Goal: Task Accomplishment & Management: Manage account settings

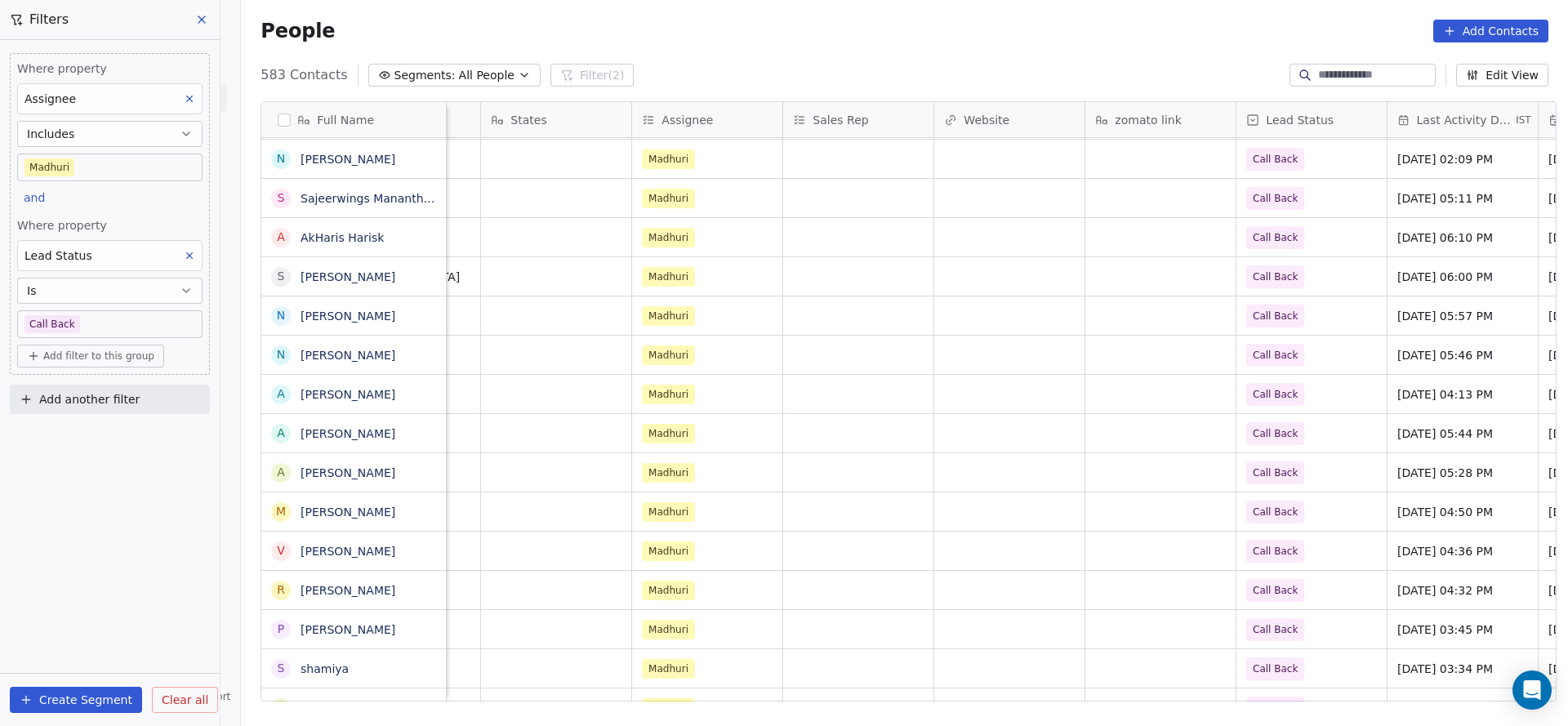
scroll to position [0, 1628]
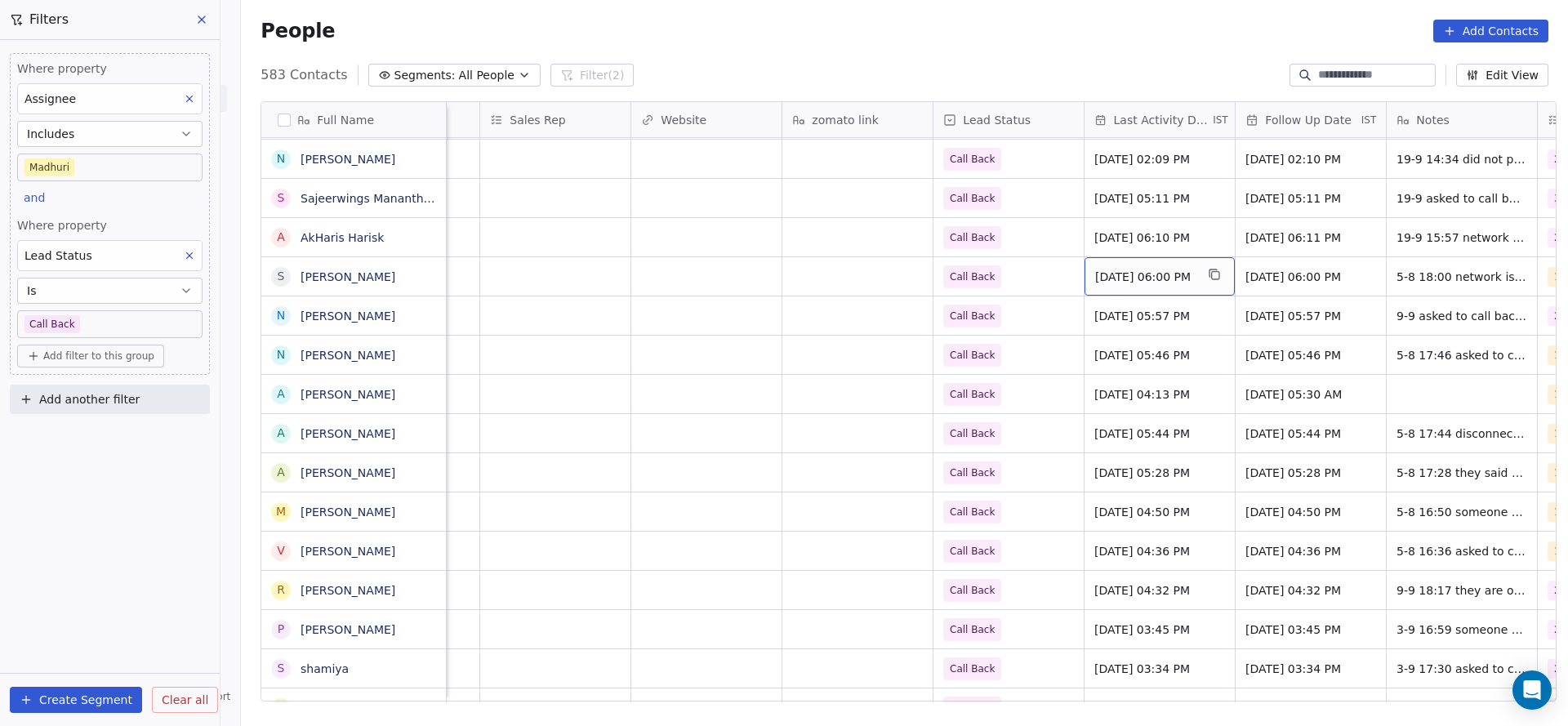
click at [1111, 272] on span "[DATE] 06:00 PM" at bounding box center [1145, 277] width 100 height 16
click at [1188, 285] on div "[DATE] 06:00 PM" at bounding box center [1159, 276] width 150 height 38
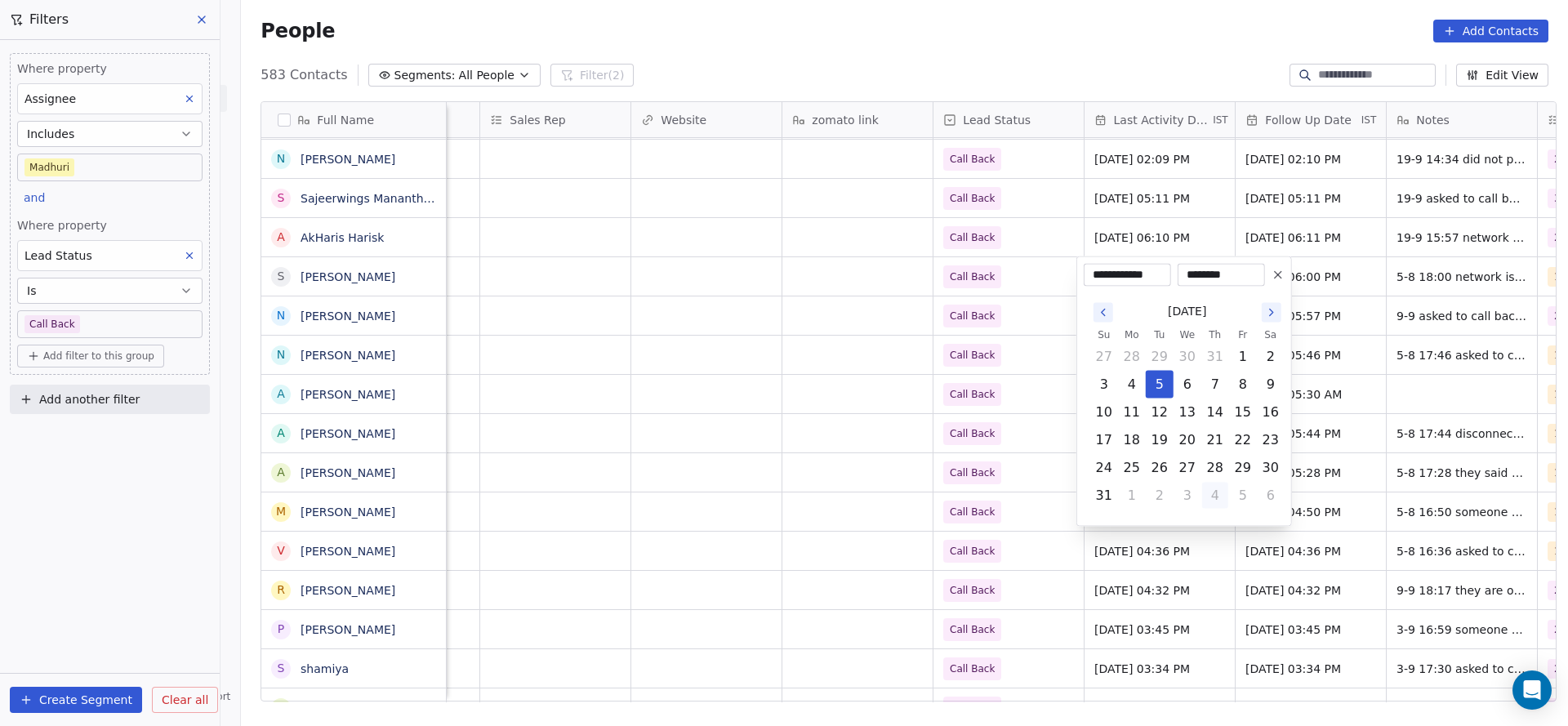
click at [1202, 490] on button "4" at bounding box center [1215, 496] width 26 height 26
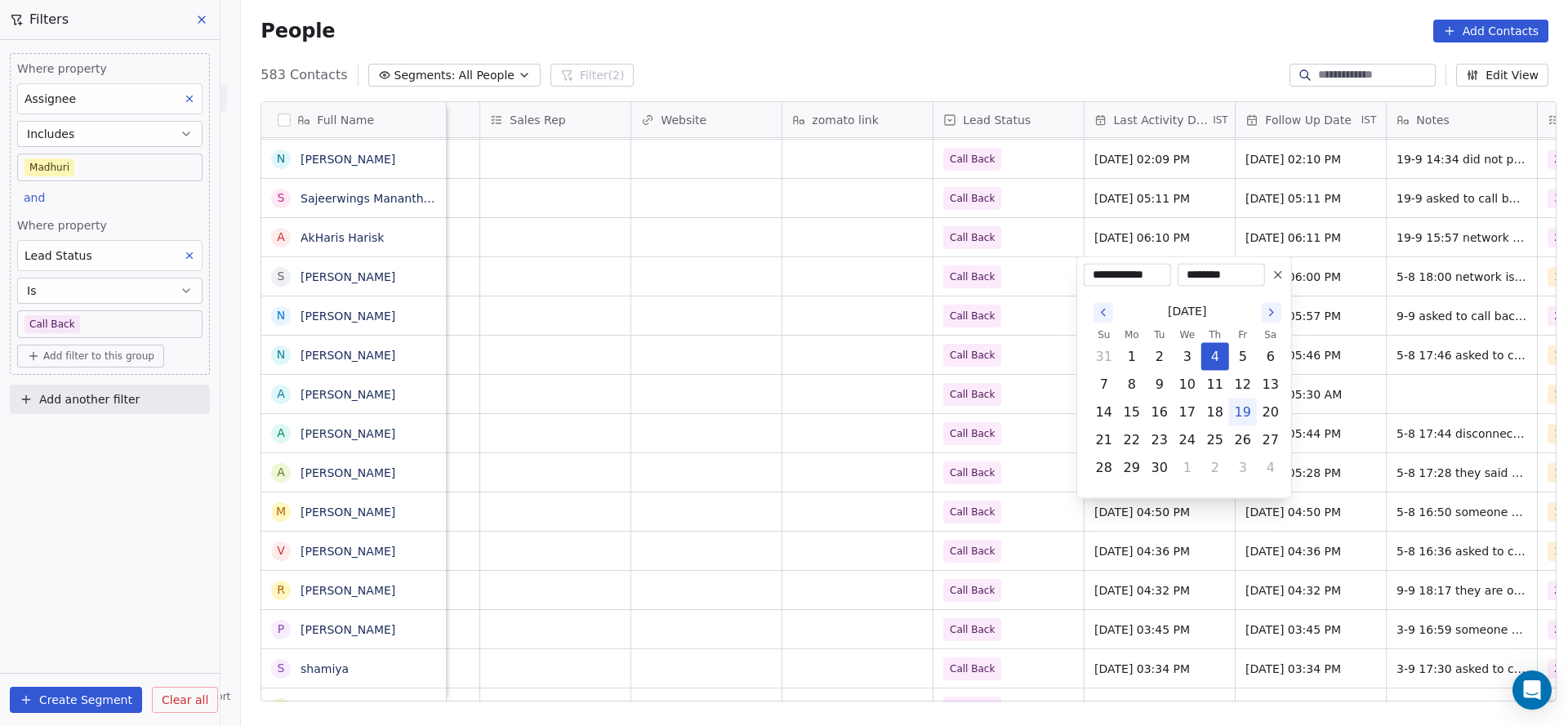
drag, startPoint x: 1243, startPoint y: 411, endPoint x: 872, endPoint y: 402, distance: 371.1
click at [1242, 411] on button "19" at bounding box center [1243, 412] width 26 height 26
type input "**********"
click at [871, 402] on html "On2Cook India Pvt. Ltd. Contacts People Marketing Workflows Campaigns Sales Pip…" at bounding box center [784, 363] width 1568 height 726
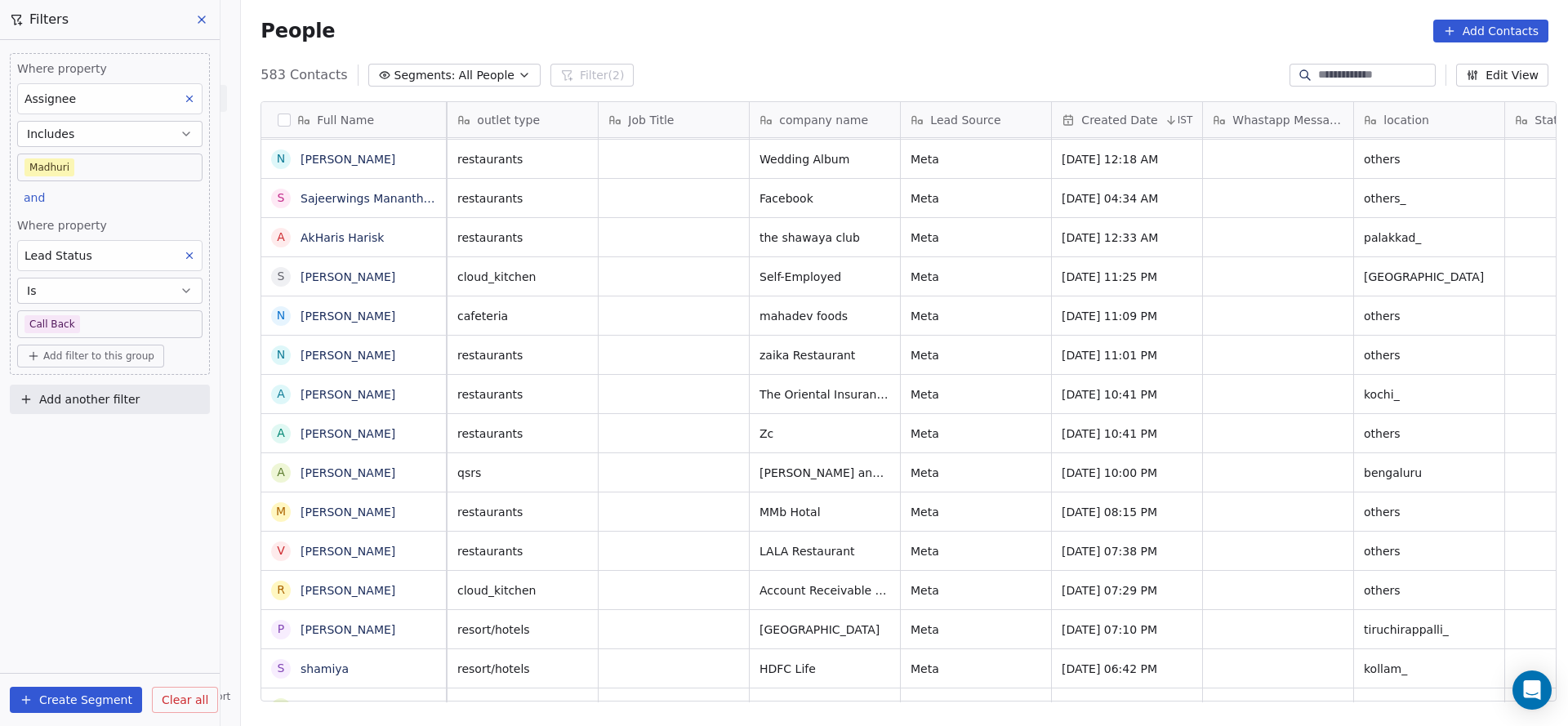
scroll to position [0, 0]
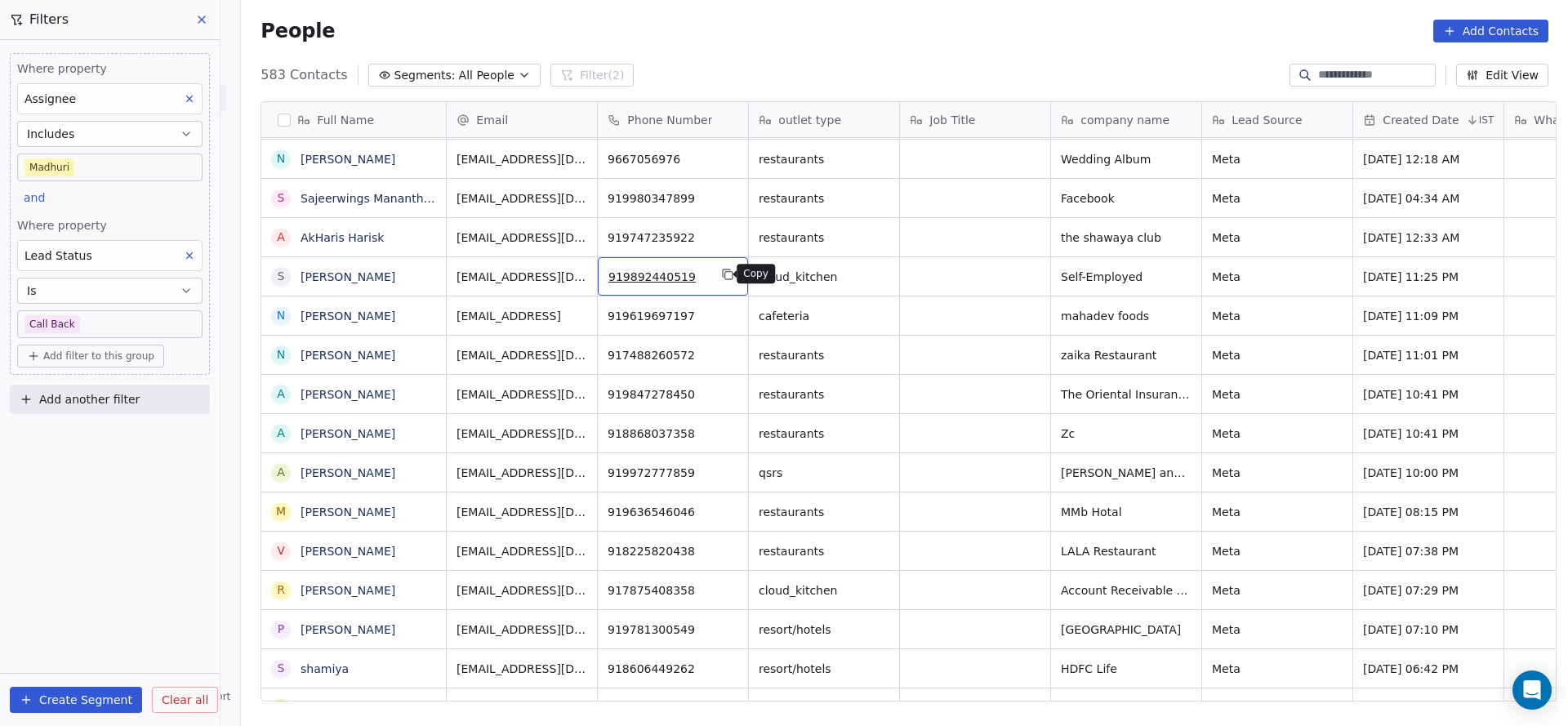
click at [725, 272] on icon "grid" at bounding box center [728, 276] width 7 height 7
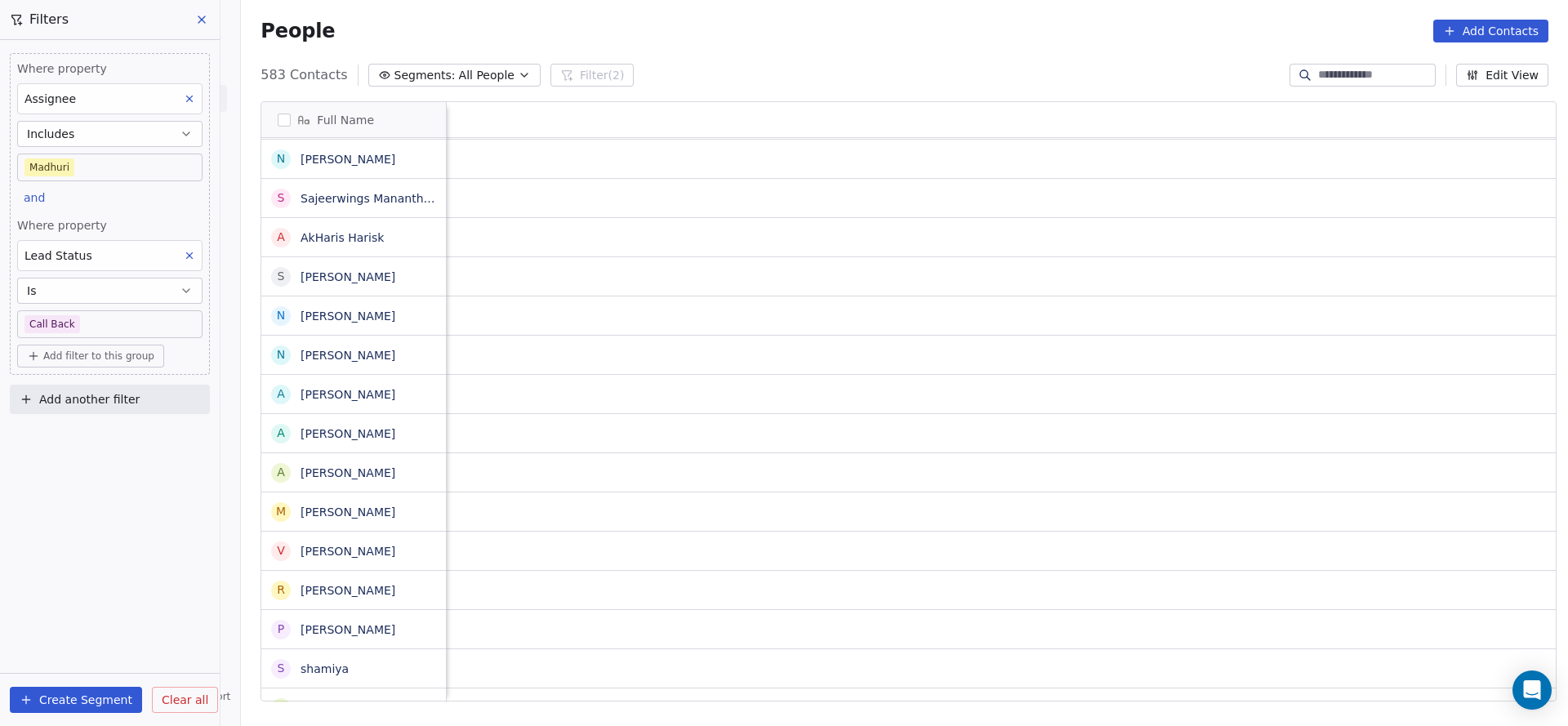
scroll to position [0, 2121]
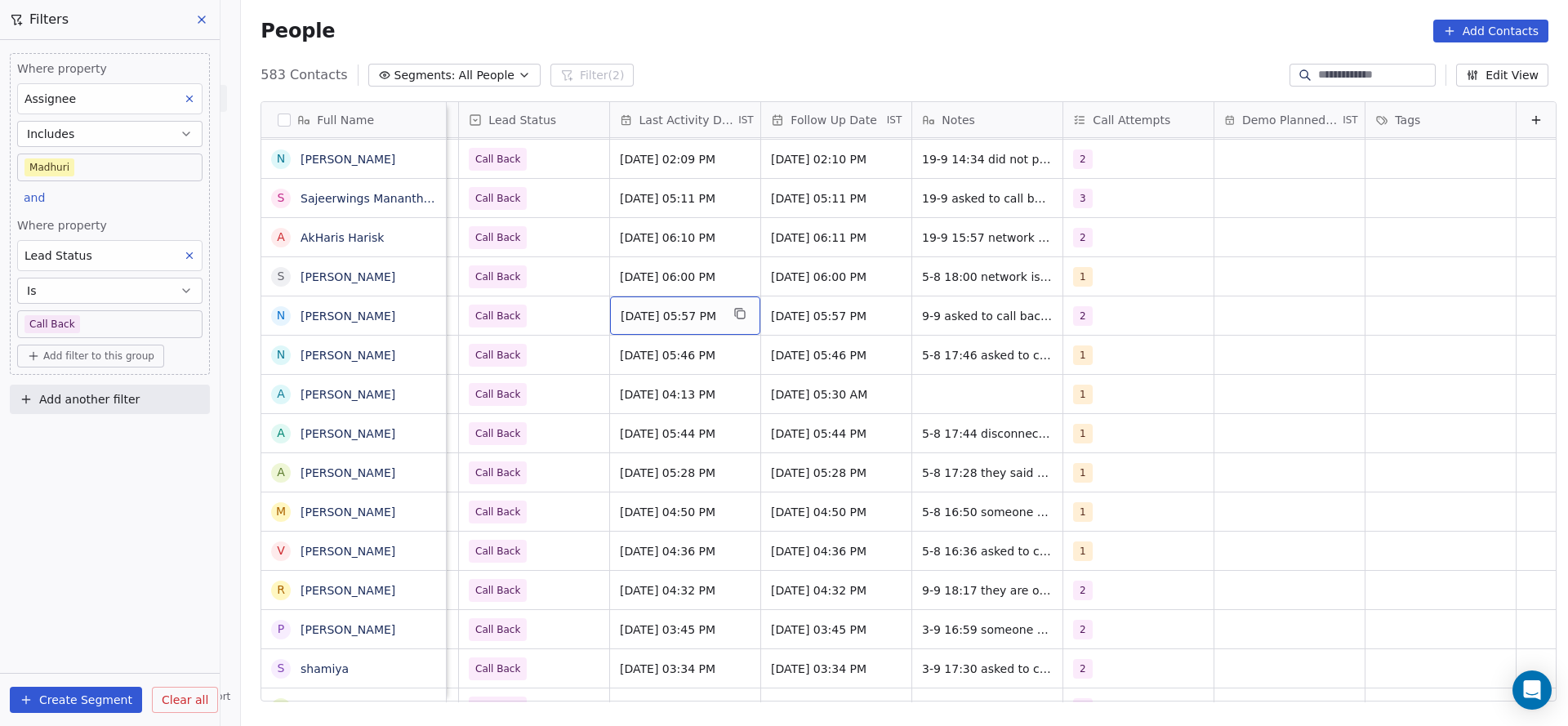
click at [620, 314] on span "[DATE] 05:57 PM" at bounding box center [670, 316] width 100 height 16
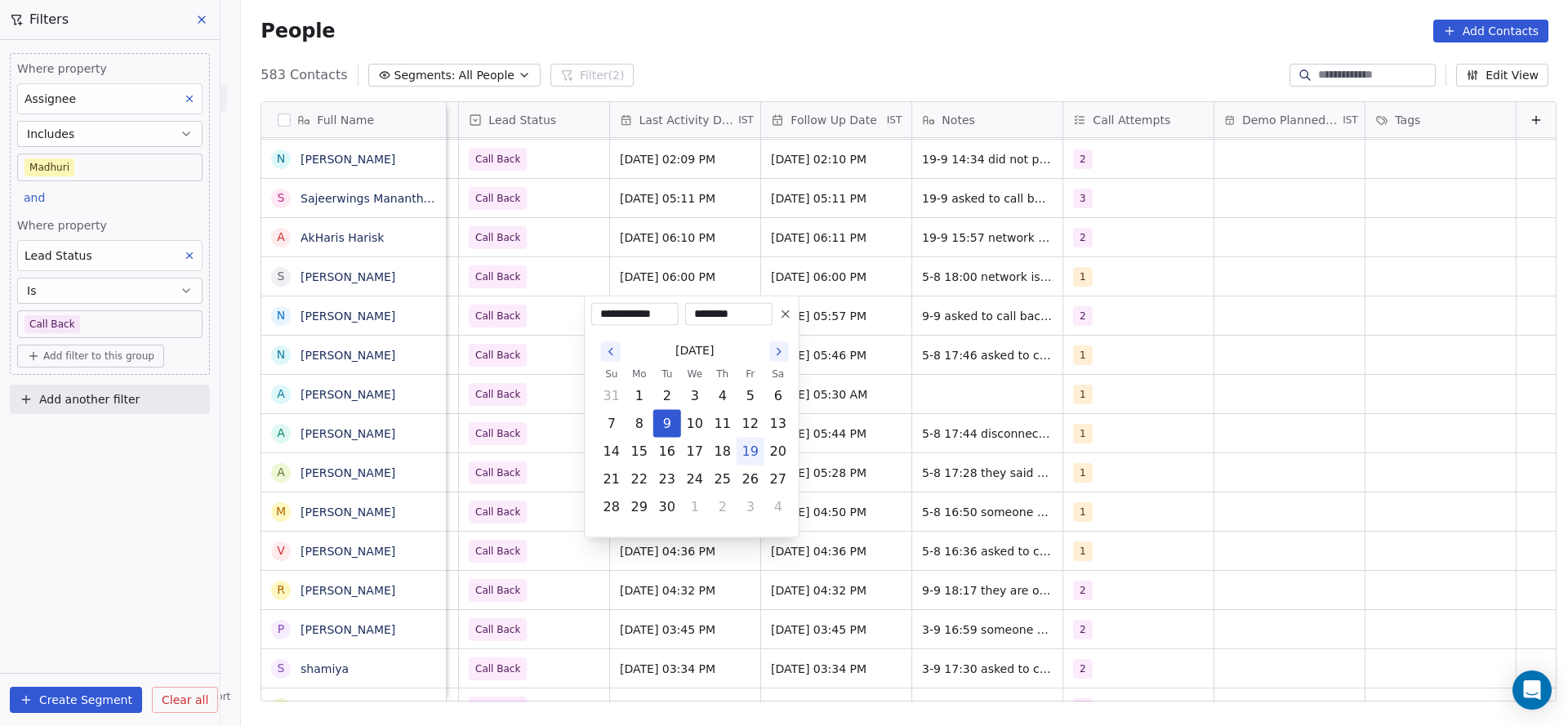
click at [746, 450] on button "19" at bounding box center [750, 451] width 26 height 26
type input "**********"
click at [506, 400] on html "On2Cook India Pvt. Ltd. Contacts People Marketing Workflows Campaigns Sales Pip…" at bounding box center [784, 363] width 1568 height 726
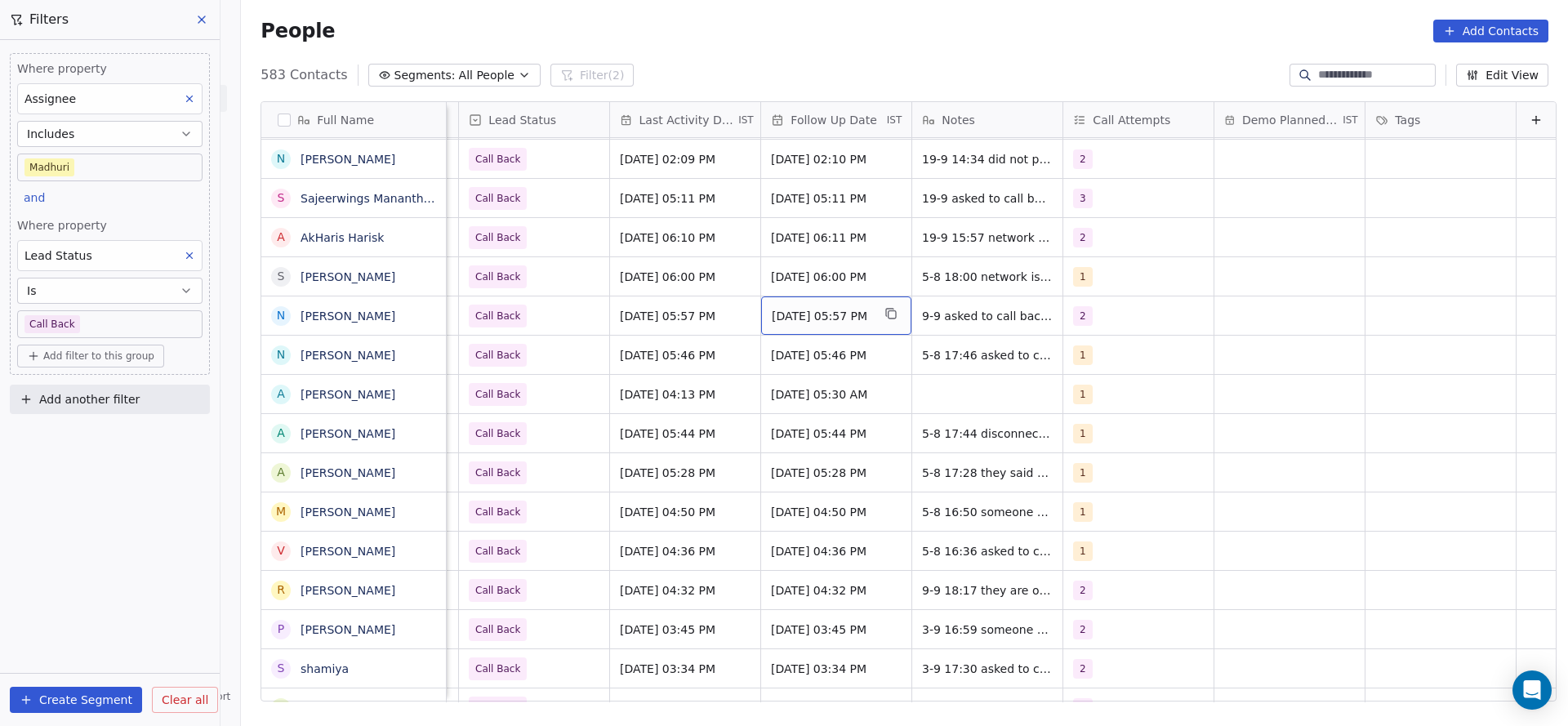
click at [834, 314] on span "[DATE] 05:57 PM" at bounding box center [822, 316] width 100 height 16
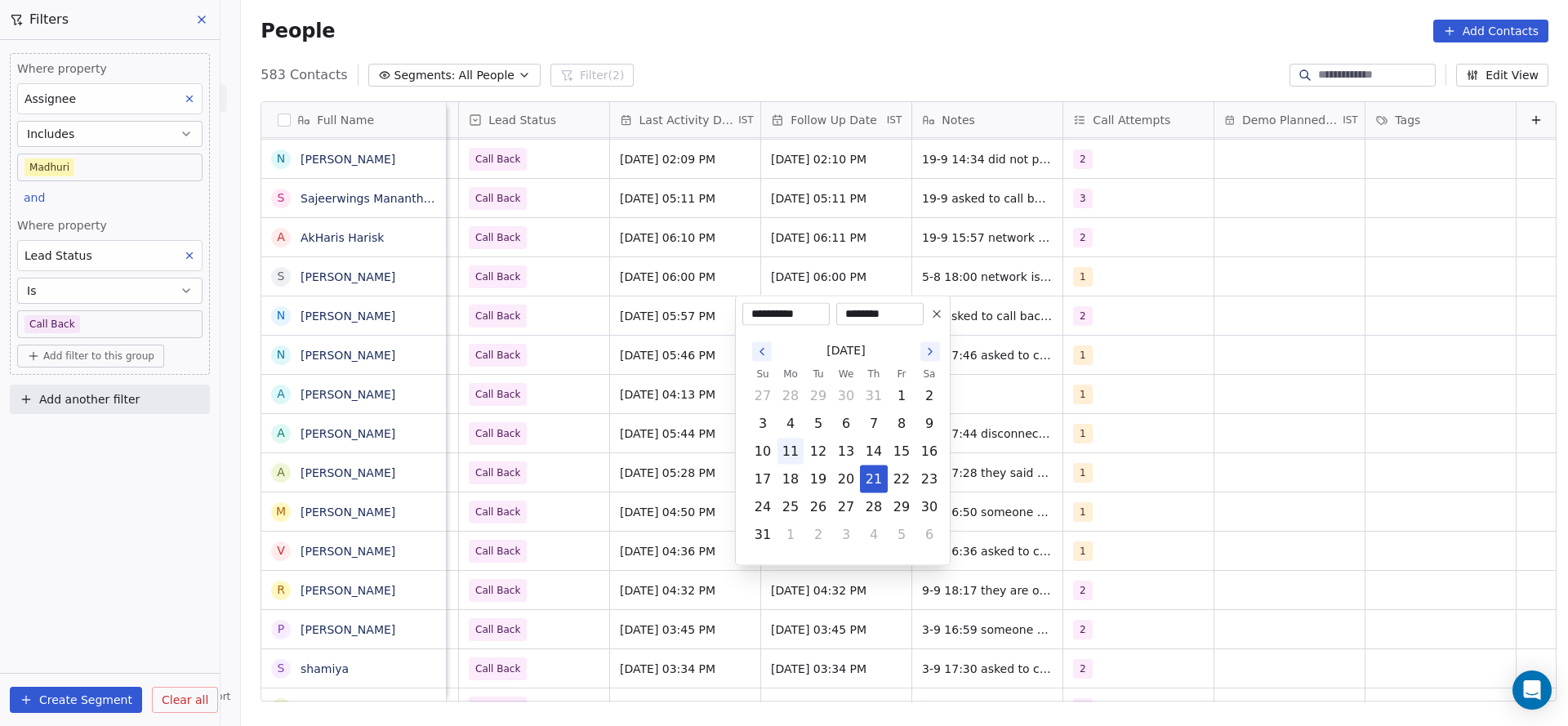
click at [782, 447] on button "11" at bounding box center [790, 451] width 26 height 26
type input "**********"
click at [1001, 321] on html "On2Cook India Pvt. Ltd. Contacts People Marketing Workflows Campaigns Sales Pip…" at bounding box center [784, 363] width 1568 height 726
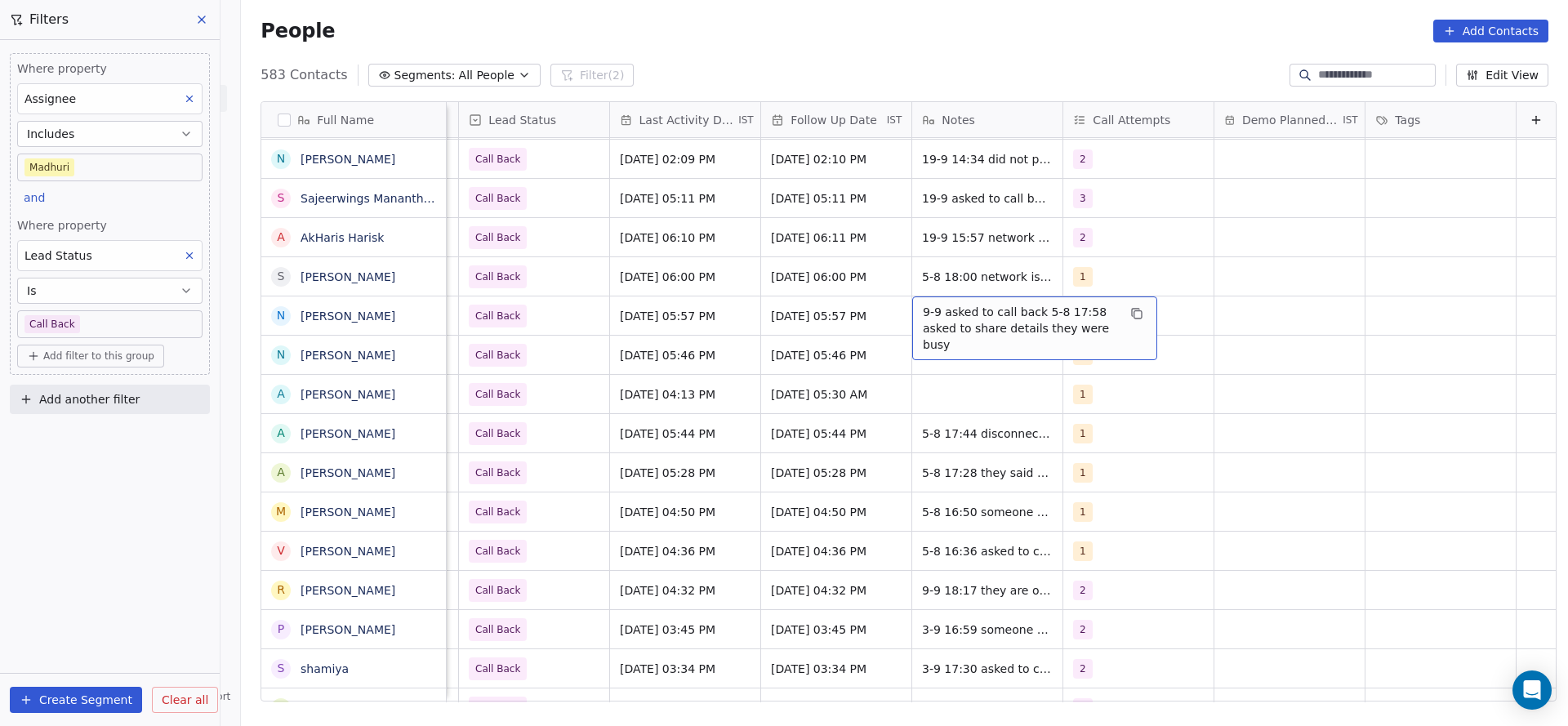
click at [952, 317] on span "9-9 asked to call back 5-8 17:58 asked to share details they were busy" at bounding box center [1020, 328] width 195 height 49
click at [890, 301] on textarea "**********" at bounding box center [1008, 322] width 244 height 51
type textarea "**********"
click at [921, 270] on html "On2Cook India Pvt. Ltd. Contacts People Marketing Workflows Campaigns Sales Pip…" at bounding box center [784, 363] width 1568 height 726
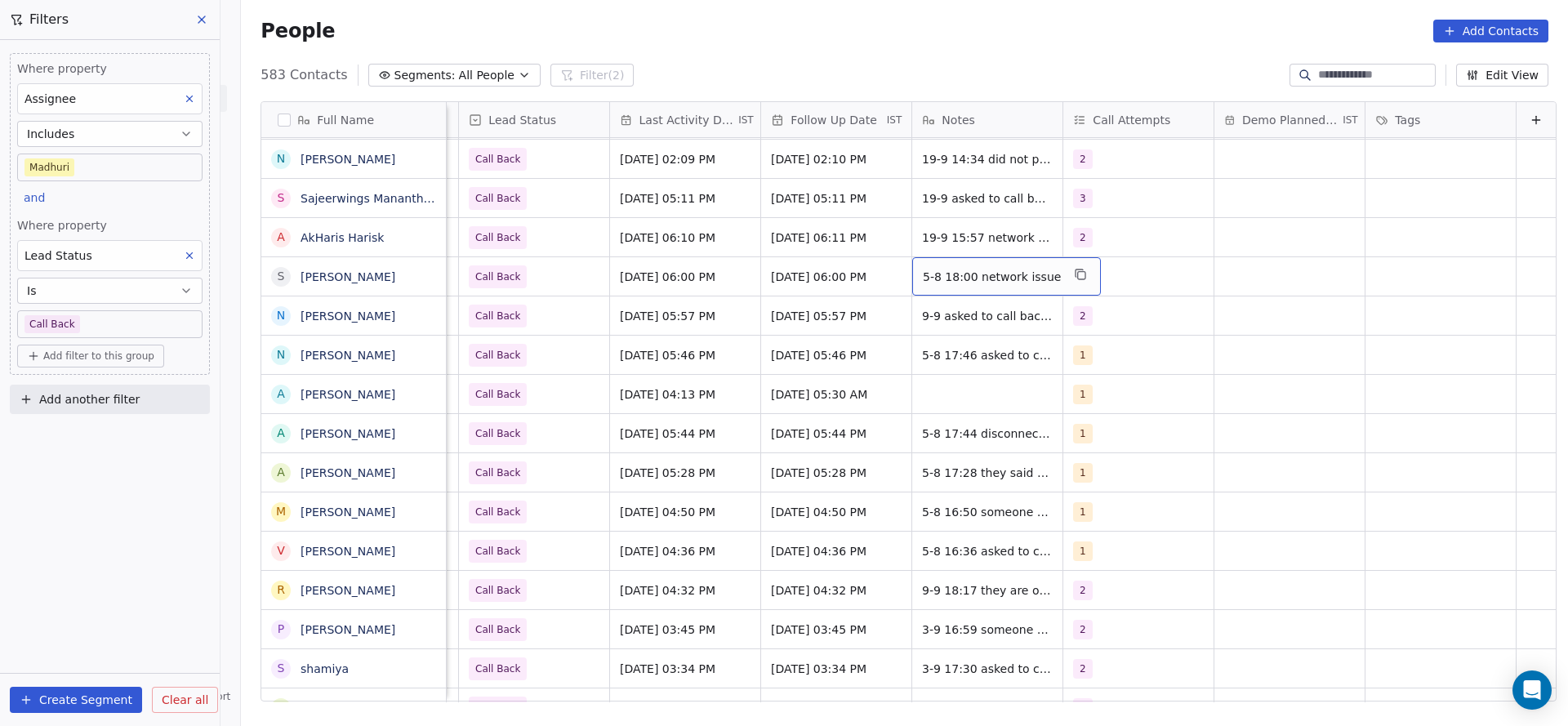
click at [923, 270] on span "5-8 18:00 network issue" at bounding box center [992, 277] width 138 height 16
click at [890, 271] on textarea "**********" at bounding box center [972, 283] width 171 height 51
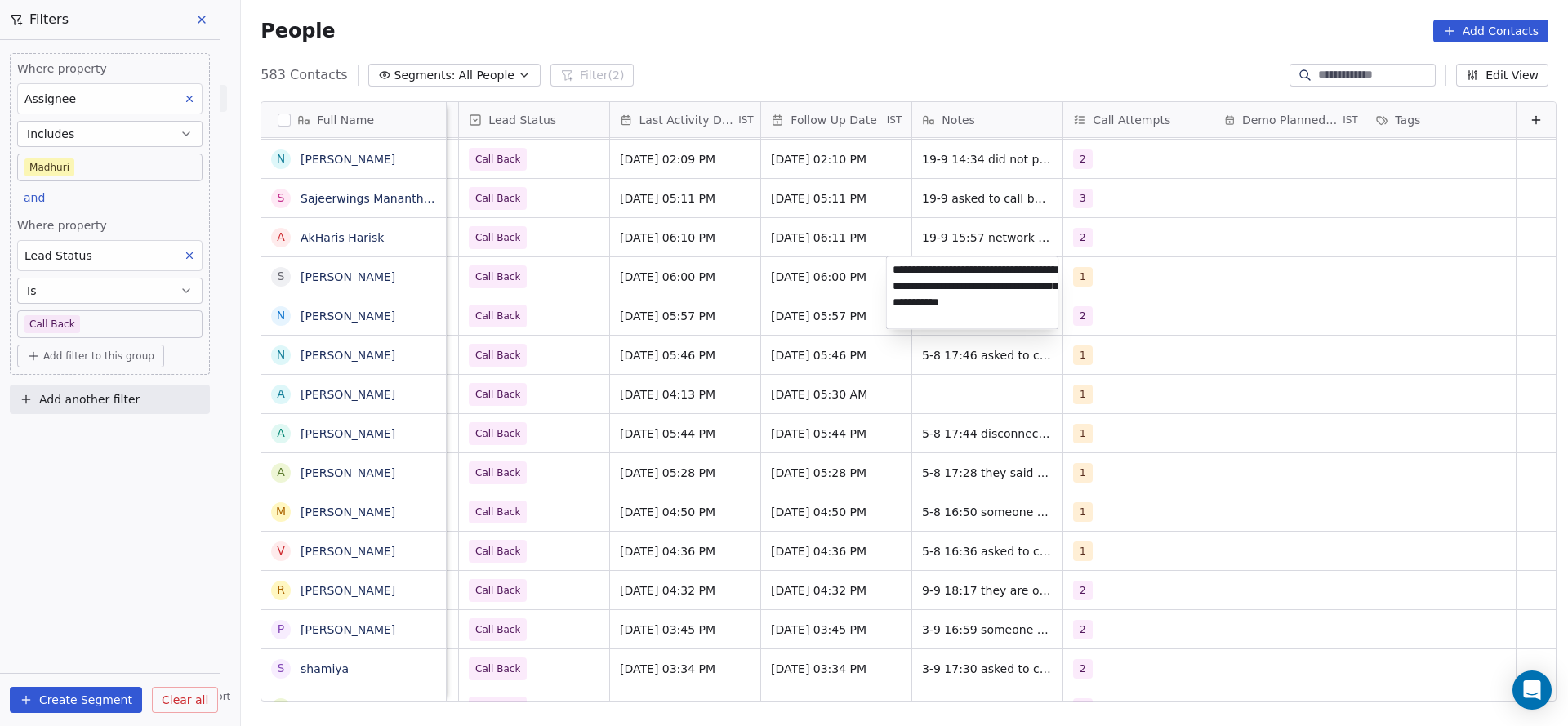
type textarea "**********"
click at [722, 382] on html "On2Cook India Pvt. Ltd. Contacts People Marketing Workflows Campaigns Sales Pip…" at bounding box center [784, 363] width 1568 height 726
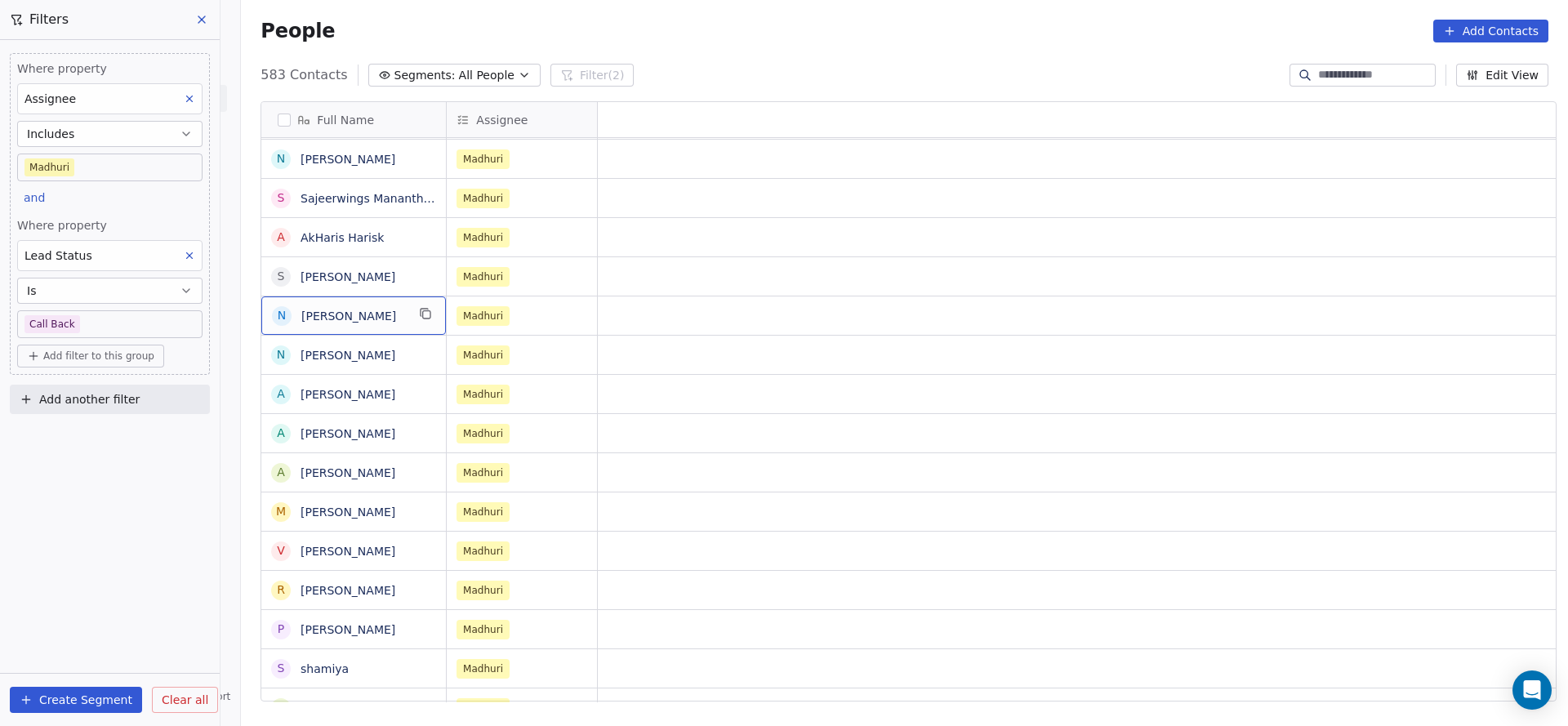
scroll to position [0, 0]
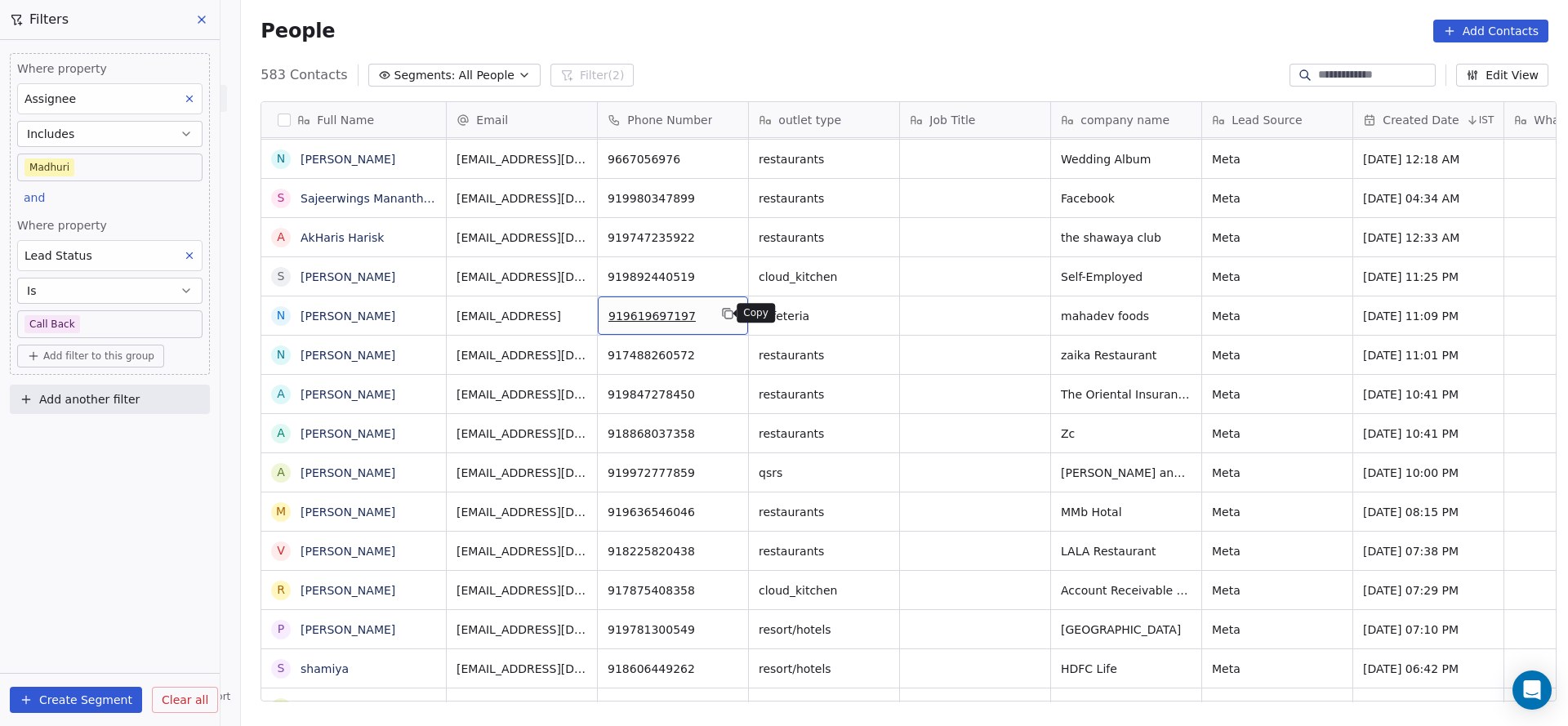
click at [721, 312] on icon "grid" at bounding box center [727, 314] width 13 height 13
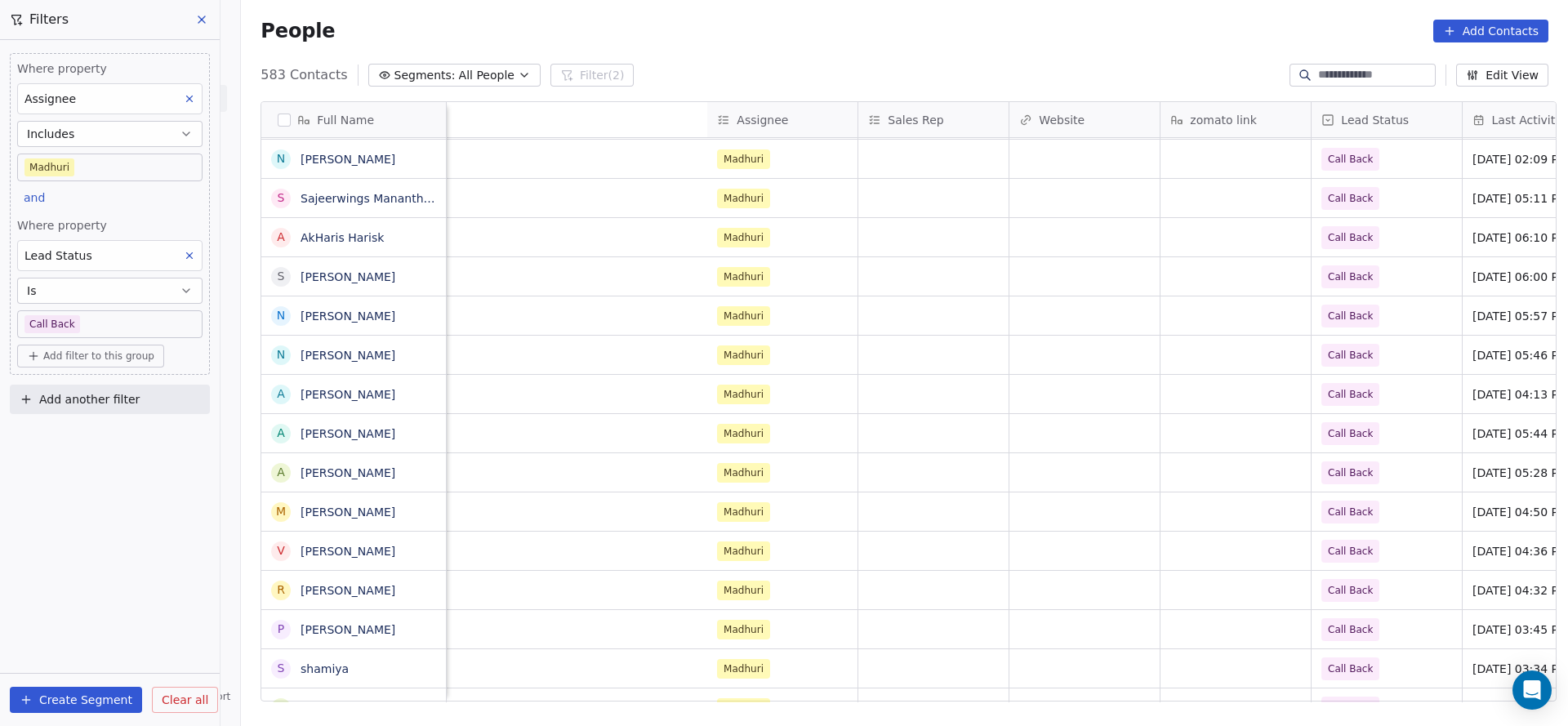
scroll to position [0, 1996]
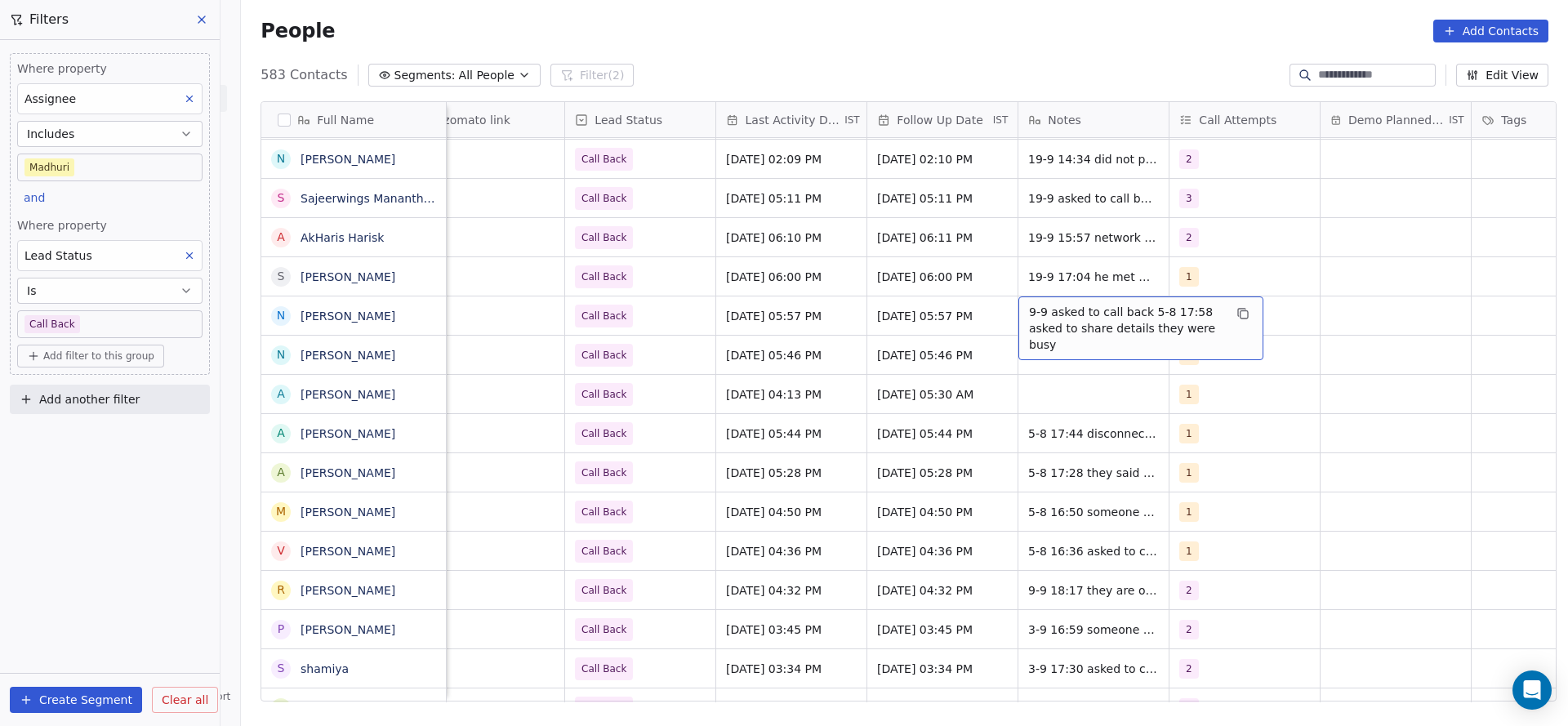
click at [1073, 315] on span "9-9 asked to call back 5-8 17:58 asked to share details they were busy" at bounding box center [1126, 328] width 195 height 49
click at [1015, 309] on textarea "**********" at bounding box center [1132, 322] width 244 height 51
type textarea "**********"
click at [803, 356] on html "On2Cook India Pvt. Ltd. Contacts People Marketing Workflows Campaigns Sales Pip…" at bounding box center [784, 363] width 1568 height 726
click at [1048, 353] on span "5-8 17:46 asked to call back wa sent" at bounding box center [1126, 360] width 195 height 33
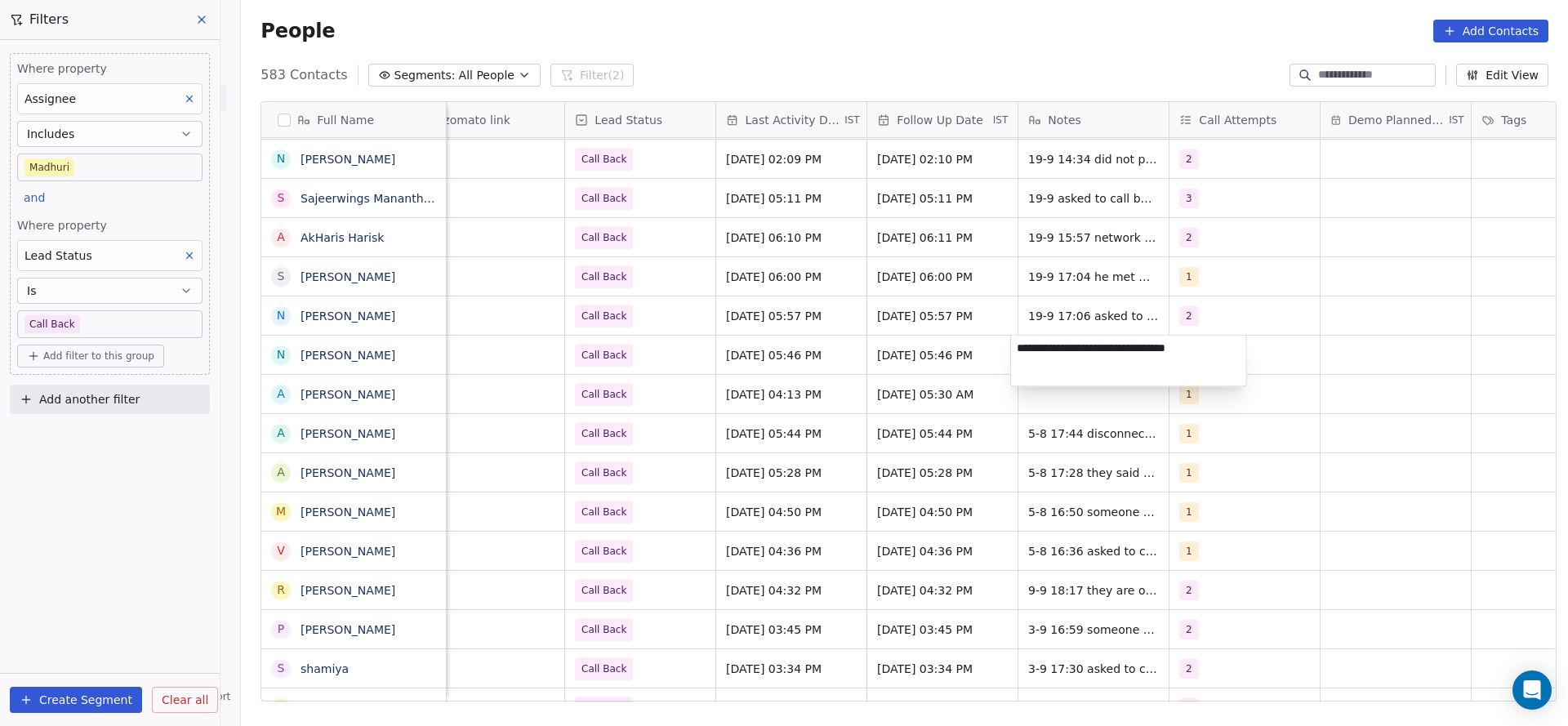
click at [874, 373] on html "On2Cook India Pvt. Ltd. Contacts People Marketing Workflows Campaigns Sales Pip…" at bounding box center [784, 363] width 1568 height 726
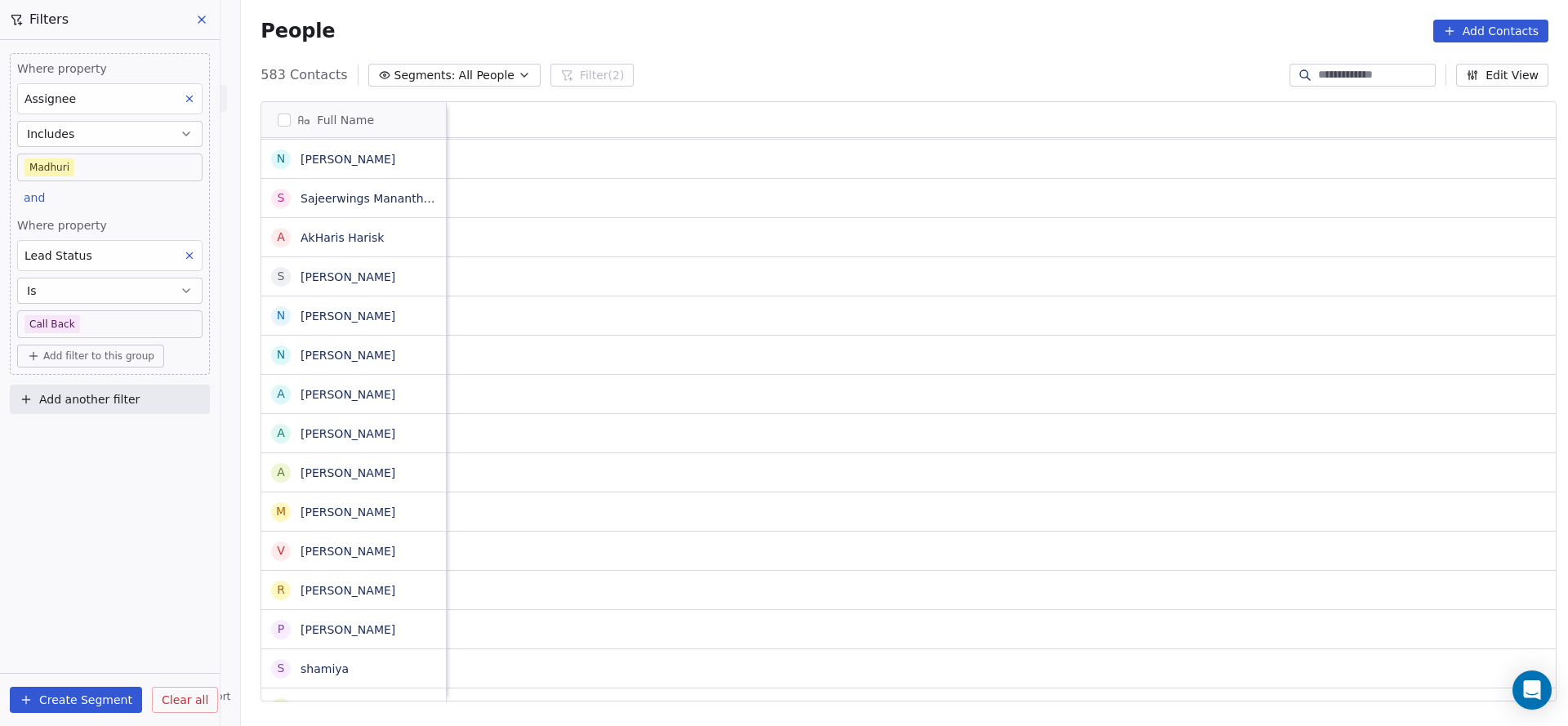
scroll to position [0, 2121]
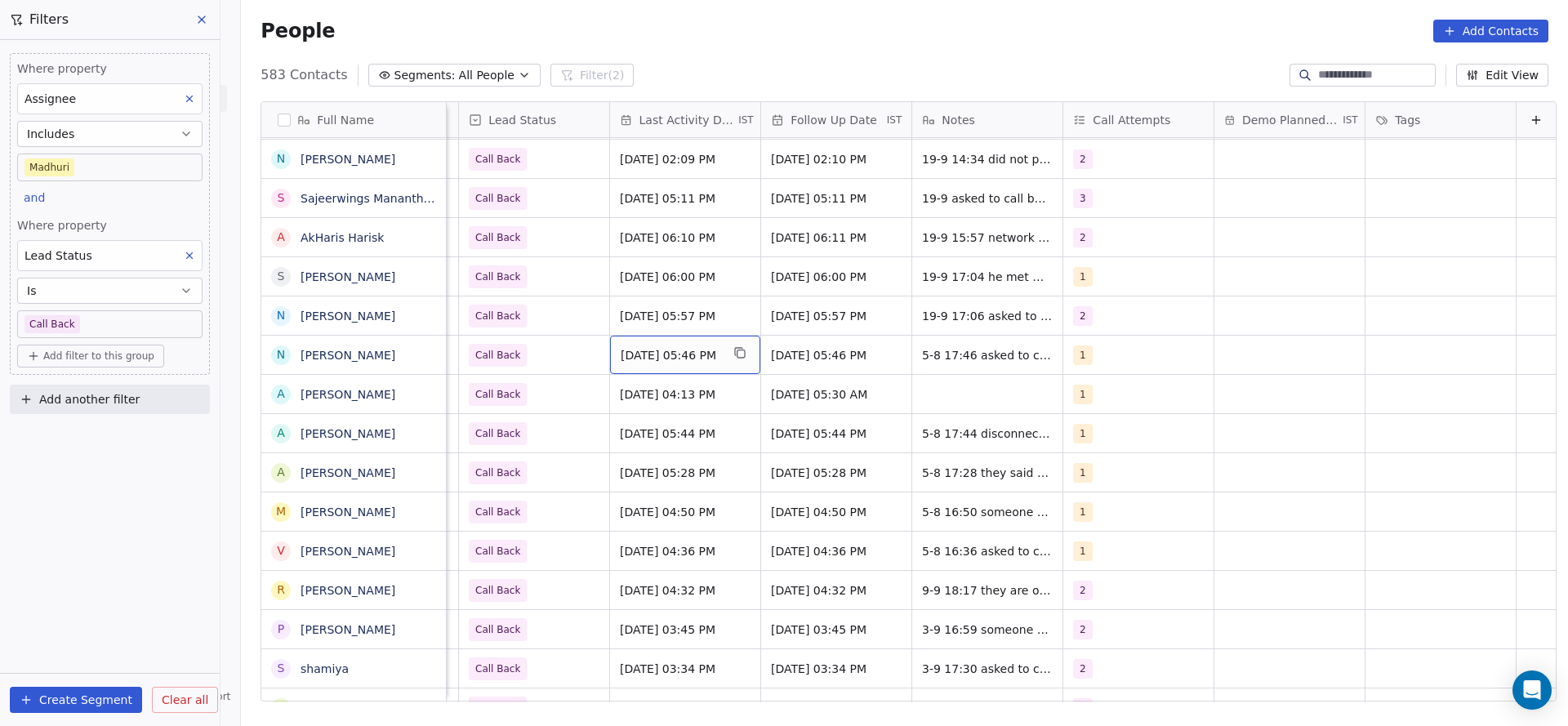
click at [698, 353] on span "Aug 05, 2025 05:46 PM" at bounding box center [670, 355] width 100 height 16
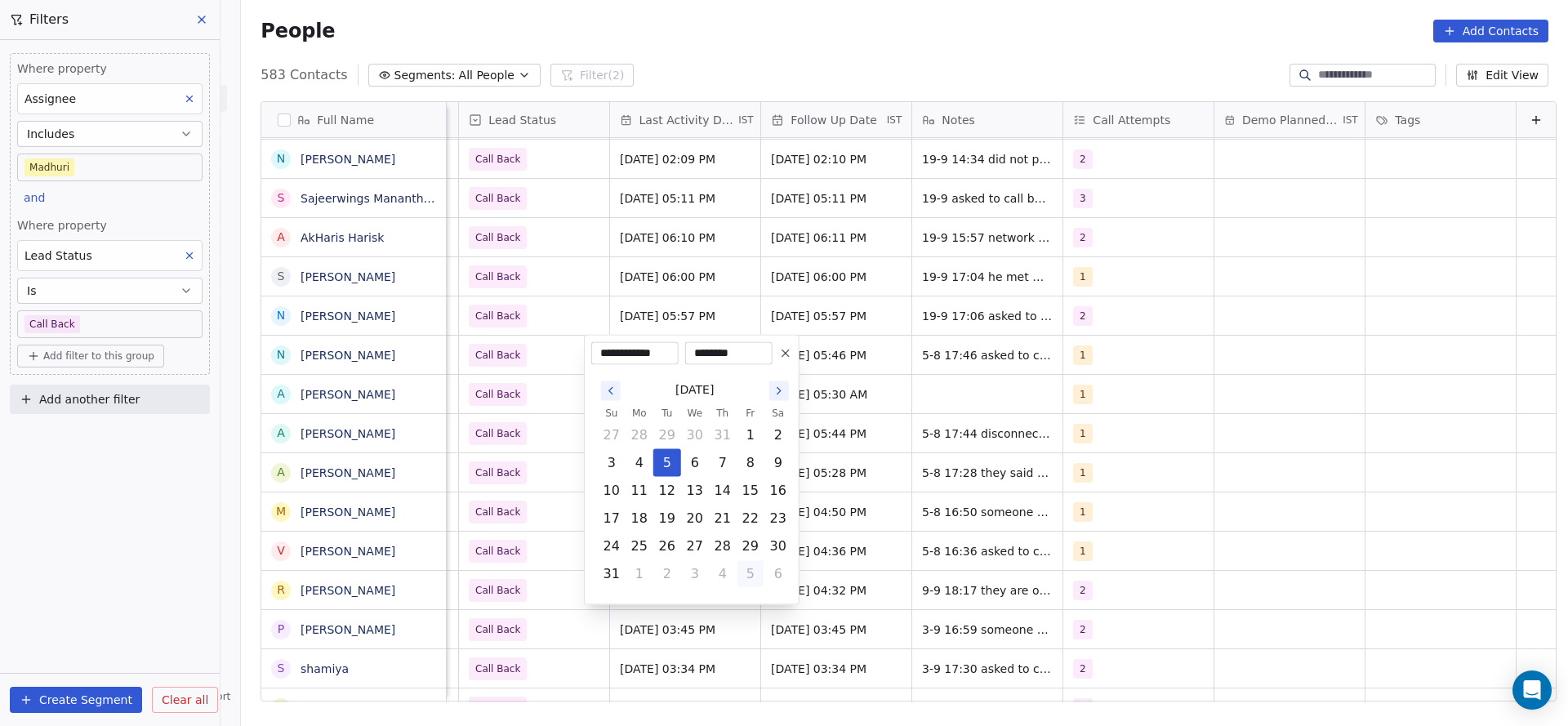
click at [750, 561] on button "5" at bounding box center [750, 574] width 26 height 26
click at [749, 490] on button "19" at bounding box center [750, 490] width 26 height 26
type input "**********"
click at [539, 440] on html "On2Cook India Pvt. Ltd. Contacts People Marketing Workflows Campaigns Sales Pip…" at bounding box center [784, 363] width 1568 height 726
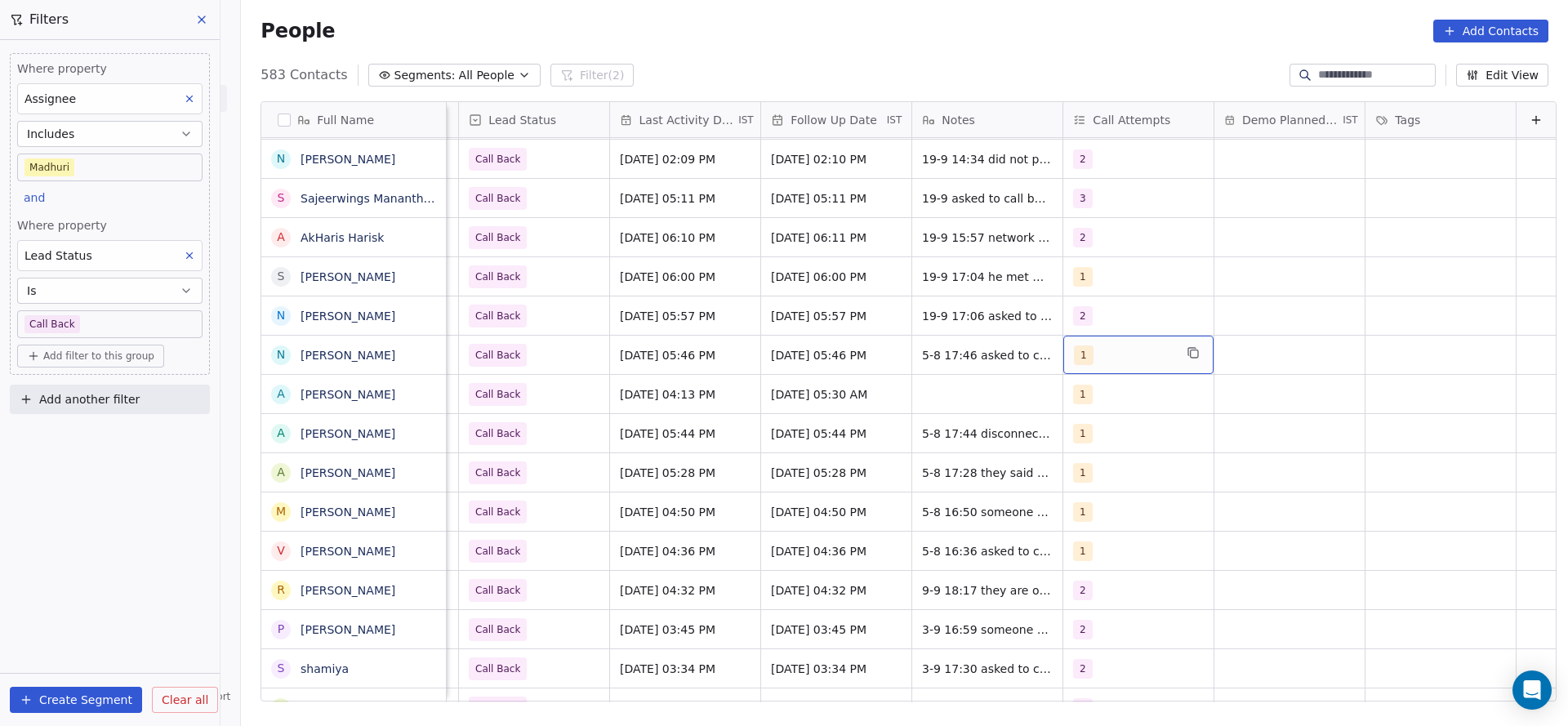
click at [1092, 358] on div "1" at bounding box center [1123, 355] width 100 height 20
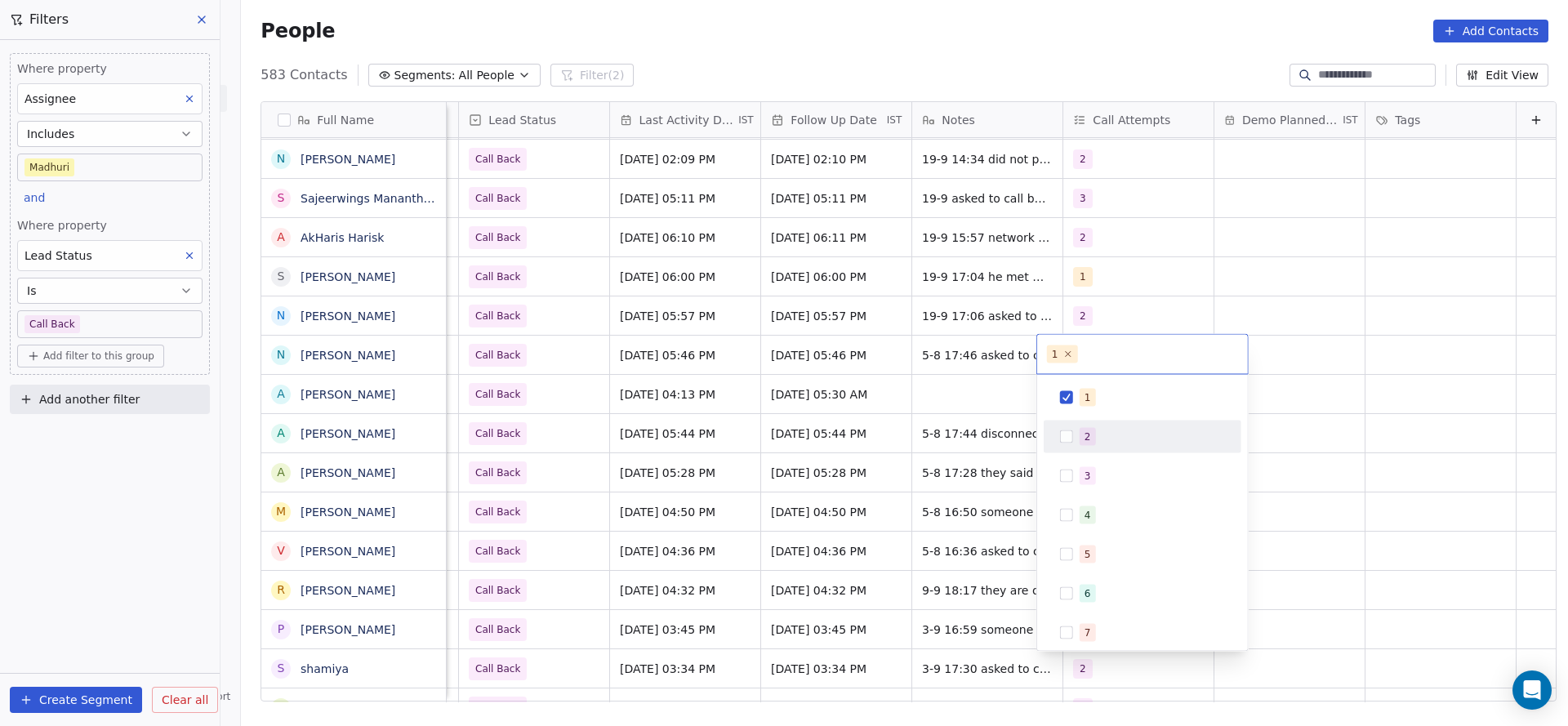
click at [1085, 438] on div "2" at bounding box center [1087, 437] width 6 height 15
click at [1095, 382] on div "1" at bounding box center [1142, 398] width 197 height 33
click at [834, 402] on html "On2Cook India Pvt. Ltd. Contacts People Marketing Workflows Campaigns Sales Pip…" at bounding box center [784, 363] width 1568 height 726
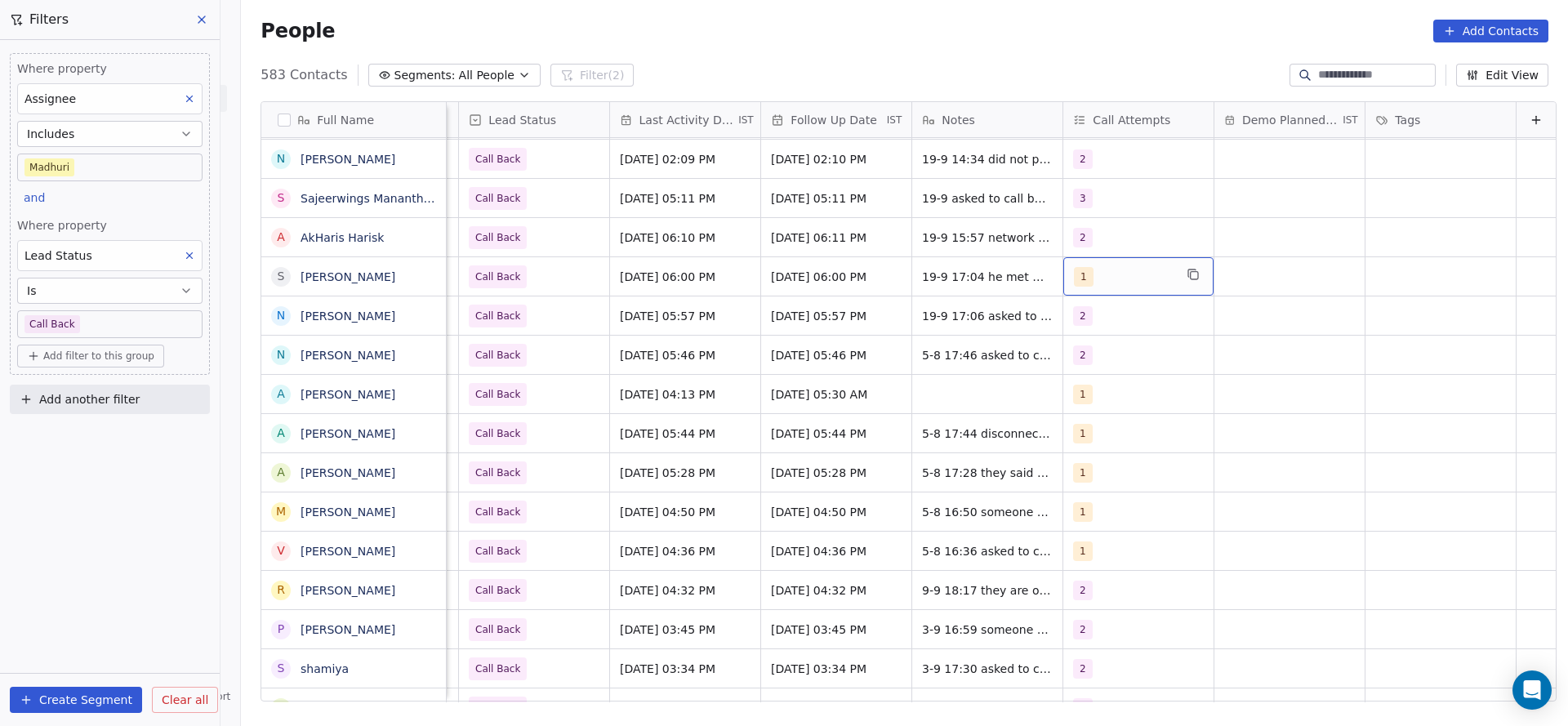
click at [1099, 277] on div "1" at bounding box center [1123, 277] width 100 height 20
click at [1099, 367] on div "2" at bounding box center [1142, 358] width 185 height 26
drag, startPoint x: 1105, startPoint y: 324, endPoint x: 907, endPoint y: 373, distance: 204.0
click at [1068, 331] on div "1" at bounding box center [1142, 319] width 185 height 26
click at [773, 442] on html "On2Cook India Pvt. Ltd. Contacts People Marketing Workflows Campaigns Sales Pip…" at bounding box center [784, 363] width 1568 height 726
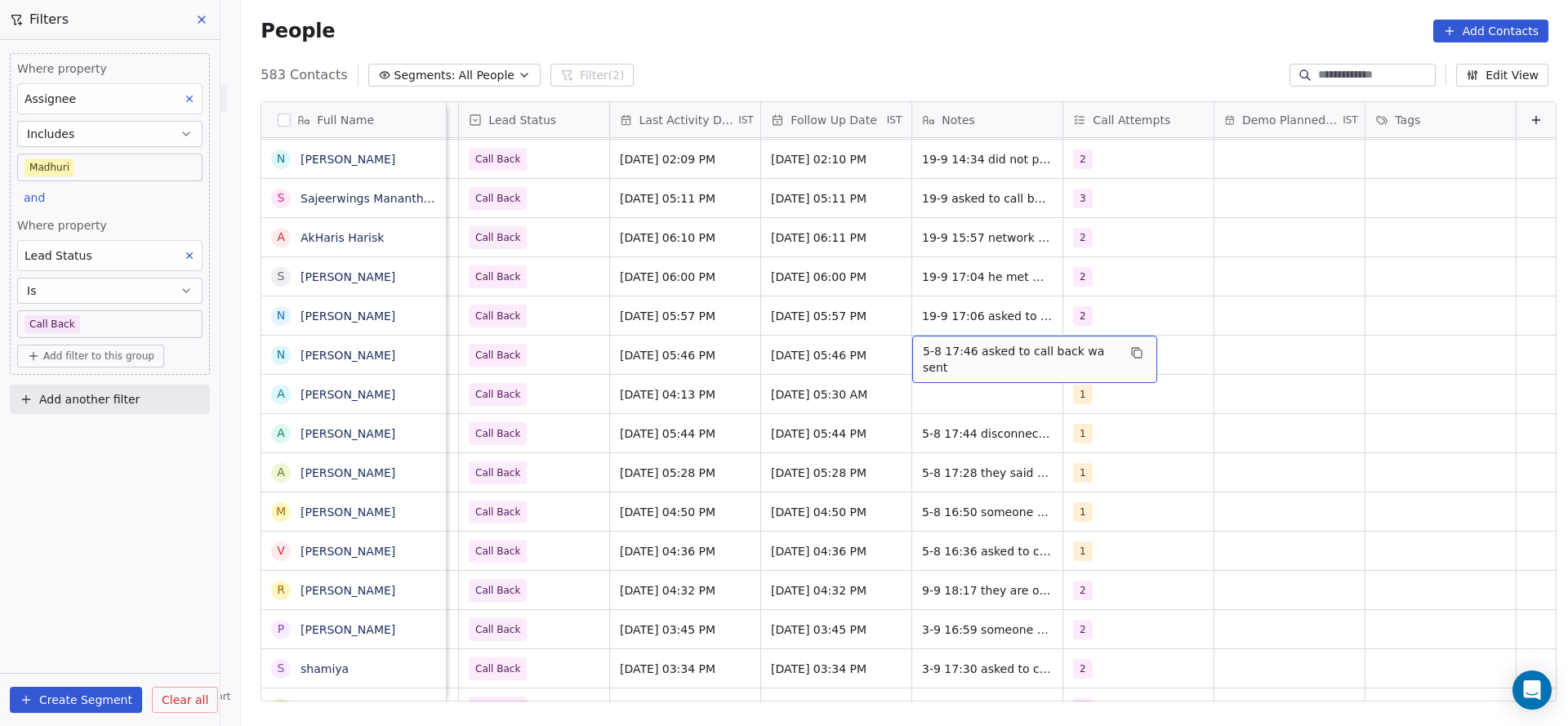
click at [923, 361] on span "5-8 17:46 asked to call back wa sent" at bounding box center [1020, 360] width 195 height 33
click at [901, 351] on textarea "**********" at bounding box center [1005, 361] width 236 height 51
type textarea "**********"
click at [726, 430] on html "On2Cook India Pvt. Ltd. Contacts People Marketing Workflows Campaigns Sales Pip…" at bounding box center [784, 363] width 1568 height 726
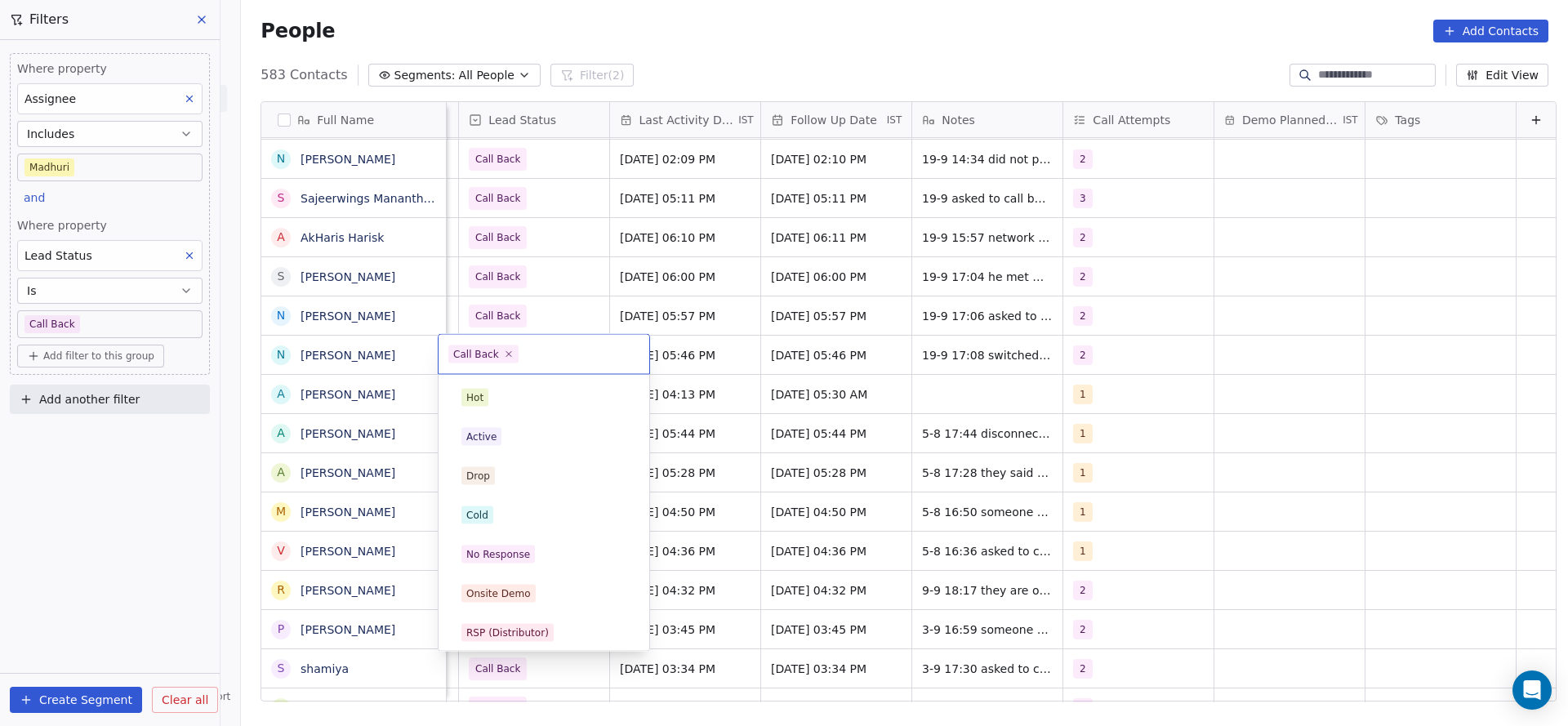
scroll to position [122, 0]
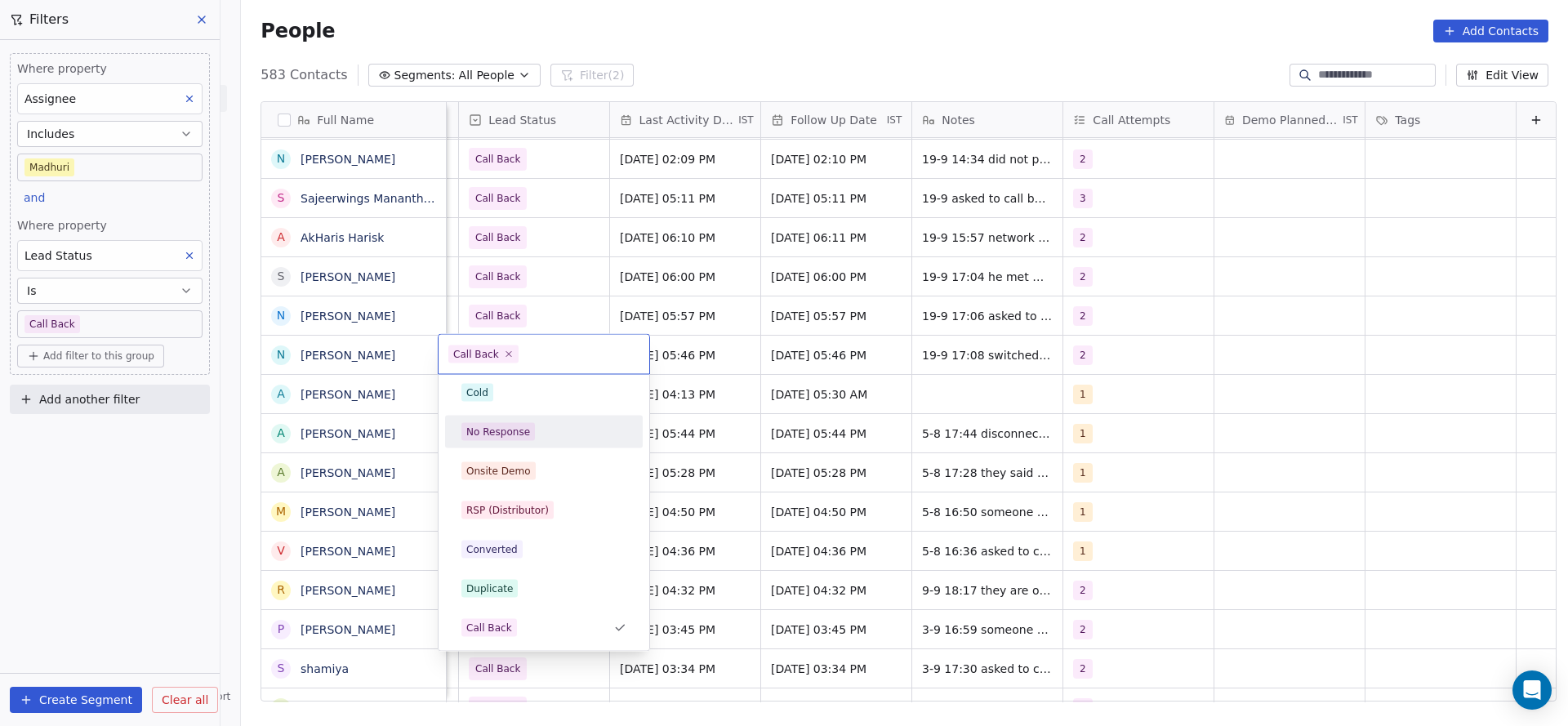
click at [551, 423] on div "No Response" at bounding box center [544, 432] width 165 height 18
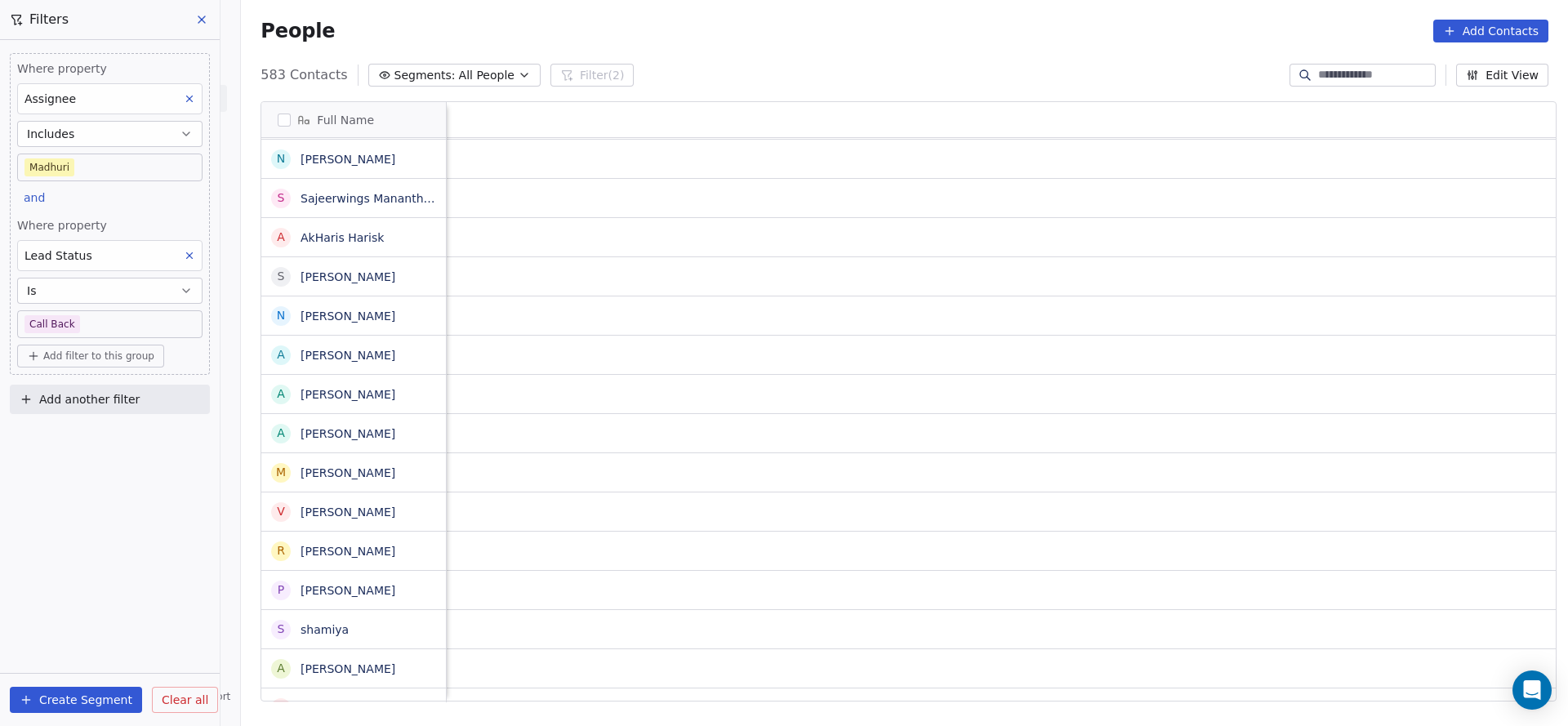
scroll to position [0, 2121]
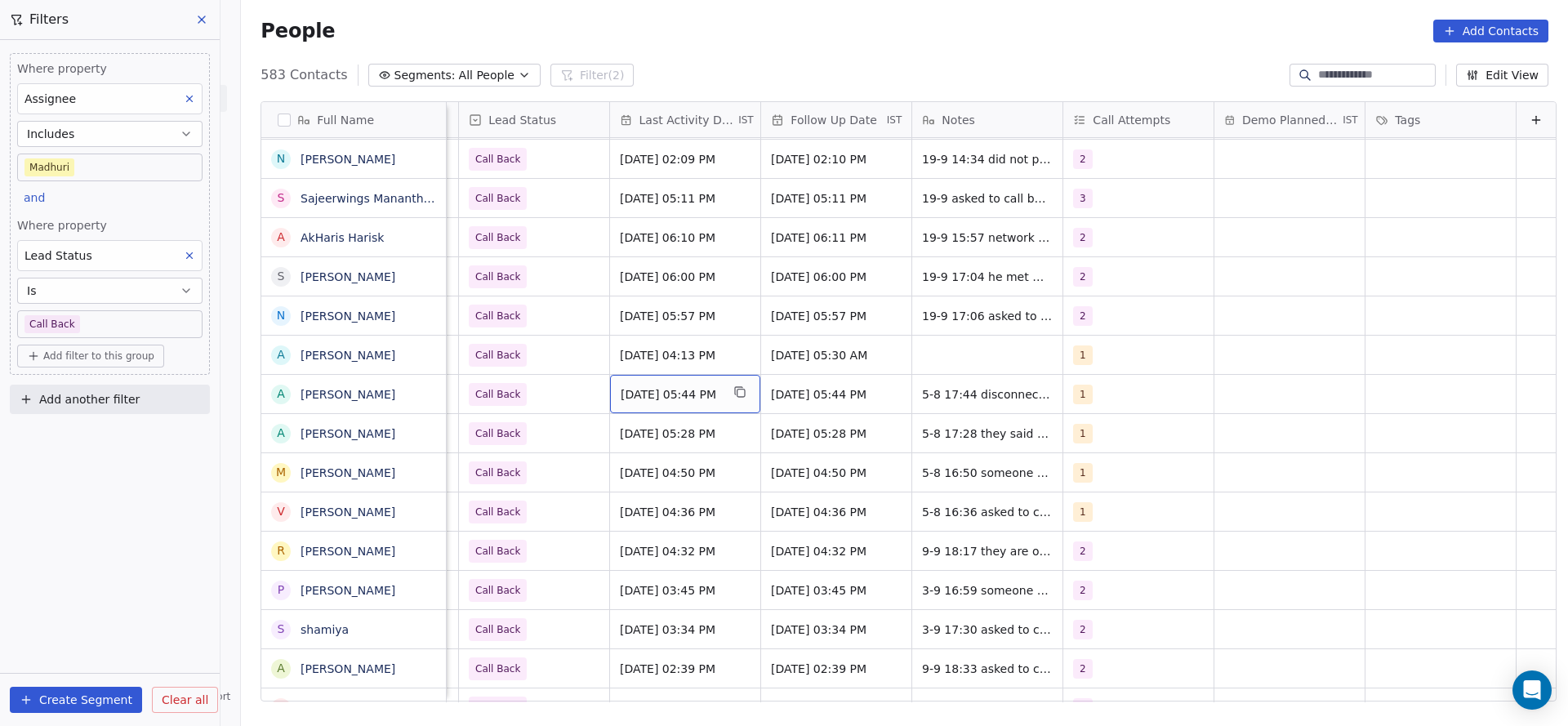
click at [624, 400] on span "Aug 05, 2025 05:44 PM" at bounding box center [670, 394] width 100 height 16
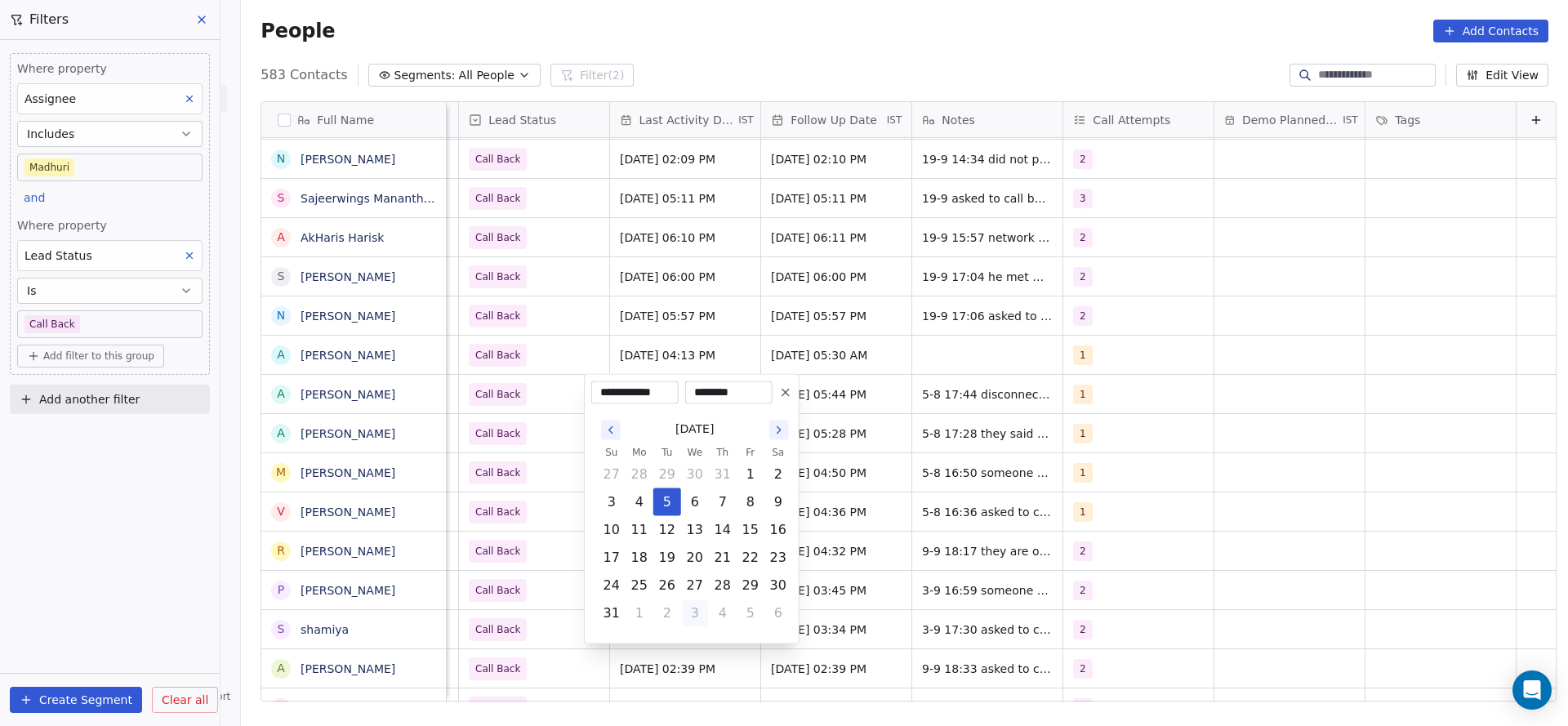
click at [704, 613] on button "3" at bounding box center [695, 614] width 26 height 26
click at [742, 527] on button "19" at bounding box center [750, 530] width 26 height 26
type input "**********"
click at [502, 519] on html "On2Cook India Pvt. Ltd. Contacts People Marketing Workflows Campaigns Sales Pip…" at bounding box center [784, 363] width 1568 height 726
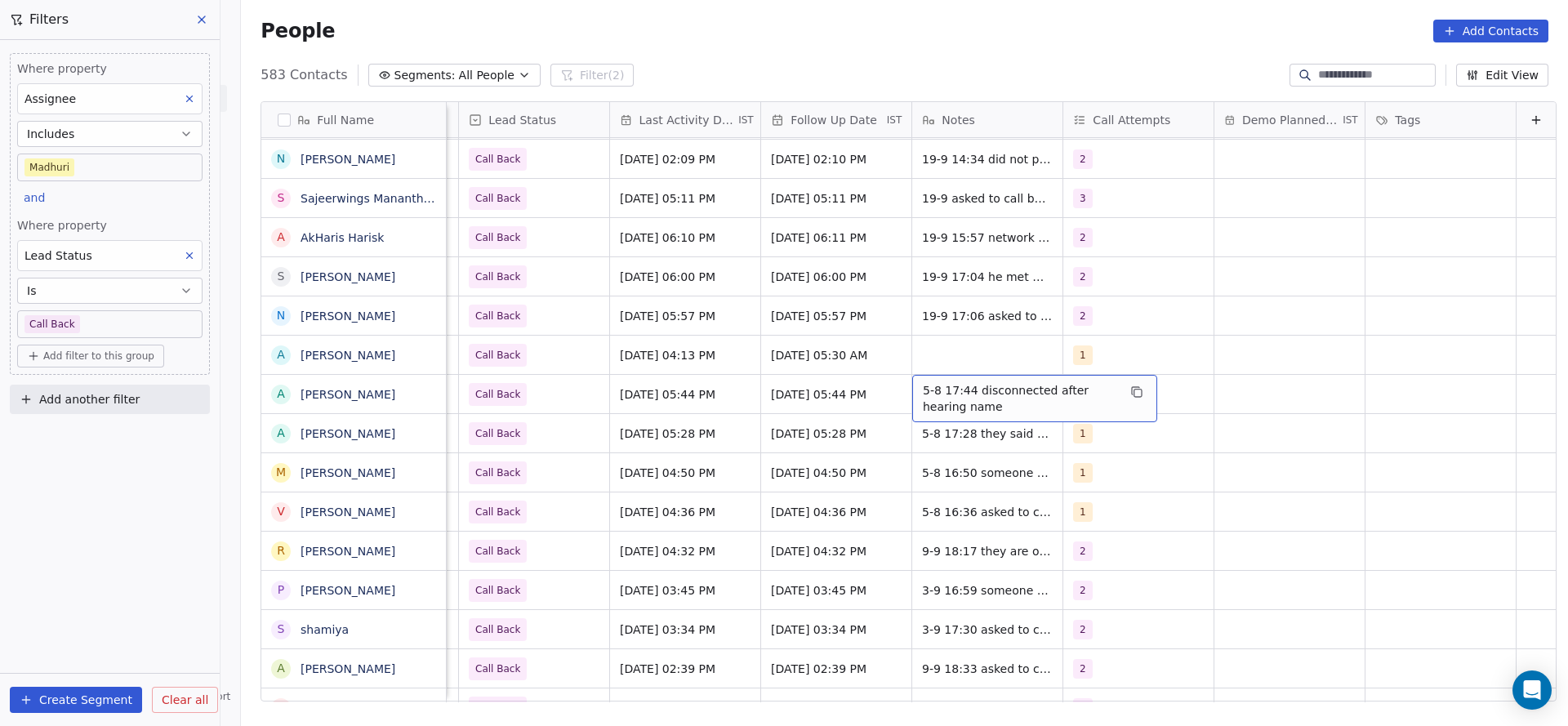
click at [940, 392] on span "5-8 17:44 disconnected after hearing name" at bounding box center [1020, 399] width 195 height 33
click at [892, 390] on textarea "**********" at bounding box center [1008, 401] width 244 height 51
type textarea "**********"
click at [787, 431] on html "On2Cook India Pvt. Ltd. Contacts People Marketing Workflows Campaigns Sales Pip…" at bounding box center [784, 363] width 1568 height 726
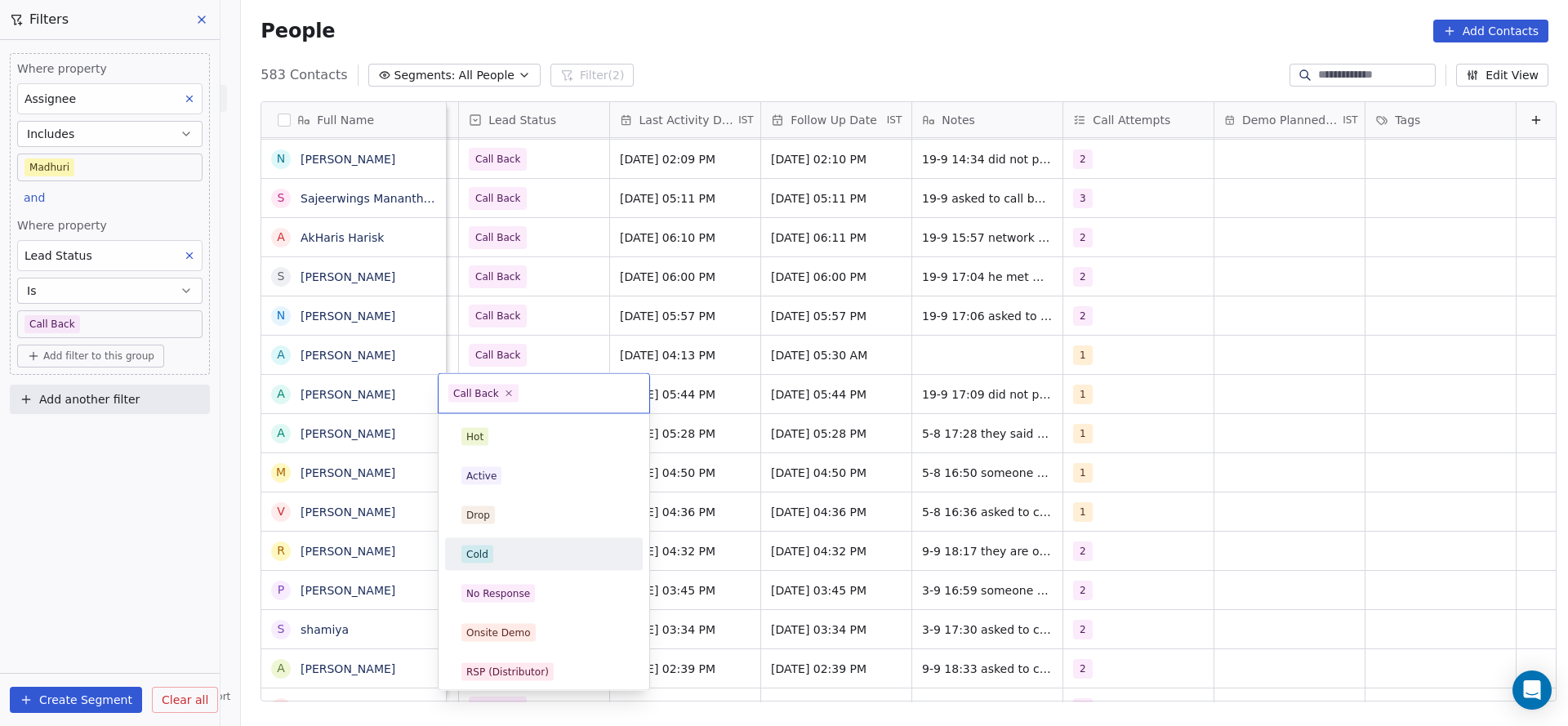
scroll to position [122, 0]
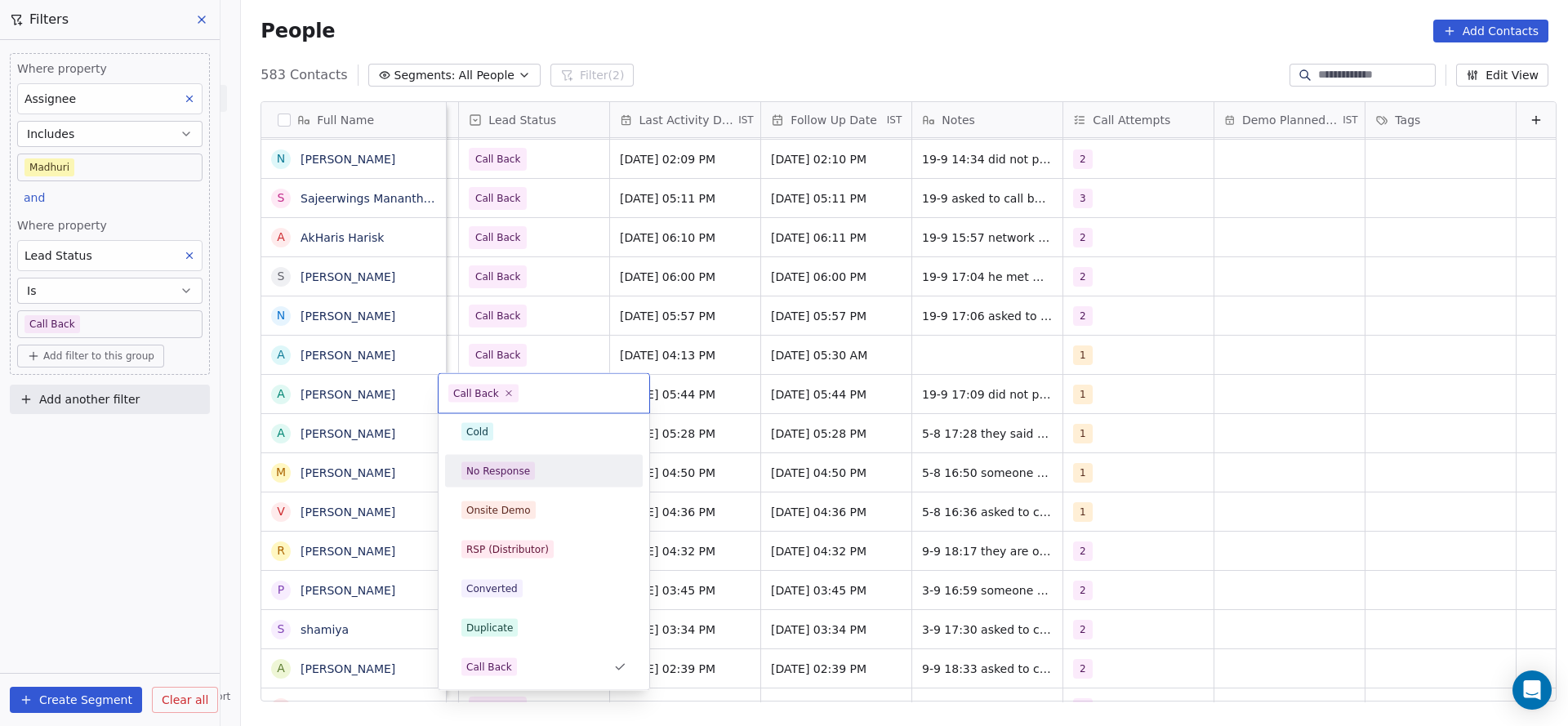
click at [522, 470] on div "No Response" at bounding box center [498, 471] width 63 height 15
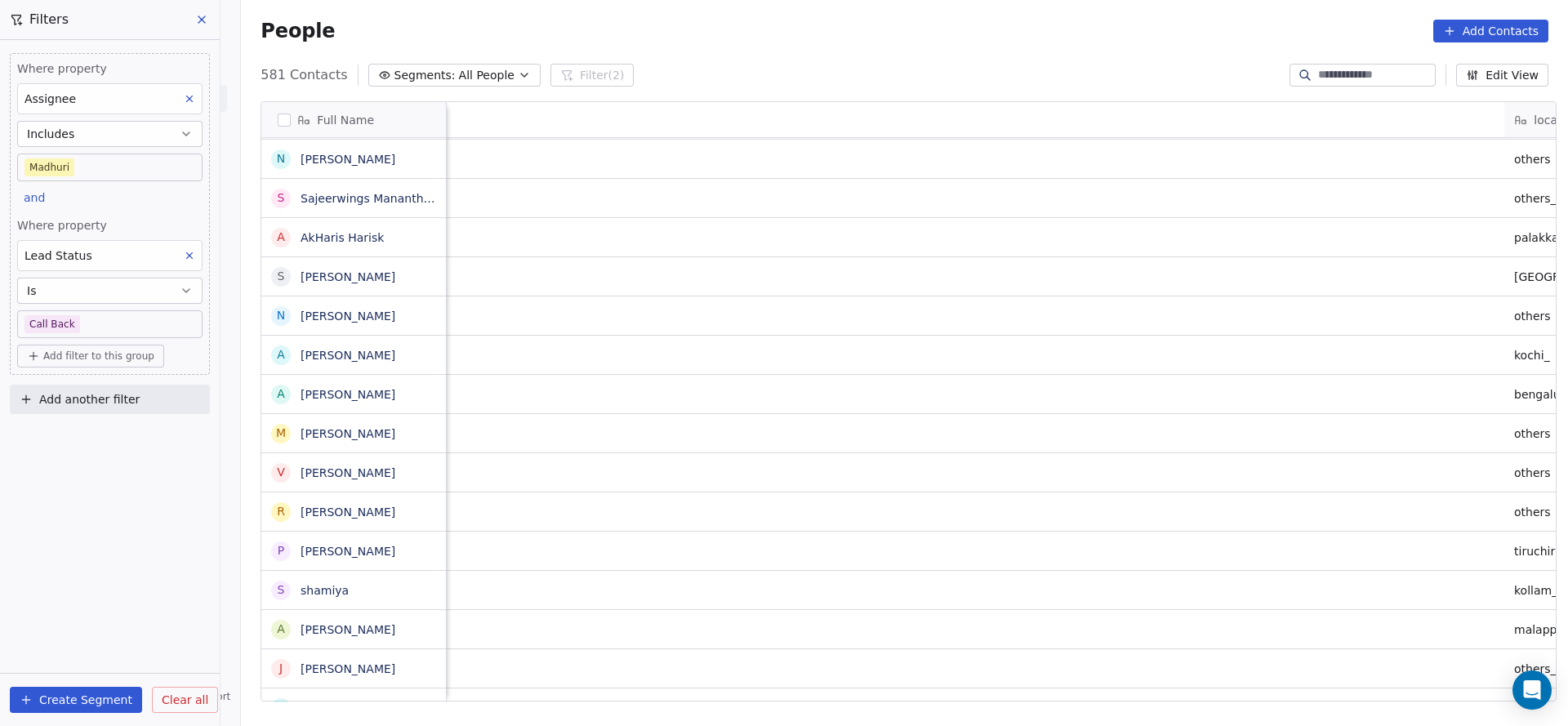
scroll to position [0, 2121]
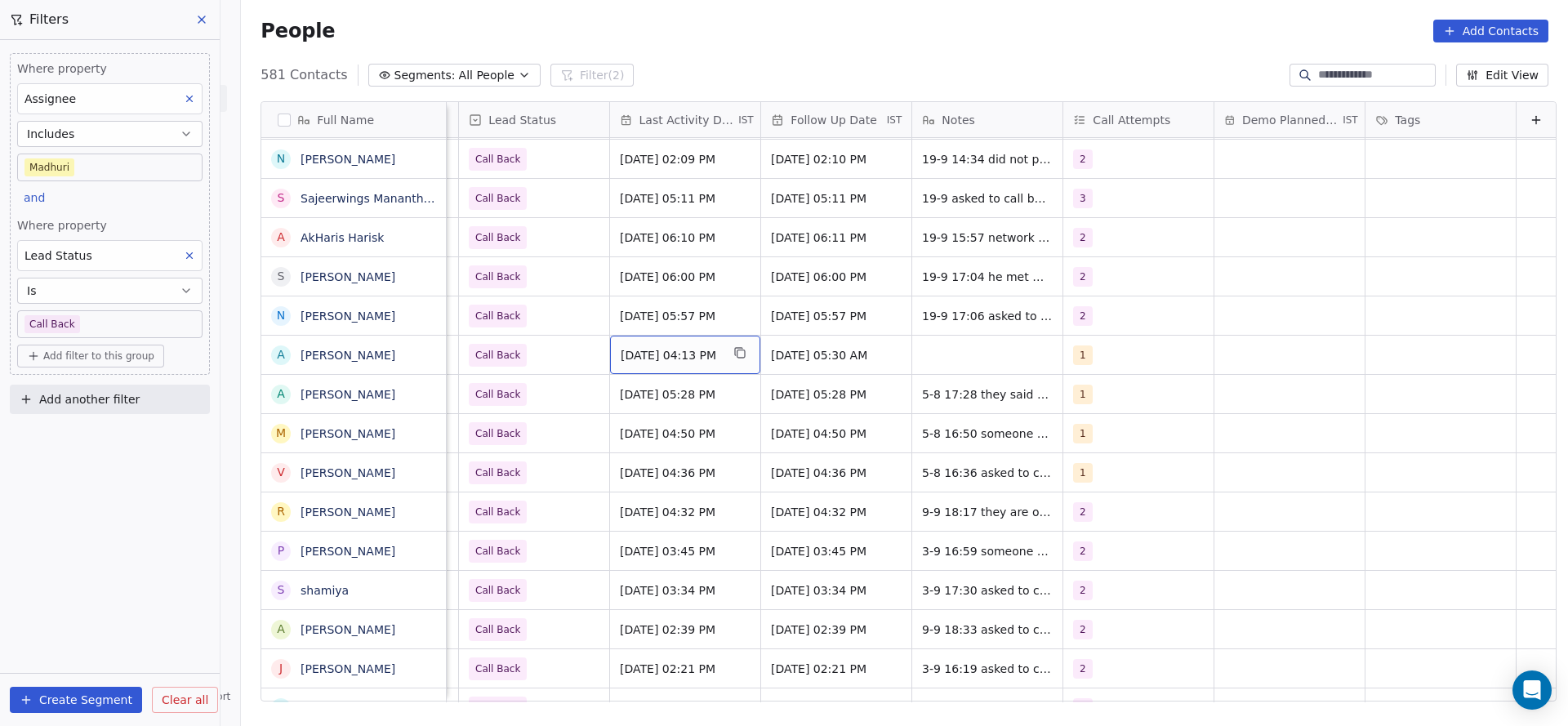
click at [642, 358] on span "Jun 20, 2025 04:13 PM" at bounding box center [670, 355] width 100 height 16
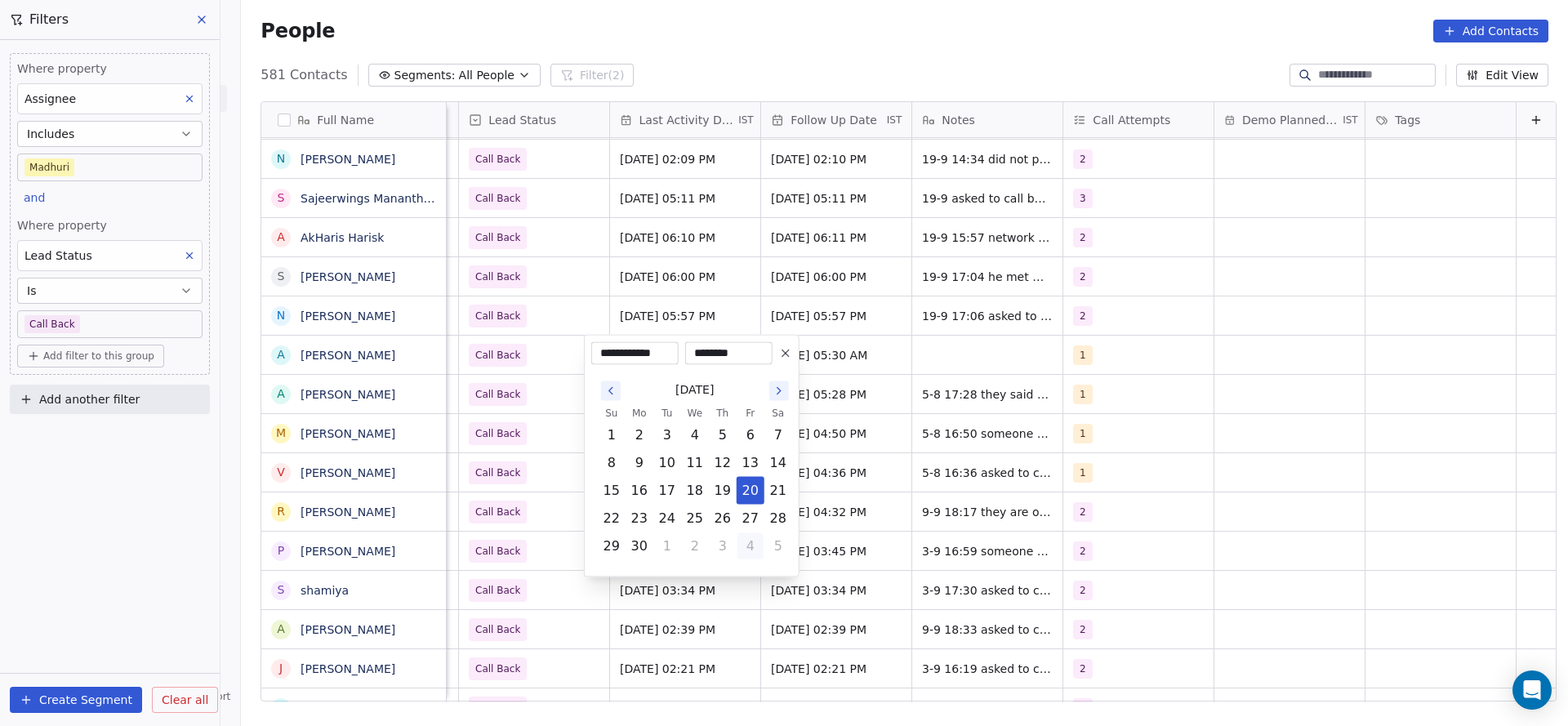
click at [745, 557] on button "4" at bounding box center [750, 547] width 26 height 26
click at [754, 549] on button "1" at bounding box center [750, 547] width 26 height 26
click at [728, 574] on button "4" at bounding box center [722, 574] width 26 height 26
click at [748, 485] on button "19" at bounding box center [750, 490] width 26 height 26
type input "**********"
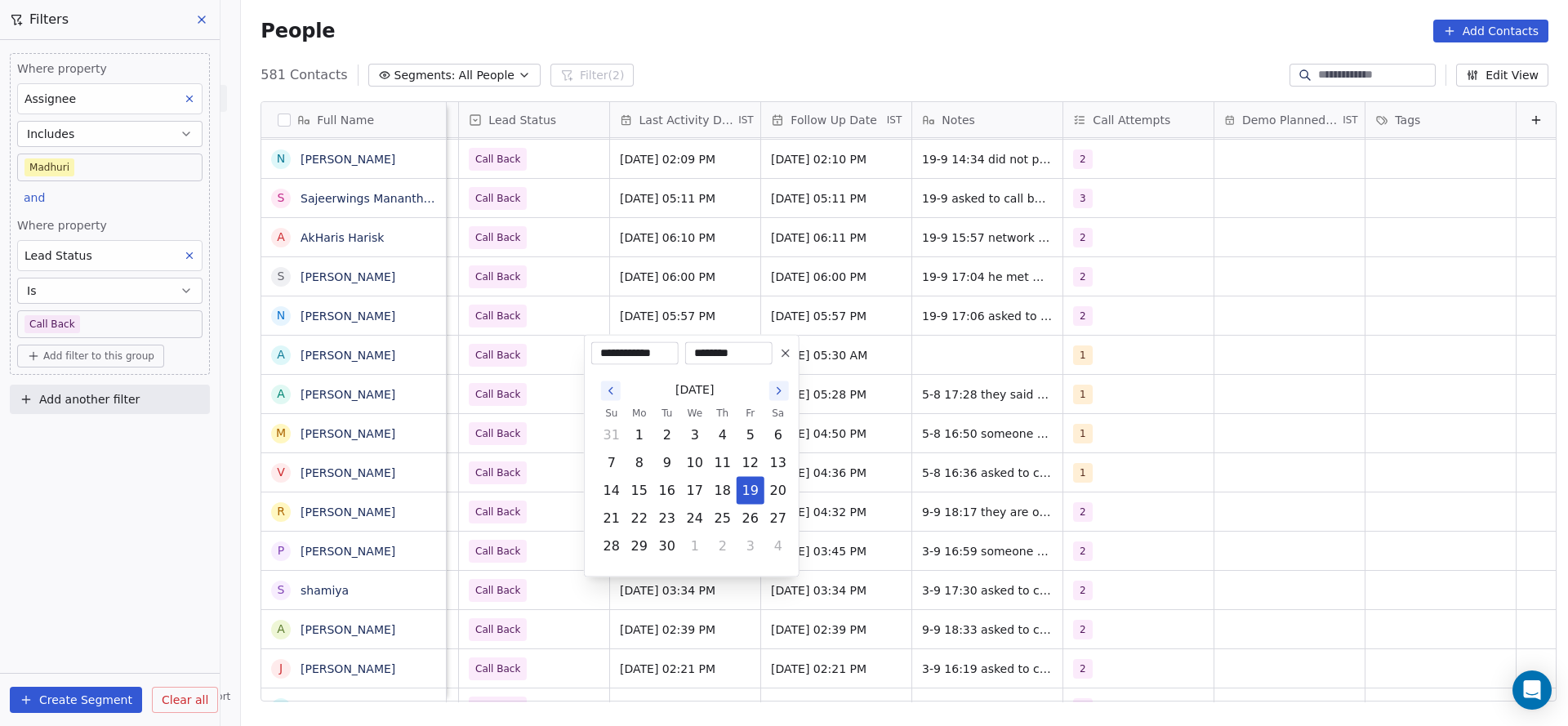
click at [474, 452] on html "On2Cook India Pvt. Ltd. Contacts People Marketing Workflows Campaigns Sales Pip…" at bounding box center [784, 363] width 1568 height 726
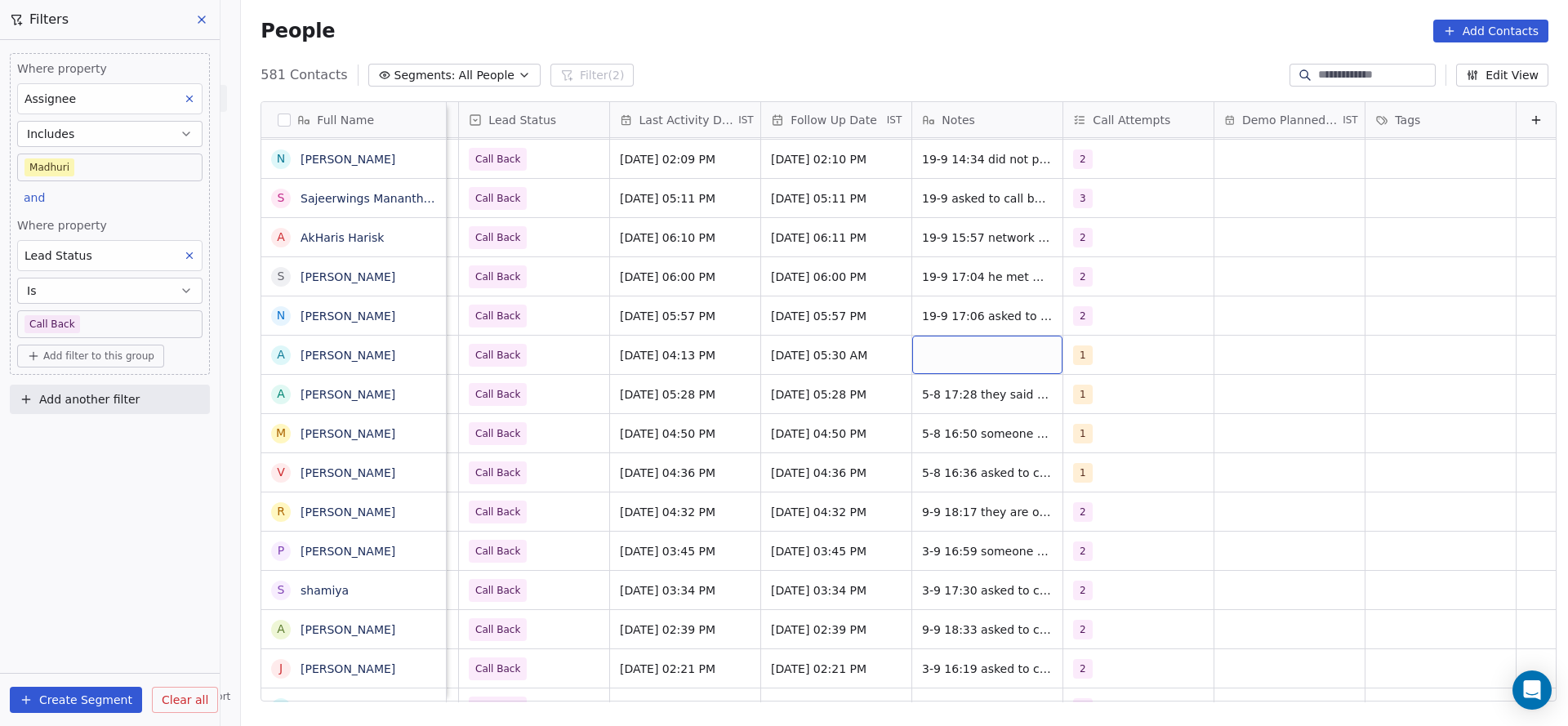
click at [987, 351] on div "grid" at bounding box center [987, 354] width 150 height 38
type textarea "**********"
click at [1096, 353] on html "On2Cook India Pvt. Ltd. Contacts People Marketing Workflows Campaigns Sales Pip…" at bounding box center [784, 363] width 1568 height 726
click at [1095, 354] on div "1" at bounding box center [1123, 355] width 100 height 20
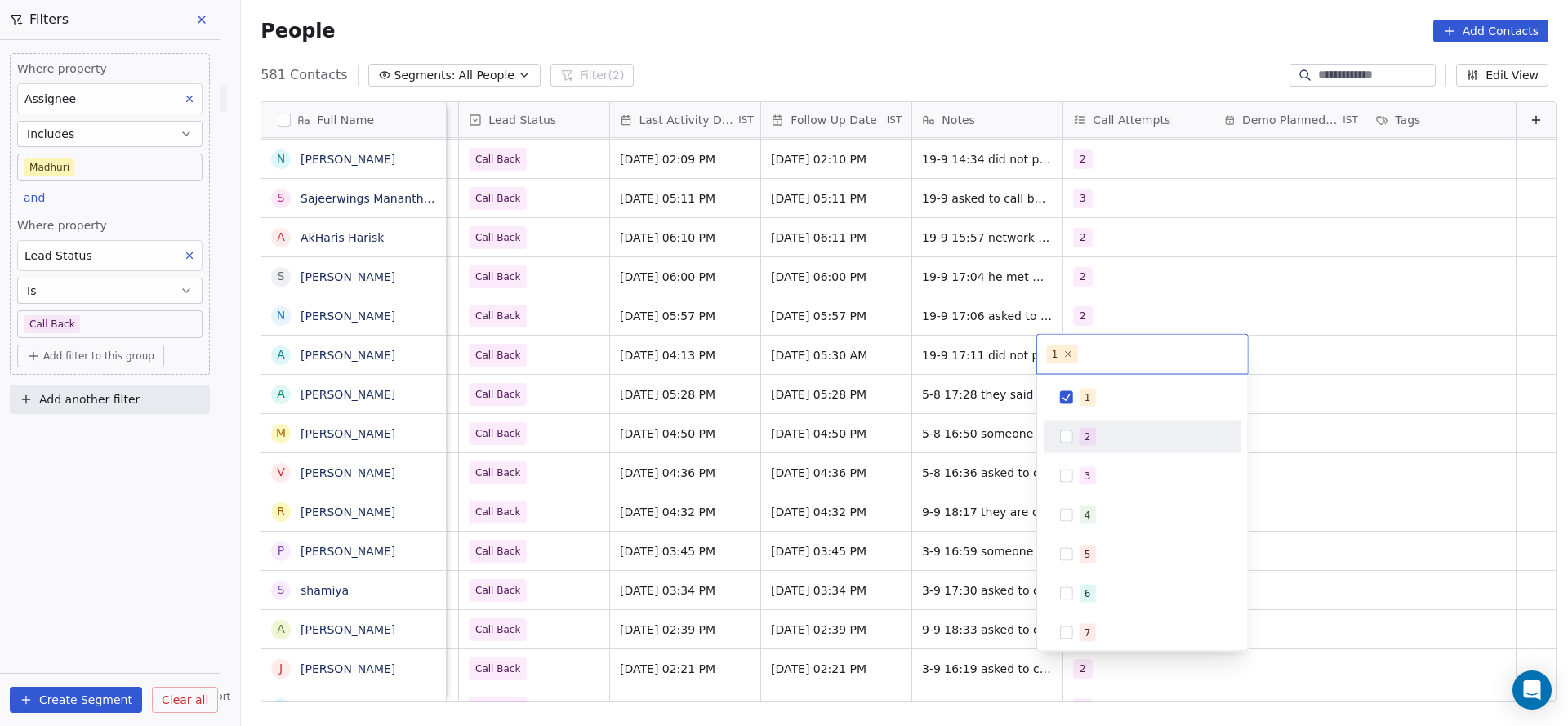
click at [1091, 443] on span "2" at bounding box center [1088, 437] width 16 height 18
drag, startPoint x: 1093, startPoint y: 397, endPoint x: 579, endPoint y: 377, distance: 514.4
click at [1090, 395] on div "1" at bounding box center [1152, 398] width 145 height 18
click at [951, 469] on html "On2Cook India Pvt. Ltd. Contacts People Marketing Workflows Campaigns Sales Pip…" at bounding box center [784, 363] width 1568 height 726
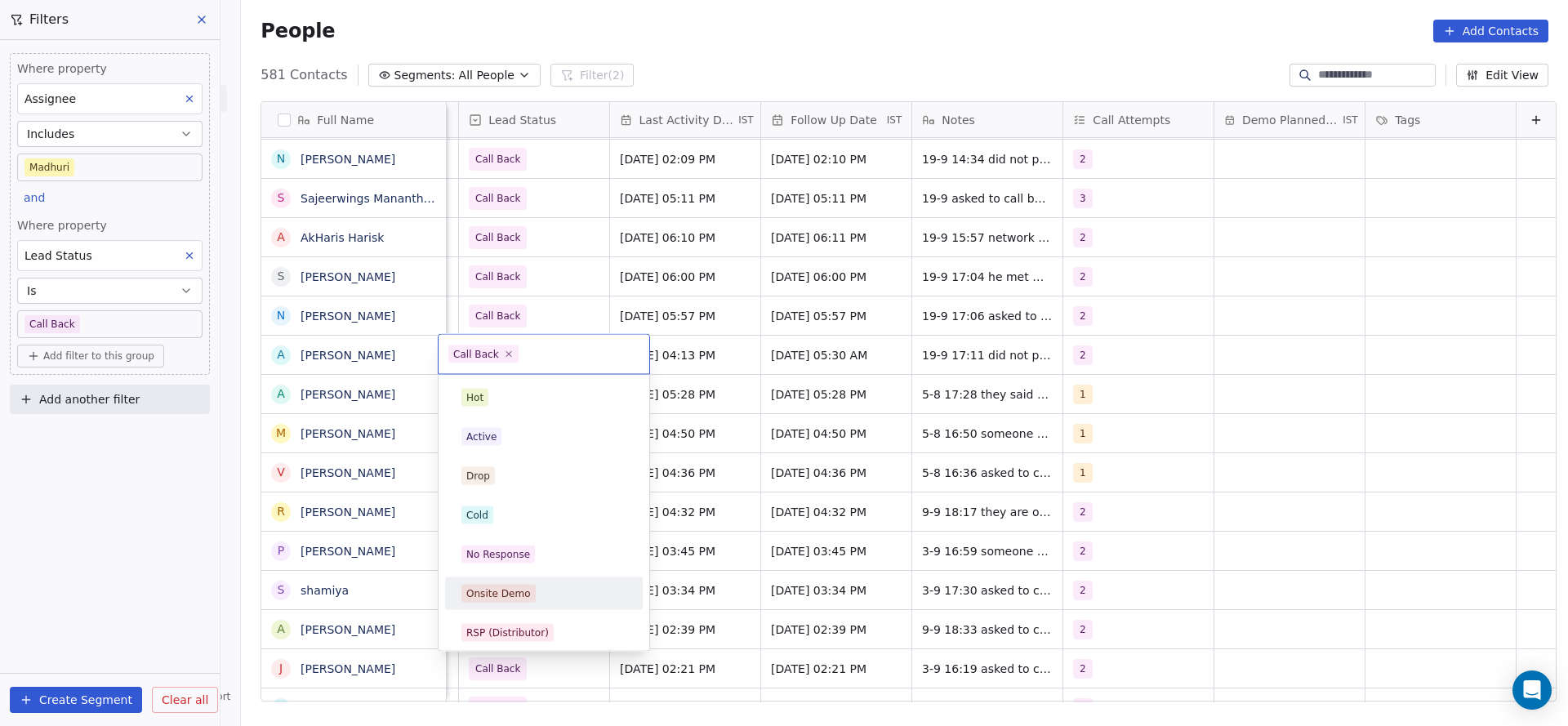
scroll to position [122, 0]
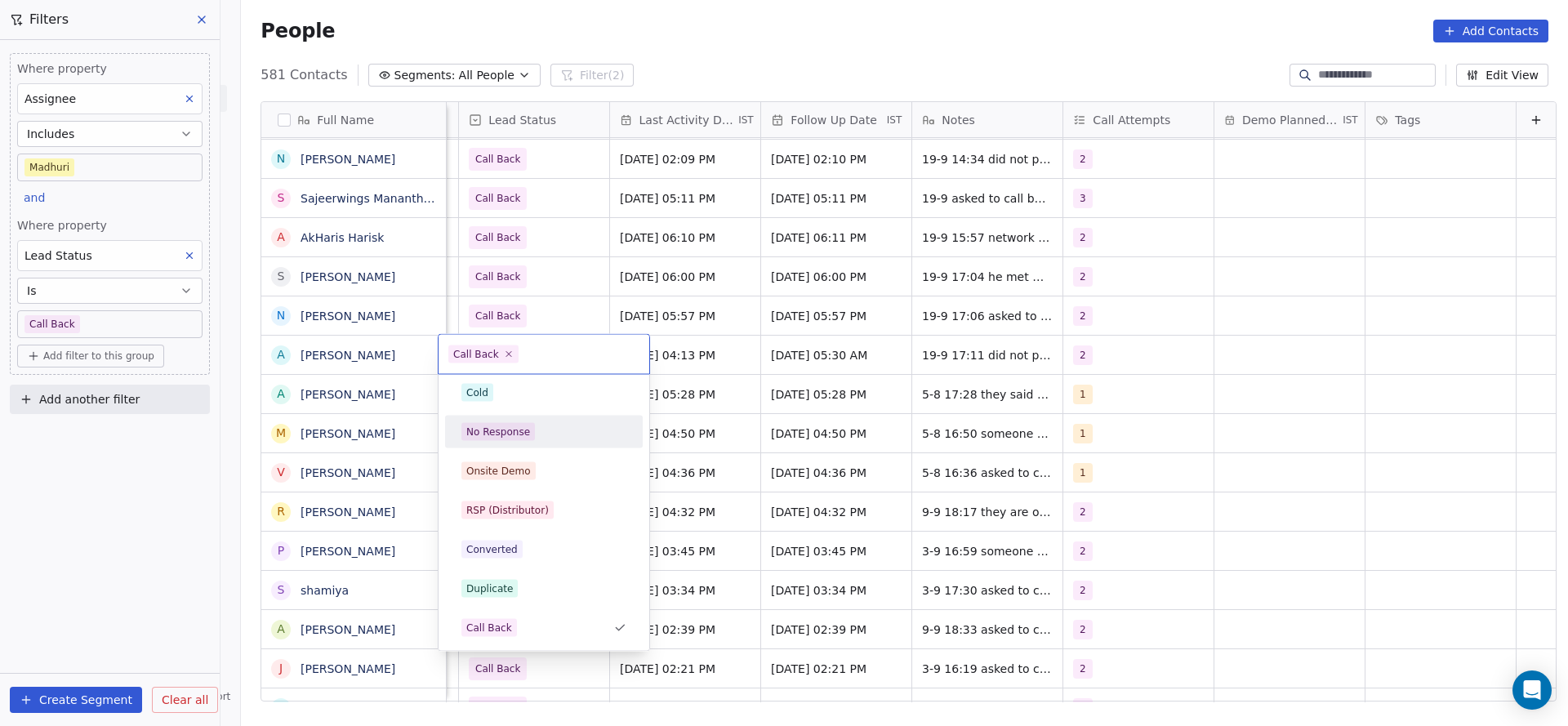
click at [534, 431] on div "No Response" at bounding box center [544, 432] width 165 height 18
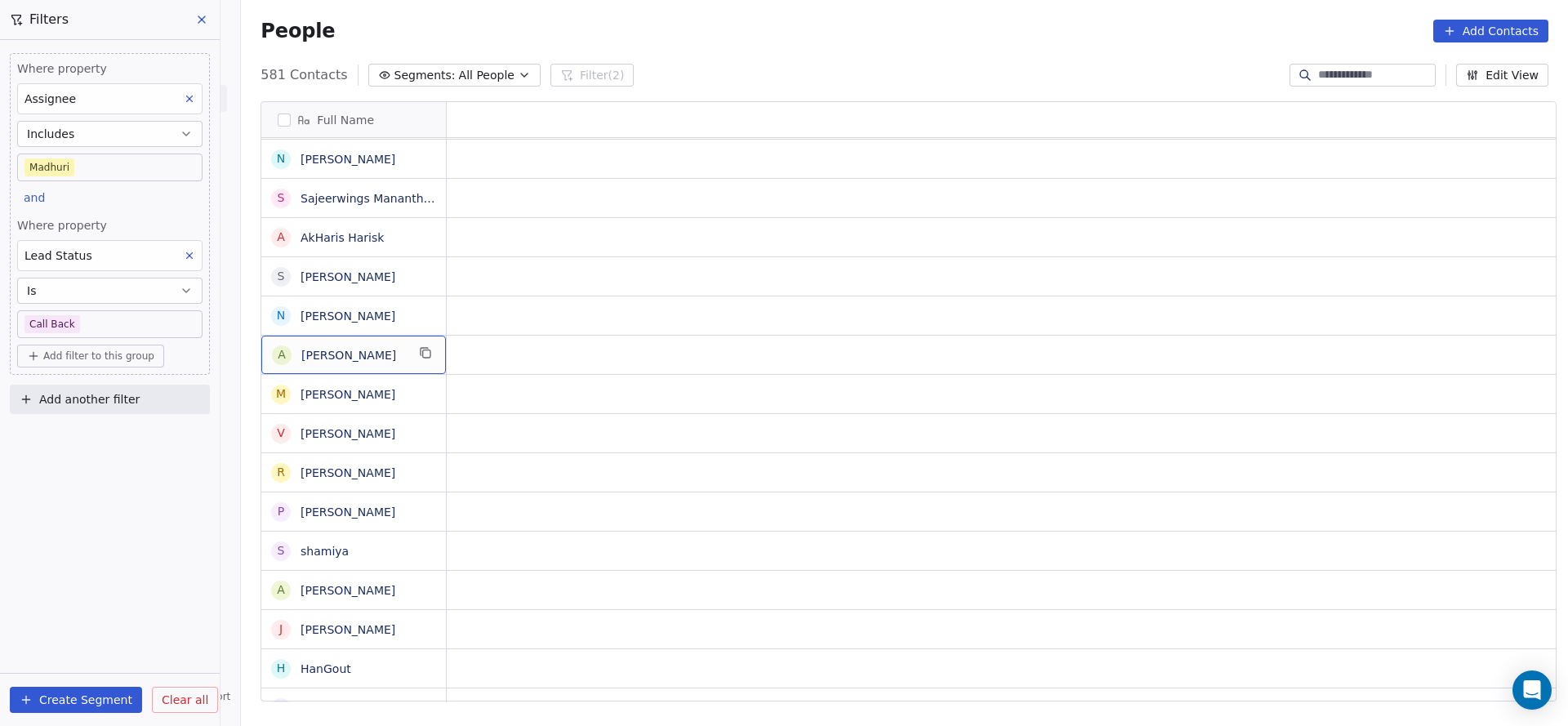
scroll to position [0, 0]
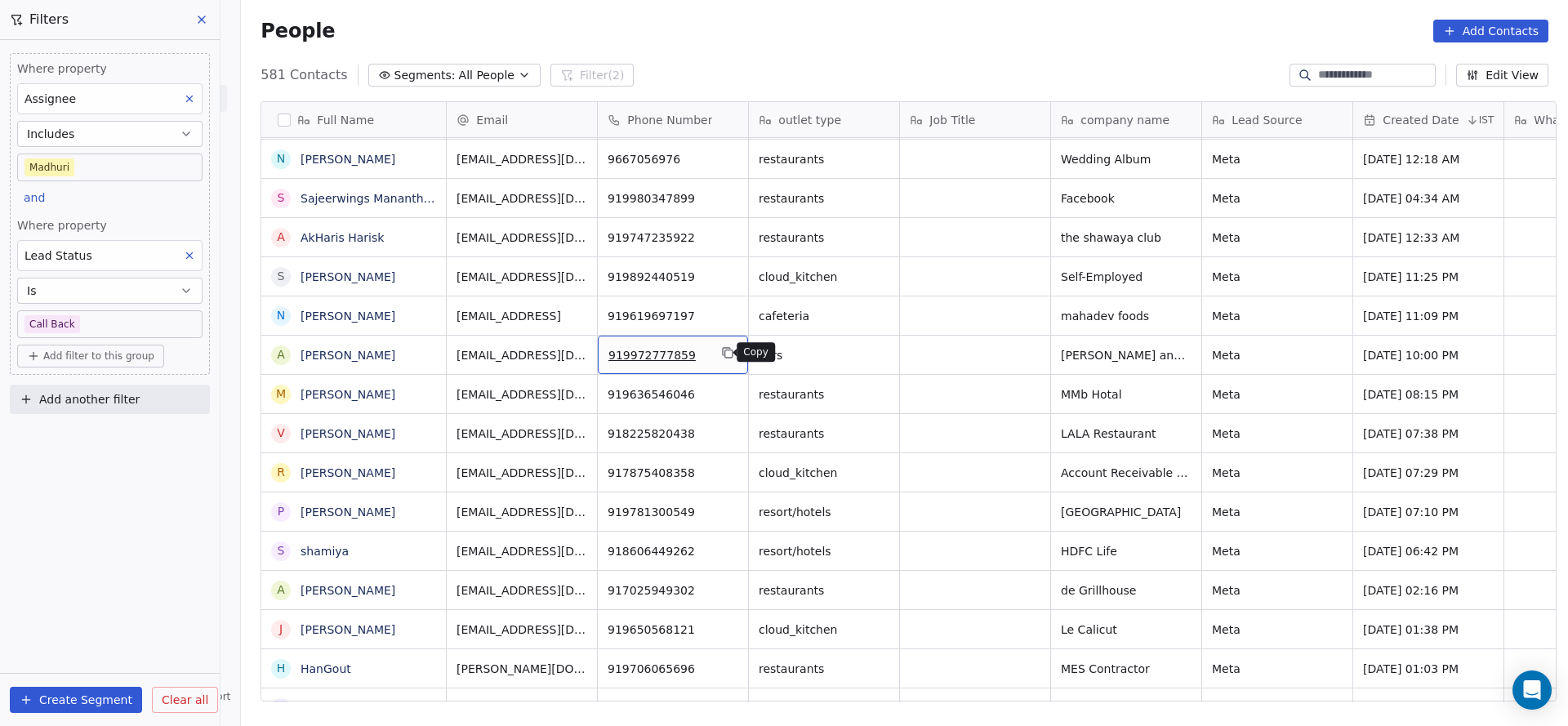
click at [725, 353] on icon "grid" at bounding box center [728, 354] width 7 height 7
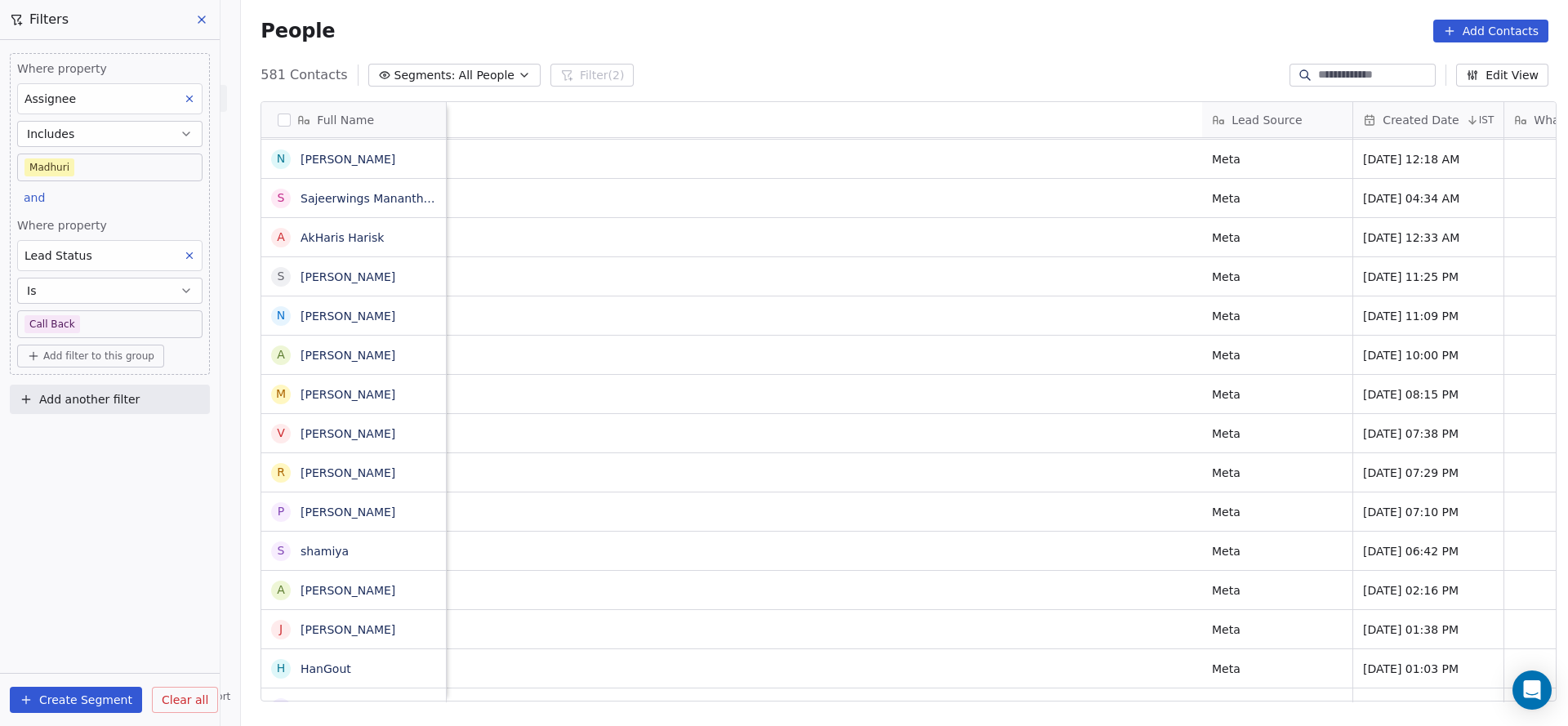
scroll to position [0, 2121]
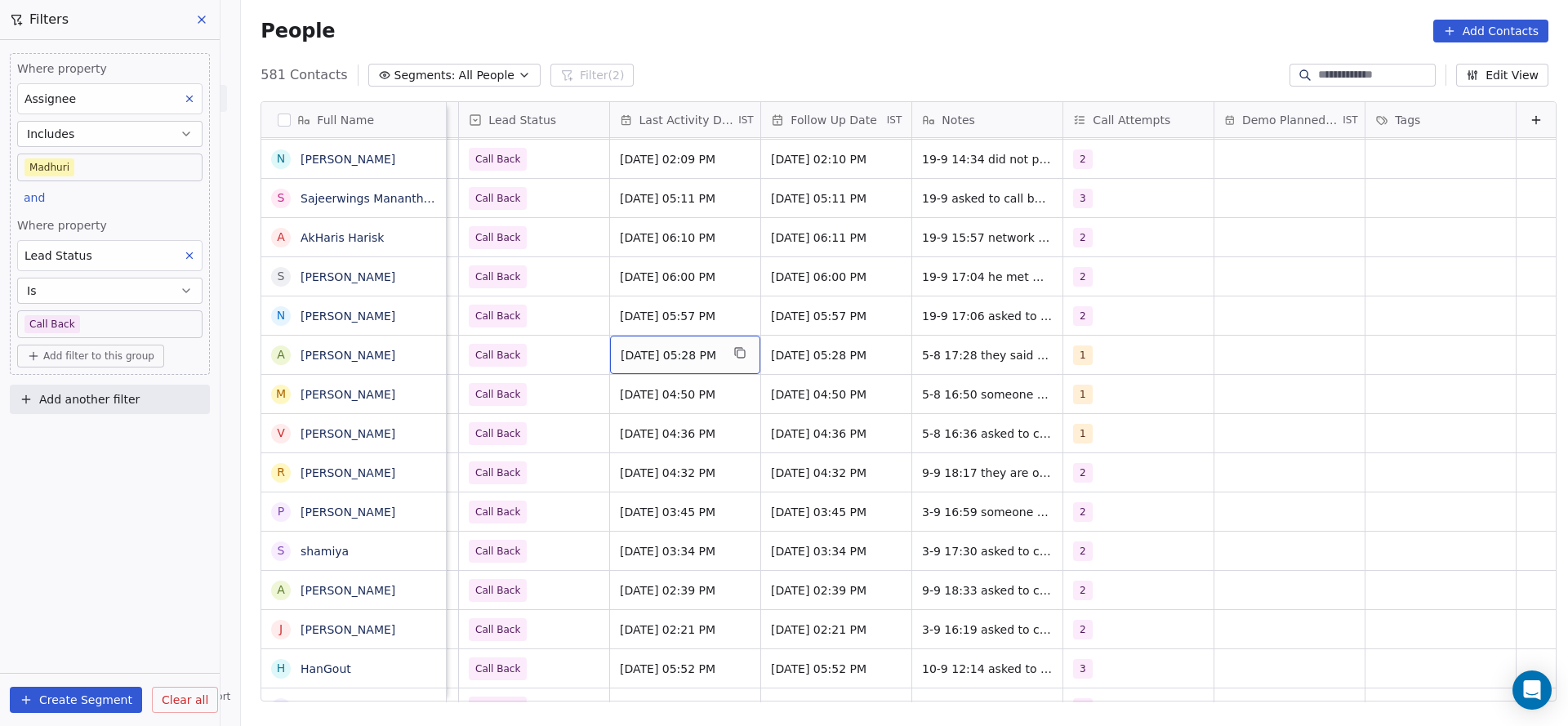
click at [620, 360] on span "Aug 05, 2025 05:28 PM" at bounding box center [670, 355] width 100 height 16
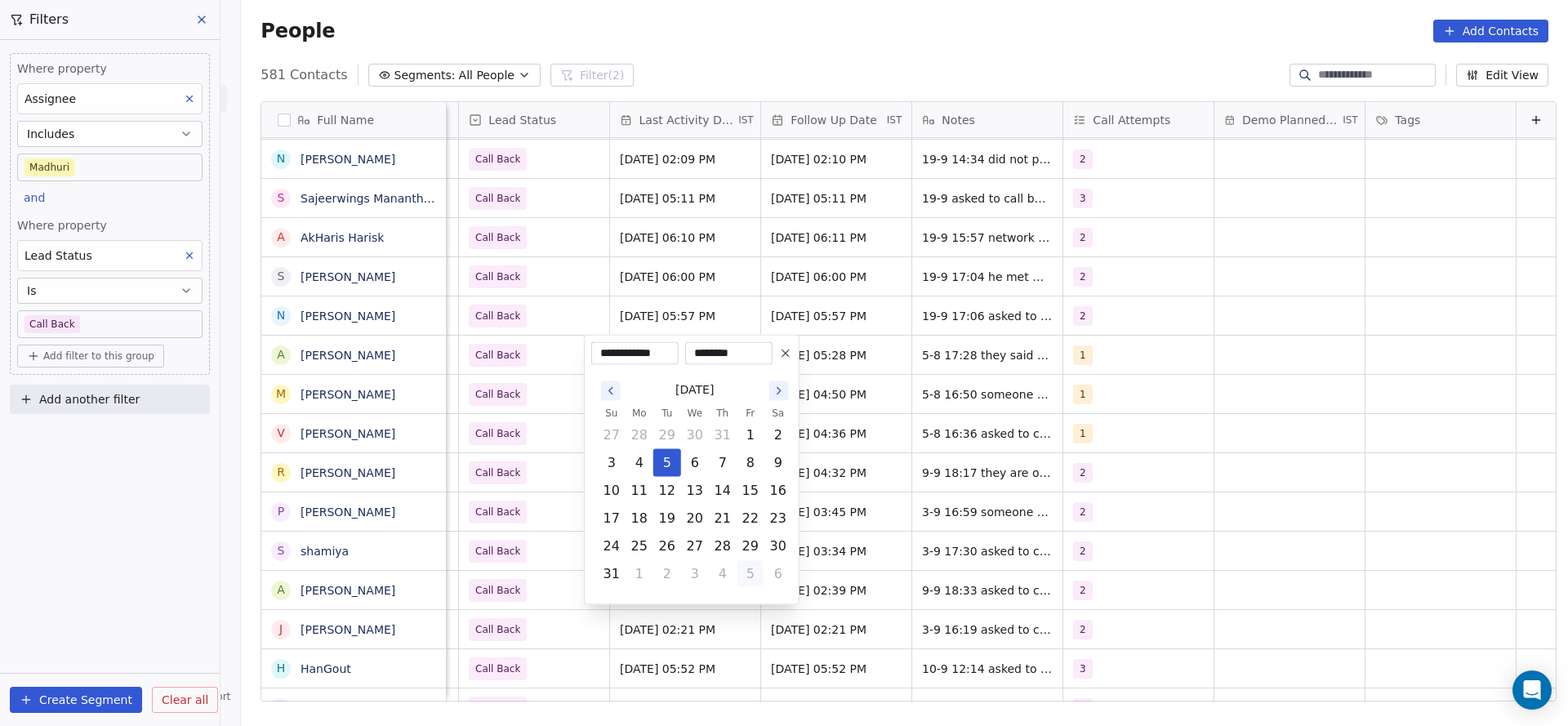
click at [759, 567] on button "5" at bounding box center [750, 574] width 26 height 26
click at [752, 488] on button "19" at bounding box center [750, 490] width 26 height 26
type input "**********"
click at [460, 434] on html "On2Cook India Pvt. Ltd. Contacts People Marketing Workflows Campaigns Sales Pip…" at bounding box center [784, 363] width 1568 height 726
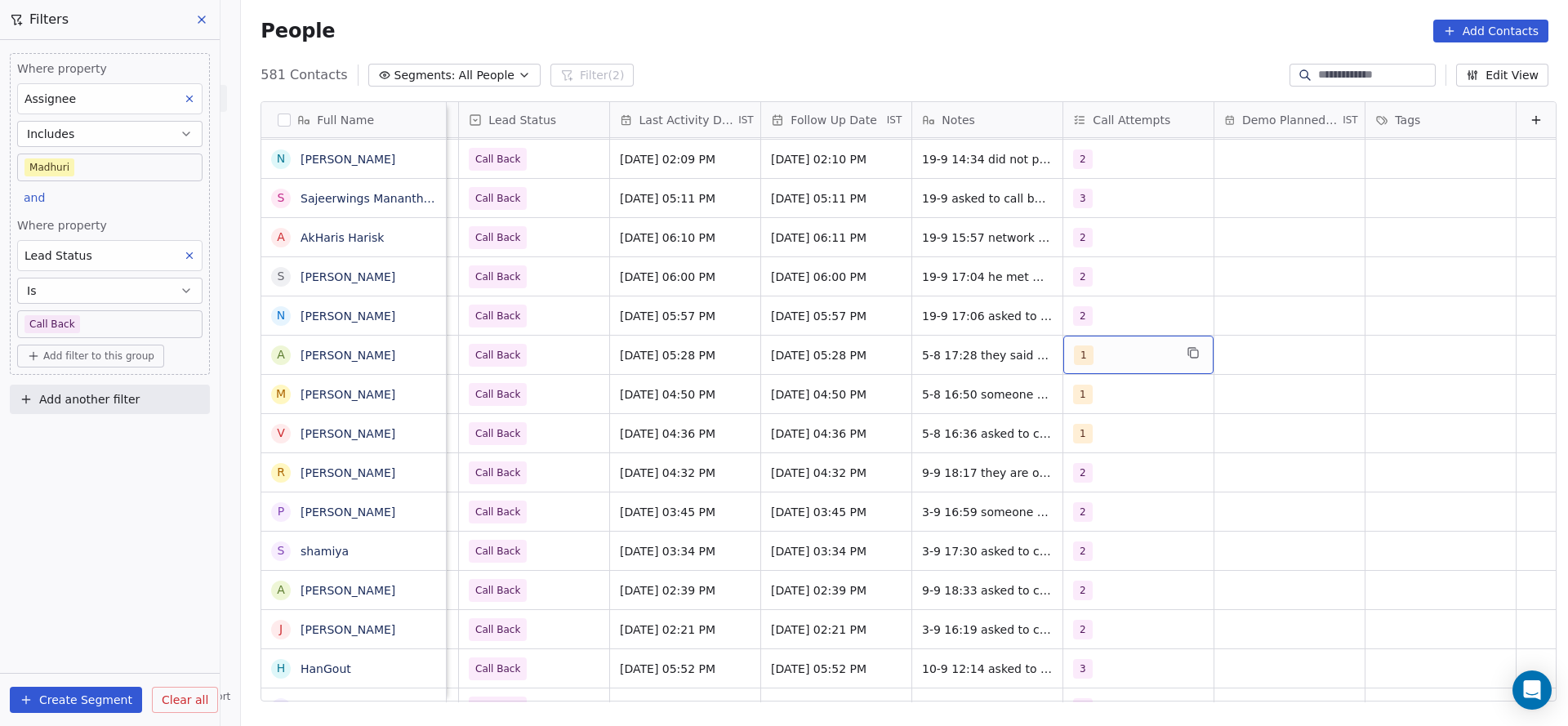
click at [1075, 345] on div "1" at bounding box center [1123, 355] width 100 height 20
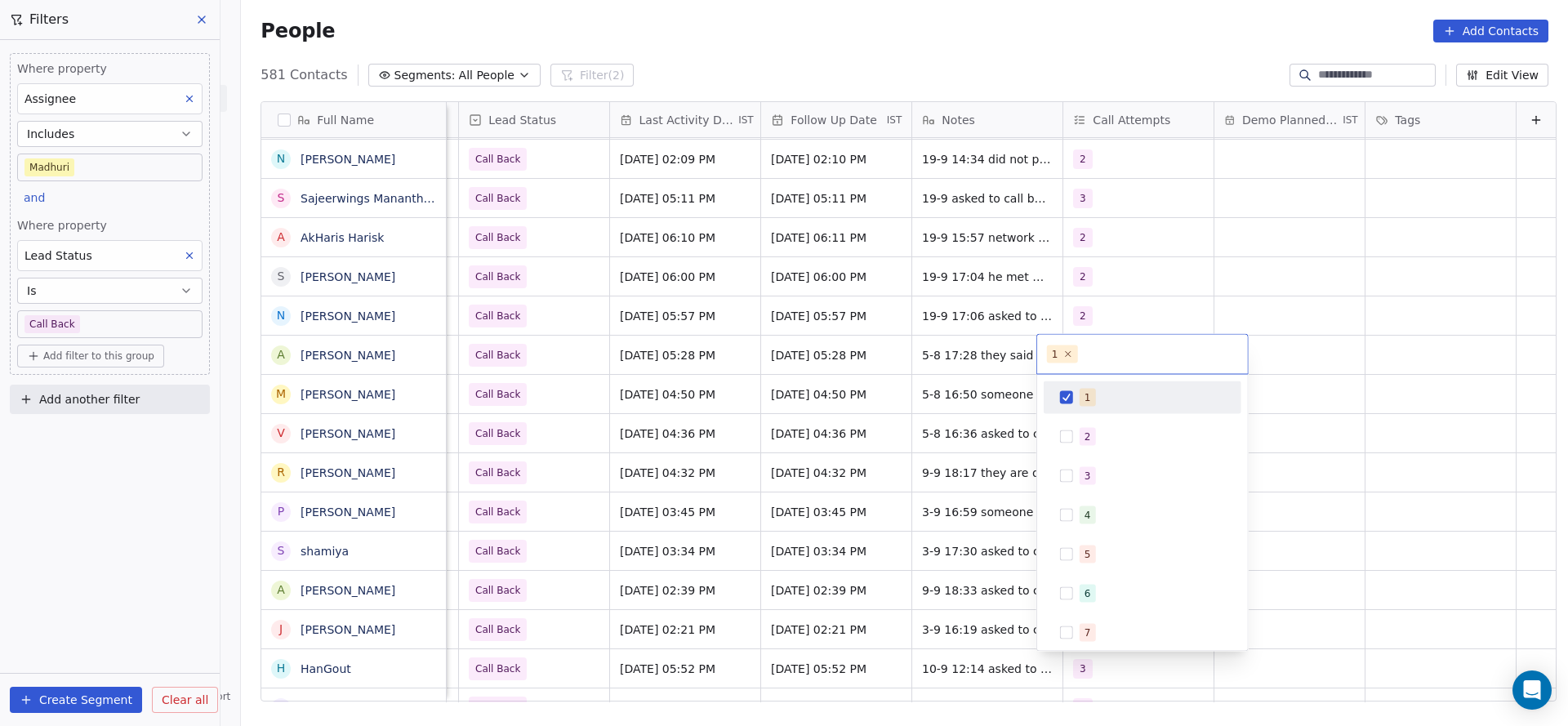
click at [1078, 435] on div "2" at bounding box center [1142, 437] width 185 height 26
click at [1092, 407] on div "1" at bounding box center [1142, 398] width 185 height 26
click at [855, 462] on html "On2Cook India Pvt. Ltd. Contacts People Marketing Workflows Campaigns Sales Pip…" at bounding box center [784, 363] width 1568 height 726
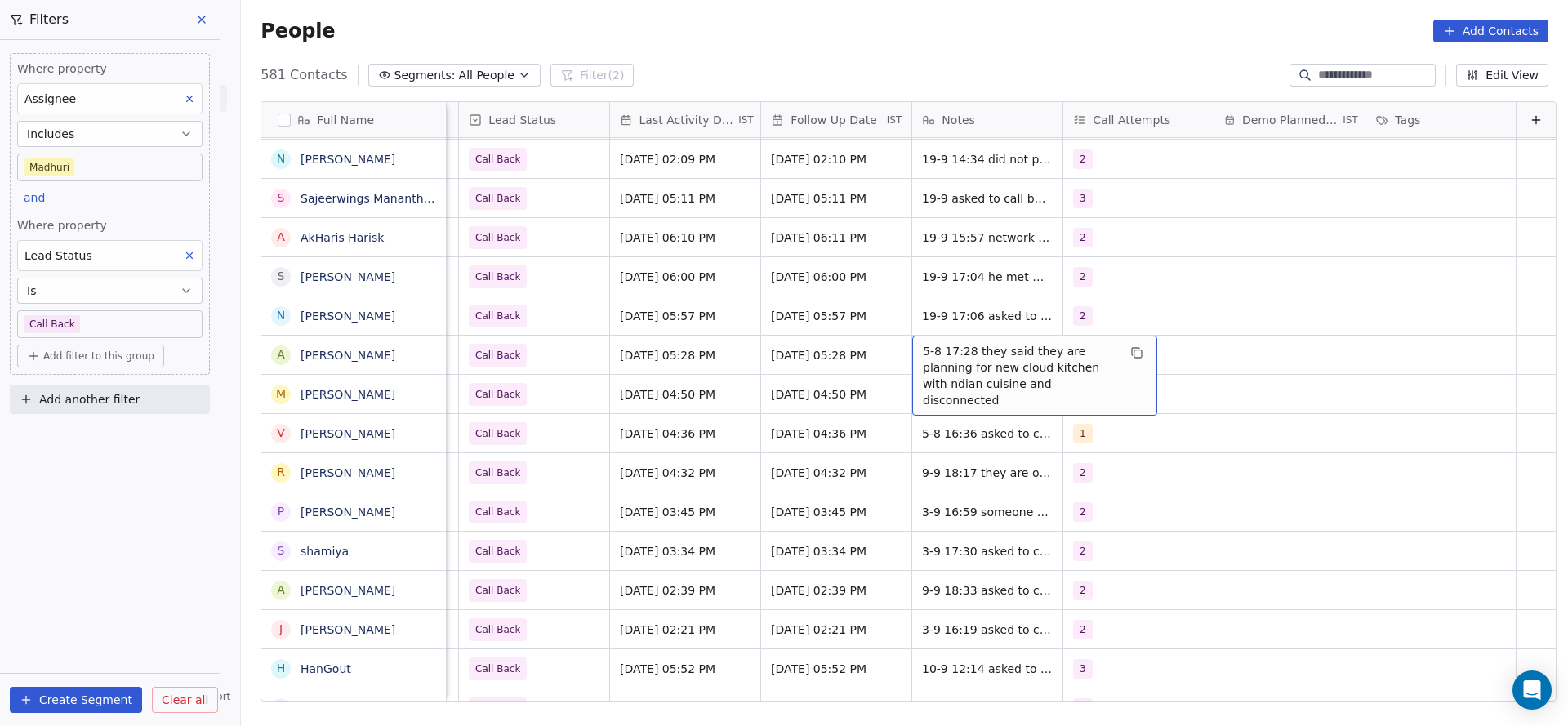
click at [923, 362] on span "5-8 17:28 they said they are planning for new cloud kitchen with ndian cuisine …" at bounding box center [1020, 376] width 195 height 65
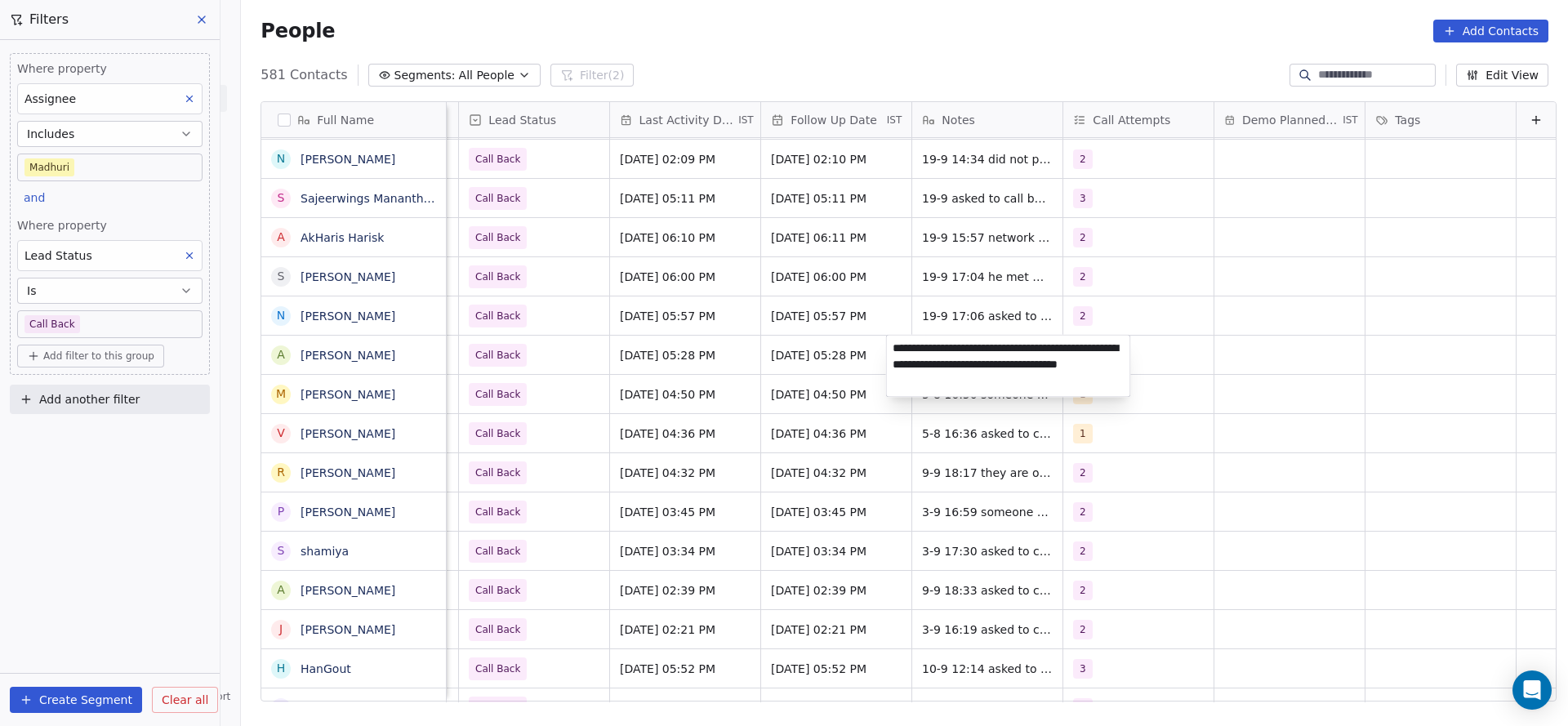
click at [887, 354] on textarea "**********" at bounding box center [1008, 366] width 244 height 62
type textarea "**********"
drag, startPoint x: 706, startPoint y: 387, endPoint x: 563, endPoint y: 347, distance: 148.5
click at [706, 387] on html "On2Cook India Pvt. Ltd. Contacts People Marketing Workflows Campaigns Sales Pip…" at bounding box center [784, 363] width 1568 height 726
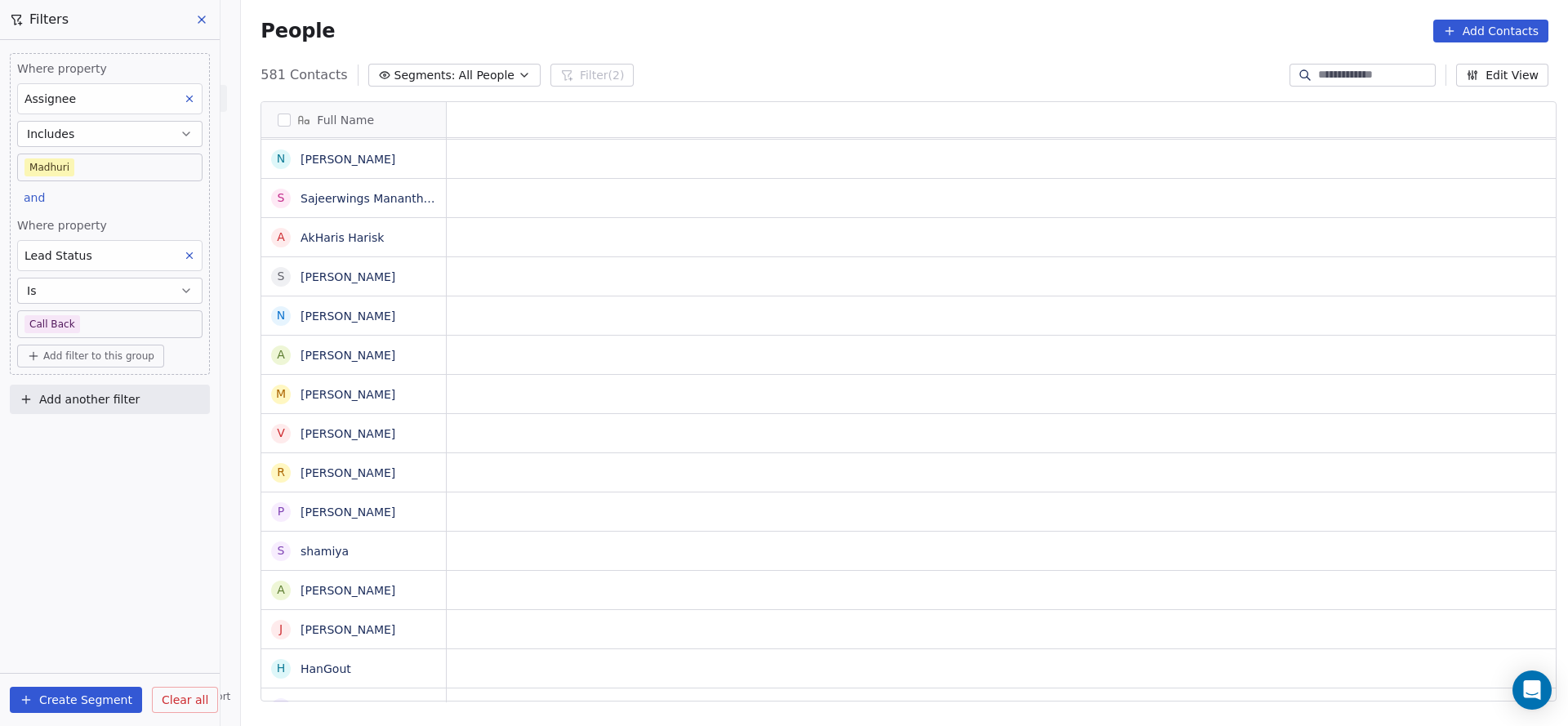
scroll to position [0, 0]
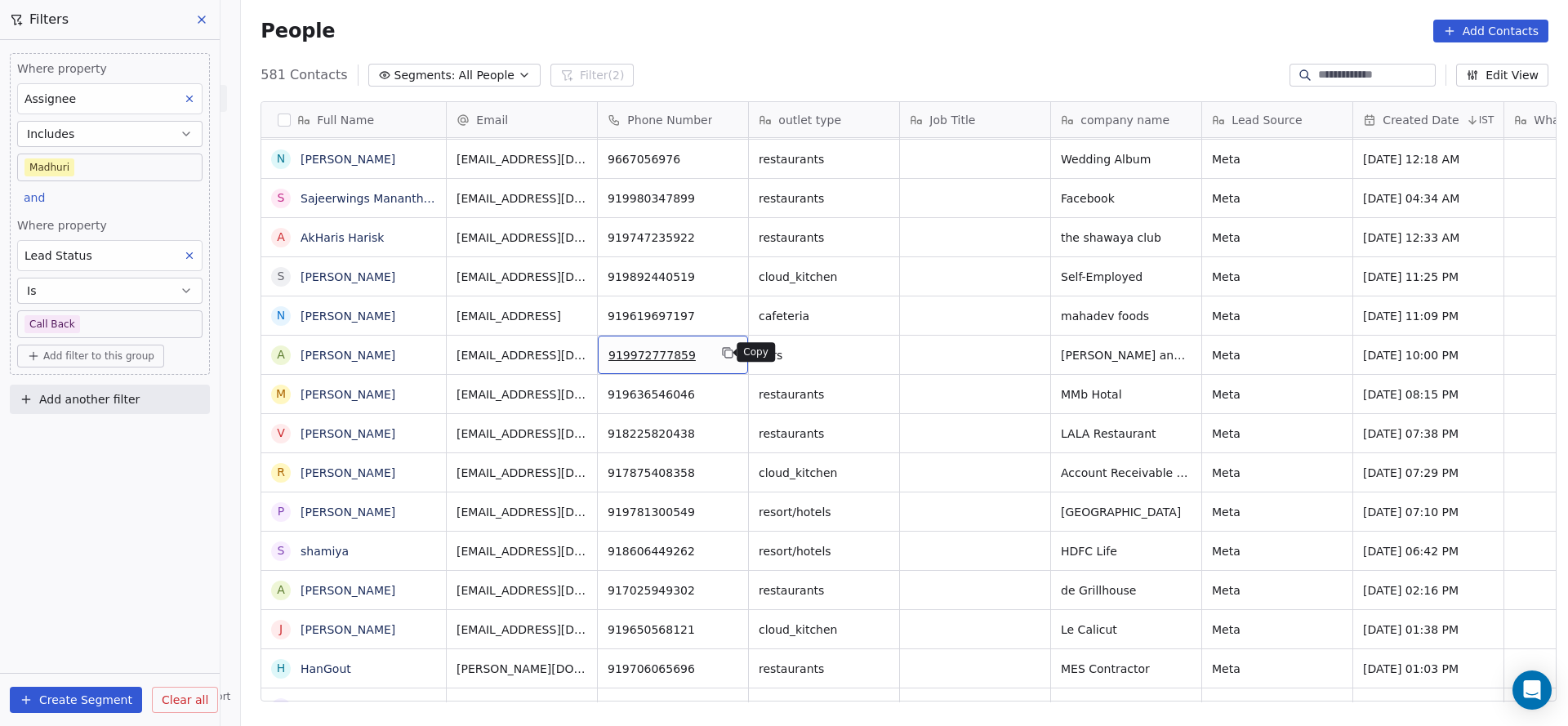
click at [721, 355] on icon "grid" at bounding box center [727, 353] width 13 height 13
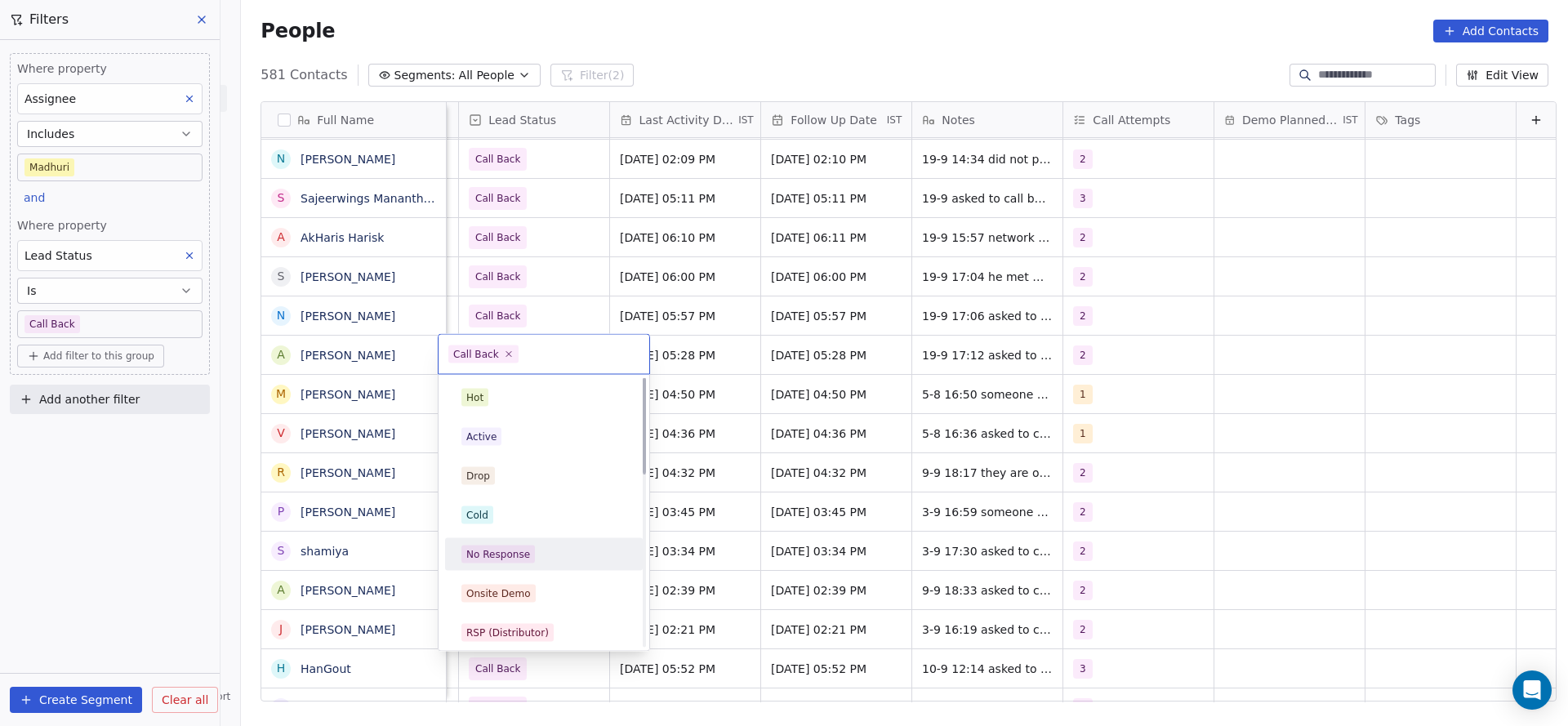
click at [526, 426] on div "Active" at bounding box center [544, 437] width 185 height 26
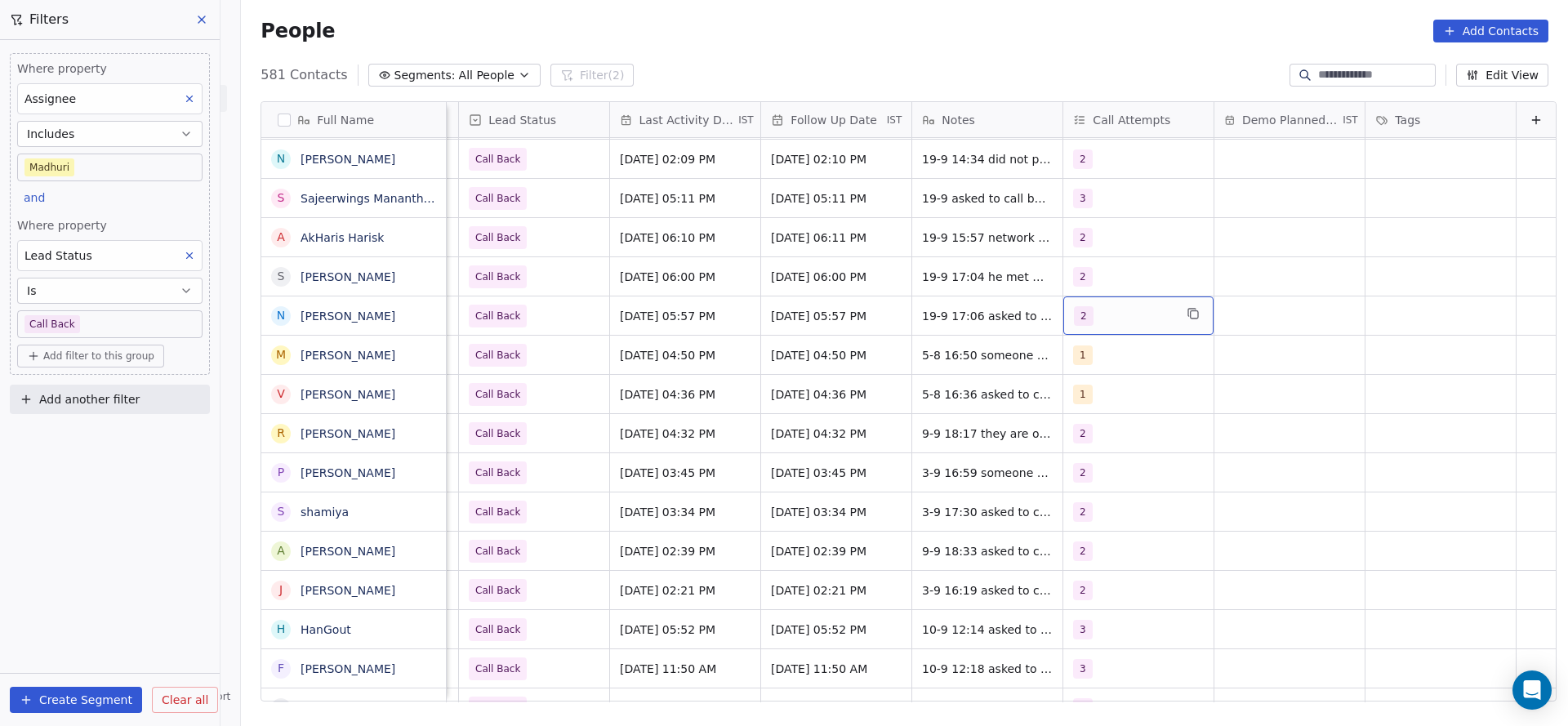
click at [1141, 311] on div "2" at bounding box center [1123, 316] width 100 height 20
click at [1094, 433] on div "3" at bounding box center [1092, 437] width 6 height 15
click at [1114, 389] on div "2" at bounding box center [1158, 398] width 145 height 18
click at [890, 419] on html "On2Cook India Pvt. Ltd. Contacts People Marketing Workflows Campaigns Sales Pip…" at bounding box center [784, 363] width 1568 height 726
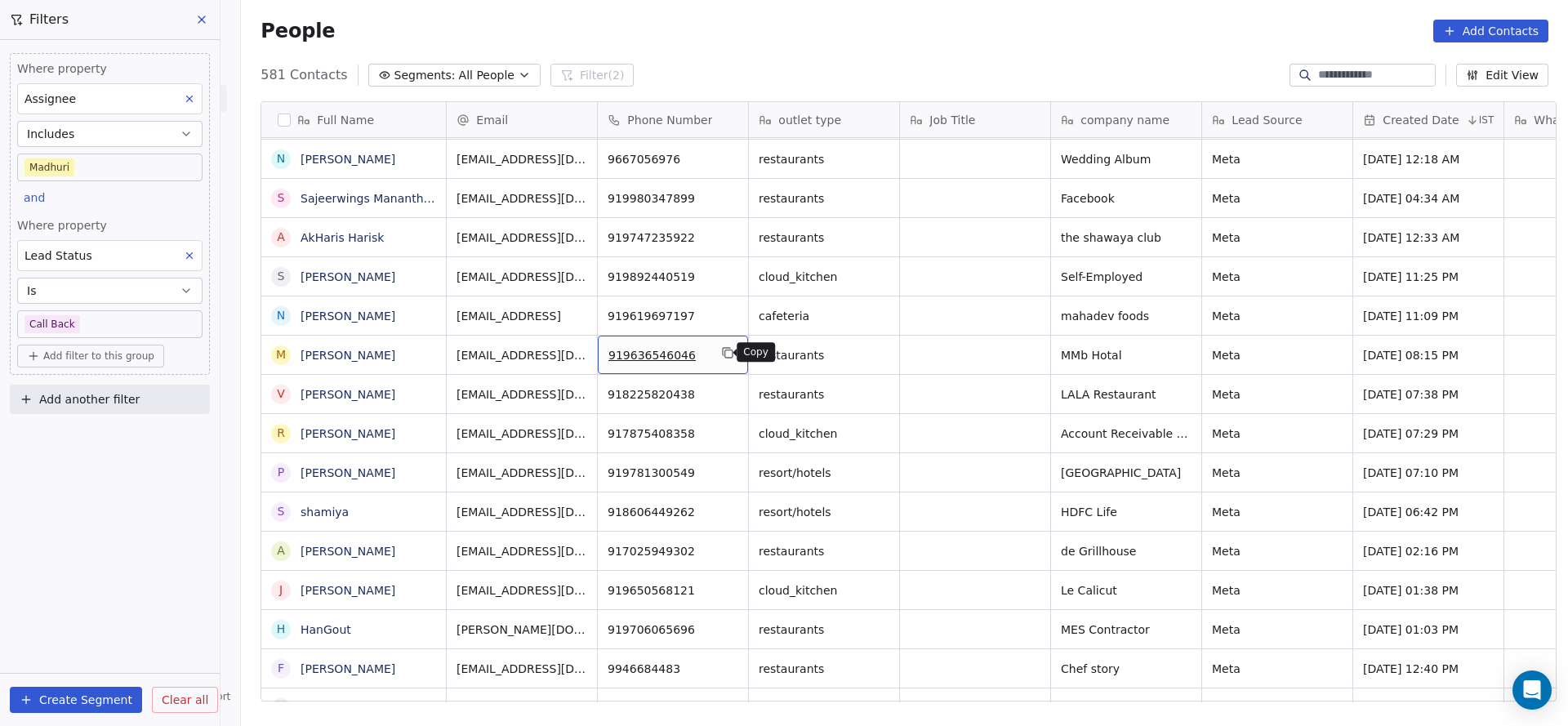
click at [721, 353] on icon "grid" at bounding box center [727, 353] width 13 height 13
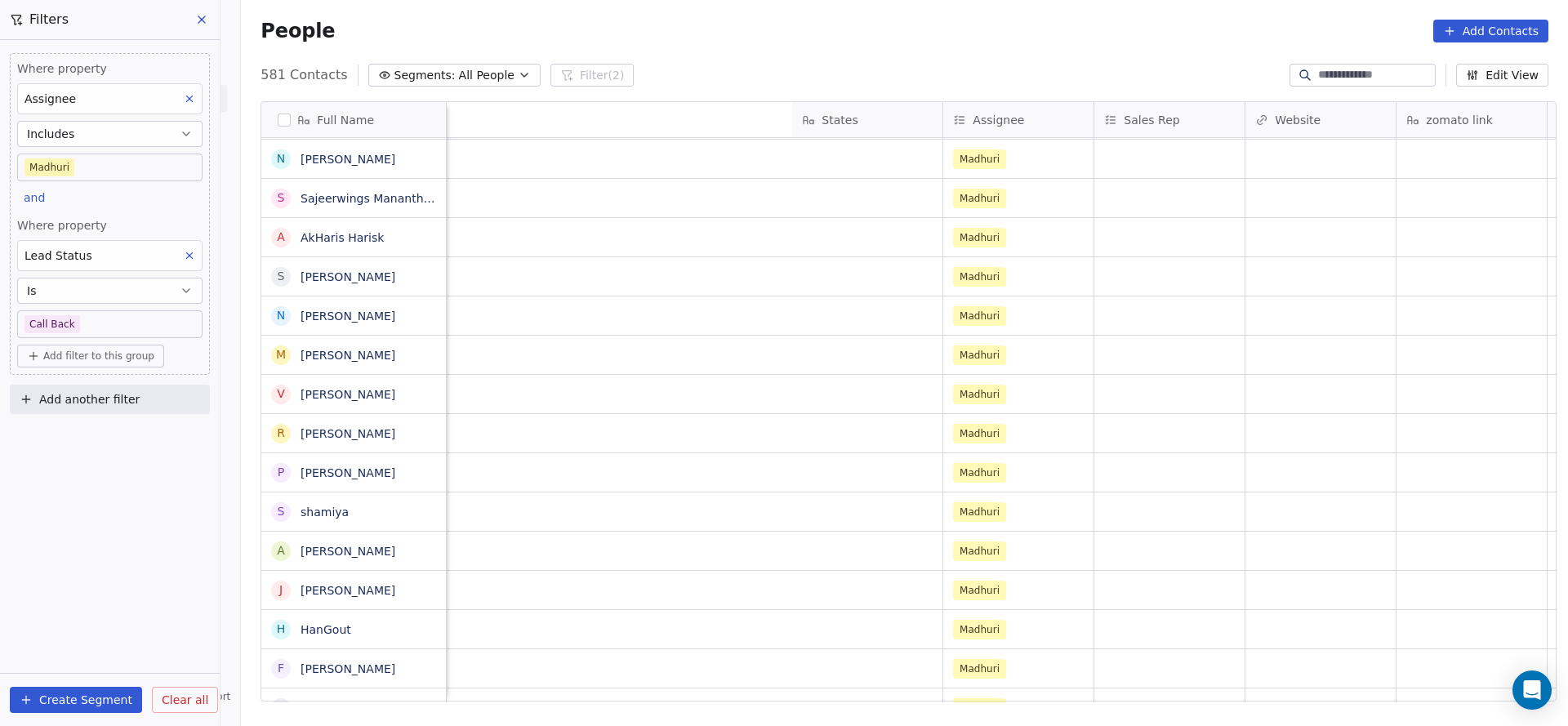
scroll to position [0, 1906]
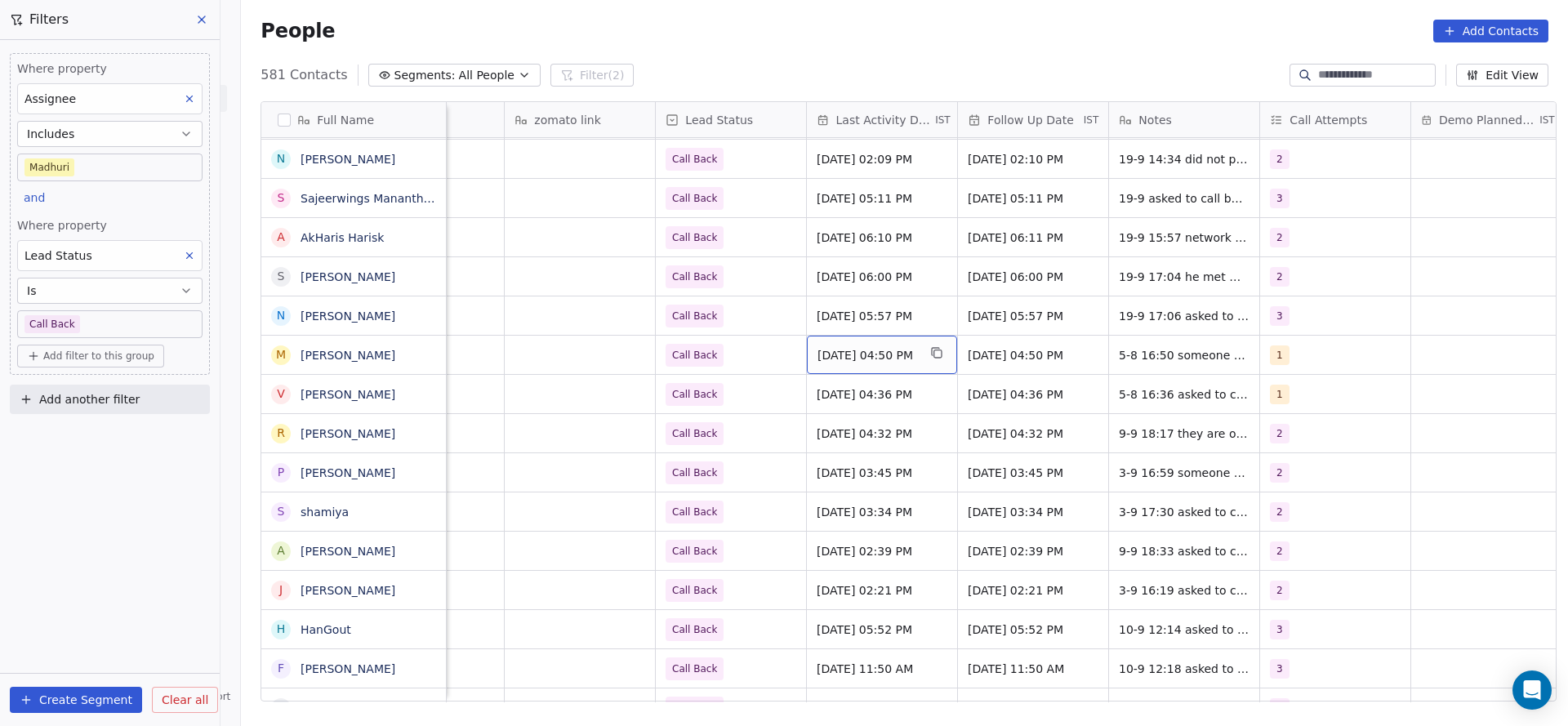
click at [833, 360] on span "Aug 05, 2025 04:50 PM" at bounding box center [867, 355] width 100 height 16
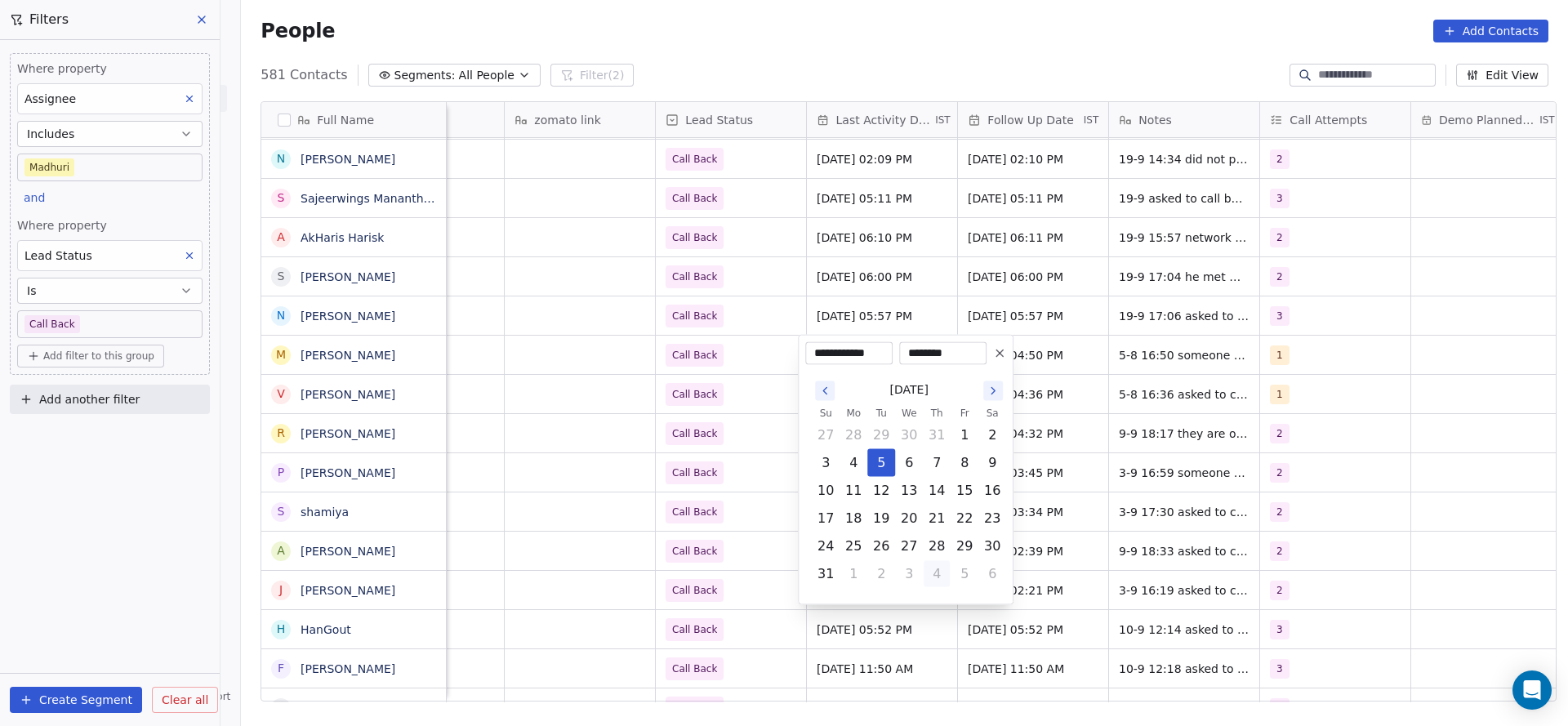
click at [940, 582] on button "4" at bounding box center [937, 574] width 26 height 26
drag, startPoint x: 970, startPoint y: 493, endPoint x: 604, endPoint y: 516, distance: 366.7
click at [967, 493] on button "19" at bounding box center [964, 490] width 26 height 26
type input "**********"
click at [522, 499] on html "On2Cook India Pvt. Ltd. Contacts People Marketing Workflows Campaigns Sales Pip…" at bounding box center [784, 363] width 1568 height 726
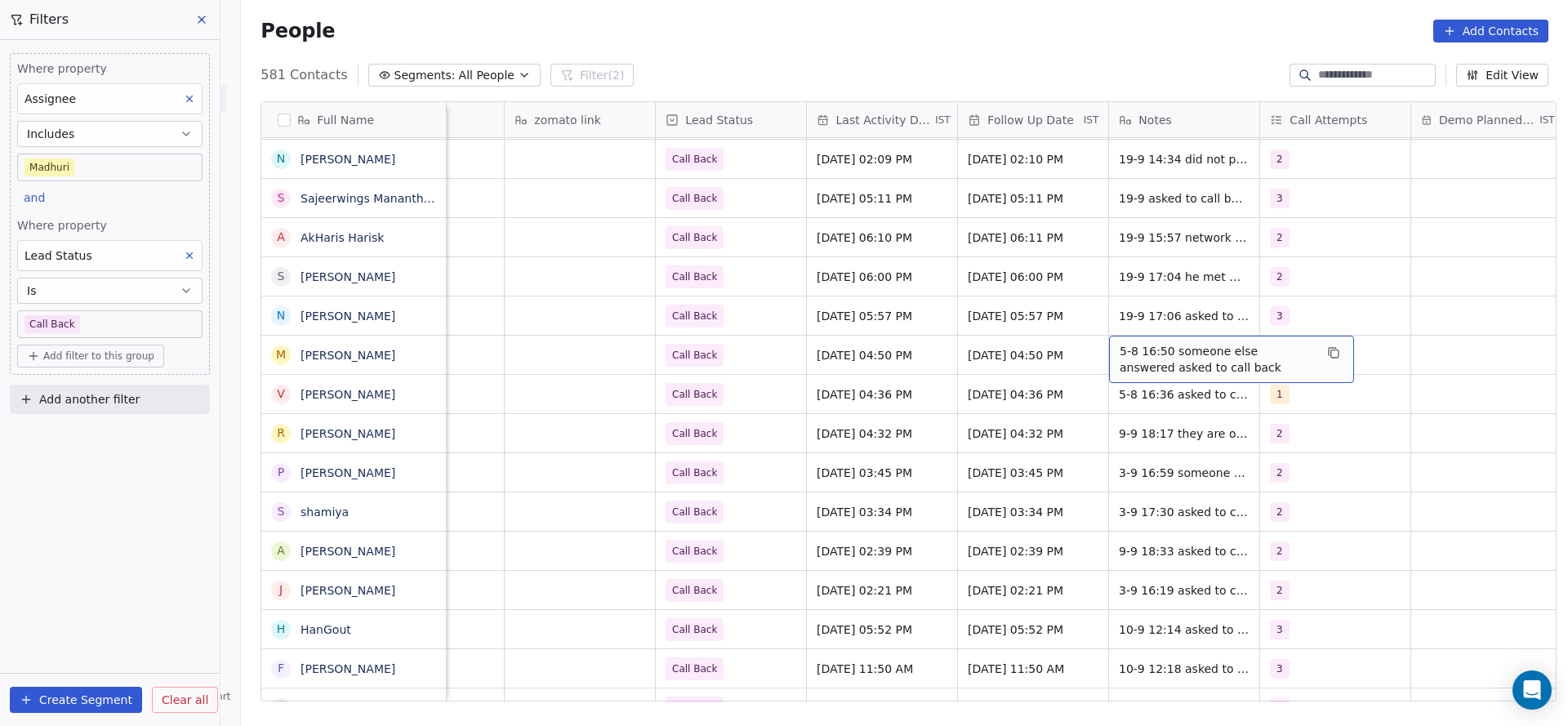
click at [1123, 359] on span "5-8 16:50 someone else answered asked to call back" at bounding box center [1217, 360] width 195 height 33
click at [1102, 336] on textarea "**********" at bounding box center [1222, 361] width 244 height 51
type textarea "**********"
click at [818, 353] on html "On2Cook India Pvt. Ltd. Contacts People Marketing Workflows Campaigns Sales Pip…" at bounding box center [784, 363] width 1568 height 726
click at [740, 346] on span "Call Back" at bounding box center [717, 355] width 100 height 23
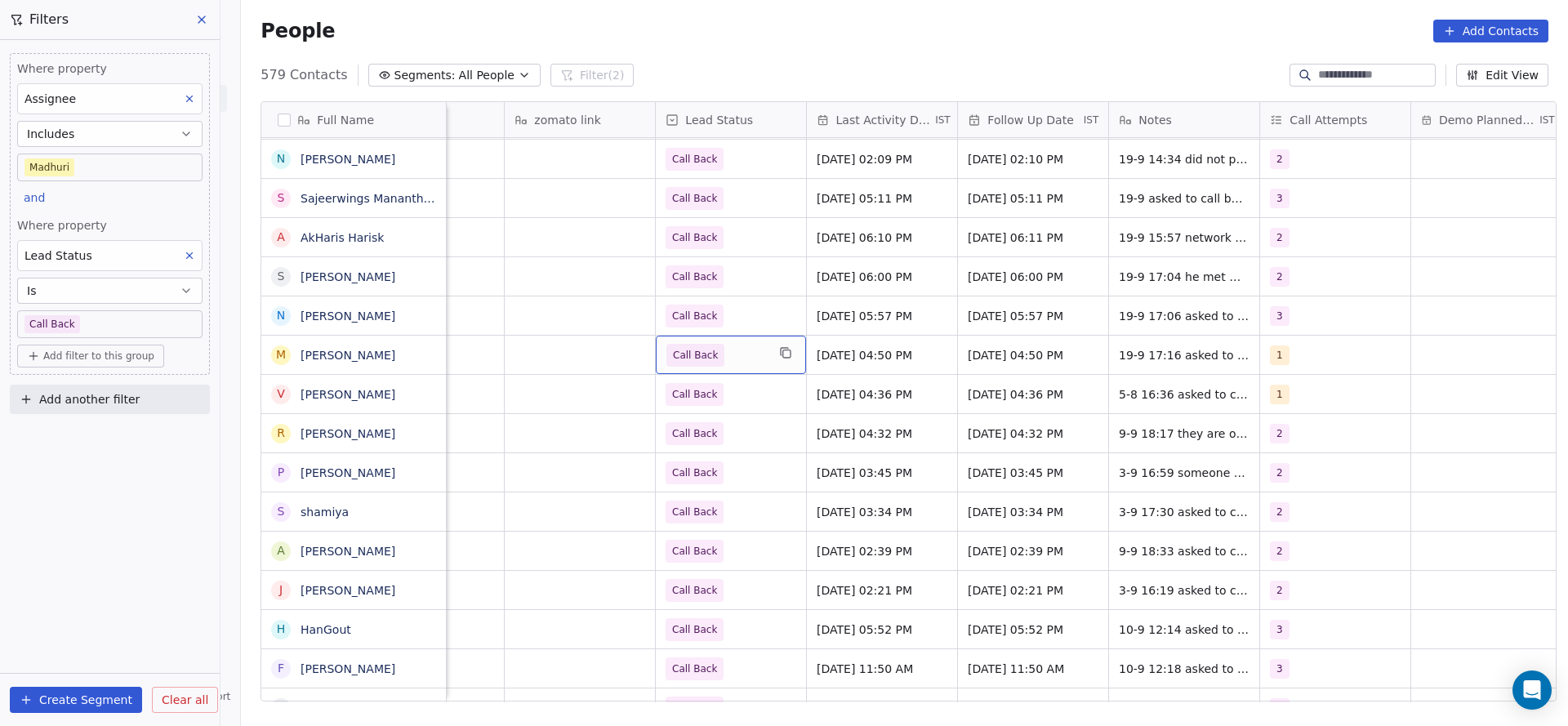
click at [740, 346] on span "Call Back" at bounding box center [717, 355] width 100 height 23
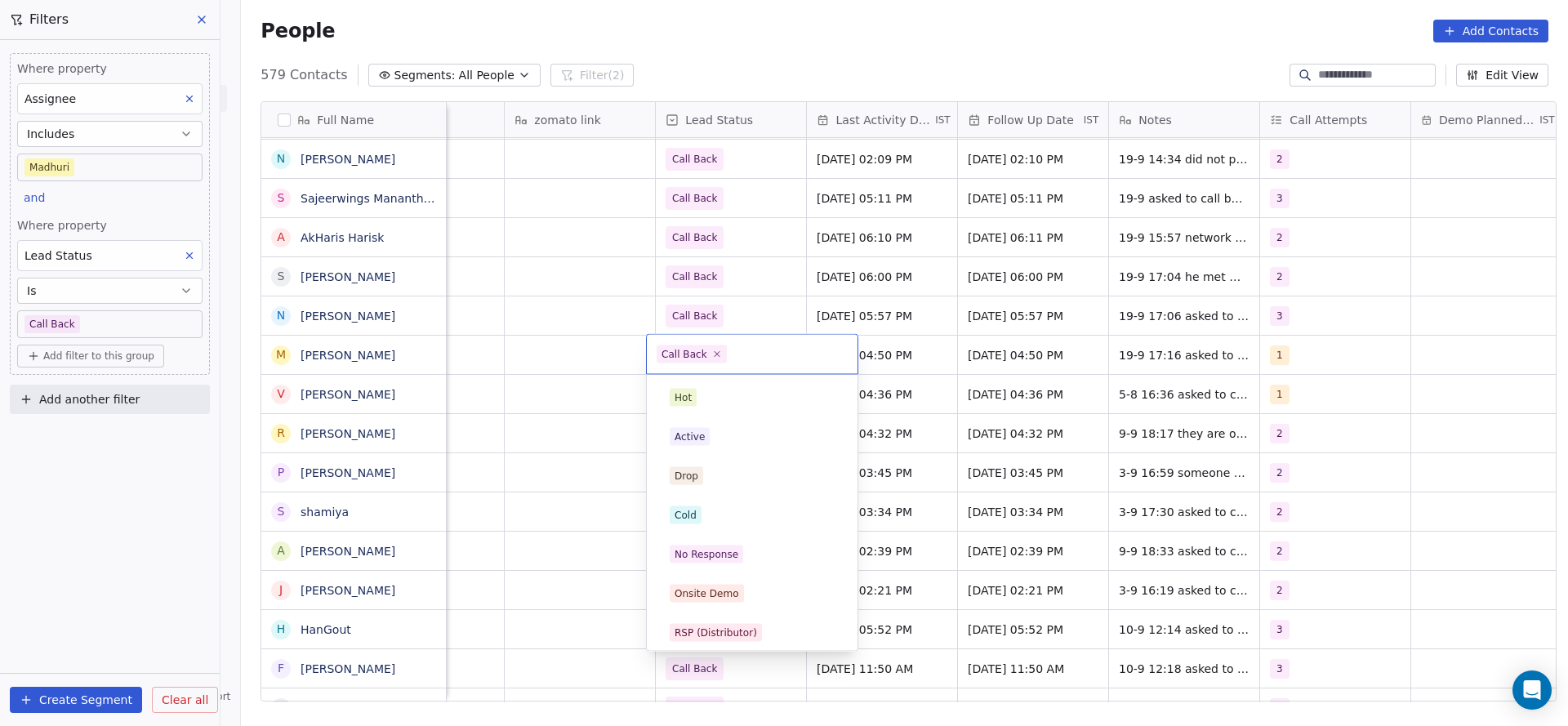
scroll to position [122, 0]
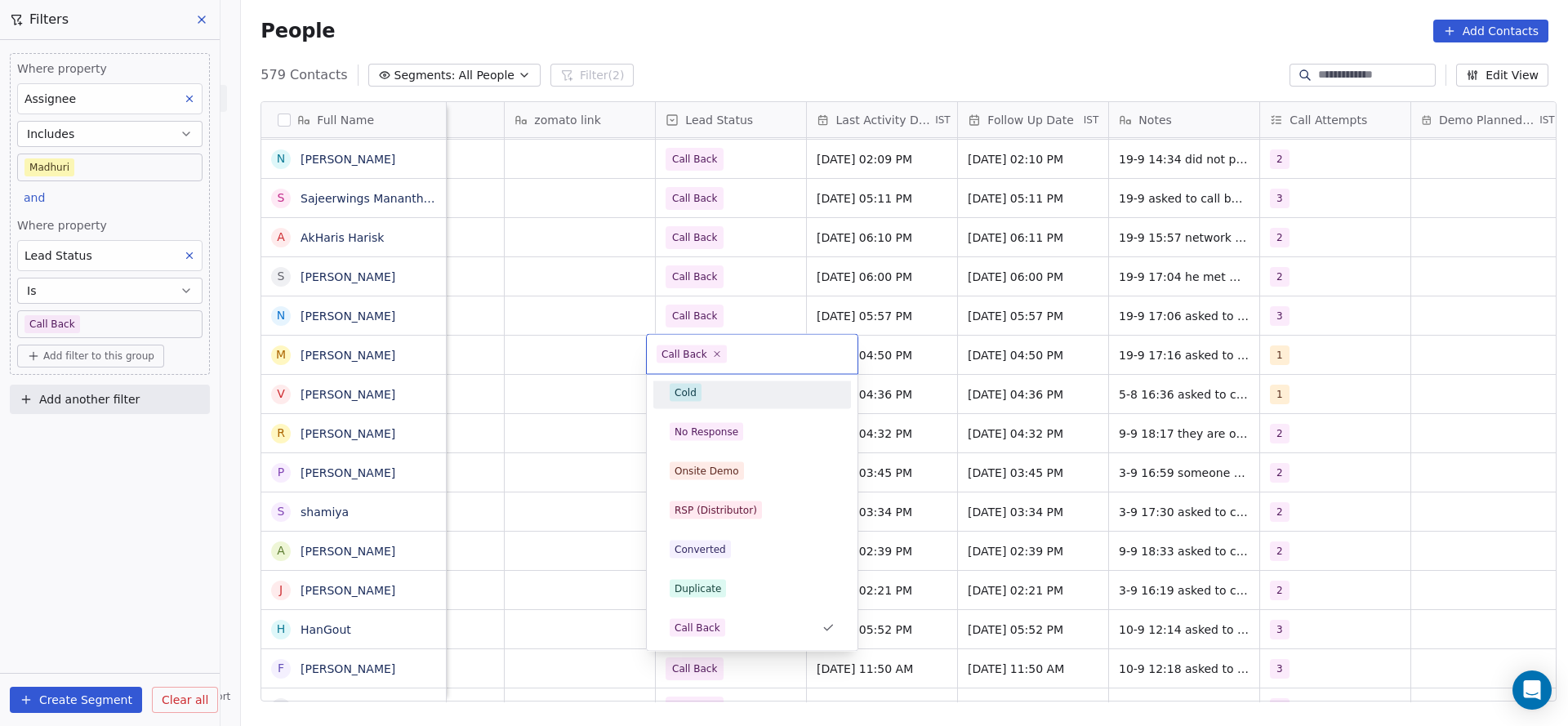
click at [526, 403] on html "On2Cook India Pvt. Ltd. Contacts People Marketing Workflows Campaigns Sales Pip…" at bounding box center [784, 363] width 1568 height 726
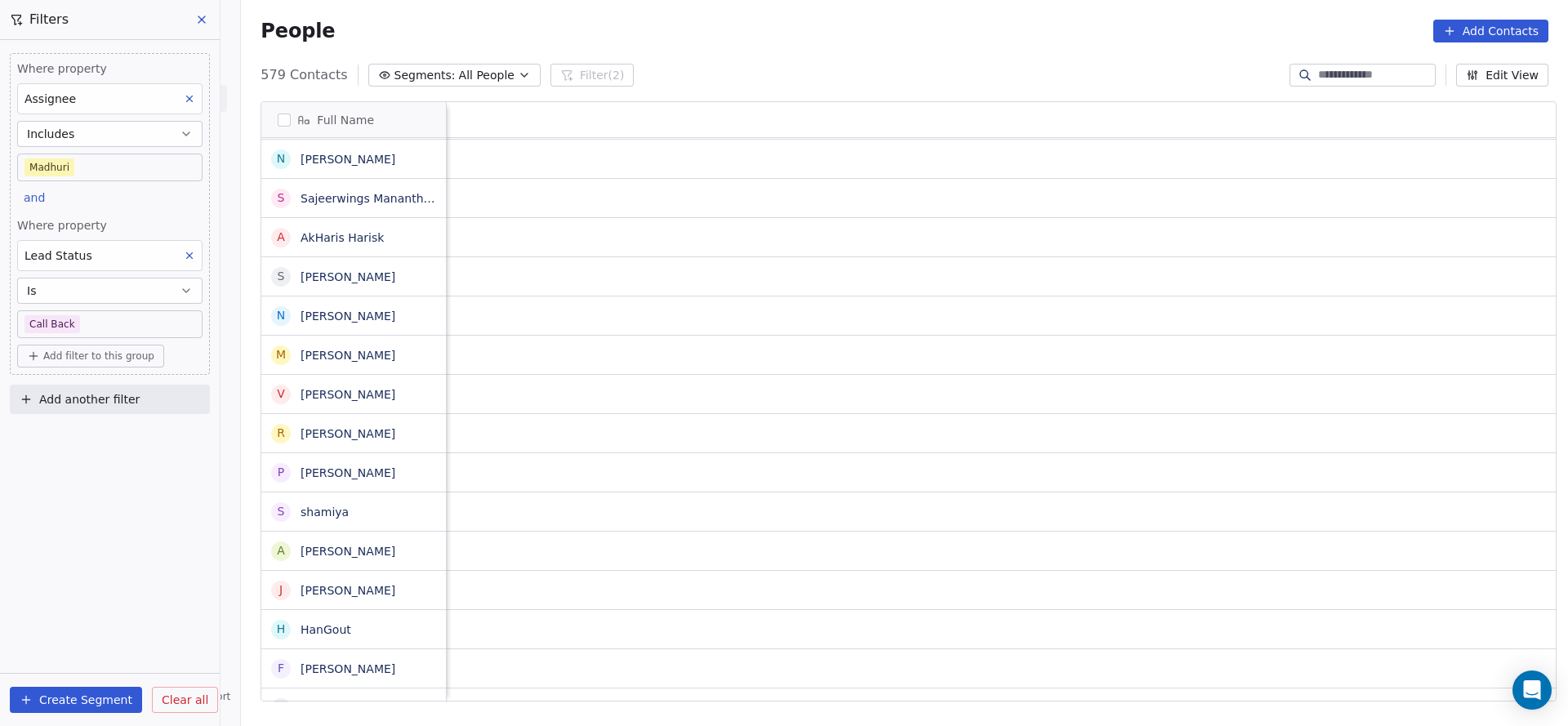
scroll to position [0, 2121]
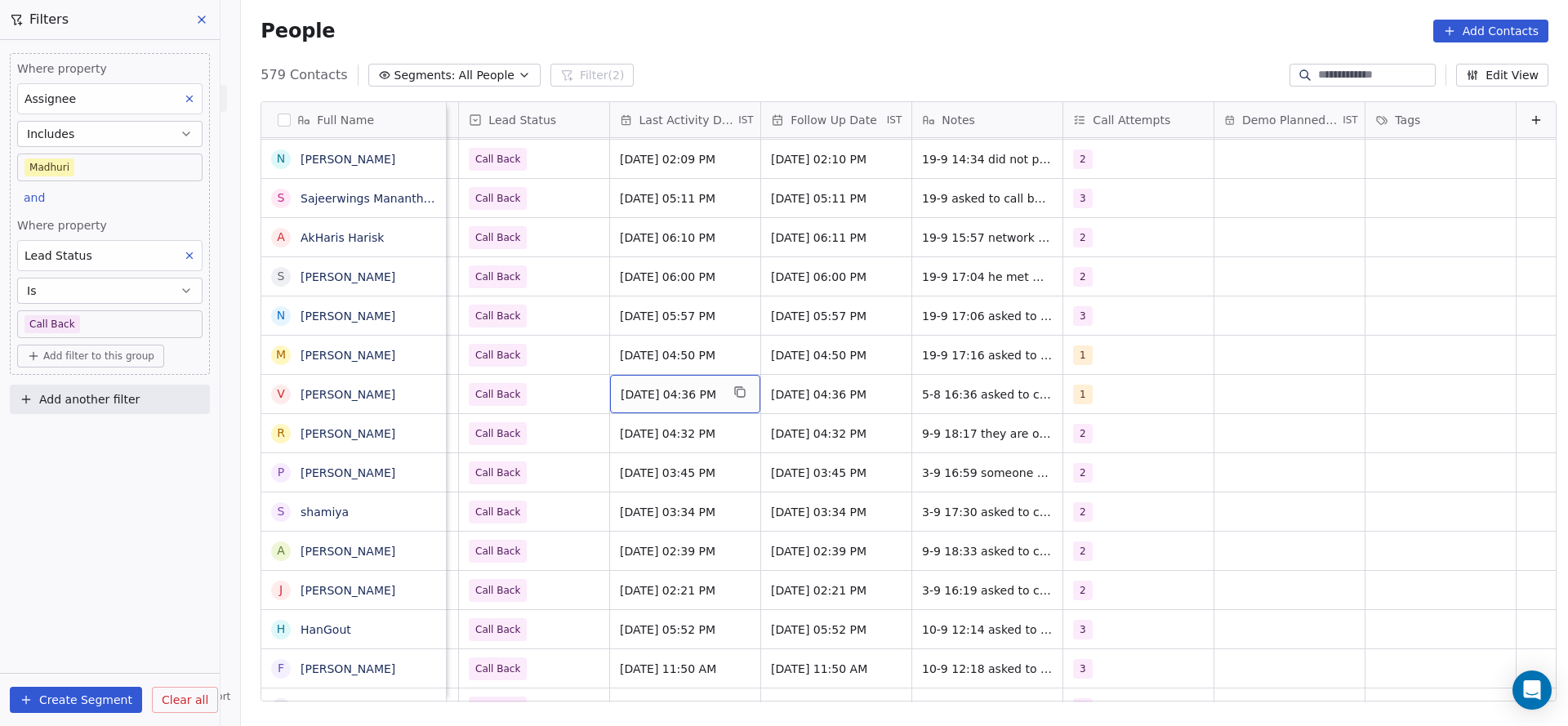
click at [660, 386] on span "Aug 05, 2025 04:36 PM" at bounding box center [670, 394] width 100 height 16
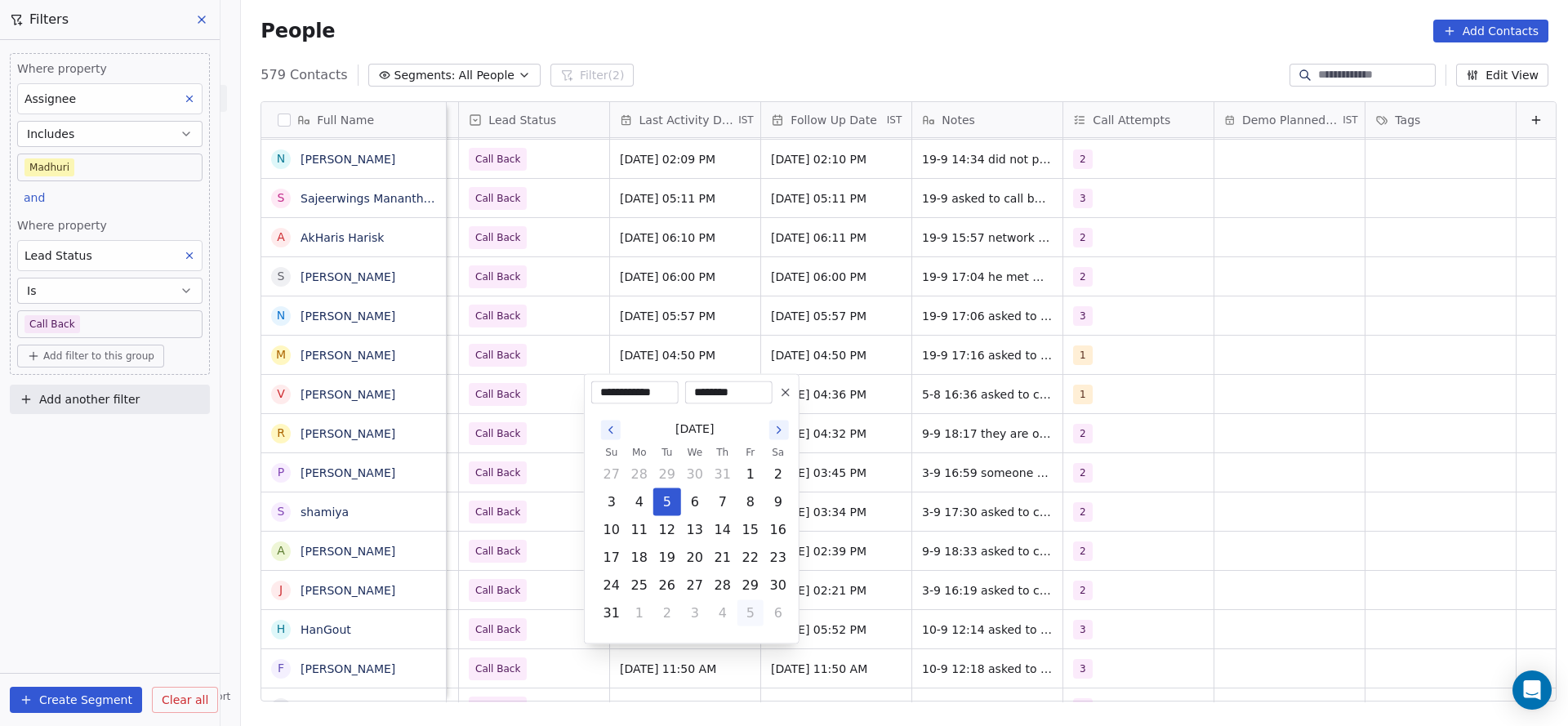
click at [742, 610] on button "5" at bounding box center [750, 614] width 26 height 26
click at [752, 531] on button "19" at bounding box center [750, 530] width 26 height 26
type input "**********"
click at [486, 427] on html "On2Cook India Pvt. Ltd. Contacts People Marketing Workflows Campaigns Sales Pip…" at bounding box center [784, 363] width 1568 height 726
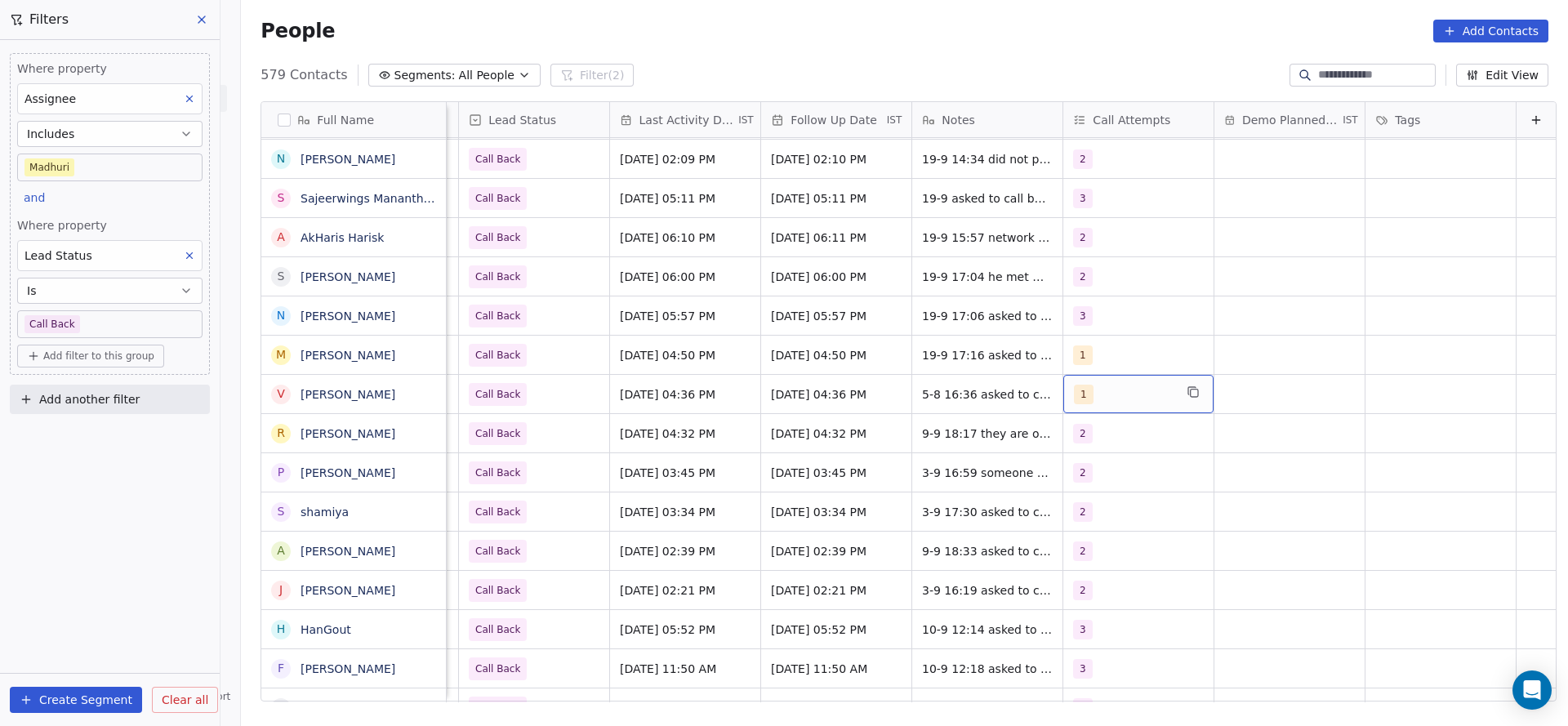
click at [1102, 395] on div "1" at bounding box center [1123, 395] width 100 height 20
click at [1091, 477] on span "2" at bounding box center [1088, 477] width 16 height 18
click at [1090, 447] on div "1" at bounding box center [1142, 437] width 185 height 26
click at [823, 460] on html "On2Cook India Pvt. Ltd. Contacts People Marketing Workflows Campaigns Sales Pip…" at bounding box center [784, 363] width 1568 height 726
click at [1098, 341] on div "1" at bounding box center [1139, 354] width 150 height 38
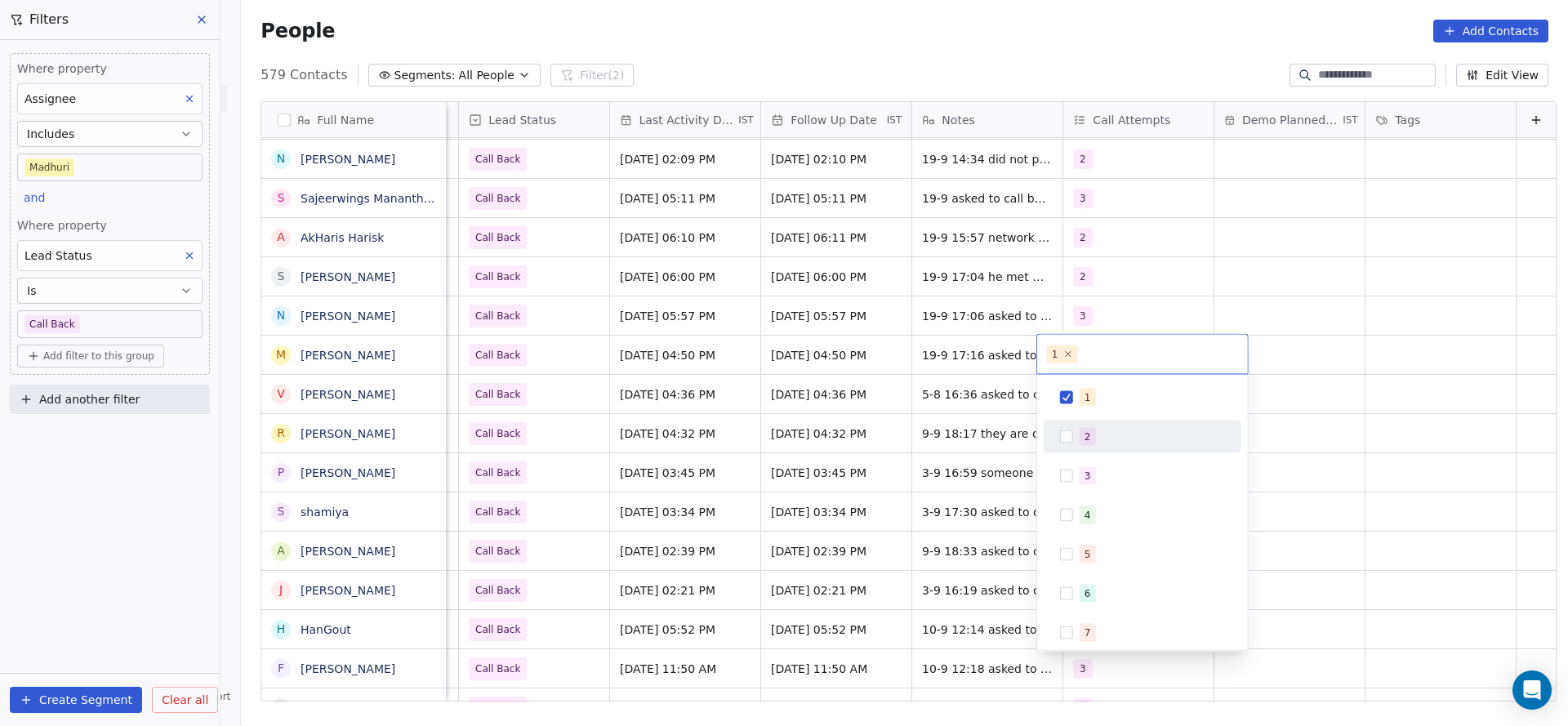
click at [1081, 436] on span "2" at bounding box center [1088, 437] width 16 height 18
click at [1085, 412] on div "1" at bounding box center [1142, 398] width 197 height 33
click at [997, 427] on html "On2Cook India Pvt. Ltd. Contacts People Marketing Workflows Campaigns Sales Pip…" at bounding box center [784, 363] width 1568 height 726
click at [948, 377] on div "5-8 16:36 asked to call back" at bounding box center [1018, 394] width 212 height 38
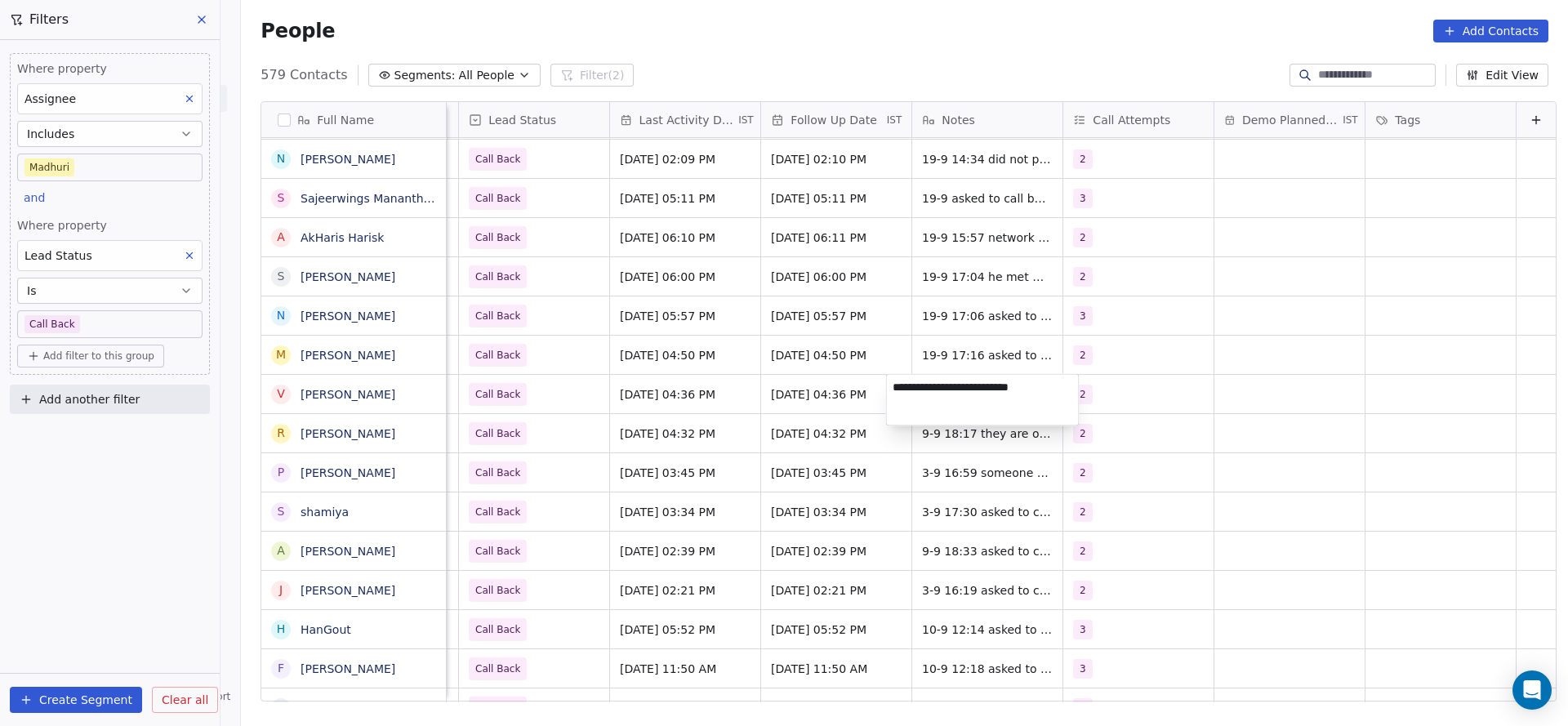
click at [809, 401] on html "On2Cook India Pvt. Ltd. Contacts People Marketing Workflows Campaigns Sales Pip…" at bounding box center [784, 363] width 1568 height 726
click at [973, 392] on span "5-8 16:36 asked to call back" at bounding box center [1004, 394] width 161 height 16
click at [893, 385] on textarea "**********" at bounding box center [983, 401] width 192 height 51
type textarea "**********"
click at [750, 427] on html "On2Cook India Pvt. Ltd. Contacts People Marketing Workflows Campaigns Sales Pip…" at bounding box center [784, 363] width 1568 height 726
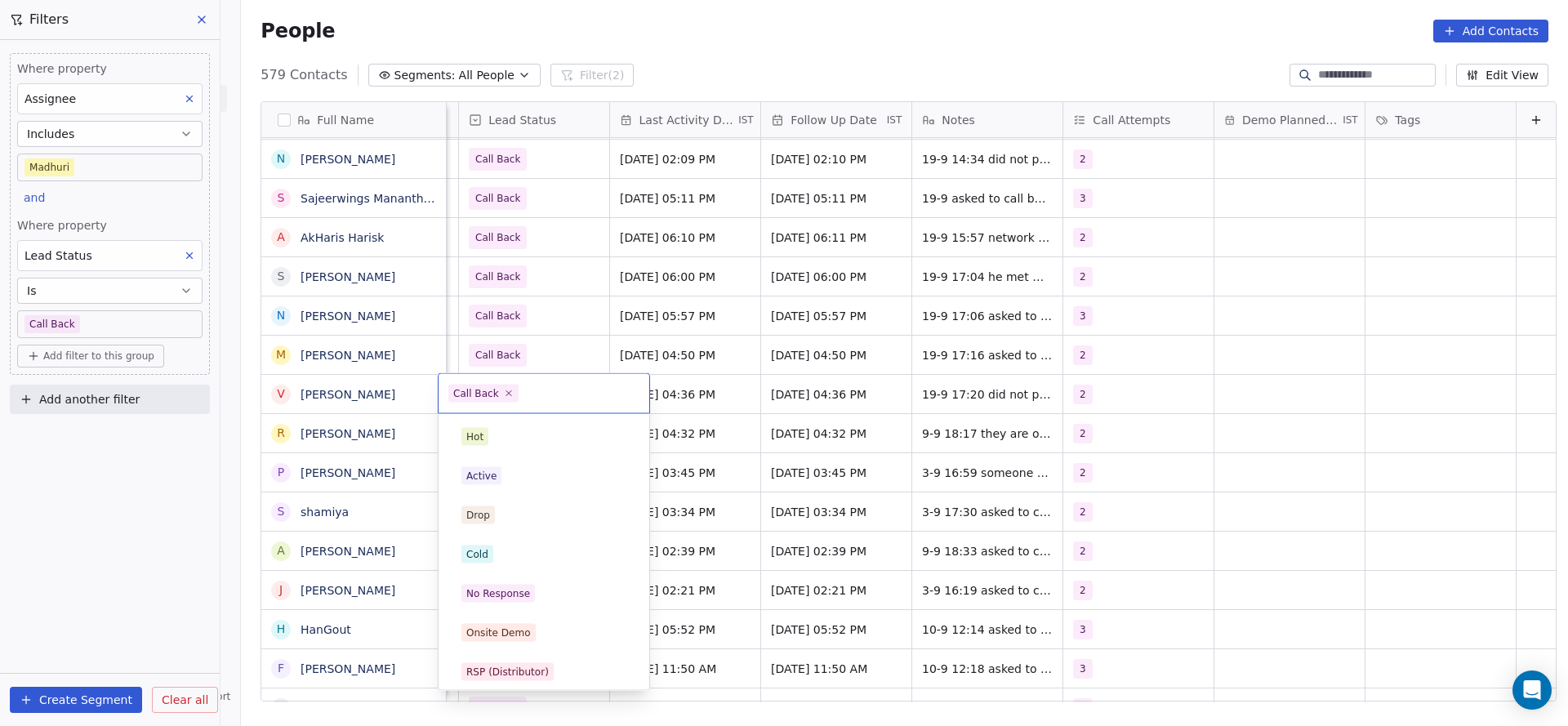
scroll to position [122, 0]
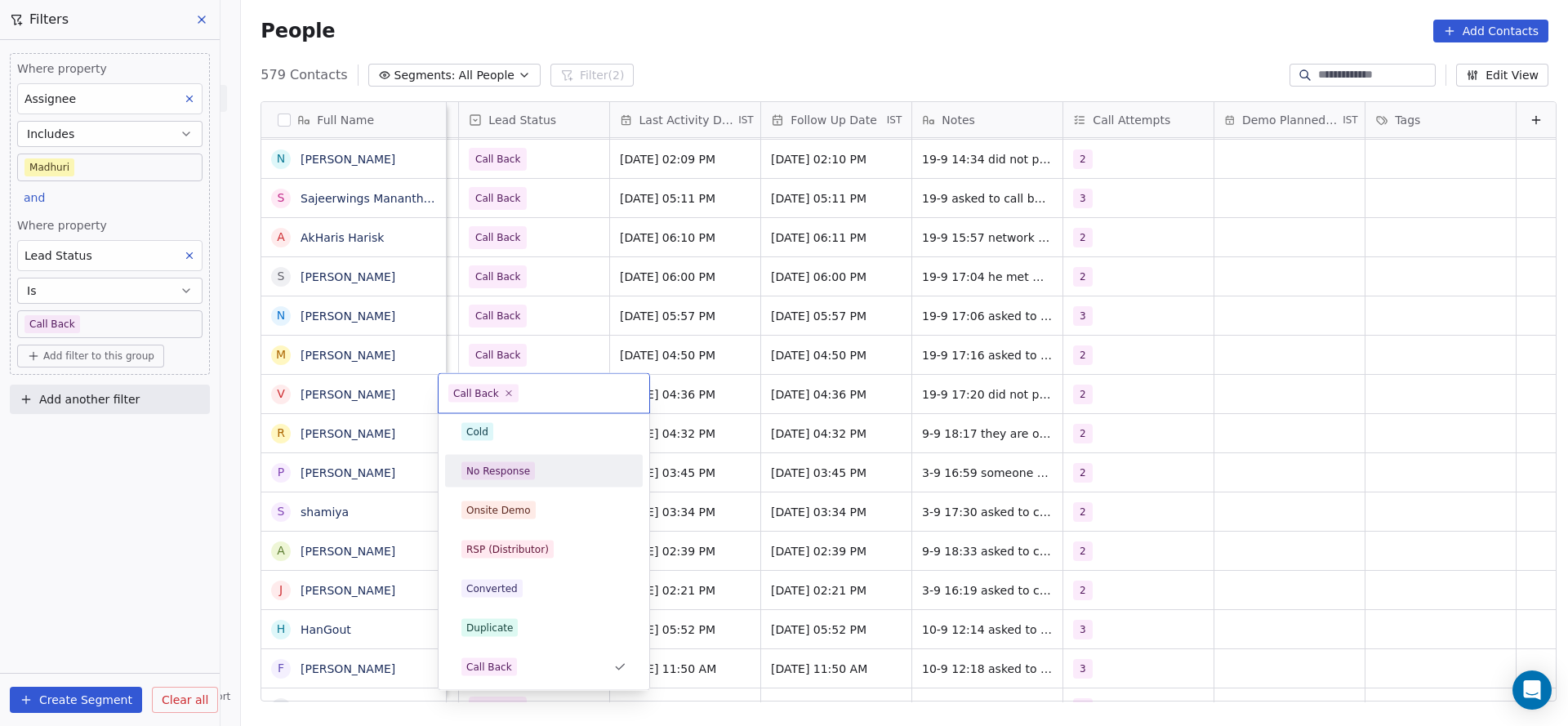
click at [534, 469] on div "No Response" at bounding box center [544, 471] width 165 height 18
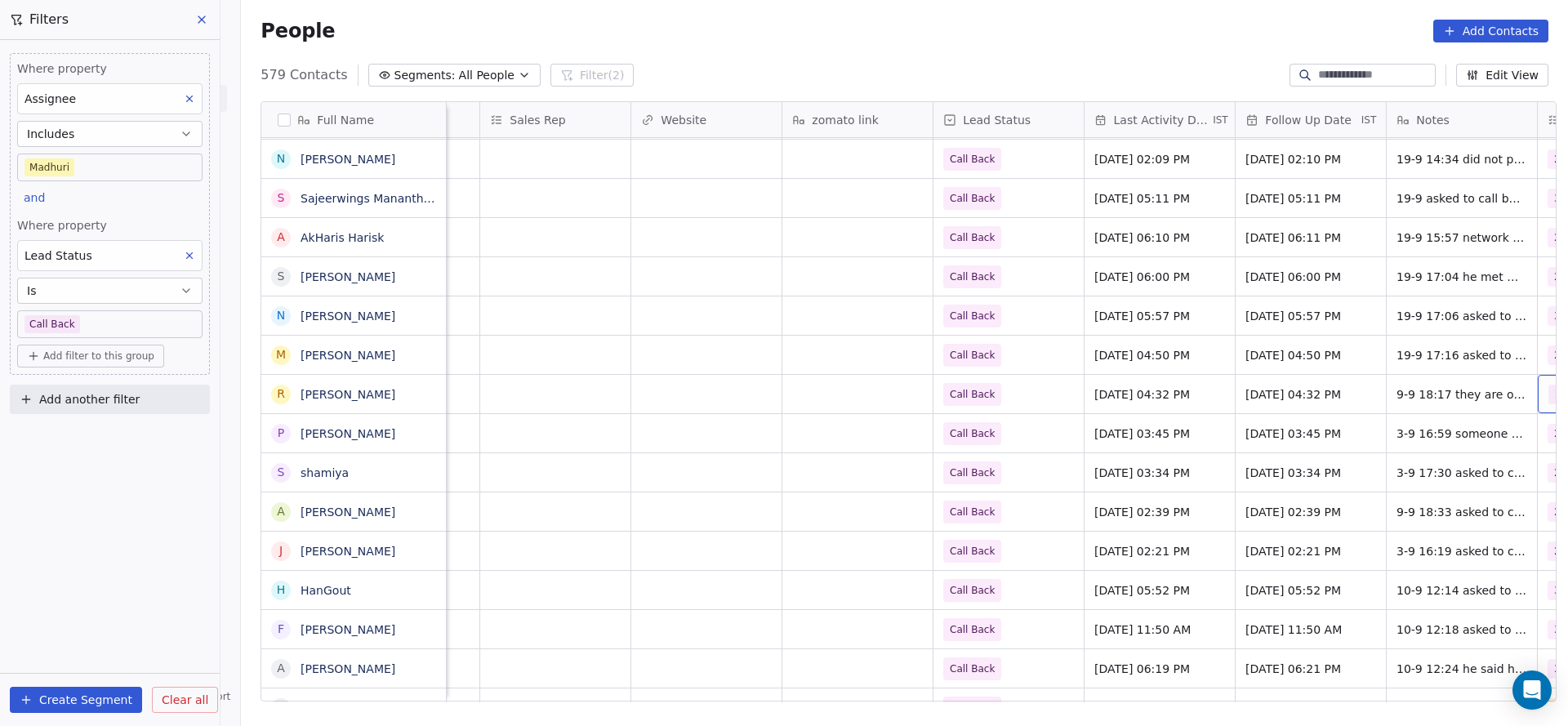
scroll to position [0, 1778]
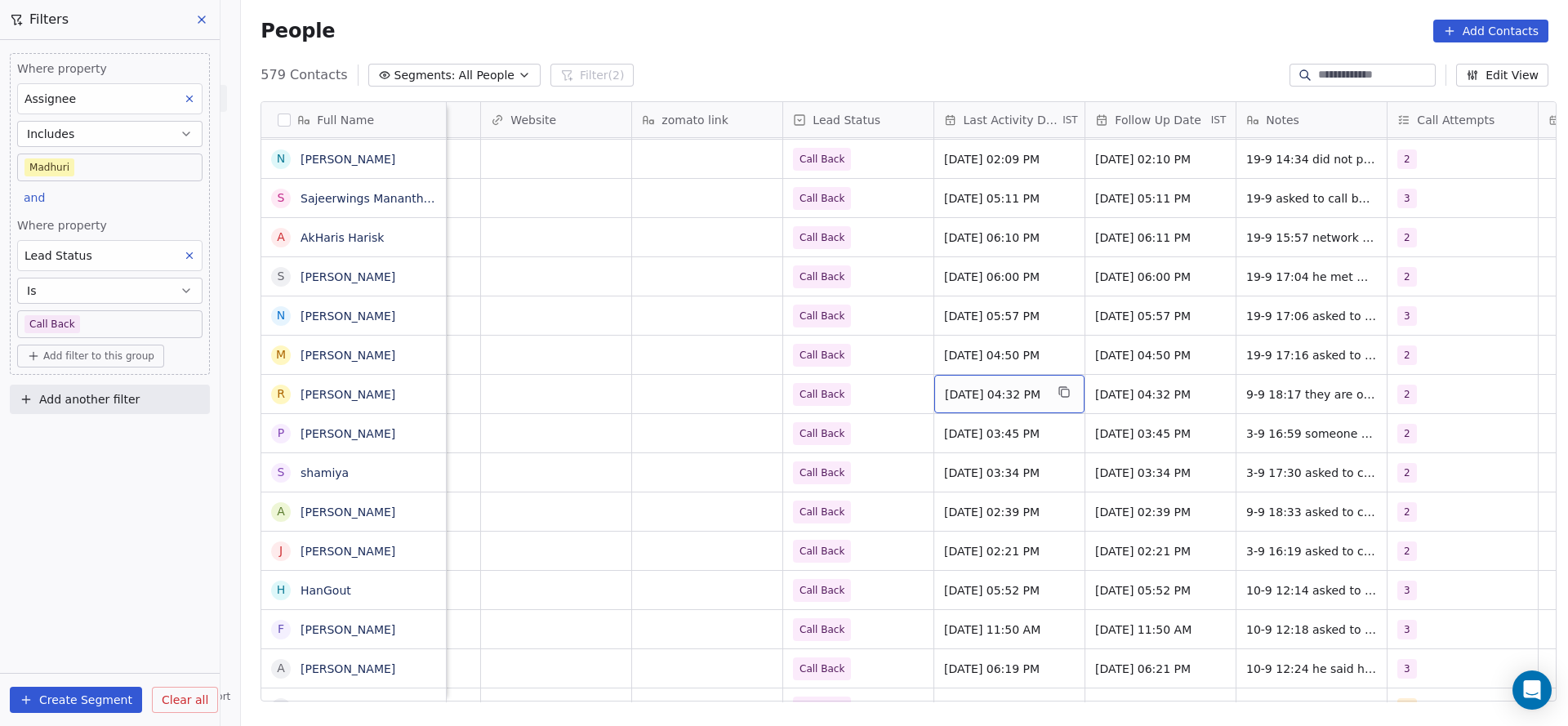
click at [988, 394] on span "Sep 09, 2025 04:32 PM" at bounding box center [995, 394] width 100 height 16
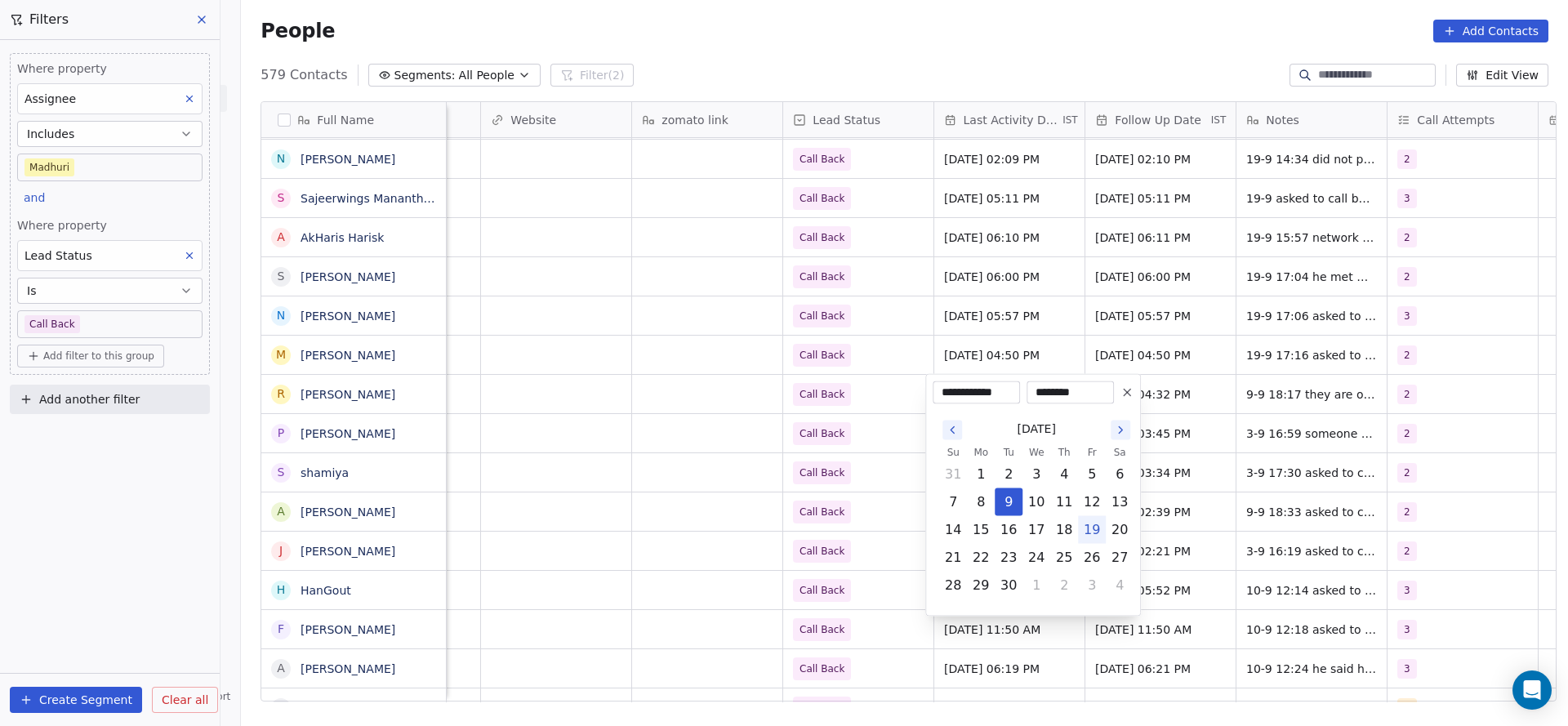
click at [1090, 531] on button "19" at bounding box center [1092, 530] width 26 height 26
type input "**********"
click at [678, 520] on html "On2Cook India Pvt. Ltd. Contacts People Marketing Workflows Campaigns Sales Pip…" at bounding box center [784, 363] width 1568 height 726
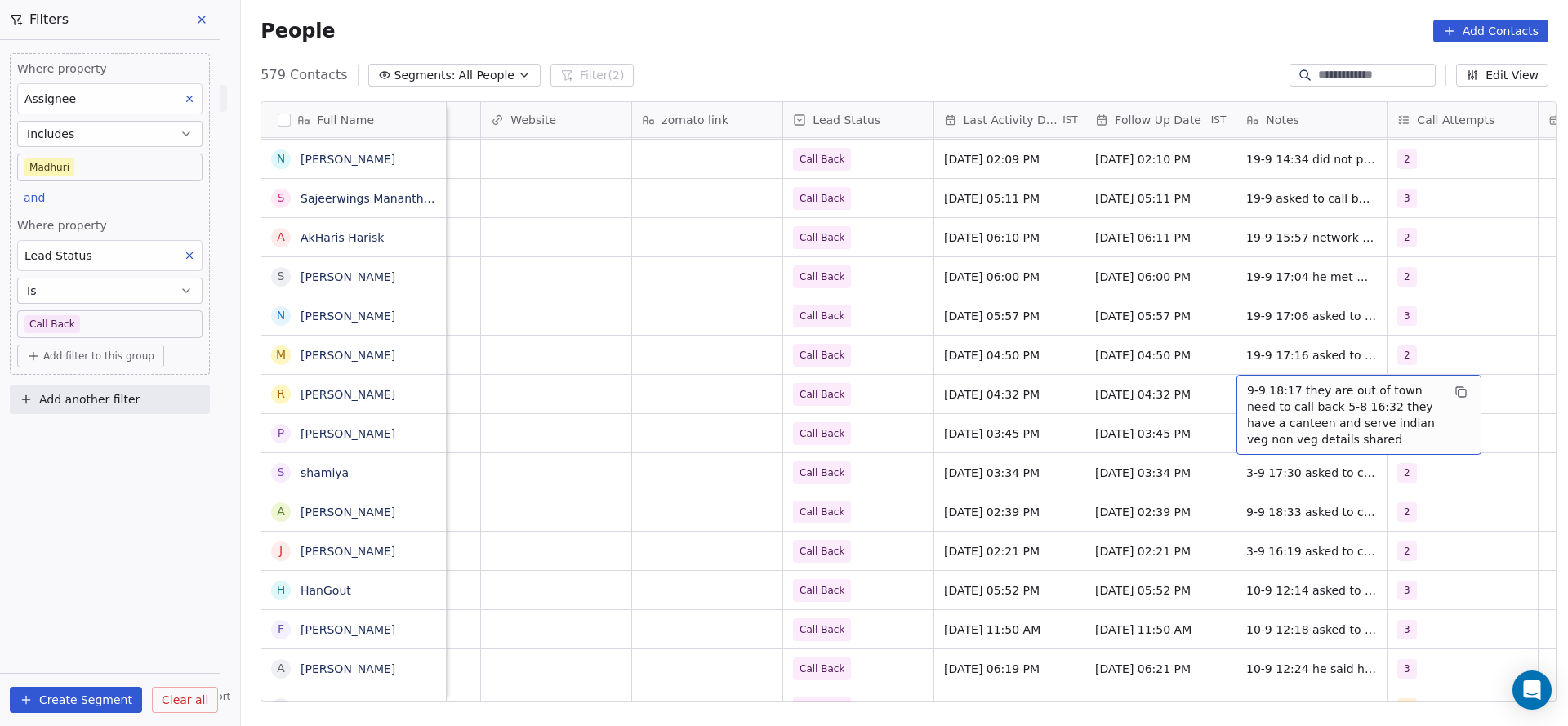
click at [1293, 396] on span "9-9 18:17 they are out of town need to call back 5-8 16:32 they have a canteen …" at bounding box center [1343, 415] width 195 height 65
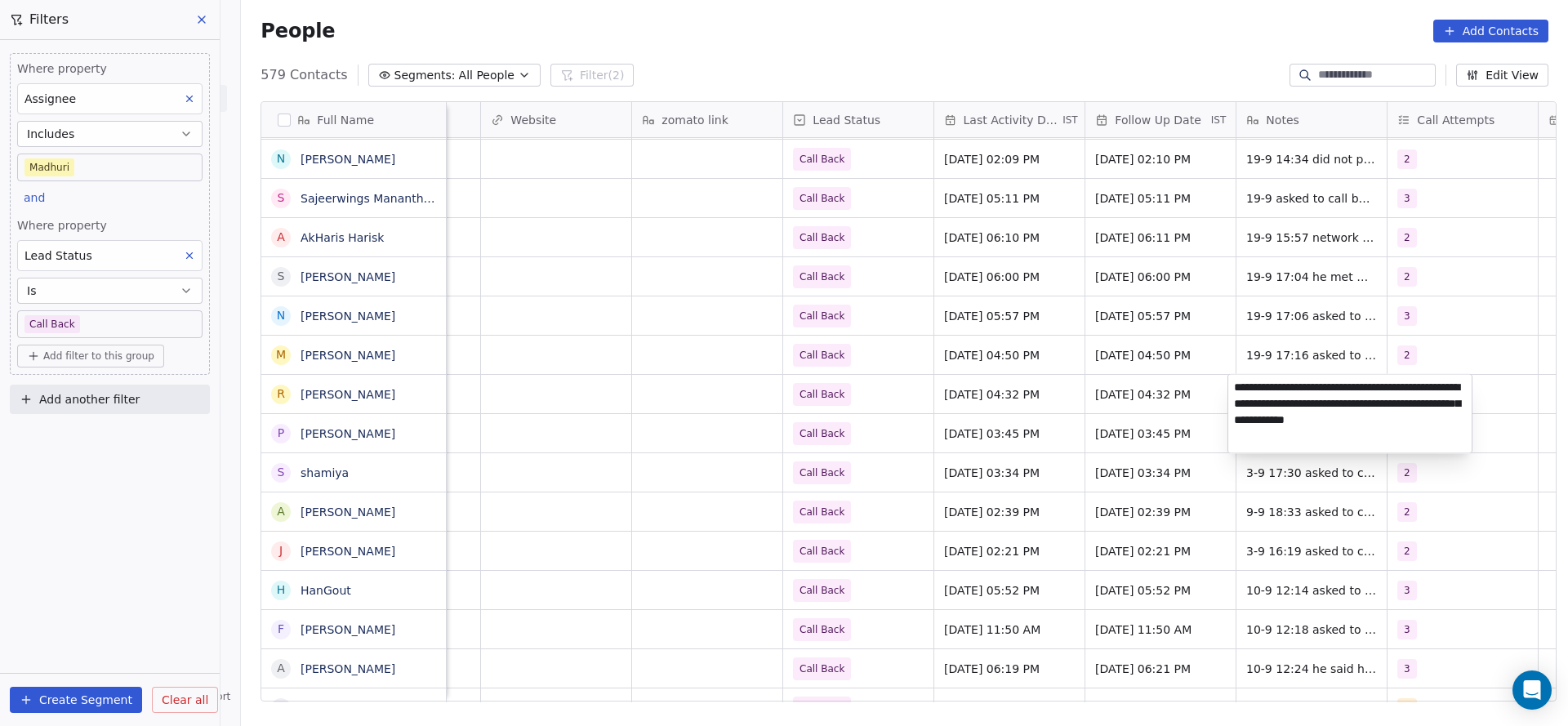
click at [1229, 384] on textarea "**********" at bounding box center [1350, 414] width 244 height 79
drag, startPoint x: 1328, startPoint y: 403, endPoint x: 1416, endPoint y: 399, distance: 88.1
click at [1416, 399] on textarea "**********" at bounding box center [1350, 427] width 244 height 104
type textarea "**********"
click at [998, 434] on html "On2Cook India Pvt. Ltd. Contacts People Marketing Workflows Campaigns Sales Pip…" at bounding box center [784, 363] width 1568 height 726
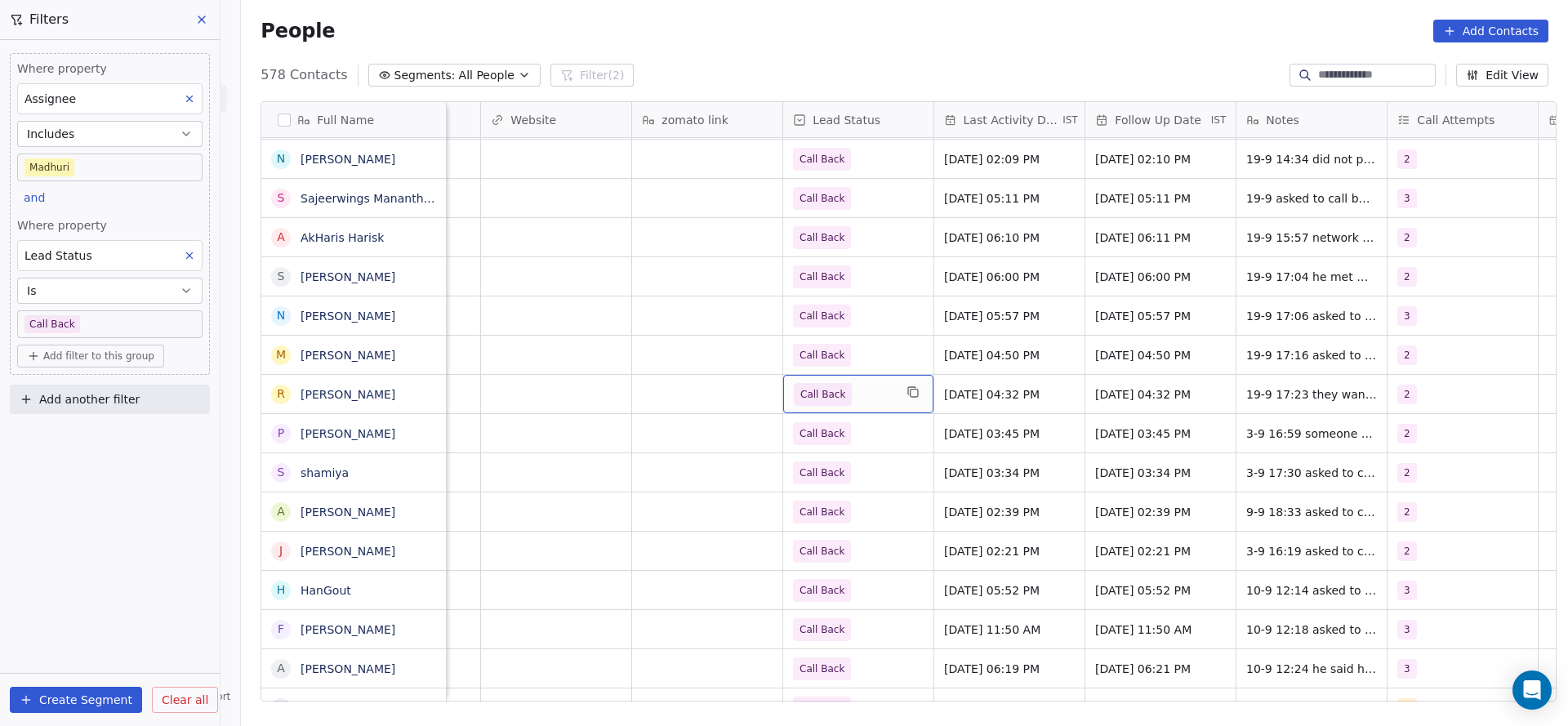
click at [871, 393] on span "Call Back" at bounding box center [843, 394] width 100 height 23
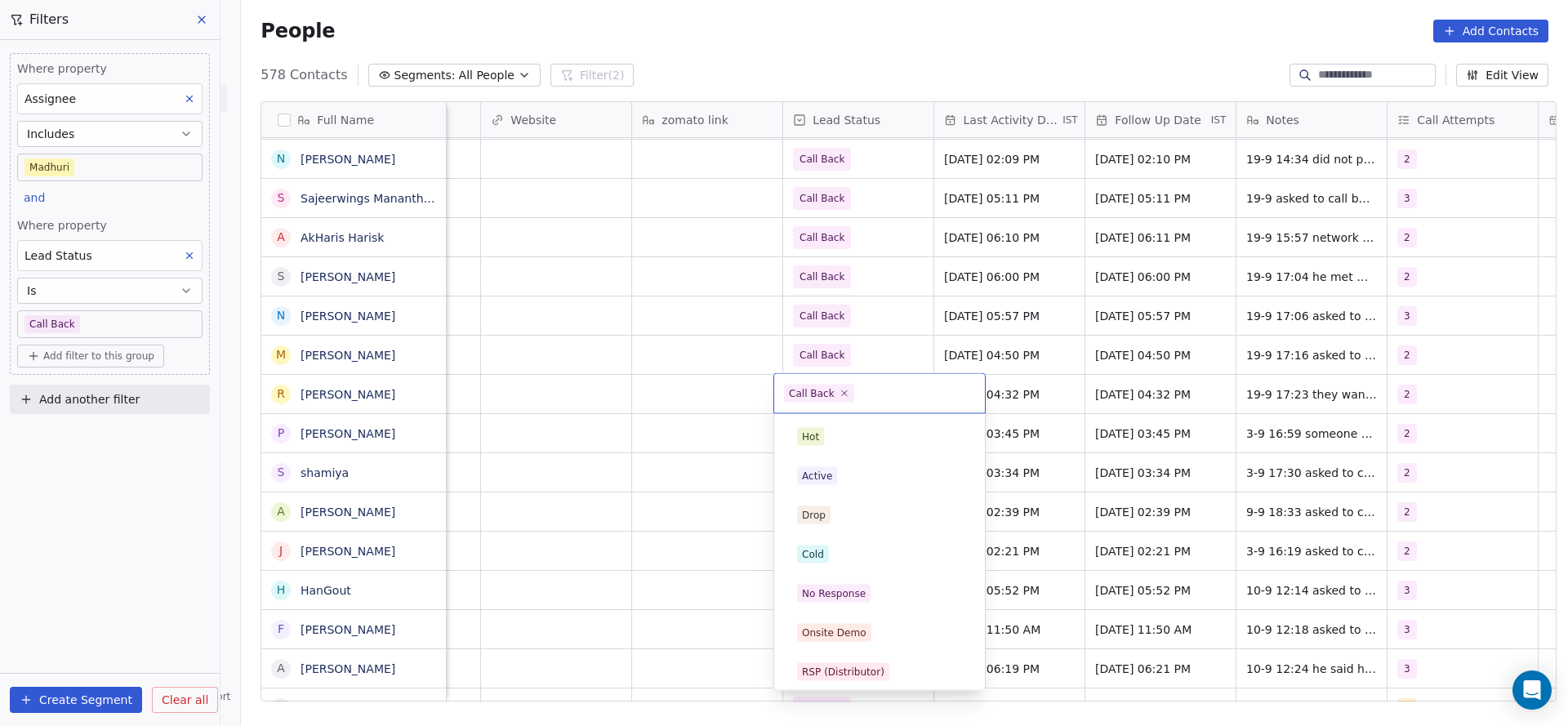
scroll to position [122, 0]
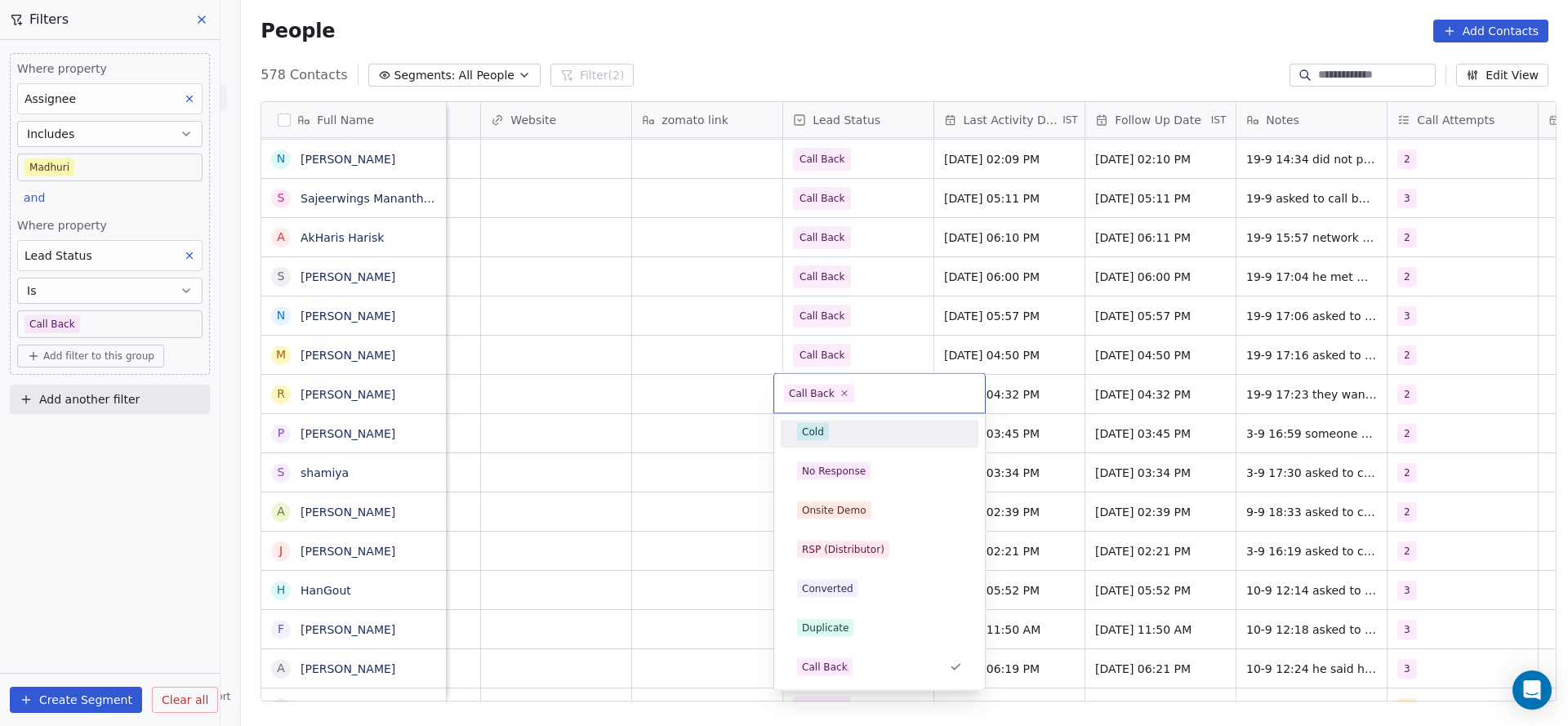
click at [852, 443] on div "Cold" at bounding box center [880, 431] width 185 height 26
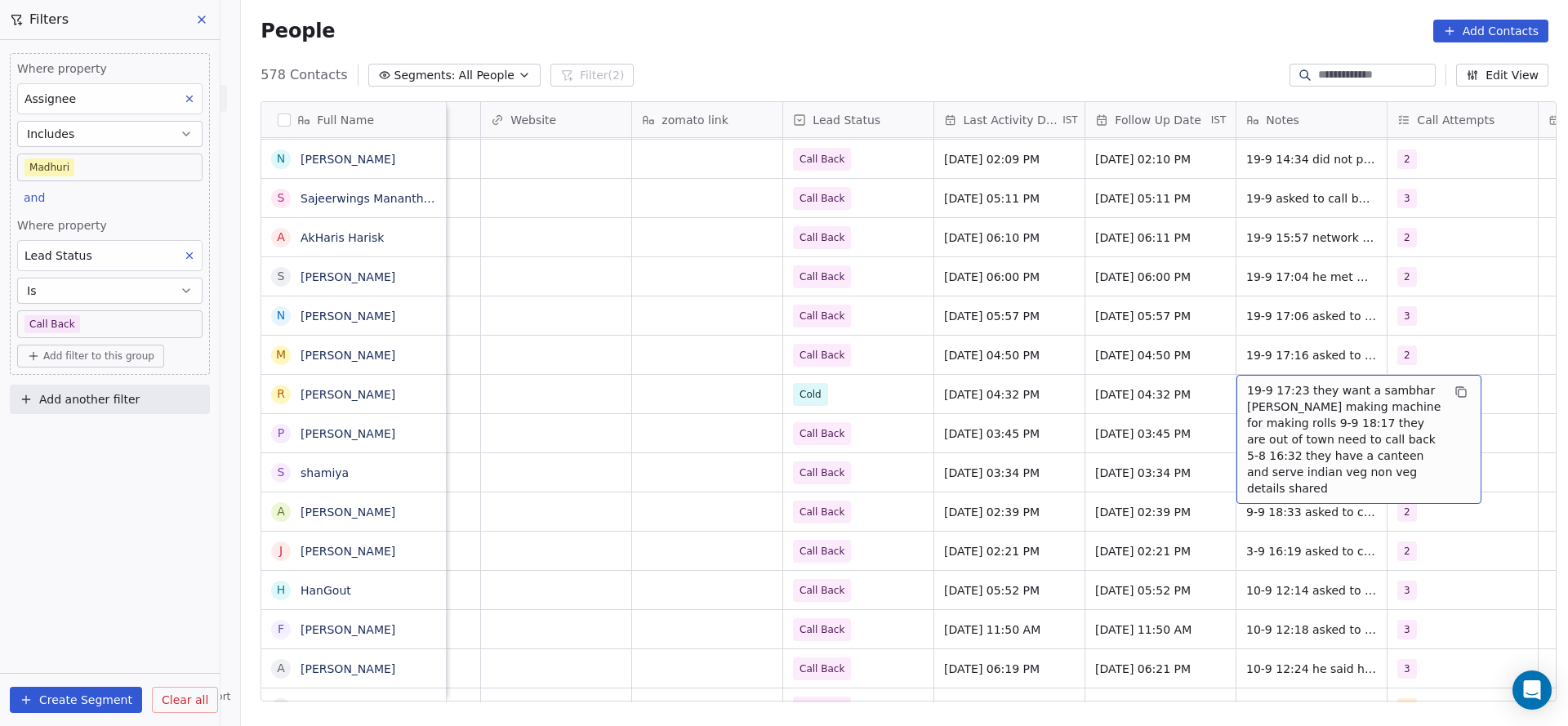
click at [1200, 452] on div "kollam_ Madhuri Call Back Sep 03, 2025 03:34 PM Aug 21, 2025 03:34 PM 3-9 17:30…" at bounding box center [274, 471] width 3211 height 39
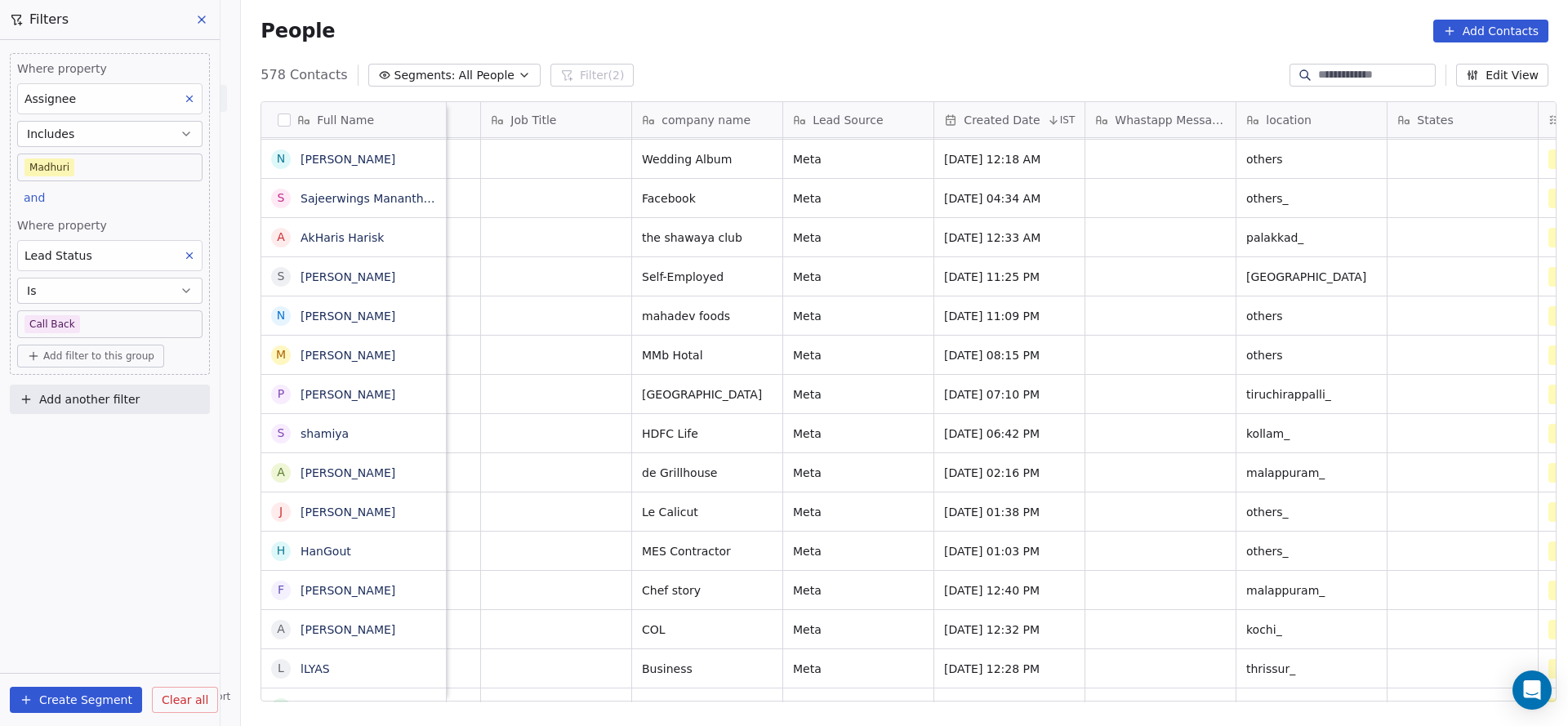
scroll to position [0, 1778]
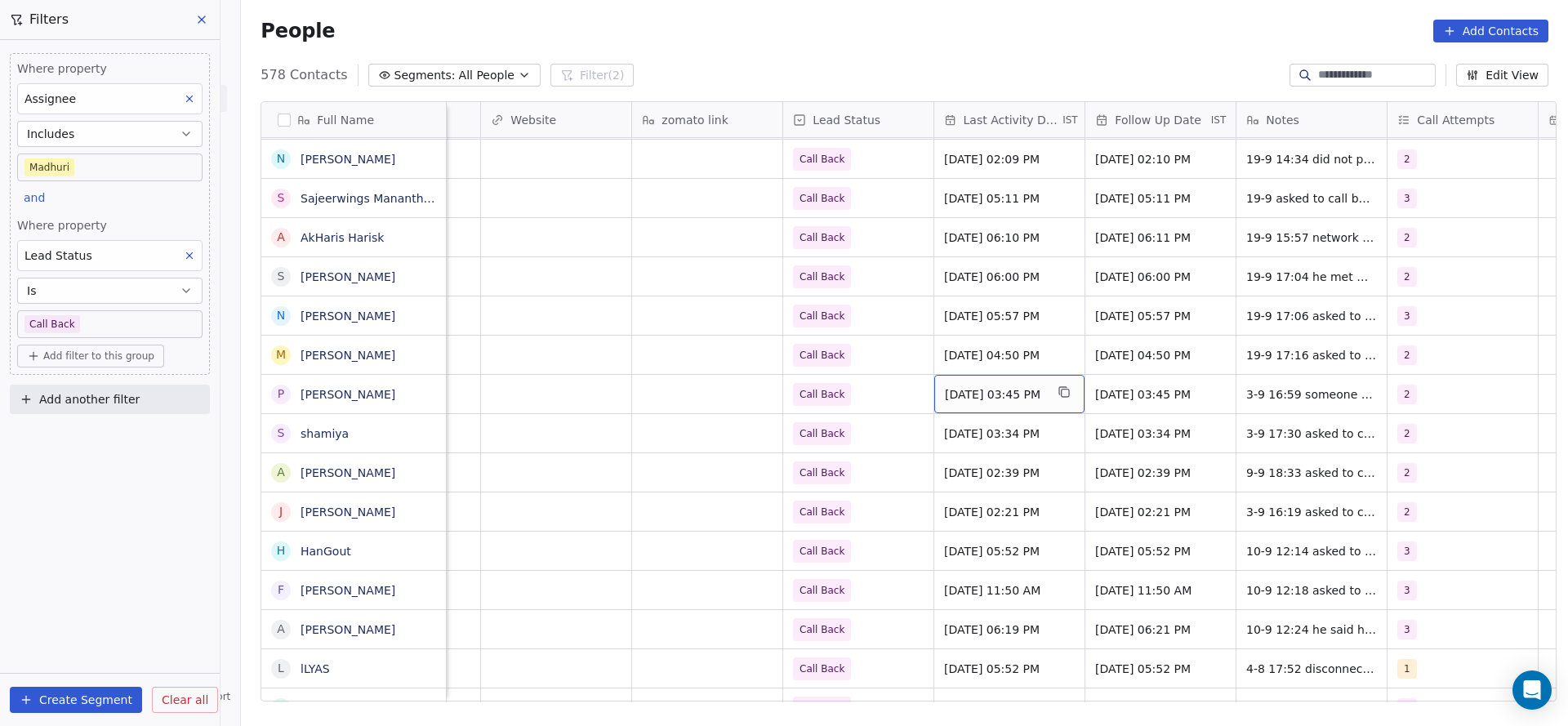
click at [970, 391] on span "Sep 03, 2025 03:45 PM" at bounding box center [995, 394] width 100 height 16
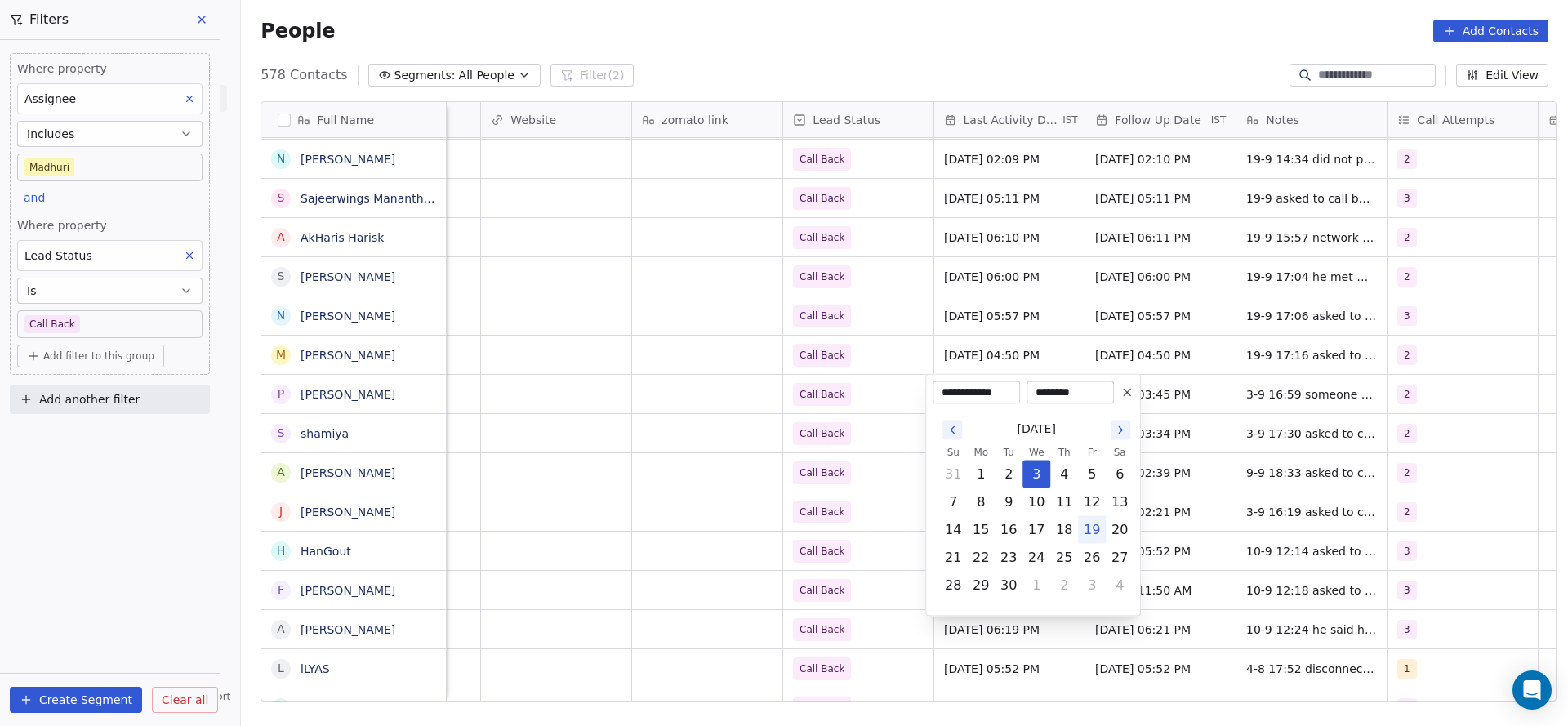
click at [1090, 539] on button "19" at bounding box center [1092, 530] width 26 height 26
type input "**********"
click at [588, 534] on html "On2Cook India Pvt. Ltd. Contacts People Marketing Workflows Campaigns Sales Pip…" at bounding box center [784, 363] width 1568 height 726
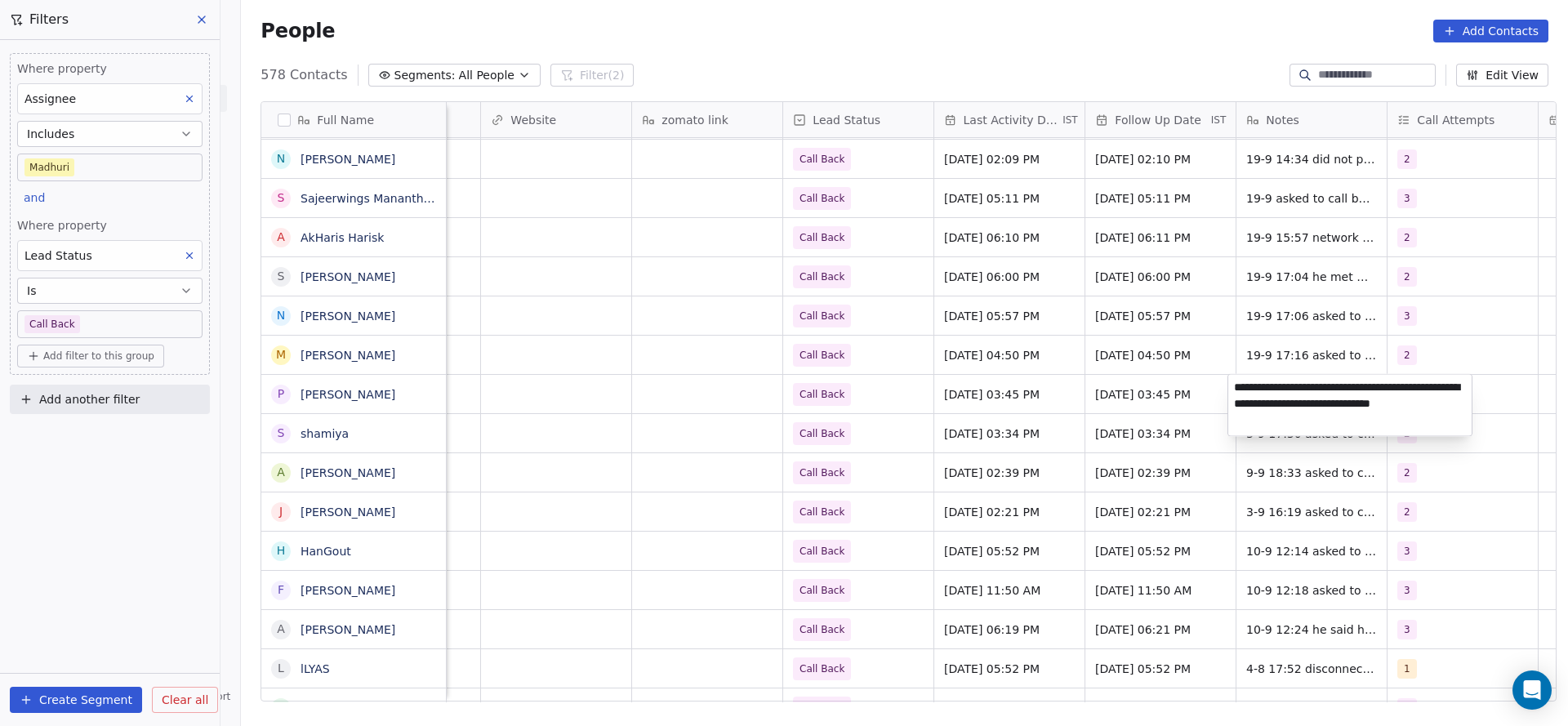
click at [1234, 393] on textarea "**********" at bounding box center [1350, 406] width 244 height 62
type textarea "**********"
click at [823, 389] on html "On2Cook India Pvt. Ltd. Contacts People Marketing Workflows Campaigns Sales Pip…" at bounding box center [784, 363] width 1568 height 726
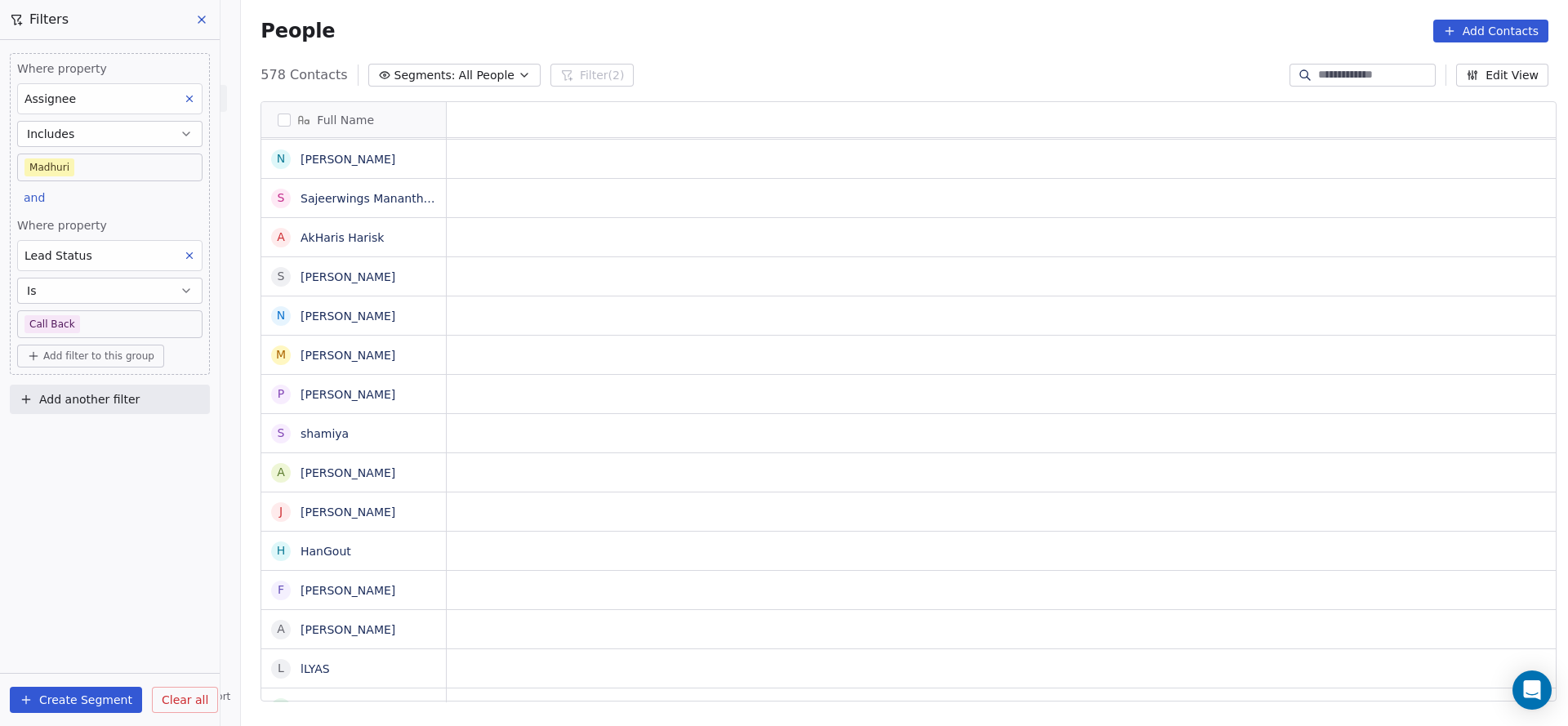
scroll to position [0, 0]
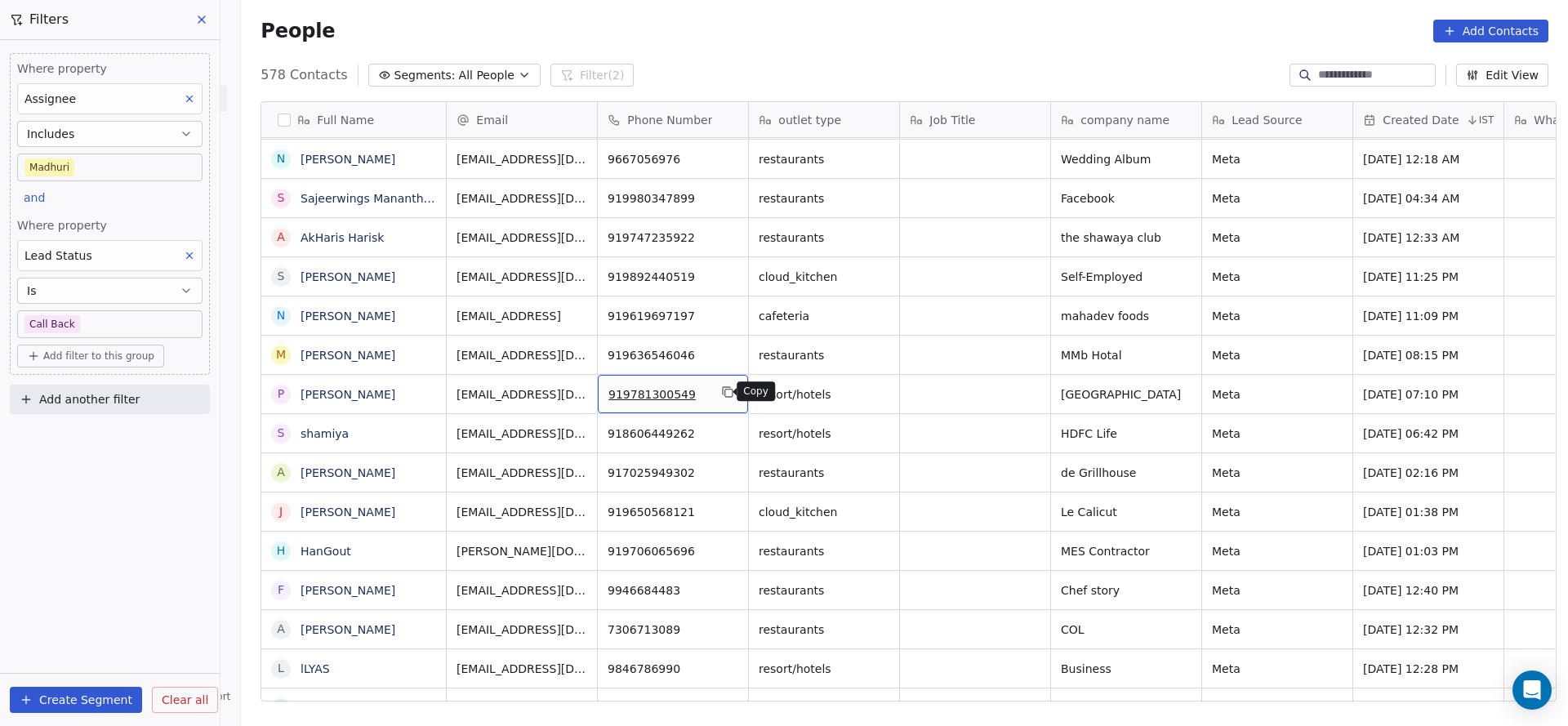
click at [721, 385] on icon "grid" at bounding box center [727, 392] width 13 height 13
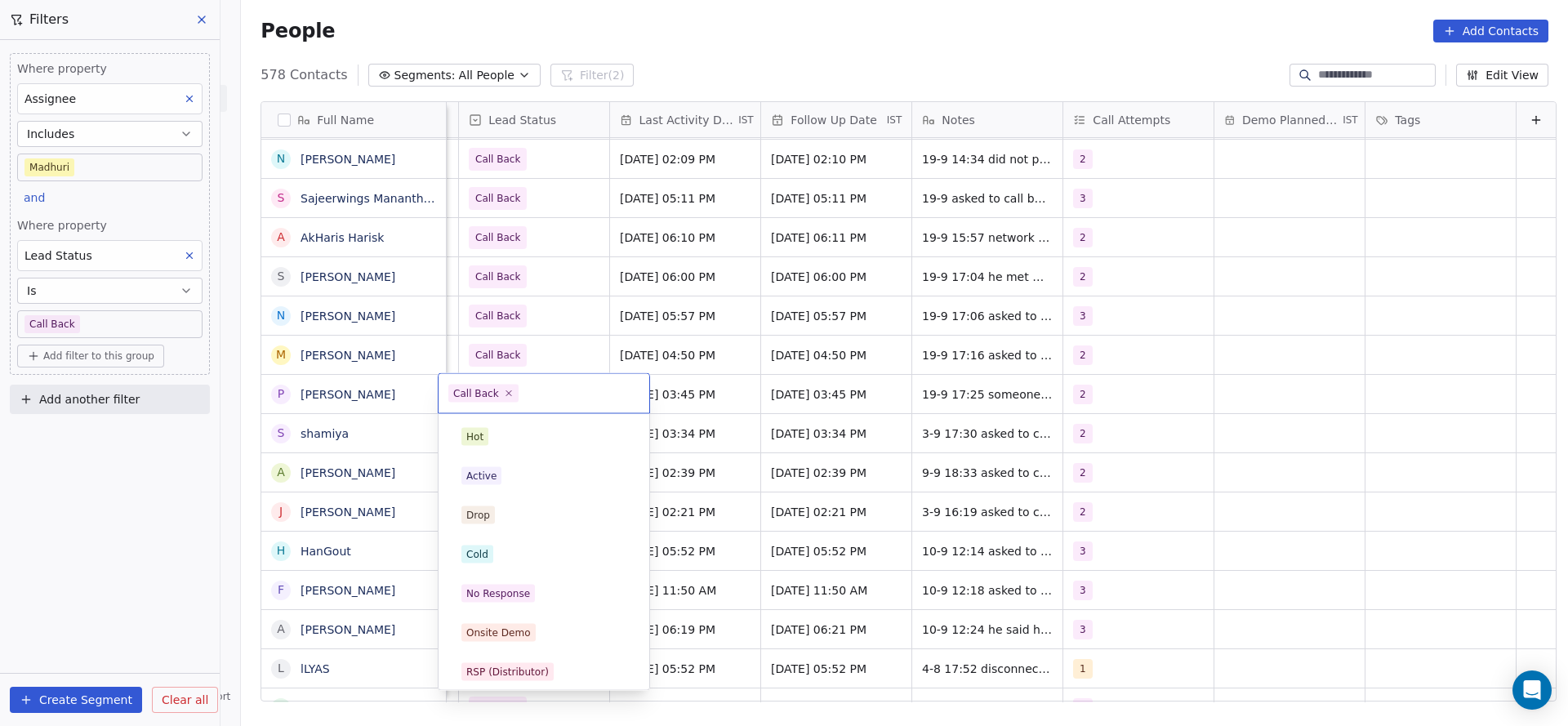
scroll to position [122, 0]
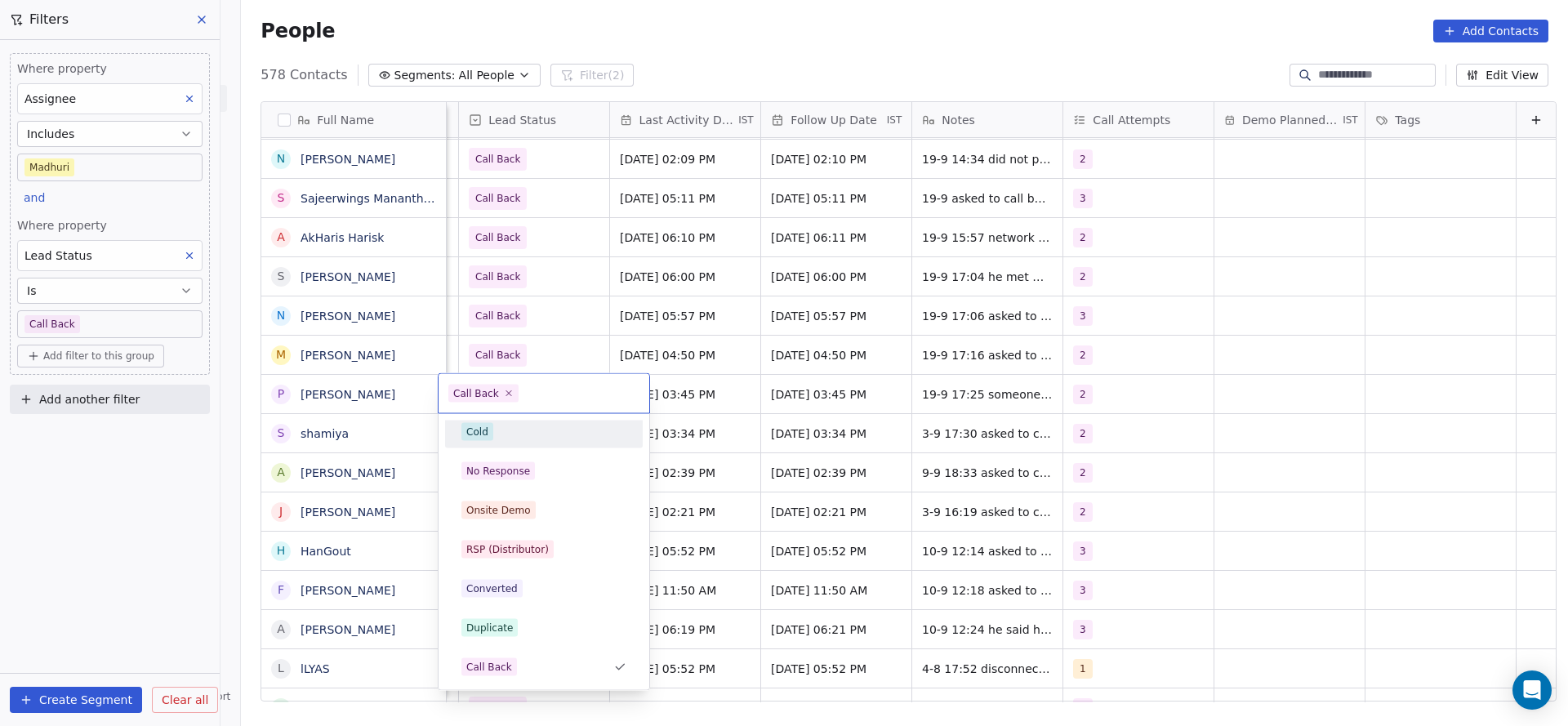
click at [1021, 385] on html "On2Cook India Pvt. Ltd. Contacts People Marketing Workflows Campaigns Sales Pip…" at bounding box center [784, 363] width 1568 height 726
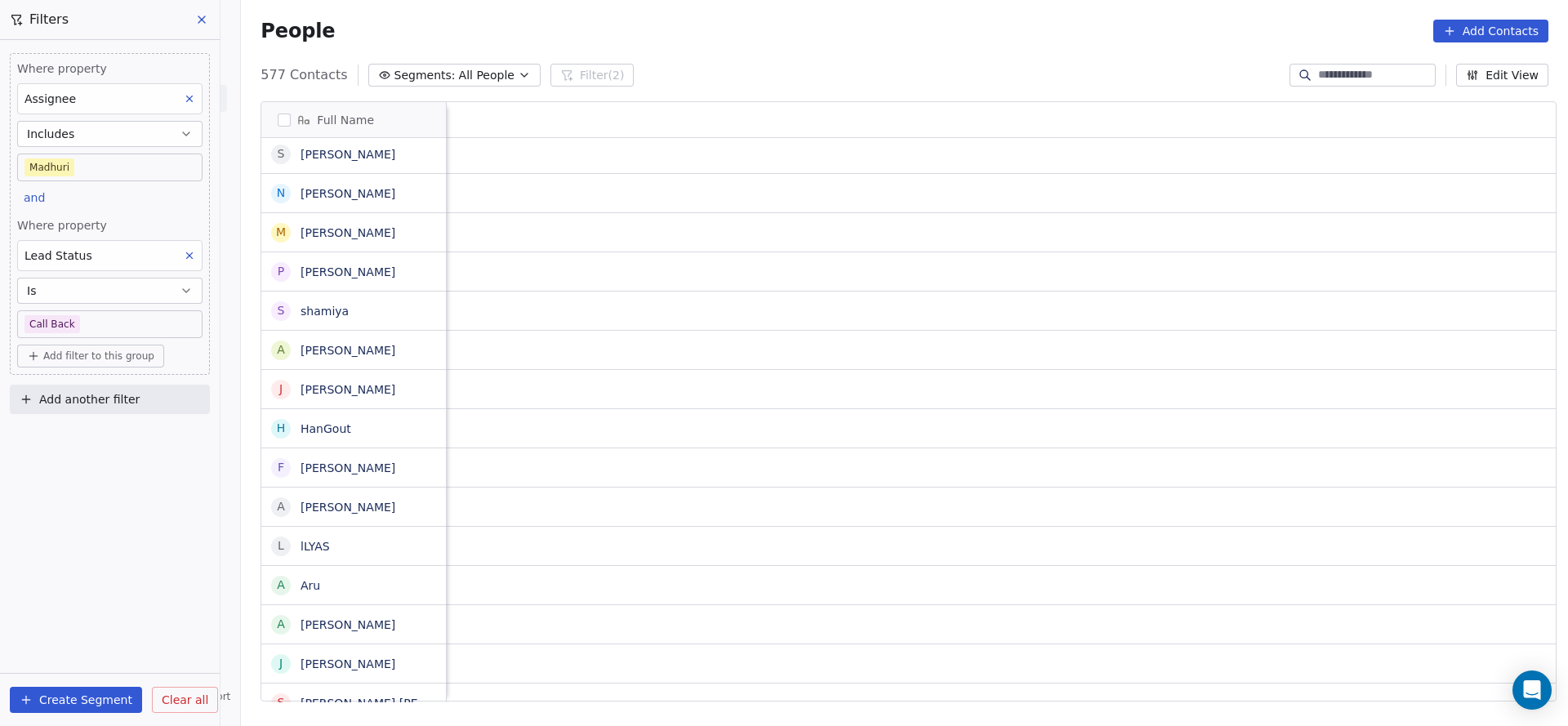
scroll to position [0, 2121]
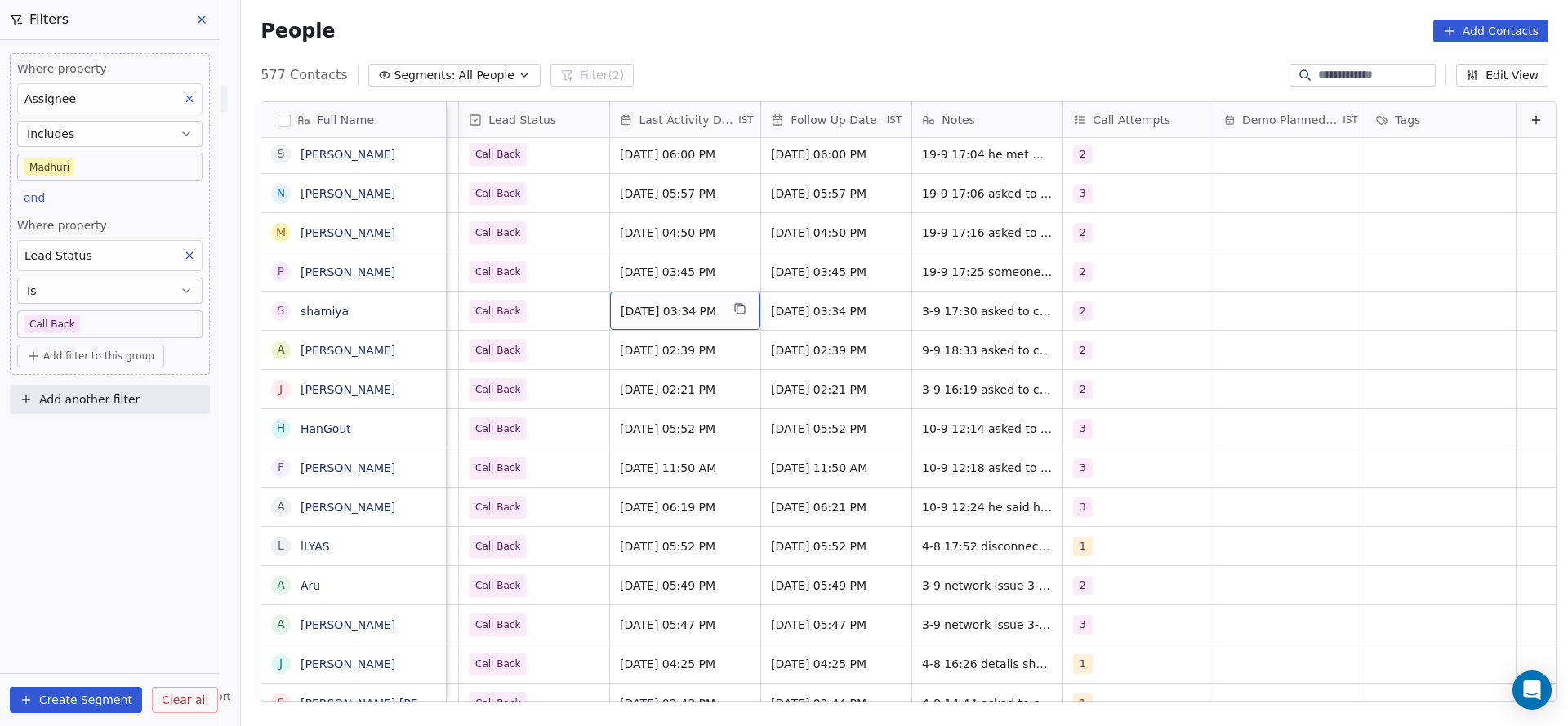
click at [693, 316] on span "Sep 03, 2025 03:34 PM" at bounding box center [670, 311] width 100 height 16
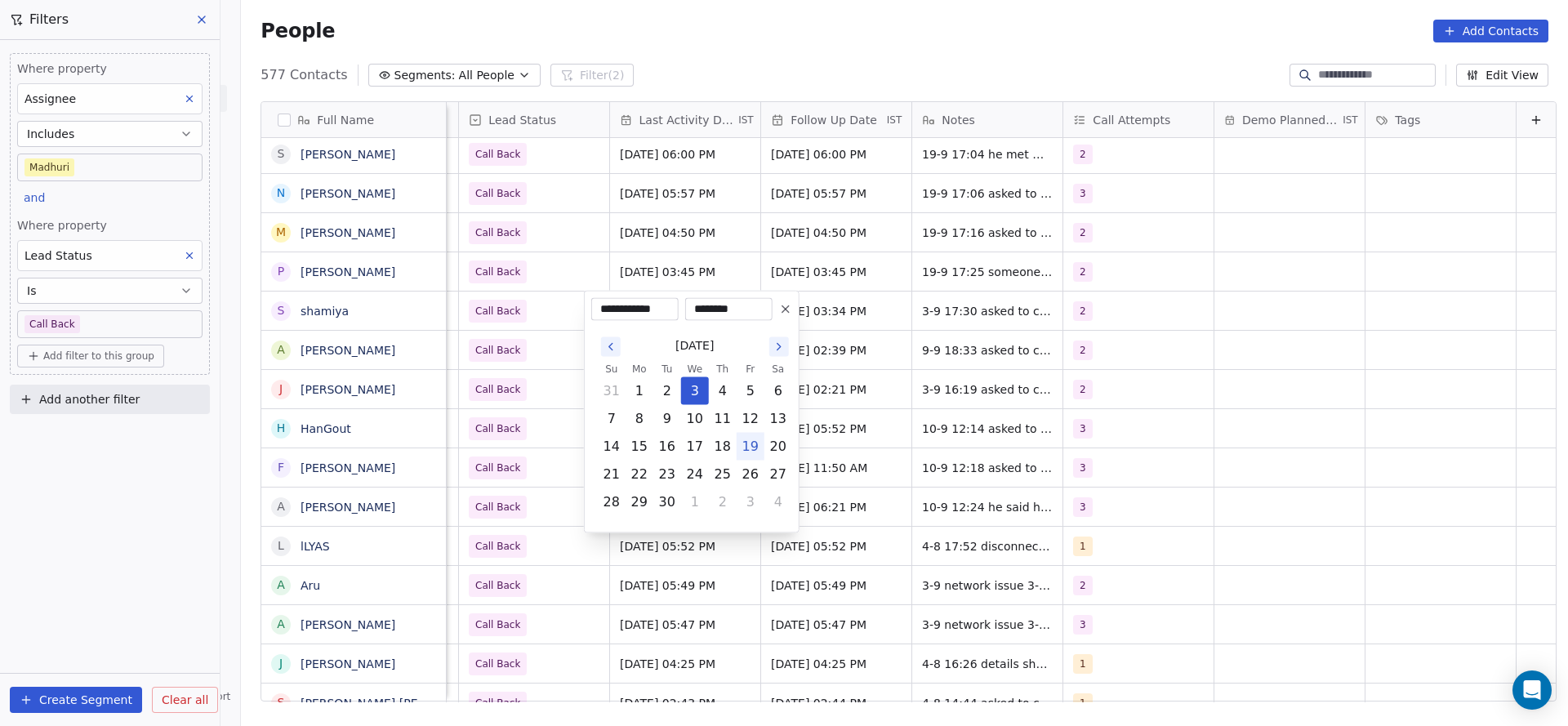
click at [755, 445] on button "19" at bounding box center [750, 447] width 26 height 26
type input "**********"
click at [1176, 372] on html "On2Cook India Pvt. Ltd. Contacts People Marketing Workflows Campaigns Sales Pip…" at bounding box center [784, 363] width 1568 height 726
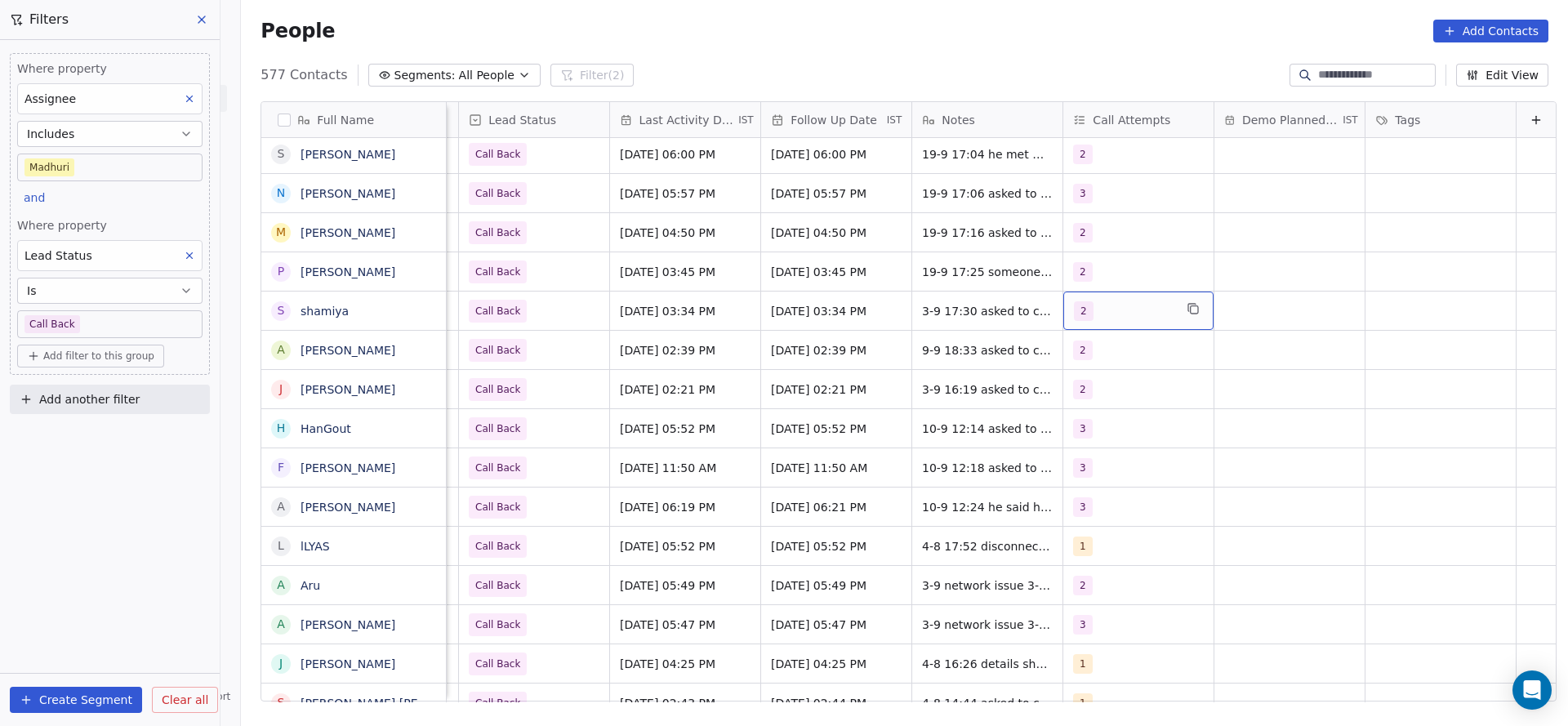
click at [1110, 299] on div "2" at bounding box center [1139, 311] width 150 height 38
click at [1098, 393] on div "2" at bounding box center [1152, 393] width 145 height 18
click at [1085, 428] on div "3" at bounding box center [1087, 432] width 6 height 15
click at [936, 357] on html "On2Cook India Pvt. Ltd. Contacts People Marketing Workflows Campaigns Sales Pip…" at bounding box center [784, 363] width 1568 height 726
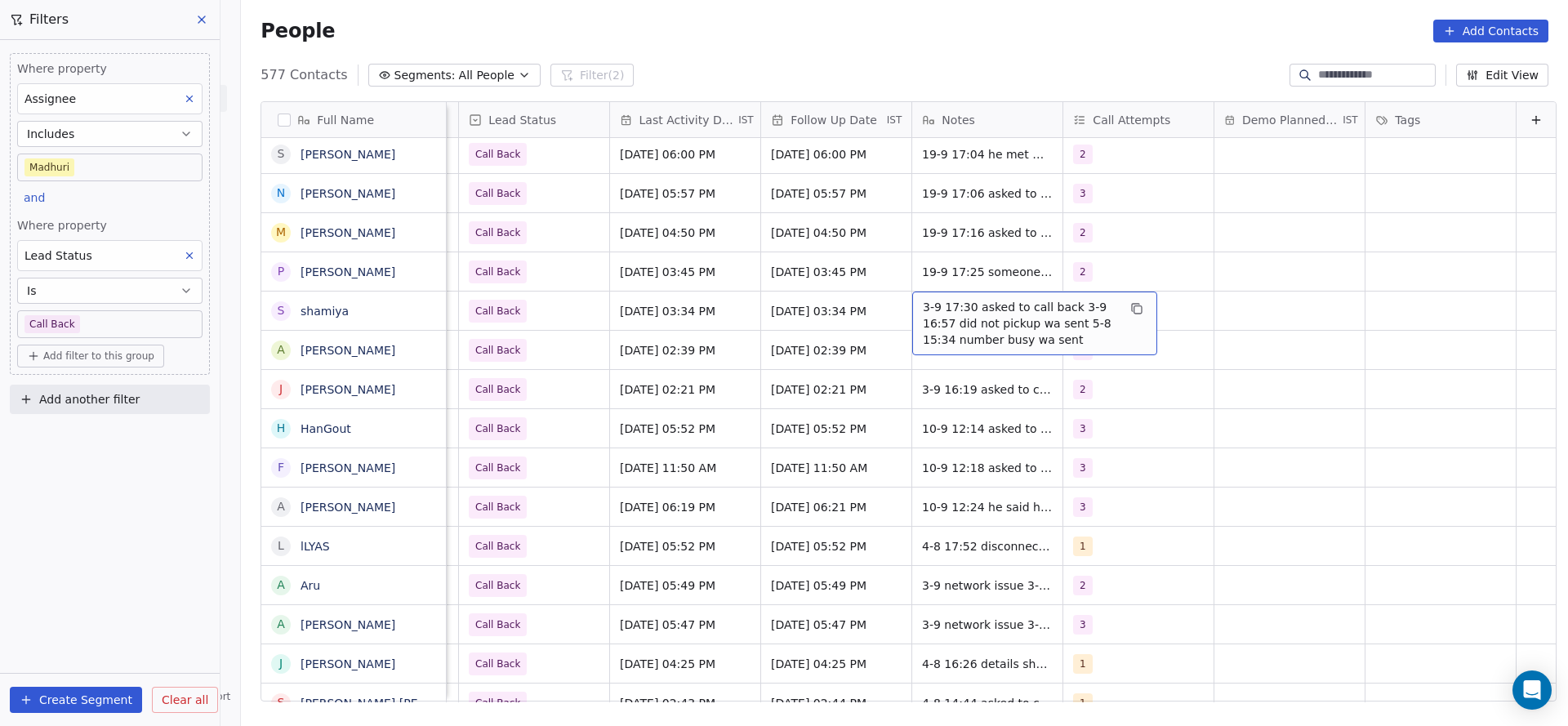
click at [946, 292] on div "3-9 17:30 asked to call back 3-9 16:57 did not pickup wa sent 5-8 15:34 number …" at bounding box center [1034, 324] width 245 height 63
click at [897, 300] on textarea "**********" at bounding box center [1008, 323] width 244 height 62
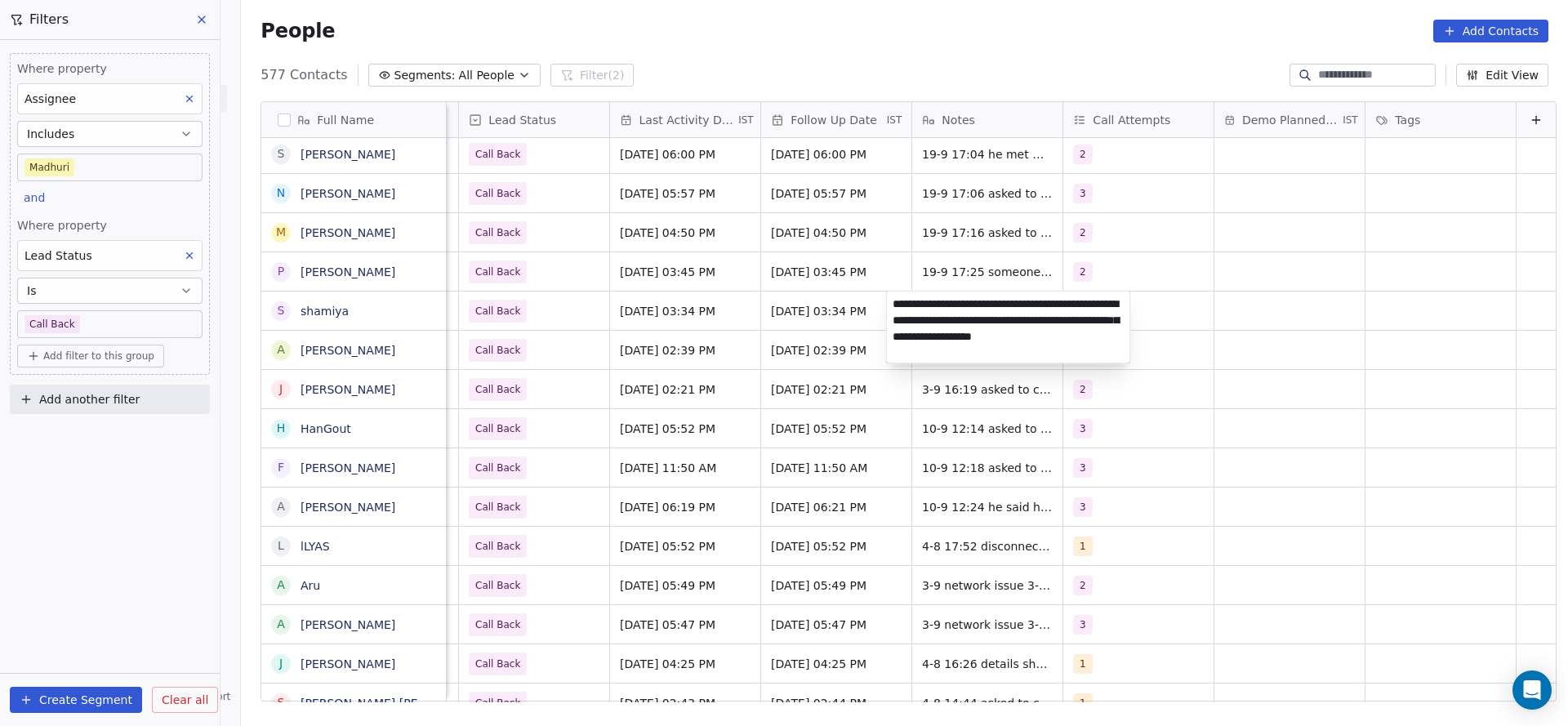
type textarea "**********"
drag, startPoint x: 860, startPoint y: 324, endPoint x: 566, endPoint y: 334, distance: 294.2
click at [860, 324] on html "On2Cook India Pvt. Ltd. Contacts People Marketing Workflows Campaigns Sales Pip…" at bounding box center [784, 363] width 1568 height 726
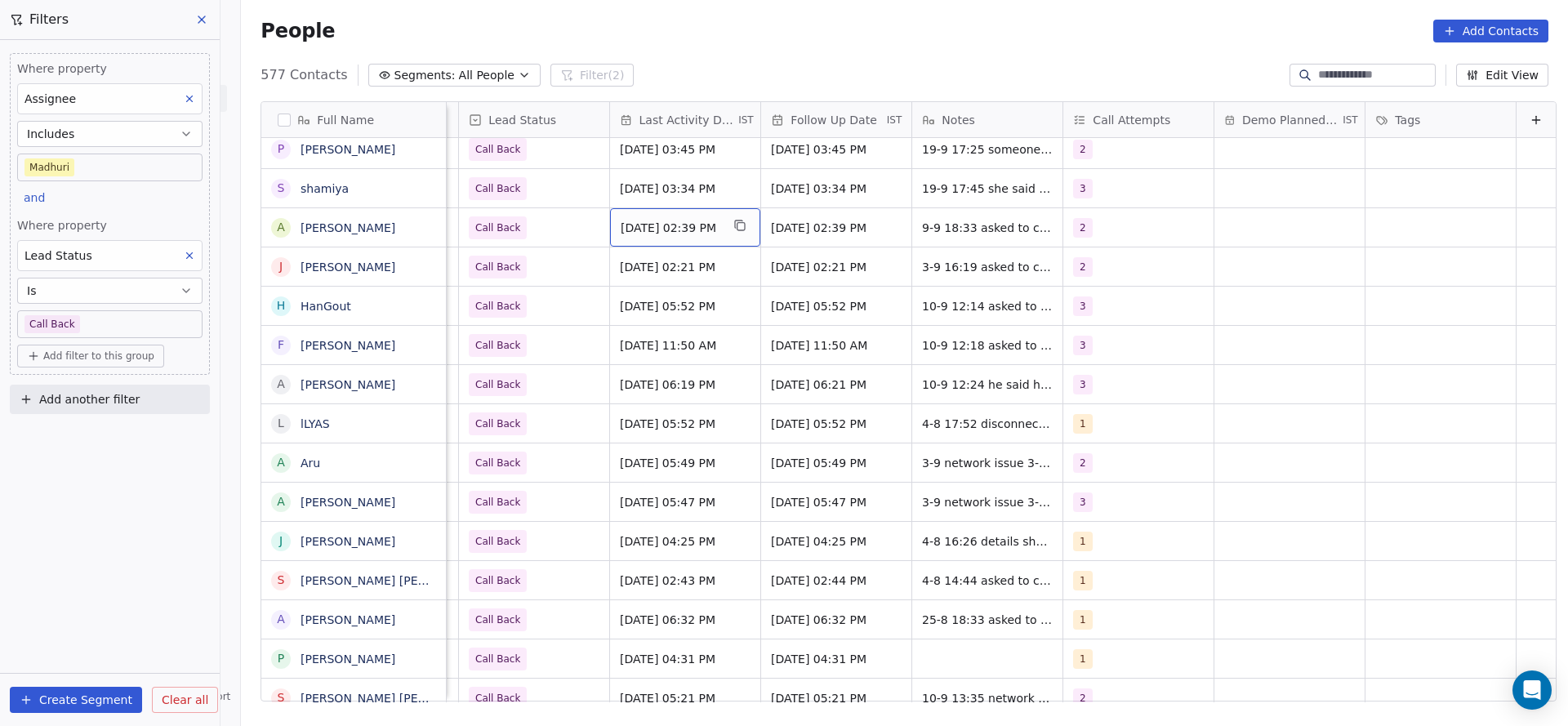
click at [664, 236] on div "Sep 09, 2025 02:39 PM" at bounding box center [685, 227] width 150 height 38
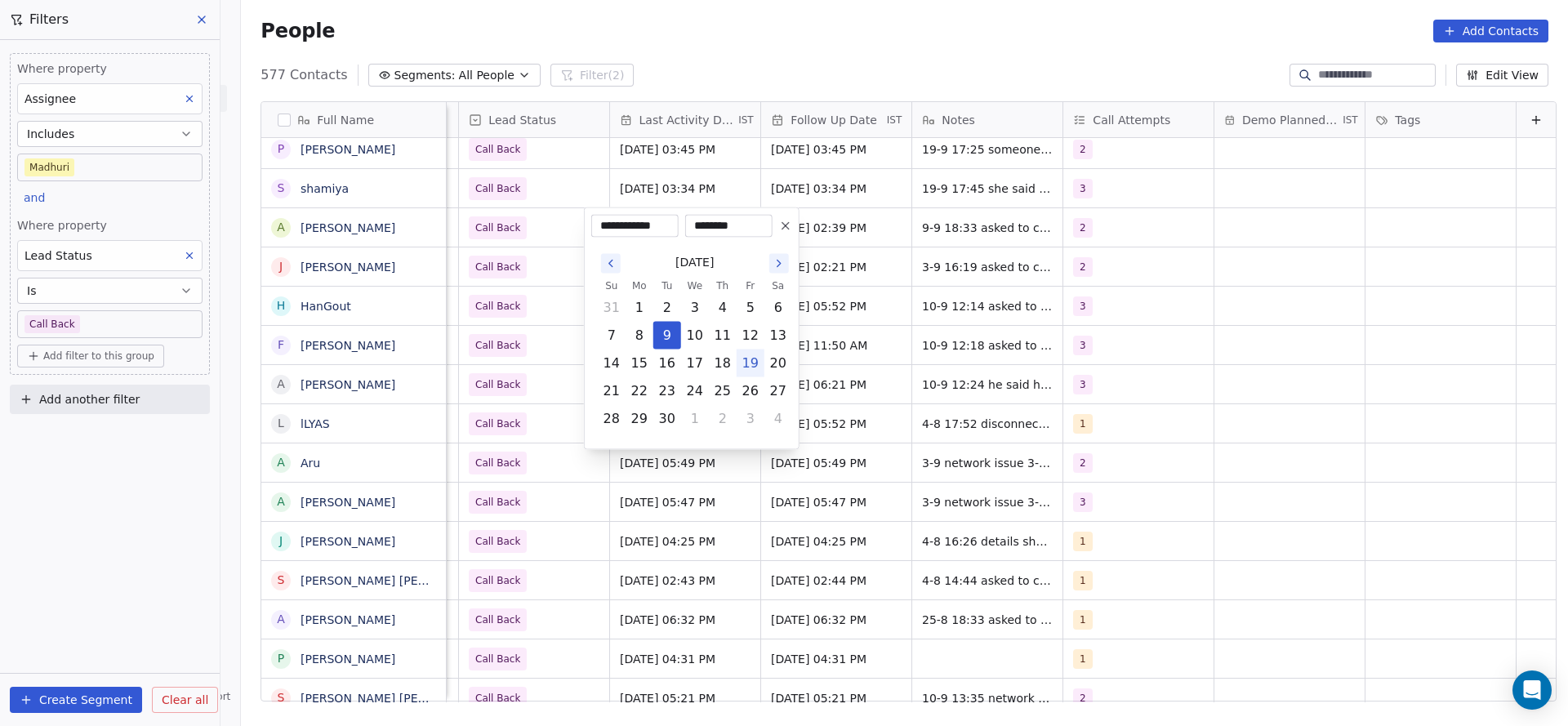
click at [743, 361] on button "19" at bounding box center [750, 363] width 26 height 26
type input "**********"
click at [899, 332] on html "On2Cook India Pvt. Ltd. Contacts People Marketing Workflows Campaigns Sales Pip…" at bounding box center [784, 363] width 1568 height 726
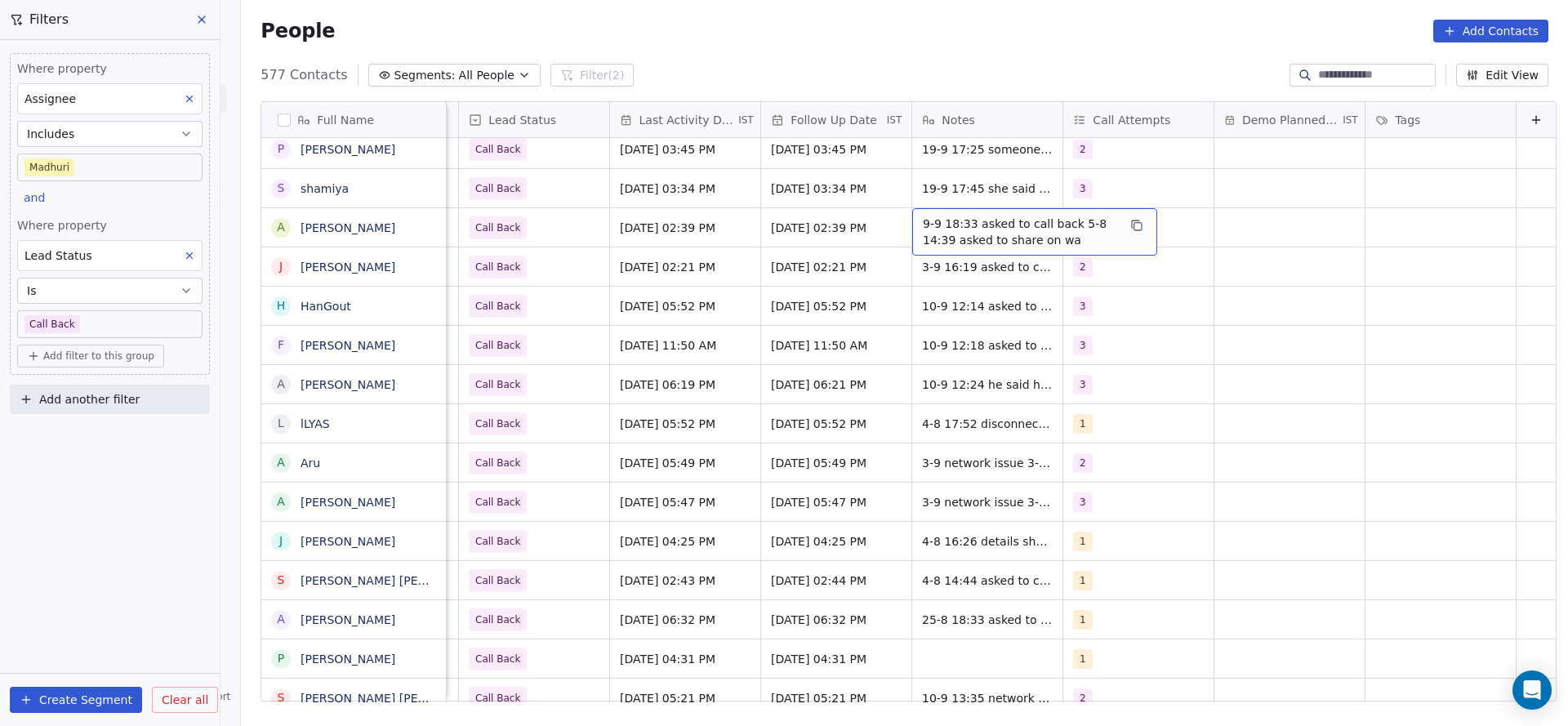
click at [923, 223] on span "9-9 18:33 asked to call back 5-8 14:39 asked to share on wa" at bounding box center [1020, 232] width 195 height 33
click at [891, 220] on textarea "**********" at bounding box center [1008, 234] width 244 height 51
type textarea "**********"
click at [634, 311] on html "On2Cook India Pvt. Ltd. Contacts People Marketing Workflows Campaigns Sales Pip…" at bounding box center [784, 363] width 1568 height 726
click at [1088, 224] on div "2" at bounding box center [1123, 228] width 100 height 20
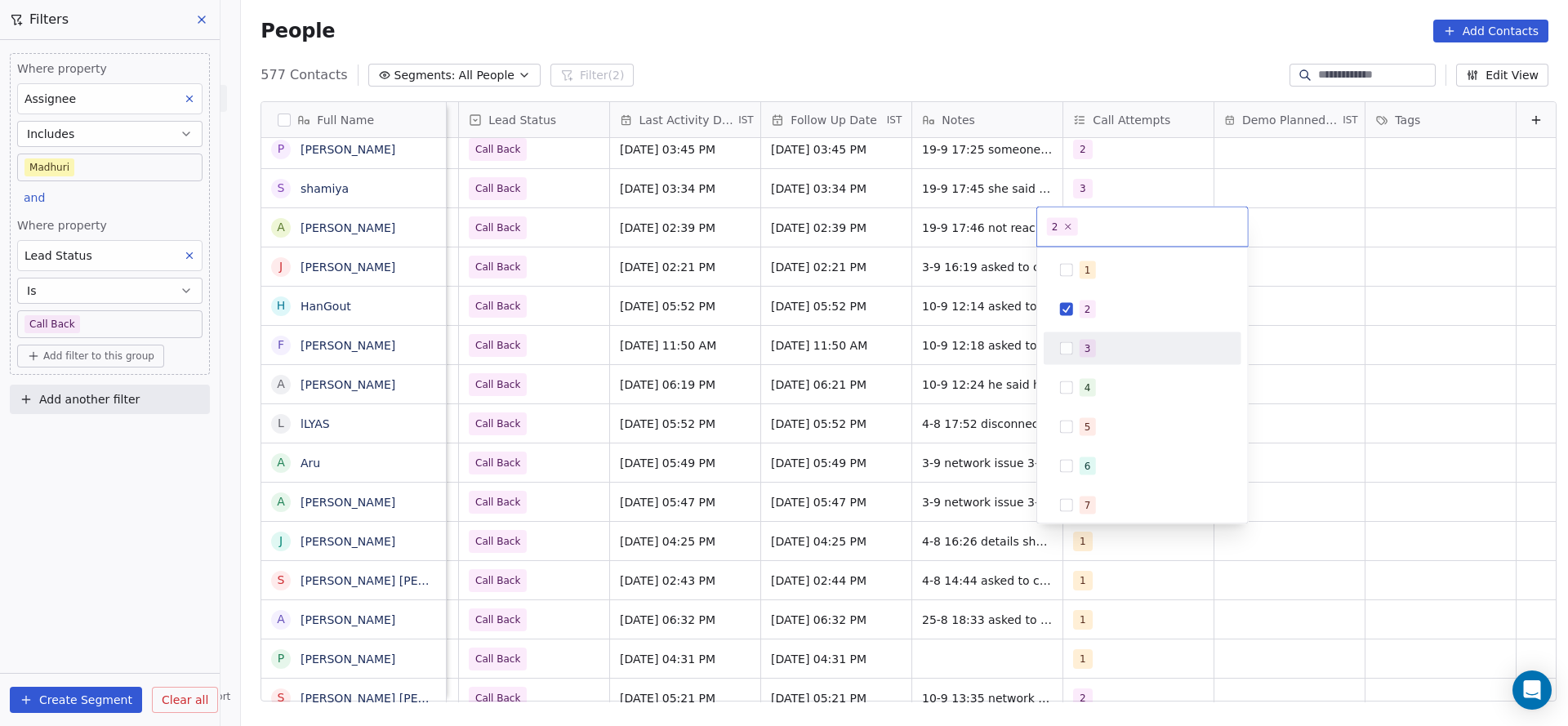
click at [1078, 340] on div "3" at bounding box center [1142, 348] width 185 height 26
click at [1090, 301] on span "2" at bounding box center [1088, 310] width 16 height 18
click at [924, 344] on html "On2Cook India Pvt. Ltd. Contacts People Marketing Workflows Campaigns Sales Pip…" at bounding box center [784, 363] width 1568 height 726
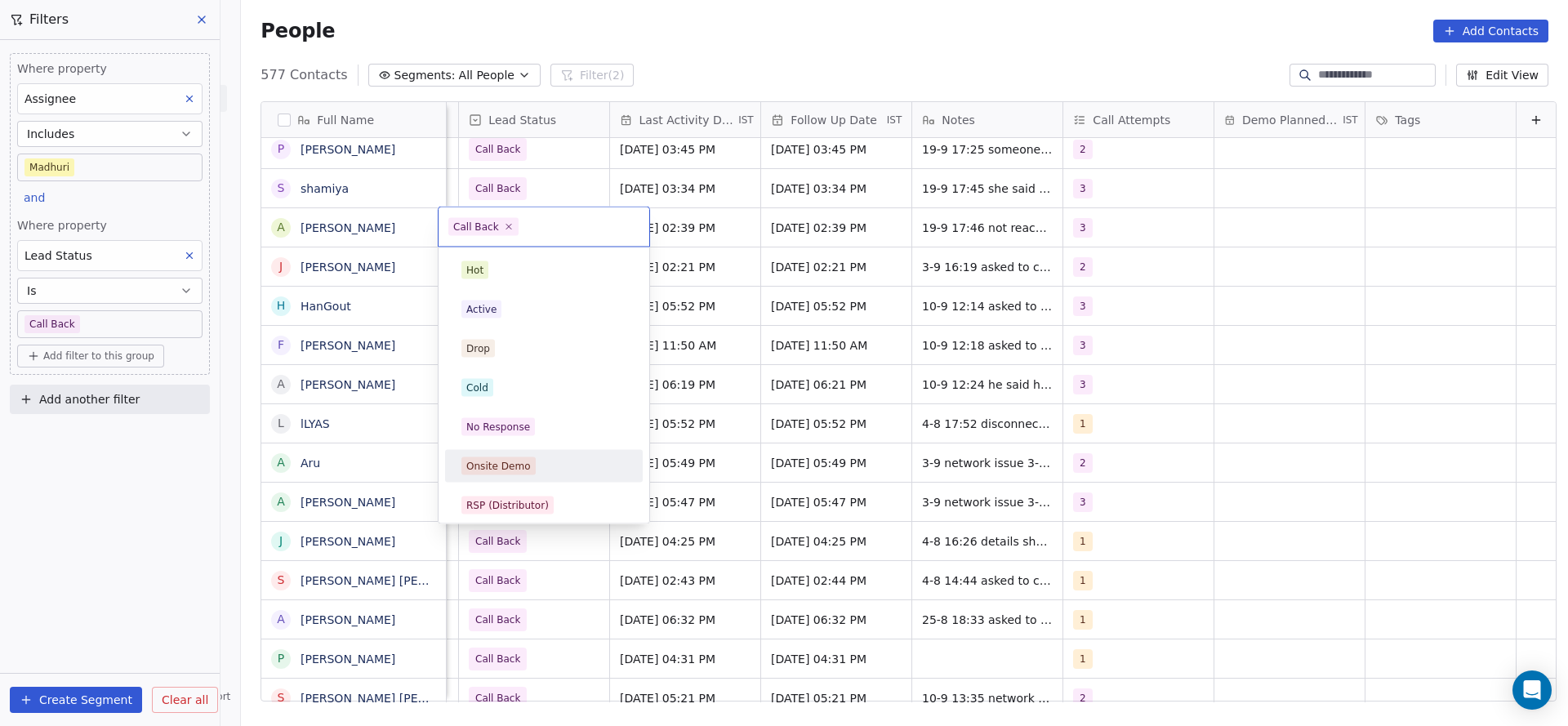
scroll to position [122, 0]
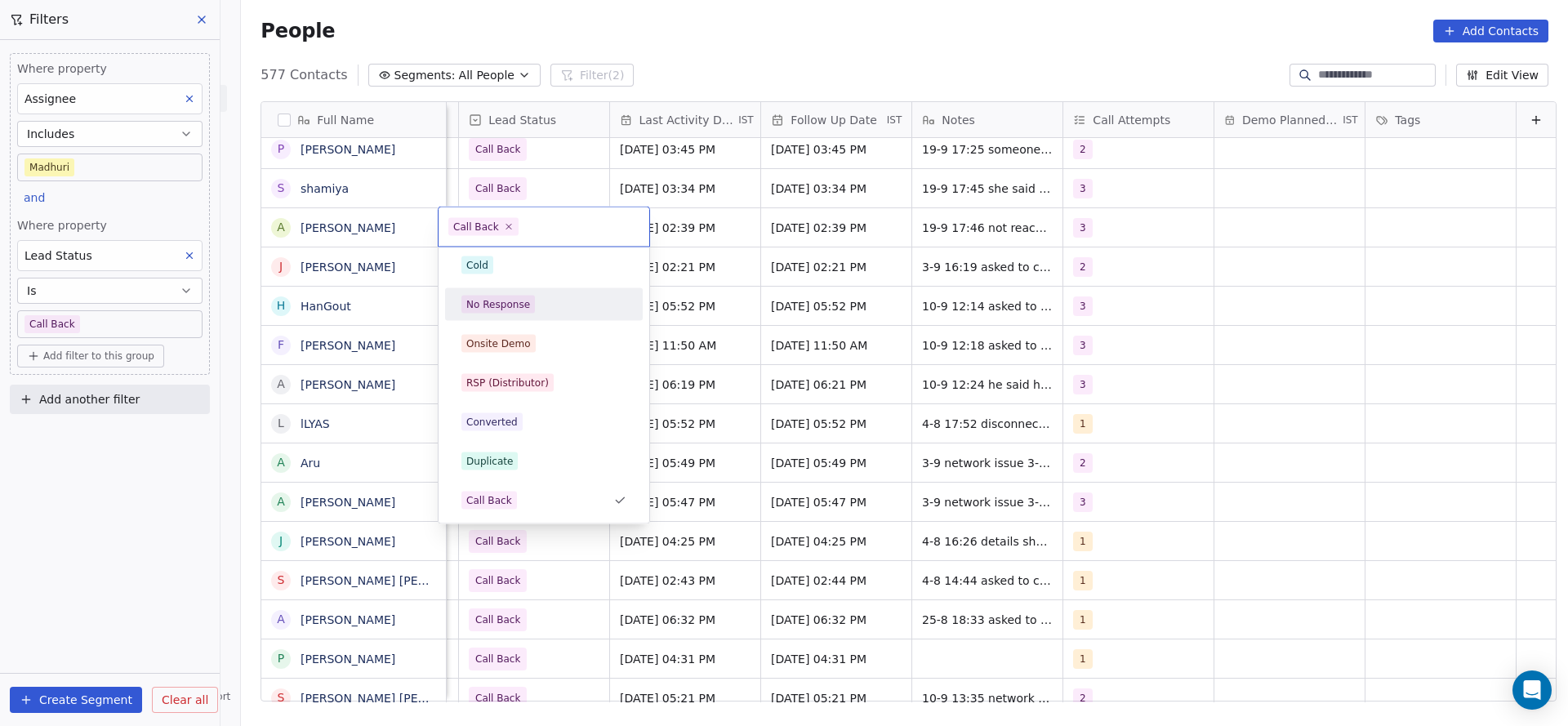
click at [527, 316] on div "No Response" at bounding box center [544, 305] width 185 height 26
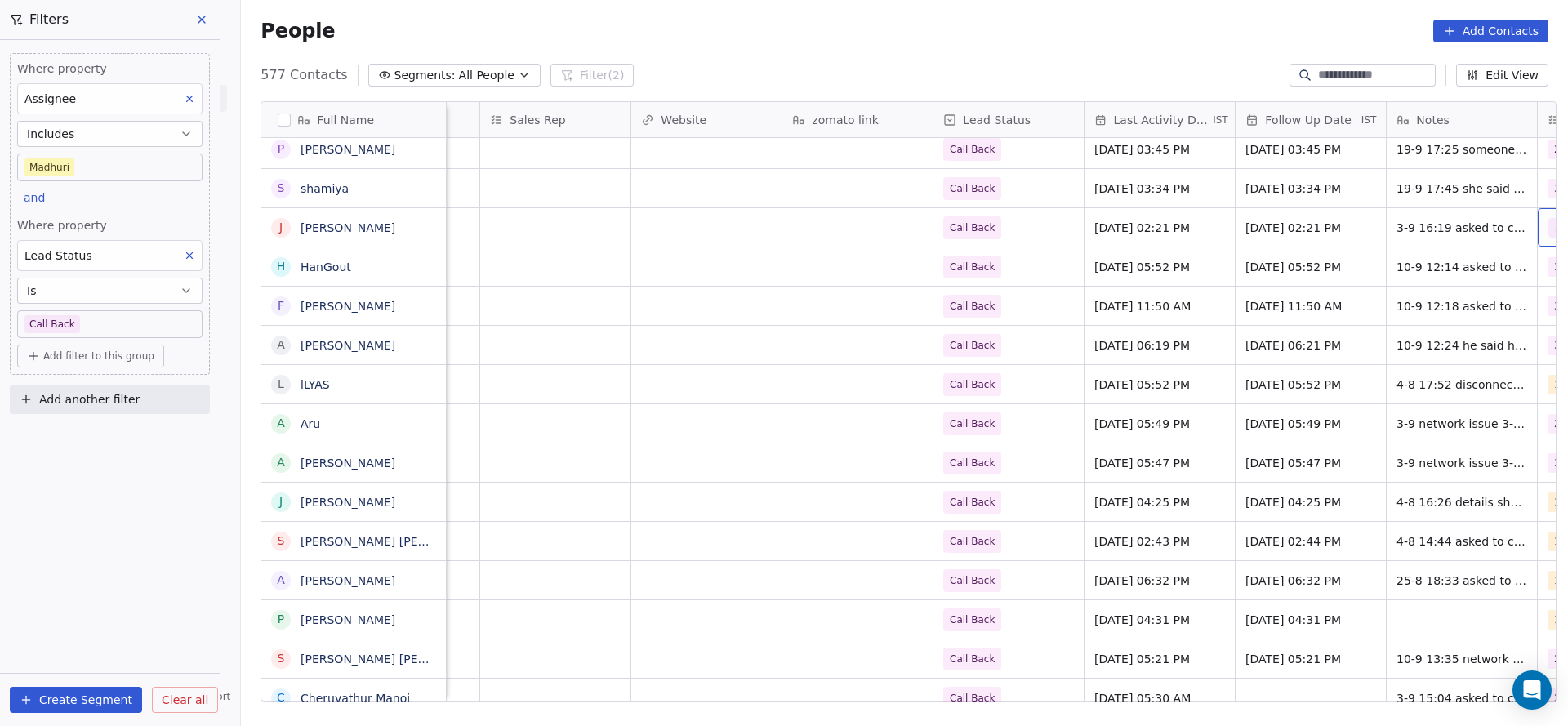
scroll to position [0, 1778]
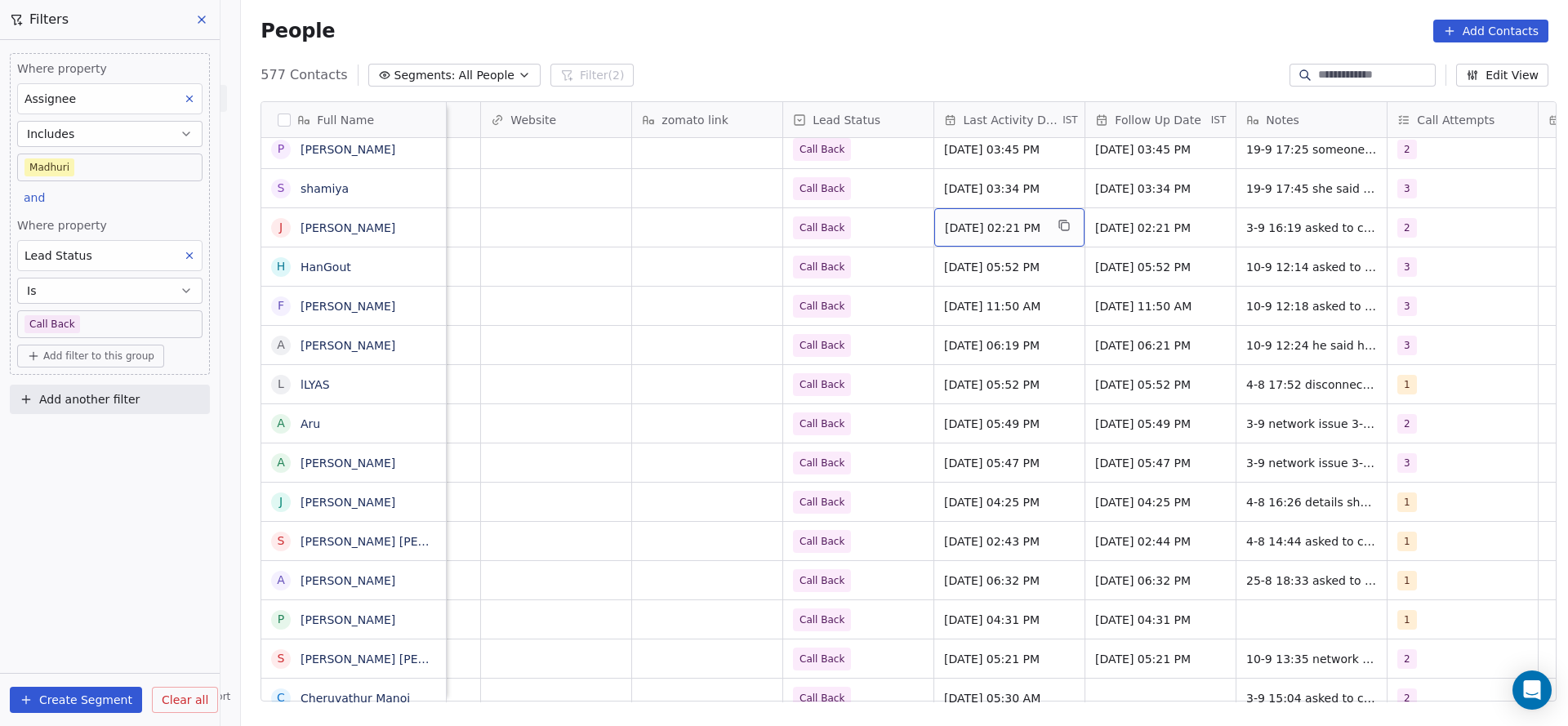
click at [986, 233] on span "Sep 03, 2025 02:21 PM" at bounding box center [995, 227] width 100 height 16
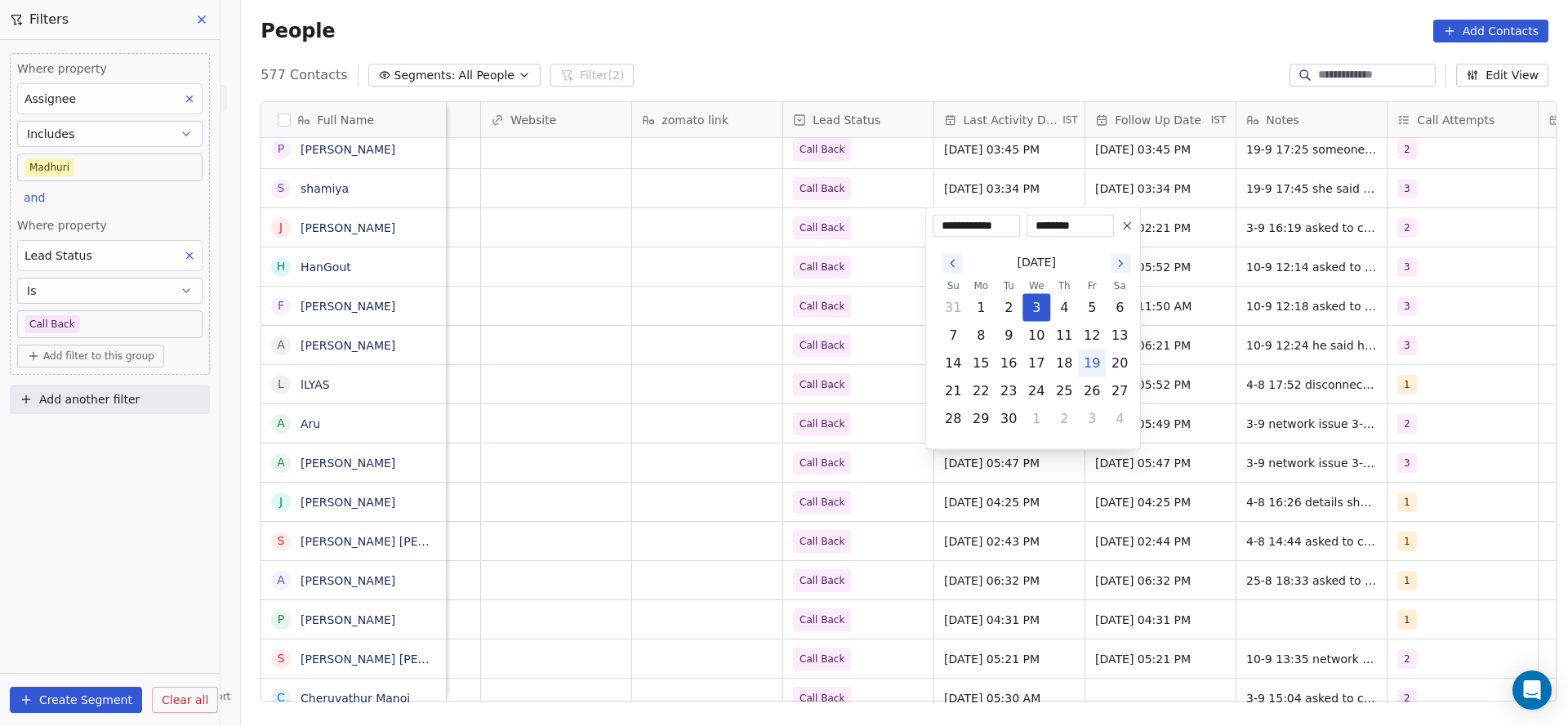
click at [1097, 370] on button "19" at bounding box center [1092, 363] width 26 height 26
type input "**********"
click at [860, 356] on html "On2Cook India Pvt. Ltd. Contacts People Marketing Workflows Campaigns Sales Pip…" at bounding box center [784, 363] width 1568 height 726
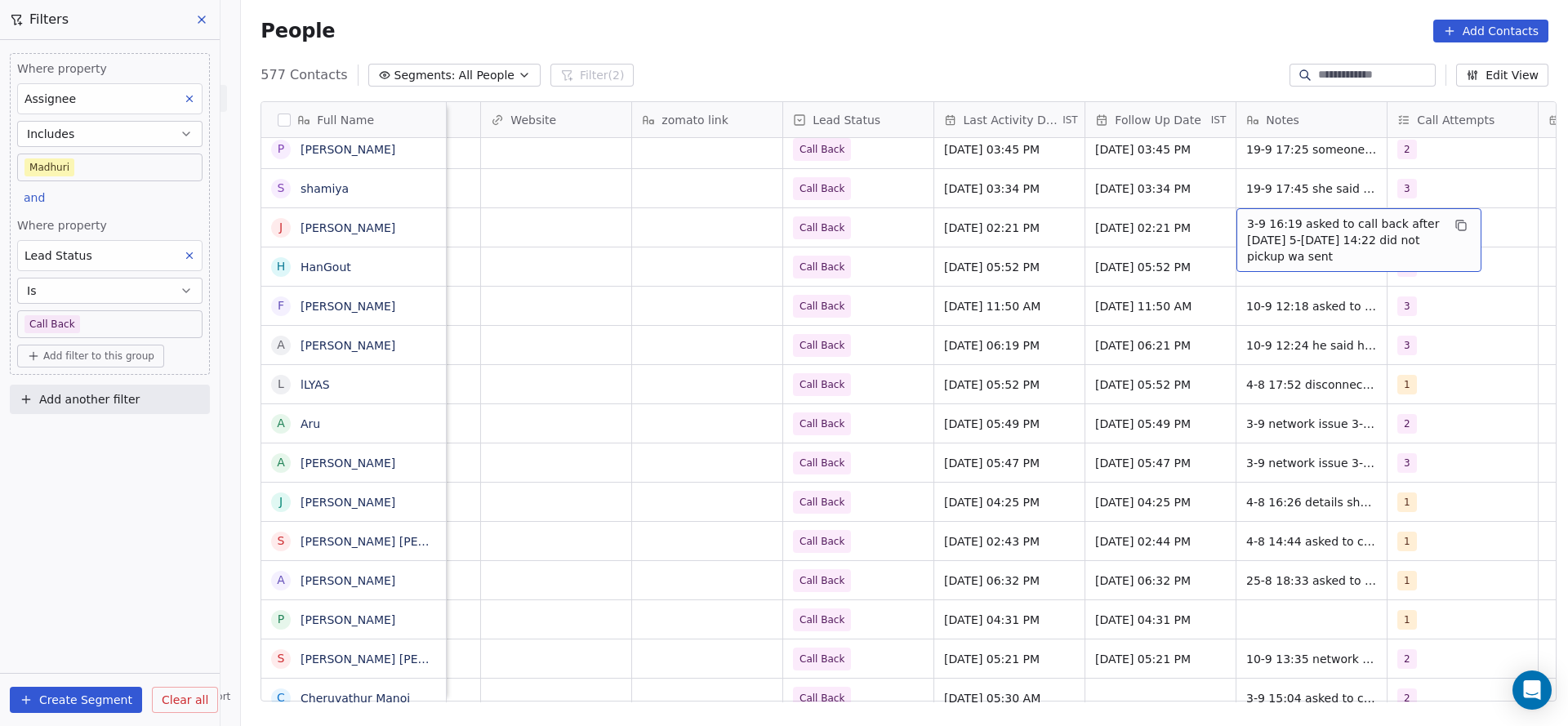
click at [1277, 227] on span "3-9 16:19 asked to call back after 5 sep 5-8 14:22 did not pickup wa sent" at bounding box center [1343, 240] width 195 height 49
click at [1237, 213] on textarea "**********" at bounding box center [1350, 234] width 244 height 51
click at [1235, 213] on textarea "**********" at bounding box center [1350, 234] width 244 height 51
type textarea "**********"
click at [1100, 237] on html "On2Cook India Pvt. Ltd. Contacts People Marketing Workflows Campaigns Sales Pip…" at bounding box center [784, 363] width 1568 height 726
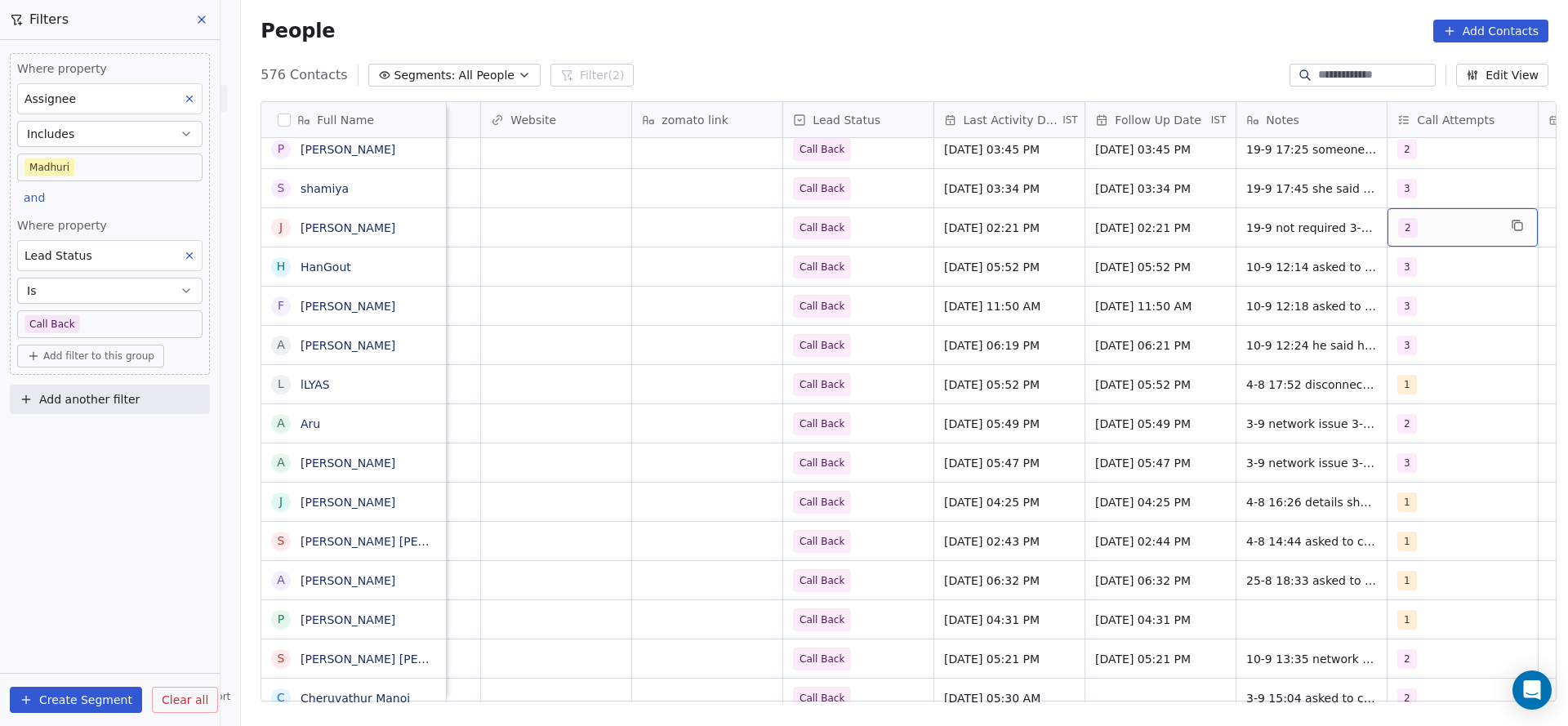
click at [1426, 225] on div "2" at bounding box center [1448, 228] width 100 height 20
click at [1402, 353] on span "3" at bounding box center [1399, 349] width 16 height 18
drag, startPoint x: 1401, startPoint y: 307, endPoint x: 838, endPoint y: 220, distance: 569.7
click at [1373, 311] on div "2" at bounding box center [1454, 309] width 185 height 26
click at [1150, 345] on html "On2Cook India Pvt. Ltd. Contacts People Marketing Workflows Campaigns Sales Pip…" at bounding box center [784, 363] width 1568 height 726
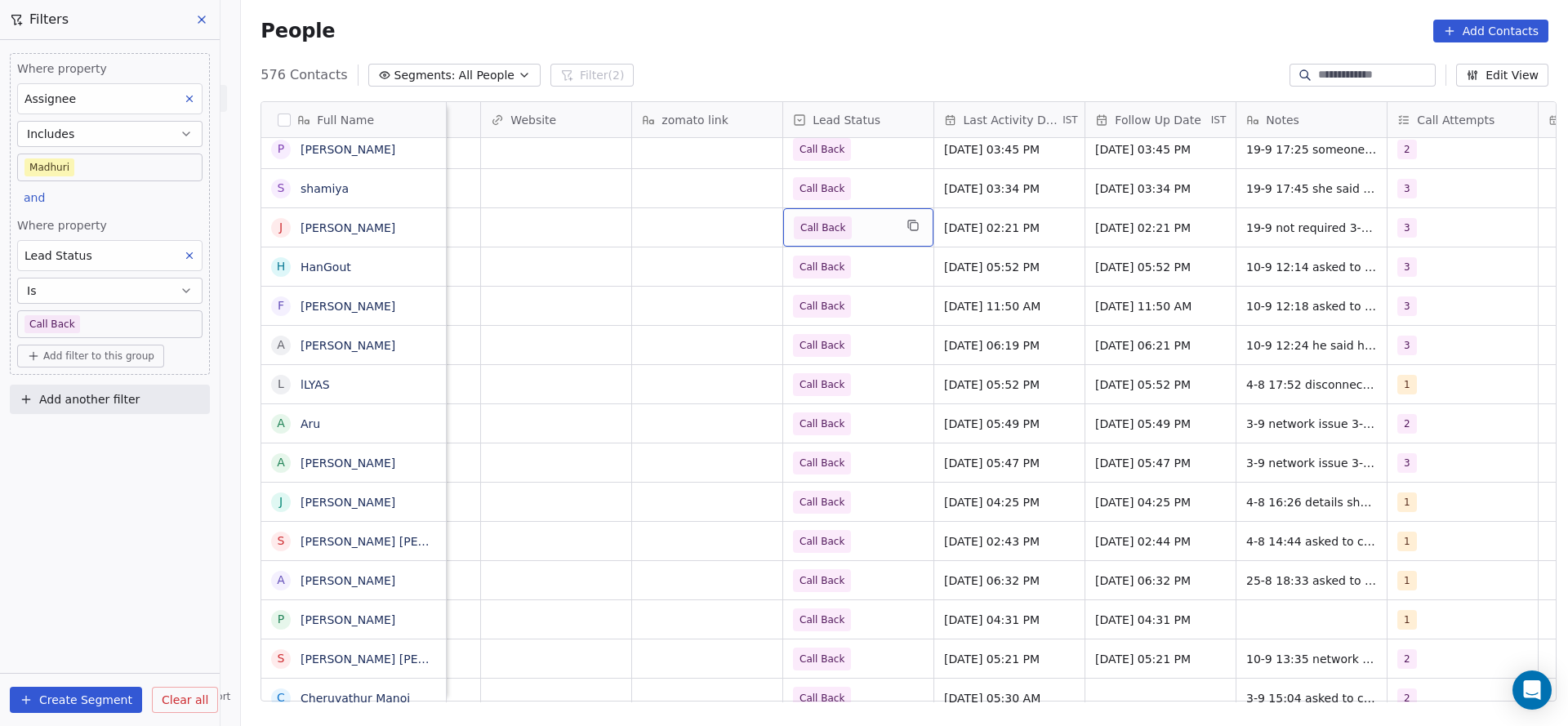
click at [838, 220] on span "Call Back" at bounding box center [822, 227] width 58 height 23
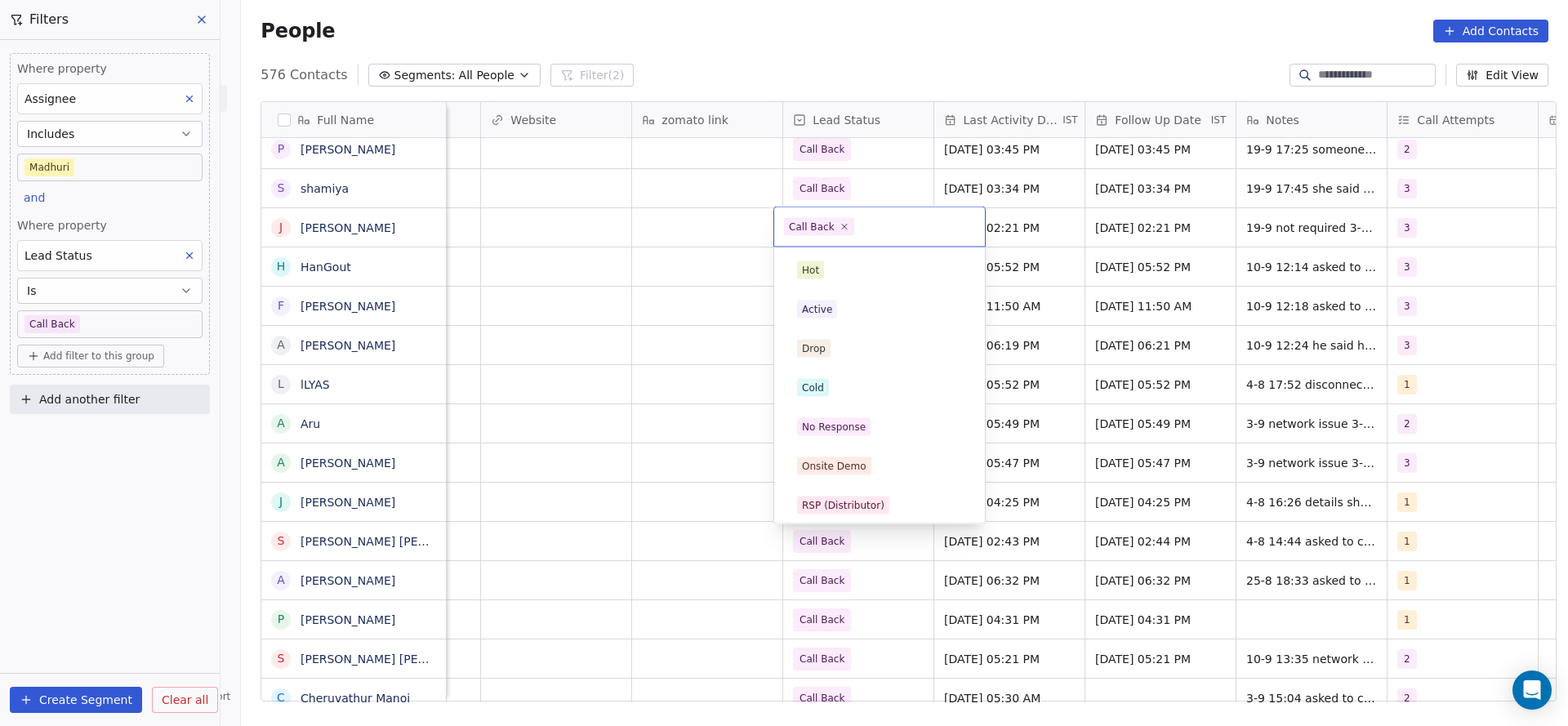
scroll to position [122, 0]
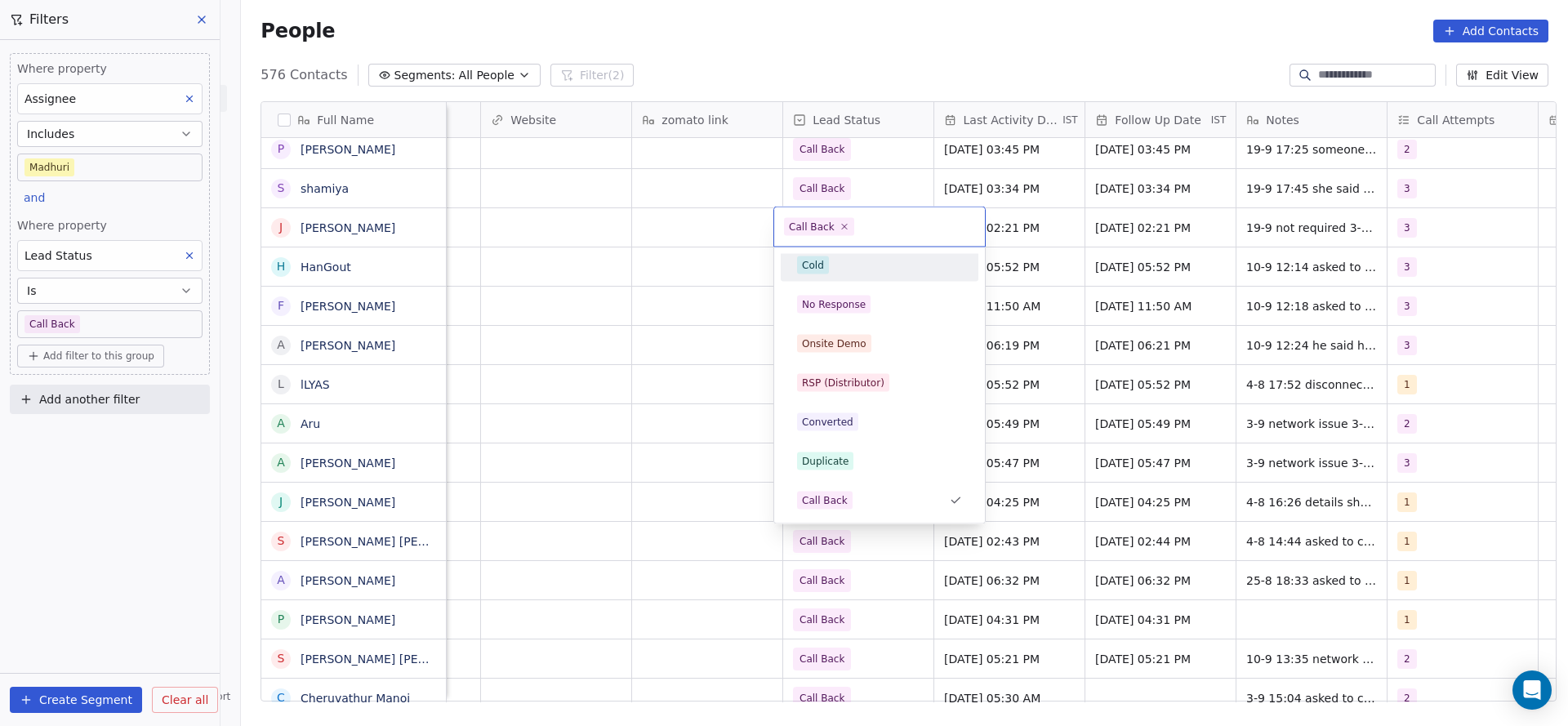
click at [851, 271] on div "Cold" at bounding box center [880, 266] width 165 height 18
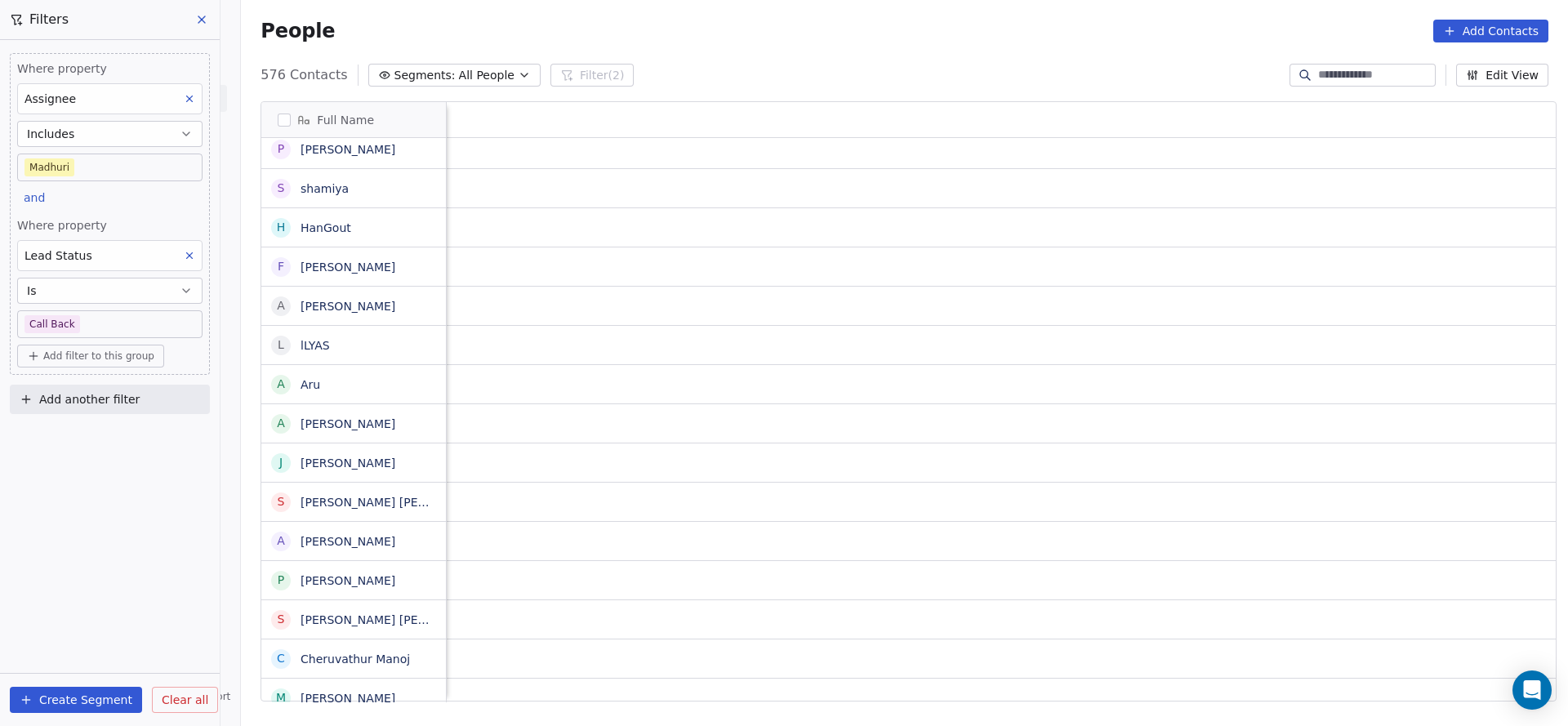
scroll to position [0, 1970]
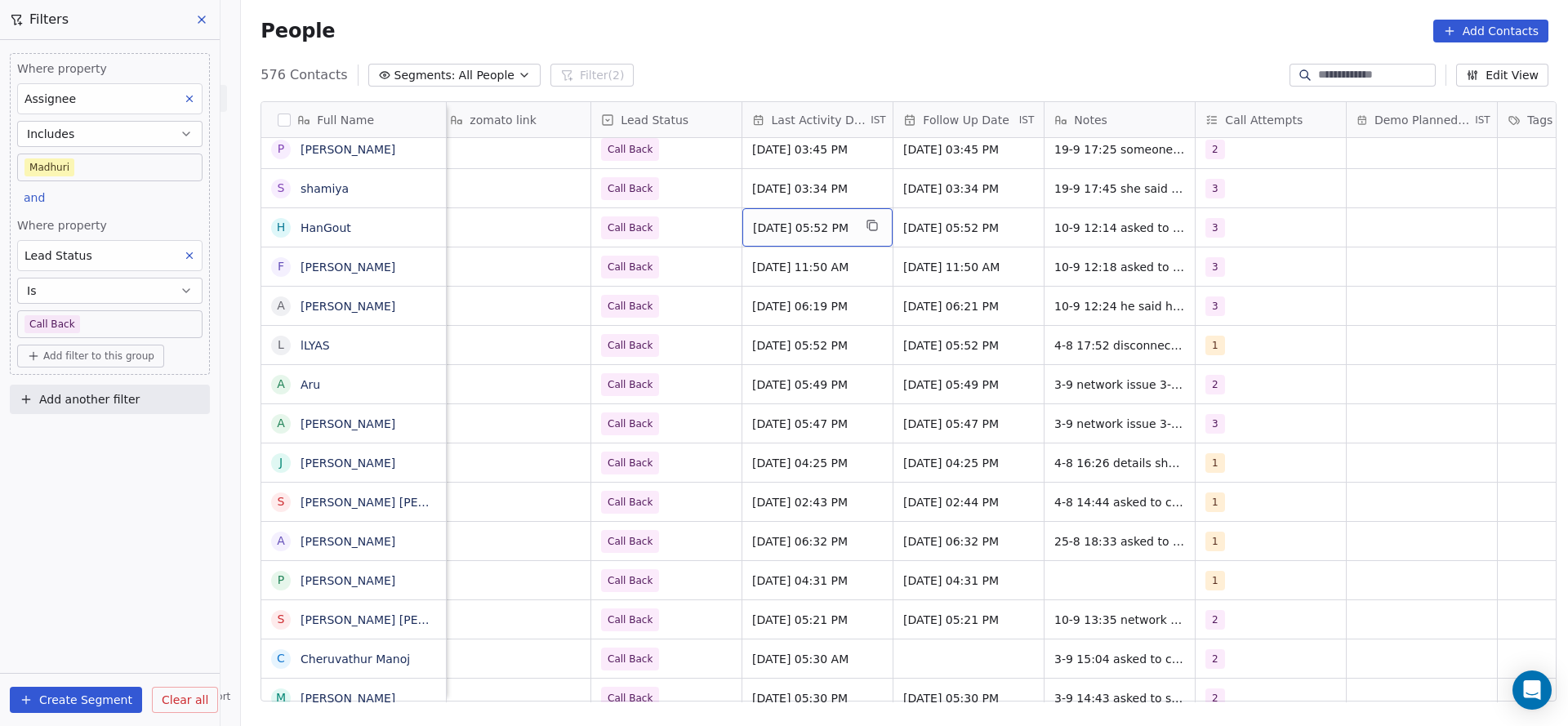
click at [803, 230] on span "Sep 10, 2025 05:52 PM" at bounding box center [803, 227] width 100 height 16
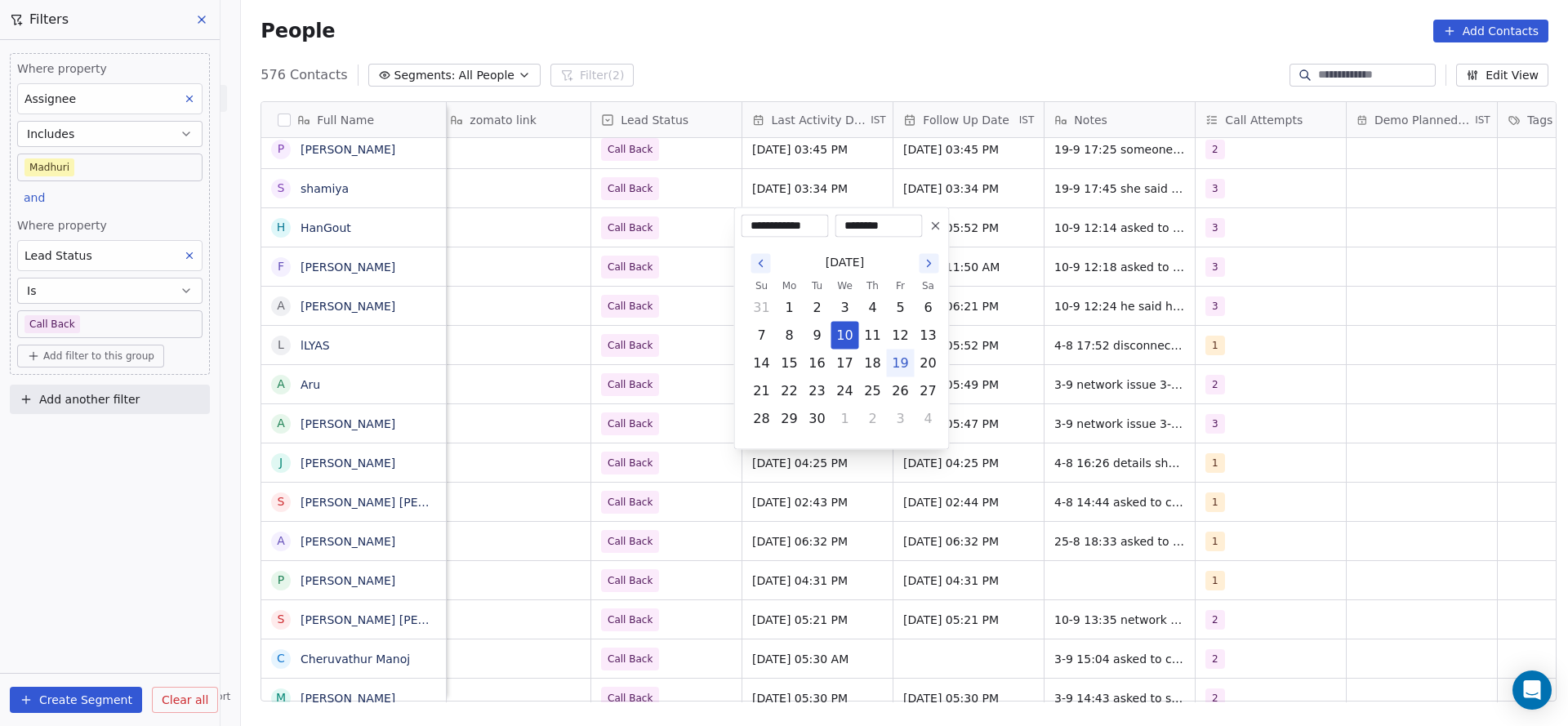
click at [890, 358] on button "19" at bounding box center [900, 363] width 26 height 26
type input "**********"
click at [1139, 348] on html "On2Cook India Pvt. Ltd. Contacts People Marketing Workflows Campaigns Sales Pip…" at bounding box center [784, 363] width 1568 height 726
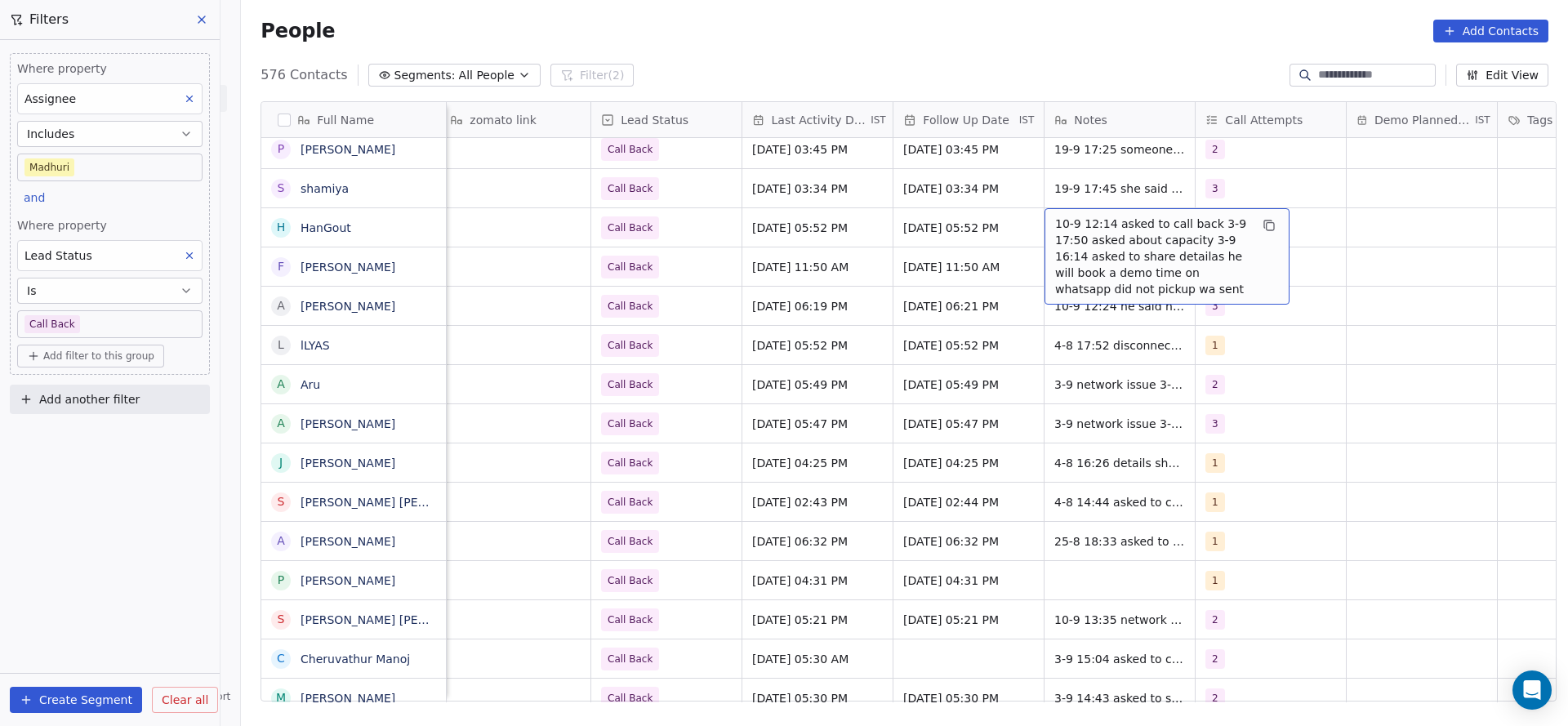
click at [1055, 243] on span "10-9 12:14 asked to call back 3-9 17:50 asked about capacity 3-9 16:14 asked to…" at bounding box center [1152, 257] width 195 height 82
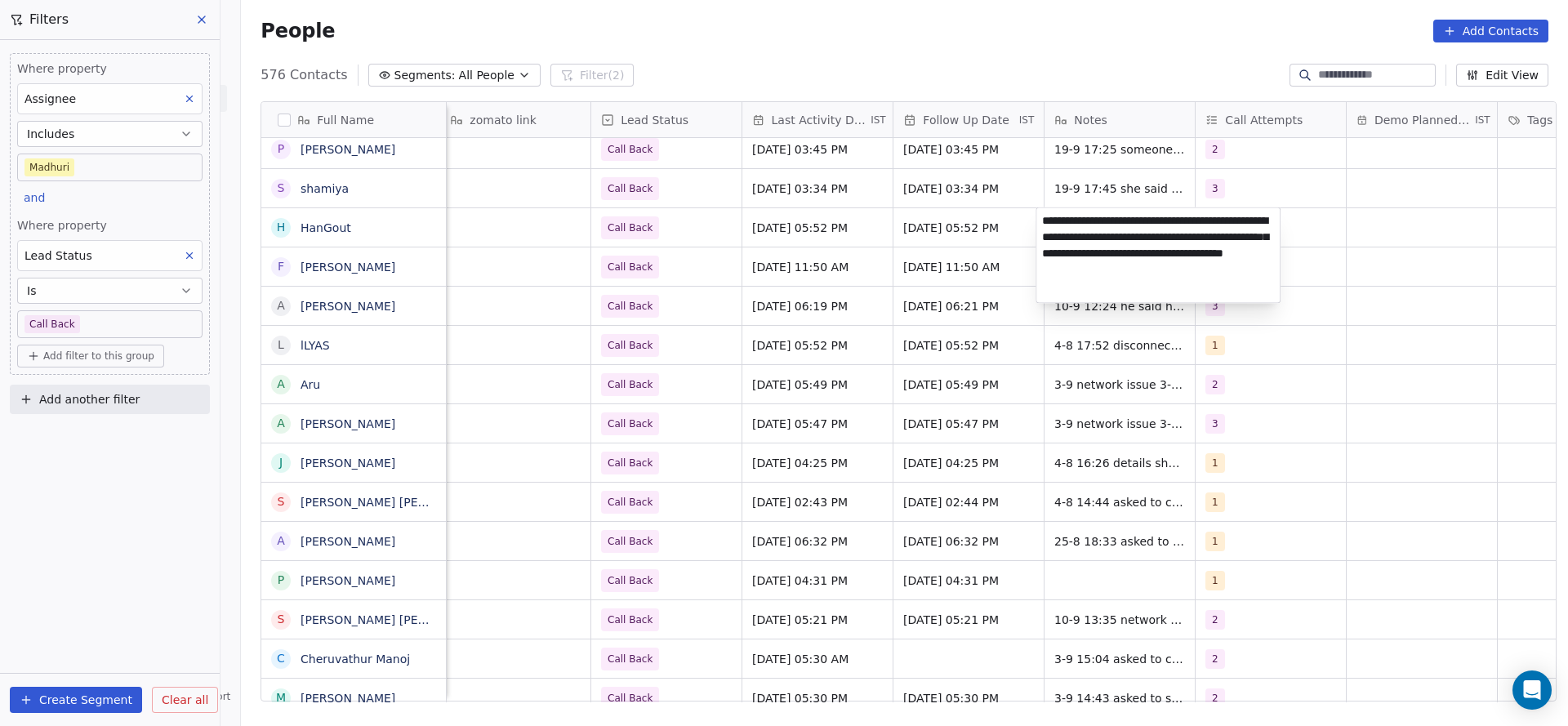
click at [1042, 219] on textarea "**********" at bounding box center [1158, 256] width 244 height 95
type textarea "**********"
drag, startPoint x: 791, startPoint y: 335, endPoint x: 1220, endPoint y: 216, distance: 445.2
click at [791, 335] on html "On2Cook India Pvt. Ltd. Contacts People Marketing Workflows Campaigns Sales Pip…" at bounding box center [784, 363] width 1568 height 726
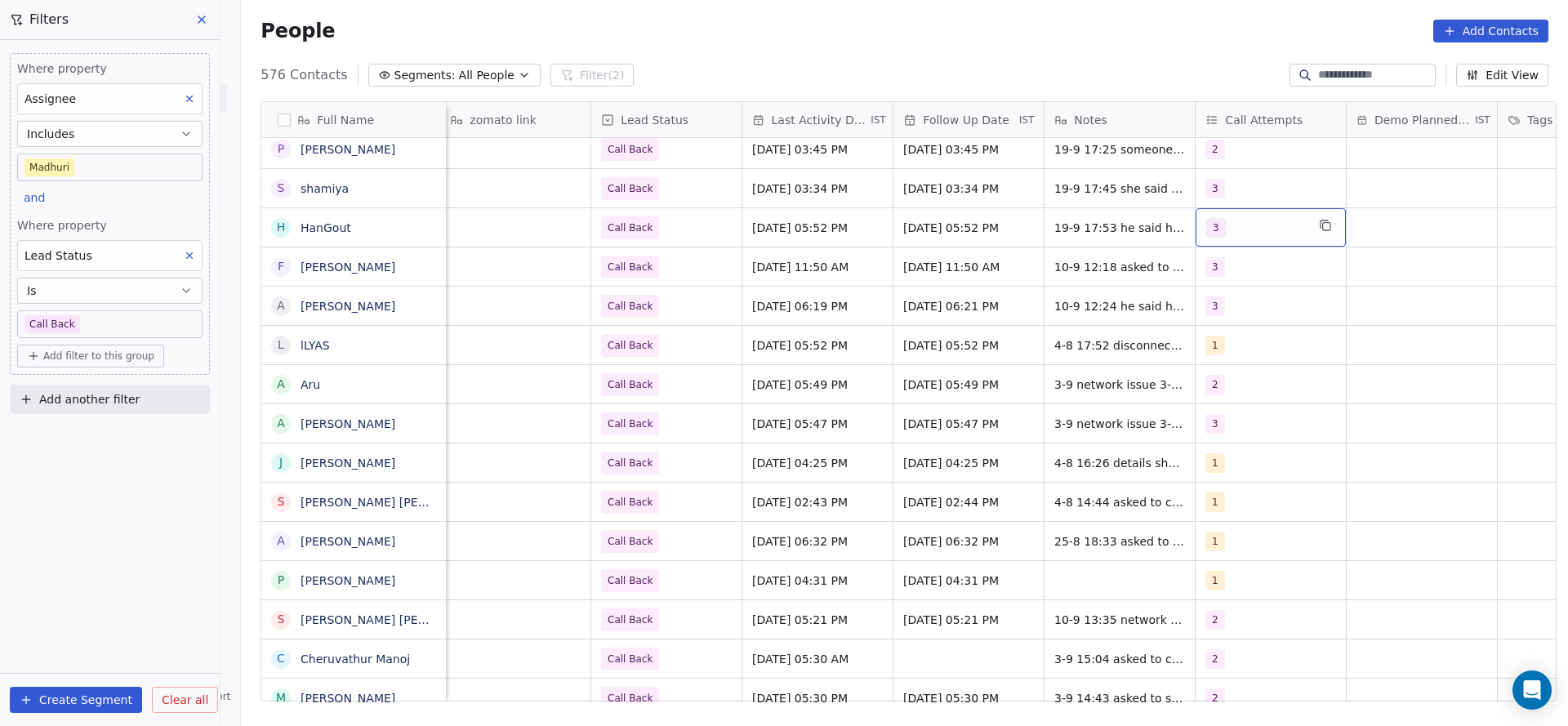
click at [1235, 220] on div "3" at bounding box center [1255, 228] width 100 height 20
click at [1224, 377] on div "4" at bounding box center [1293, 388] width 185 height 26
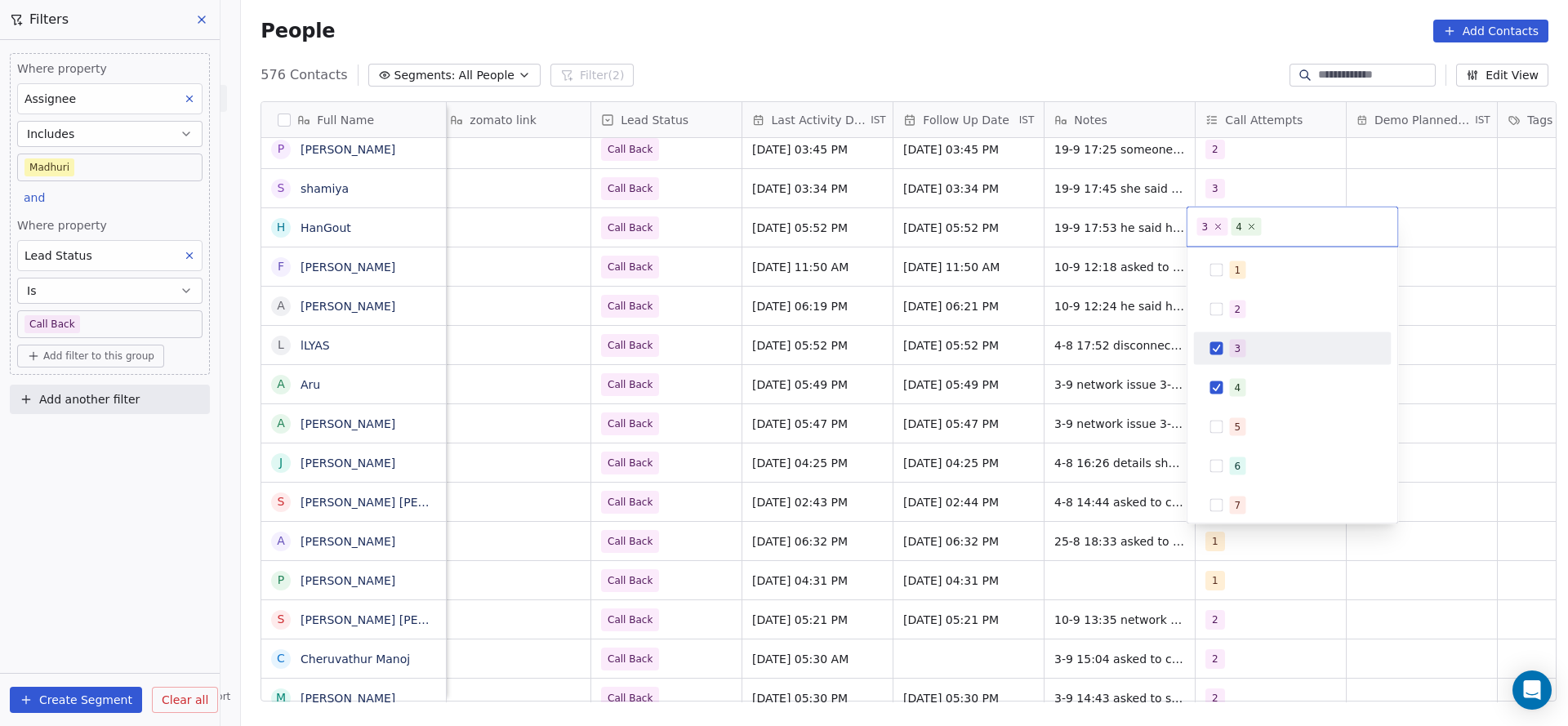
drag, startPoint x: 1224, startPoint y: 377, endPoint x: 1036, endPoint y: 390, distance: 188.4
click at [1222, 351] on div "3" at bounding box center [1293, 348] width 185 height 26
click at [1035, 390] on html "On2Cook India Pvt. Ltd. Contacts People Marketing Workflows Campaigns Sales Pip…" at bounding box center [784, 363] width 1568 height 726
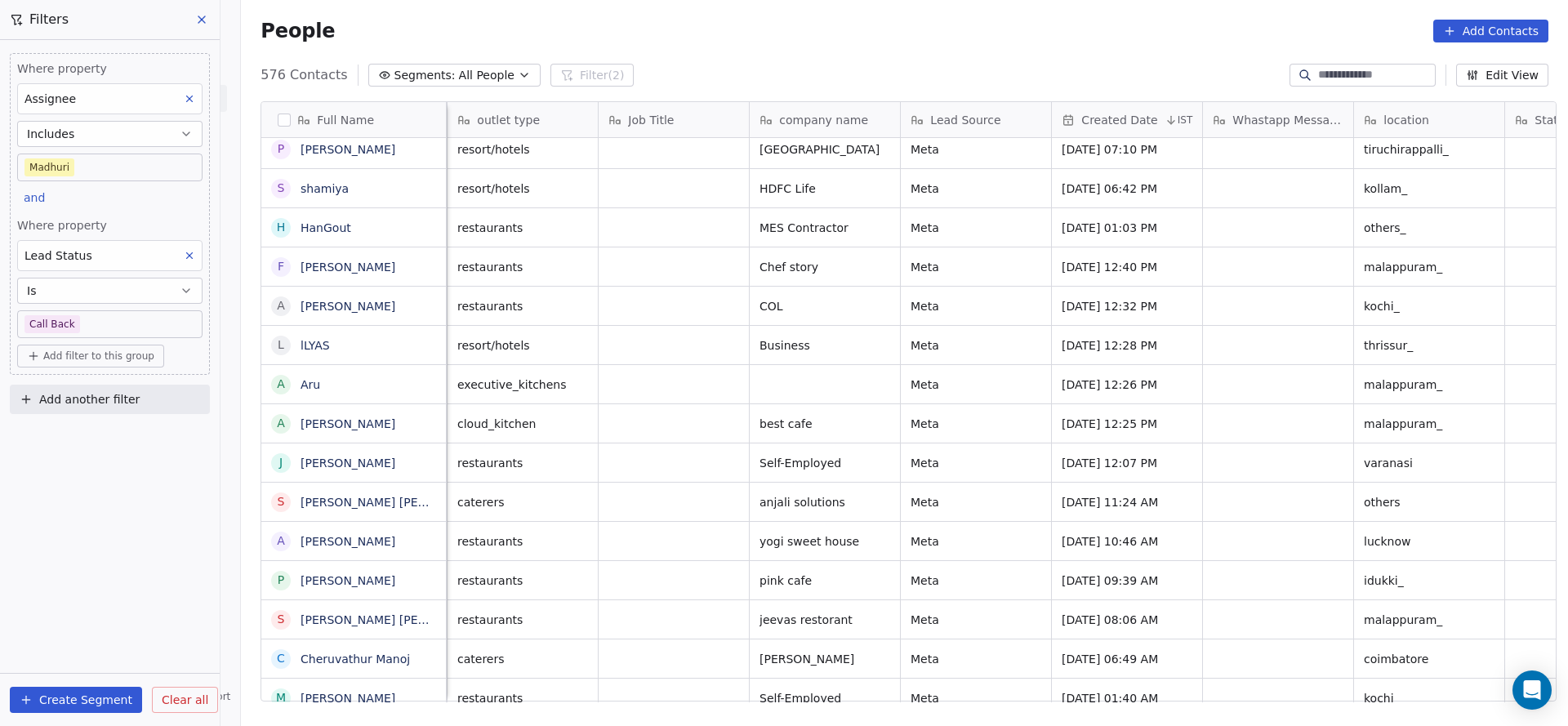
scroll to position [0, 151]
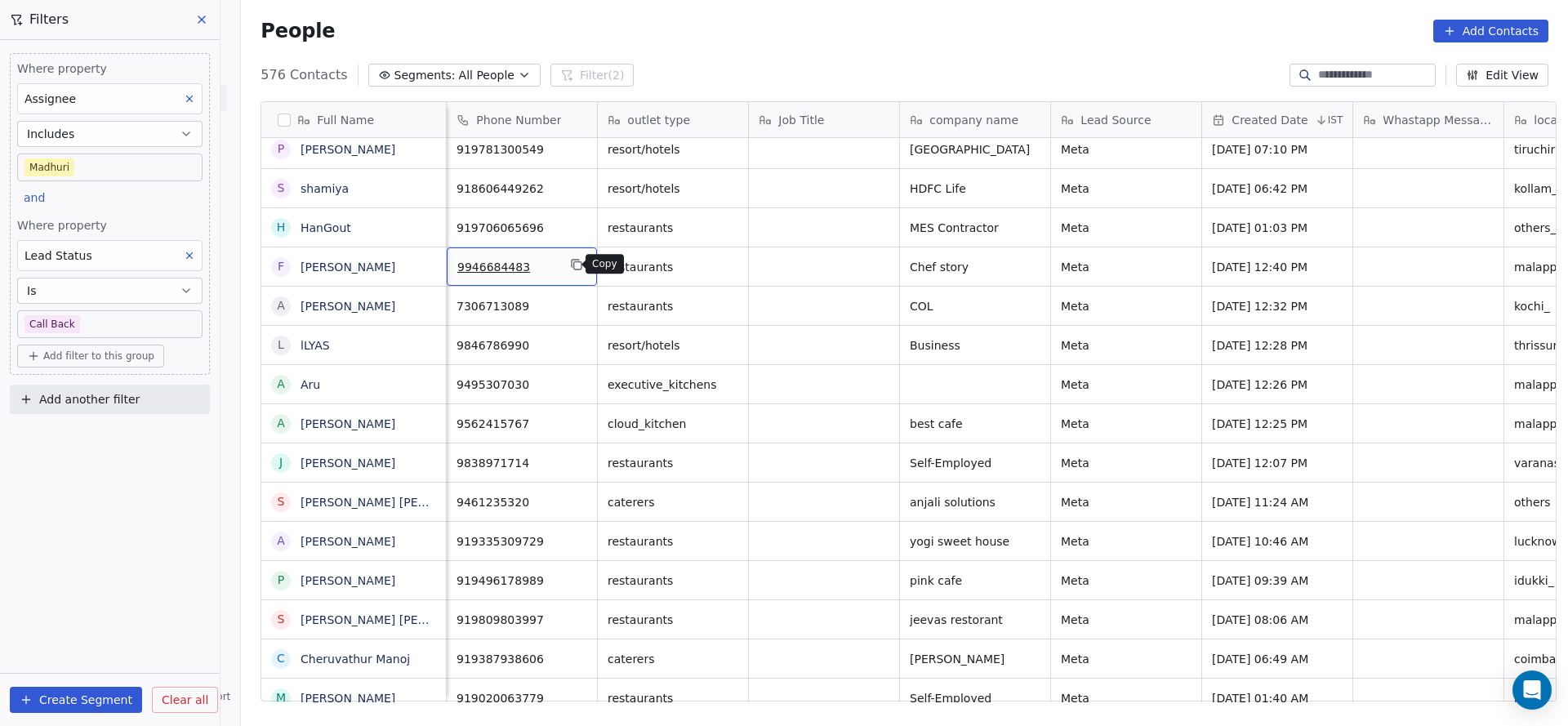
click at [573, 261] on icon "grid" at bounding box center [576, 265] width 13 height 13
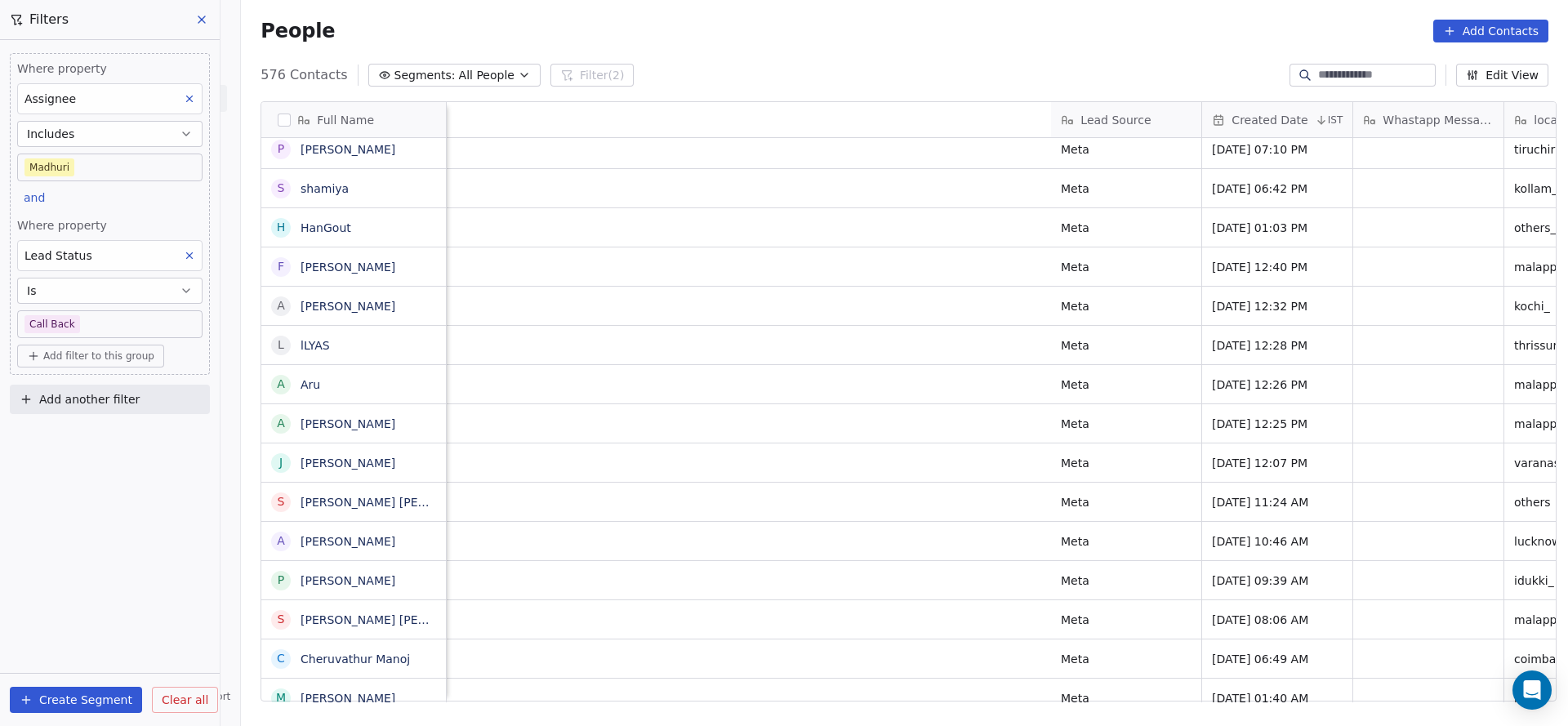
scroll to position [0, 2116]
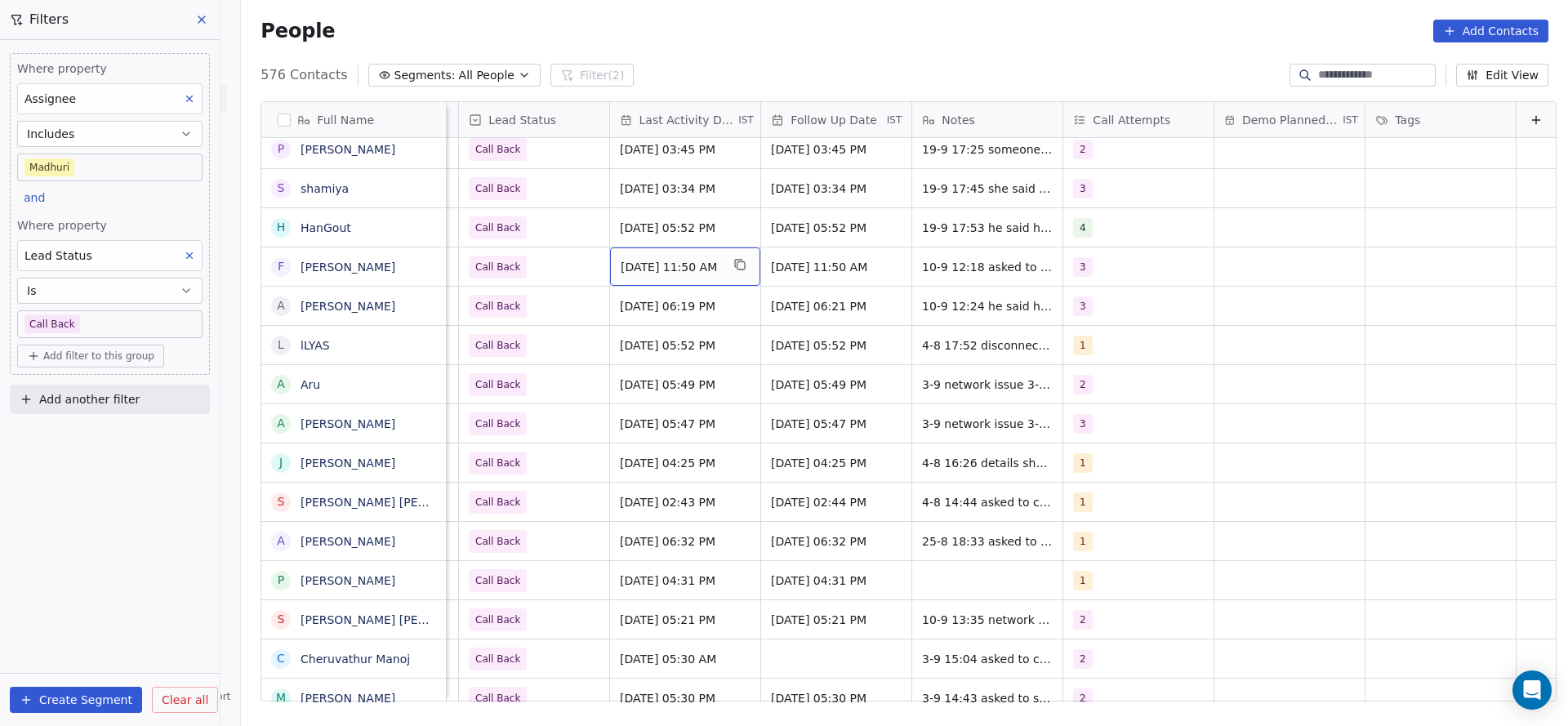
click at [688, 269] on span "Sep 10, 2025 11:50 AM" at bounding box center [670, 267] width 100 height 16
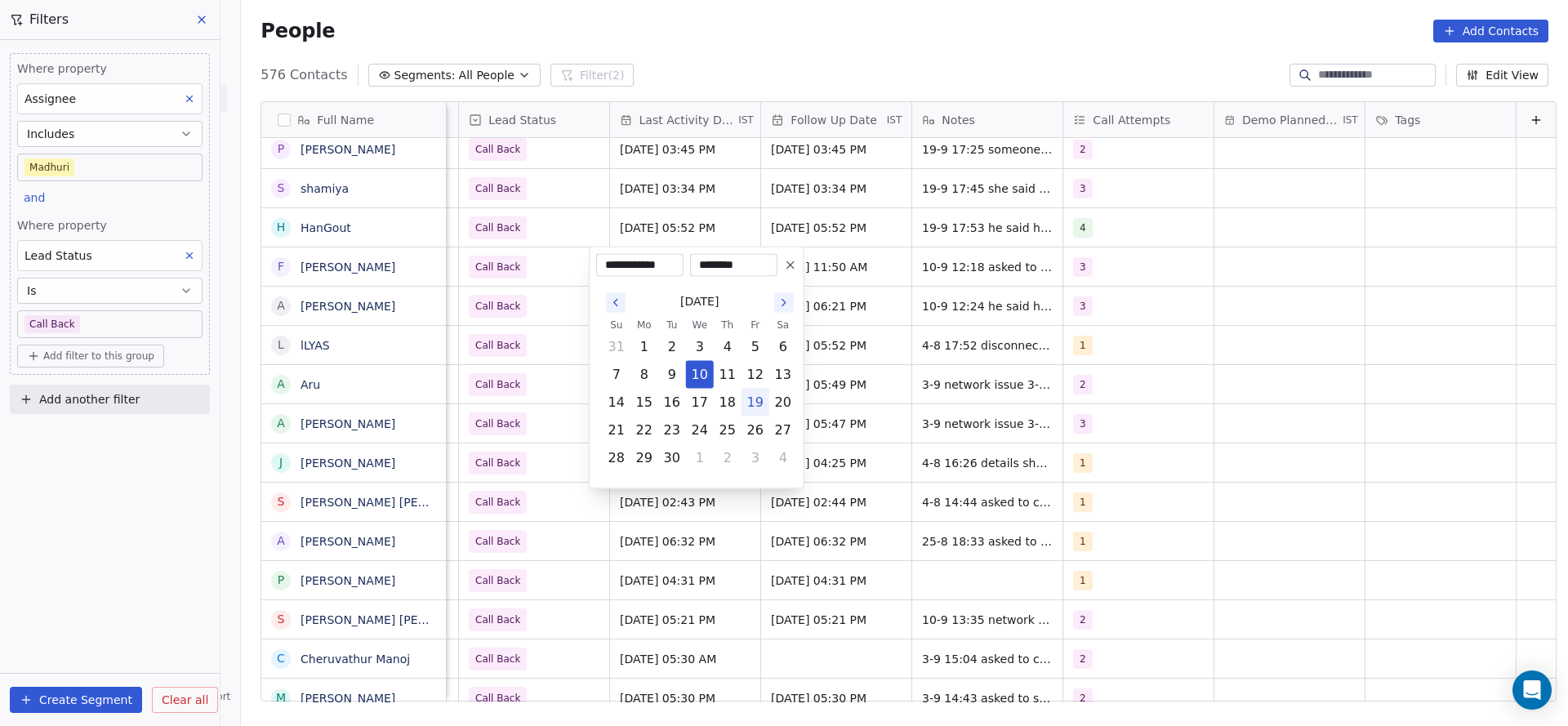
click at [749, 398] on button "19" at bounding box center [755, 402] width 26 height 26
type input "**********"
click at [884, 364] on html "On2Cook India Pvt. Ltd. Contacts People Marketing Workflows Campaigns Sales Pip…" at bounding box center [784, 363] width 1568 height 726
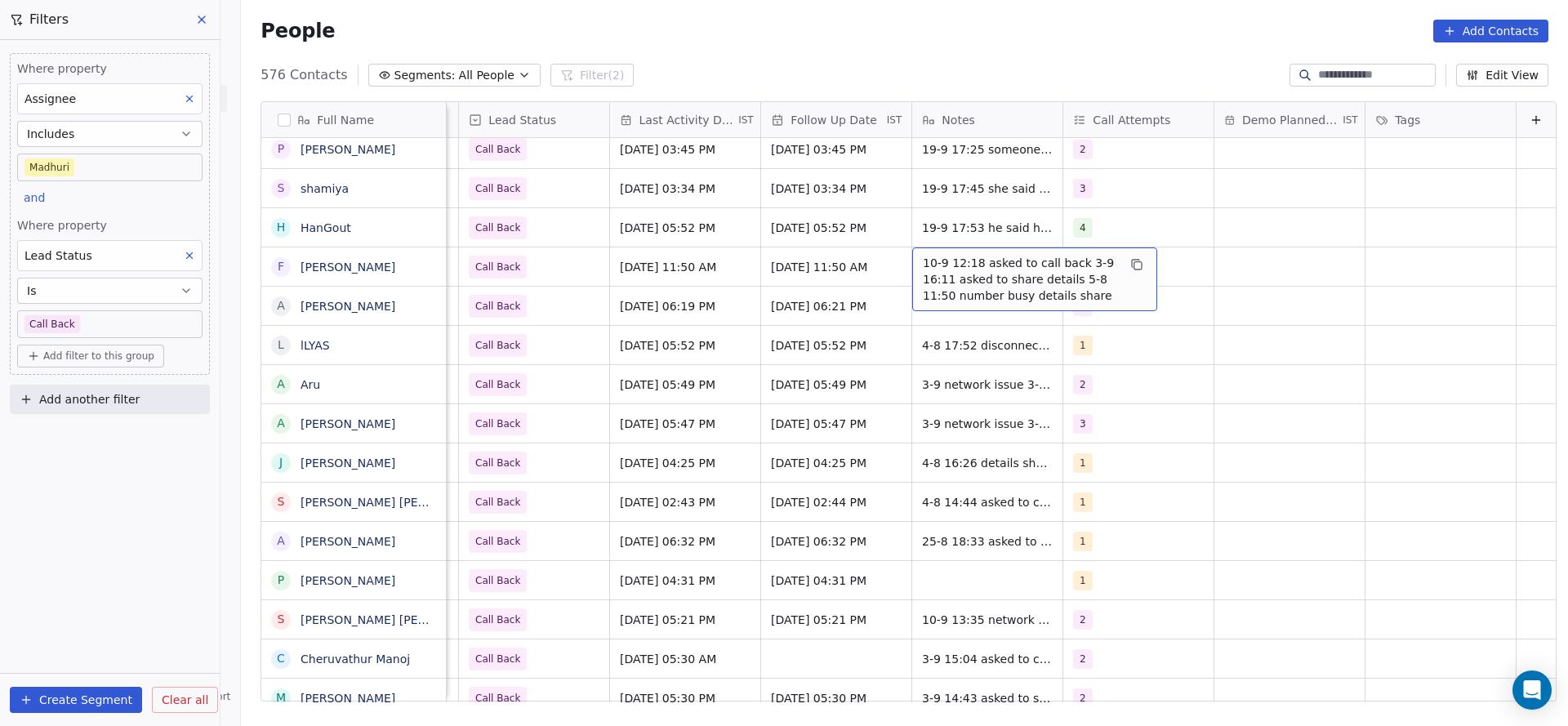
click at [928, 266] on span "10-9 12:18 asked to call back 3-9 16:11 asked to share details 5-8 11:50 number…" at bounding box center [1020, 279] width 195 height 49
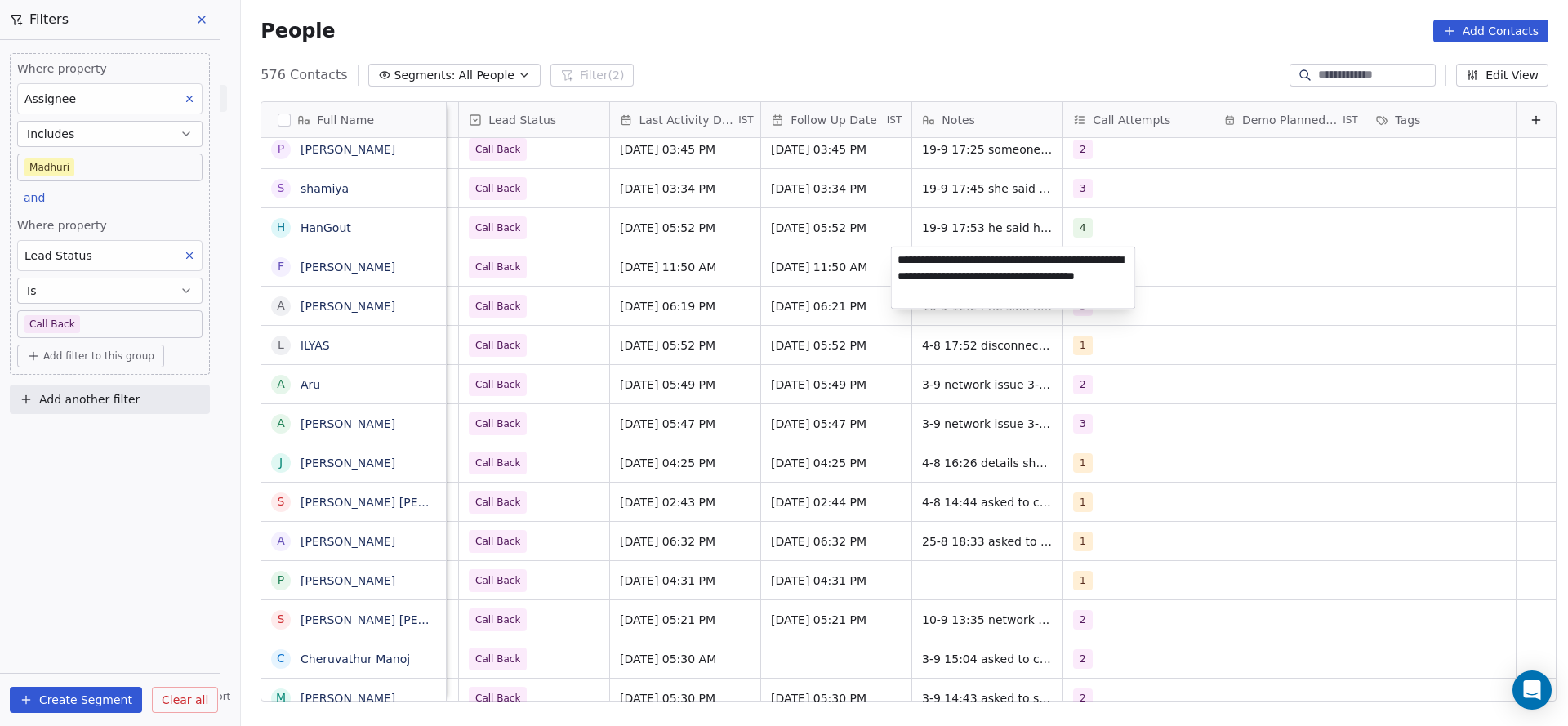
click at [893, 263] on textarea "**********" at bounding box center [1013, 278] width 244 height 62
type textarea "**********"
click at [566, 390] on html "On2Cook India Pvt. Ltd. Contacts People Marketing Workflows Campaigns Sales Pip…" at bounding box center [784, 363] width 1568 height 726
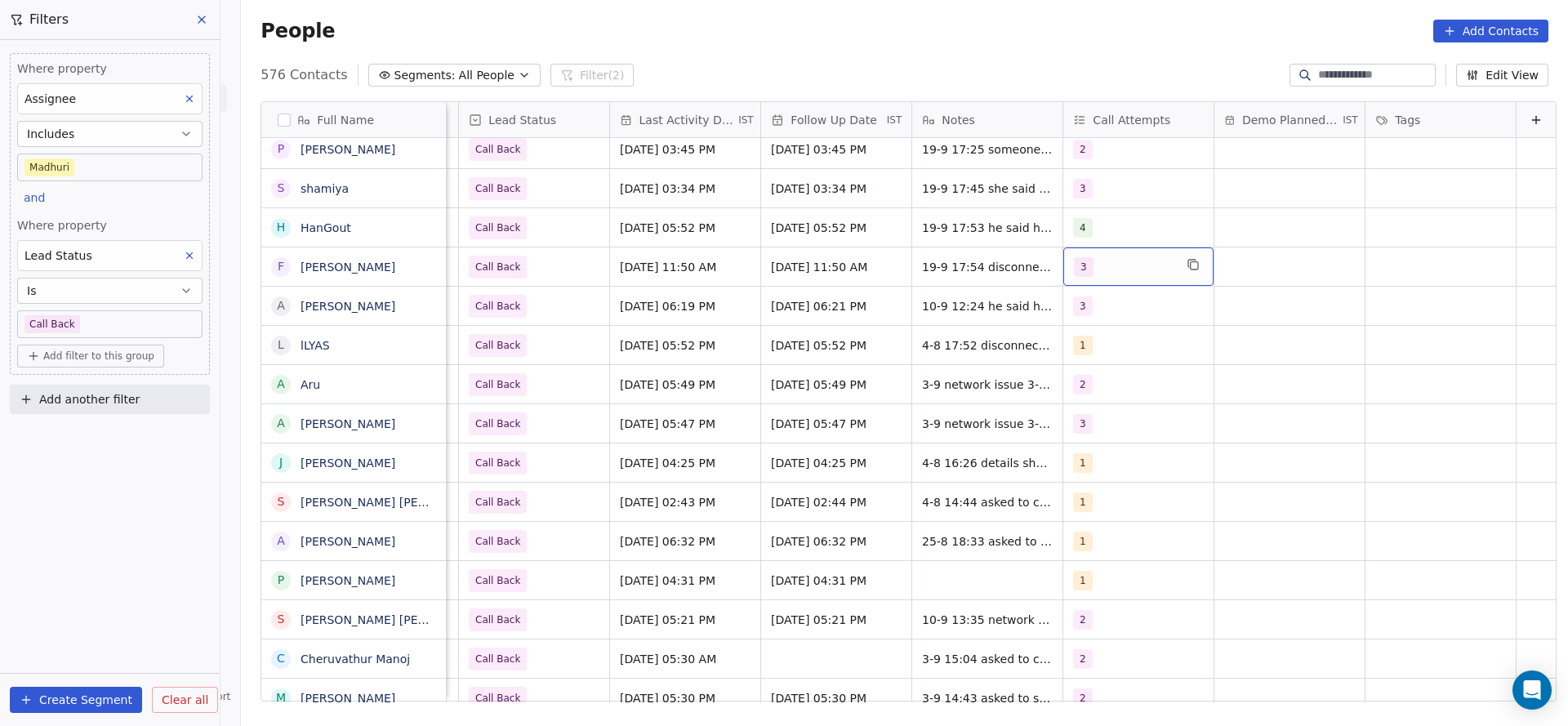
click at [1078, 261] on div "3" at bounding box center [1123, 267] width 100 height 20
click at [1074, 421] on button "Suggestions" at bounding box center [1071, 427] width 13 height 13
click at [1103, 383] on div "3" at bounding box center [1157, 388] width 145 height 18
click at [759, 410] on html "On2Cook India Pvt. Ltd. Contacts People Marketing Workflows Campaigns Sales Pip…" at bounding box center [784, 363] width 1568 height 726
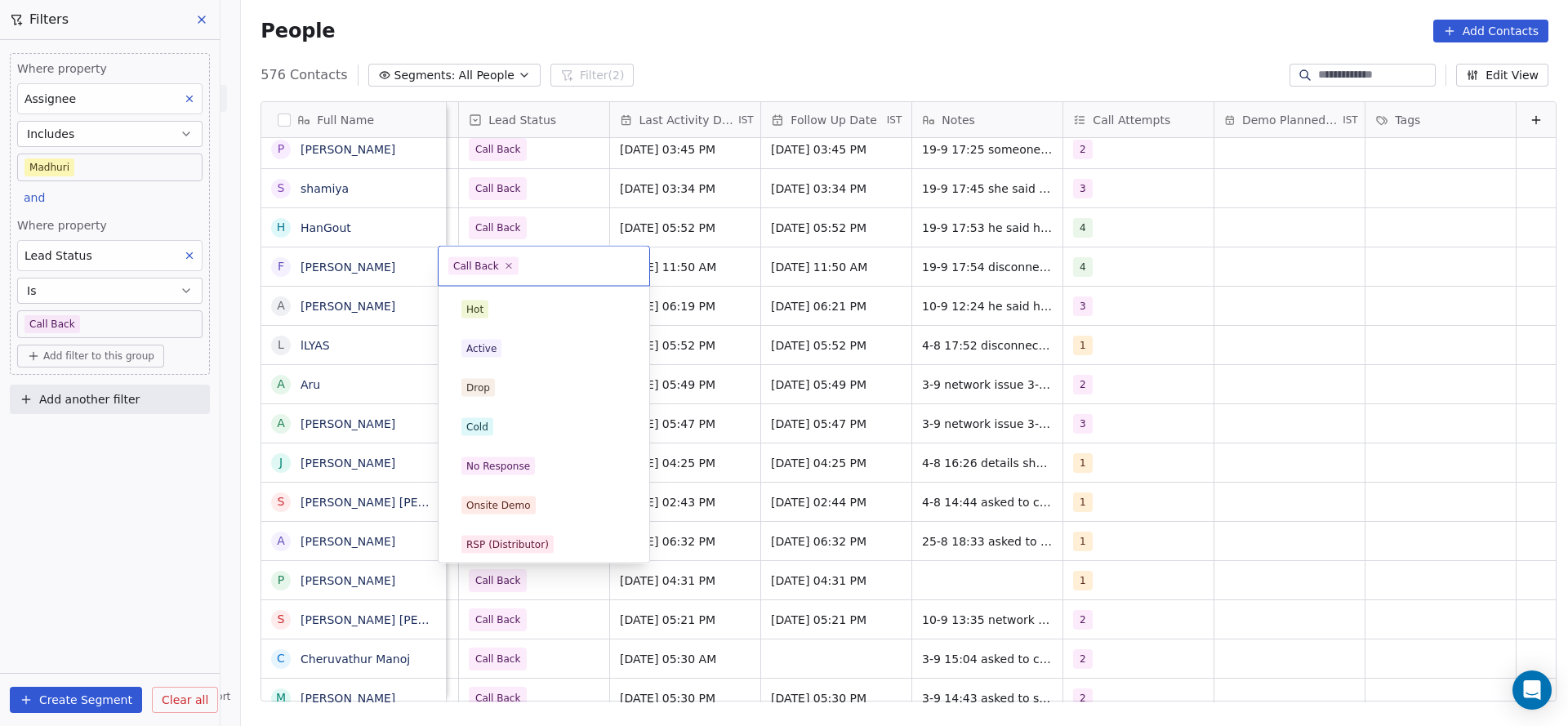
scroll to position [122, 0]
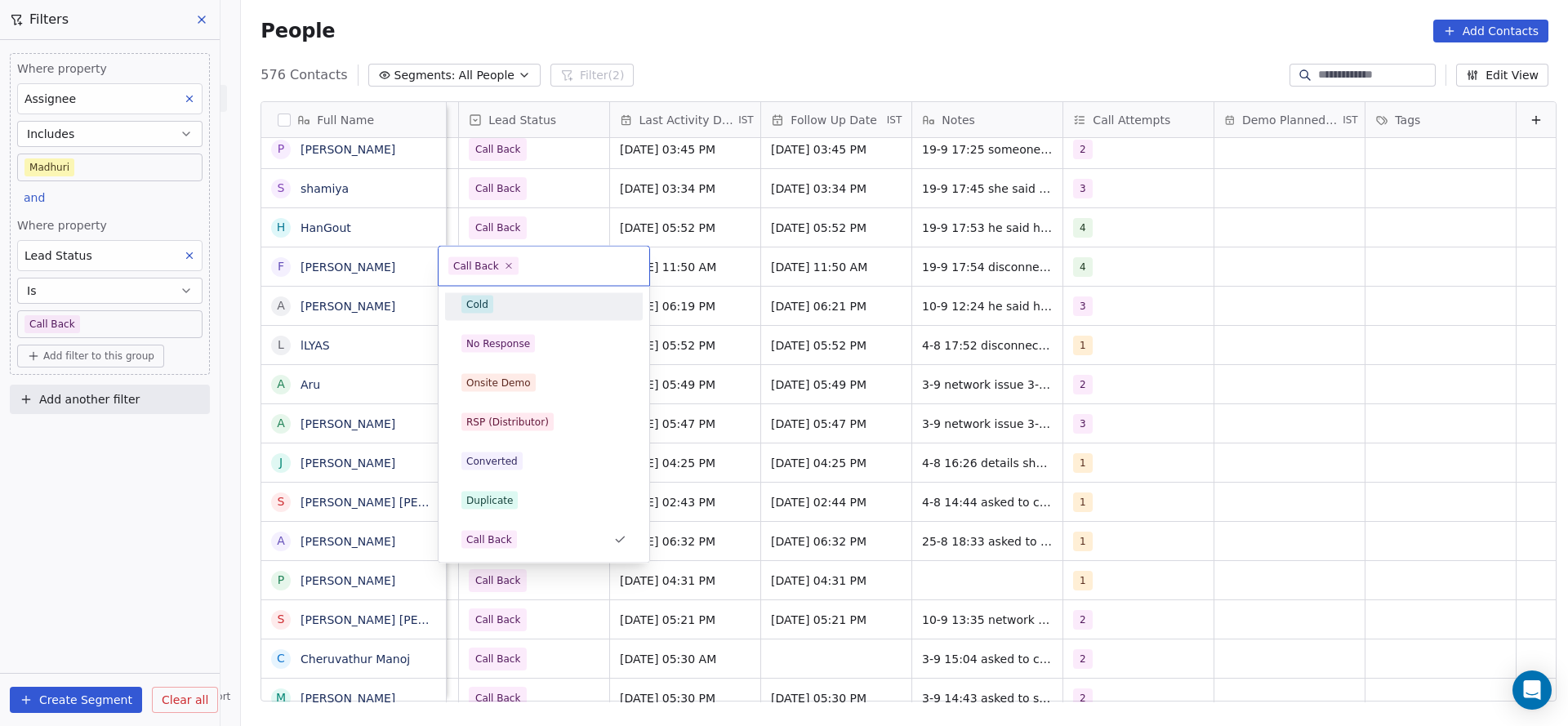
click at [501, 311] on div "Cold" at bounding box center [544, 305] width 165 height 18
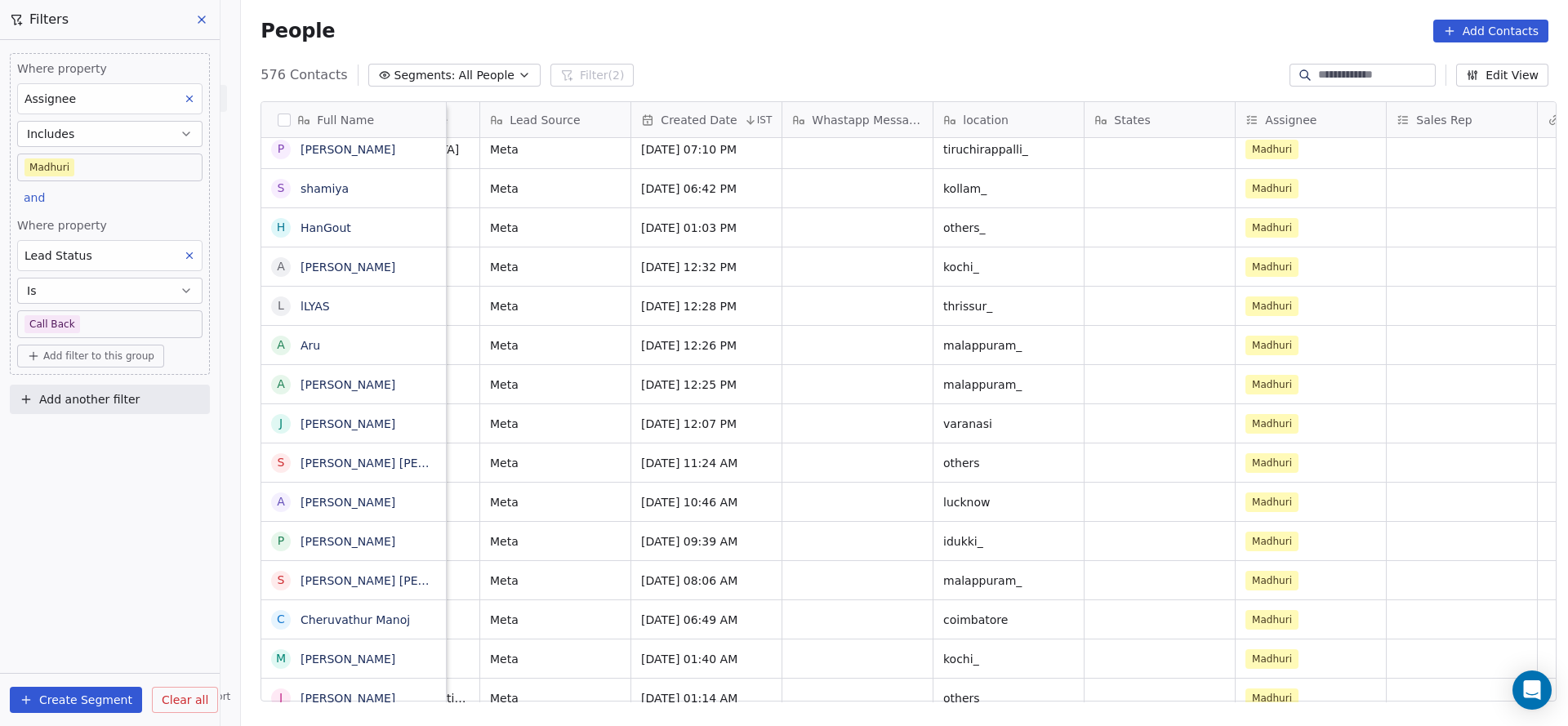
scroll to position [0, 1930]
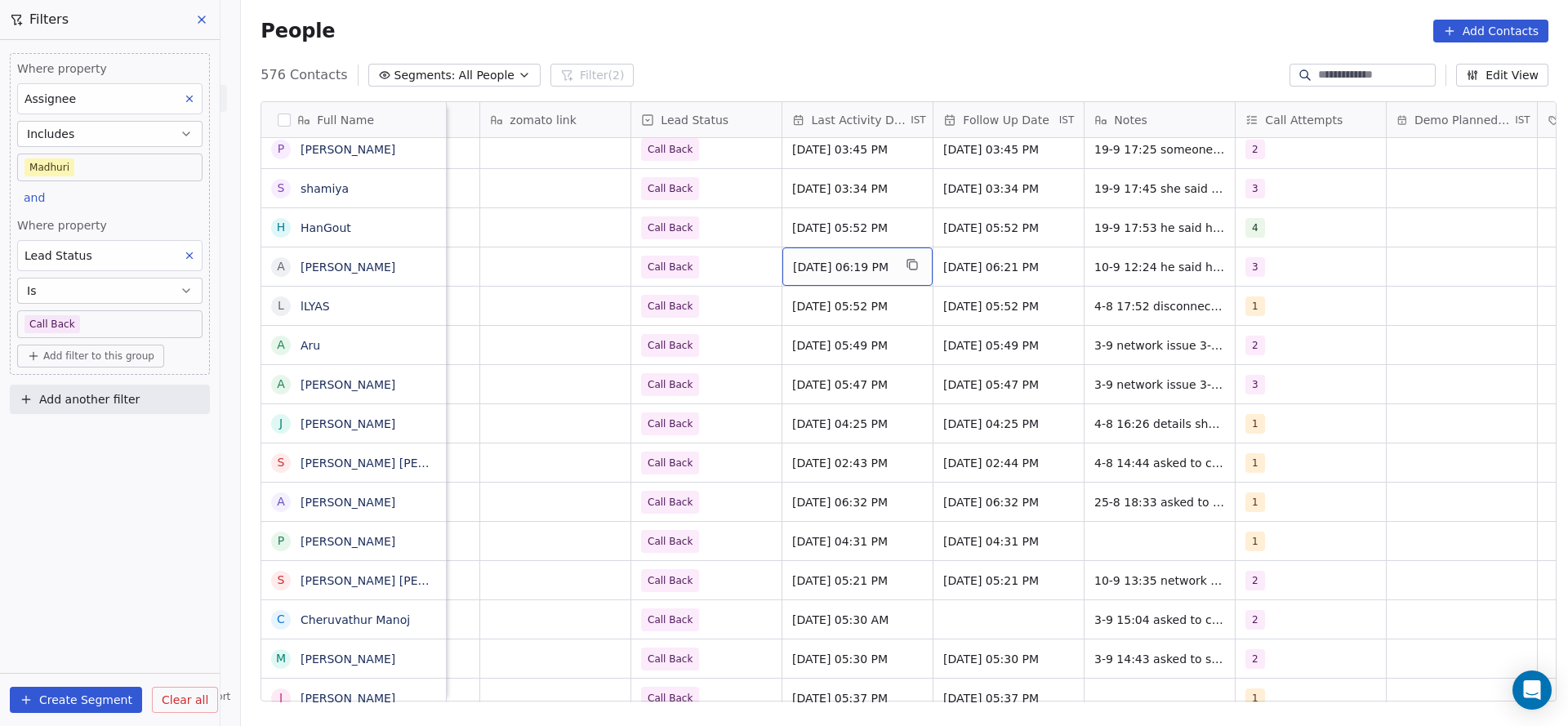
click at [841, 266] on span "Sep 10, 2025 06:19 PM" at bounding box center [842, 267] width 100 height 16
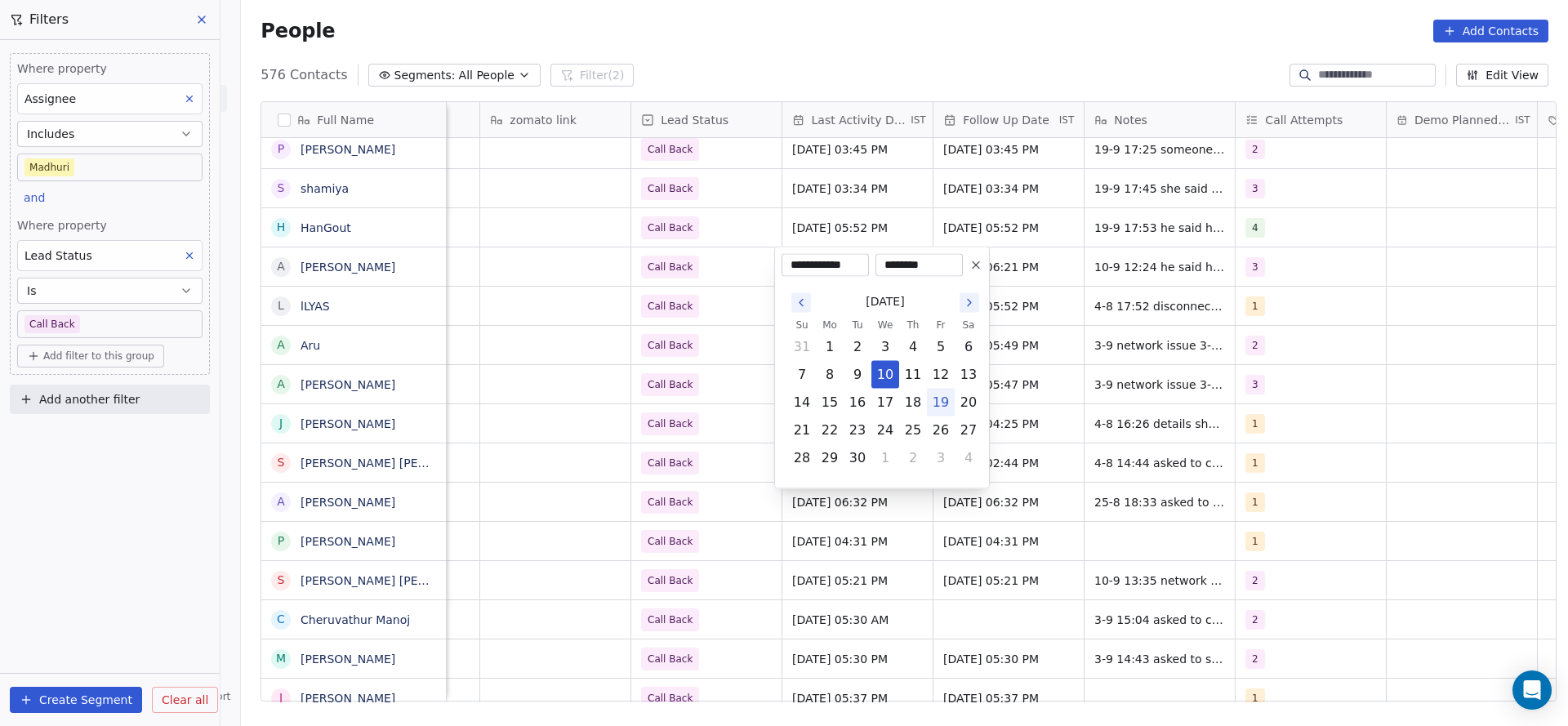
click at [938, 410] on button "19" at bounding box center [940, 402] width 26 height 26
type input "**********"
click at [1192, 344] on html "On2Cook India Pvt. Ltd. Contacts People Marketing Workflows Campaigns Sales Pip…" at bounding box center [784, 363] width 1568 height 726
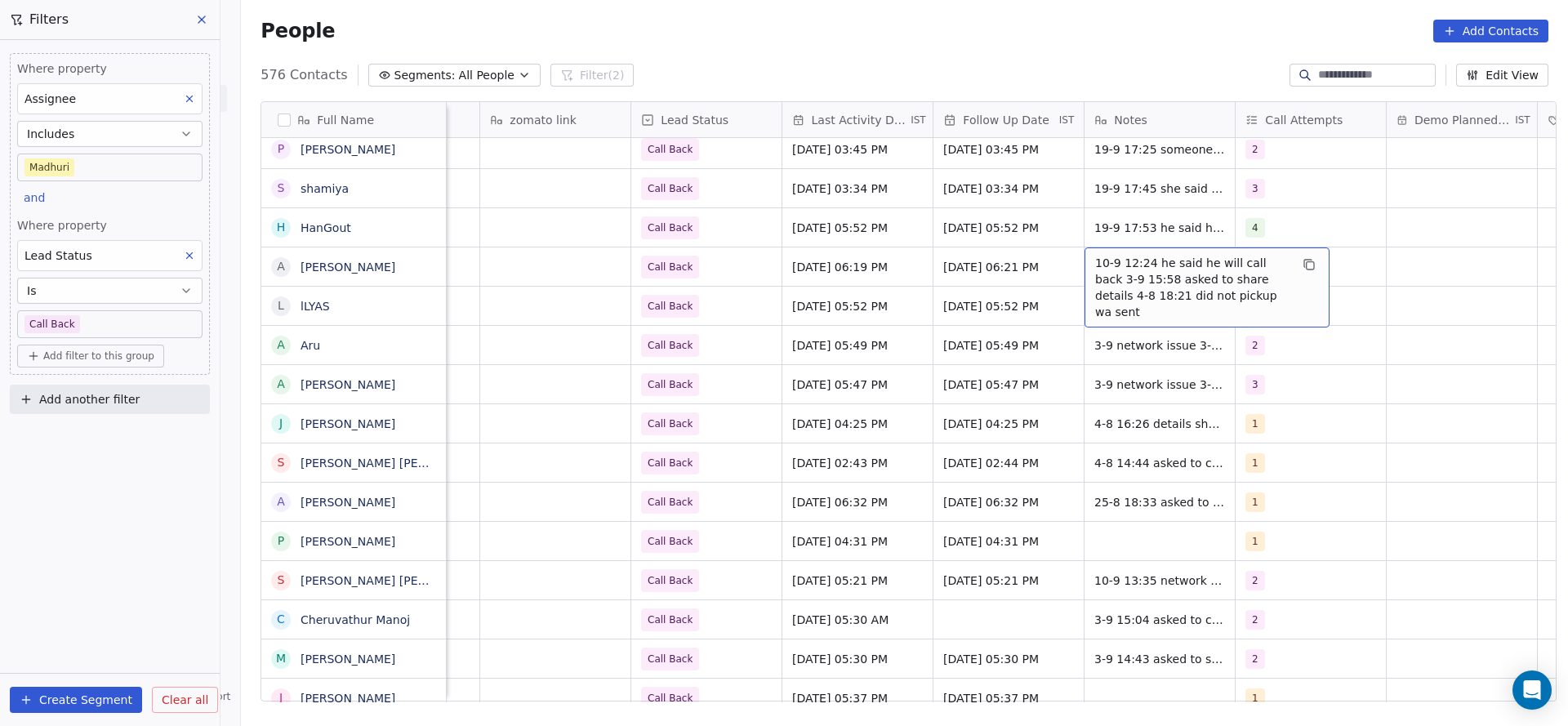
click at [1090, 253] on div "10-9 12:24 he said he will call back 3-9 15:58 asked to share details 4-8 18:21…" at bounding box center [1207, 287] width 245 height 80
click at [1082, 253] on textarea "**********" at bounding box center [1198, 278] width 244 height 62
click at [1252, 260] on textarea "**********" at bounding box center [1198, 283] width 244 height 72
type textarea "**********"
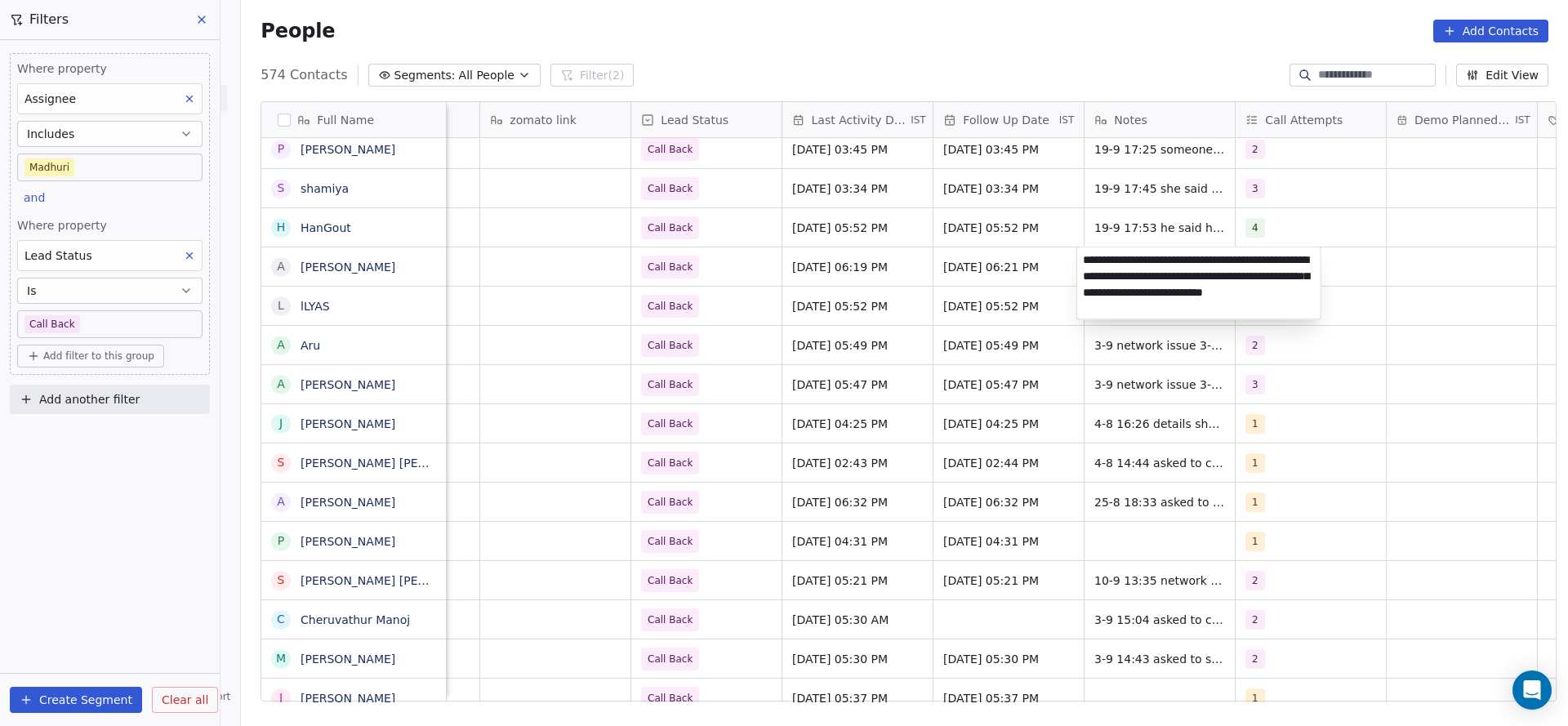
click at [928, 361] on html "On2Cook India Pvt. Ltd. Contacts People Marketing Workflows Campaigns Sales Pip…" at bounding box center [784, 363] width 1568 height 726
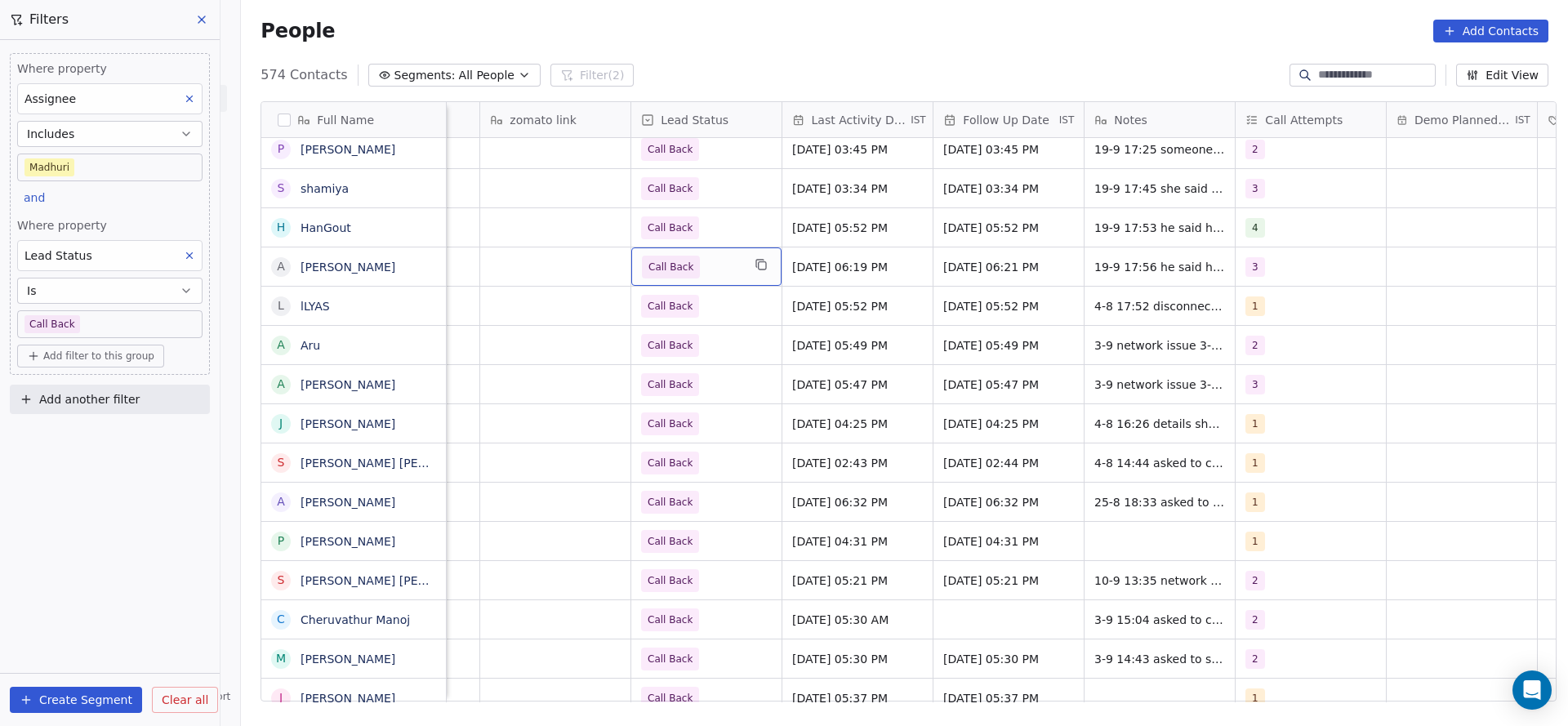
click at [714, 275] on span "Call Back" at bounding box center [692, 266] width 100 height 23
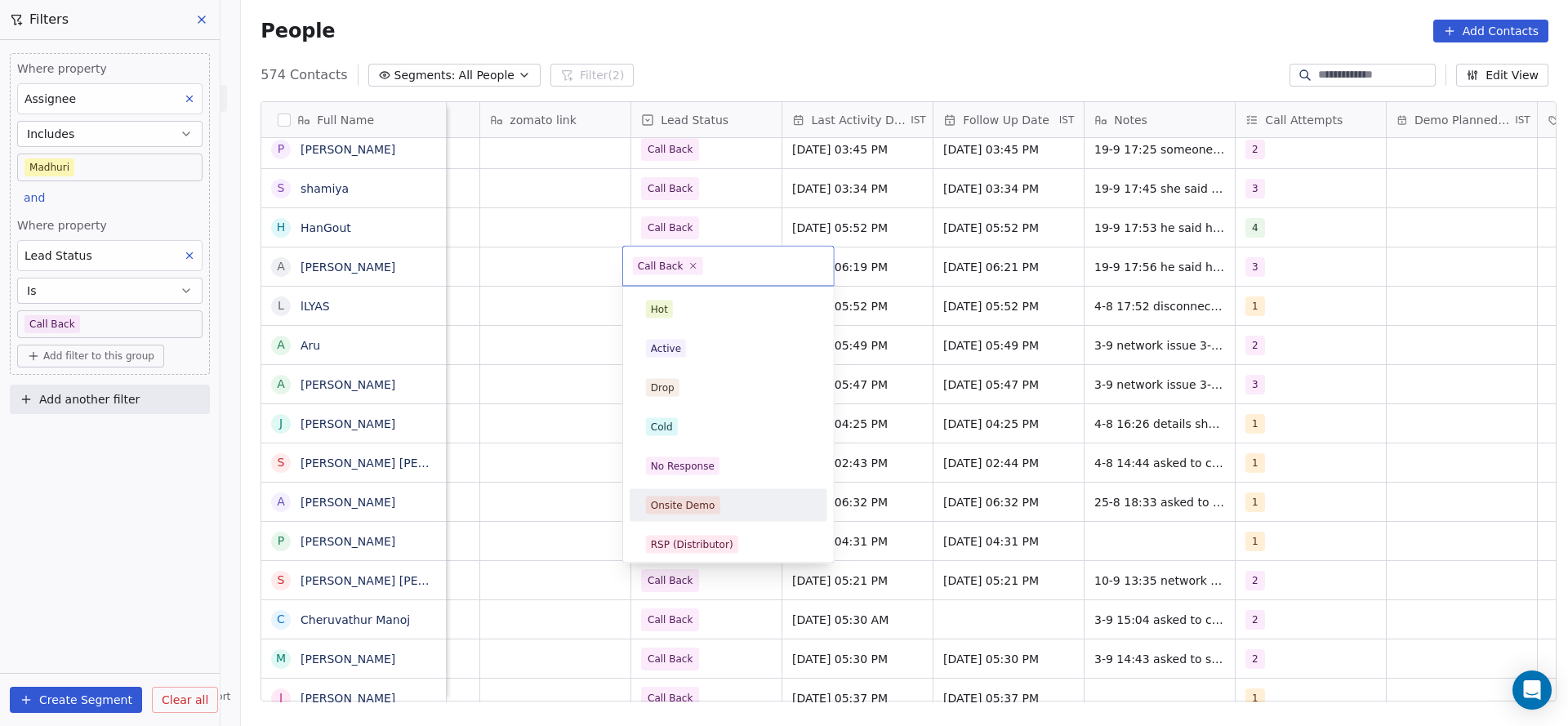
scroll to position [122, 0]
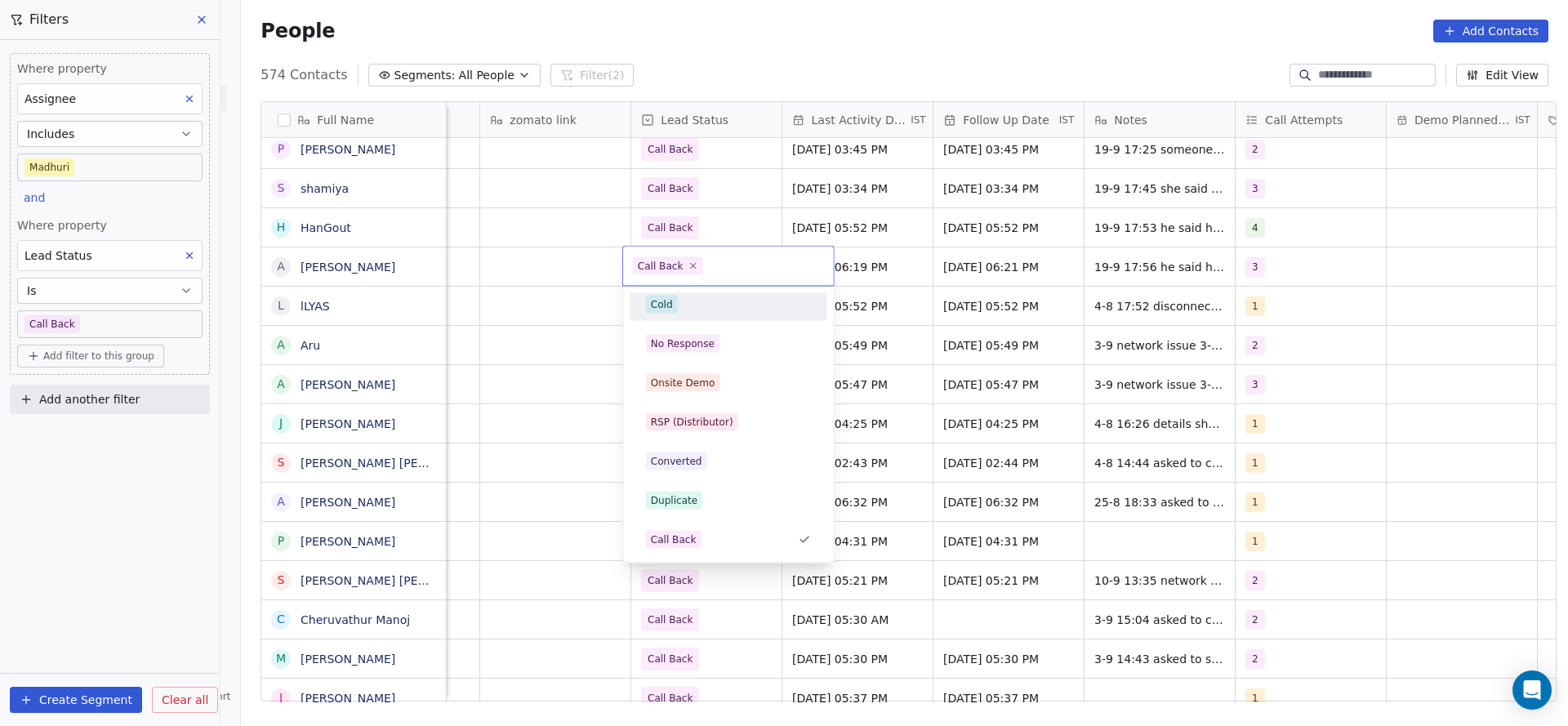
click at [698, 295] on div "Cold" at bounding box center [728, 305] width 165 height 18
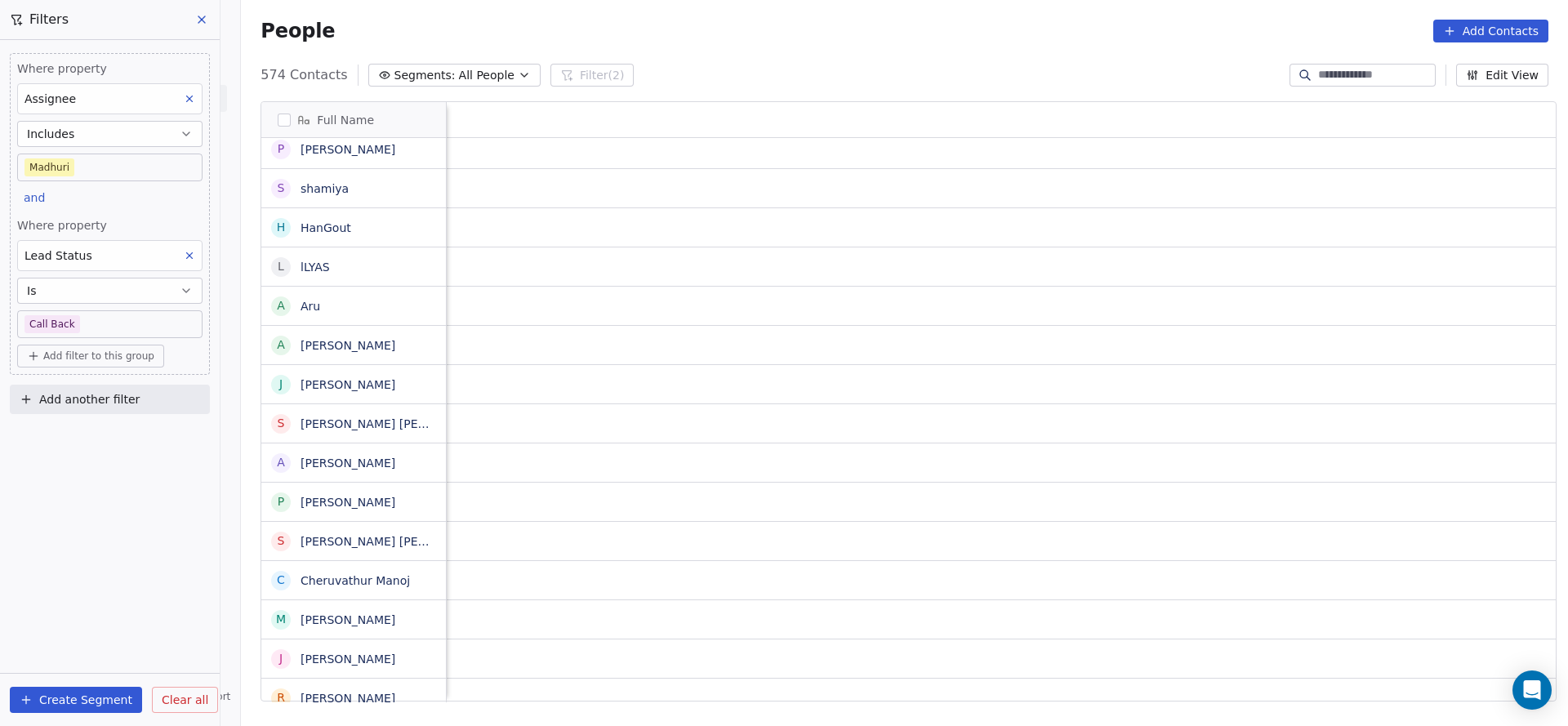
scroll to position [0, 2121]
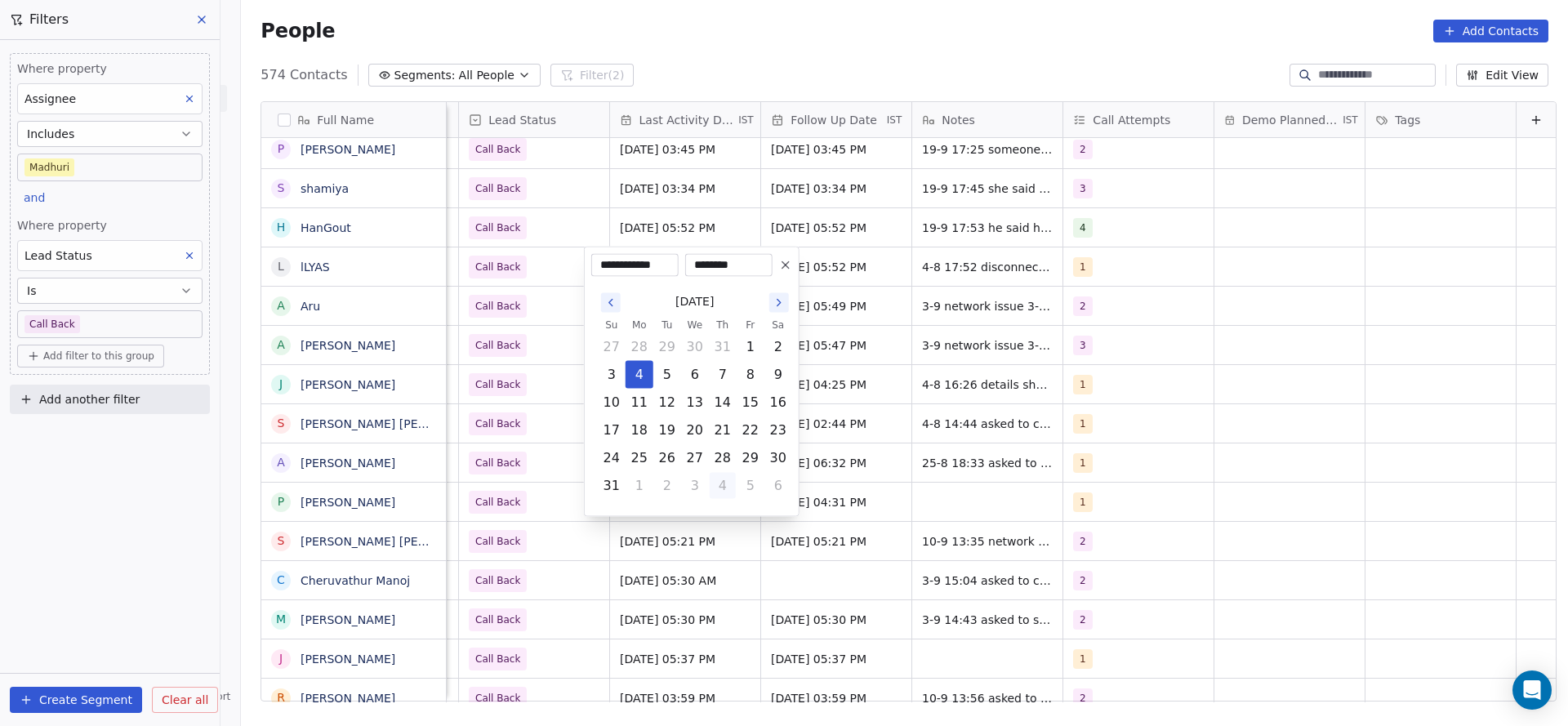
click at [731, 480] on button "4" at bounding box center [722, 486] width 26 height 26
drag, startPoint x: 757, startPoint y: 406, endPoint x: 557, endPoint y: 392, distance: 200.5
click at [757, 406] on button "19" at bounding box center [750, 402] width 26 height 26
type input "**********"
click at [506, 377] on html "On2Cook India Pvt. Ltd. Contacts People Marketing Workflows Campaigns Sales Pip…" at bounding box center [784, 363] width 1568 height 726
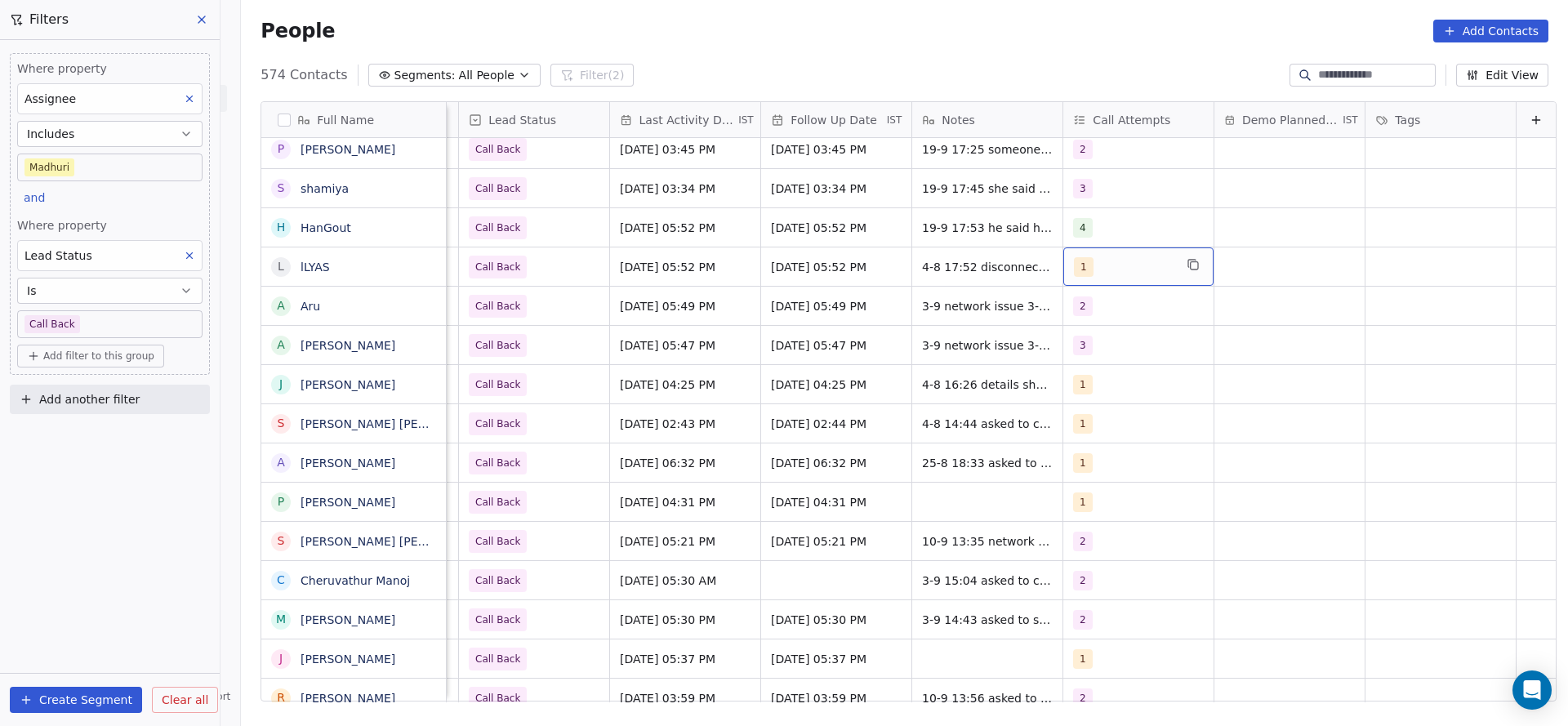
click at [1096, 265] on div "1" at bounding box center [1123, 267] width 100 height 20
click at [1081, 347] on span "2" at bounding box center [1088, 349] width 16 height 18
click at [1081, 324] on div "1" at bounding box center [1142, 310] width 197 height 33
click at [879, 366] on html "On2Cook India Pvt. Ltd. Contacts People Marketing Workflows Campaigns Sales Pip…" at bounding box center [784, 363] width 1568 height 726
click at [923, 267] on span "4-8 17:52 disconnected after hearing name" at bounding box center [1020, 271] width 195 height 33
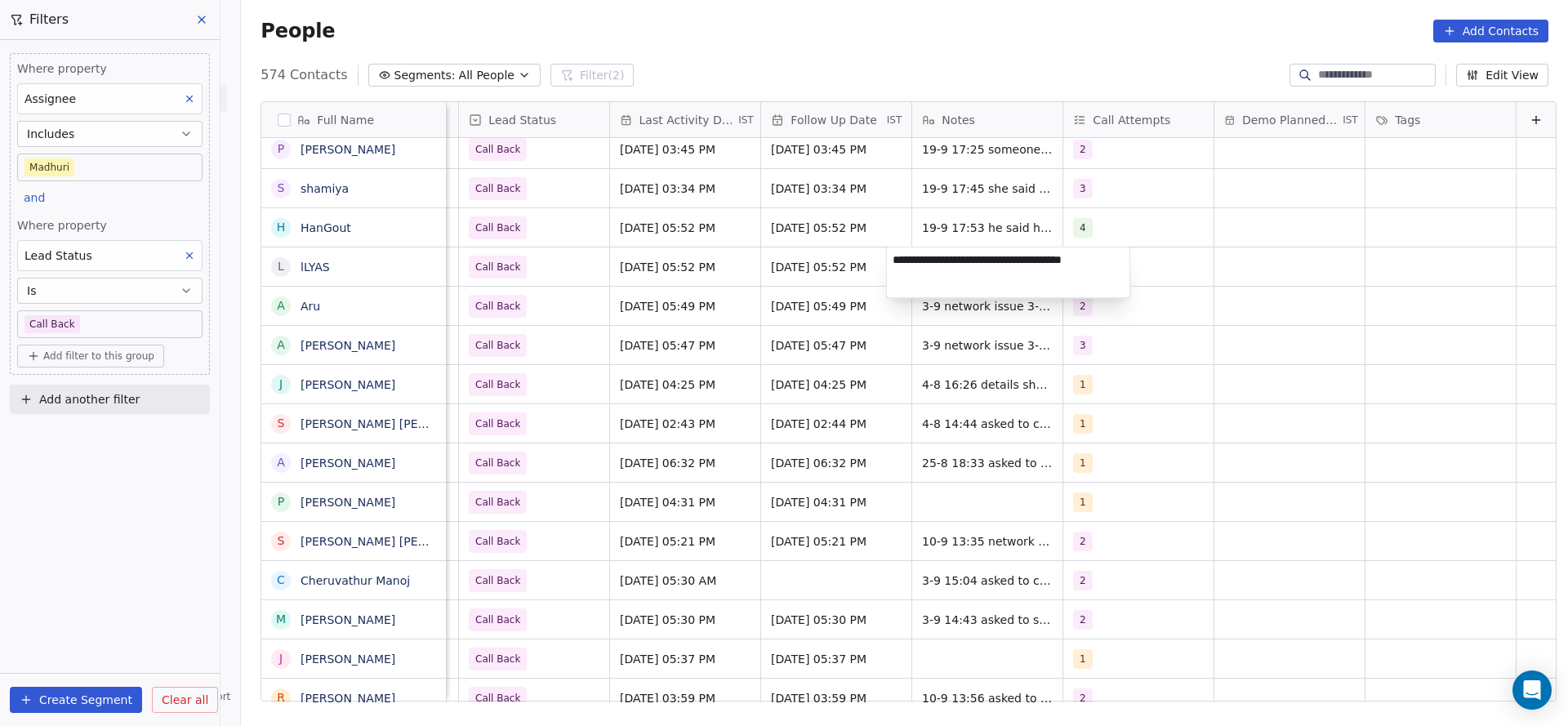
click at [889, 261] on textarea "**********" at bounding box center [1008, 273] width 244 height 51
type textarea "**********"
click at [612, 344] on html "On2Cook India Pvt. Ltd. Contacts People Marketing Workflows Campaigns Sales Pip…" at bounding box center [784, 363] width 1568 height 726
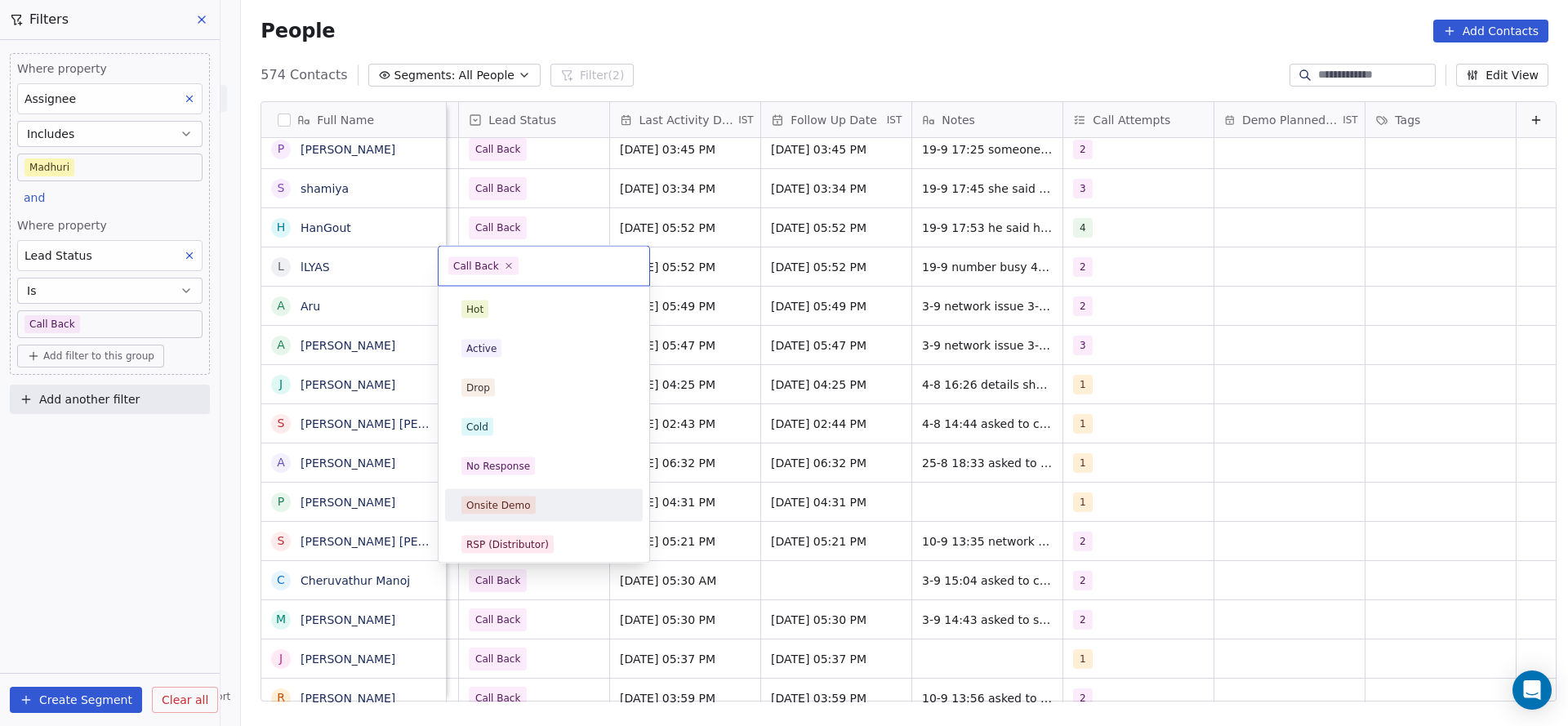
scroll to position [122, 0]
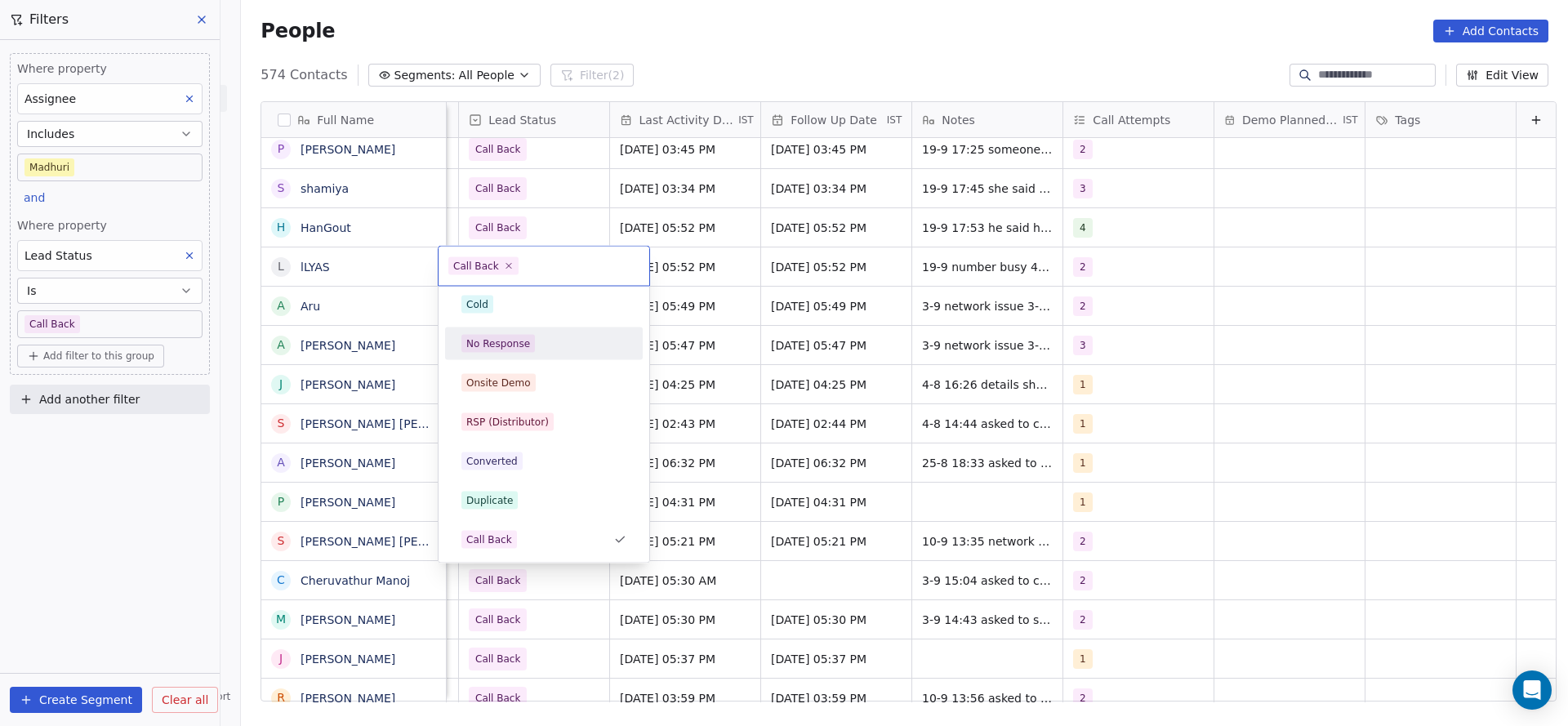
click at [526, 333] on div "No Response" at bounding box center [544, 344] width 185 height 26
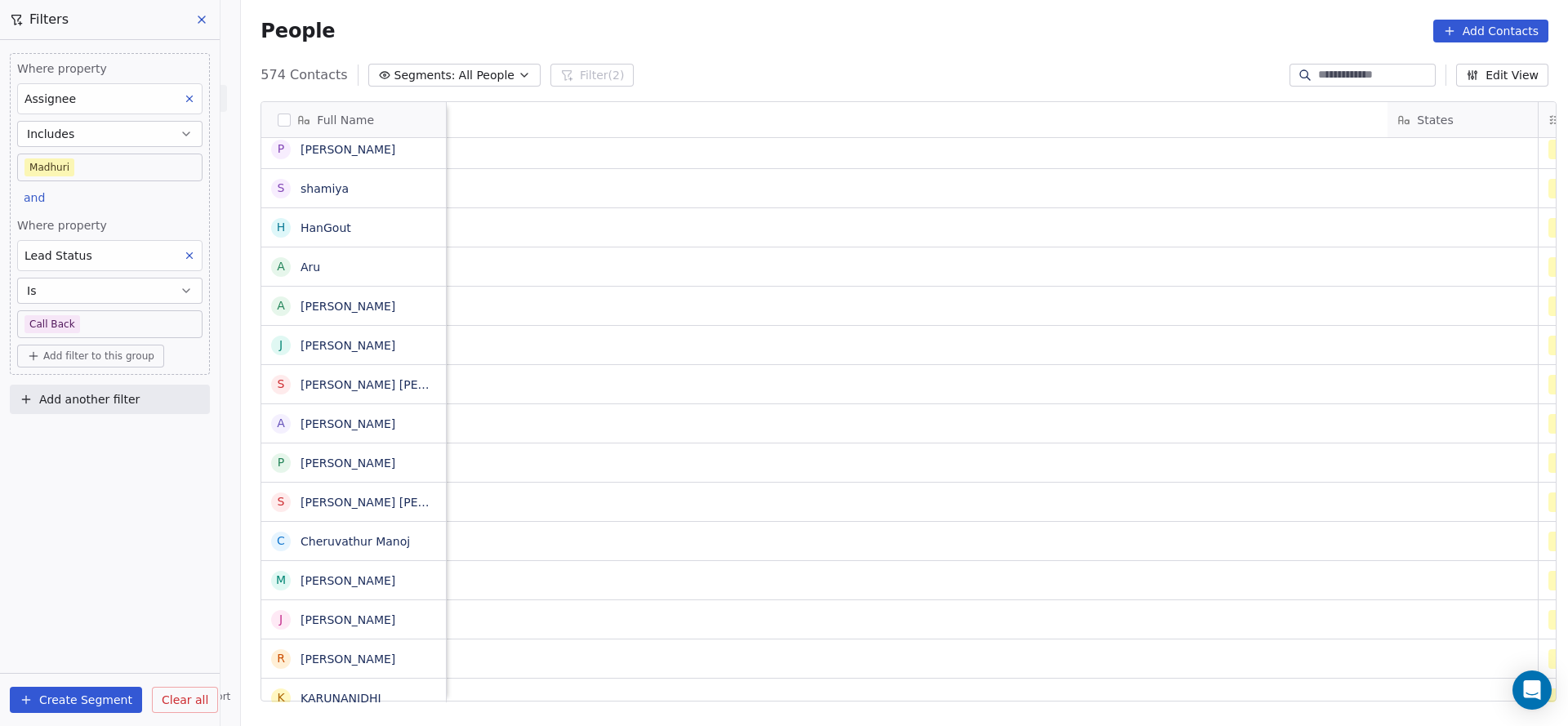
scroll to position [0, 1930]
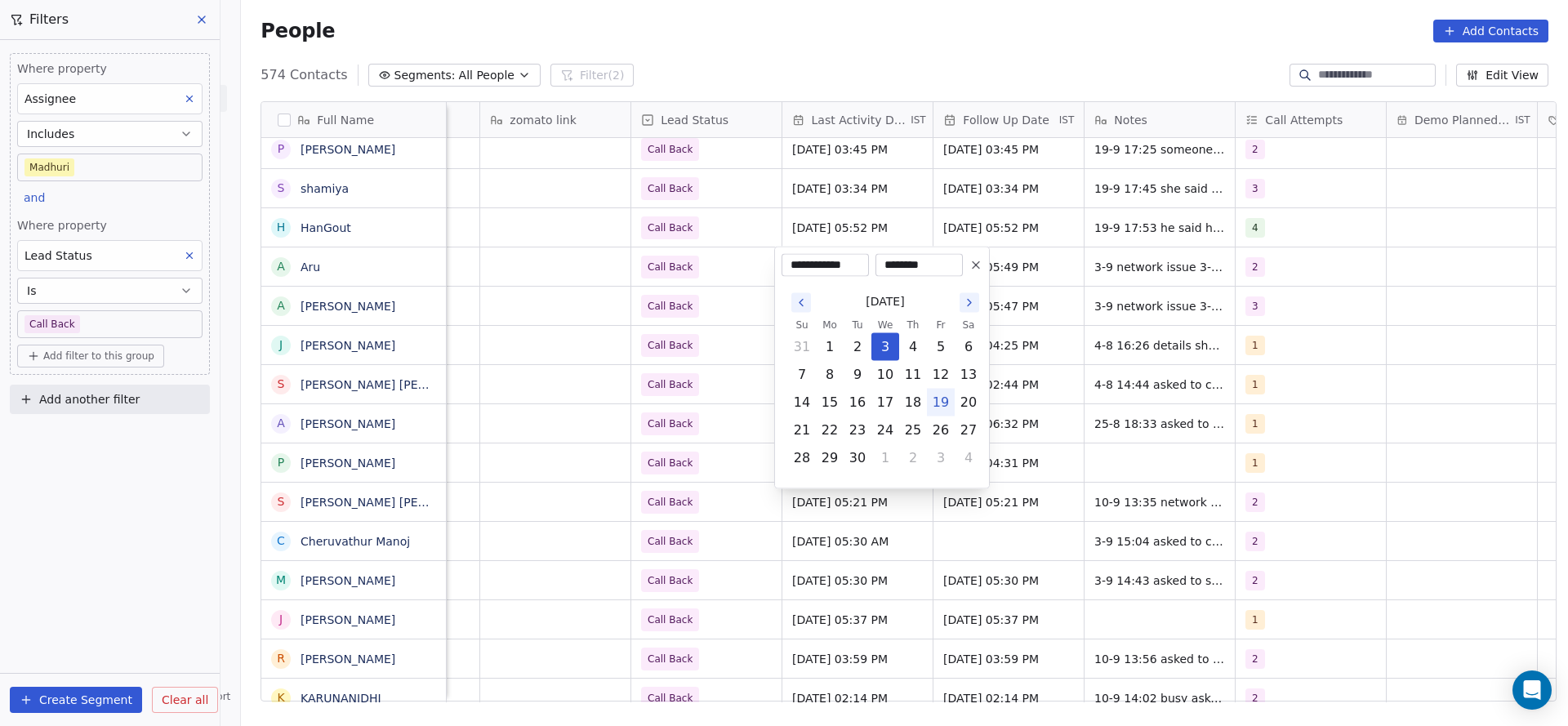
click at [934, 396] on button "19" at bounding box center [940, 402] width 26 height 26
type input "**********"
click at [1107, 268] on html "On2Cook India Pvt. Ltd. Contacts People Marketing Workflows Campaigns Sales Pip…" at bounding box center [784, 363] width 1568 height 726
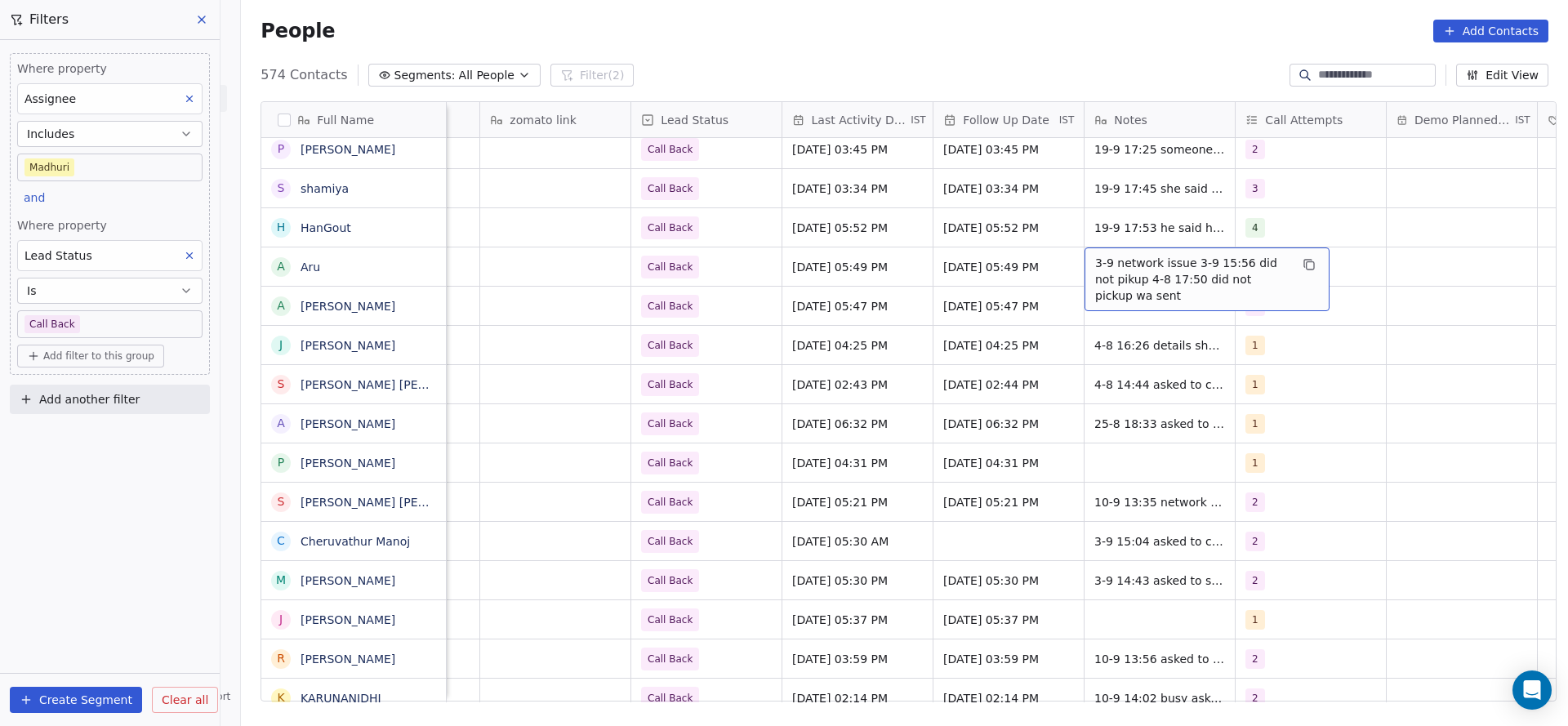
click at [1095, 260] on span "3-9 network issue 3-9 15:56 did not pikup 4-8 17:50 did not pickup wa sent" at bounding box center [1192, 279] width 195 height 49
click at [1092, 260] on textarea "**********" at bounding box center [1198, 278] width 244 height 62
type textarea "**********"
click at [965, 319] on html "On2Cook India Pvt. Ltd. Contacts People Marketing Workflows Campaigns Sales Pip…" at bounding box center [784, 363] width 1568 height 726
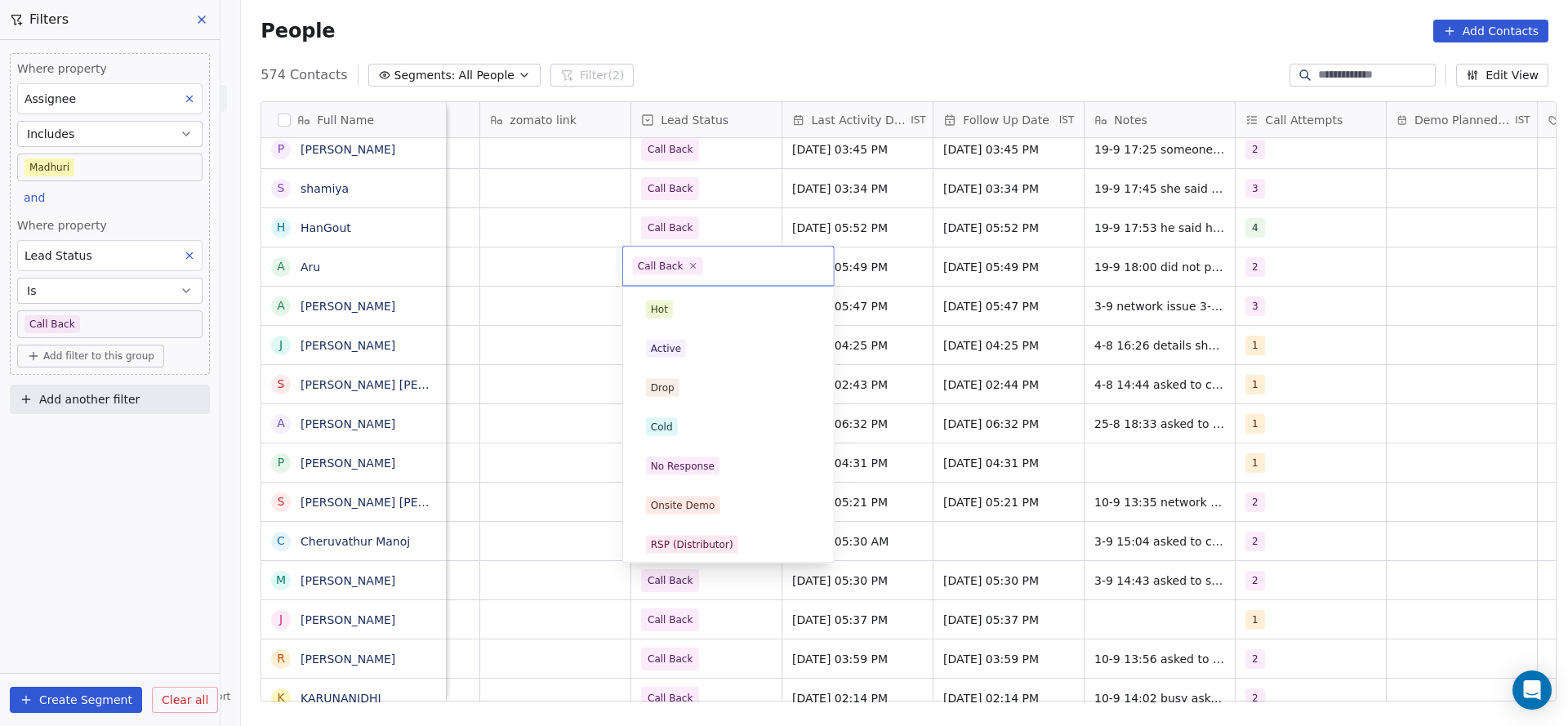
scroll to position [122, 0]
click at [733, 338] on div "No Response" at bounding box center [728, 344] width 165 height 18
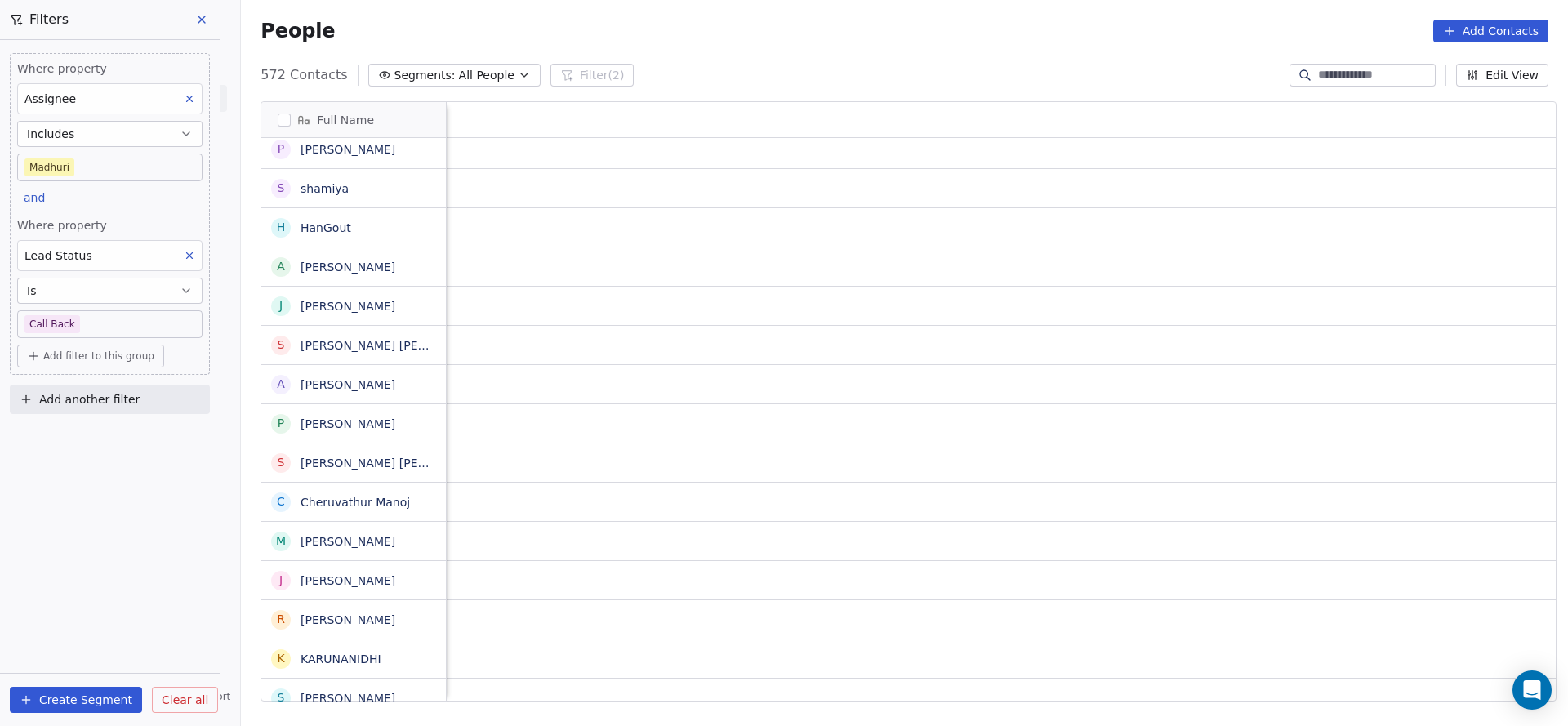
scroll to position [0, 2121]
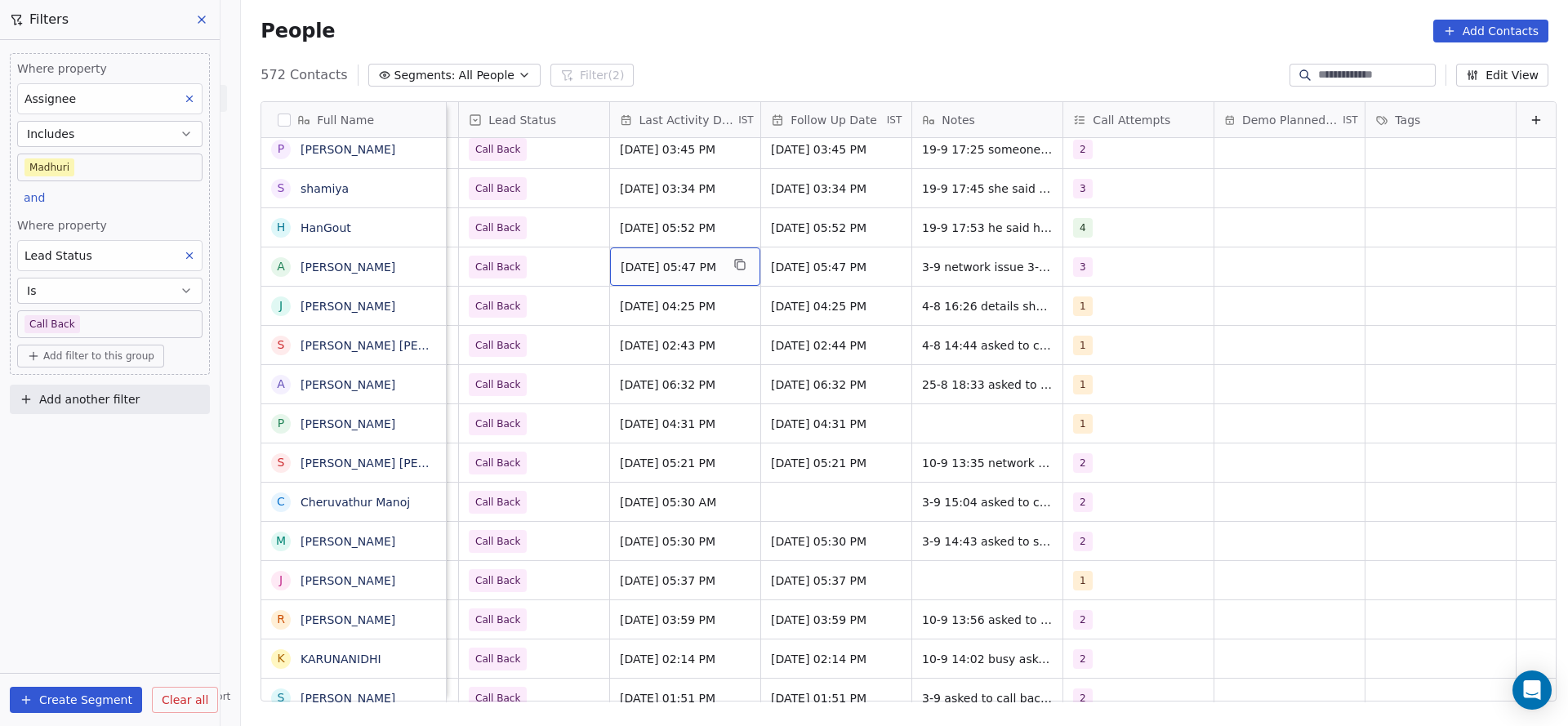
click at [620, 265] on span "Sep 03, 2025 05:47 PM" at bounding box center [670, 267] width 100 height 16
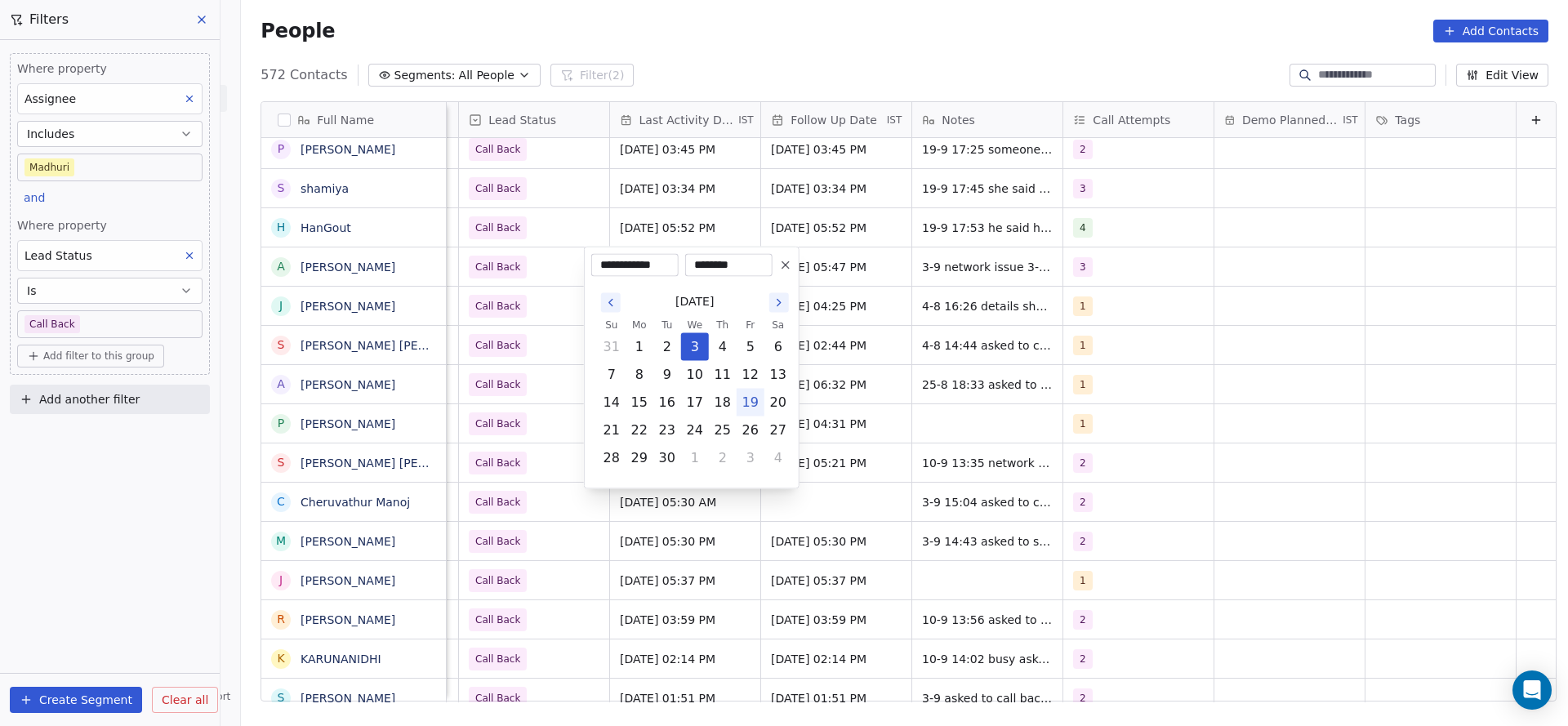
click at [746, 393] on button "19" at bounding box center [750, 402] width 26 height 26
type input "**********"
click at [534, 369] on html "On2Cook India Pvt. Ltd. Contacts People Marketing Workflows Campaigns Sales Pip…" at bounding box center [784, 363] width 1568 height 726
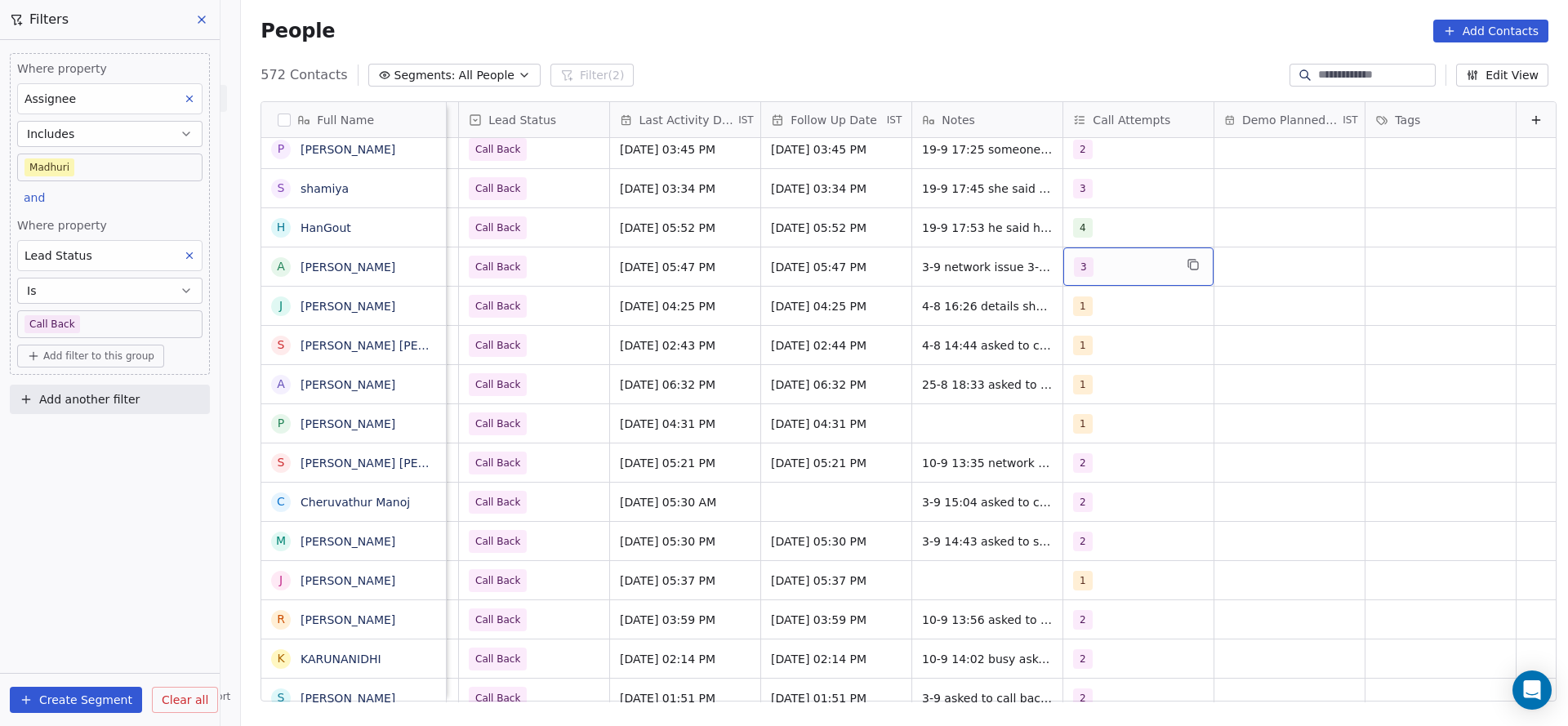
click at [1082, 277] on div "3" at bounding box center [1139, 266] width 150 height 38
click at [933, 269] on html "On2Cook India Pvt. Ltd. Contacts People Marketing Workflows Campaigns Sales Pip…" at bounding box center [784, 363] width 1568 height 726
click at [933, 269] on span "3-9 network issue 3-9 15:53 did not pickup wa sent 4-8 17:47 did not pickup wa …" at bounding box center [1020, 279] width 195 height 49
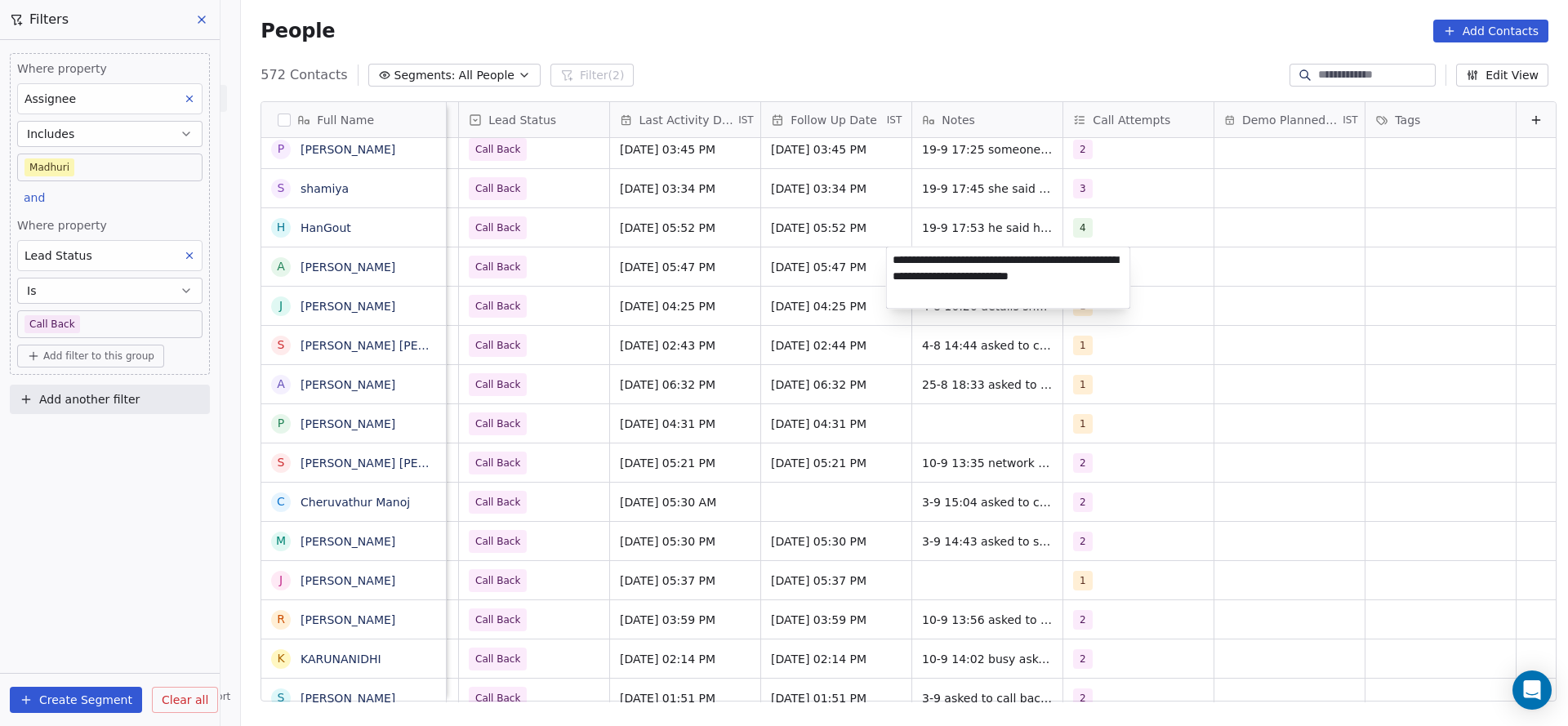
click at [899, 260] on textarea "**********" at bounding box center [1008, 278] width 244 height 62
type textarea "**********"
click at [647, 282] on html "On2Cook India Pvt. Ltd. Contacts People Marketing Workflows Campaigns Sales Pip…" at bounding box center [784, 363] width 1568 height 726
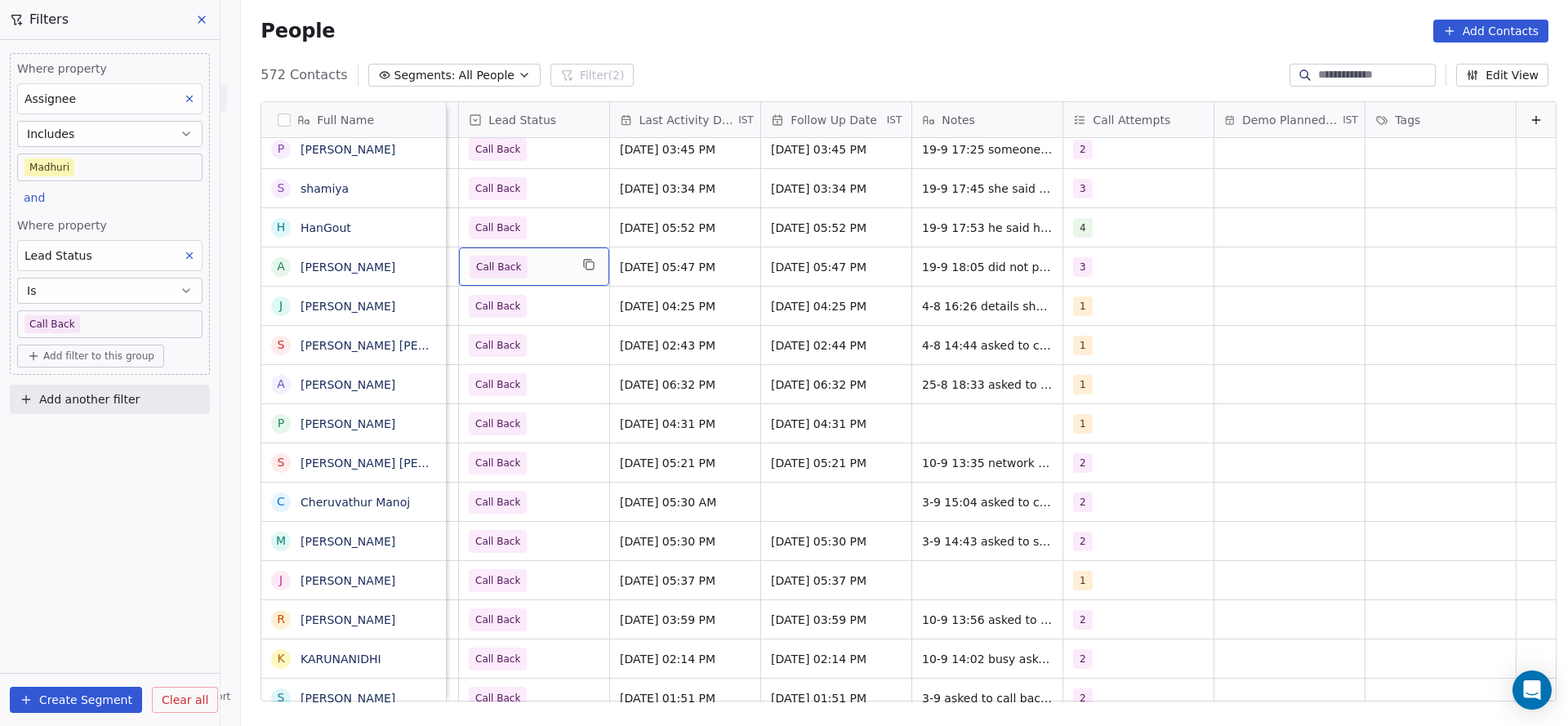
click at [524, 269] on span "Call Back" at bounding box center [519, 266] width 100 height 23
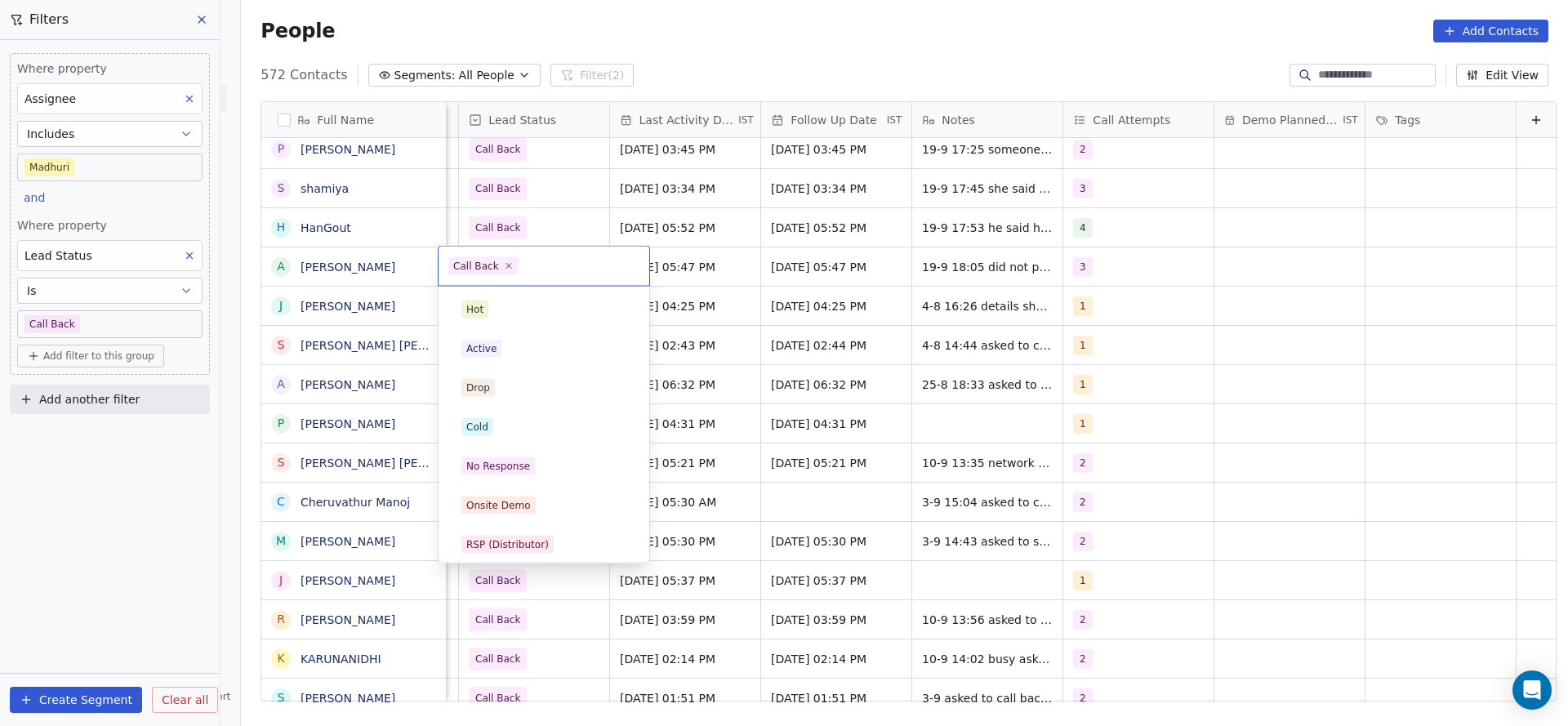
scroll to position [122, 0]
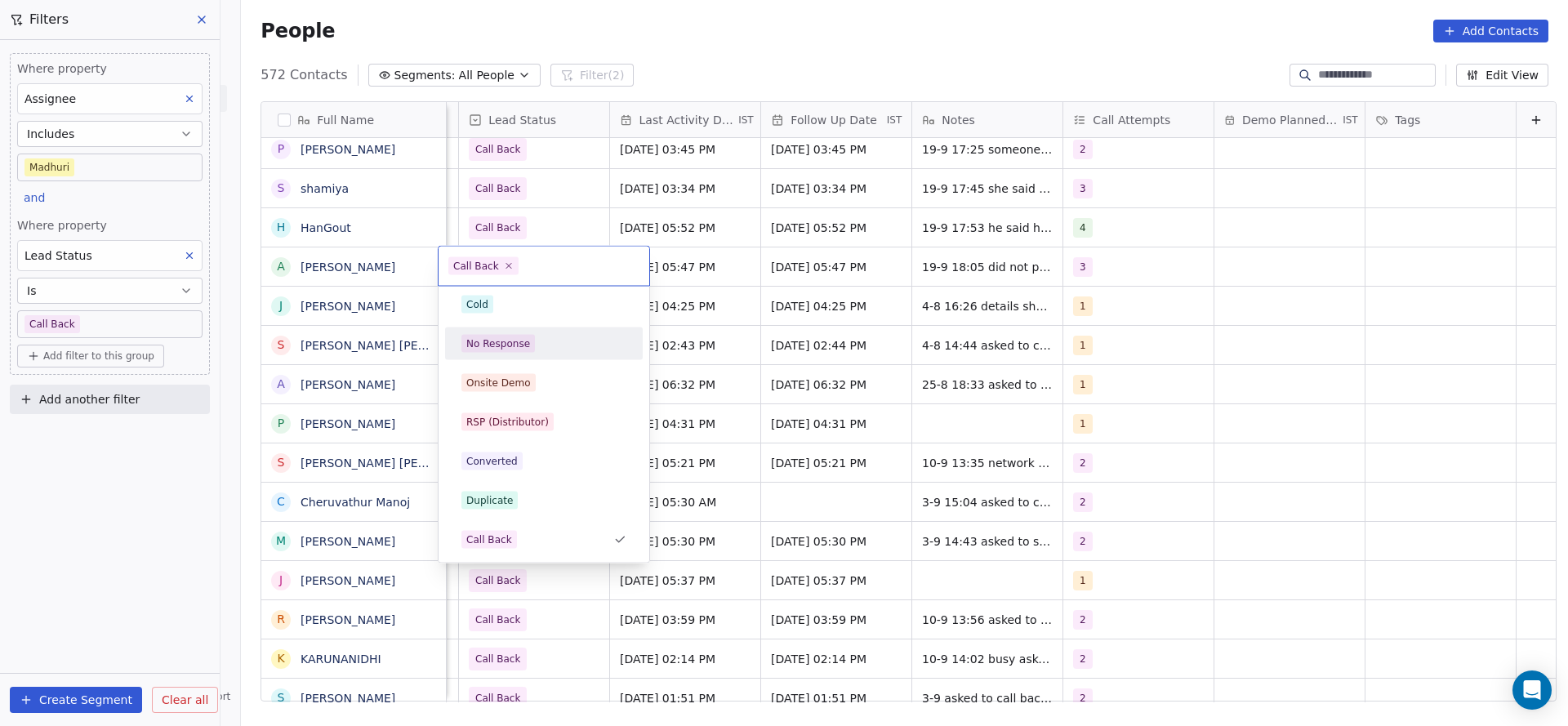
click at [519, 355] on div "No Response" at bounding box center [544, 344] width 185 height 26
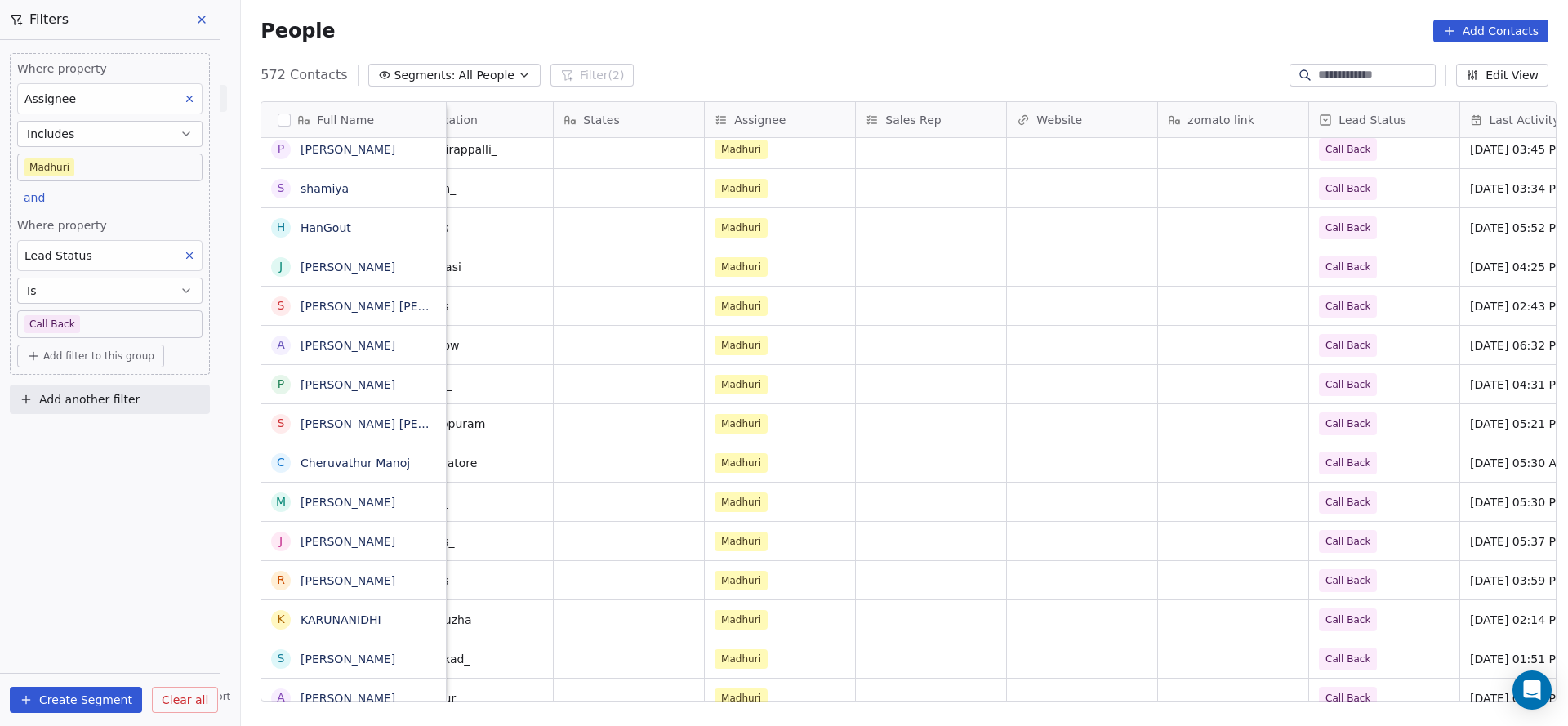
scroll to position [0, 2083]
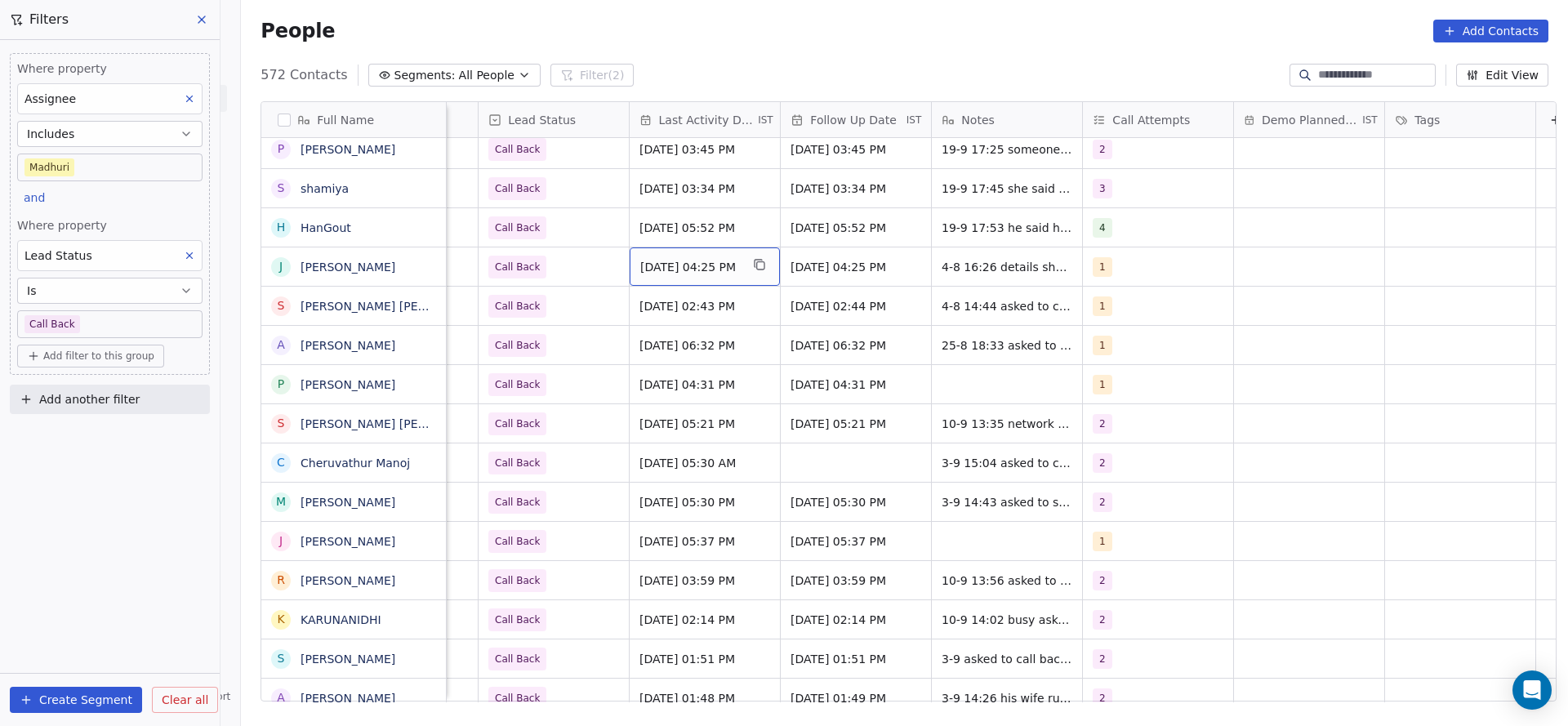
click at [681, 283] on div "Aug 04, 2025 04:25 PM" at bounding box center [705, 266] width 150 height 38
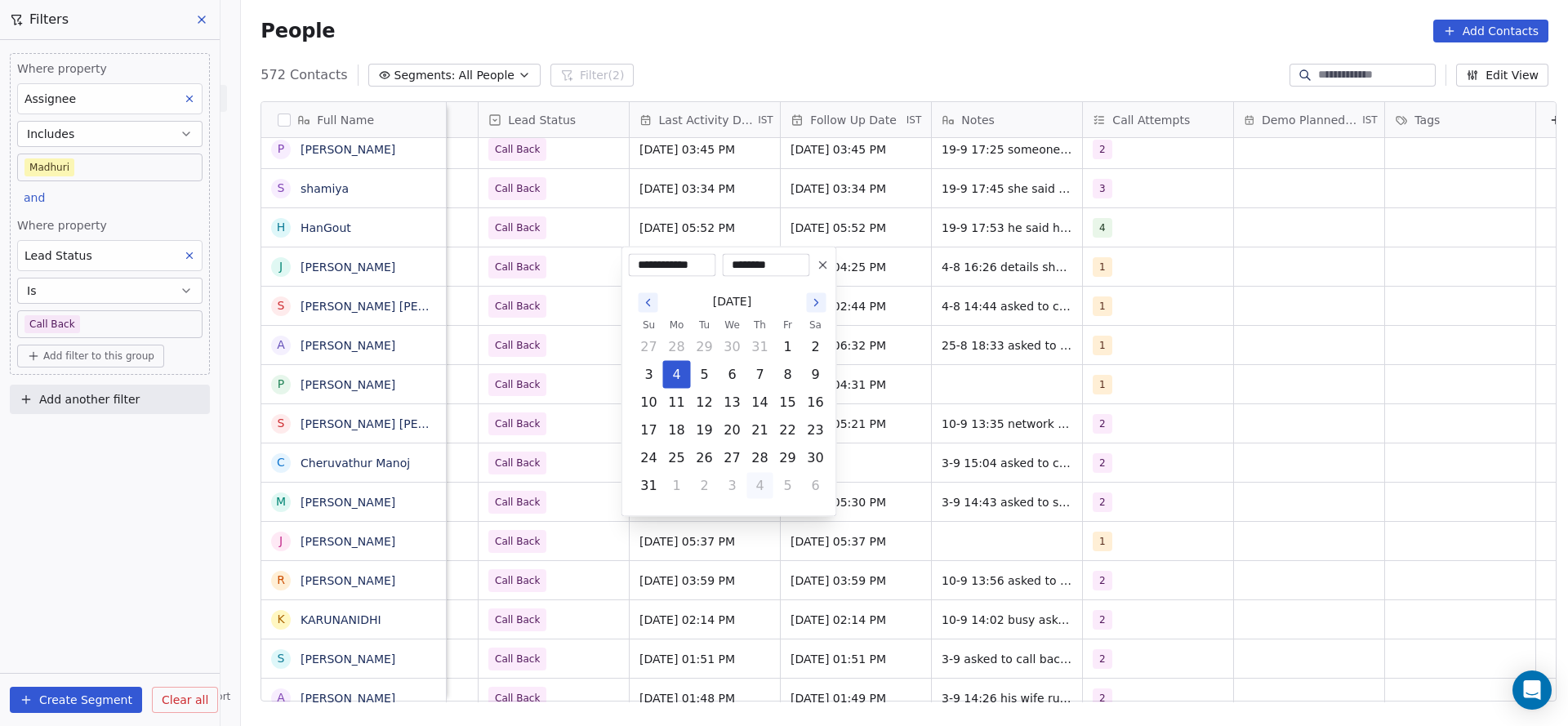
click at [762, 496] on button "4" at bounding box center [760, 486] width 26 height 26
click at [789, 408] on button "19" at bounding box center [787, 402] width 26 height 26
type input "**********"
click at [523, 401] on html "On2Cook India Pvt. Ltd. Contacts People Marketing Workflows Campaigns Sales Pip…" at bounding box center [784, 363] width 1568 height 726
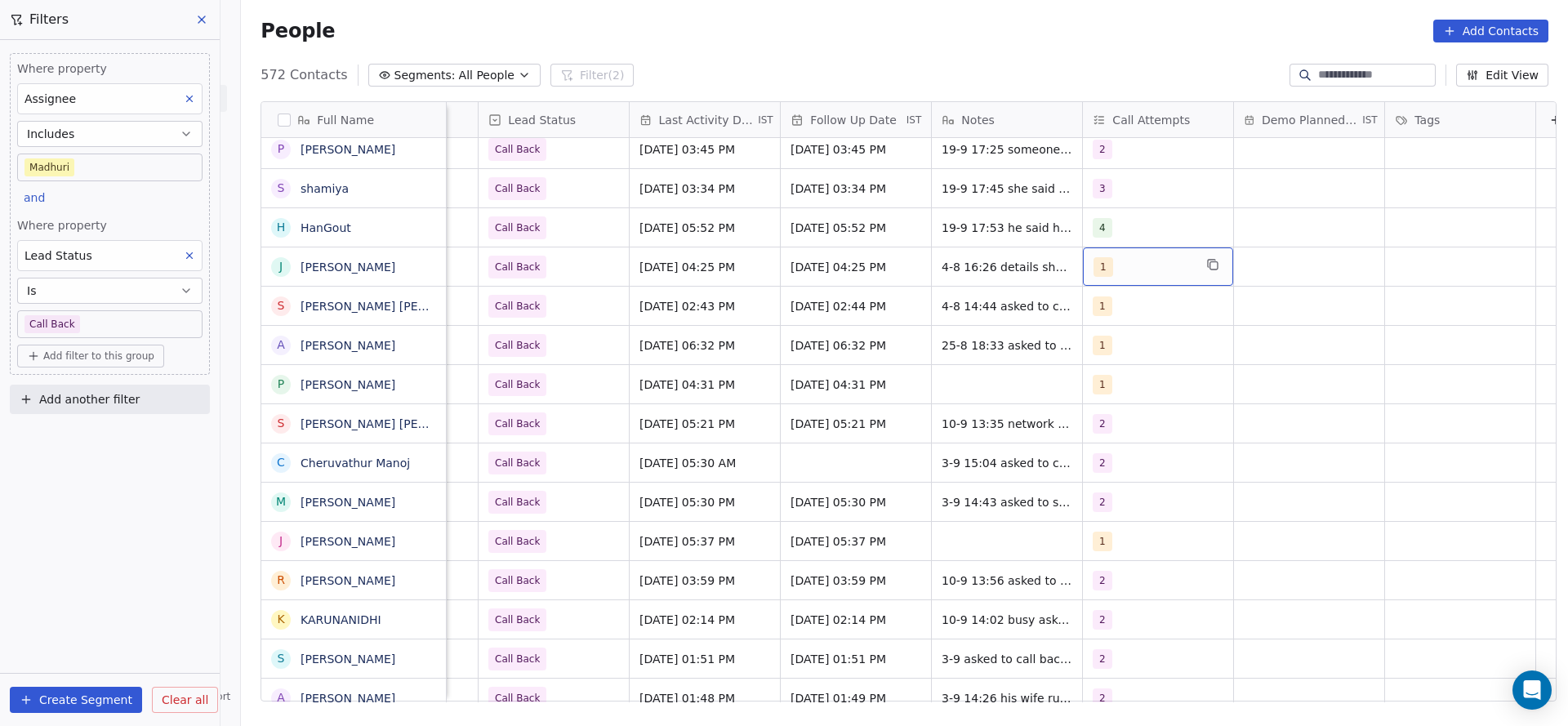
click at [1123, 275] on div "1" at bounding box center [1143, 267] width 100 height 20
click at [1120, 353] on span "2" at bounding box center [1125, 349] width 16 height 18
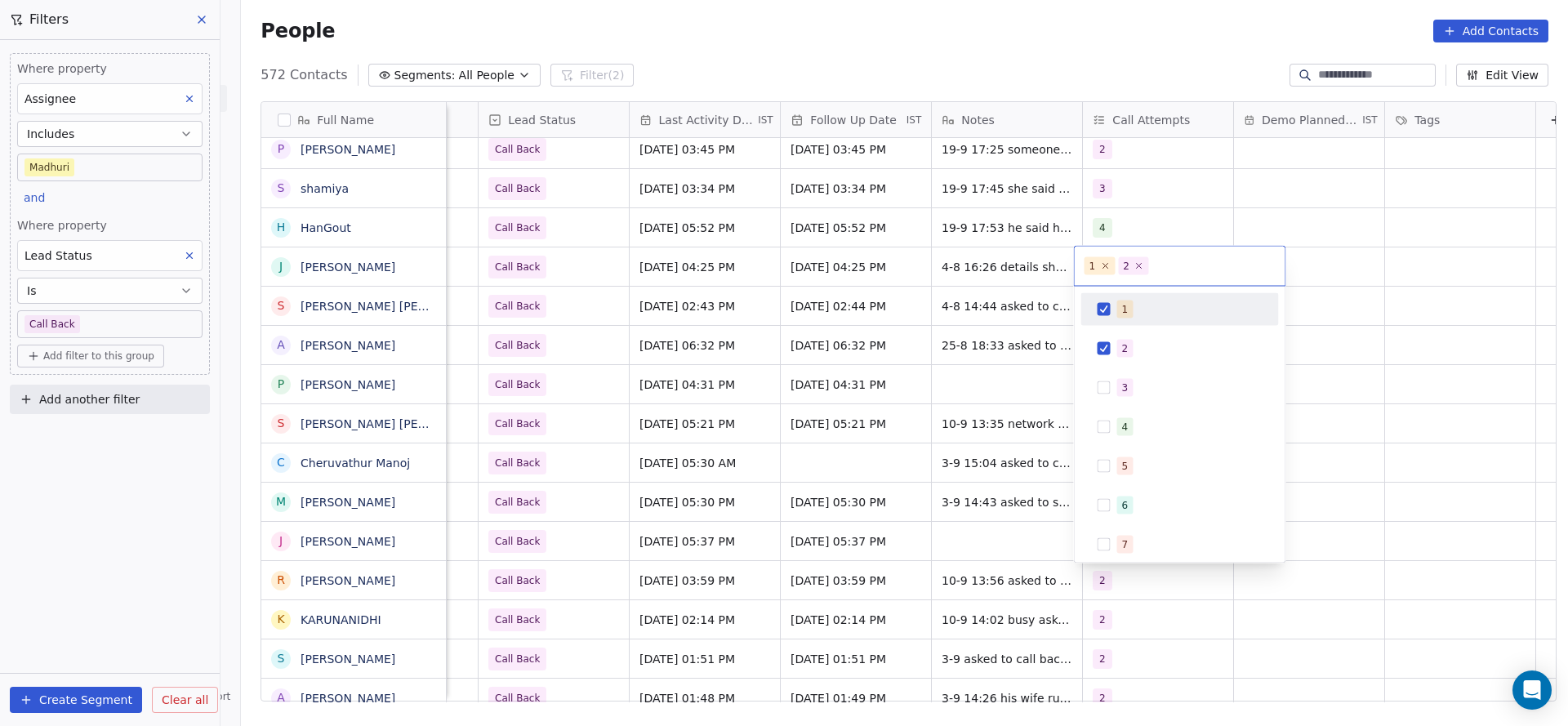
click at [1130, 311] on span "1" at bounding box center [1125, 310] width 16 height 18
click at [1015, 344] on html "On2Cook India Pvt. Ltd. Contacts People Marketing Workflows Campaigns Sales Pip…" at bounding box center [784, 363] width 1568 height 726
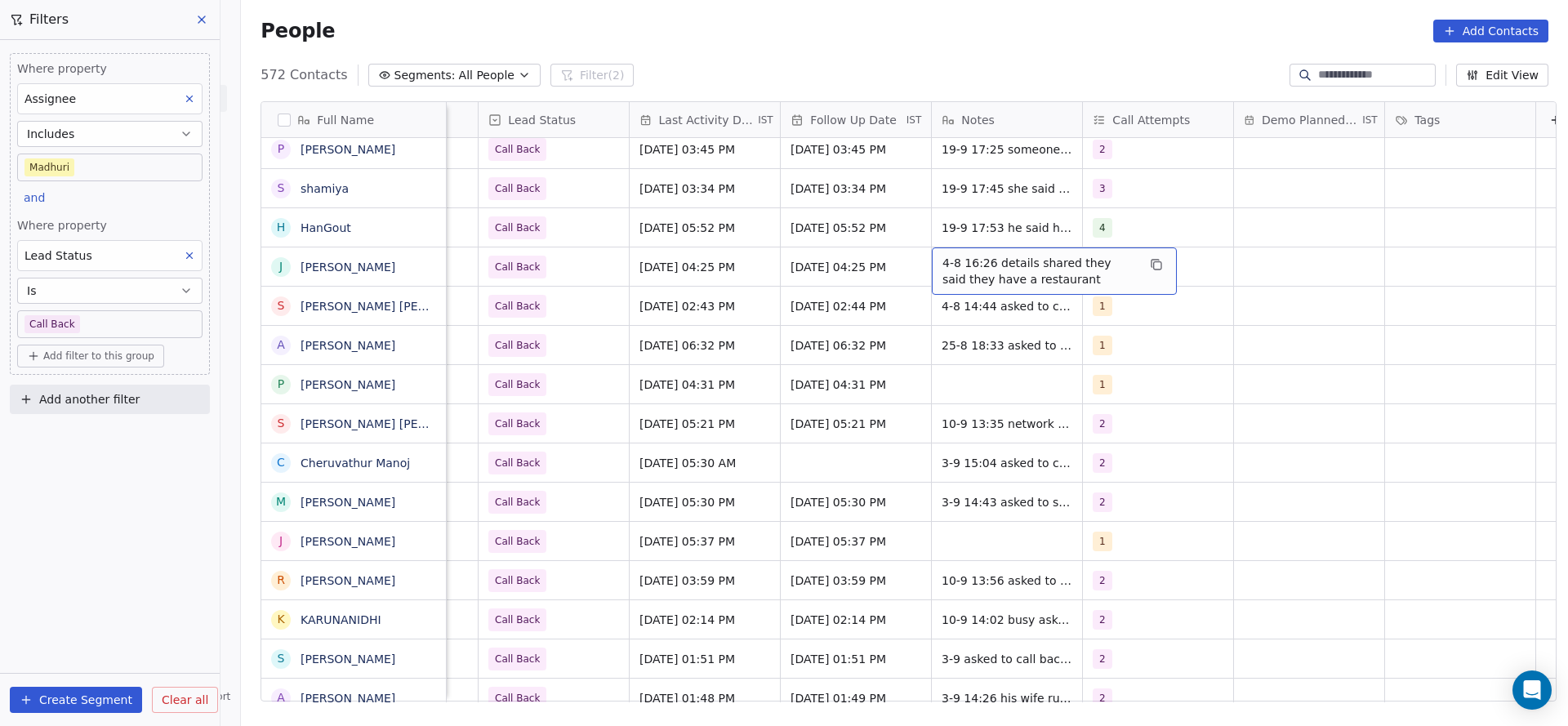
click at [956, 278] on span "4-8 16:26 details shared they said they have a restaurant" at bounding box center [1039, 271] width 195 height 33
click at [927, 260] on textarea "**********" at bounding box center [1045, 273] width 244 height 51
type textarea "**********"
click at [651, 347] on html "On2Cook India Pvt. Ltd. Contacts People Marketing Workflows Campaigns Sales Pip…" at bounding box center [784, 363] width 1568 height 726
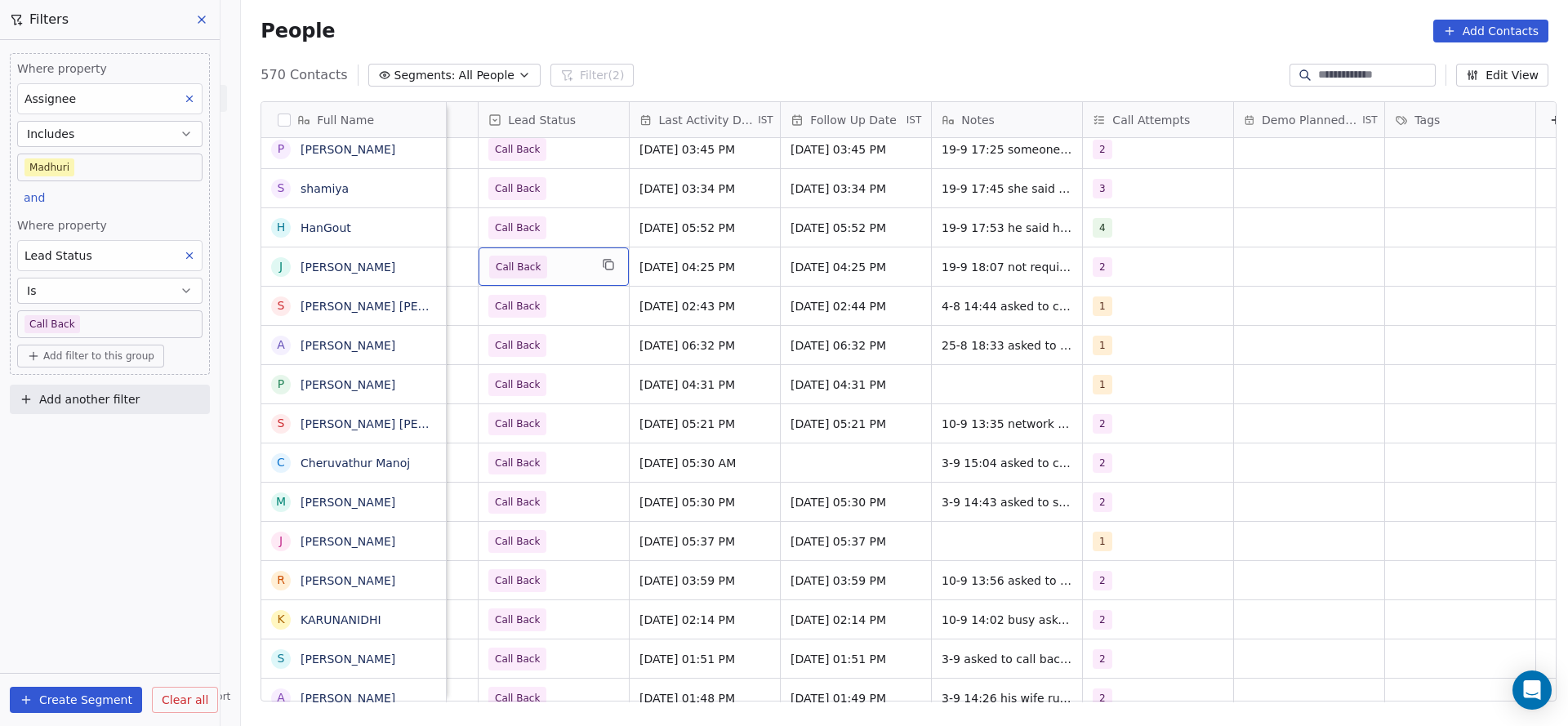
click at [530, 256] on span "Call Back" at bounding box center [518, 266] width 58 height 23
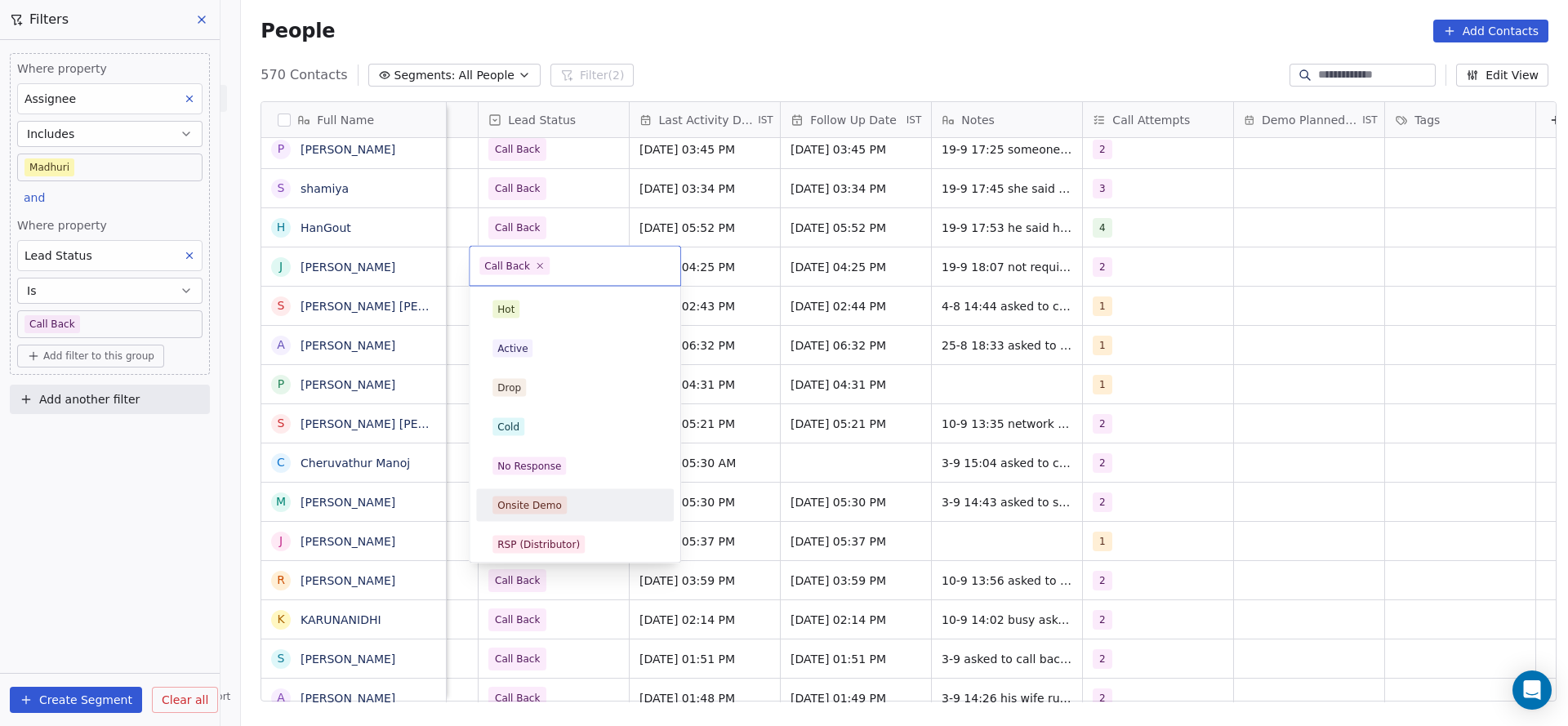
scroll to position [122, 0]
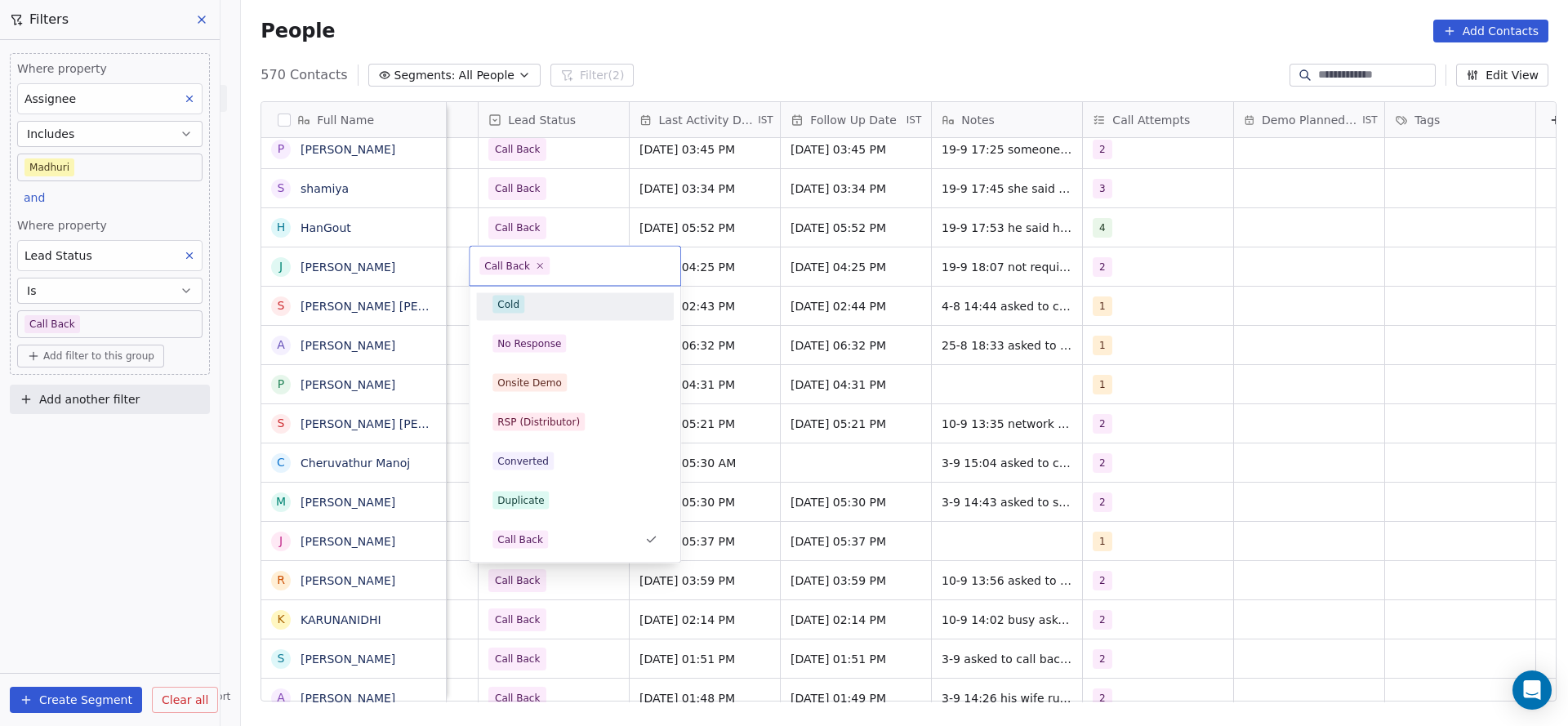
click at [570, 306] on div "Cold" at bounding box center [575, 305] width 165 height 18
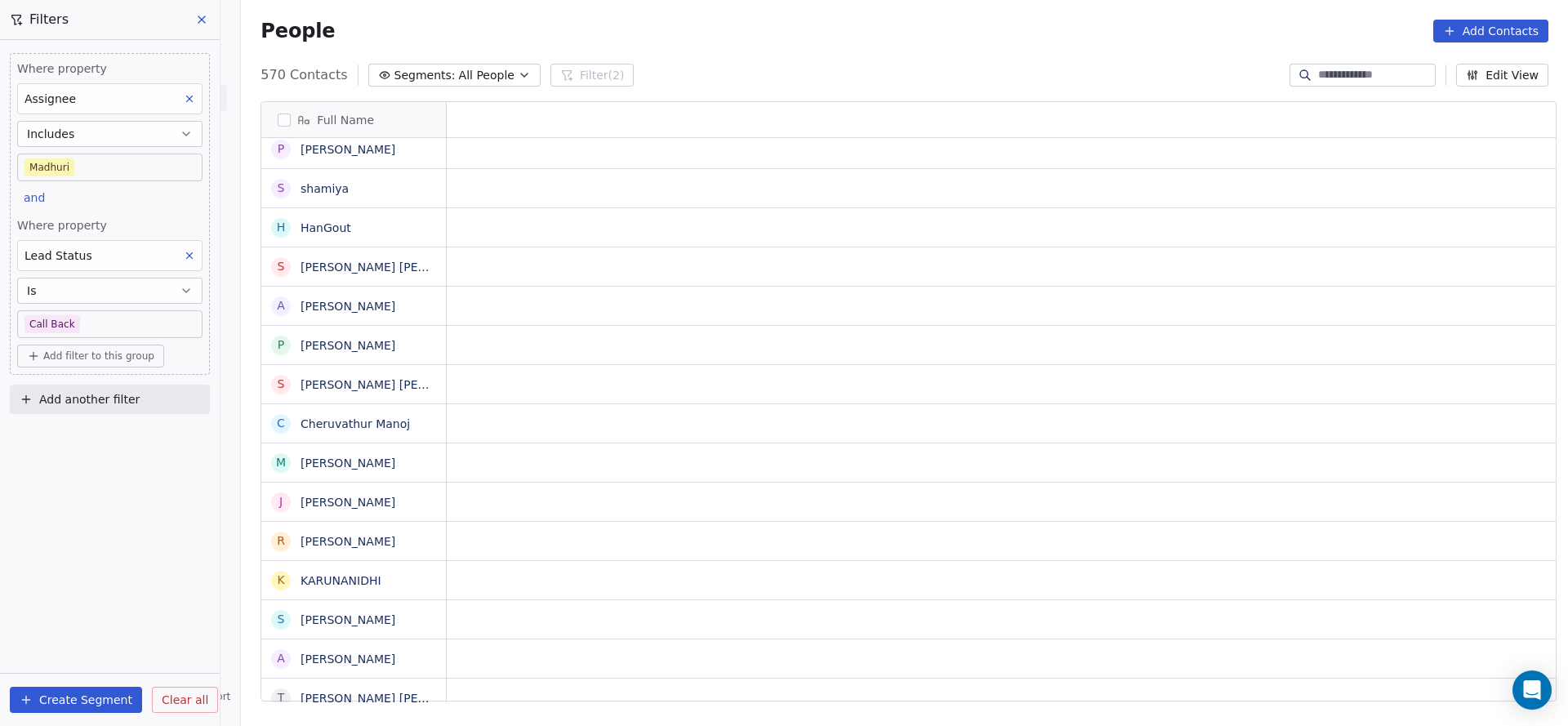
scroll to position [0, 0]
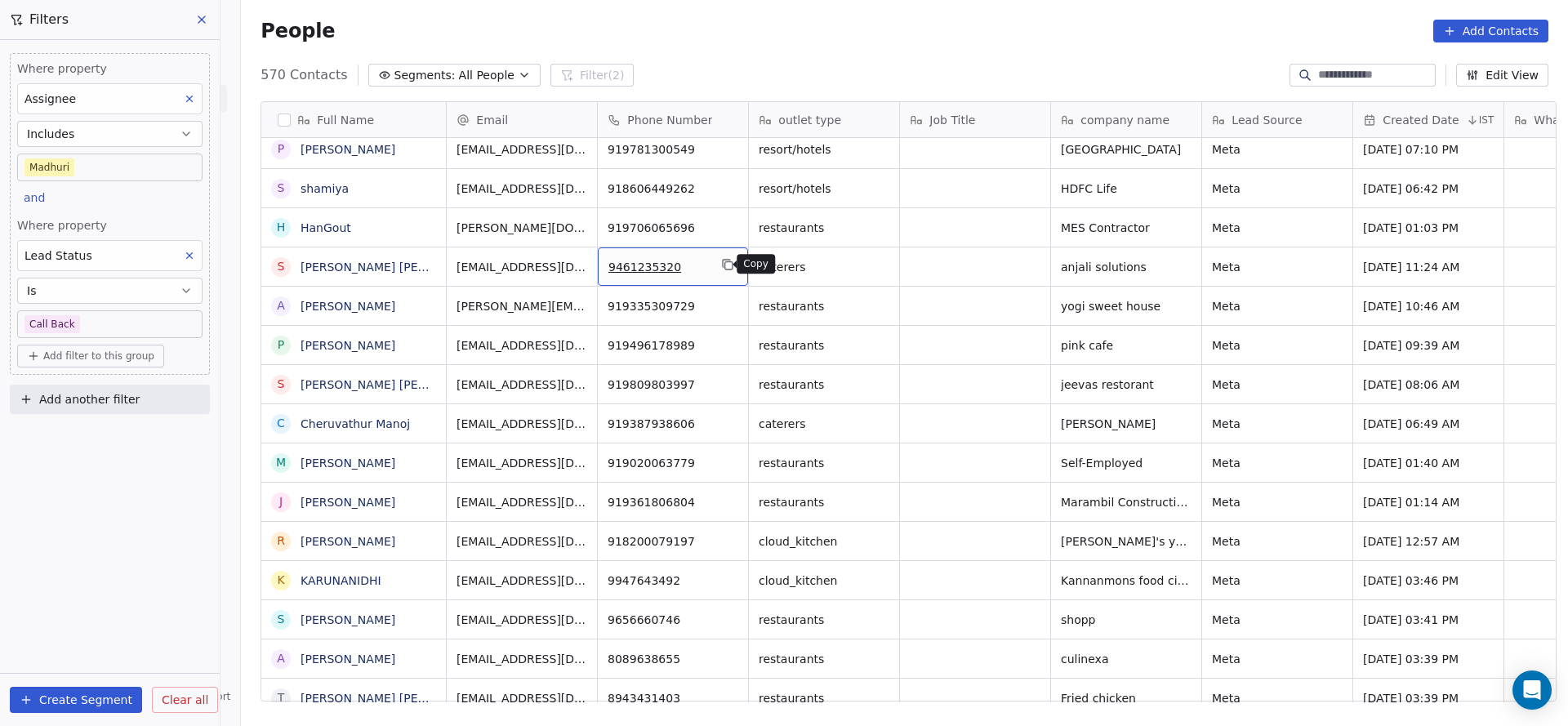
click at [729, 262] on button "grid" at bounding box center [727, 265] width 20 height 20
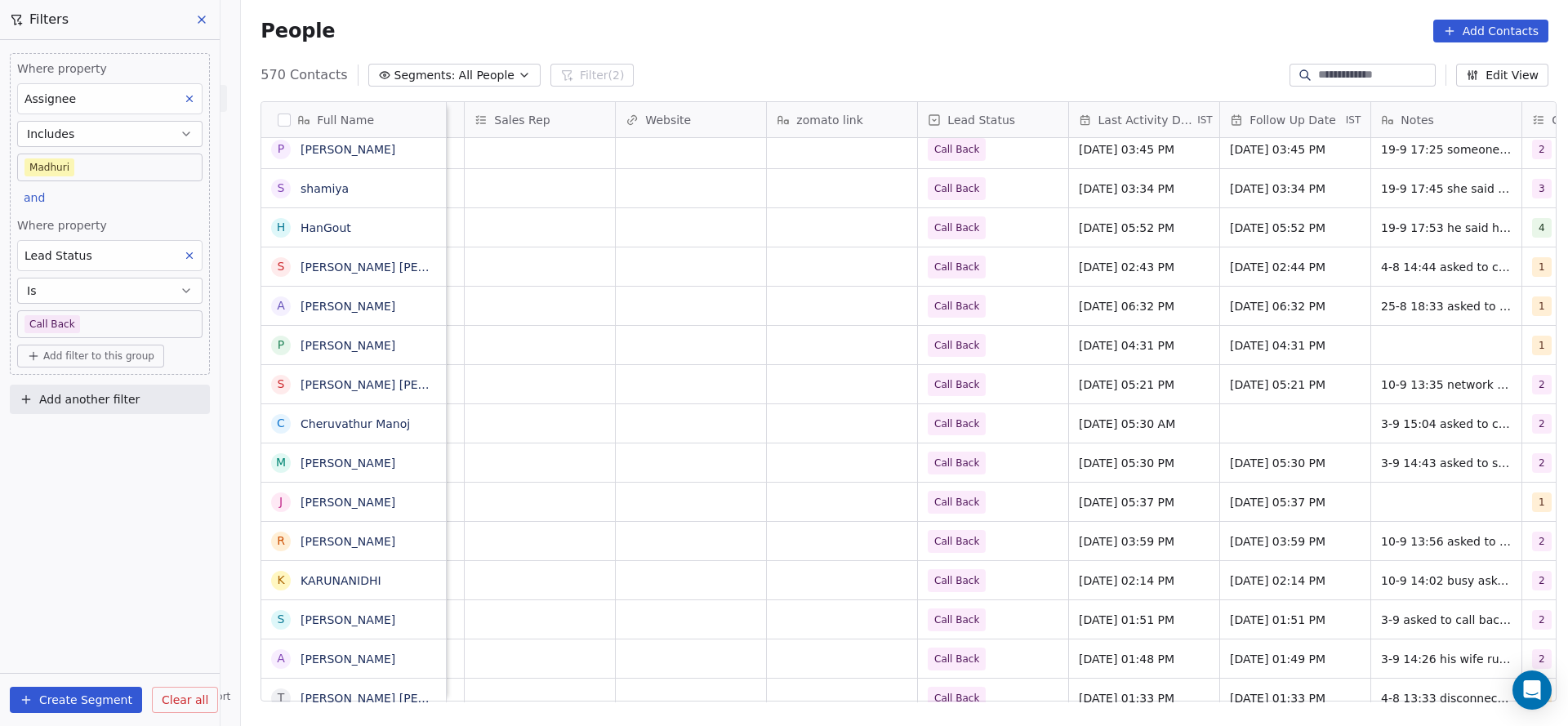
scroll to position [0, 2121]
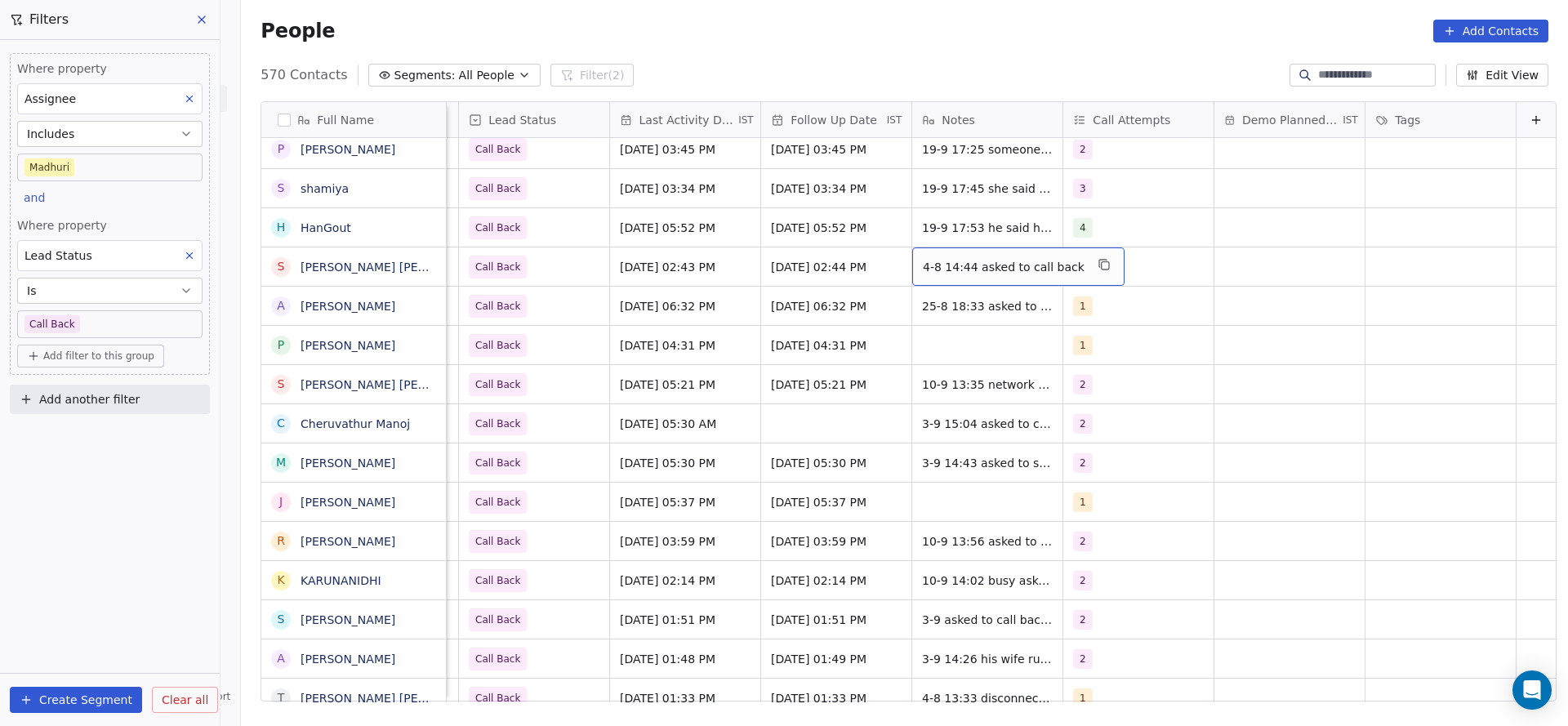
click at [967, 272] on span "4-8 14:44 asked to call back" at bounding box center [1004, 267] width 161 height 16
click at [664, 288] on html "On2Cook India Pvt. Ltd. Contacts People Marketing Workflows Campaigns Sales Pip…" at bounding box center [784, 363] width 1568 height 726
click at [1117, 264] on div "1" at bounding box center [1123, 267] width 100 height 20
click at [1084, 358] on div "2" at bounding box center [1142, 348] width 185 height 26
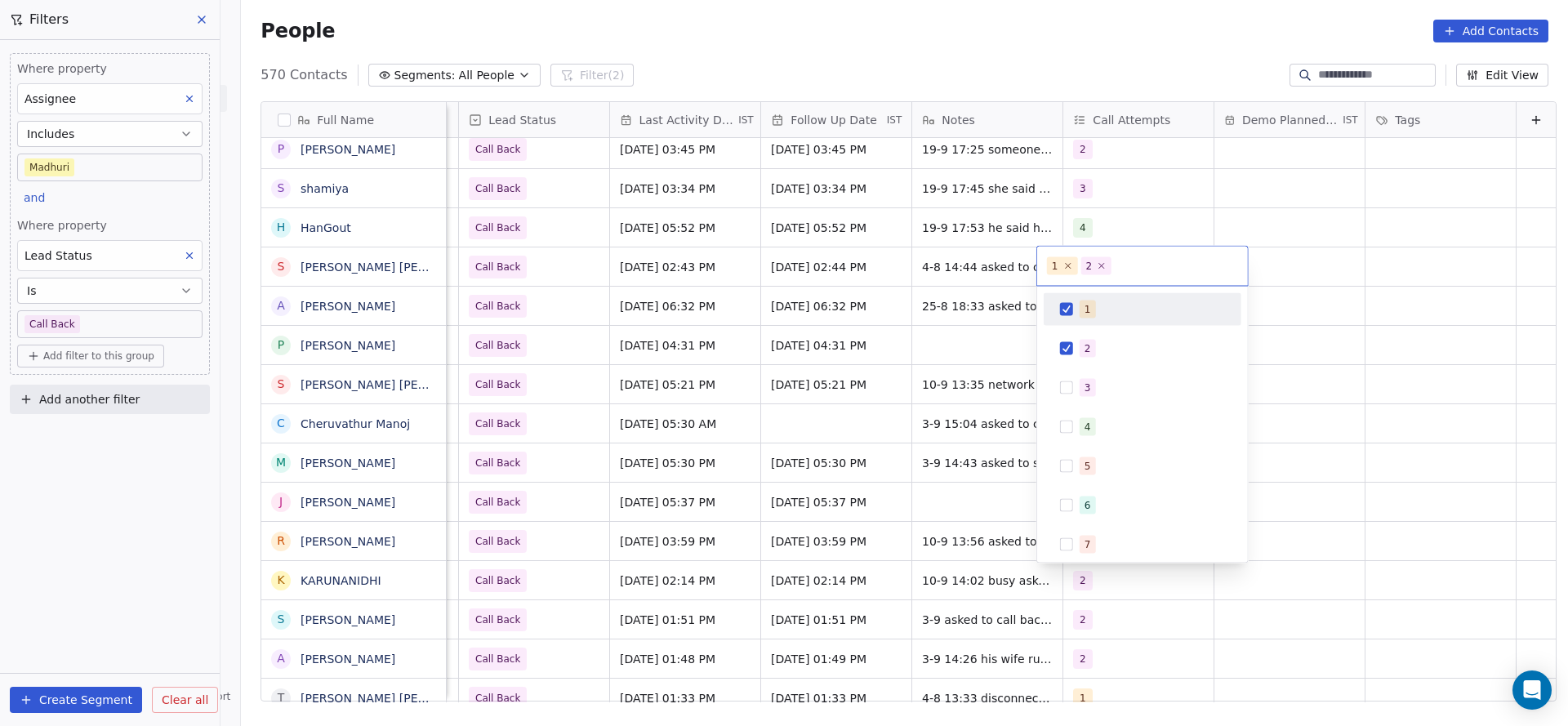
drag, startPoint x: 1090, startPoint y: 306, endPoint x: 914, endPoint y: 287, distance: 177.0
click at [1056, 312] on div "1" at bounding box center [1142, 309] width 185 height 26
click at [874, 359] on html "On2Cook India Pvt. Ltd. Contacts People Marketing Workflows Campaigns Sales Pip…" at bounding box center [784, 363] width 1568 height 726
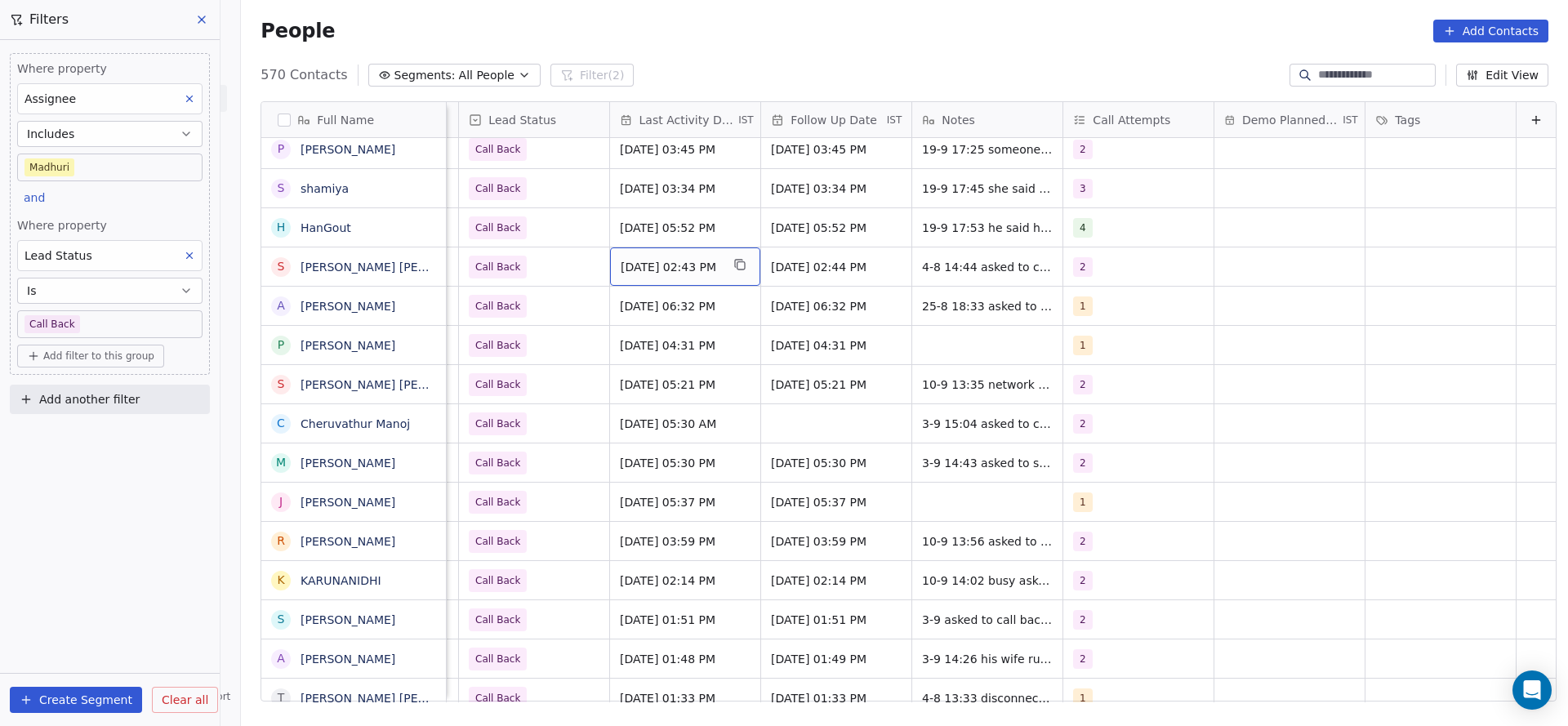
click at [675, 267] on span "Aug 04, 2025 02:43 PM" at bounding box center [670, 267] width 100 height 16
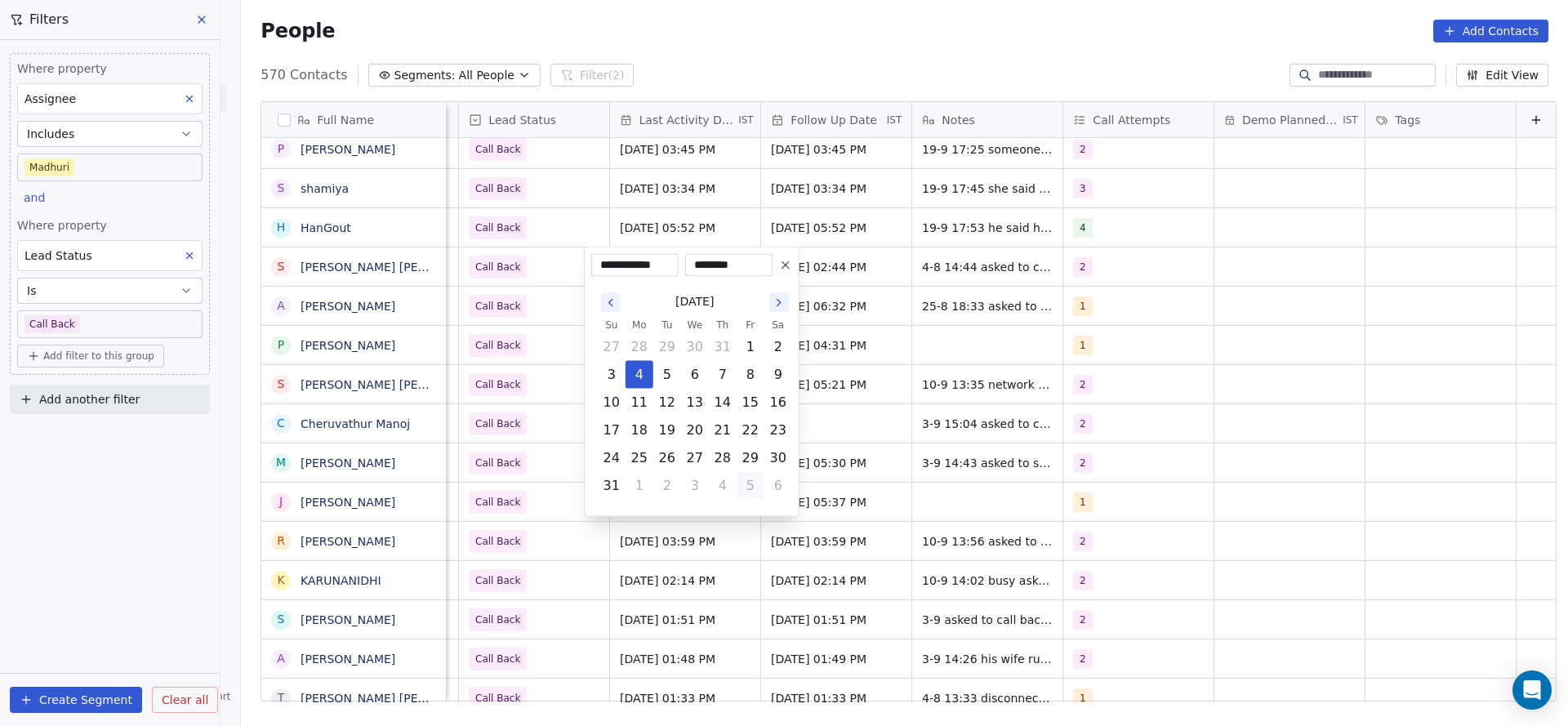
click at [746, 482] on button "5" at bounding box center [750, 486] width 26 height 26
click at [752, 407] on button "19" at bounding box center [750, 402] width 26 height 26
type input "**********"
click at [515, 406] on html "On2Cook India Pvt. Ltd. Contacts People Marketing Workflows Campaigns Sales Pip…" at bounding box center [784, 363] width 1568 height 726
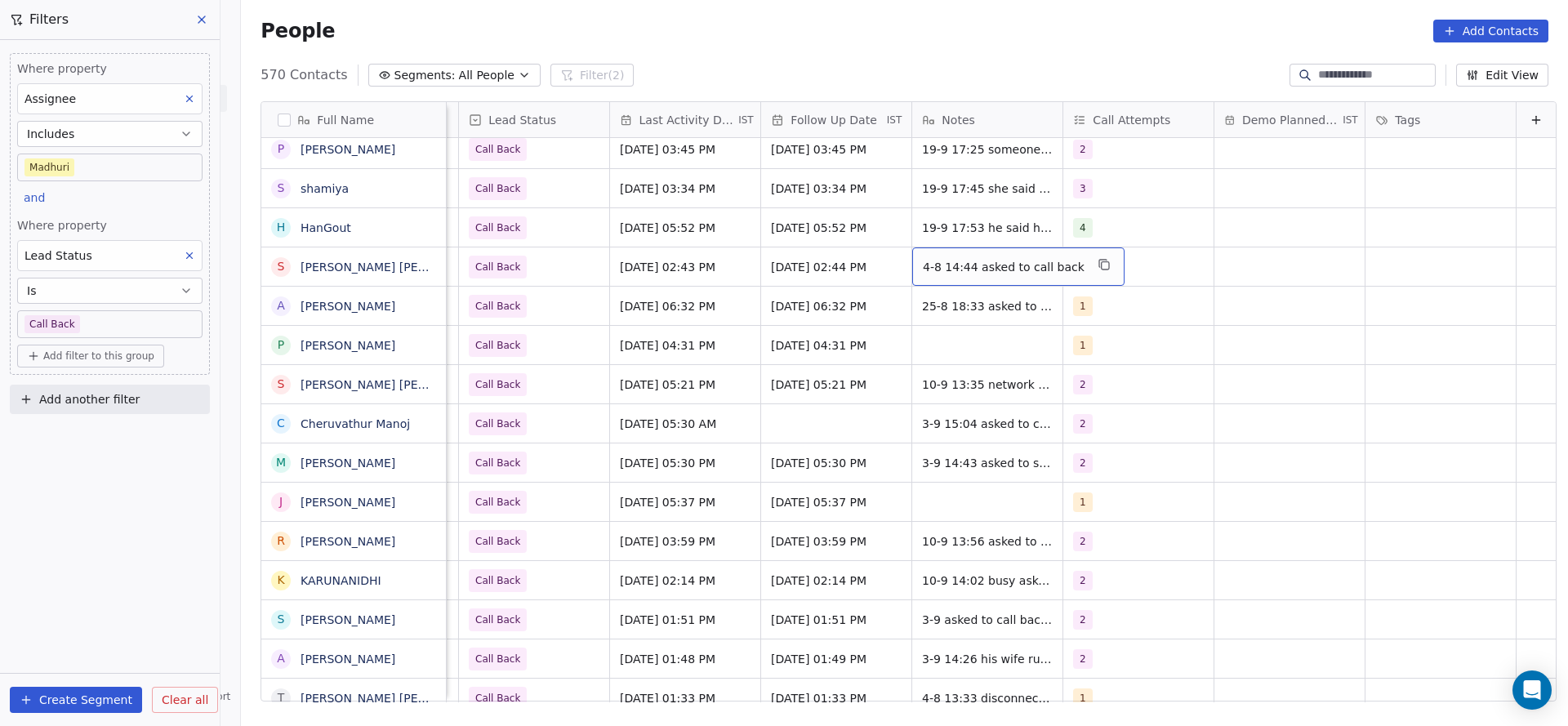
click at [919, 275] on div "4-8 14:44 asked to call back" at bounding box center [1018, 266] width 212 height 38
click at [887, 264] on textarea "**********" at bounding box center [983, 273] width 192 height 51
type textarea "**********"
click at [725, 320] on html "On2Cook India Pvt. Ltd. Contacts People Marketing Workflows Campaigns Sales Pip…" at bounding box center [784, 363] width 1568 height 726
click at [659, 310] on span "Aug 25, 2025 06:32 PM" at bounding box center [670, 306] width 100 height 16
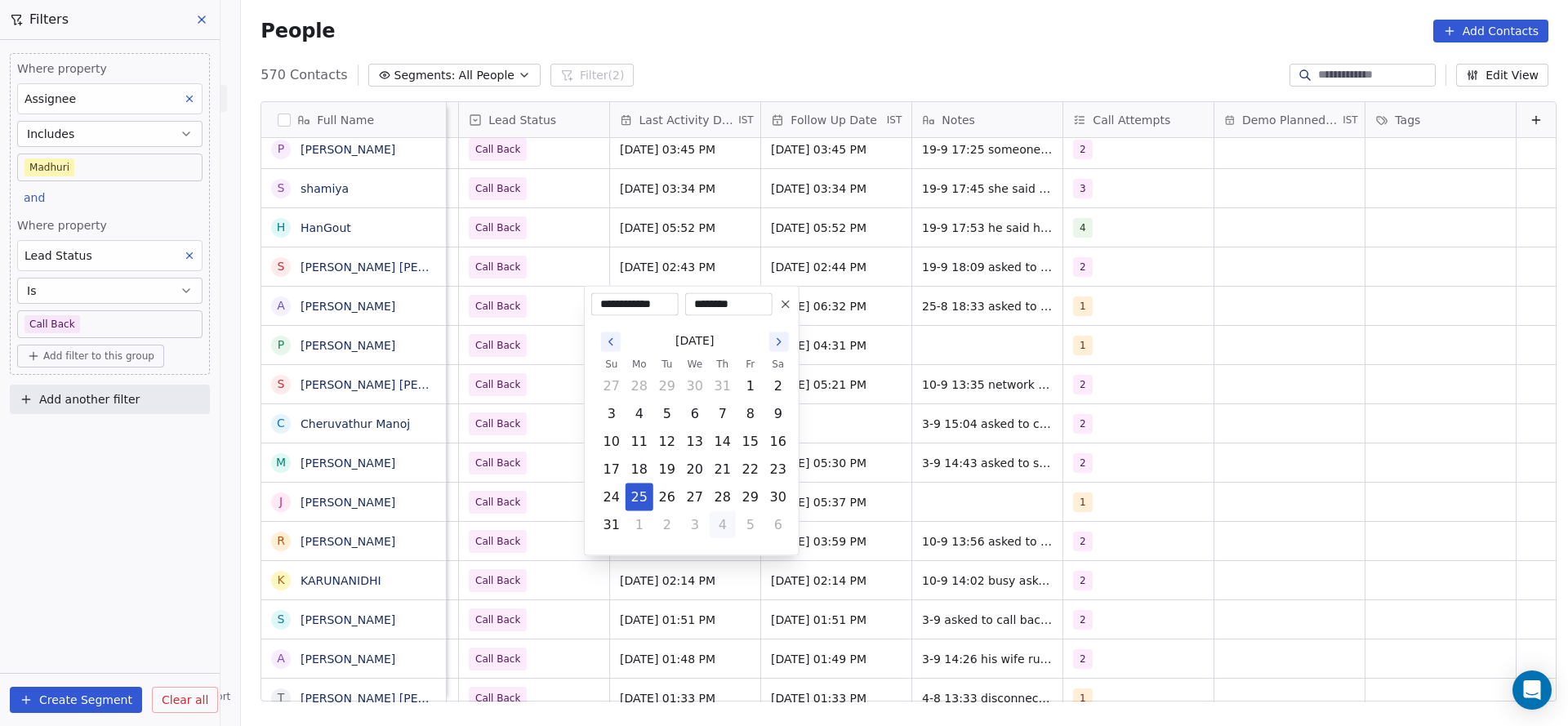
click at [727, 525] on button "4" at bounding box center [722, 525] width 26 height 26
type input "**********"
drag, startPoint x: 753, startPoint y: 440, endPoint x: 521, endPoint y: 445, distance: 232.1
click at [734, 440] on tr "14 15 16 17 18 19 20" at bounding box center [695, 441] width 195 height 28
click at [521, 445] on html "On2Cook India Pvt. Ltd. Contacts People Marketing Workflows Campaigns Sales Pip…" at bounding box center [784, 363] width 1568 height 726
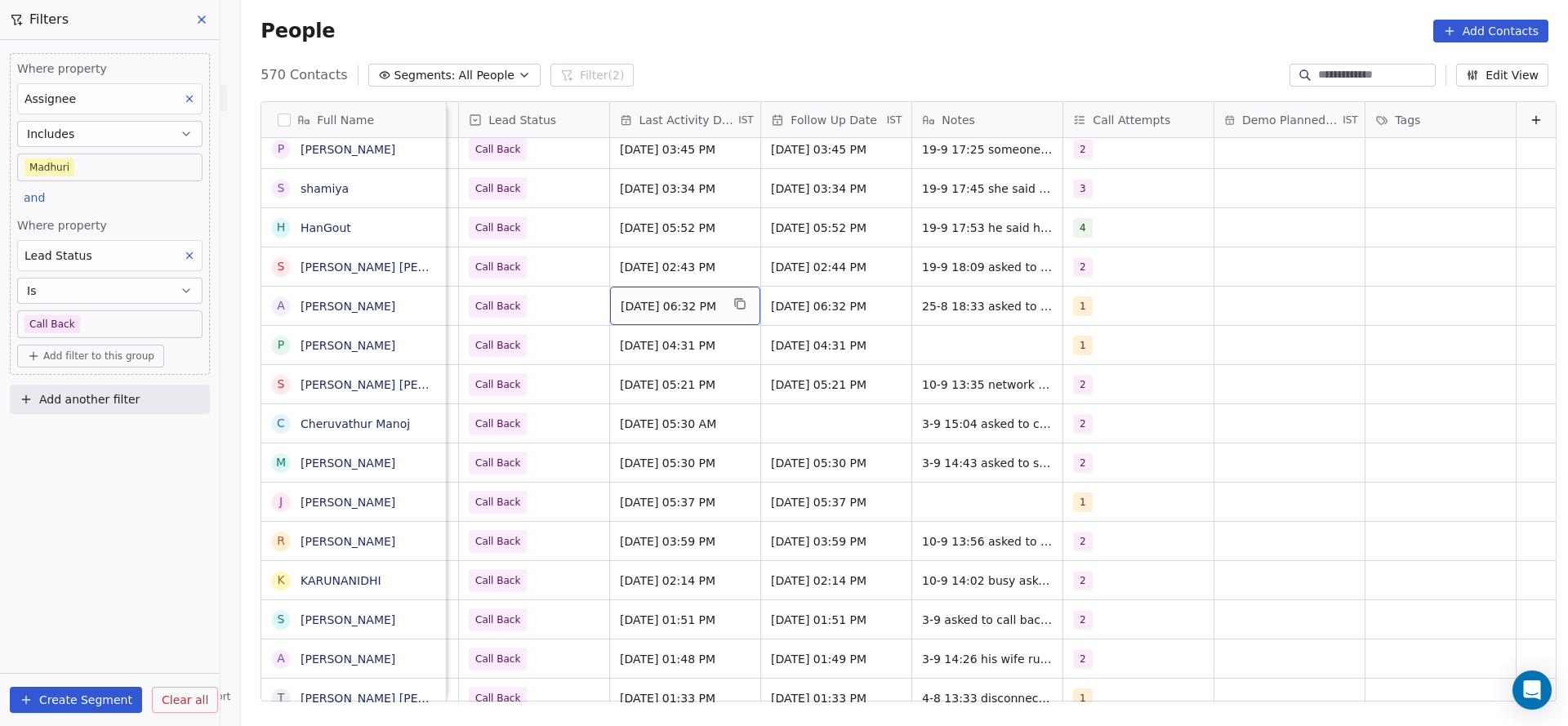
click at [646, 311] on span "Sep 04, 2025 06:32 PM" at bounding box center [670, 306] width 100 height 16
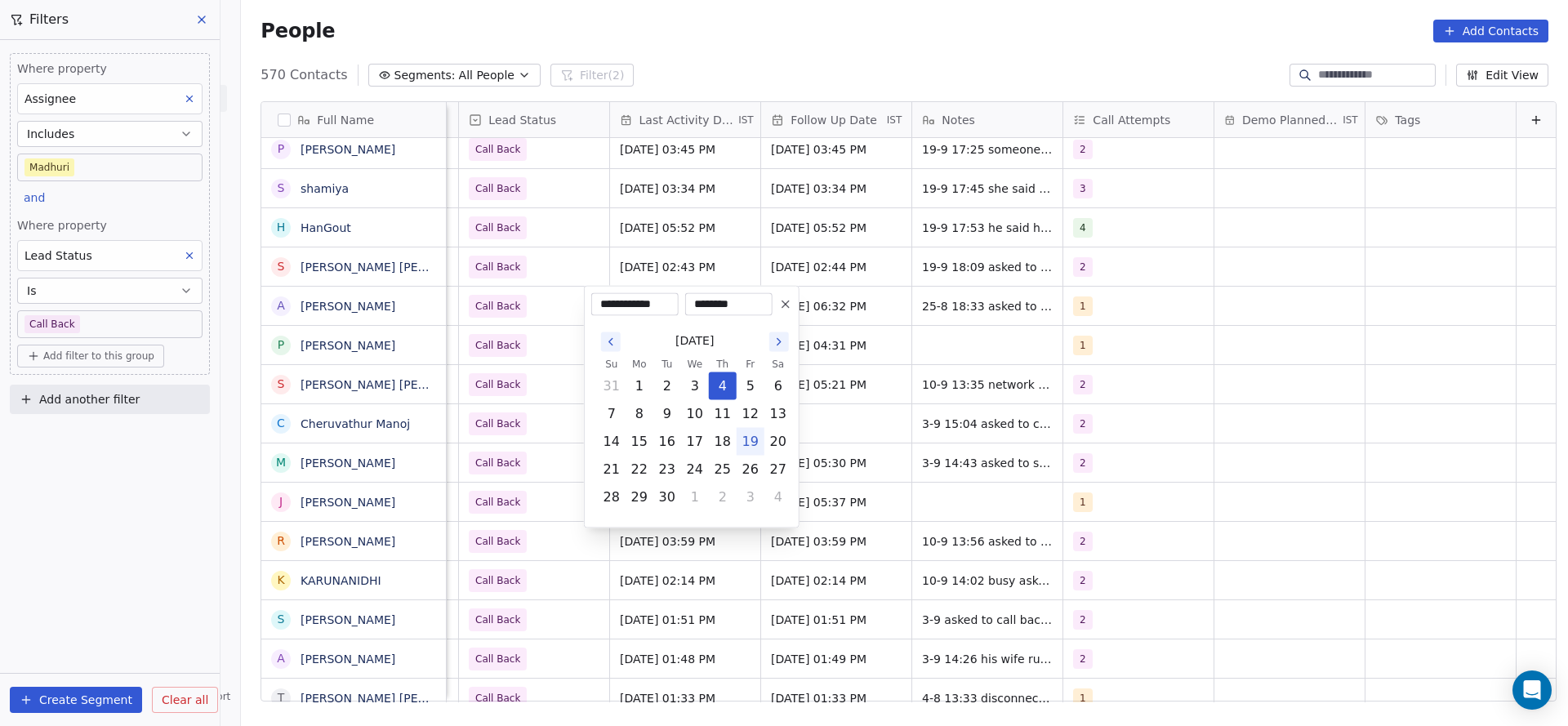
click at [746, 446] on button "19" at bounding box center [750, 441] width 26 height 26
type input "**********"
click at [843, 412] on html "On2Cook India Pvt. Ltd. Contacts People Marketing Workflows Campaigns Sales Pip…" at bounding box center [784, 363] width 1568 height 726
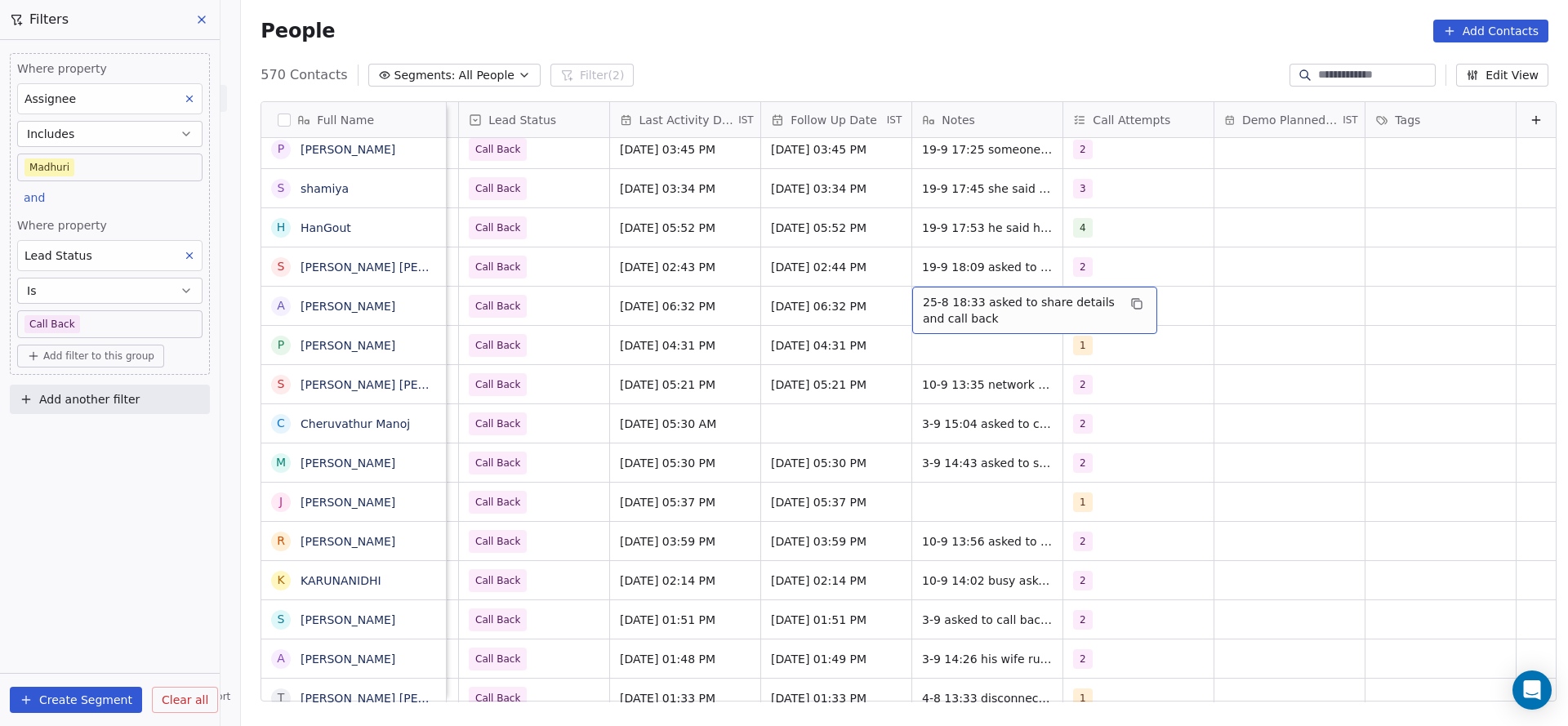
click at [923, 315] on span "25-8 18:33 asked to share details and call back" at bounding box center [1020, 311] width 195 height 33
click at [891, 299] on textarea "**********" at bounding box center [1008, 312] width 244 height 51
type textarea "**********"
drag, startPoint x: 688, startPoint y: 346, endPoint x: 526, endPoint y: 324, distance: 163.5
click at [686, 348] on html "On2Cook India Pvt. Ltd. Contacts People Marketing Workflows Campaigns Sales Pip…" at bounding box center [784, 363] width 1568 height 726
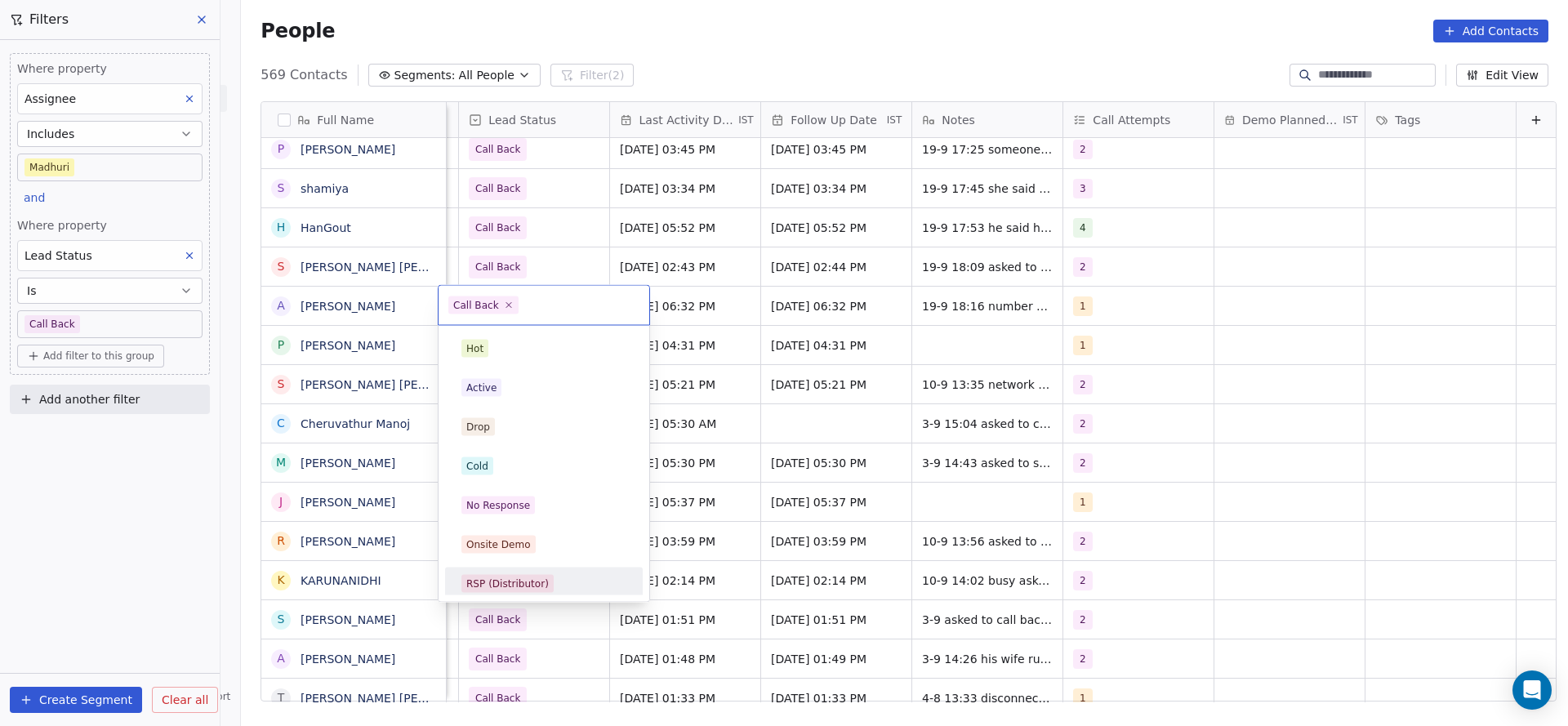
scroll to position [122, 0]
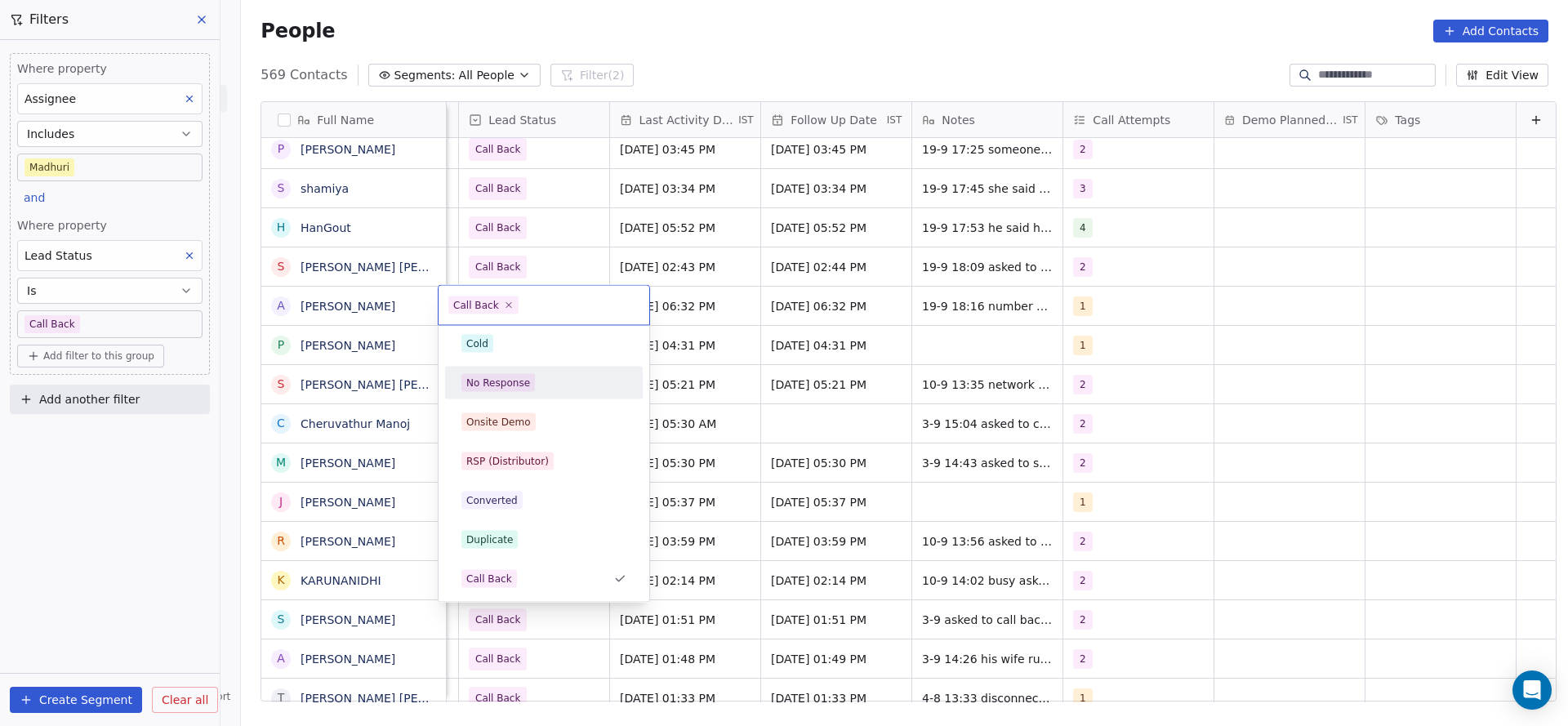
click at [523, 381] on div "No Response" at bounding box center [498, 383] width 63 height 15
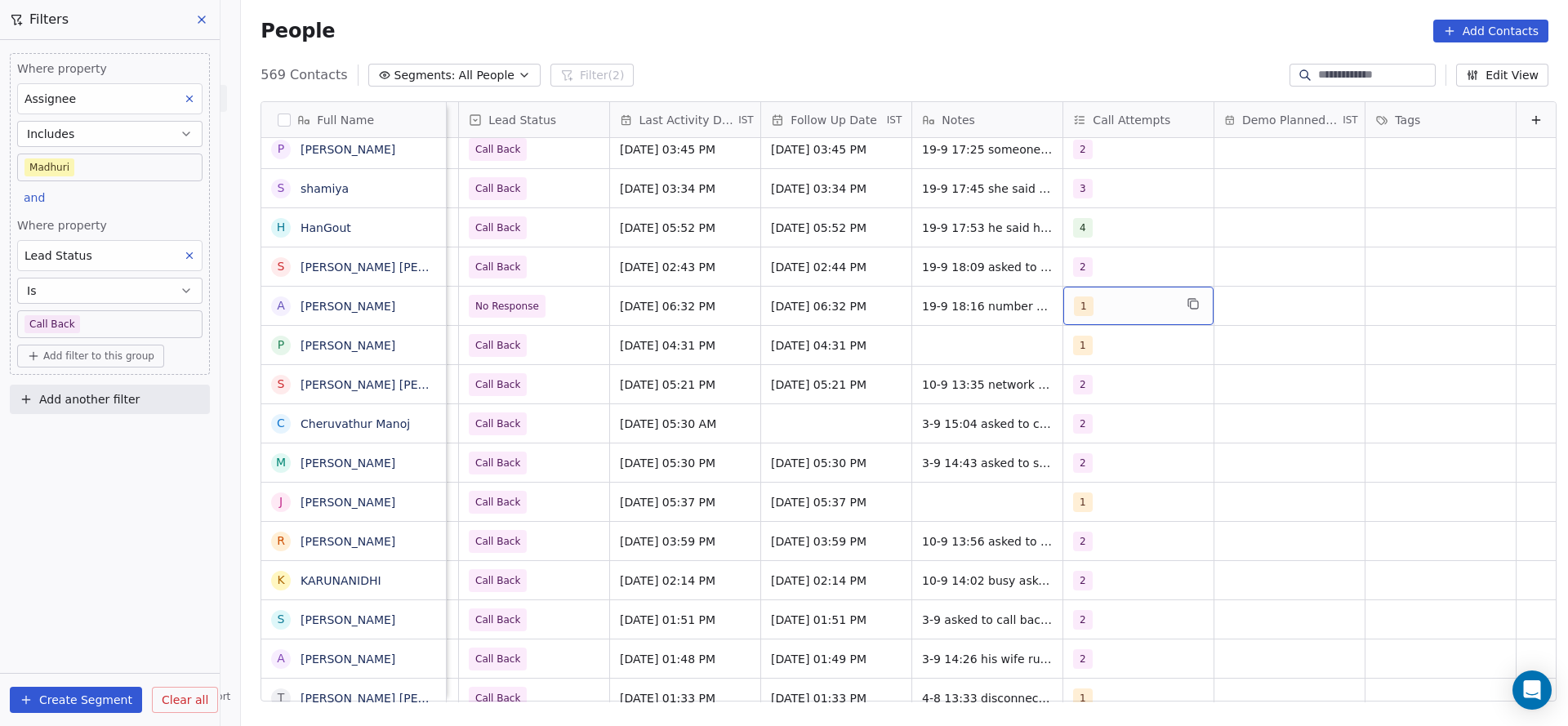
click at [1088, 309] on div "1" at bounding box center [1123, 306] width 100 height 20
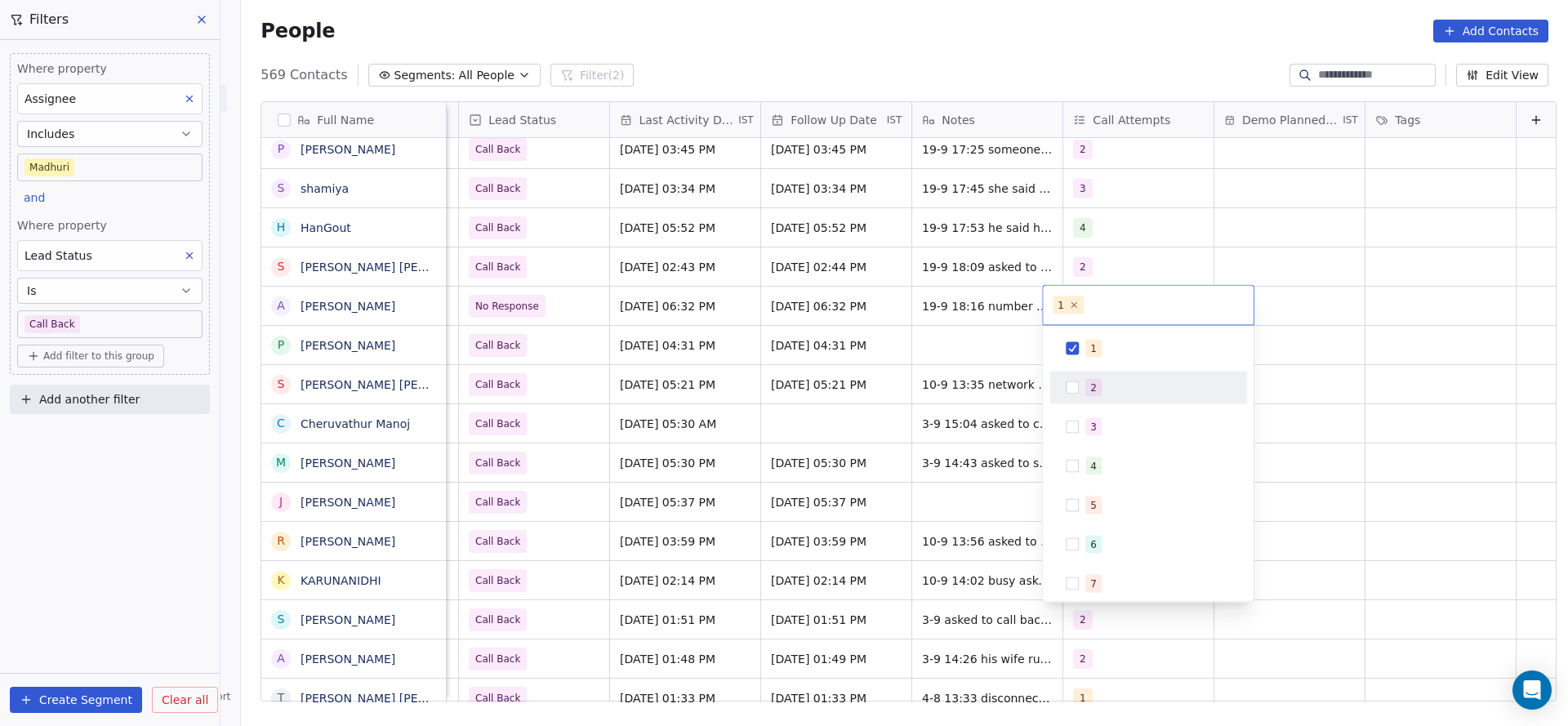
click at [1082, 385] on div "2" at bounding box center [1149, 388] width 185 height 26
click at [1062, 344] on div "1" at bounding box center [1149, 348] width 185 height 26
click at [942, 392] on html "On2Cook India Pvt. Ltd. Contacts People Marketing Workflows Campaigns Sales Pip…" at bounding box center [784, 363] width 1568 height 726
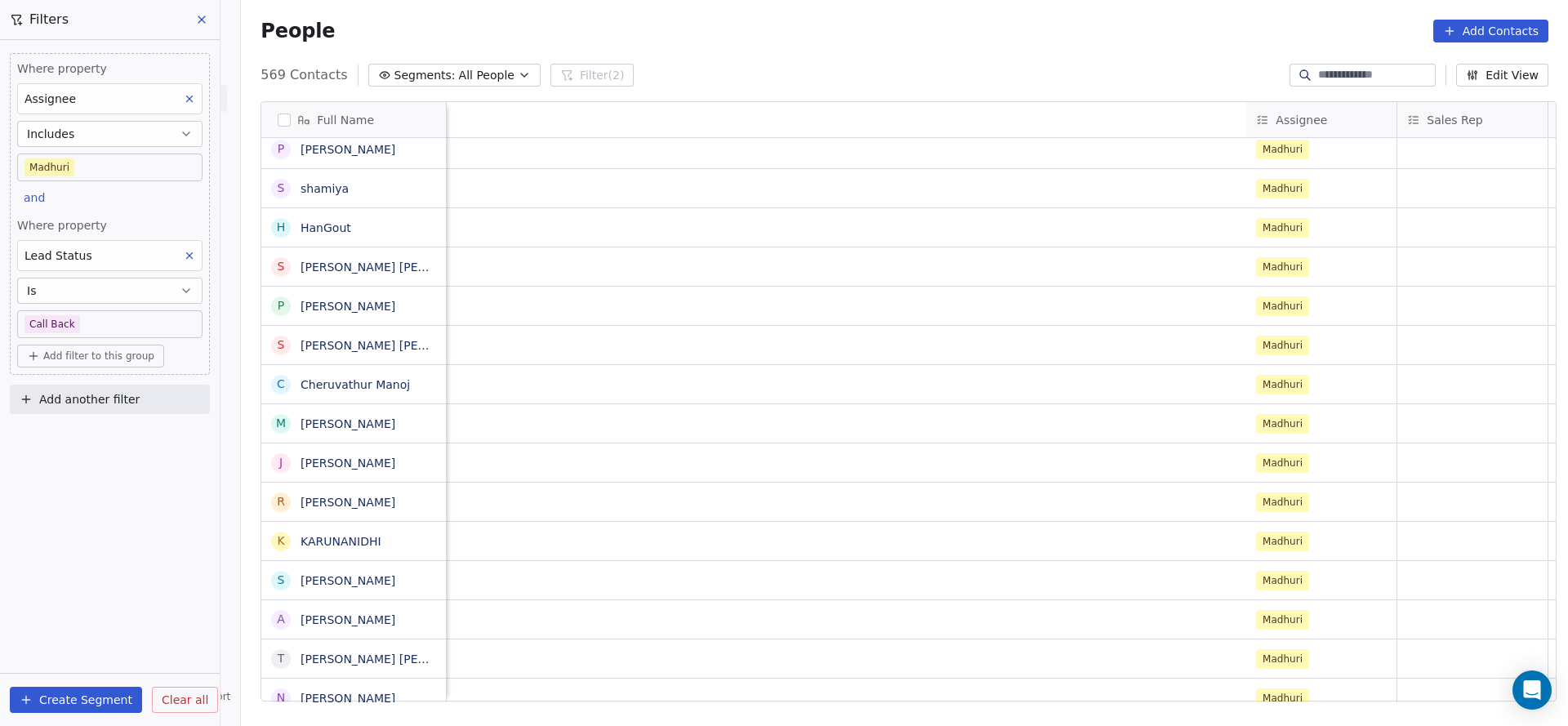
scroll to position [0, 2098]
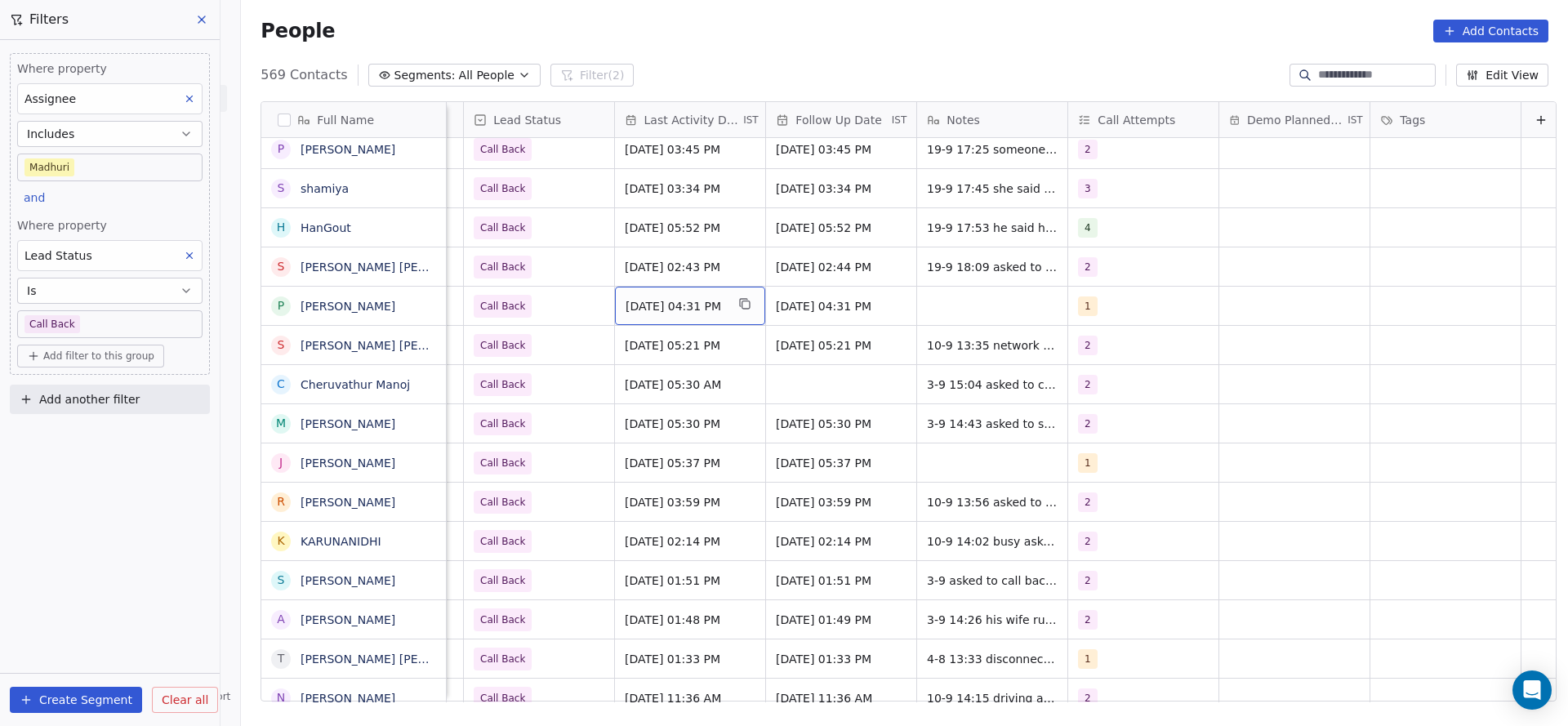
click at [672, 298] on span "Aug 04, 2025 04:31 PM" at bounding box center [675, 306] width 100 height 16
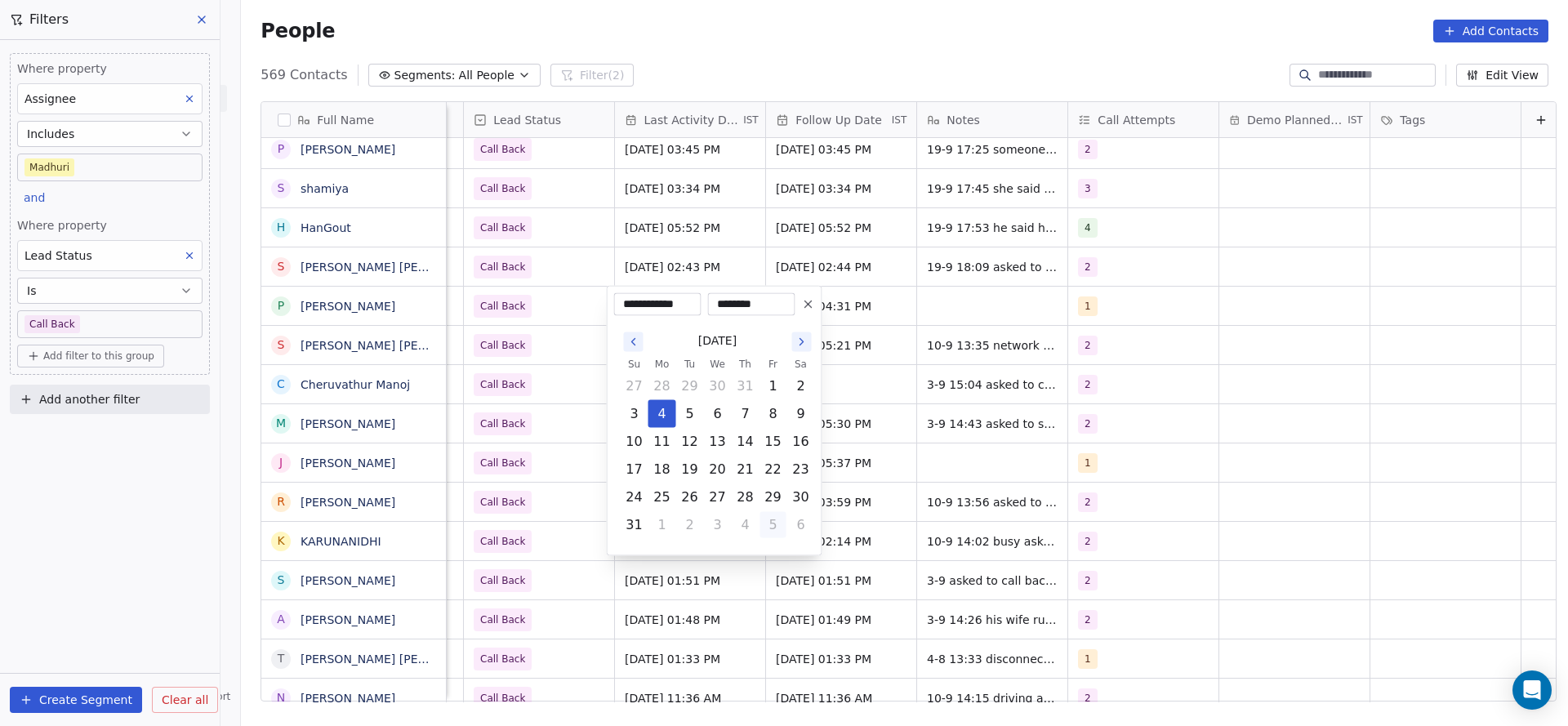
click at [765, 529] on button "5" at bounding box center [773, 525] width 26 height 26
click at [775, 435] on button "19" at bounding box center [773, 441] width 26 height 26
type input "**********"
click at [556, 398] on html "On2Cook India Pvt. Ltd. Contacts People Marketing Workflows Campaigns Sales Pip…" at bounding box center [784, 363] width 1568 height 726
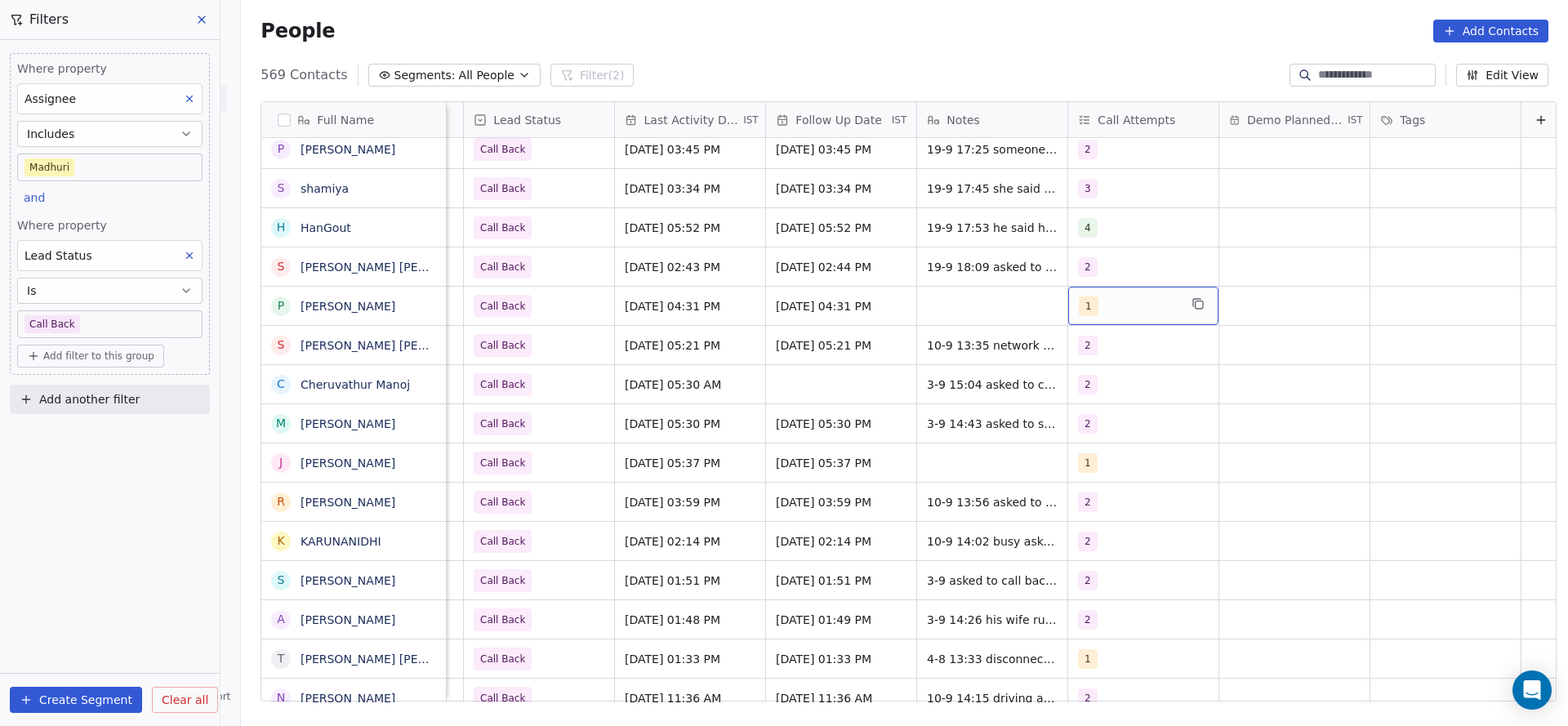
click at [1107, 314] on div "1" at bounding box center [1129, 306] width 100 height 20
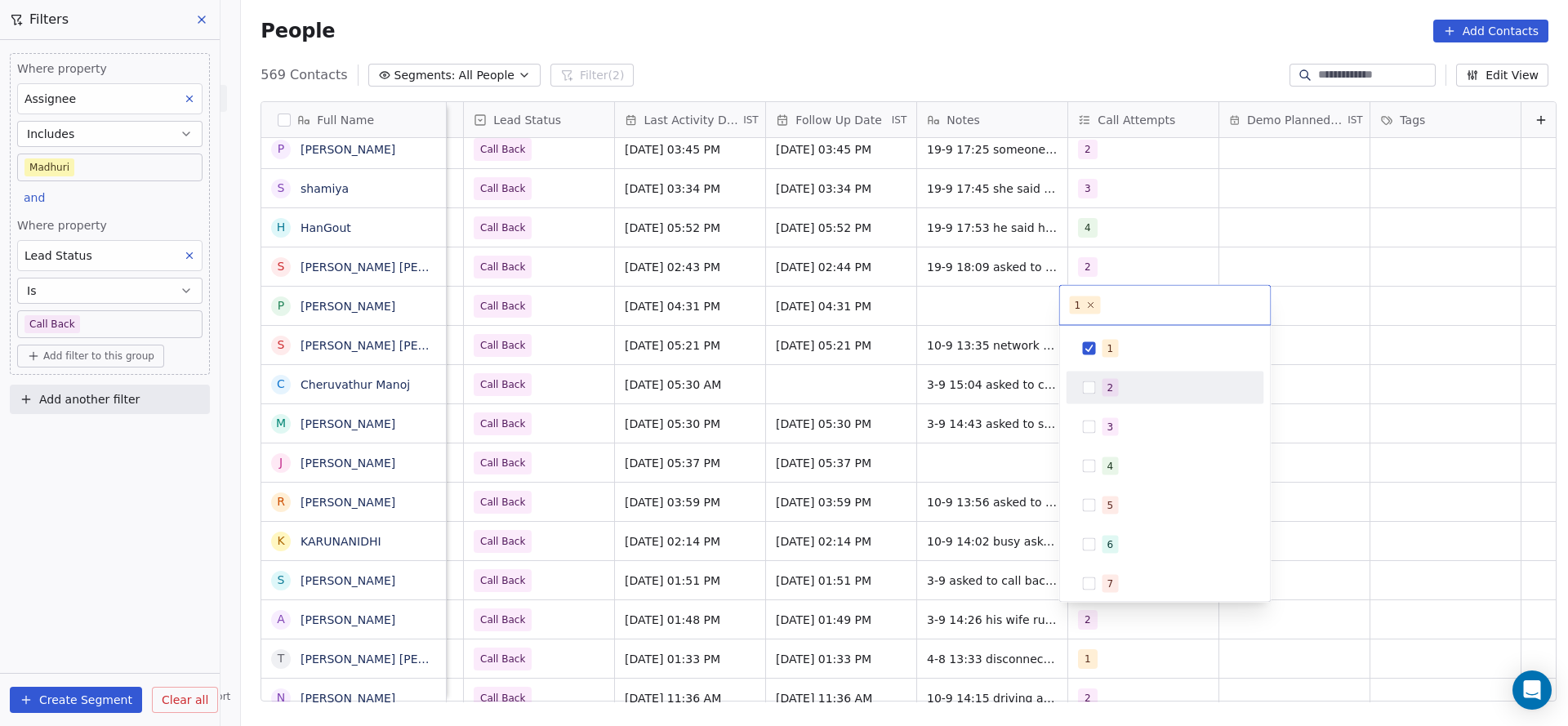
click at [1100, 385] on div "2" at bounding box center [1165, 388] width 185 height 26
click at [991, 380] on html "On2Cook India Pvt. Ltd. Contacts People Marketing Workflows Campaigns Sales Pip…" at bounding box center [784, 363] width 1568 height 726
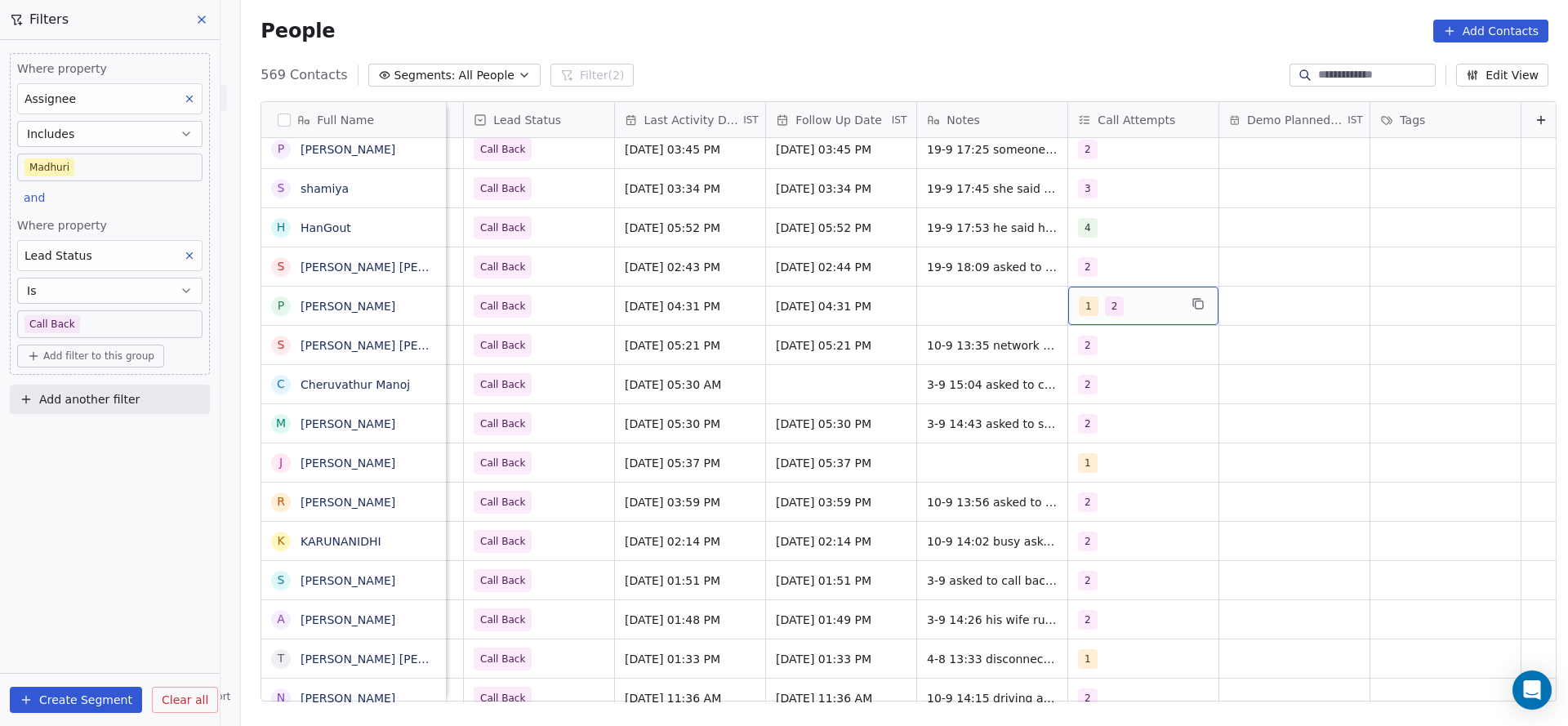
click at [1102, 316] on div "1 2" at bounding box center [1143, 305] width 150 height 38
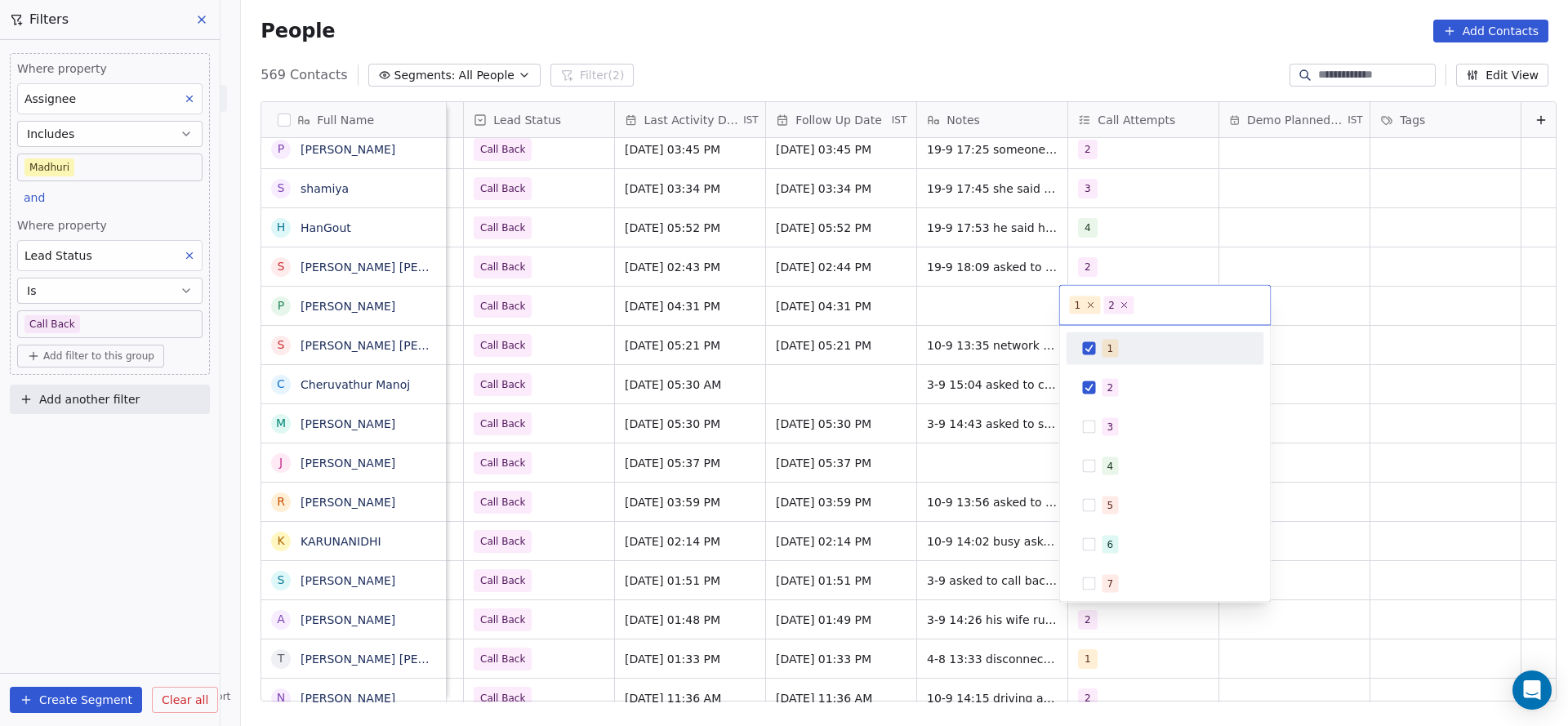
click at [1090, 351] on button "Suggestions" at bounding box center [1089, 349] width 13 height 13
click at [921, 384] on html "On2Cook India Pvt. Ltd. Contacts People Marketing Workflows Campaigns Sales Pip…" at bounding box center [784, 363] width 1568 height 726
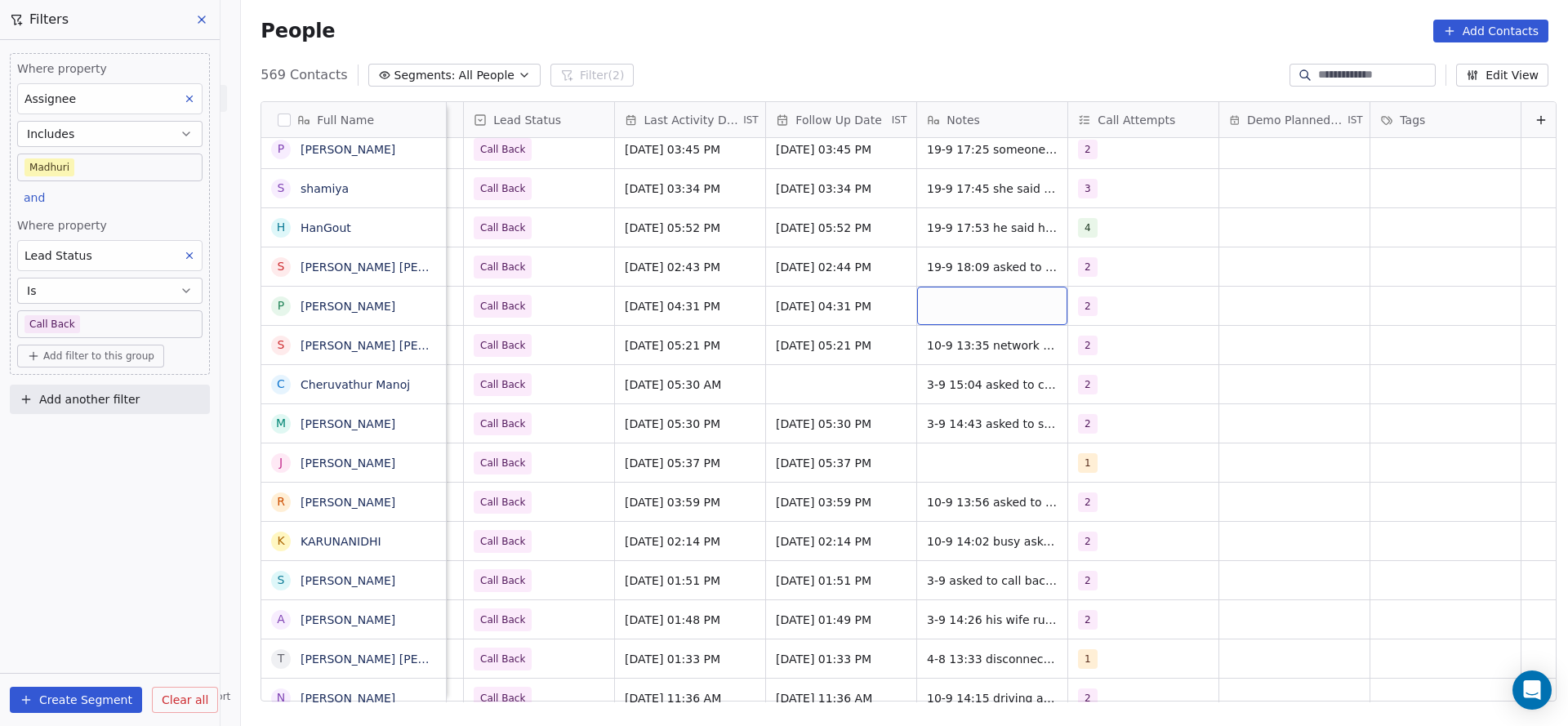
click at [928, 306] on div "grid" at bounding box center [992, 305] width 150 height 38
type textarea "**********"
click at [606, 414] on html "On2Cook India Pvt. Ltd. Contacts People Marketing Workflows Campaigns Sales Pip…" at bounding box center [784, 363] width 1568 height 726
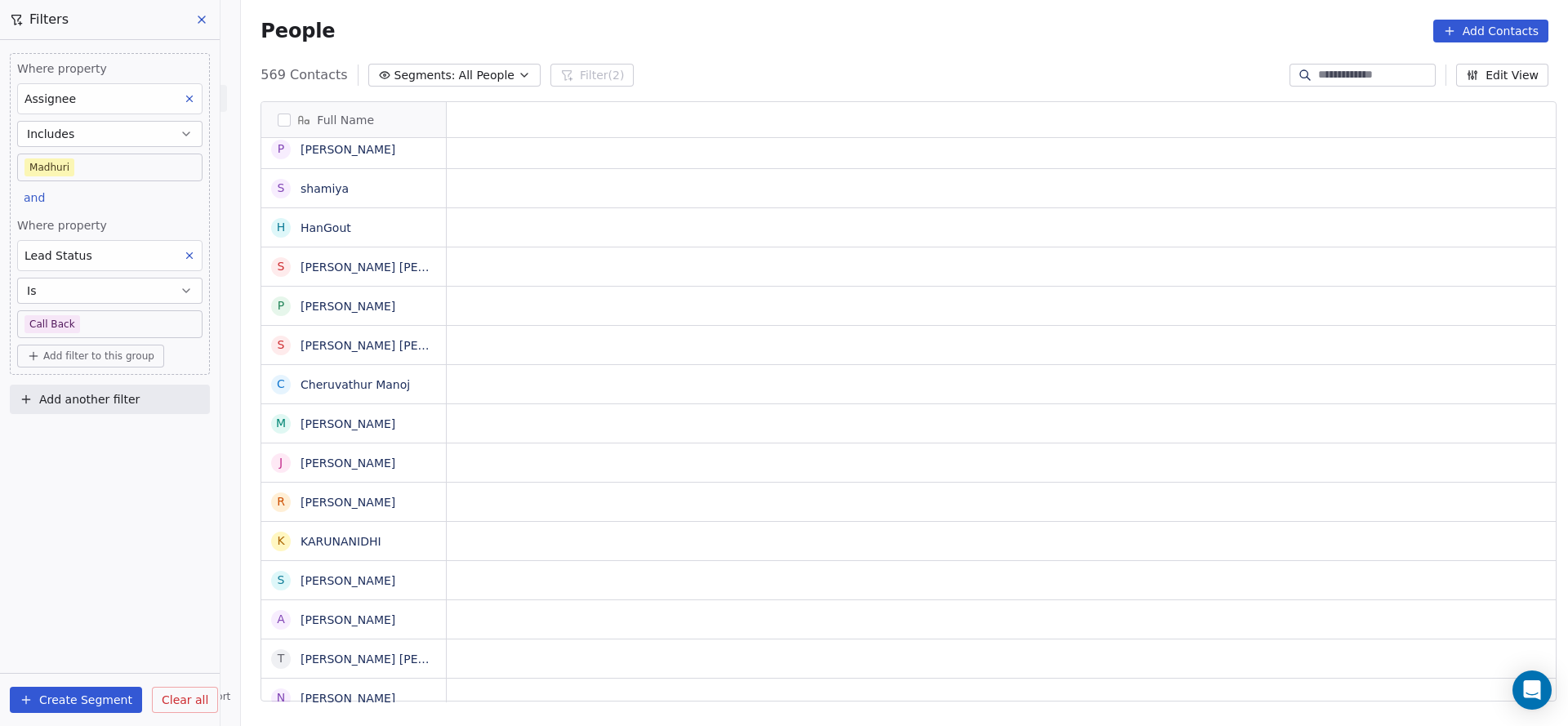
scroll to position [0, 0]
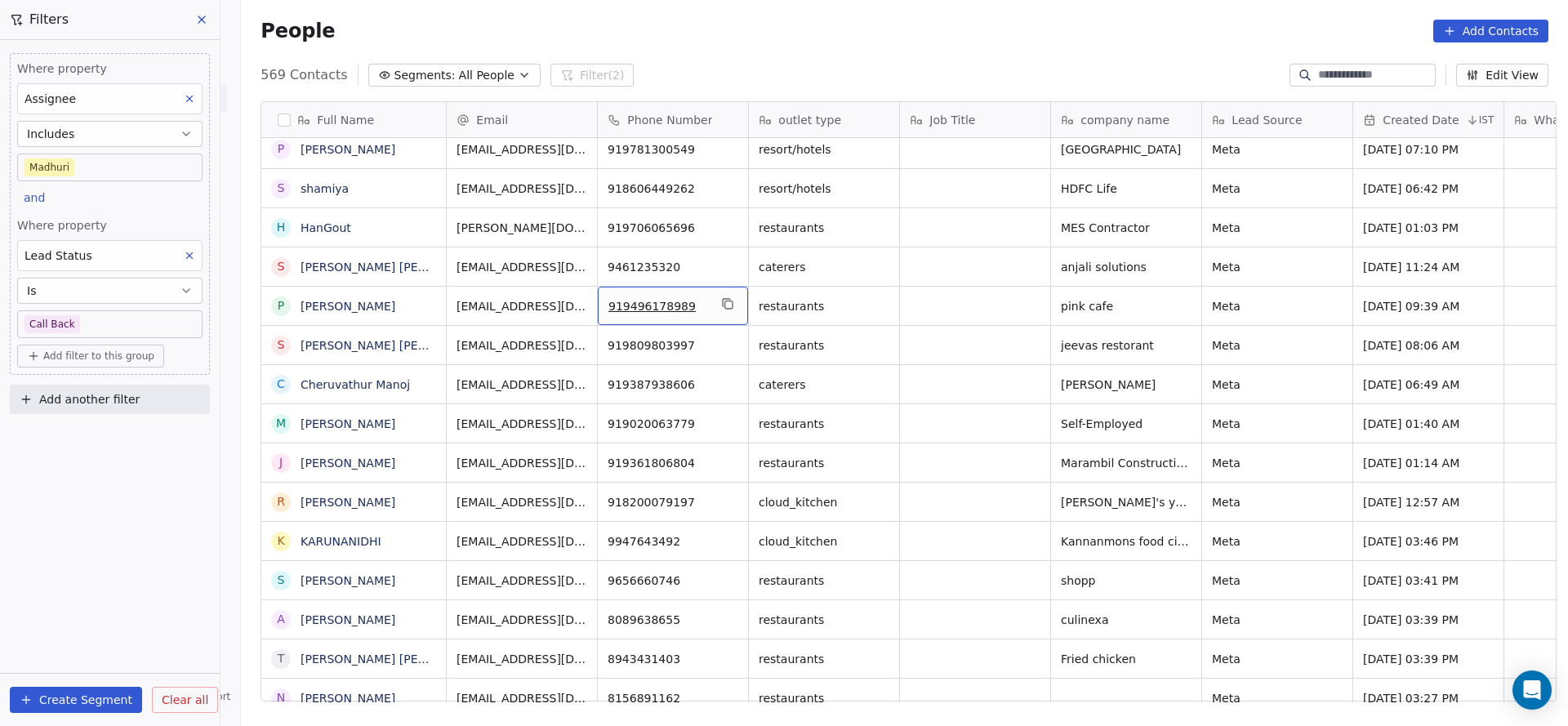
click at [723, 315] on div "919496178989" at bounding box center [673, 305] width 150 height 38
click at [723, 305] on icon "grid" at bounding box center [727, 304] width 13 height 13
click at [721, 306] on icon "grid" at bounding box center [727, 304] width 13 height 13
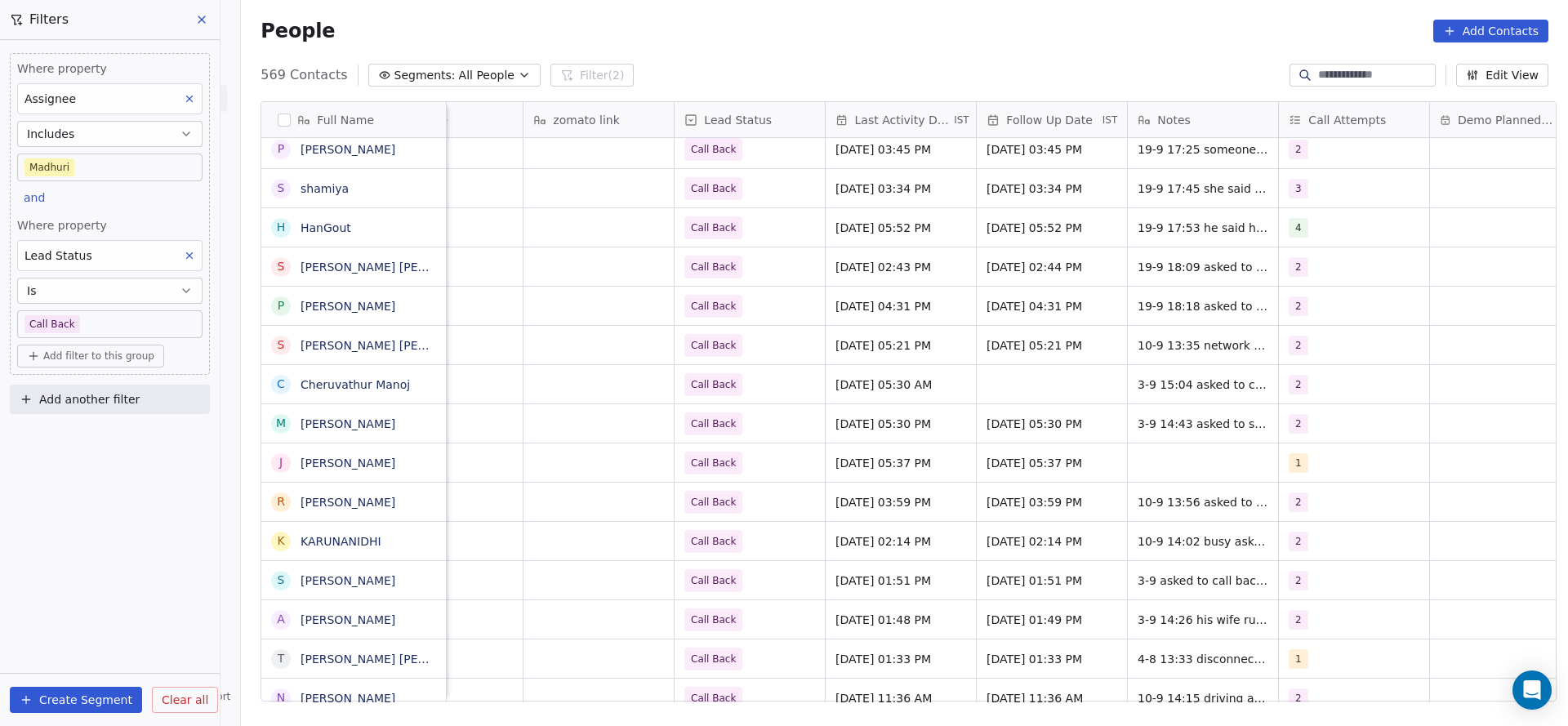
scroll to position [0, 2089]
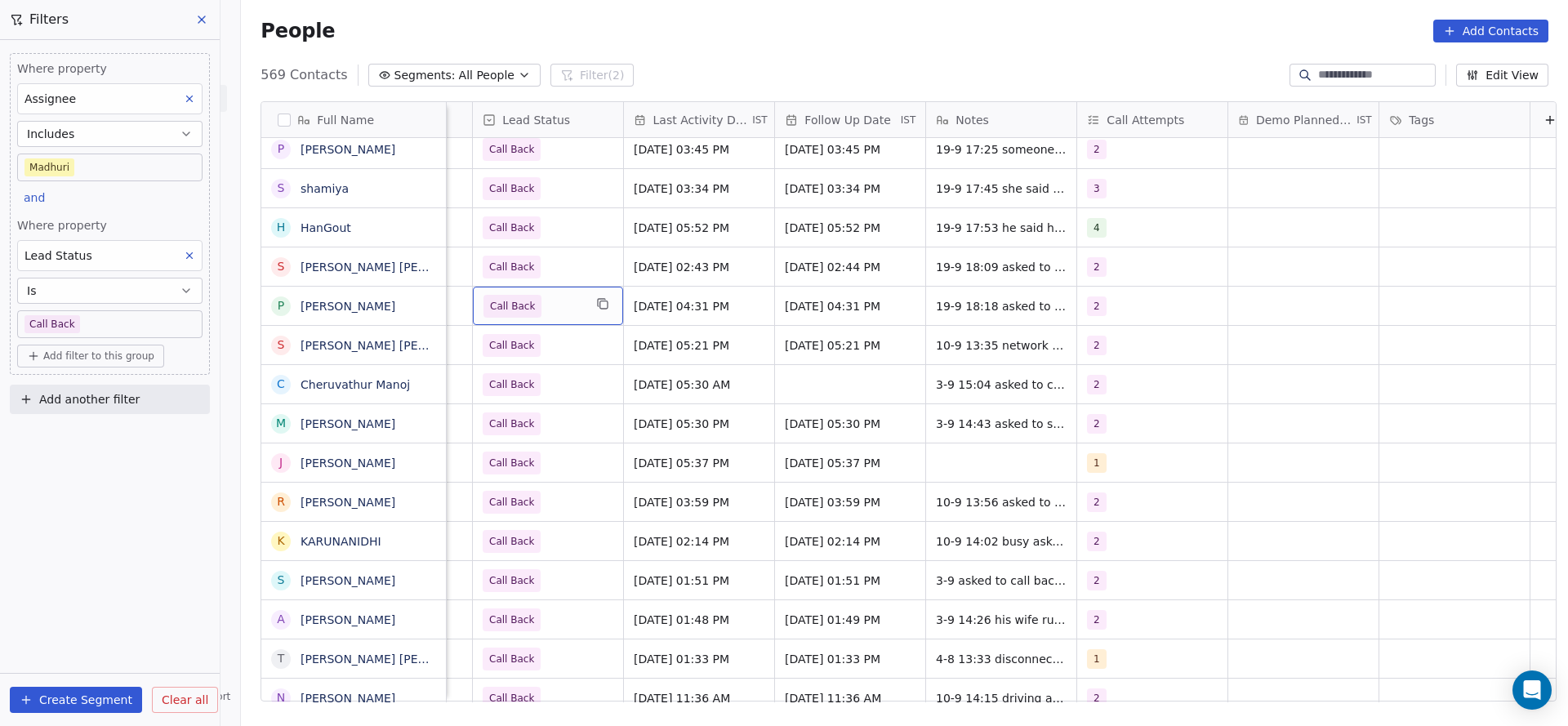
click at [567, 306] on span "Call Back" at bounding box center [534, 305] width 100 height 23
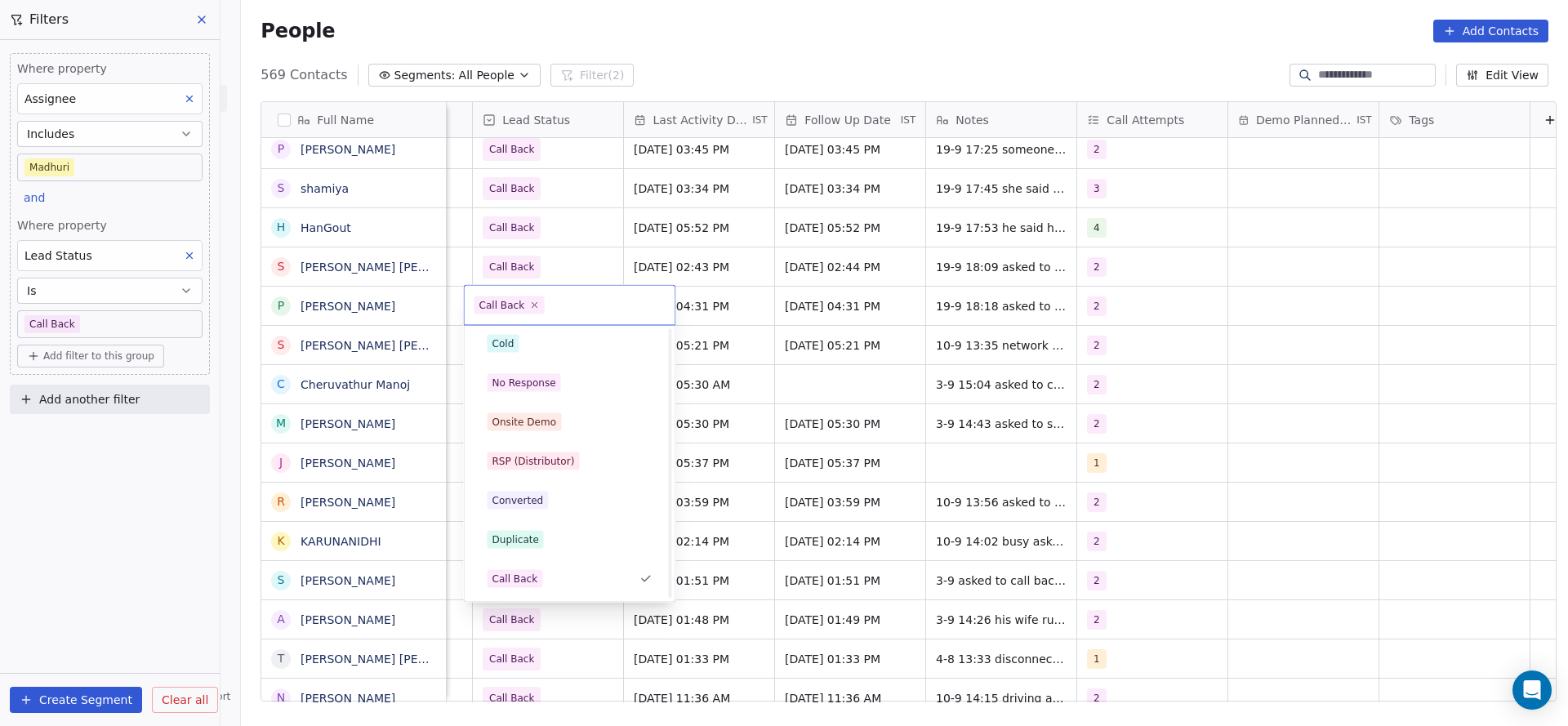
scroll to position [0, 0]
click at [542, 375] on div "Active" at bounding box center [570, 388] width 185 height 26
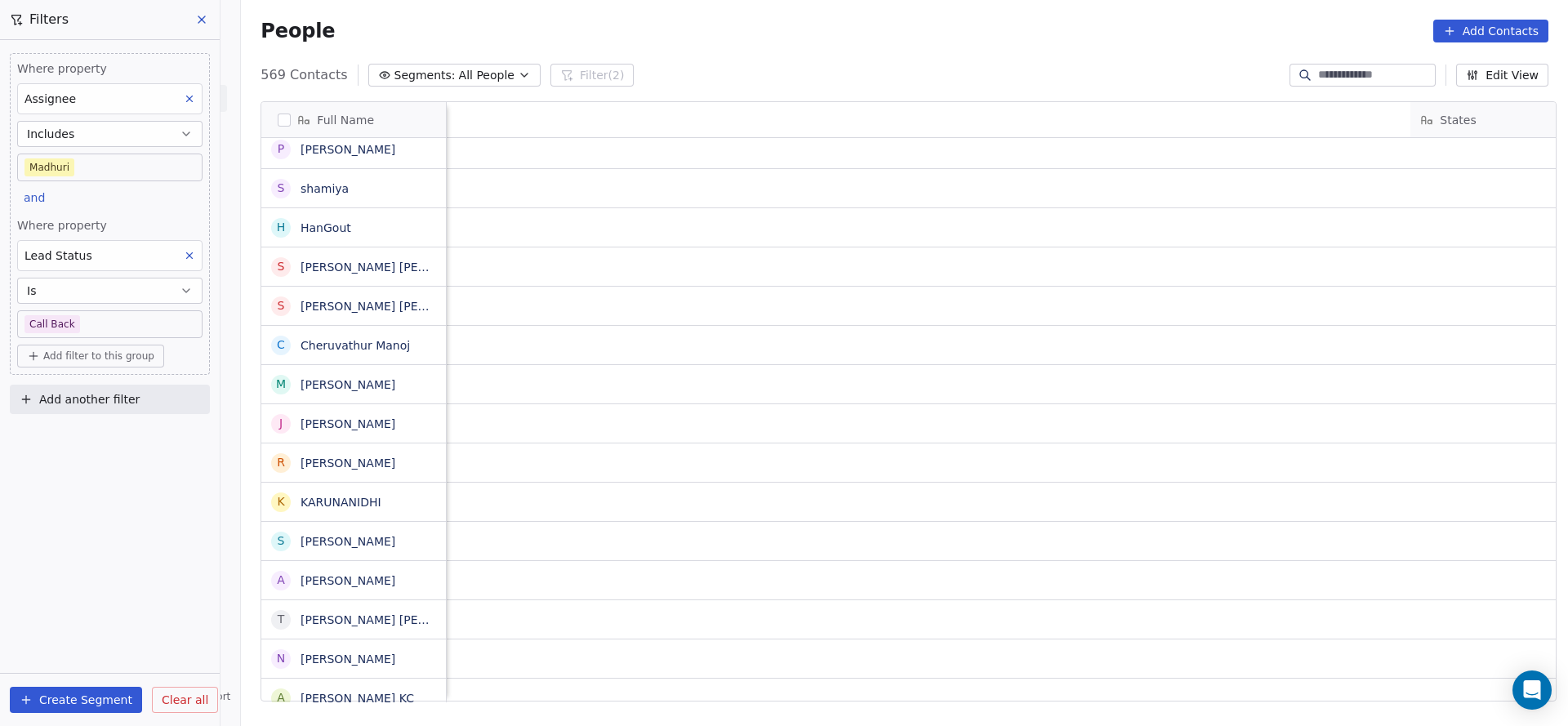
scroll to position [0, 1832]
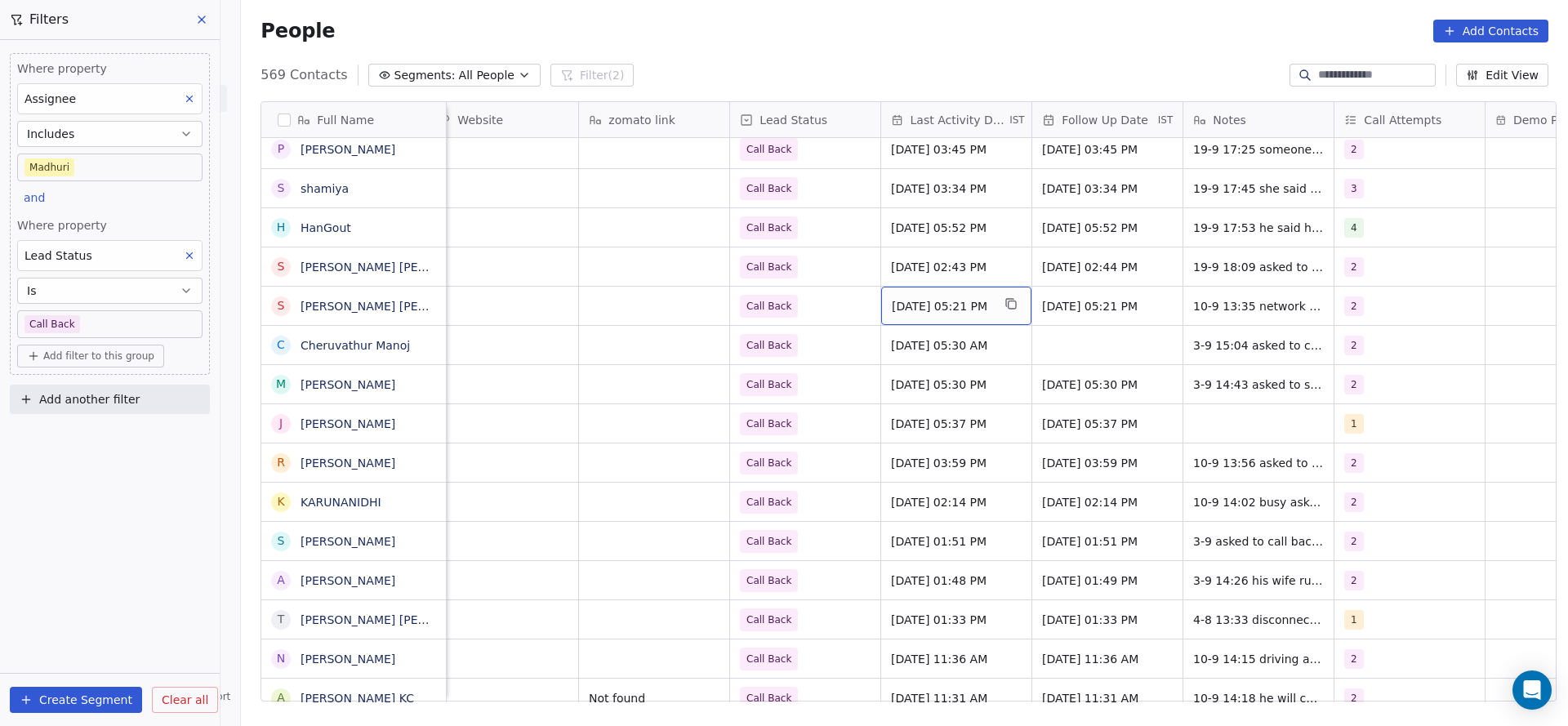
click at [957, 313] on span "Sep 10, 2025 05:21 PM" at bounding box center [941, 306] width 100 height 16
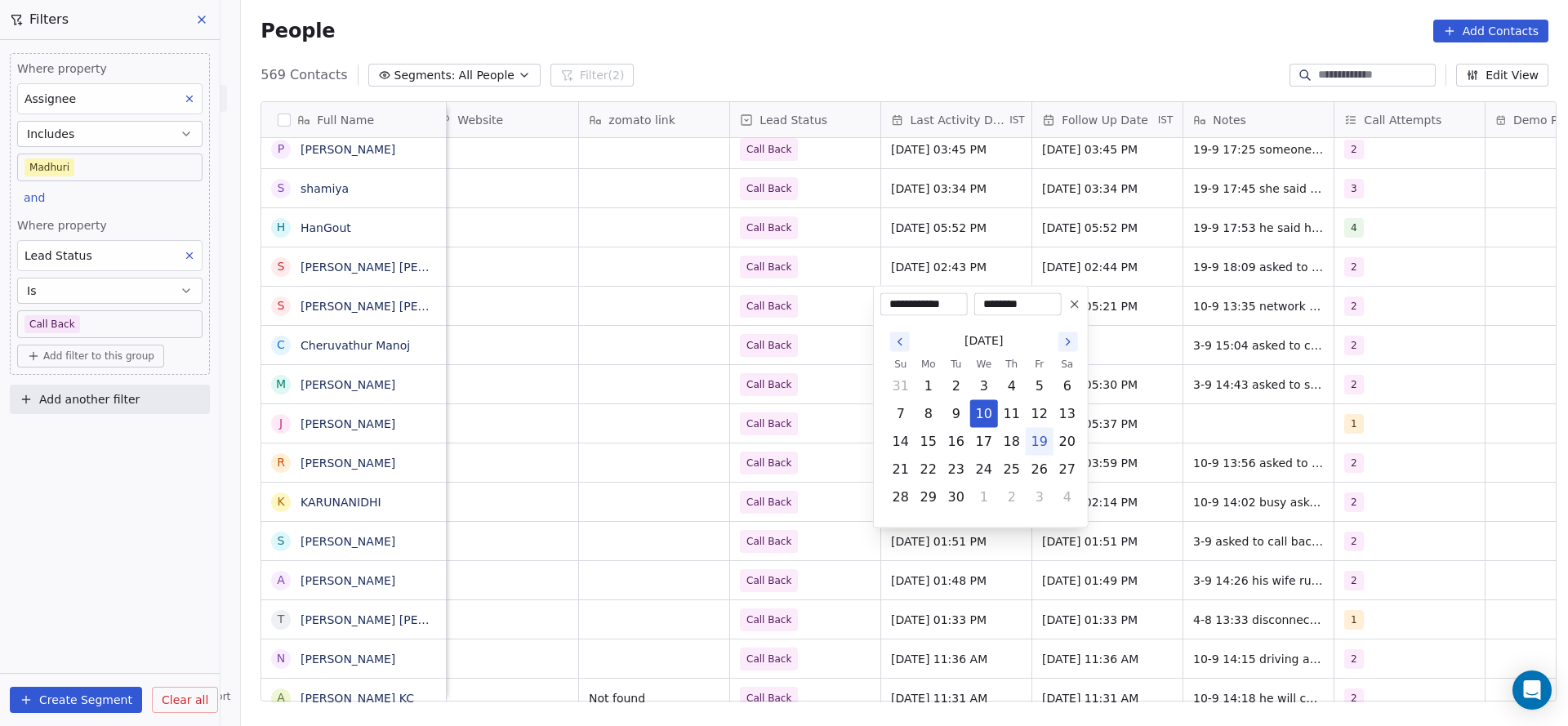
click at [1043, 443] on button "19" at bounding box center [1039, 441] width 26 height 26
type input "**********"
click at [832, 453] on html "On2Cook India Pvt. Ltd. Contacts People Marketing Workflows Campaigns Sales Pip…" at bounding box center [784, 363] width 1568 height 726
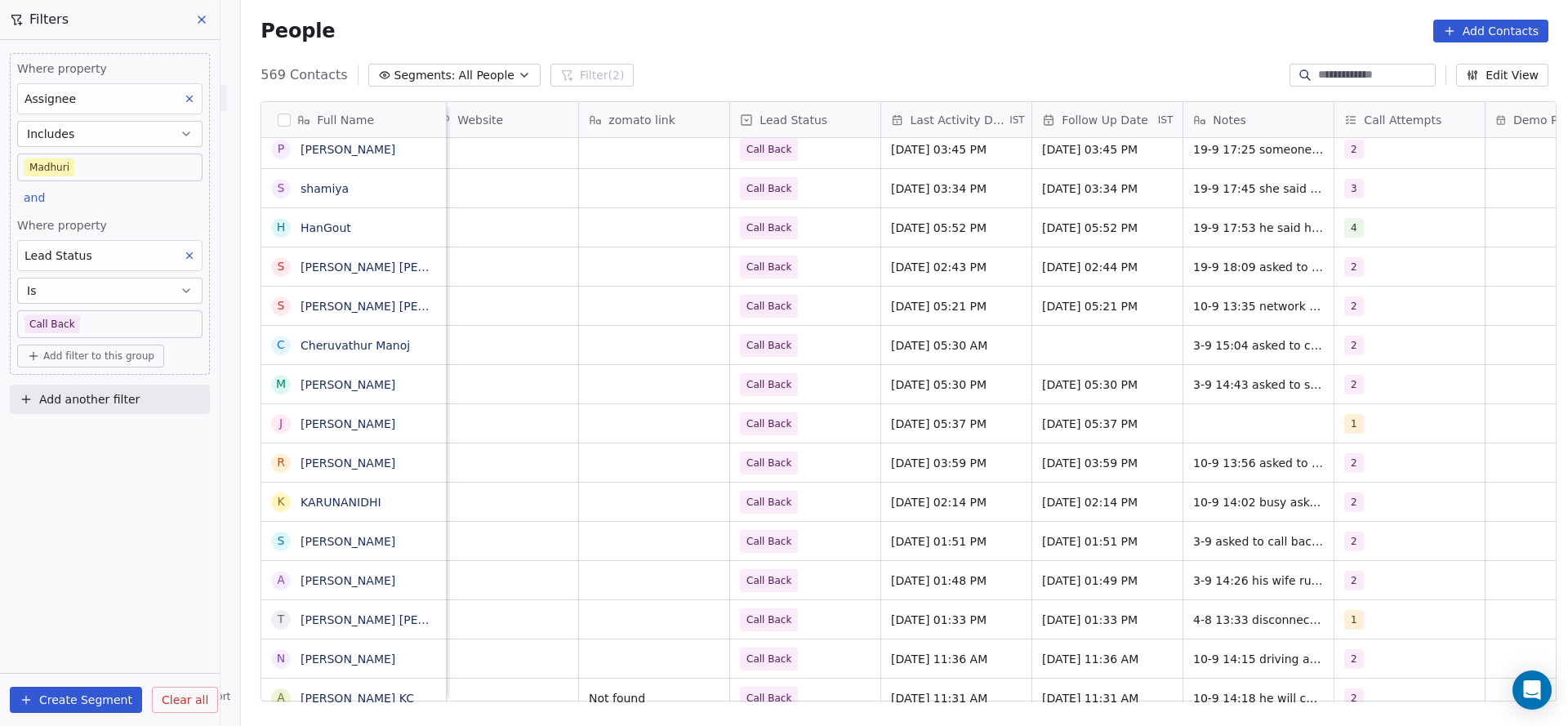
scroll to position [0, 2121]
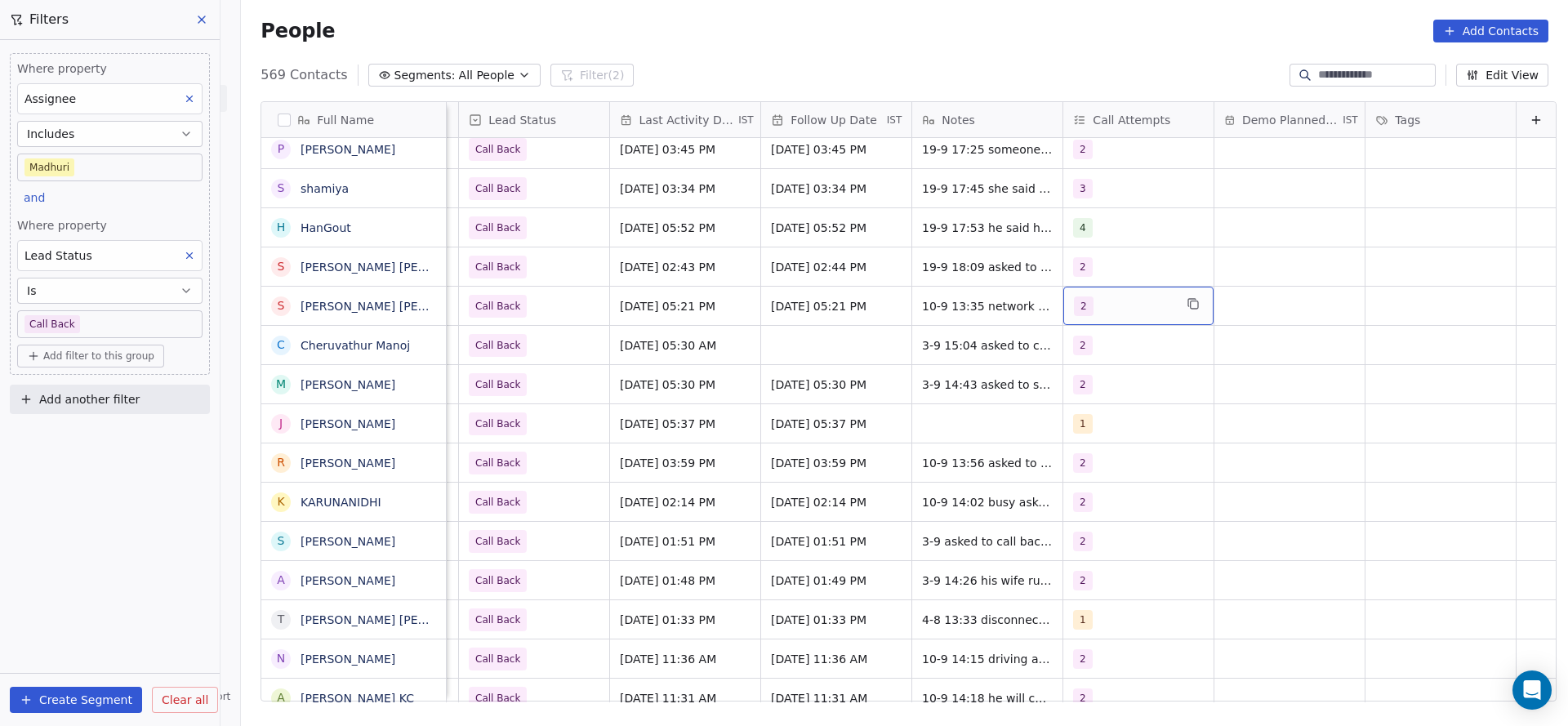
click at [1073, 300] on div "2" at bounding box center [1123, 306] width 100 height 20
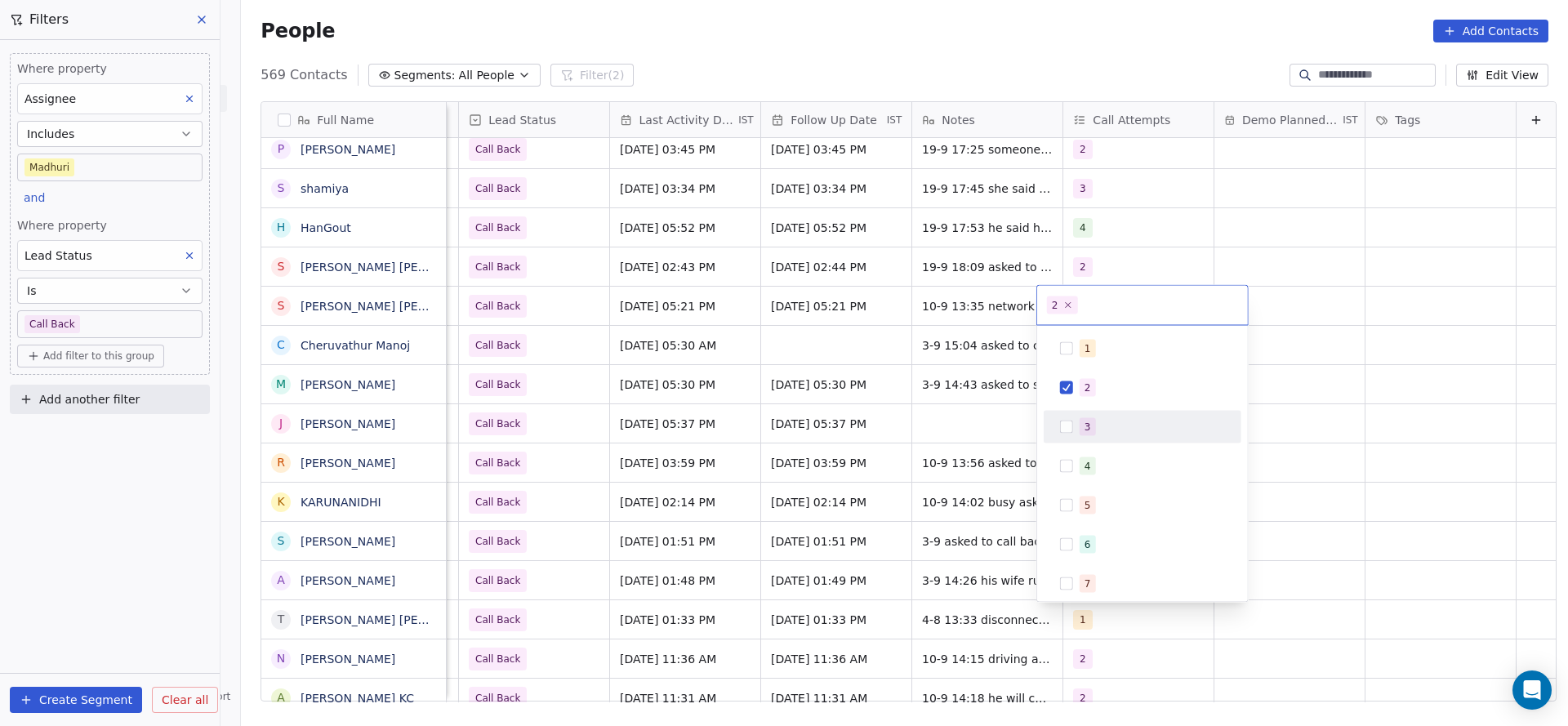
click at [1084, 430] on div "3" at bounding box center [1087, 427] width 6 height 15
click at [1092, 380] on span "2" at bounding box center [1088, 388] width 16 height 18
drag, startPoint x: 890, startPoint y: 434, endPoint x: 902, endPoint y: 291, distance: 143.5
click at [894, 432] on html "On2Cook India Pvt. Ltd. Contacts People Marketing Workflows Campaigns Sales Pip…" at bounding box center [784, 363] width 1568 height 726
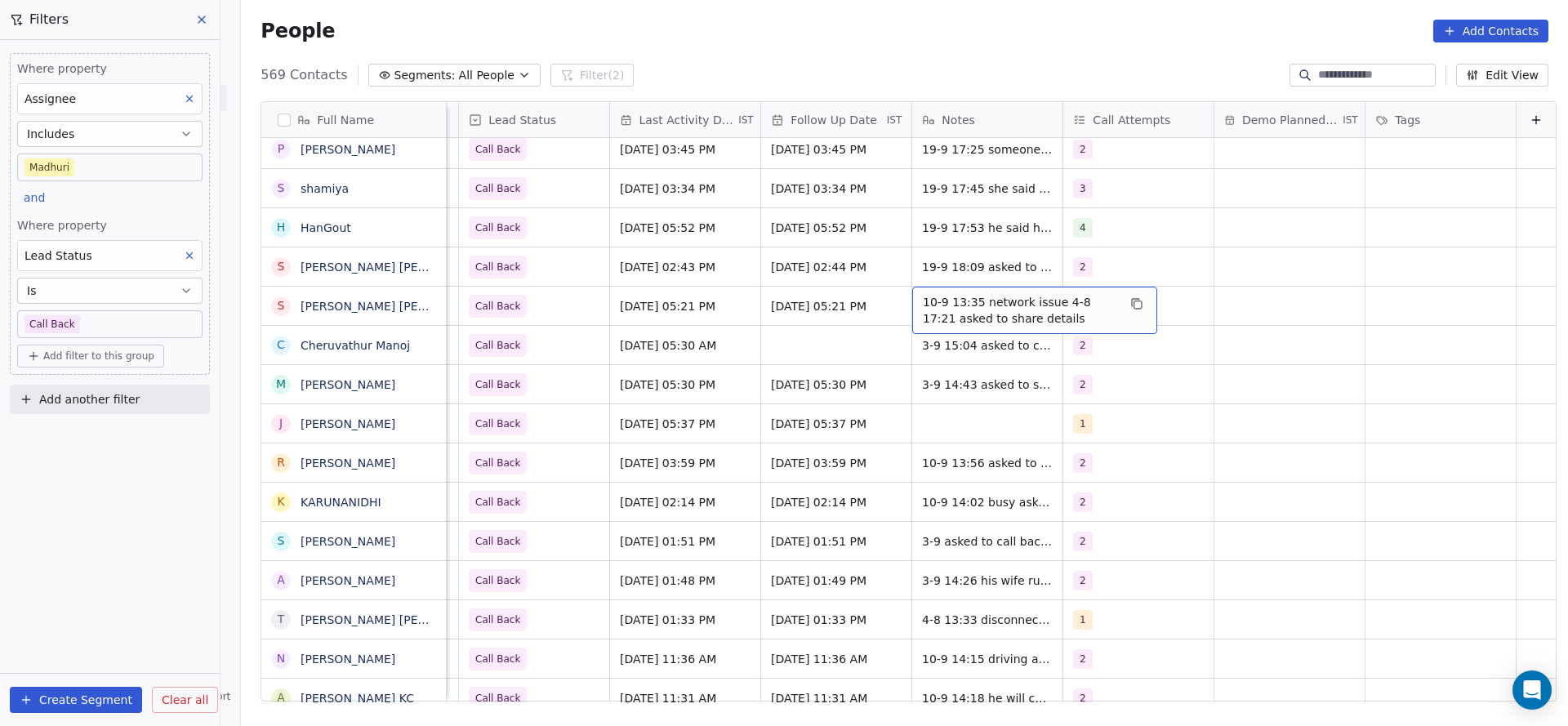
click at [912, 291] on div "10-9 13:35 network issue 4-8 17:21 asked to share details" at bounding box center [1034, 310] width 245 height 47
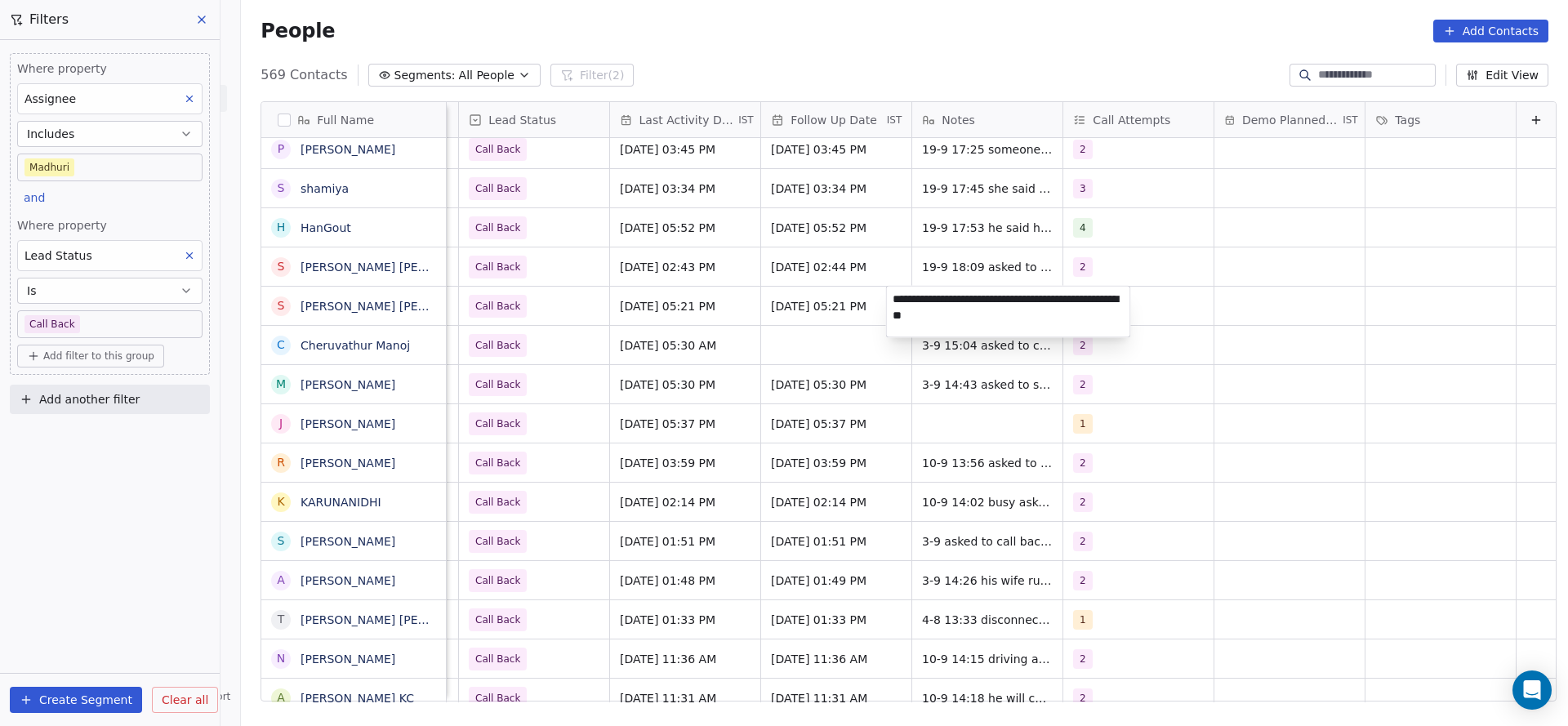
click at [886, 293] on div "**********" at bounding box center [1008, 312] width 245 height 53
click at [887, 293] on textarea "**********" at bounding box center [1008, 312] width 244 height 51
type textarea "**********"
click at [755, 328] on html "On2Cook India Pvt. Ltd. Contacts People Marketing Workflows Campaigns Sales Pip…" at bounding box center [784, 363] width 1568 height 726
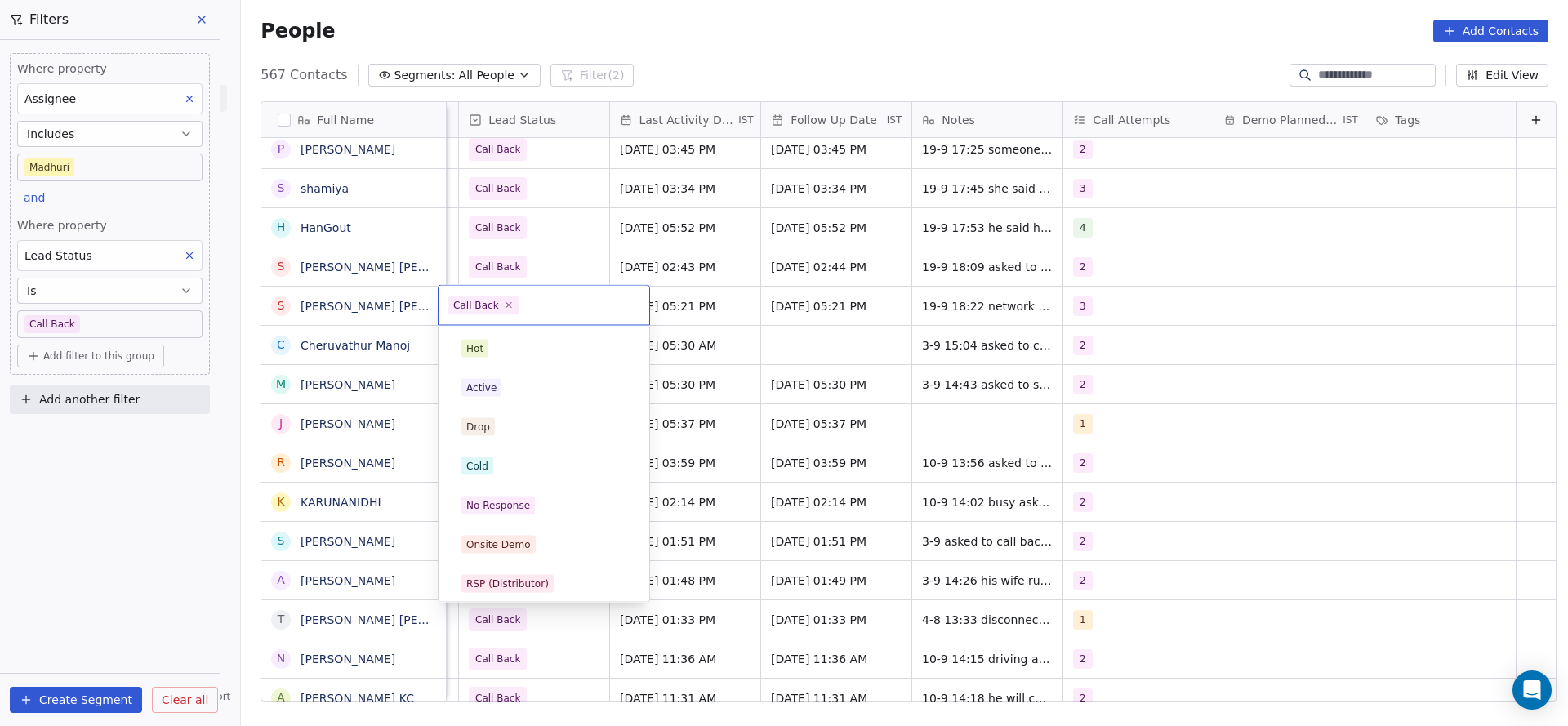
scroll to position [122, 0]
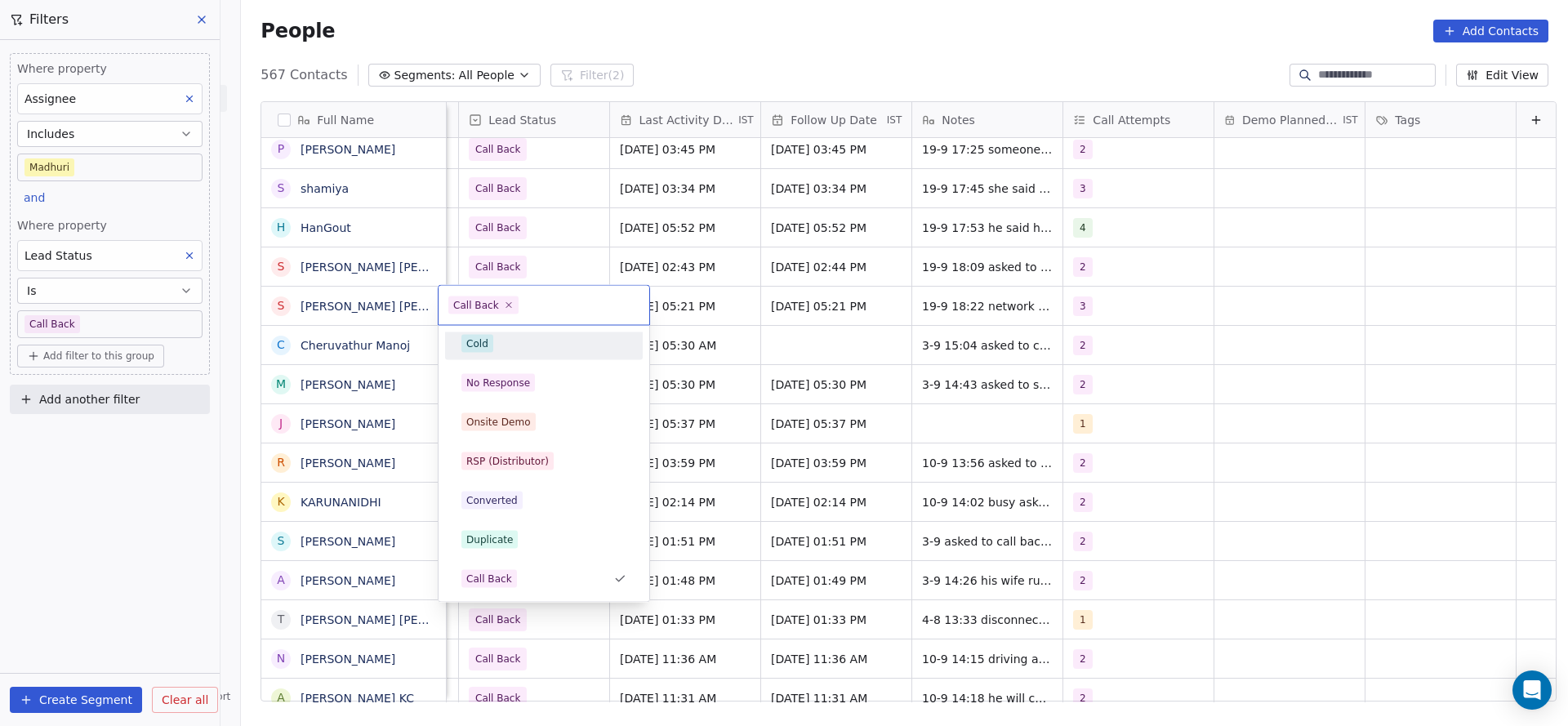
click at [753, 311] on html "On2Cook India Pvt. Ltd. Contacts People Marketing Workflows Campaigns Sales Pip…" at bounding box center [784, 363] width 1568 height 726
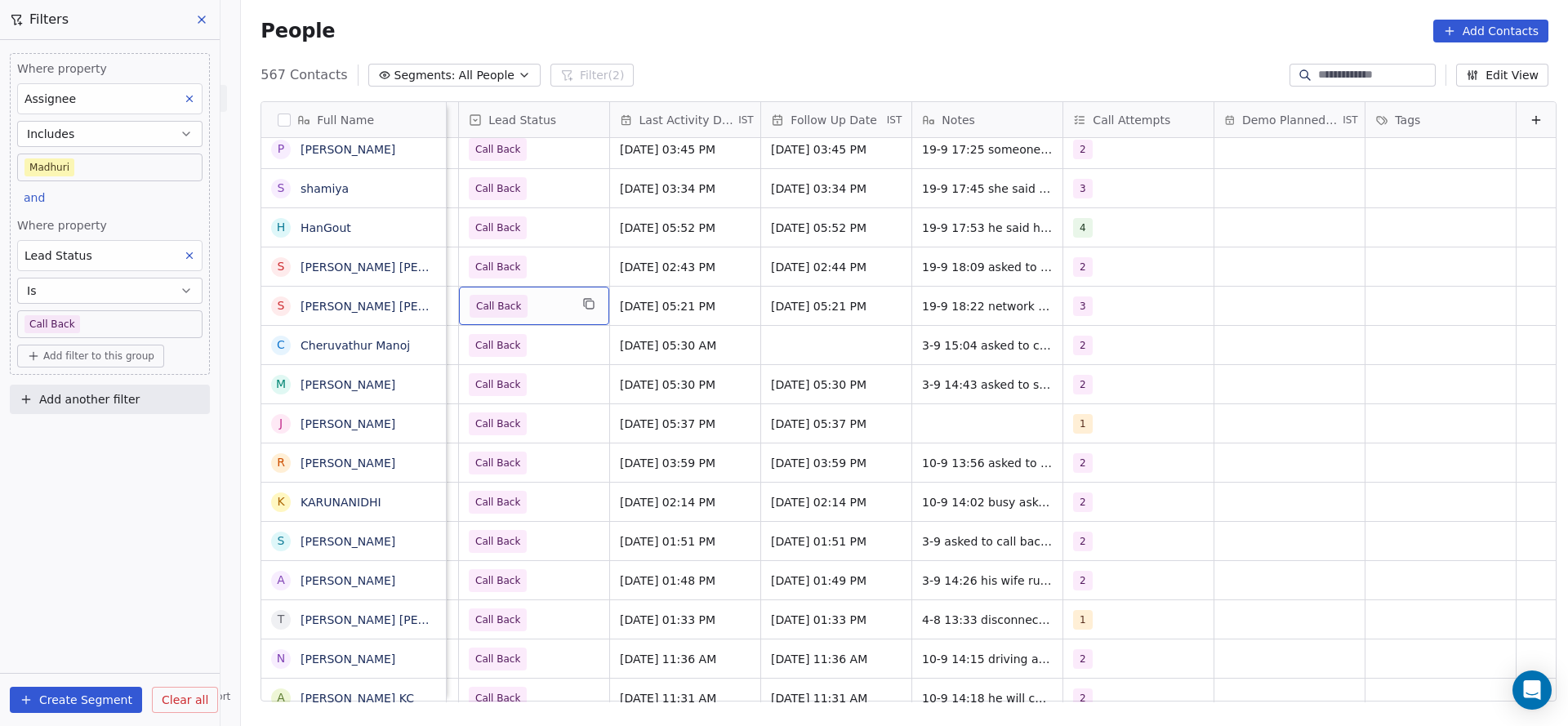
click at [546, 304] on span "Call Back" at bounding box center [519, 305] width 100 height 23
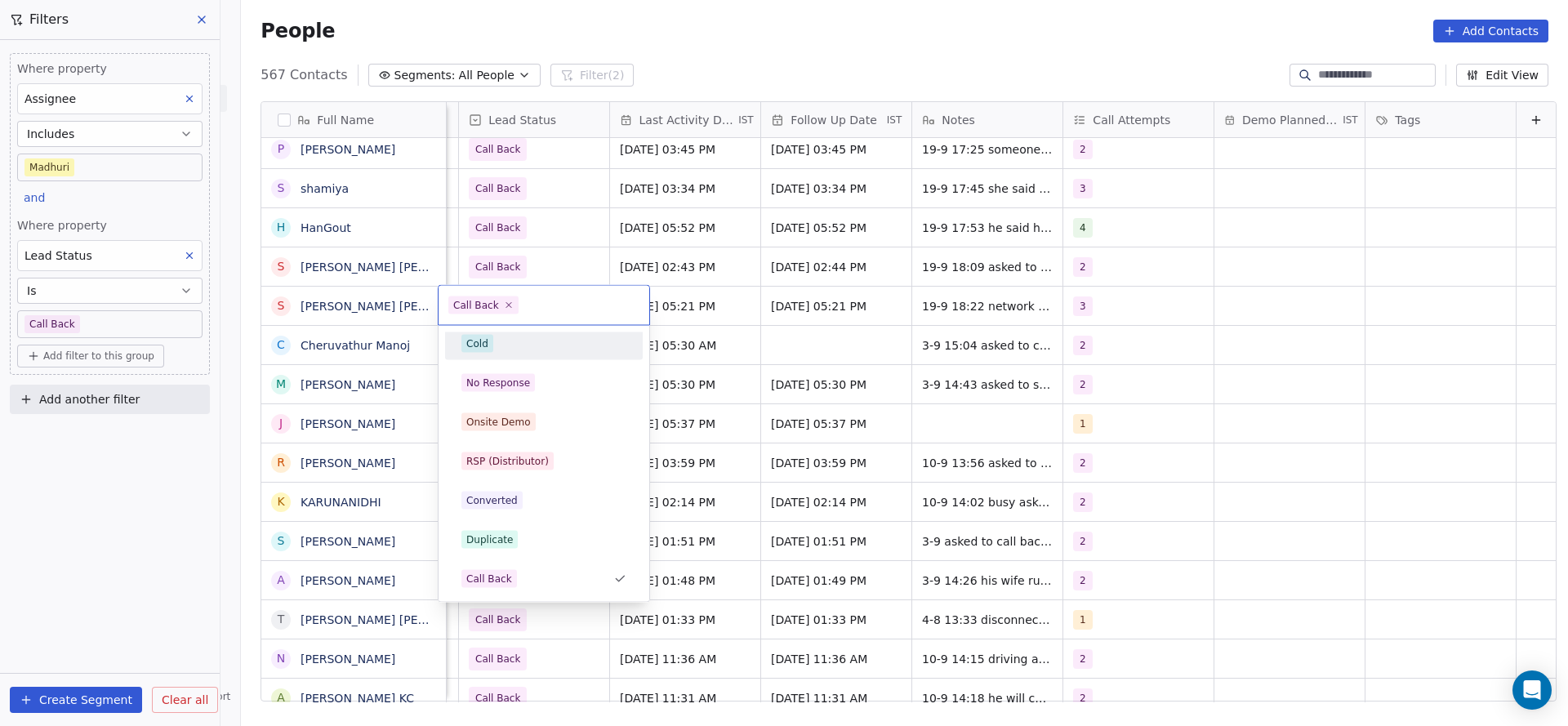
click at [518, 348] on div "Cold" at bounding box center [544, 344] width 165 height 18
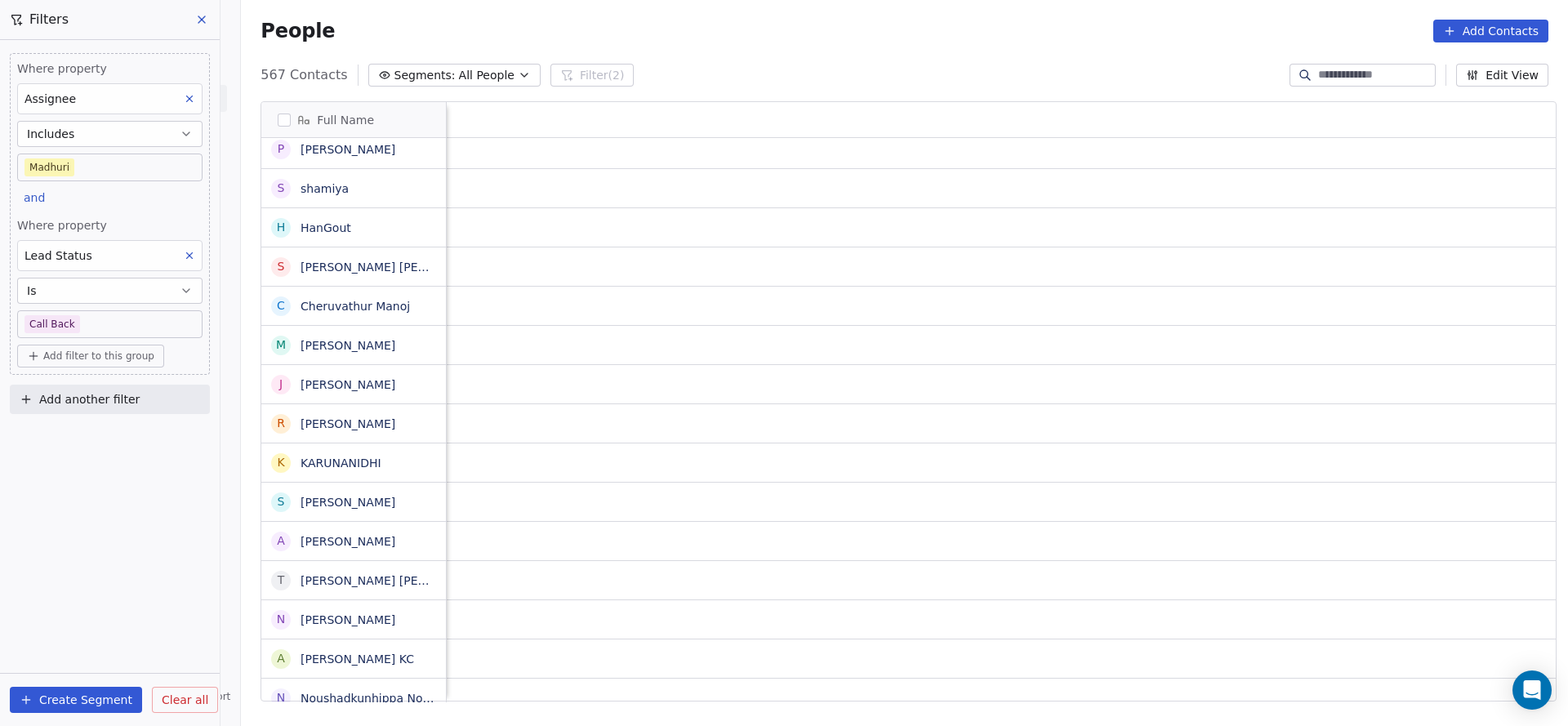
scroll to position [0, 151]
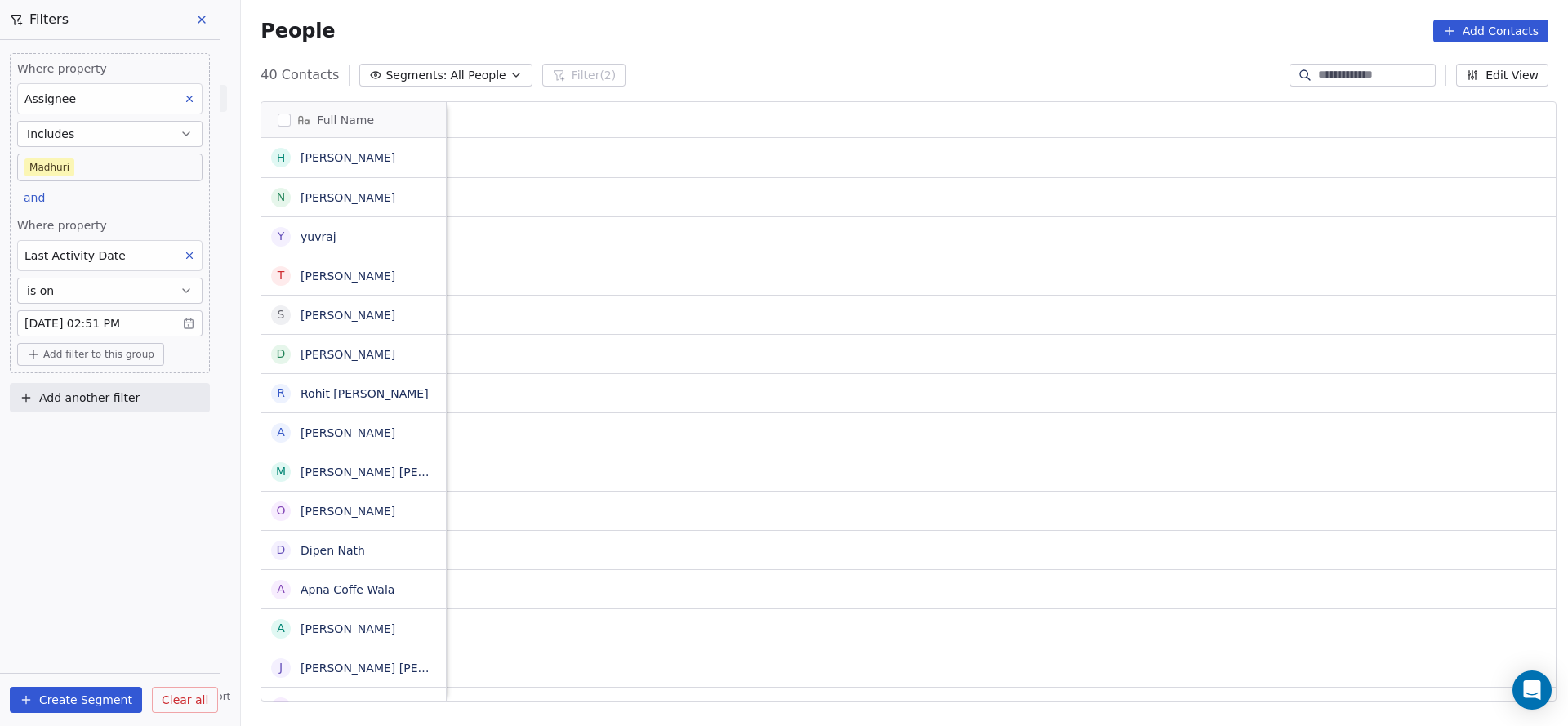
scroll to position [620, 1315]
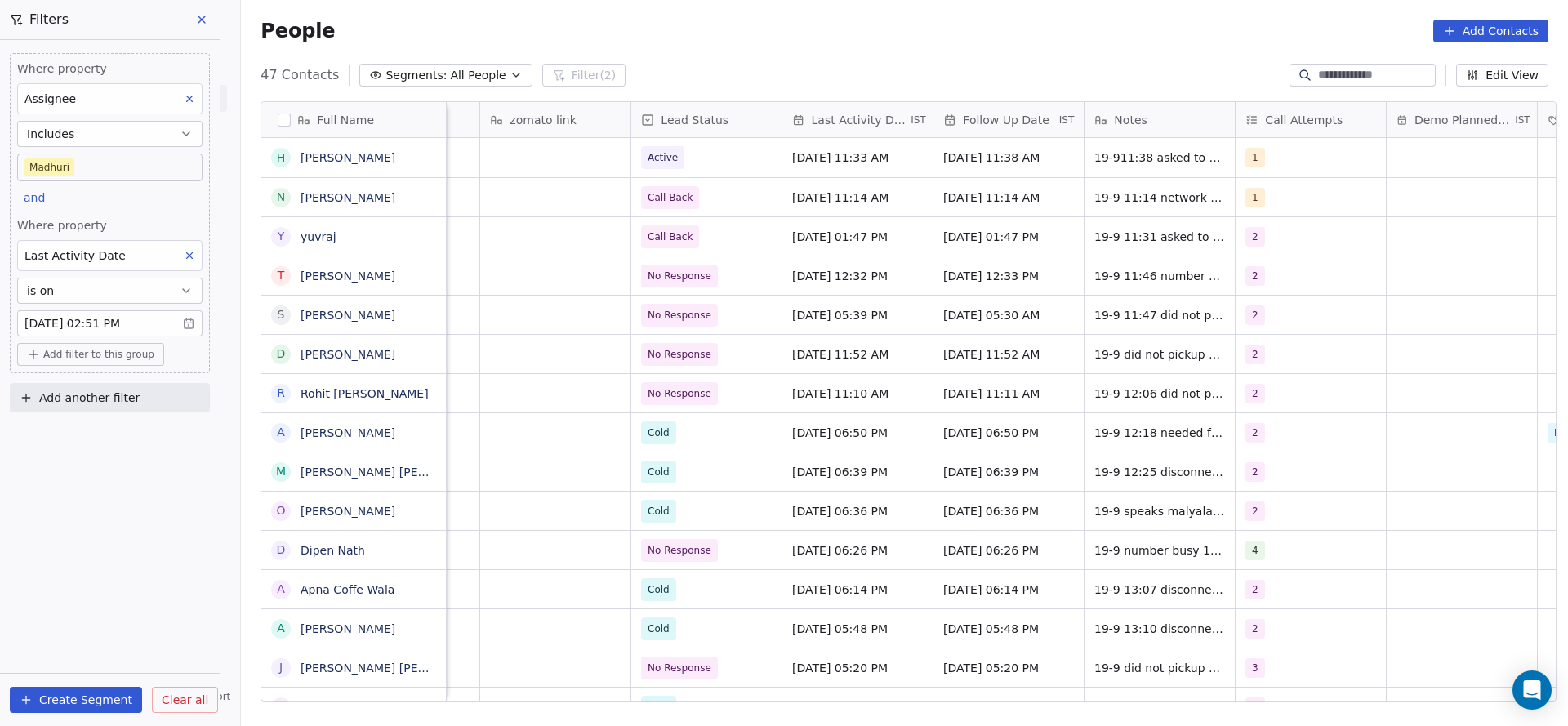
click at [76, 159] on body "On2Cook India Pvt. Ltd. Contacts People Marketing Workflows Campaigns Sales Pip…" at bounding box center [784, 363] width 1568 height 726
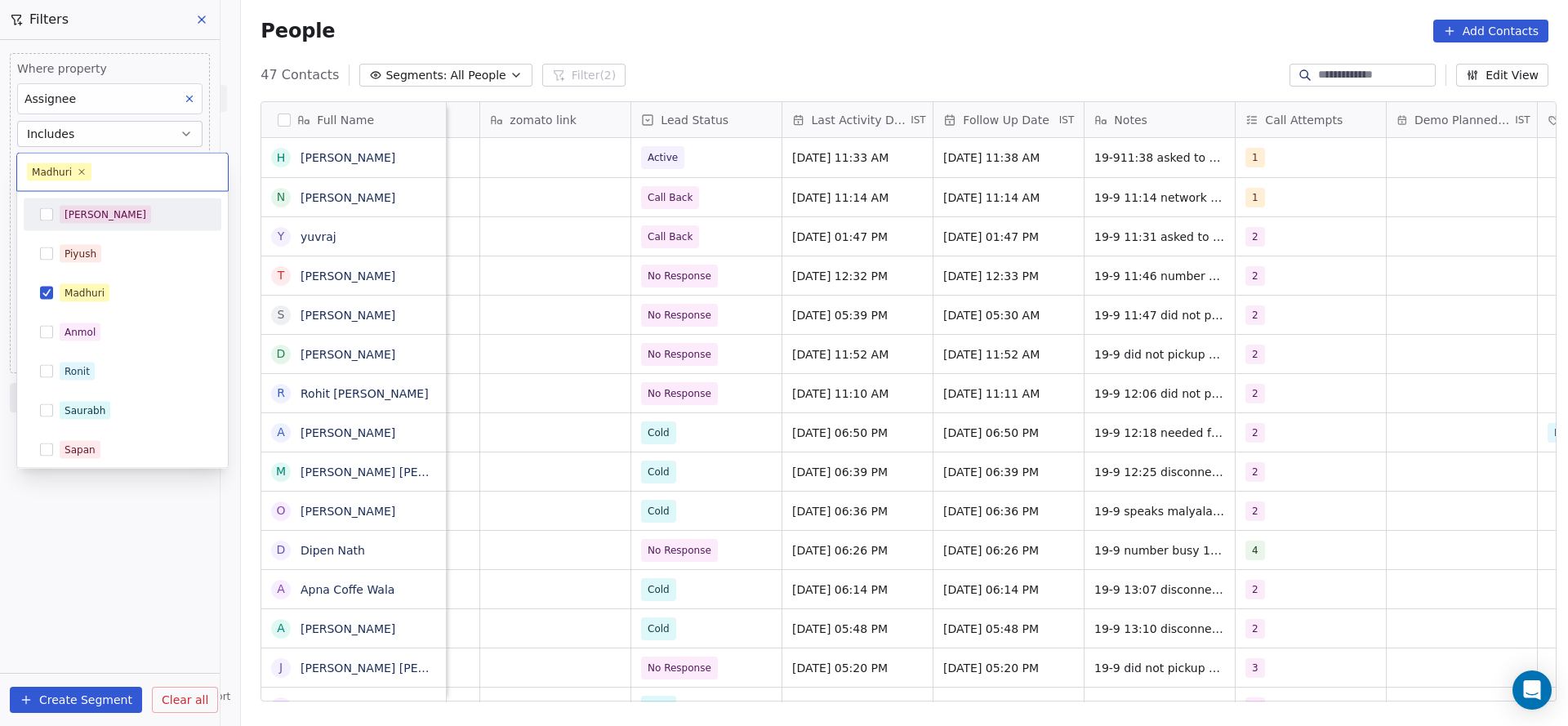
drag, startPoint x: 121, startPoint y: 218, endPoint x: 121, endPoint y: 277, distance: 59.0
click at [121, 218] on div "Salim" at bounding box center [132, 215] width 145 height 18
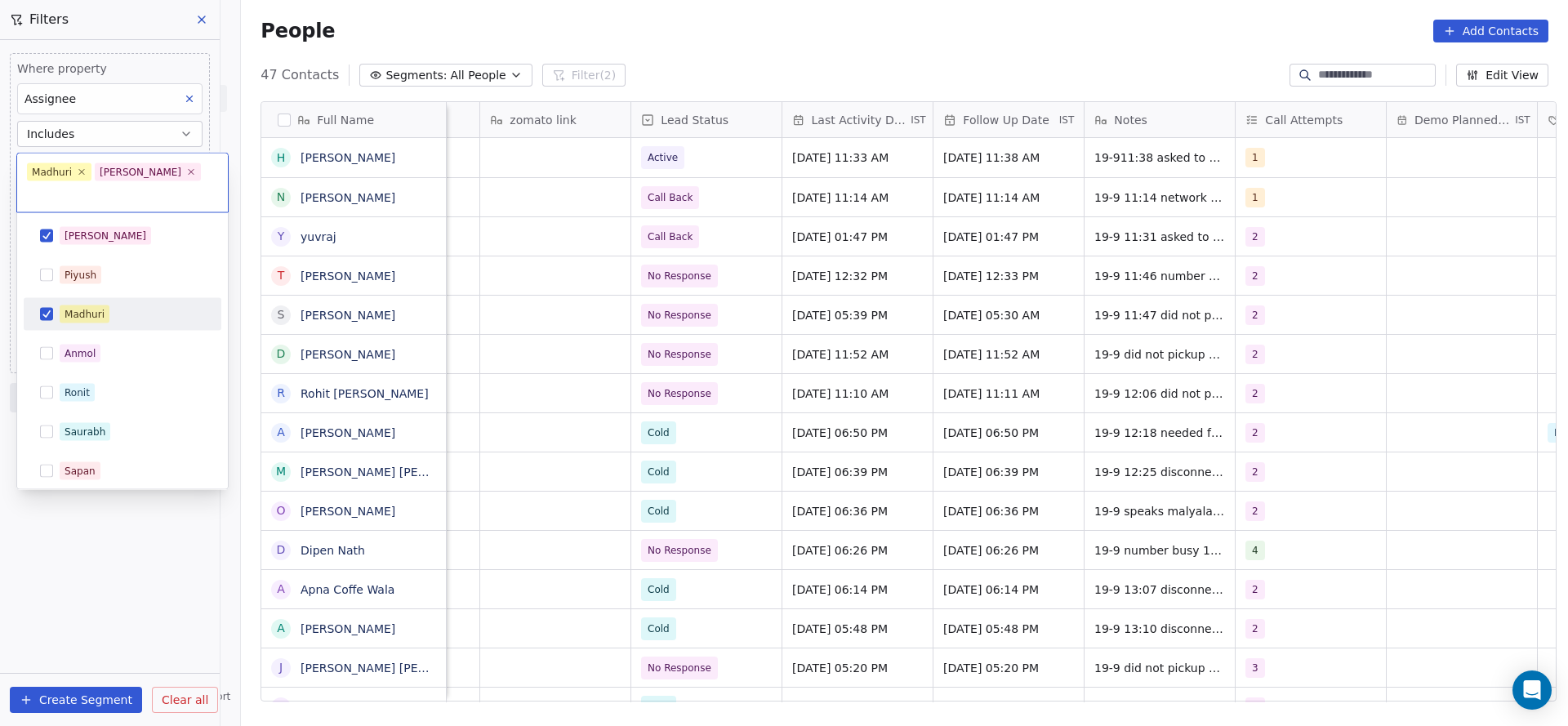
click at [125, 305] on div "Madhuri" at bounding box center [132, 315] width 145 height 18
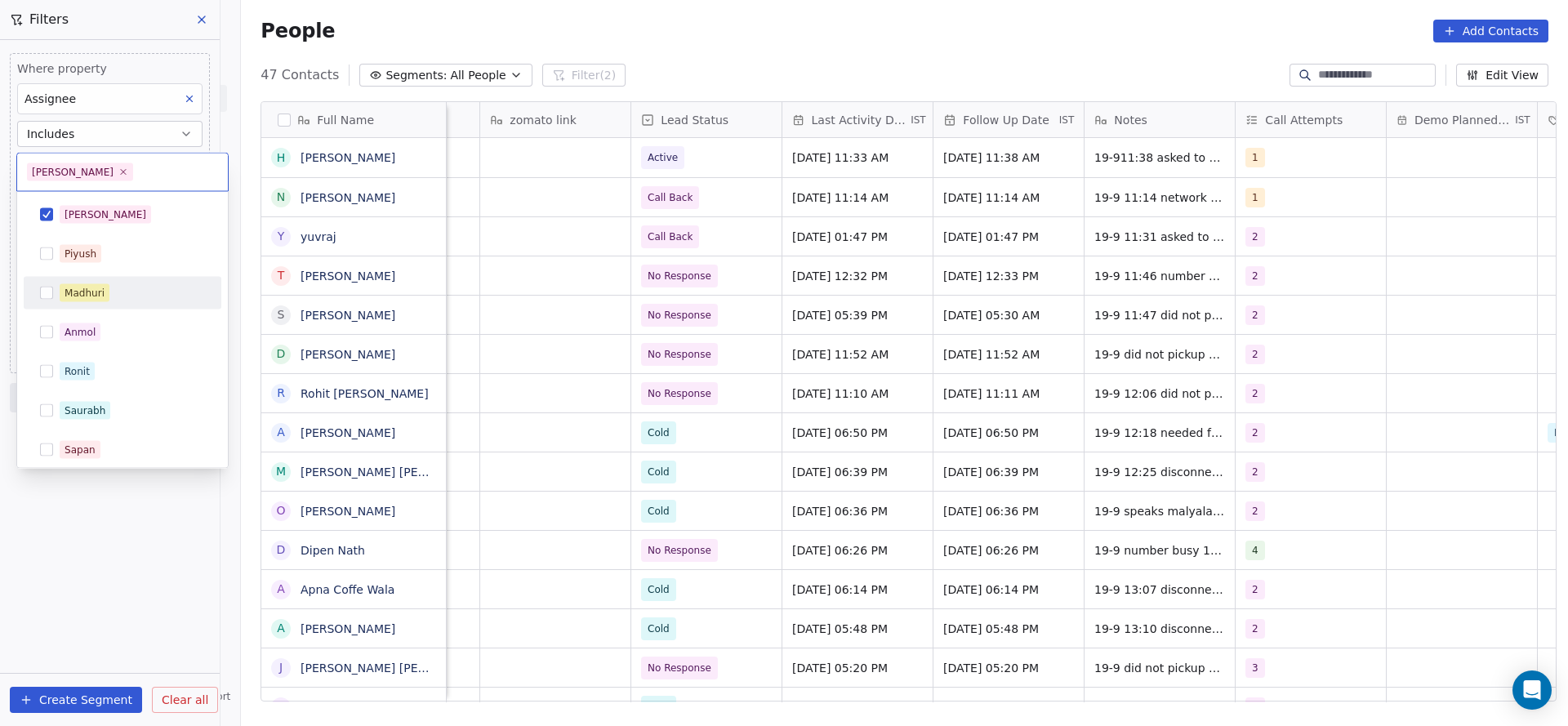
click at [454, 236] on html "On2Cook India Pvt. Ltd. Contacts People Marketing Workflows Campaigns Sales Pip…" at bounding box center [784, 363] width 1568 height 726
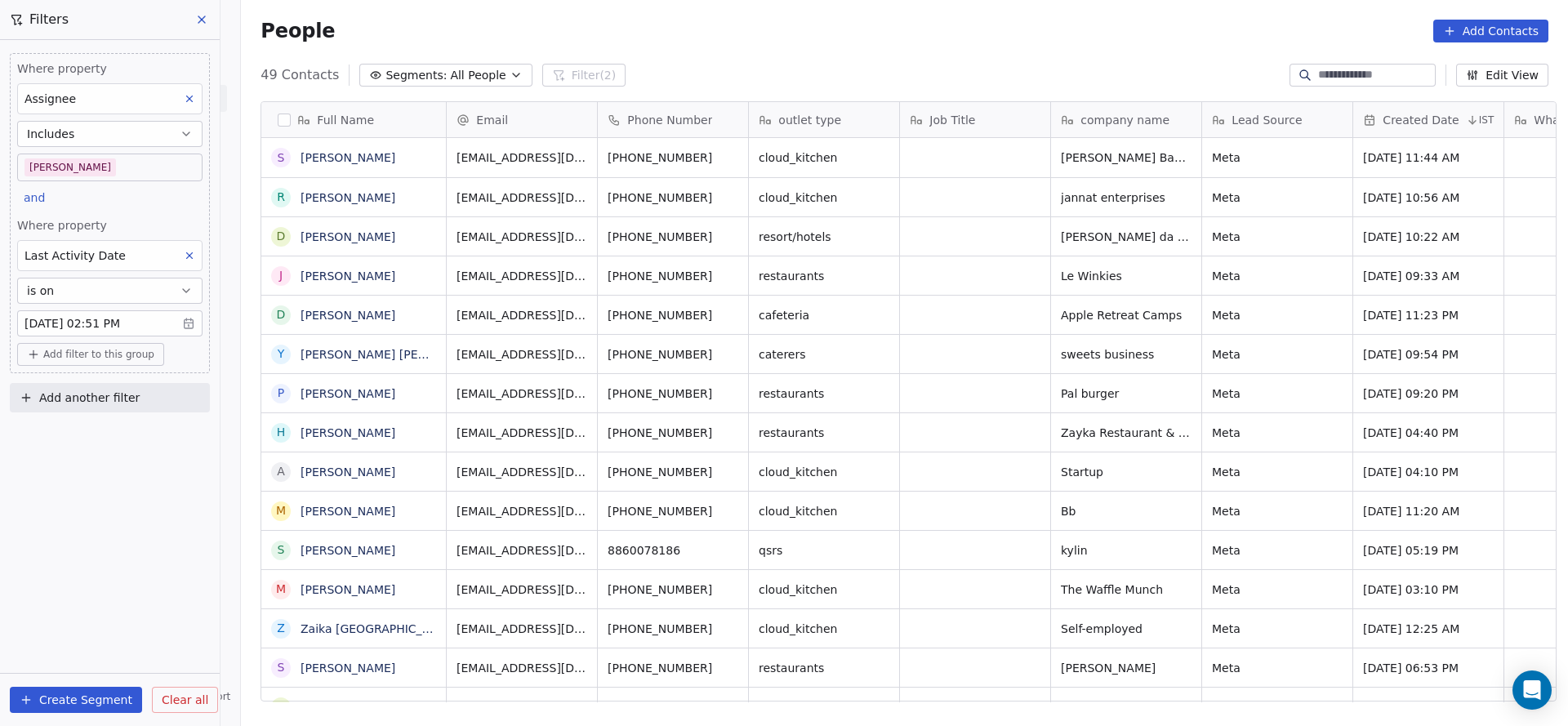
click at [83, 173] on body "On2Cook India Pvt. Ltd. Contacts People Marketing Workflows Campaigns Sales Pip…" at bounding box center [784, 363] width 1568 height 726
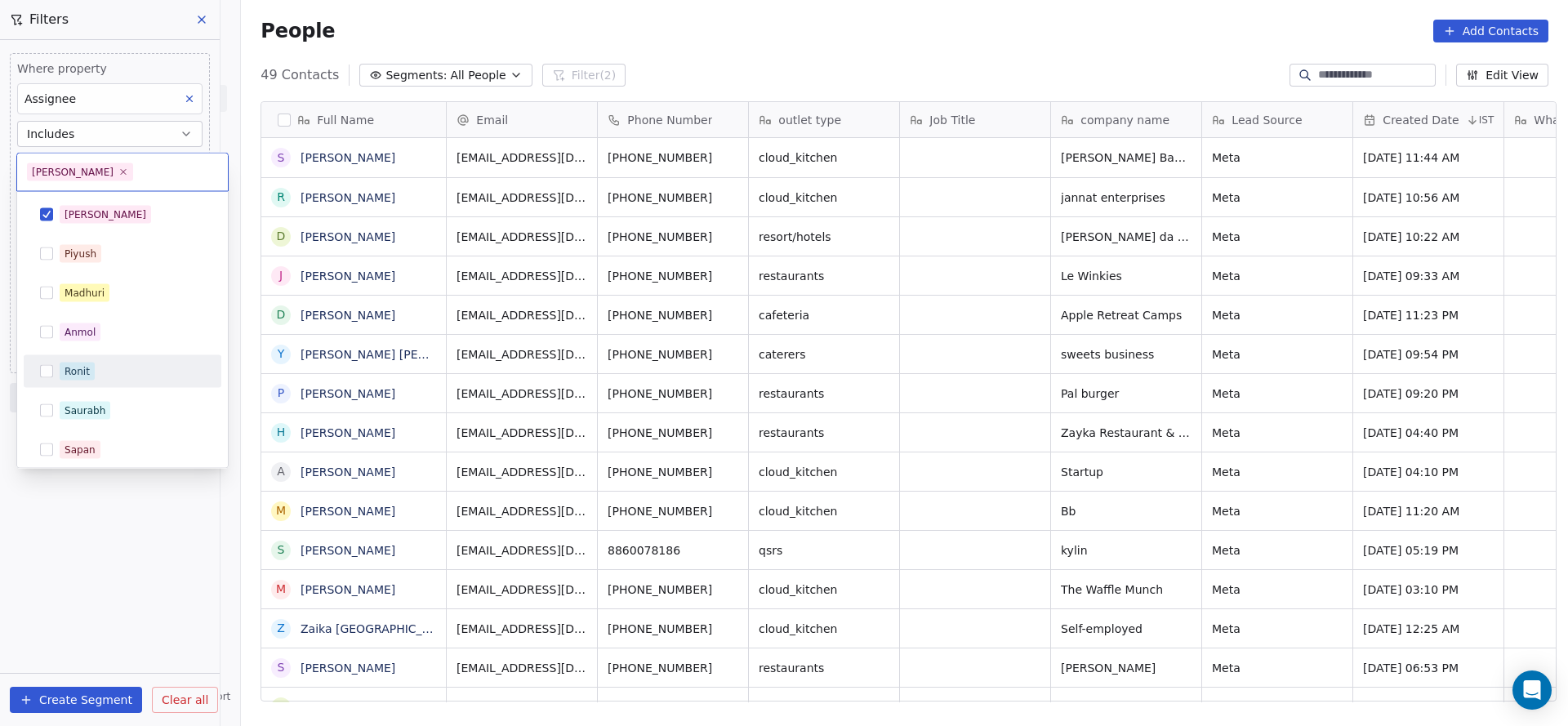
click at [111, 365] on div "Ronit" at bounding box center [132, 372] width 145 height 18
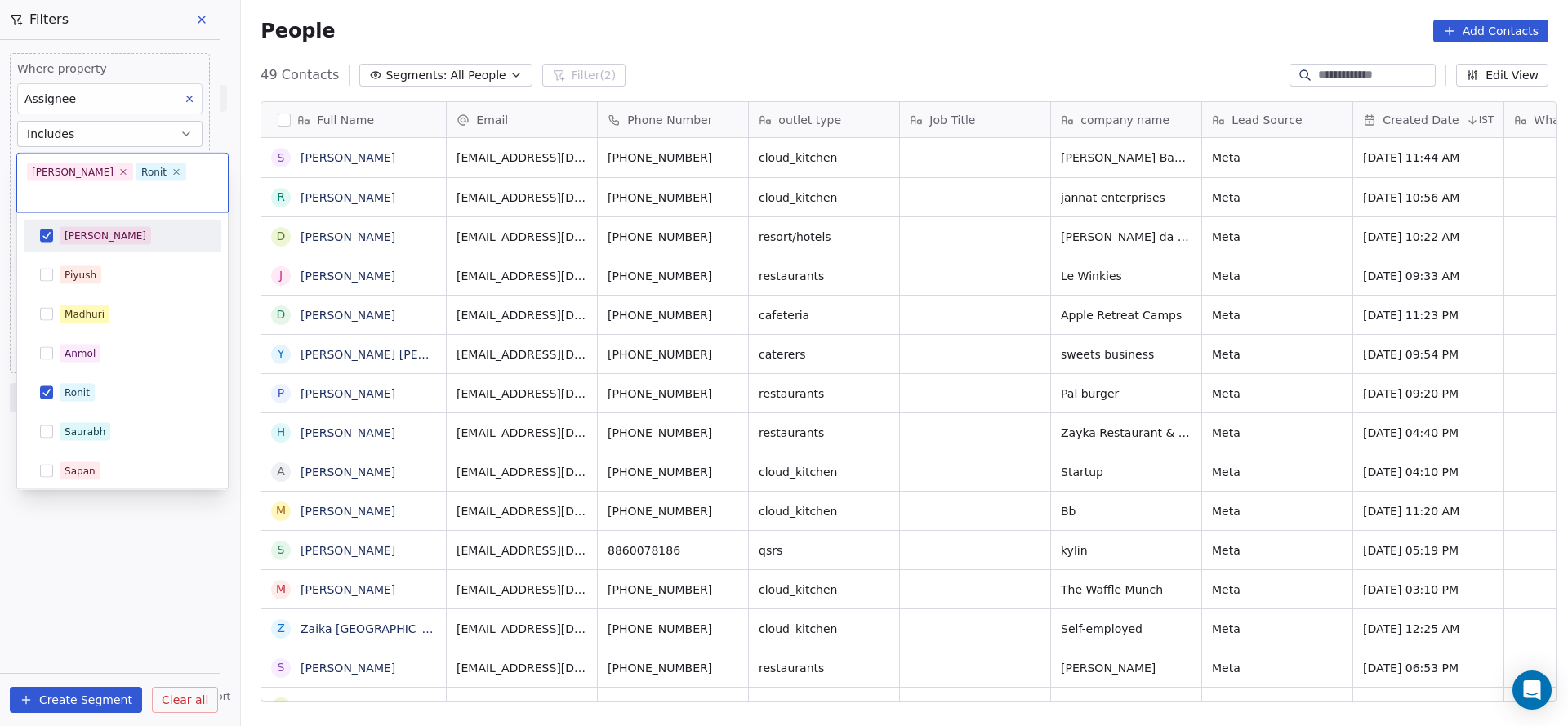
click at [127, 227] on div "Salim" at bounding box center [132, 237] width 145 height 18
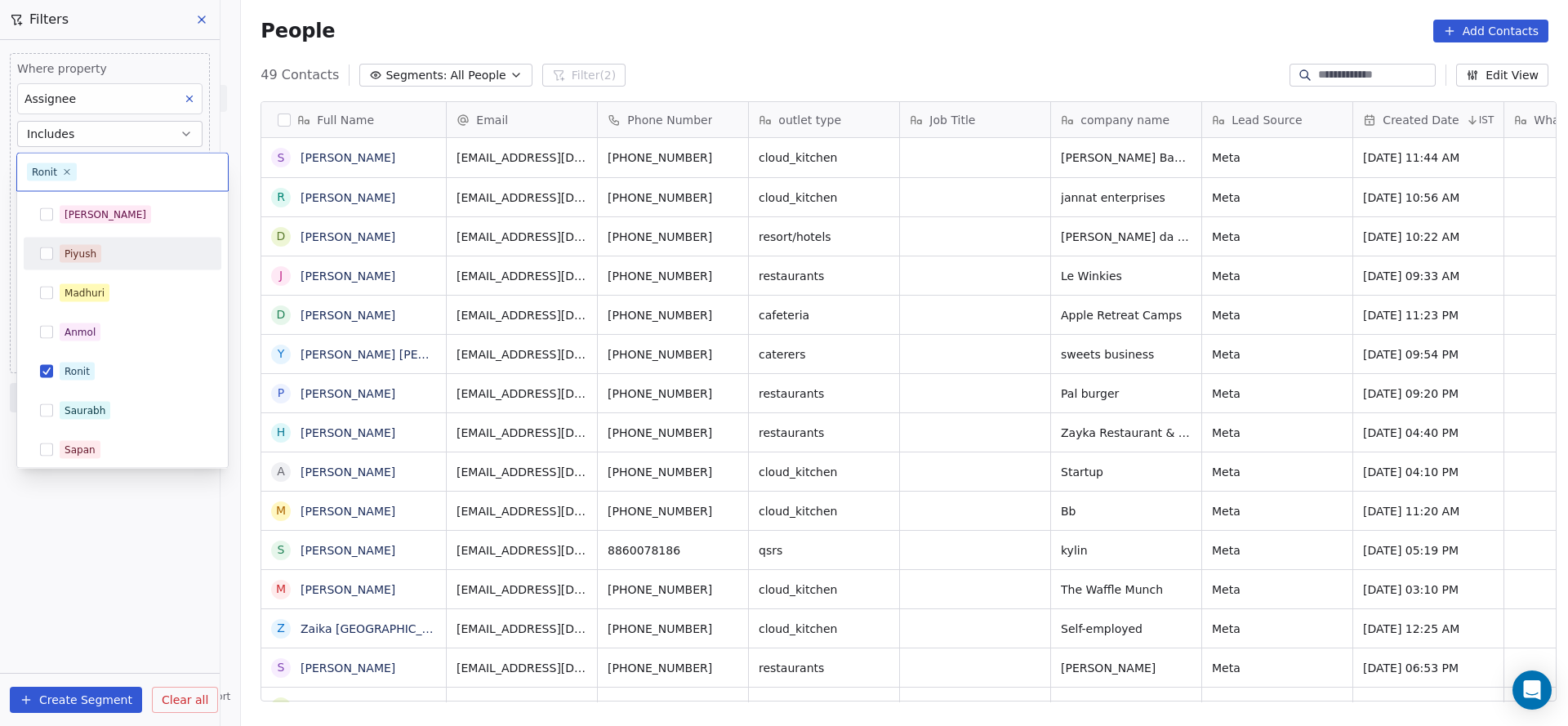
click at [1012, 191] on html "On2Cook India Pvt. Ltd. Contacts People Marketing Workflows Campaigns Sales Pip…" at bounding box center [784, 363] width 1568 height 726
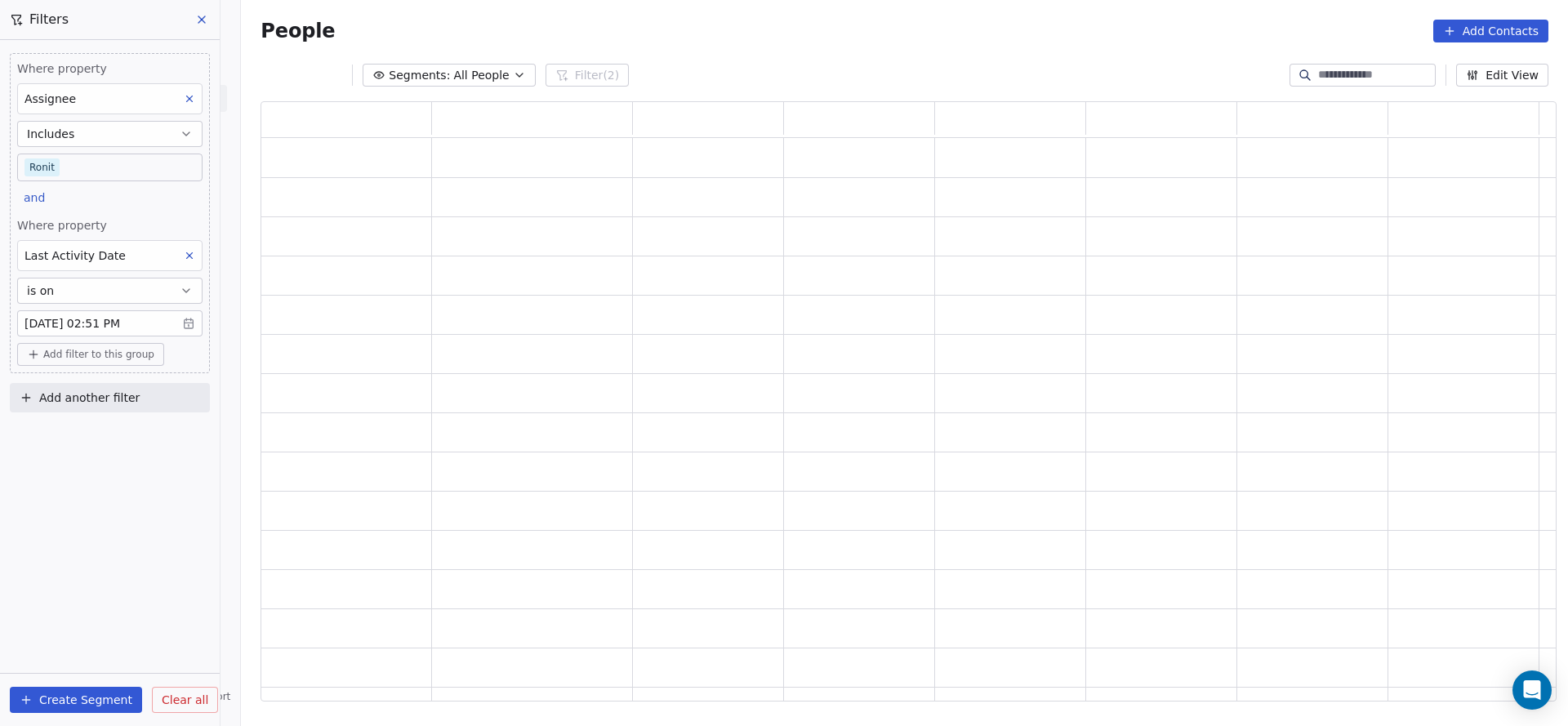
scroll to position [581, 1276]
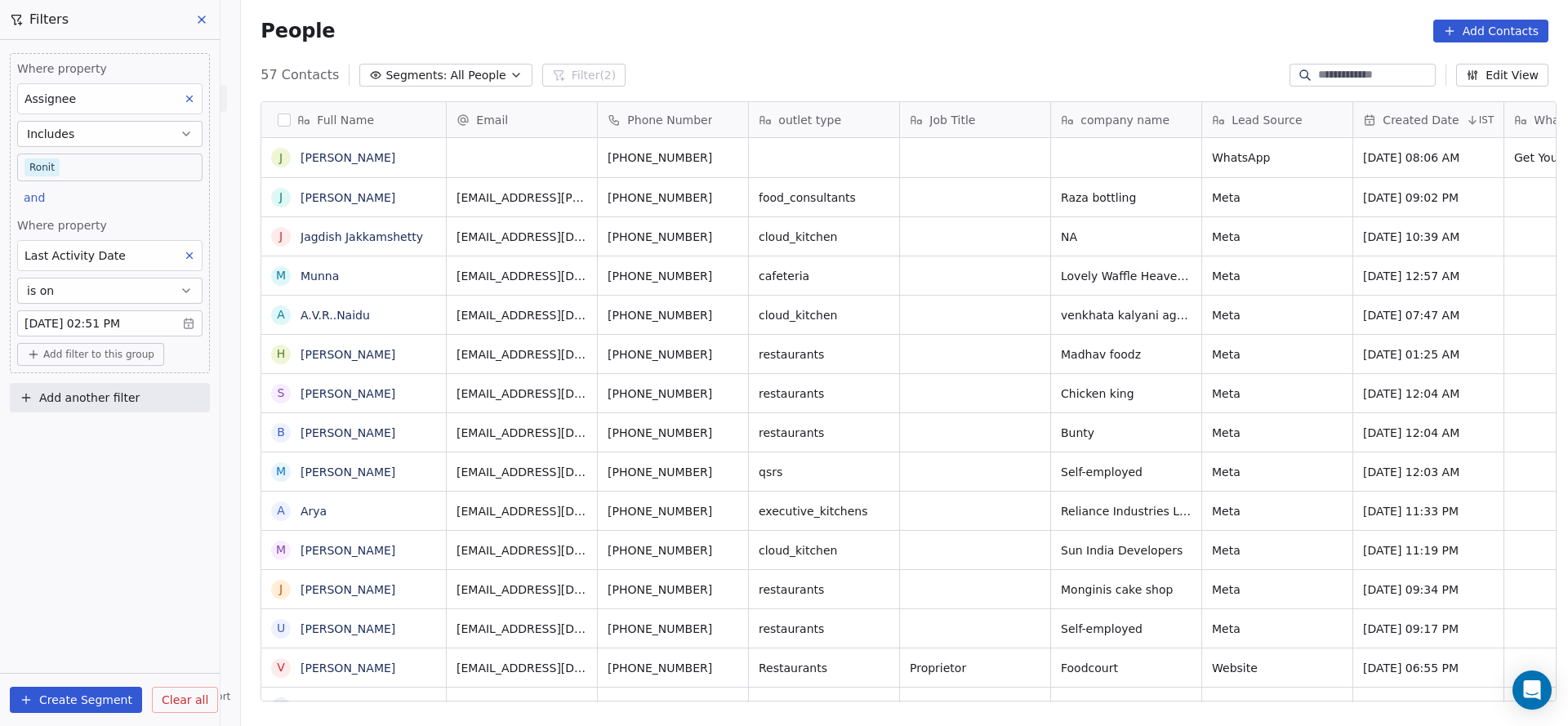
click at [95, 543] on div "Where property Assignee Includes Ronit and Where property Last Activity Date is…" at bounding box center [110, 382] width 219 height 686
click at [101, 157] on body "On2Cook India Pvt. Ltd. Contacts People Marketing Workflows Campaigns Sales Pip…" at bounding box center [784, 363] width 1568 height 726
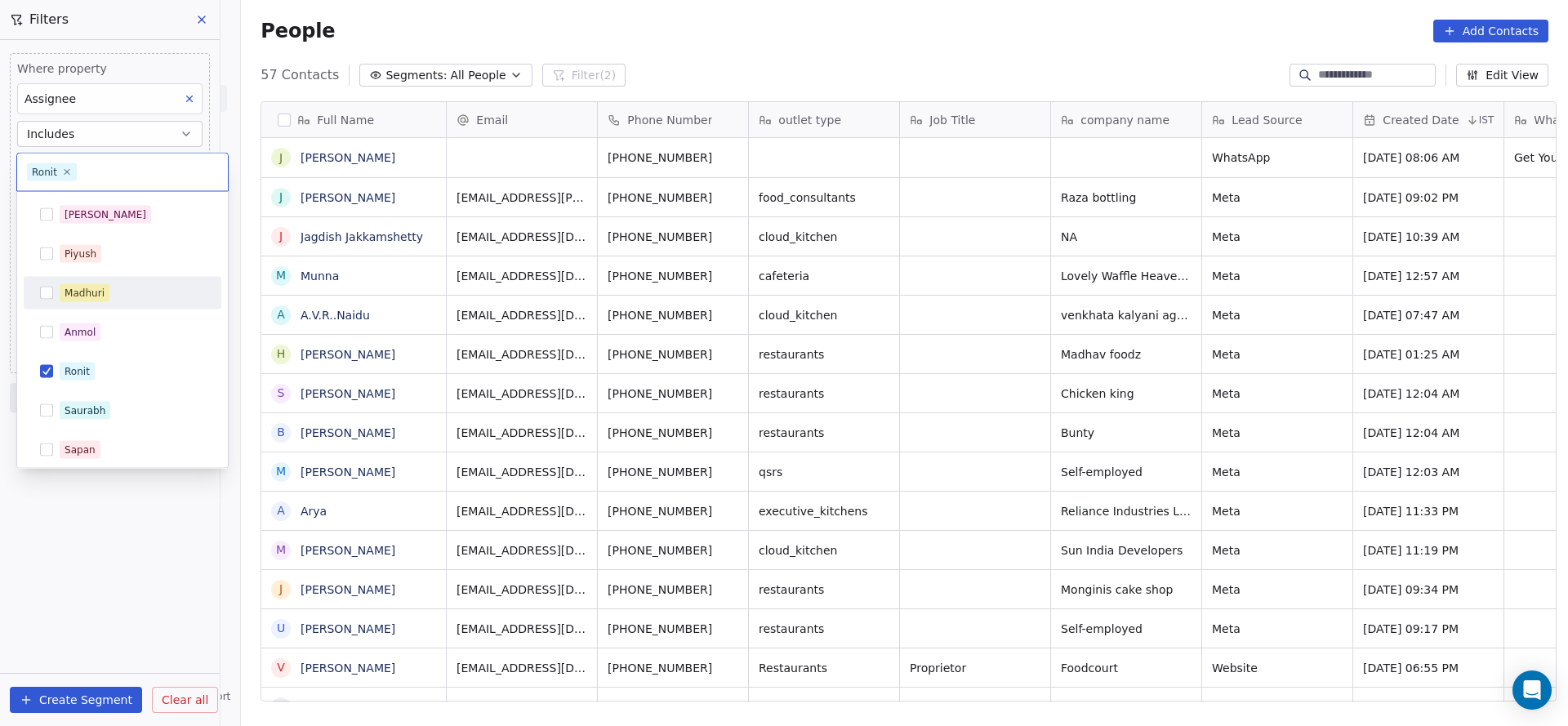
click at [130, 281] on div "Madhuri" at bounding box center [122, 293] width 185 height 26
click at [83, 382] on div "Ronit" at bounding box center [122, 372] width 185 height 26
click at [136, 578] on html "On2Cook India Pvt. Ltd. Contacts People Marketing Workflows Campaigns Sales Pip…" at bounding box center [784, 363] width 1568 height 726
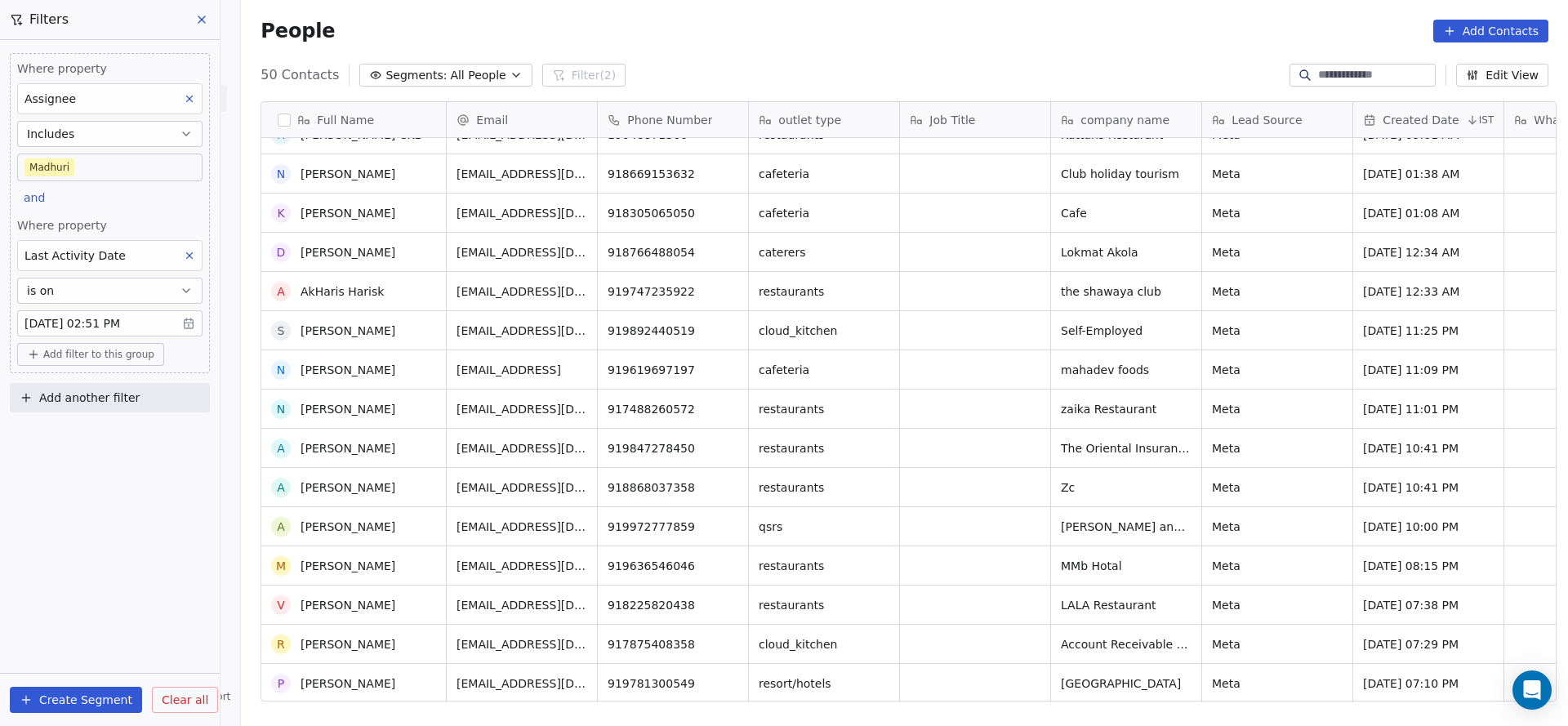
scroll to position [1397, 0]
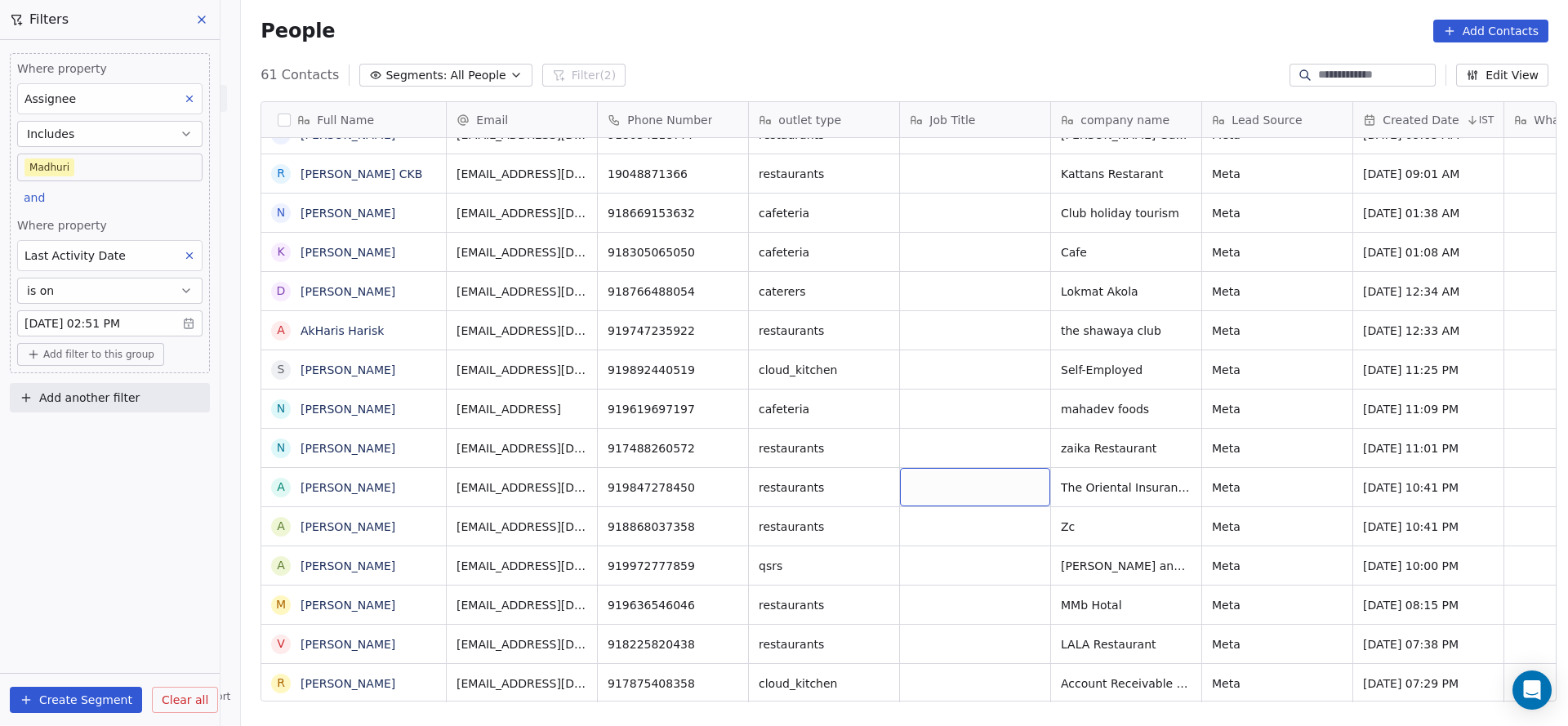
click at [154, 319] on body "On2Cook India Pvt. Ltd. Contacts People Marketing Workflows Campaigns Sales Pip…" at bounding box center [784, 363] width 1568 height 726
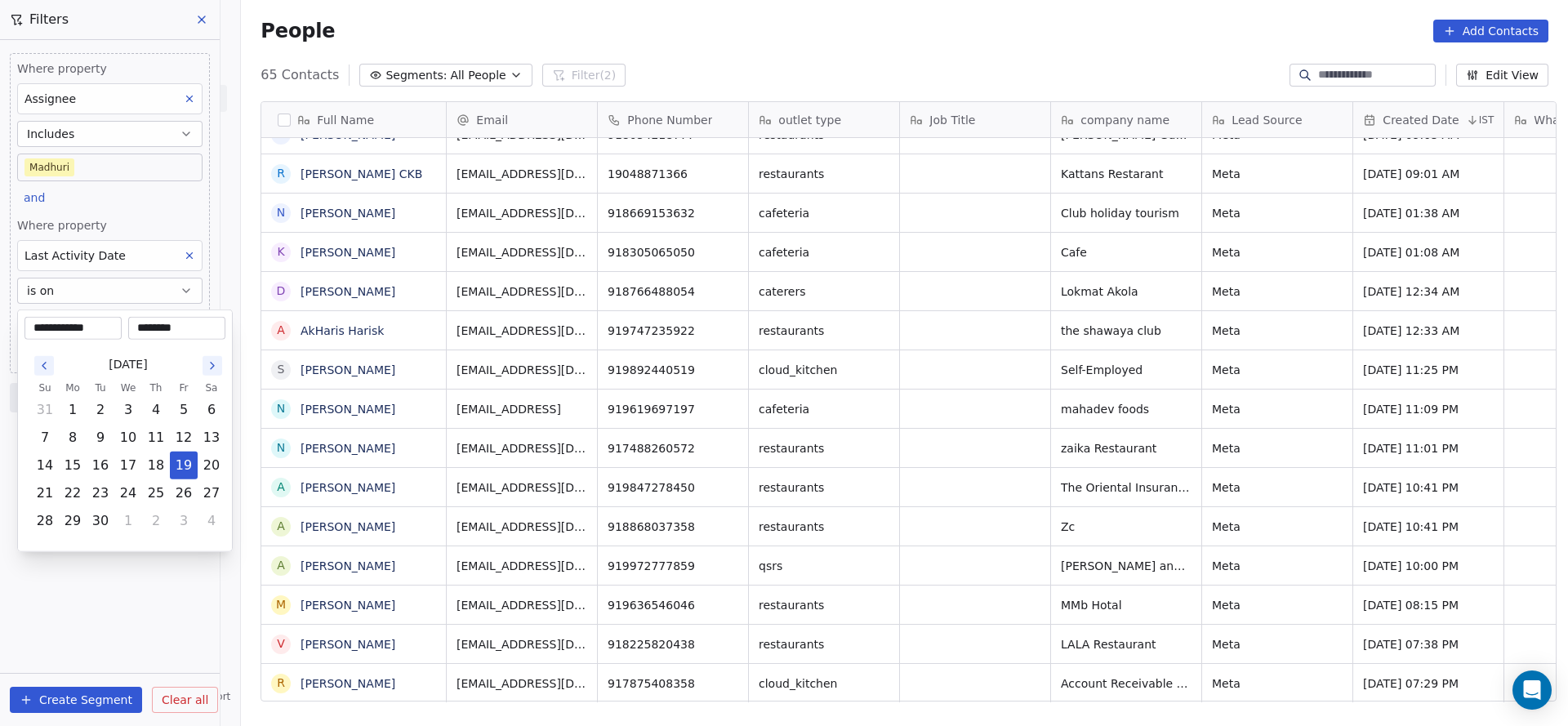
click at [188, 206] on html "On2Cook India Pvt. Ltd. Contacts People Marketing Workflows Campaigns Sales Pip…" at bounding box center [784, 363] width 1568 height 726
click at [187, 460] on button "19" at bounding box center [183, 465] width 26 height 26
click at [194, 255] on html "On2Cook India Pvt. Ltd. Contacts People Marketing Workflows Campaigns Sales Pip…" at bounding box center [784, 363] width 1568 height 726
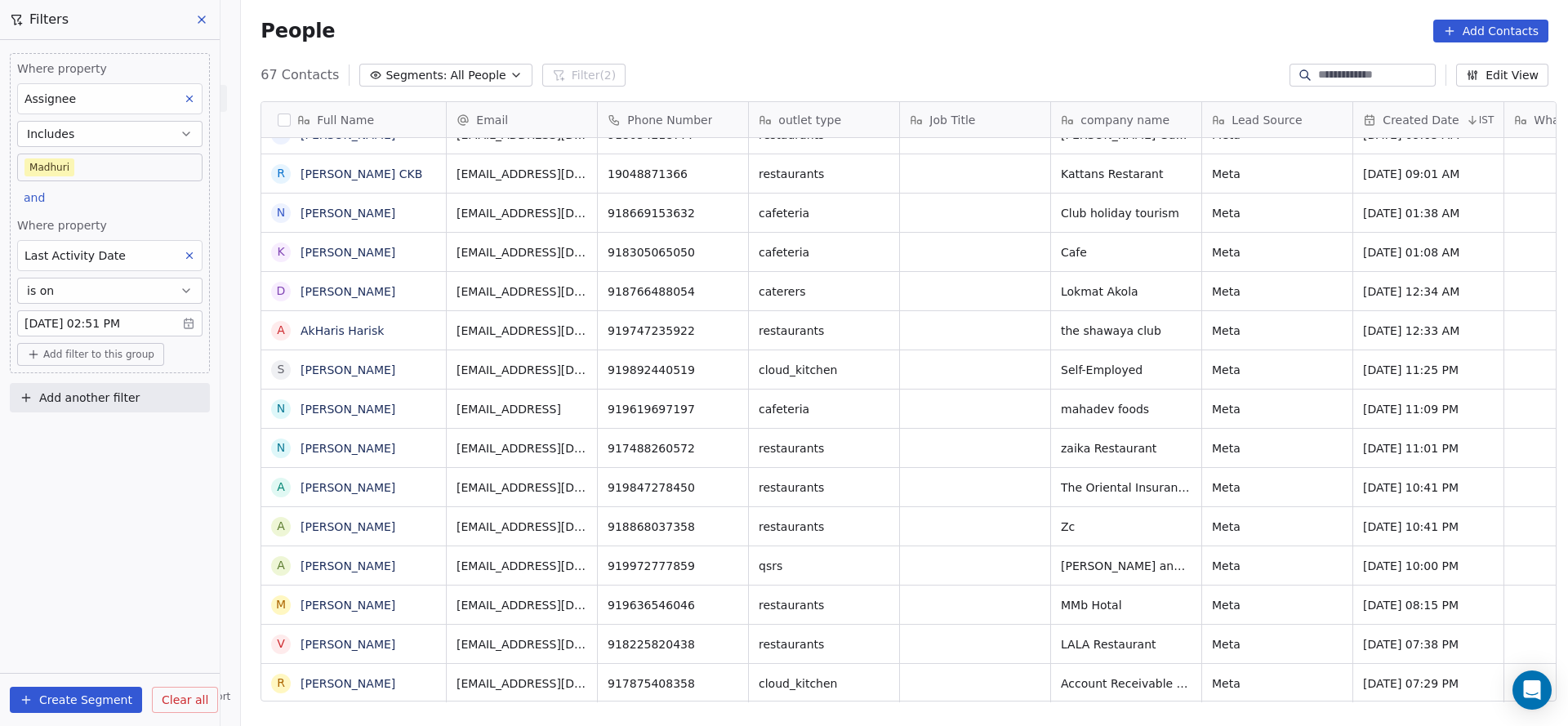
click at [194, 256] on icon at bounding box center [189, 256] width 12 height 12
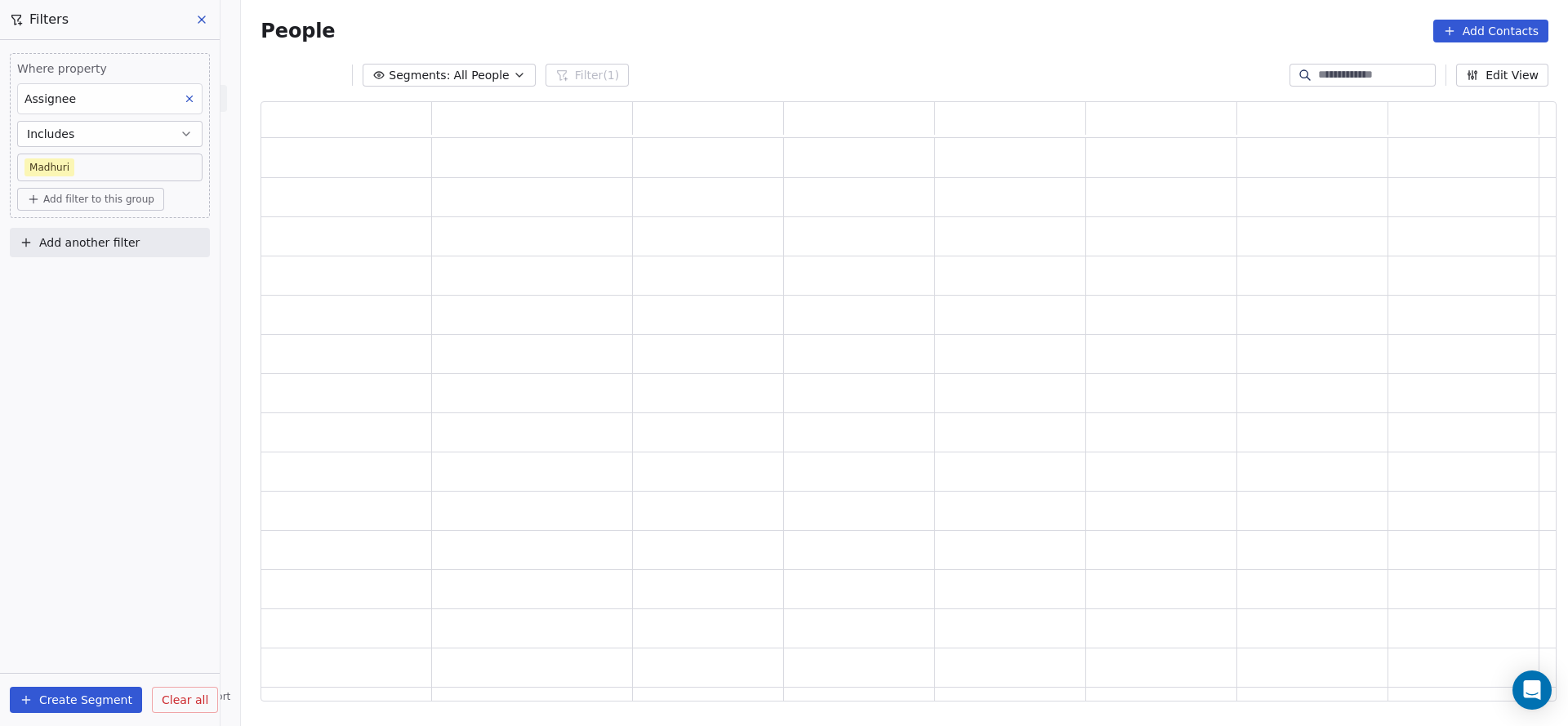
scroll to position [581, 1276]
click at [62, 201] on span "Add filter to this group" at bounding box center [99, 199] width 111 height 13
click at [63, 227] on span "Contact properties" at bounding box center [87, 234] width 106 height 17
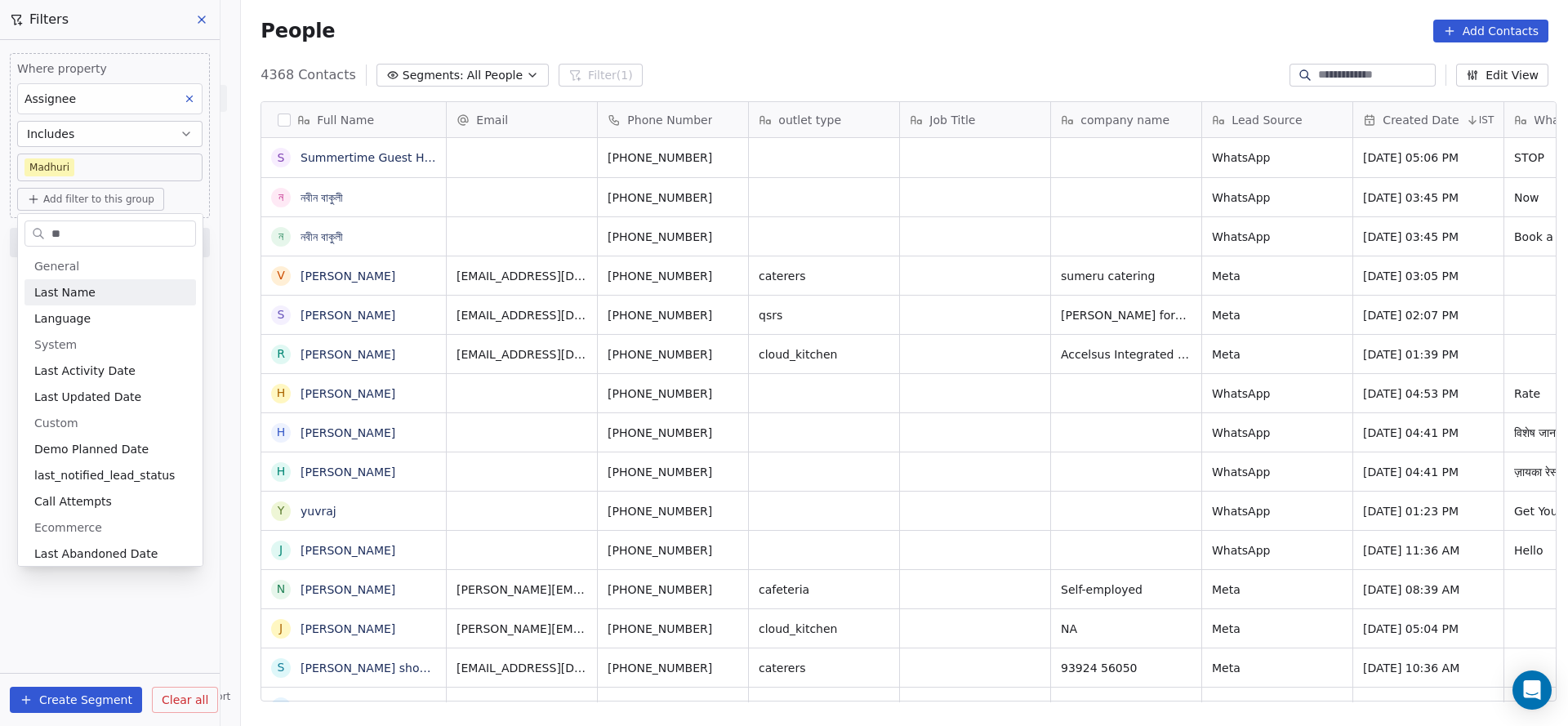
scroll to position [620, 1315]
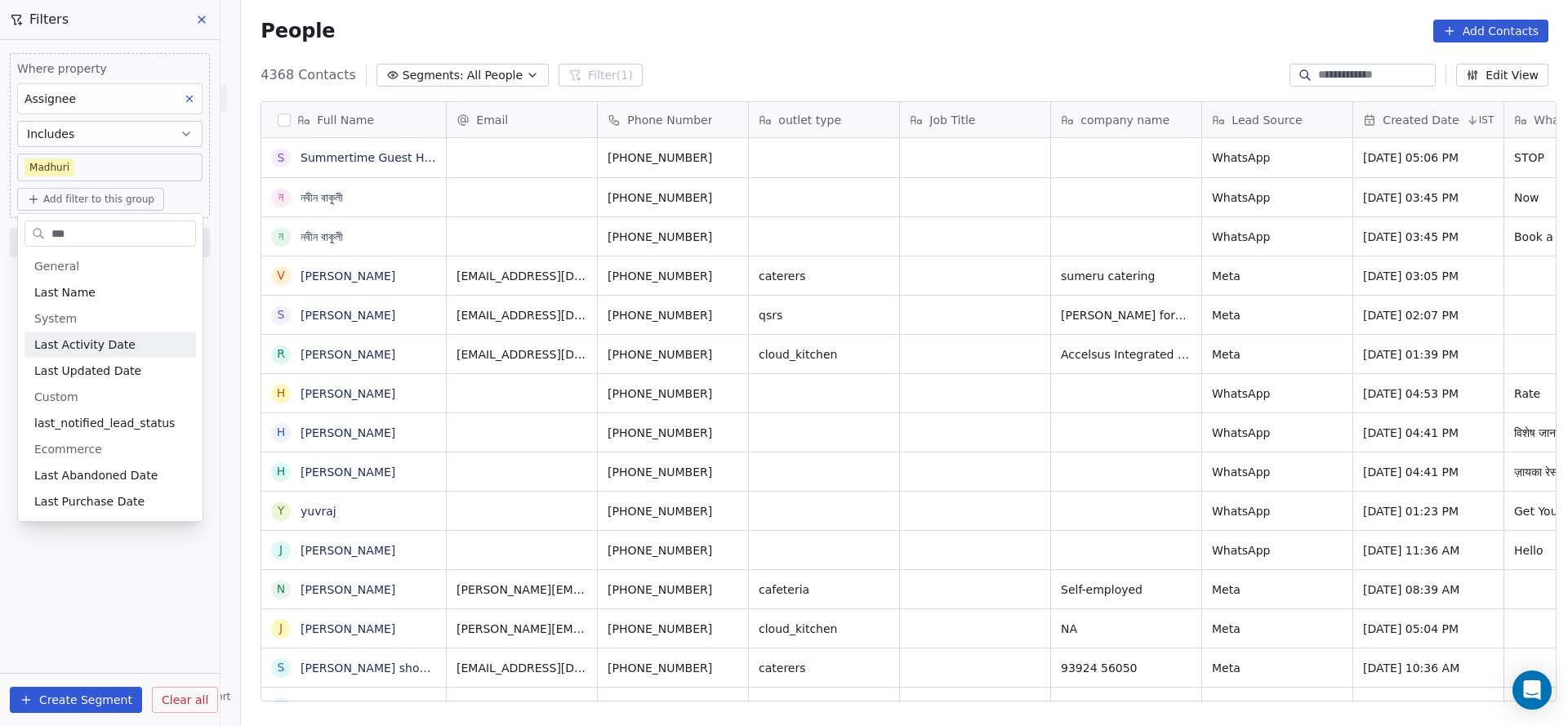
type input "***"
click at [125, 341] on div "Last Activity Date" at bounding box center [111, 344] width 152 height 16
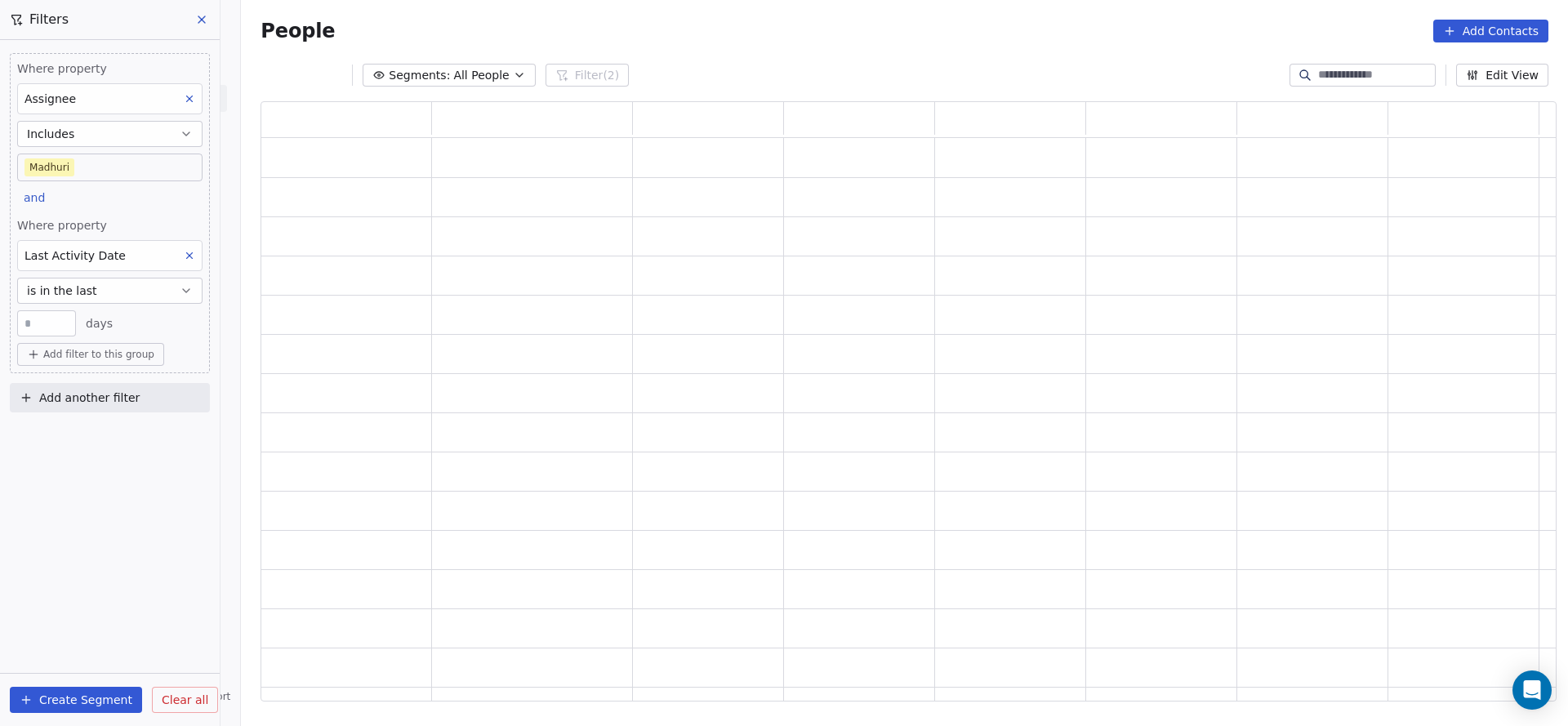
scroll to position [581, 1276]
click at [91, 292] on button "is in the last" at bounding box center [110, 290] width 186 height 26
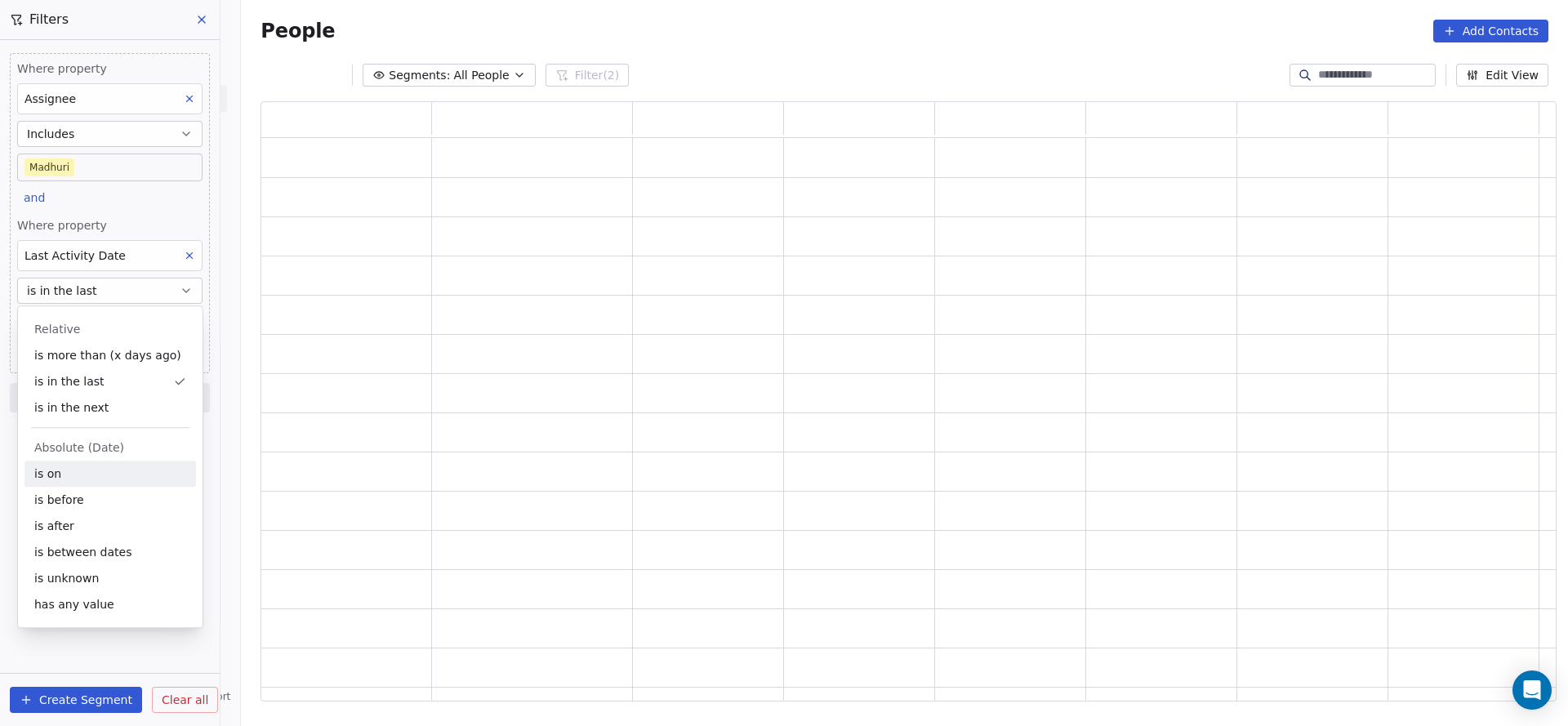
click at [88, 461] on div "is on" at bounding box center [110, 473] width 171 height 26
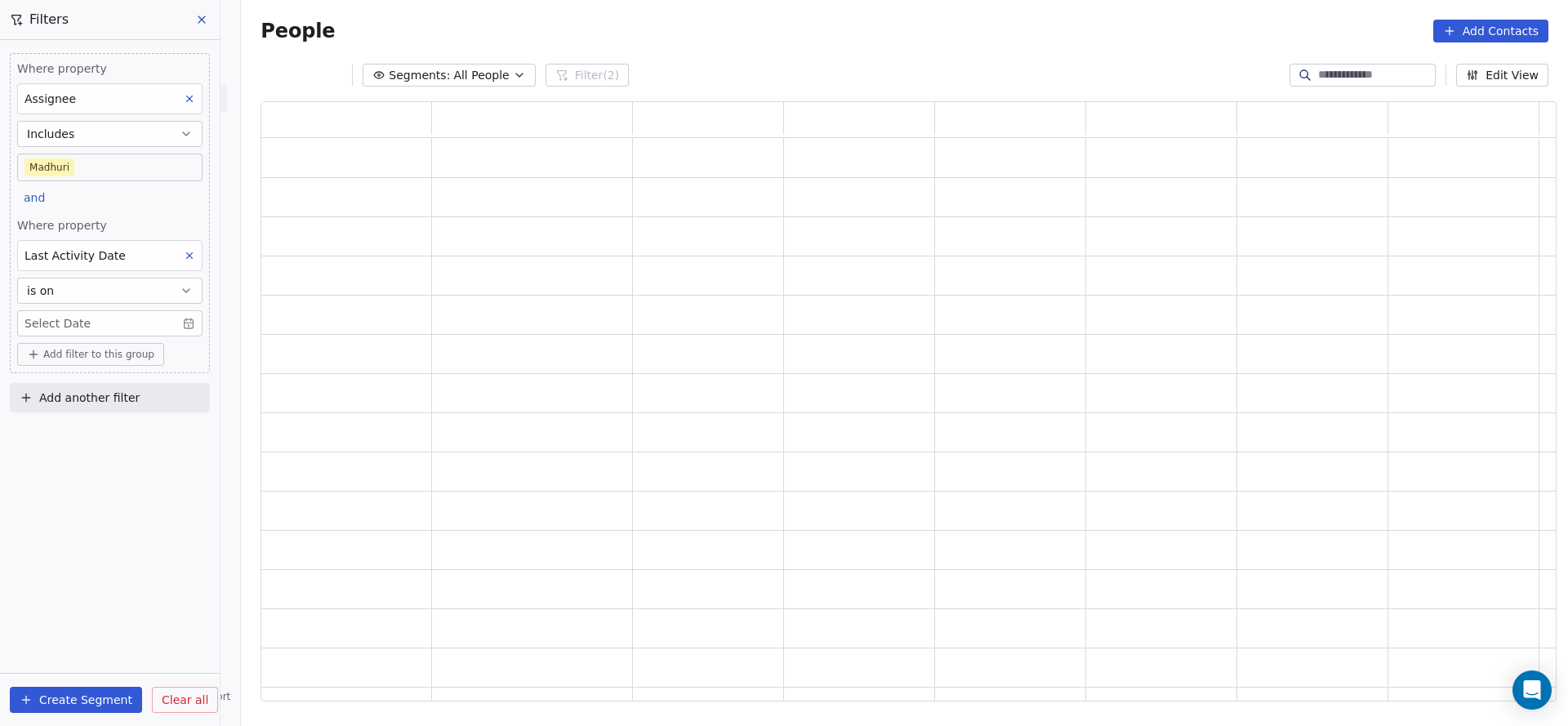
click at [95, 222] on span "Where property" at bounding box center [110, 226] width 186 height 16
click at [133, 326] on body "On2Cook India Pvt. Ltd. Contacts People Marketing Workflows Campaigns Sales Pip…" at bounding box center [784, 363] width 1568 height 726
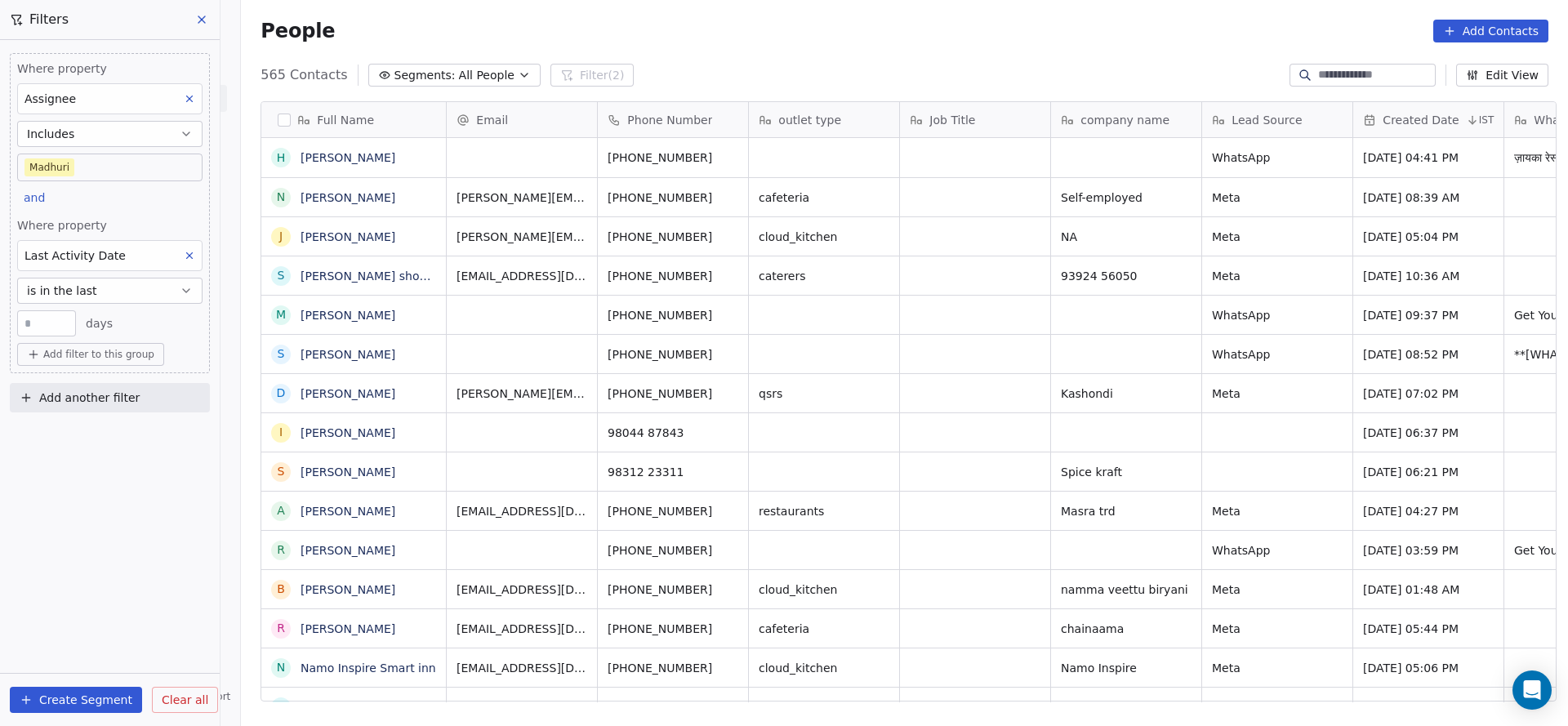
scroll to position [620, 1315]
click at [124, 295] on button "is in the last" at bounding box center [110, 290] width 186 height 26
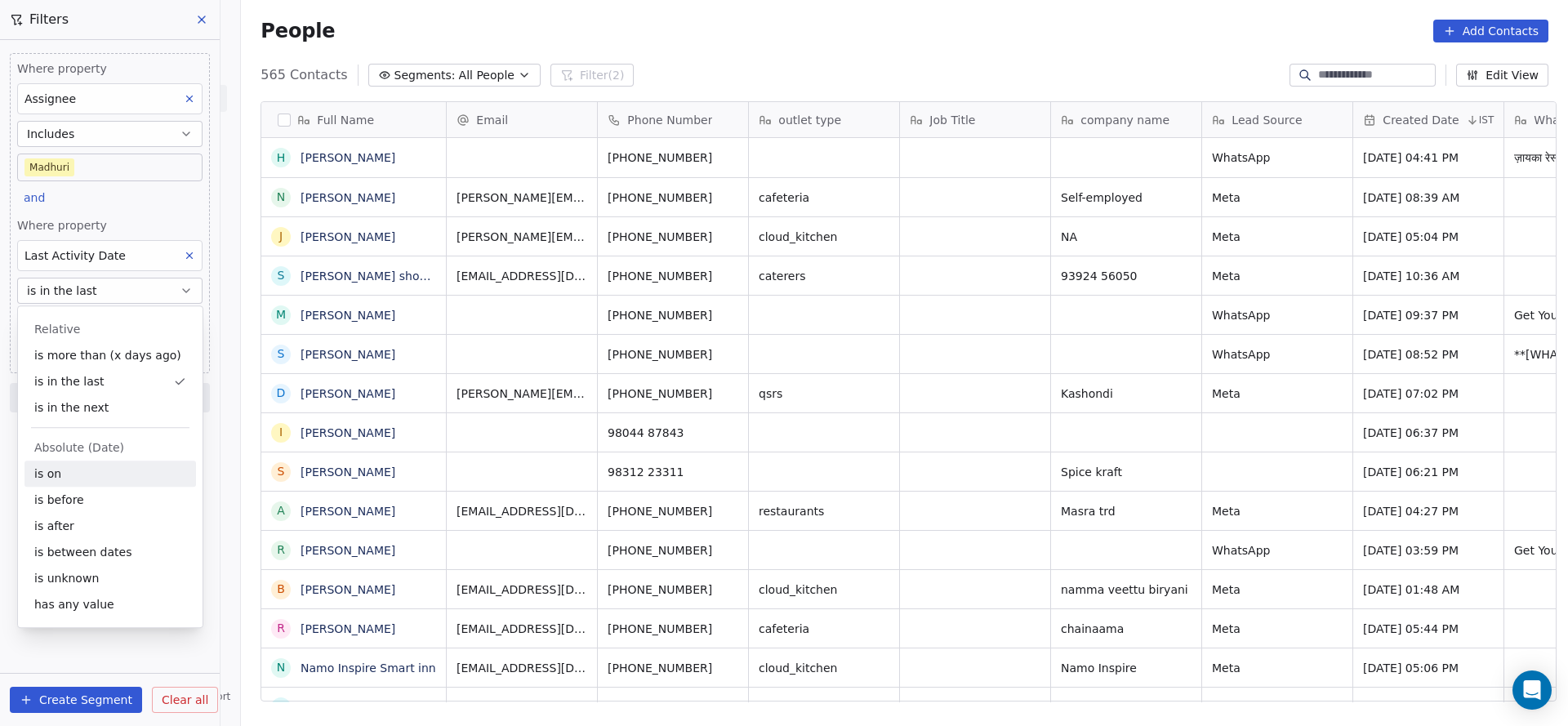
drag, startPoint x: 83, startPoint y: 470, endPoint x: 119, endPoint y: 306, distance: 167.9
click at [98, 460] on div "is on" at bounding box center [110, 473] width 171 height 26
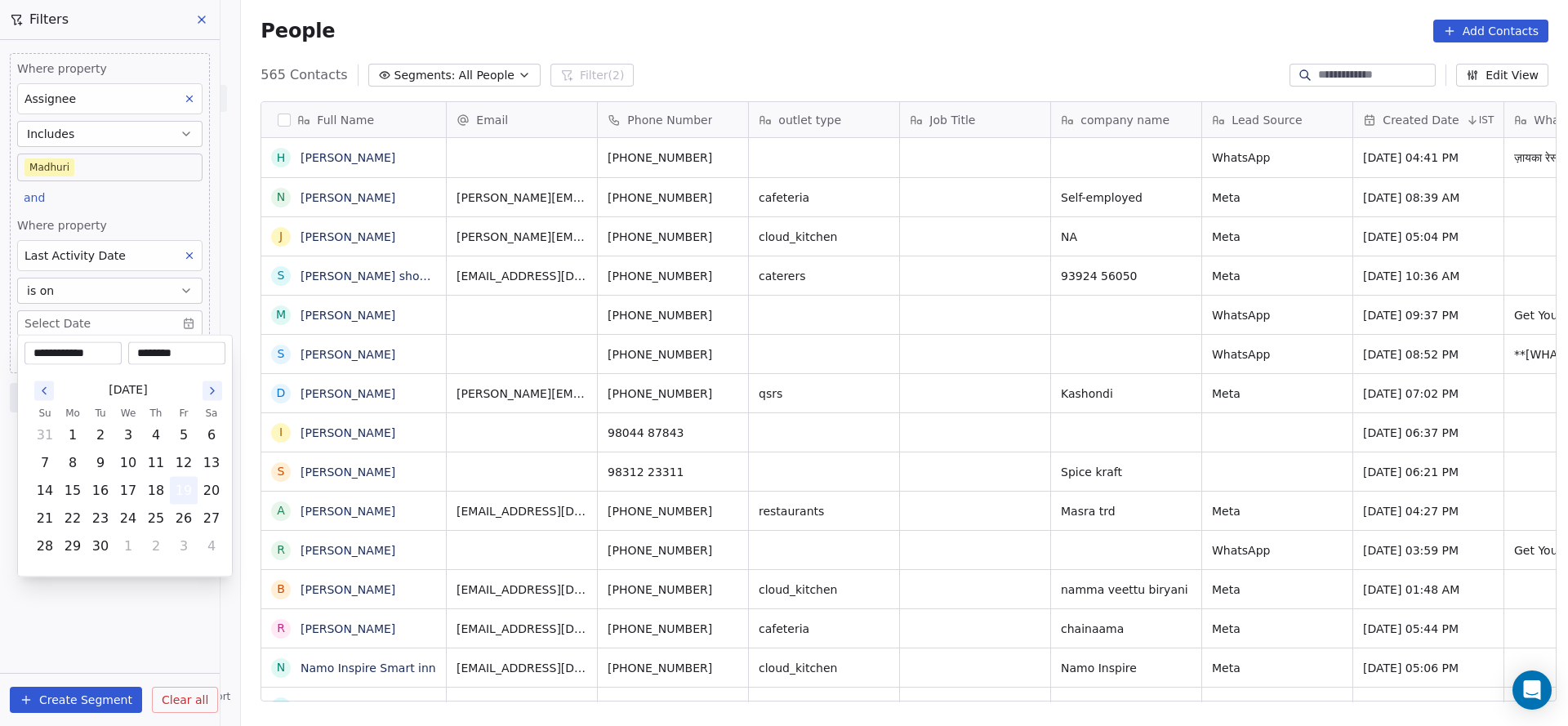
drag, startPoint x: 182, startPoint y: 484, endPoint x: 112, endPoint y: 253, distance: 241.4
click at [182, 479] on button "19" at bounding box center [183, 490] width 26 height 26
click at [108, 222] on html "On2Cook India Pvt. Ltd. Contacts People Marketing Workflows Campaigns Sales Pip…" at bounding box center [784, 363] width 1568 height 726
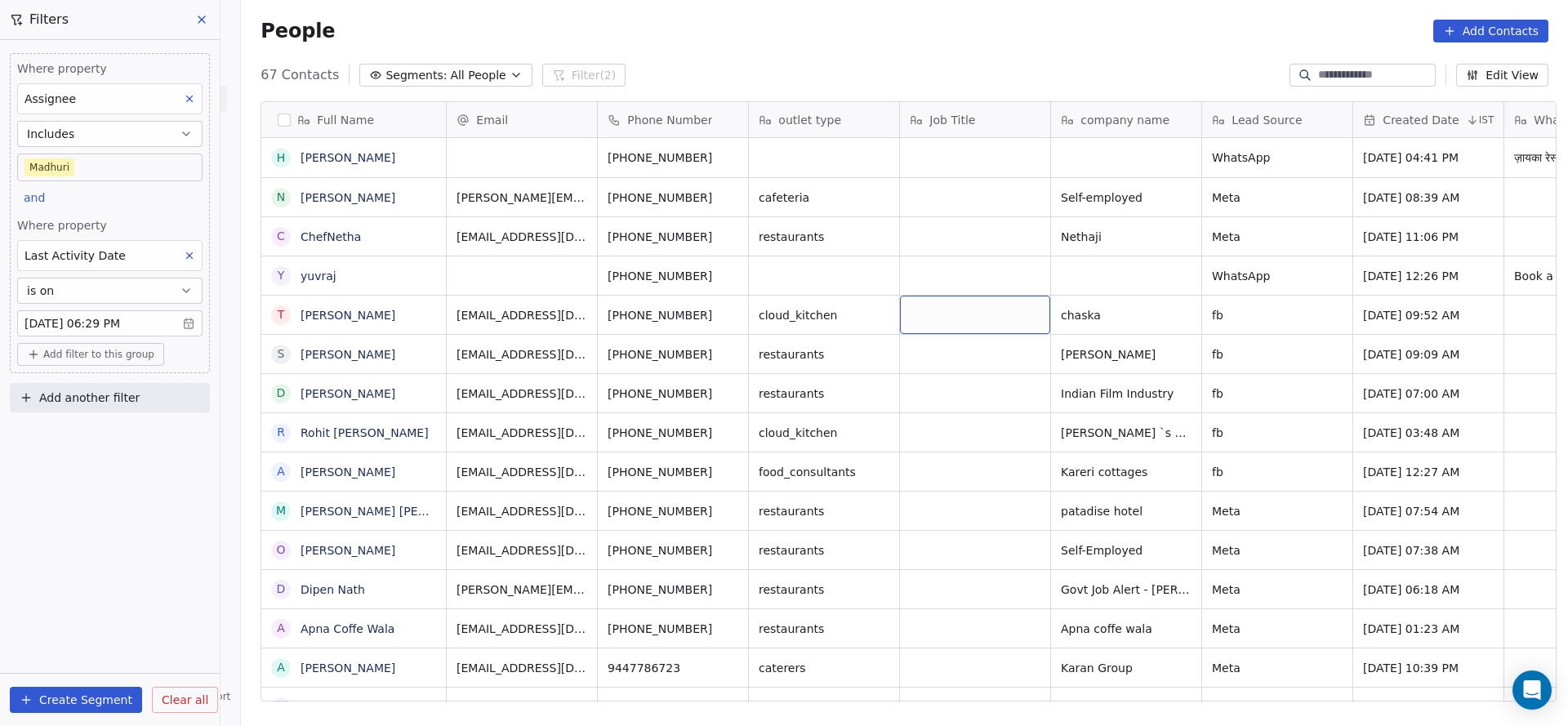
click at [134, 208] on div "Where property Assignee Includes Madhuri and Where property Last Activity Date …" at bounding box center [110, 213] width 200 height 320
click at [186, 260] on button at bounding box center [188, 255] width 21 height 21
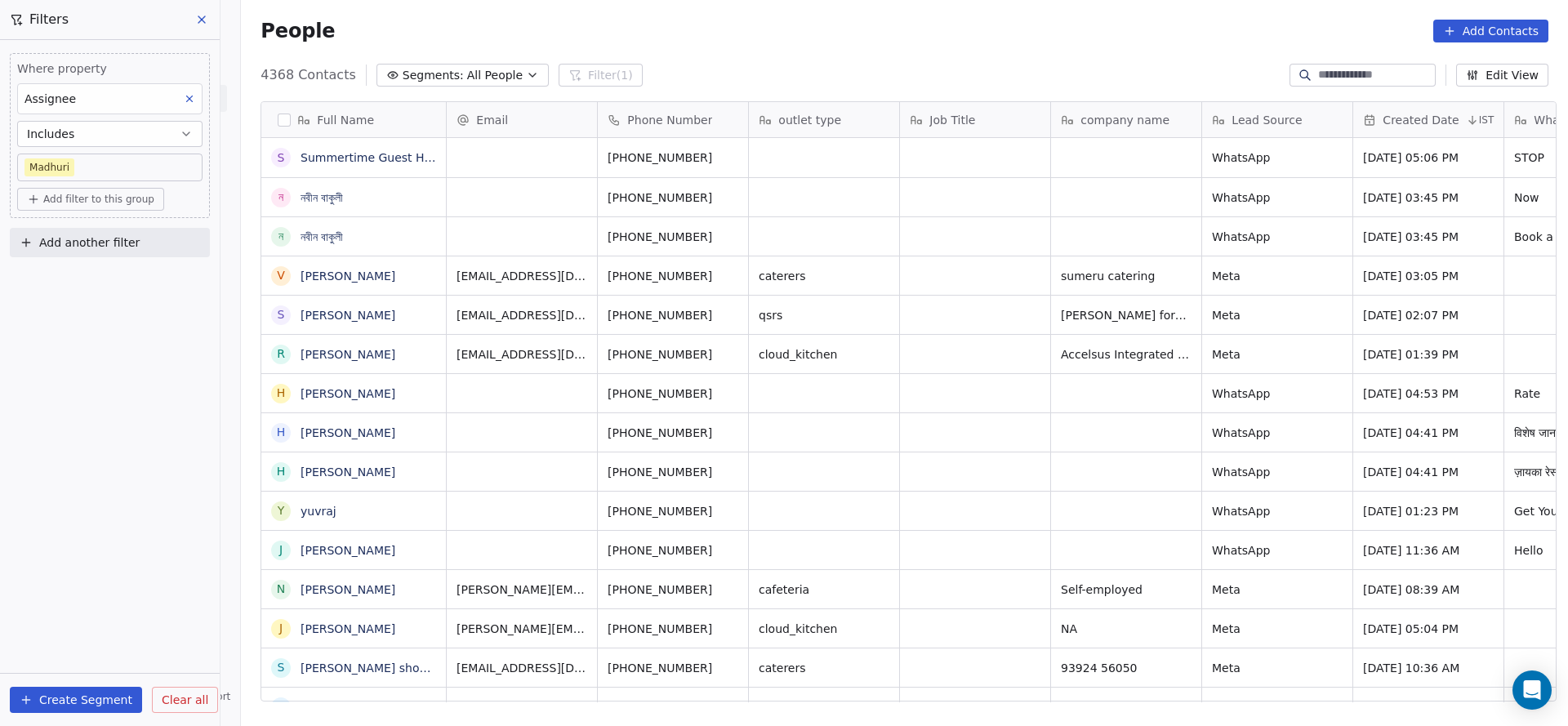
click at [88, 198] on span "Add filter to this group" at bounding box center [99, 199] width 111 height 13
click at [83, 231] on span "Contact properties" at bounding box center [87, 234] width 106 height 17
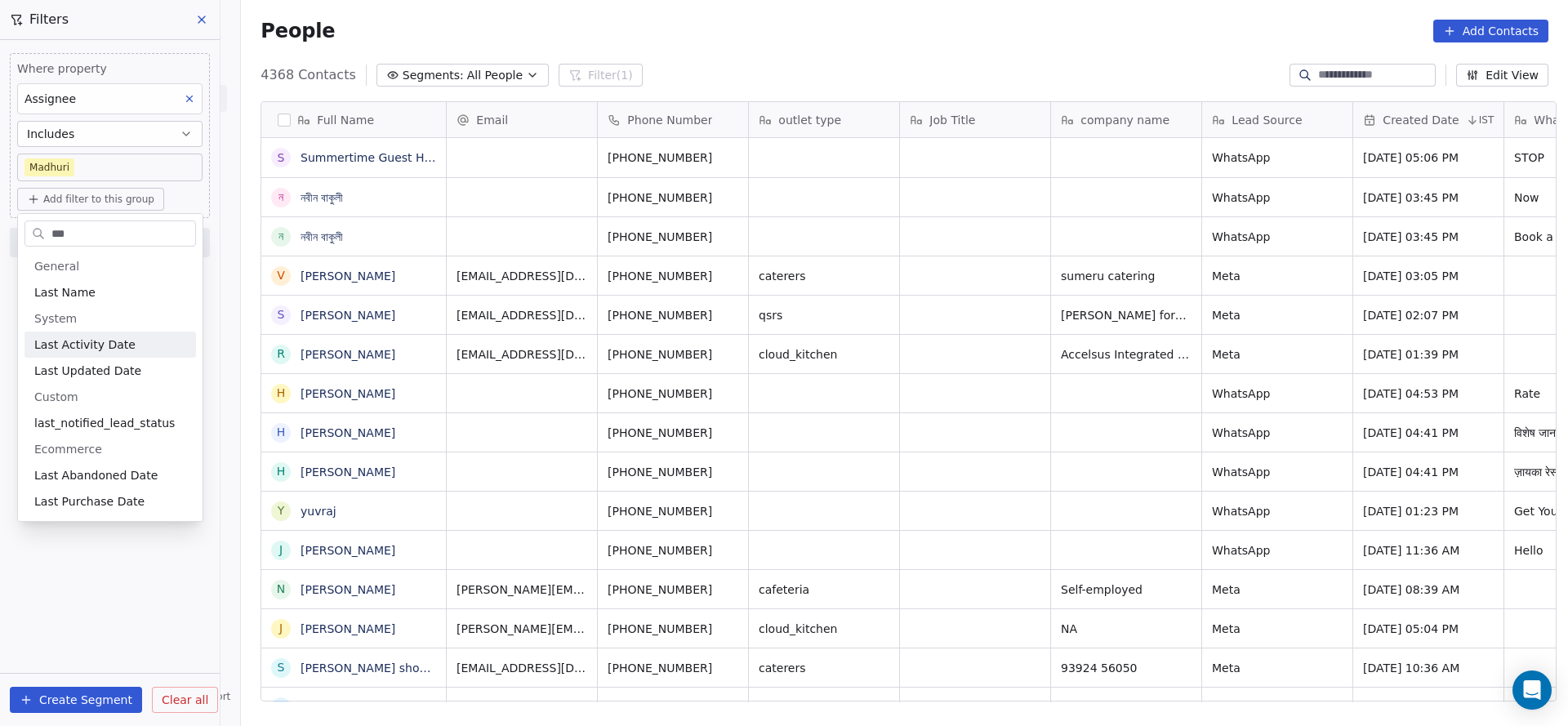
type input "***"
click at [65, 351] on span "Last Activity Date" at bounding box center [85, 344] width 101 height 16
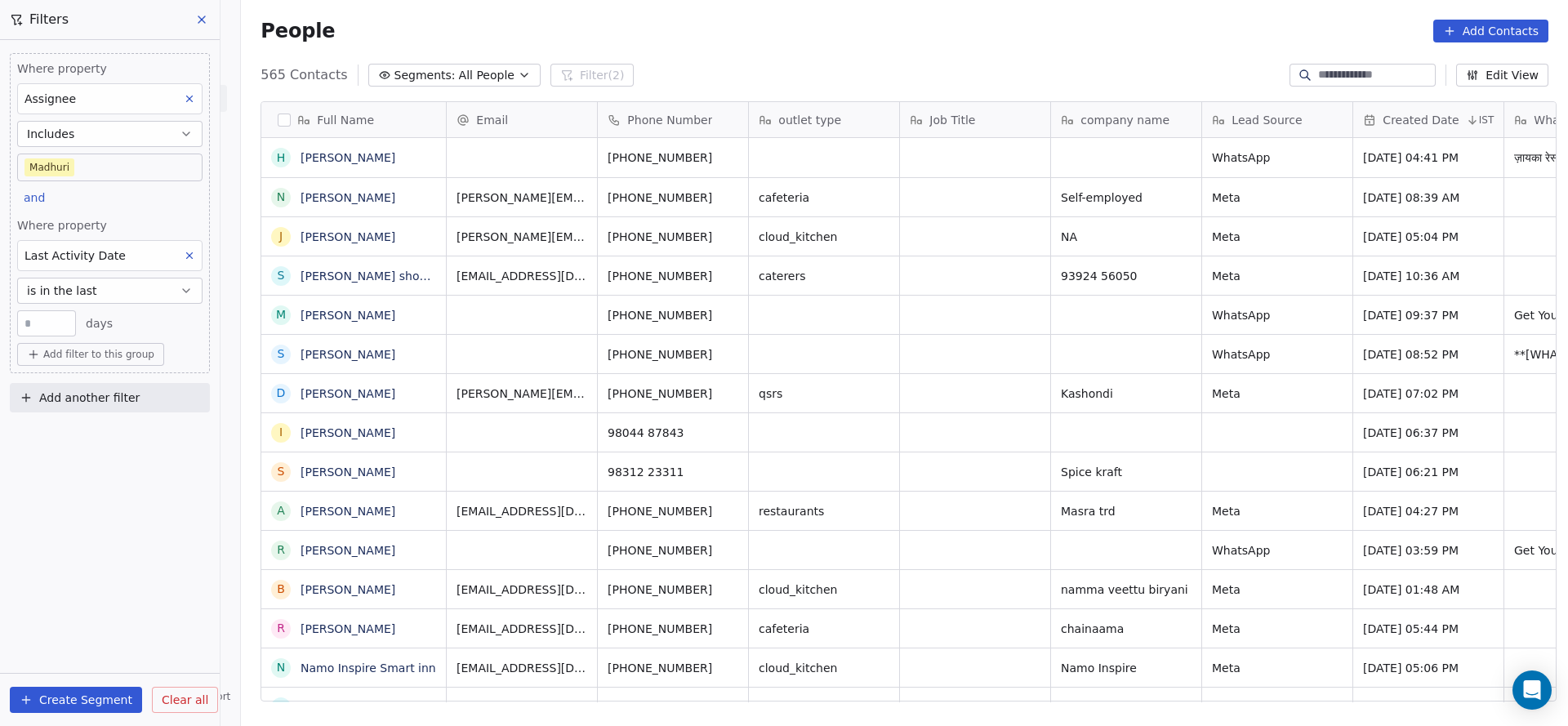
click at [127, 289] on button "is in the last" at bounding box center [110, 290] width 186 height 26
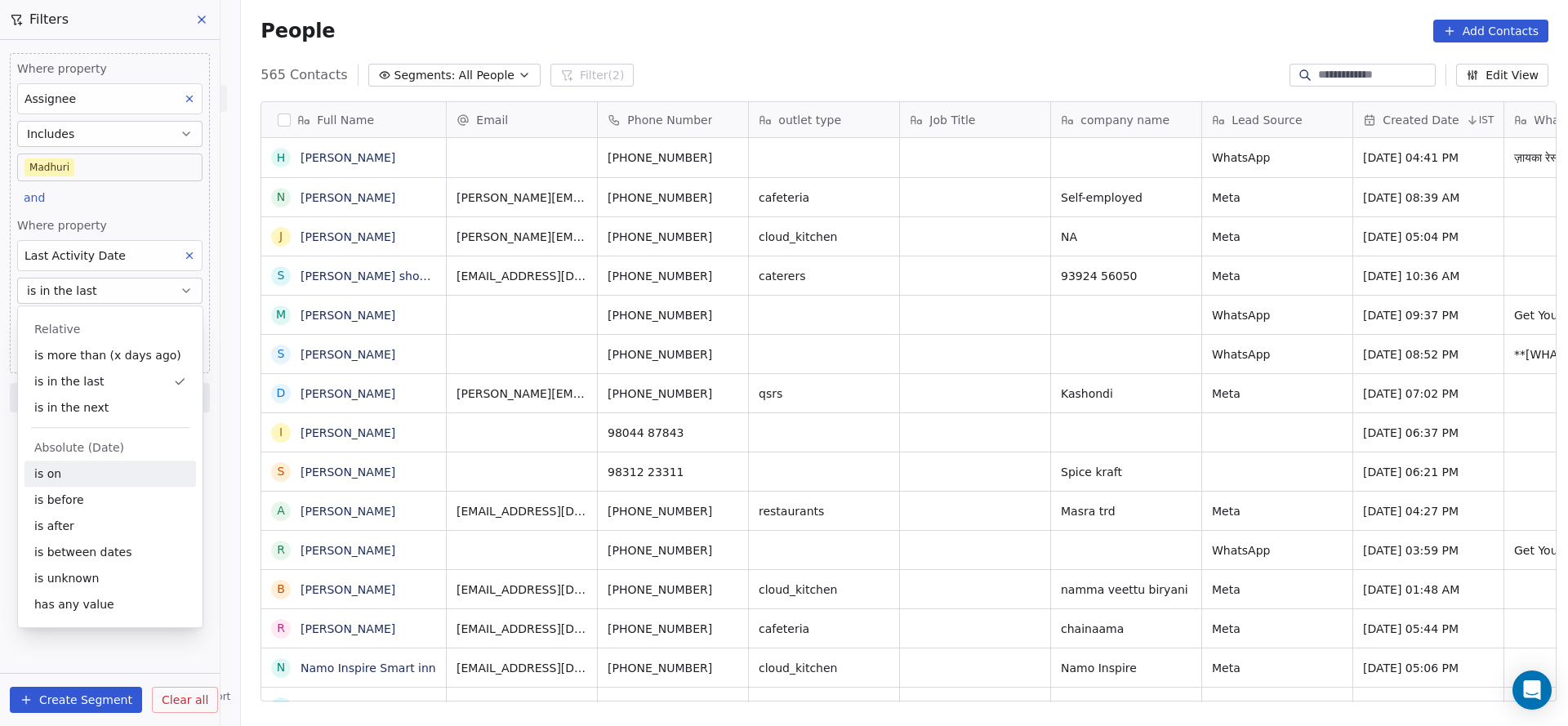
click at [122, 462] on div "is on" at bounding box center [110, 473] width 171 height 26
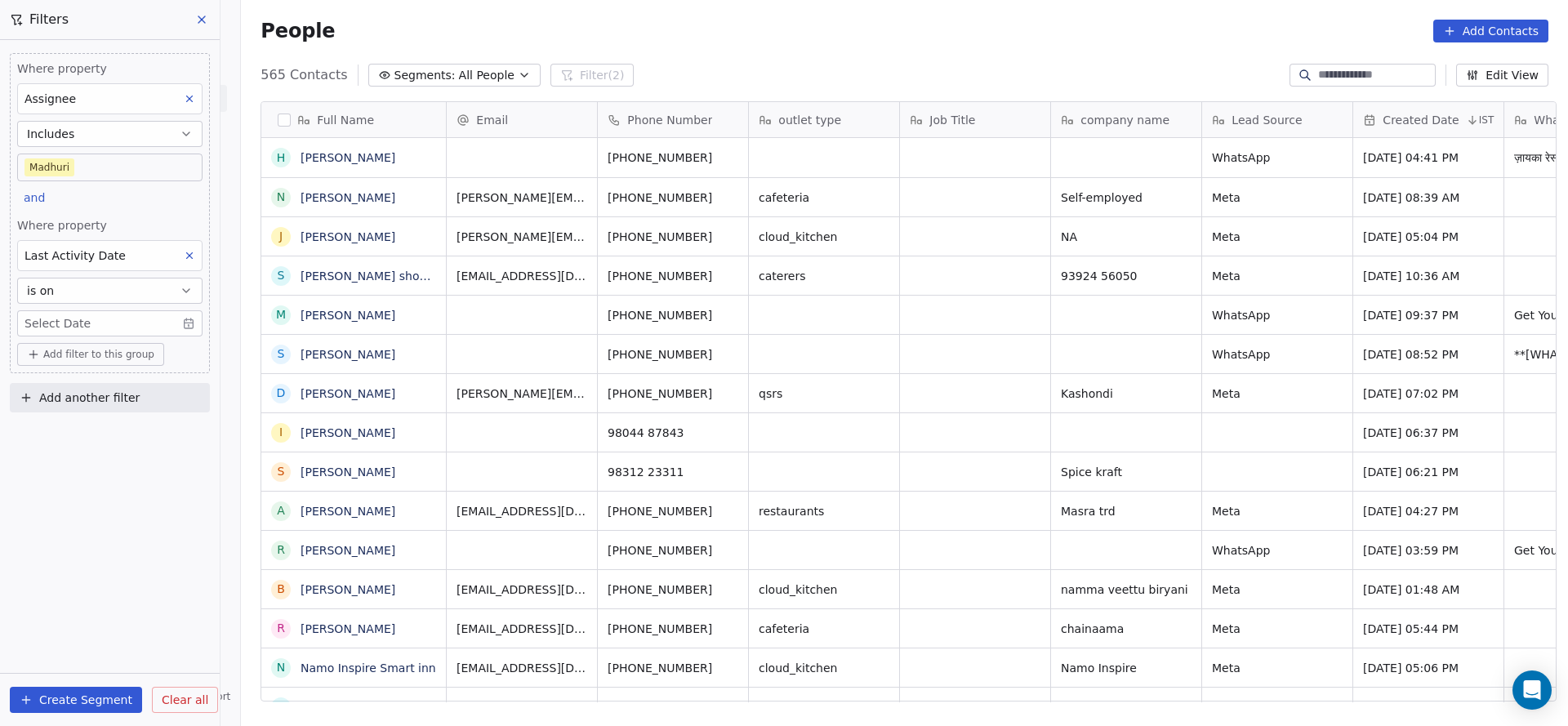
click at [137, 230] on span "Where property" at bounding box center [110, 226] width 186 height 16
click at [133, 338] on div "Where property Assignee Includes Madhuri and Where property Last Activity Date …" at bounding box center [110, 213] width 200 height 320
click at [137, 316] on body "On2Cook India Pvt. Ltd. Contacts People Marketing Workflows Campaigns Sales Pip…" at bounding box center [784, 363] width 1568 height 726
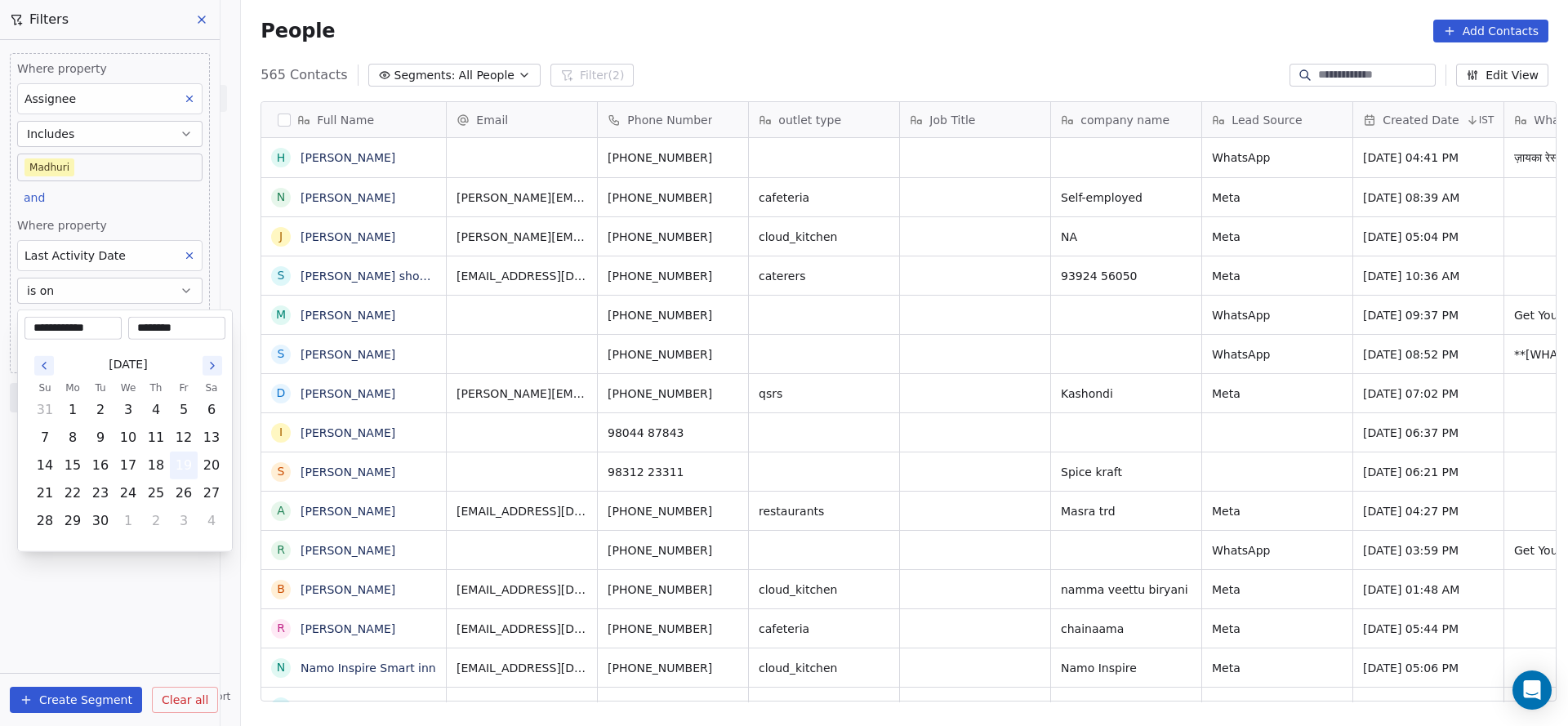
click at [183, 469] on button "19" at bounding box center [183, 465] width 26 height 26
click at [126, 218] on html "On2Cook India Pvt. Ltd. Contacts People Marketing Workflows Campaigns Sales Pip…" at bounding box center [784, 363] width 1568 height 726
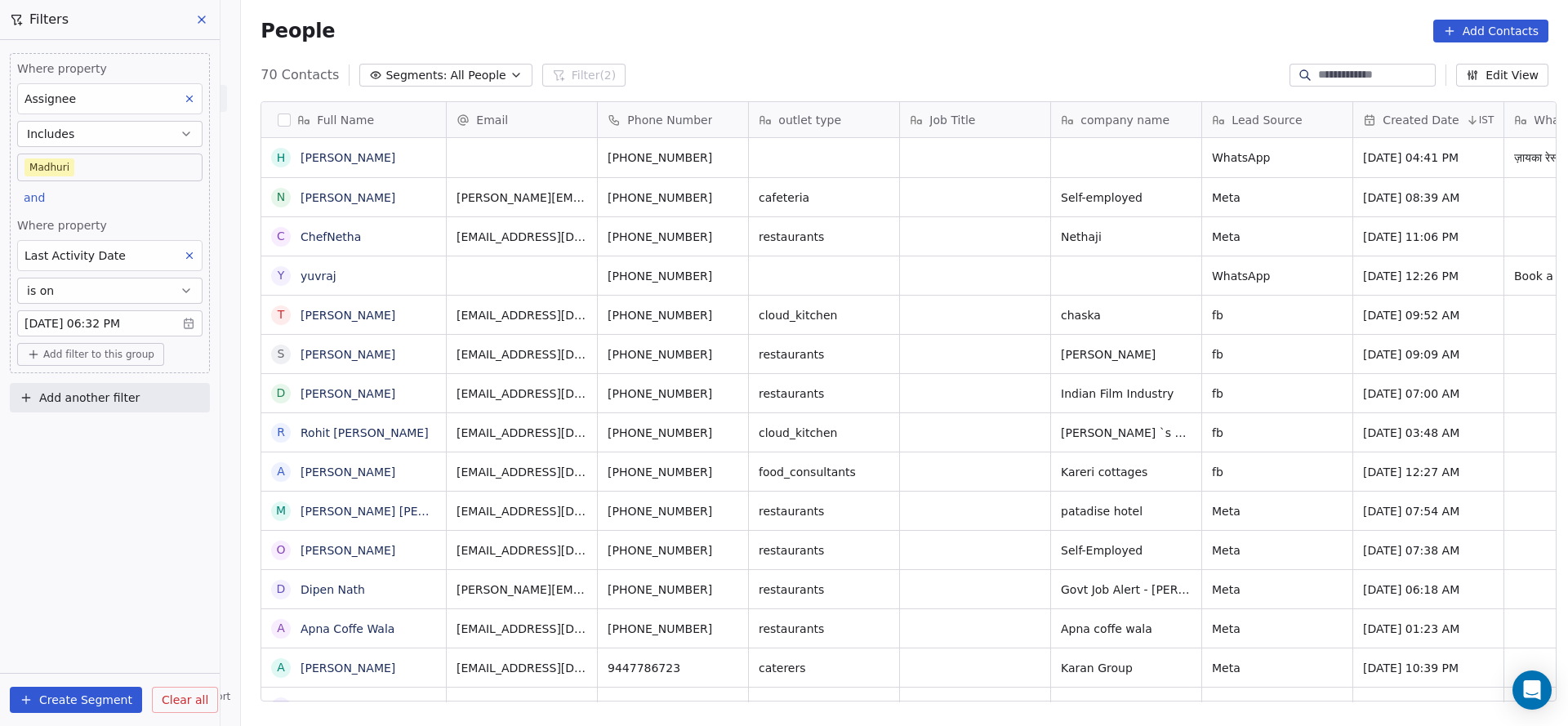
click at [130, 348] on span "Add filter to this group" at bounding box center [99, 354] width 111 height 13
click at [117, 392] on span "Contact properties" at bounding box center [87, 387] width 106 height 17
type input "***"
click at [98, 490] on div "Lead Status" at bounding box center [111, 499] width 152 height 16
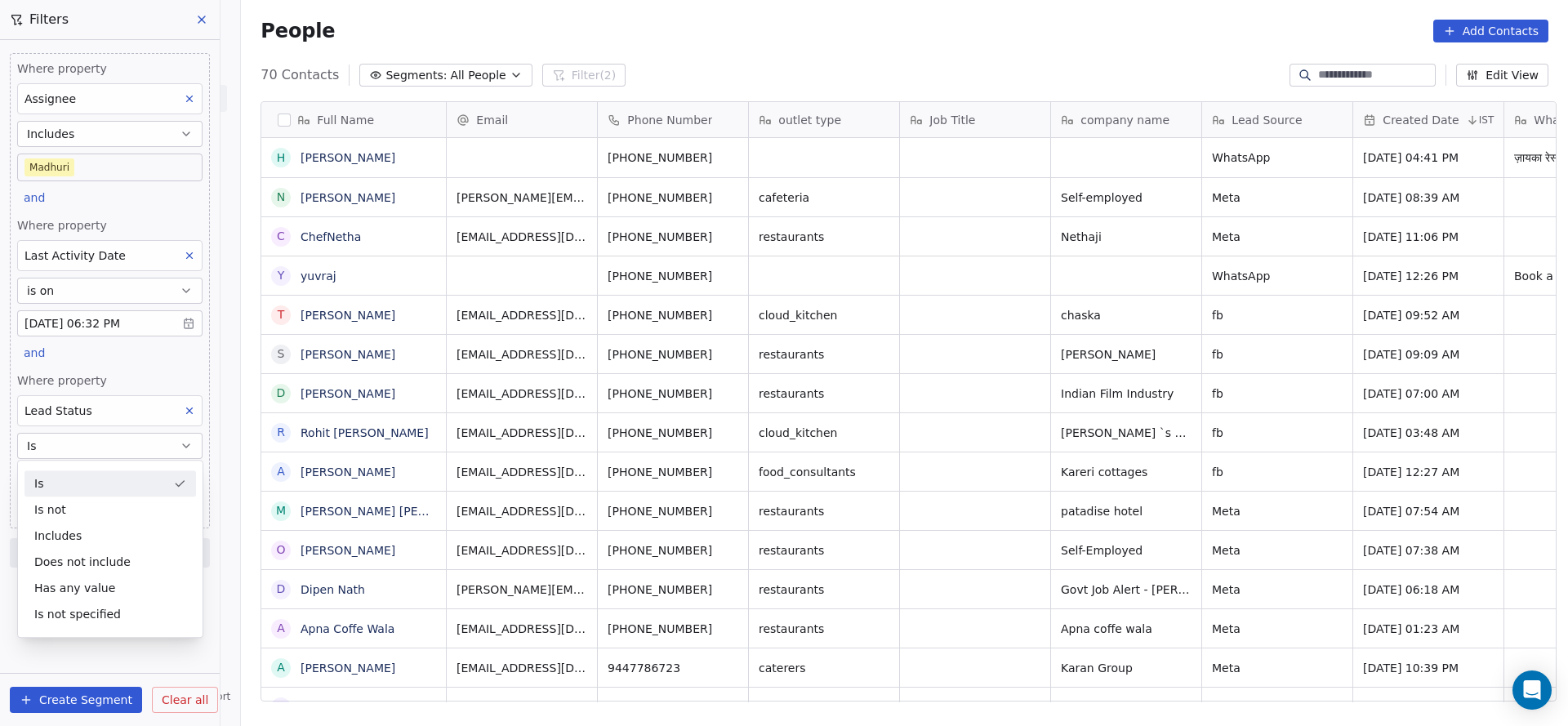
click at [110, 382] on span "Where property" at bounding box center [110, 381] width 186 height 16
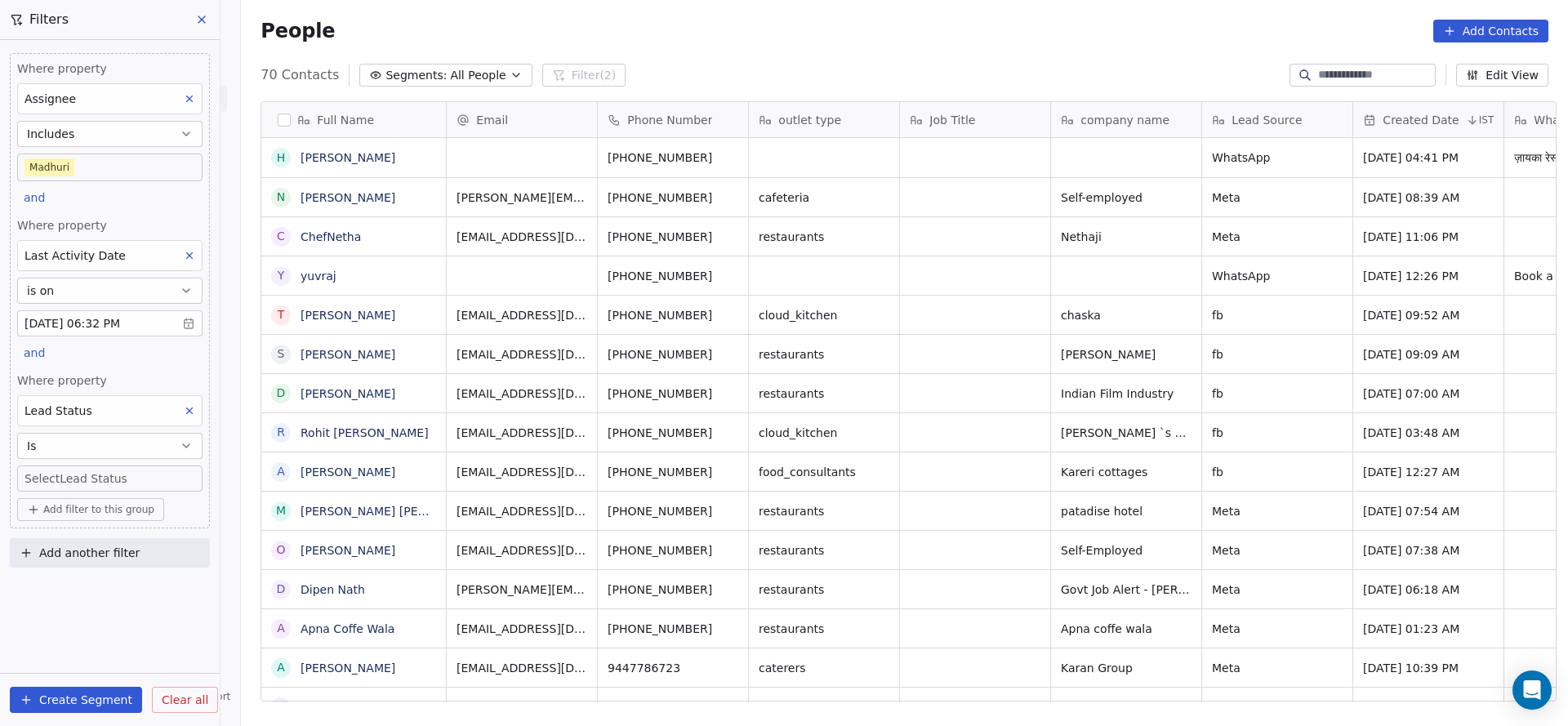
click at [95, 471] on body "On2Cook India Pvt. Ltd. Contacts People Marketing Workflows Campaigns Sales Pip…" at bounding box center [784, 363] width 1568 height 726
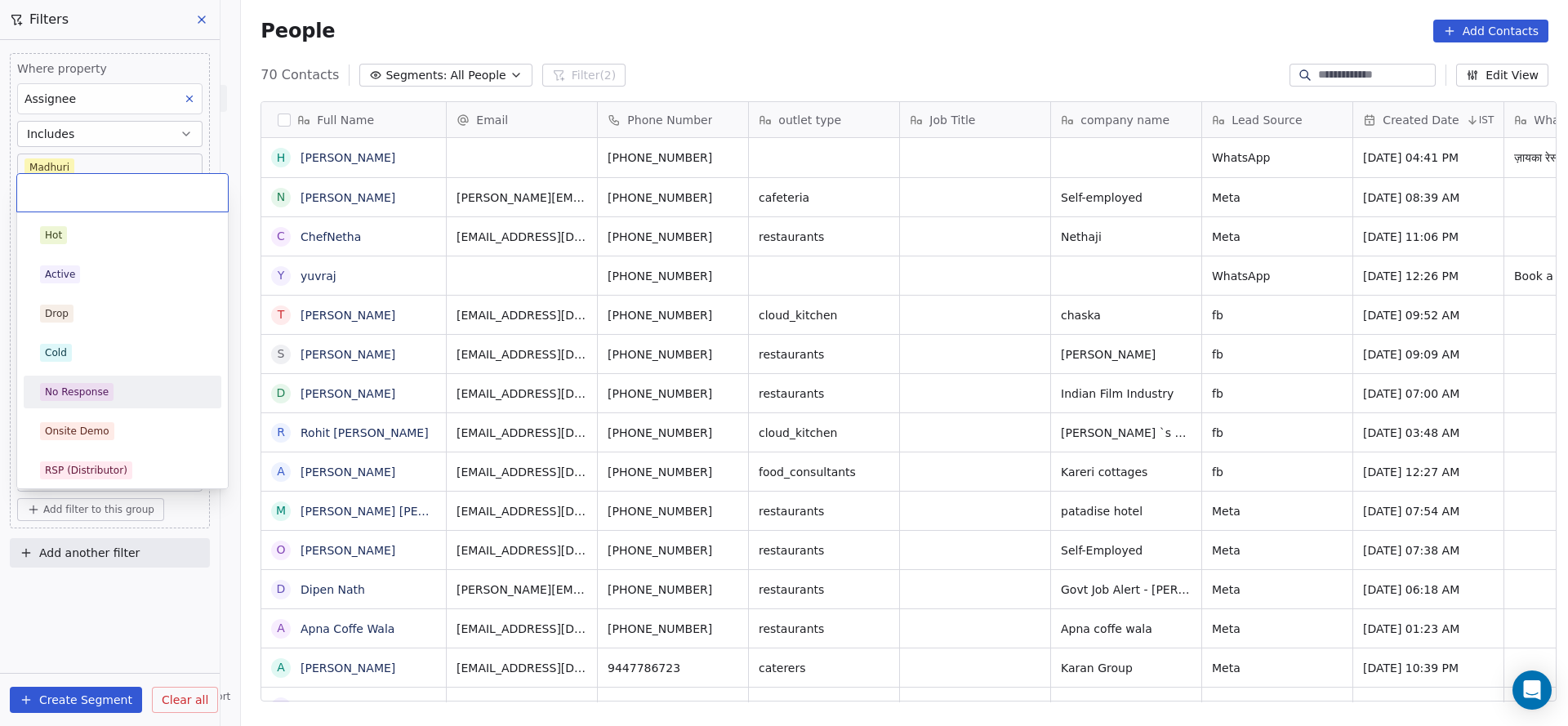
click at [103, 394] on div "No Response" at bounding box center [77, 392] width 63 height 15
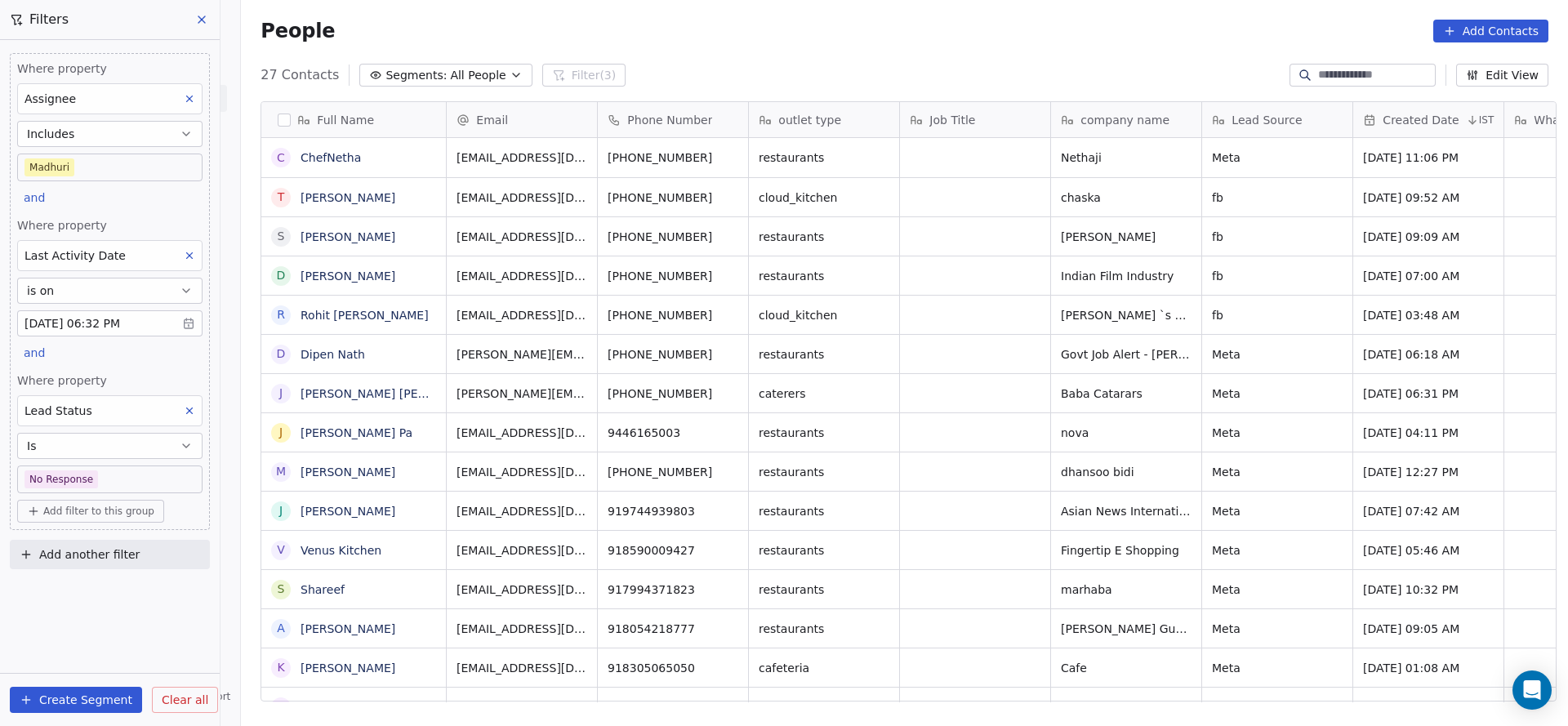
click at [126, 361] on div "Where property Assignee Includes Madhuri and Where property Last Activity Date …" at bounding box center [110, 292] width 200 height 477
click at [88, 169] on body "On2Cook India Pvt. Ltd. Contacts People Marketing Workflows Campaigns Sales Pip…" at bounding box center [784, 363] width 1568 height 726
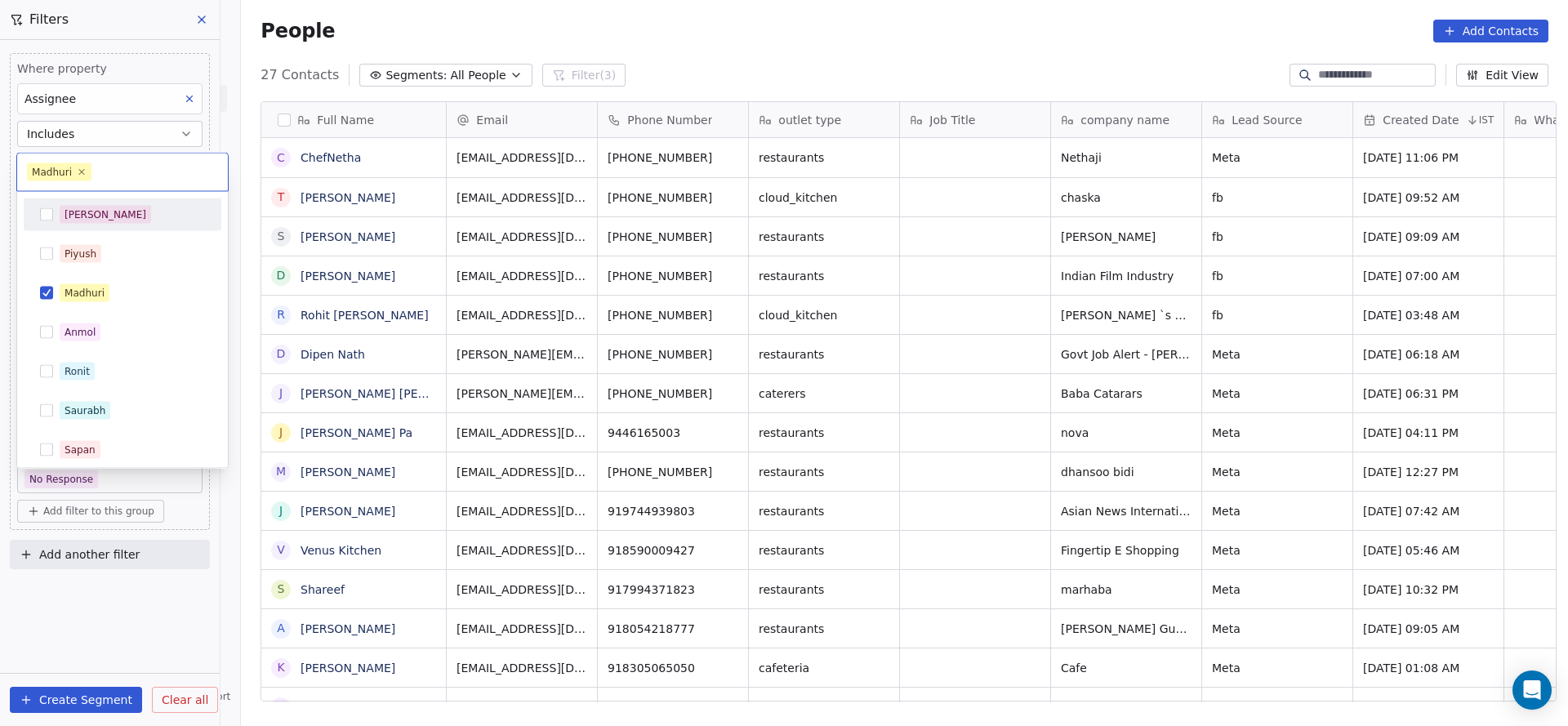
click at [88, 228] on div "Salim" at bounding box center [122, 215] width 197 height 33
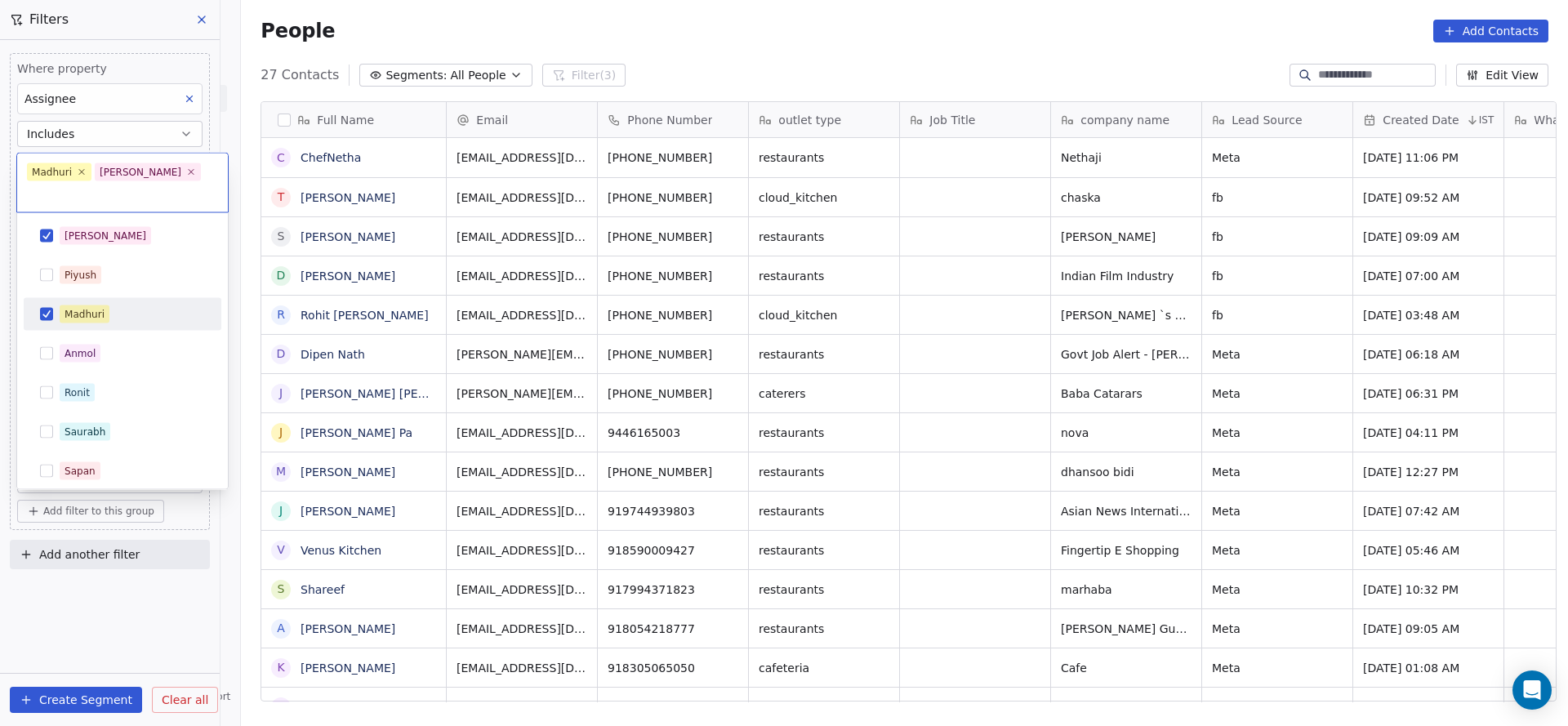
click at [84, 302] on div "Madhuri" at bounding box center [122, 315] width 185 height 26
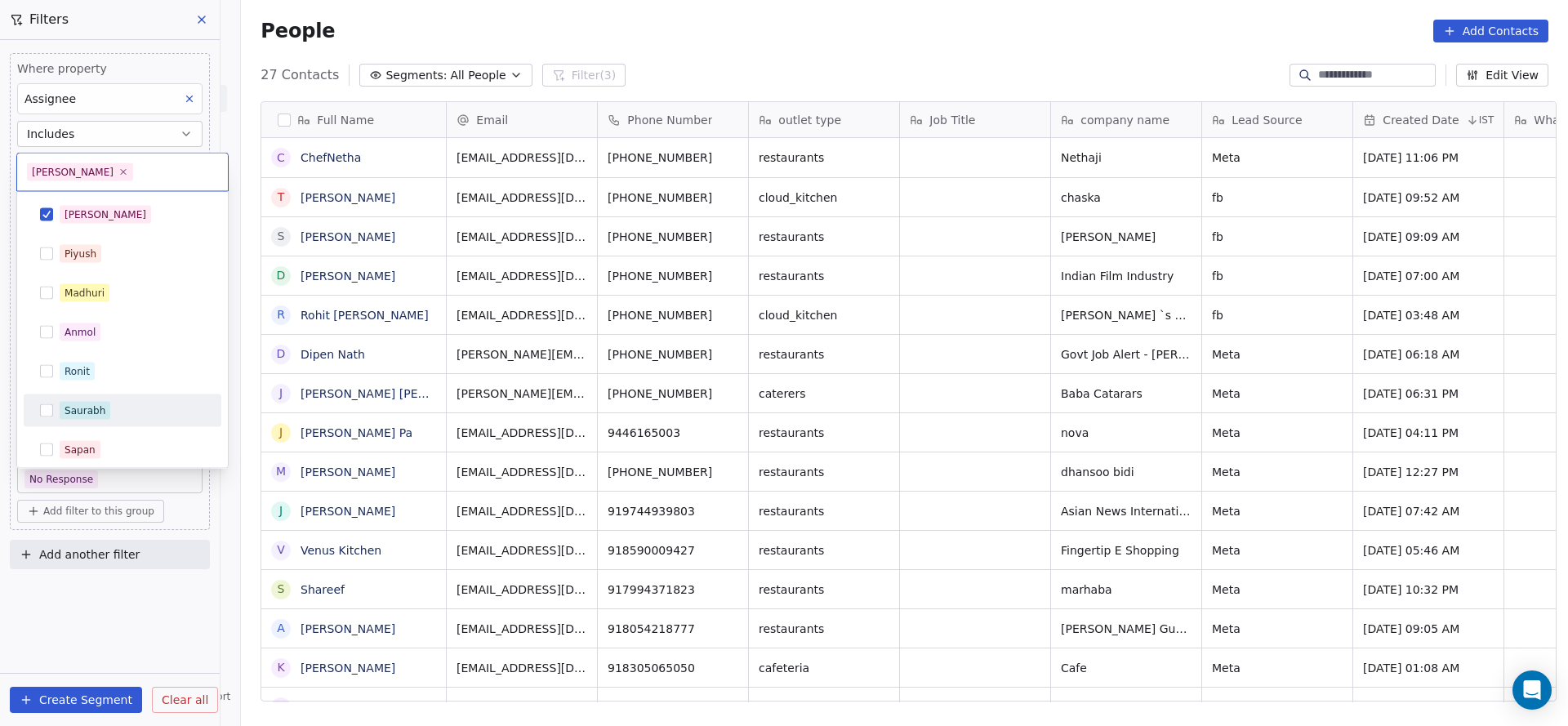
click at [174, 612] on html "On2Cook India Pvt. Ltd. Contacts People Marketing Workflows Campaigns Sales Pip…" at bounding box center [784, 363] width 1568 height 726
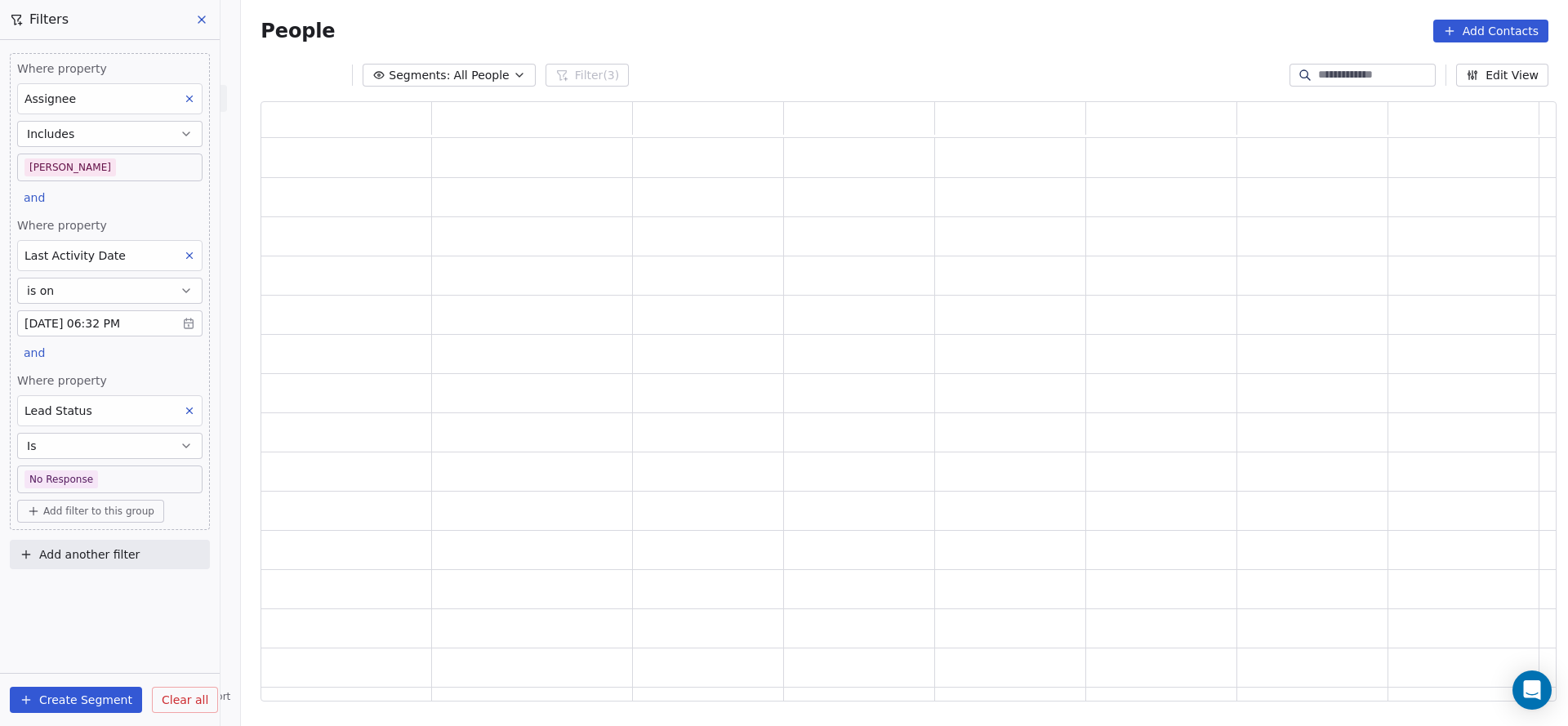
scroll to position [581, 1276]
click at [183, 419] on div "Lead Status" at bounding box center [110, 411] width 186 height 31
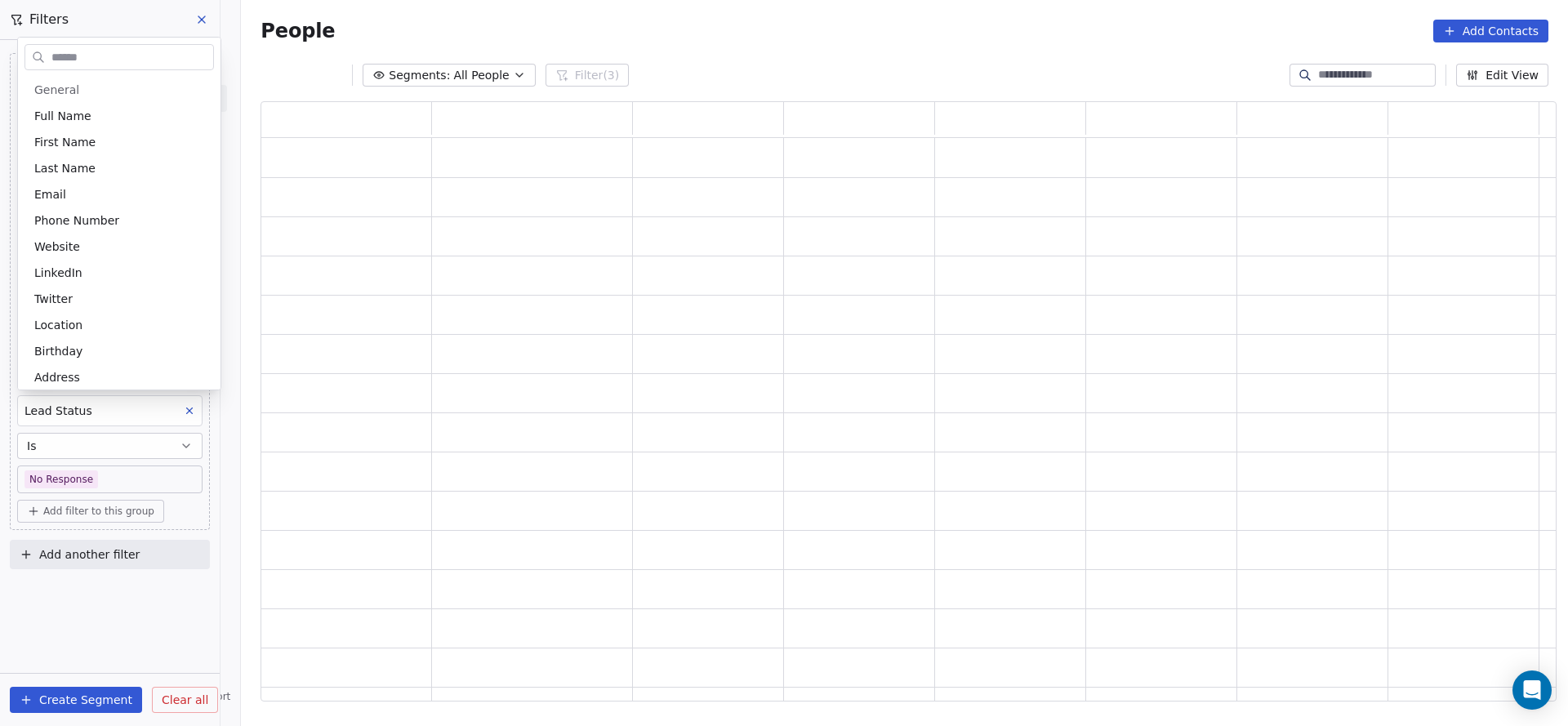
scroll to position [898, 0]
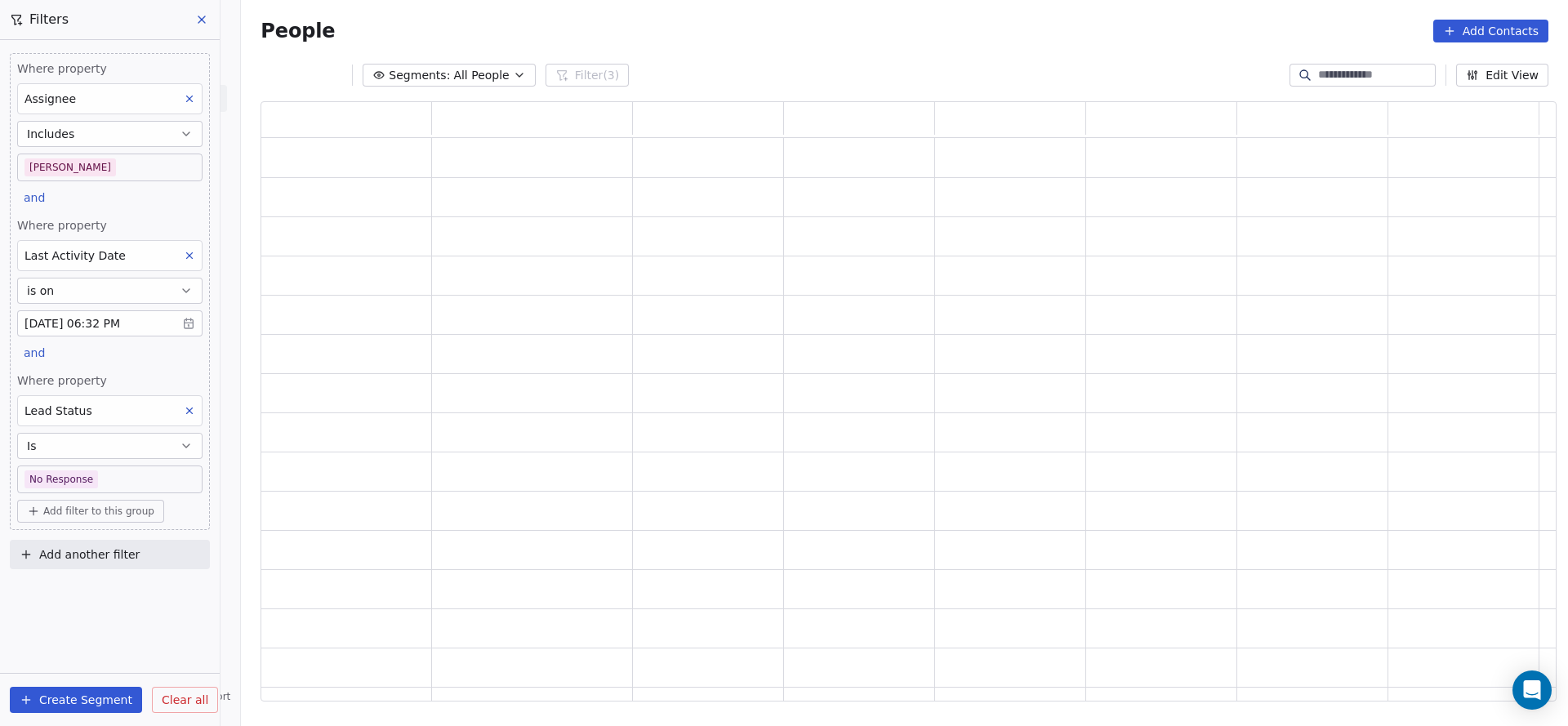
click at [50, 441] on html "On2Cook India Pvt. Ltd. Contacts People Marketing Workflows Campaigns Sales Pip…" at bounding box center [784, 363] width 1568 height 726
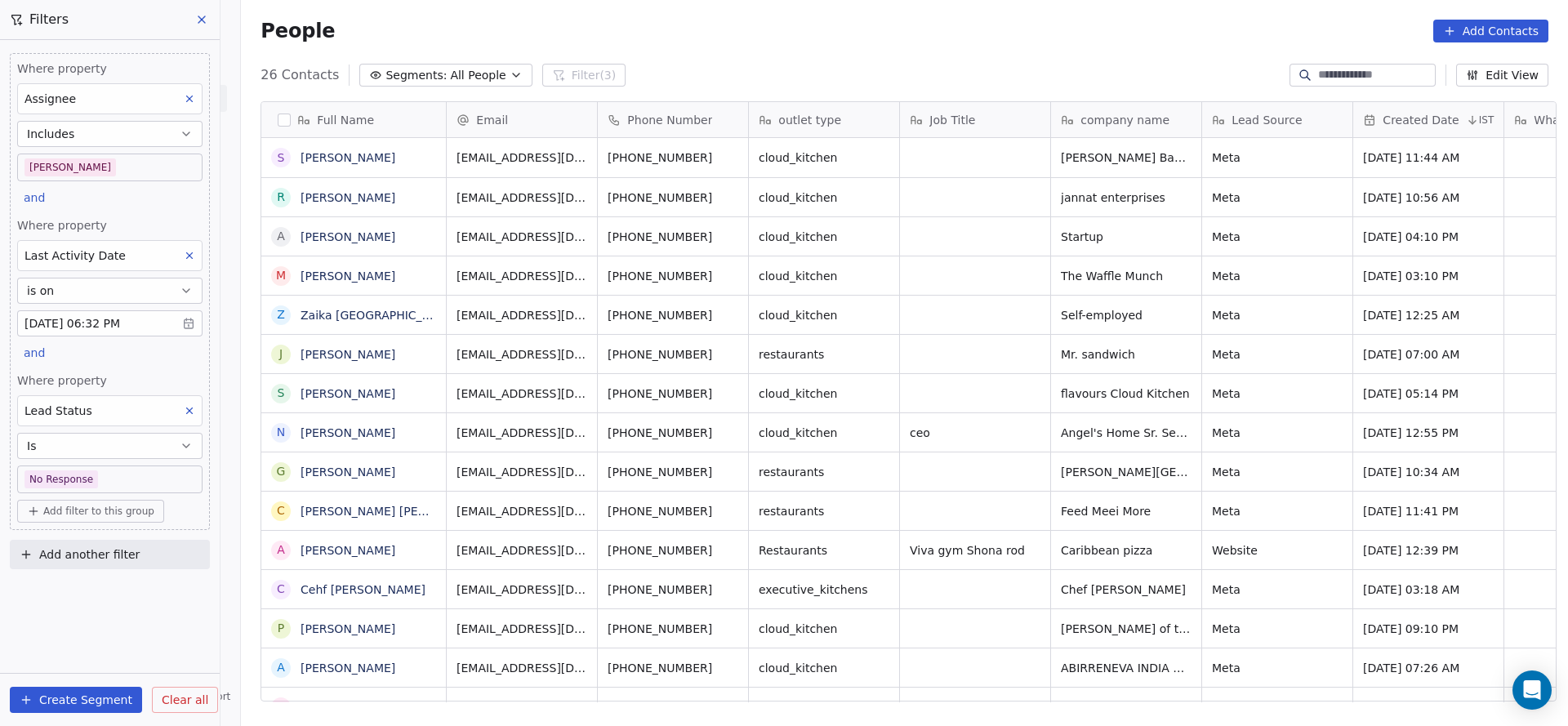
scroll to position [620, 1315]
click at [179, 417] on button at bounding box center [188, 411] width 21 height 21
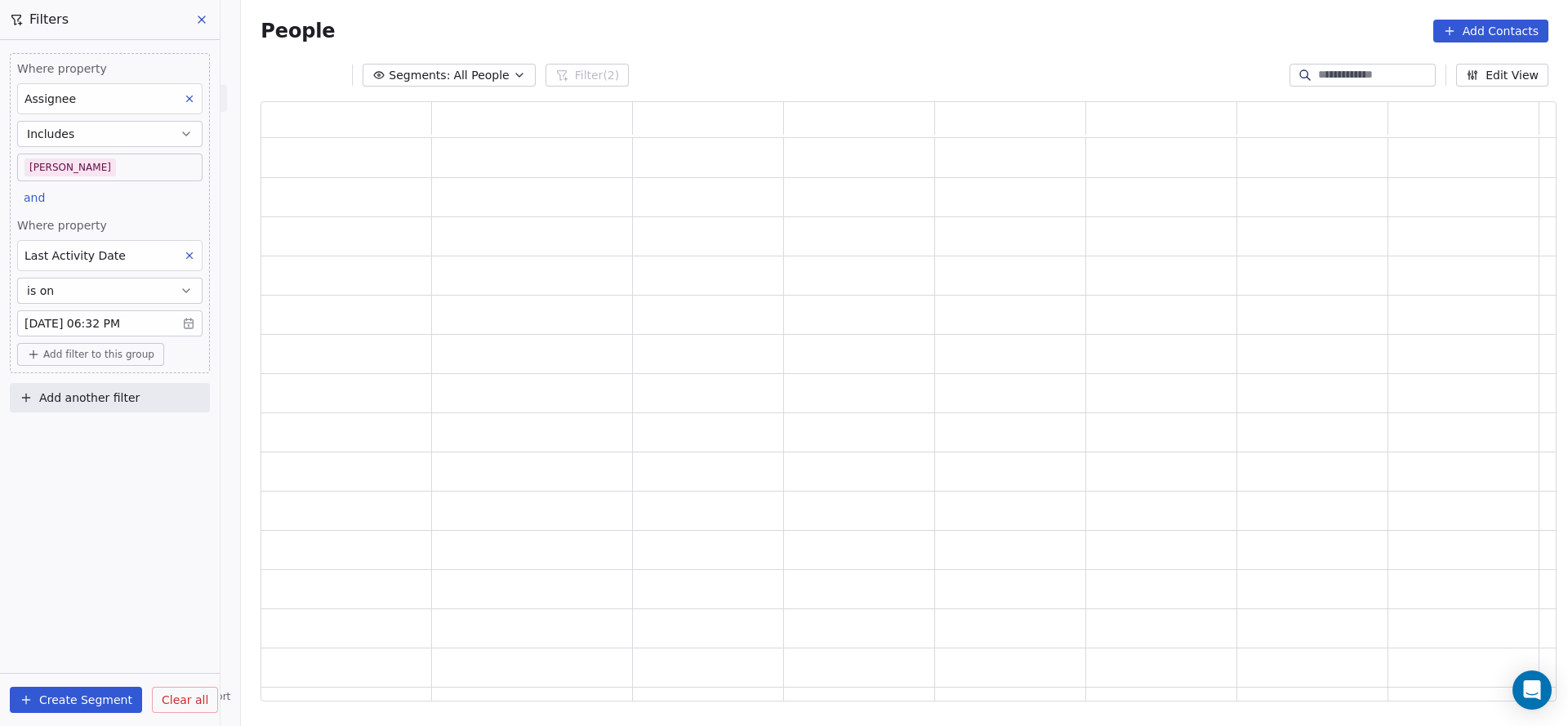
scroll to position [581, 1276]
click at [156, 551] on div "Where property Assignee Includes Salim and Where property Last Activity Date is…" at bounding box center [110, 382] width 219 height 686
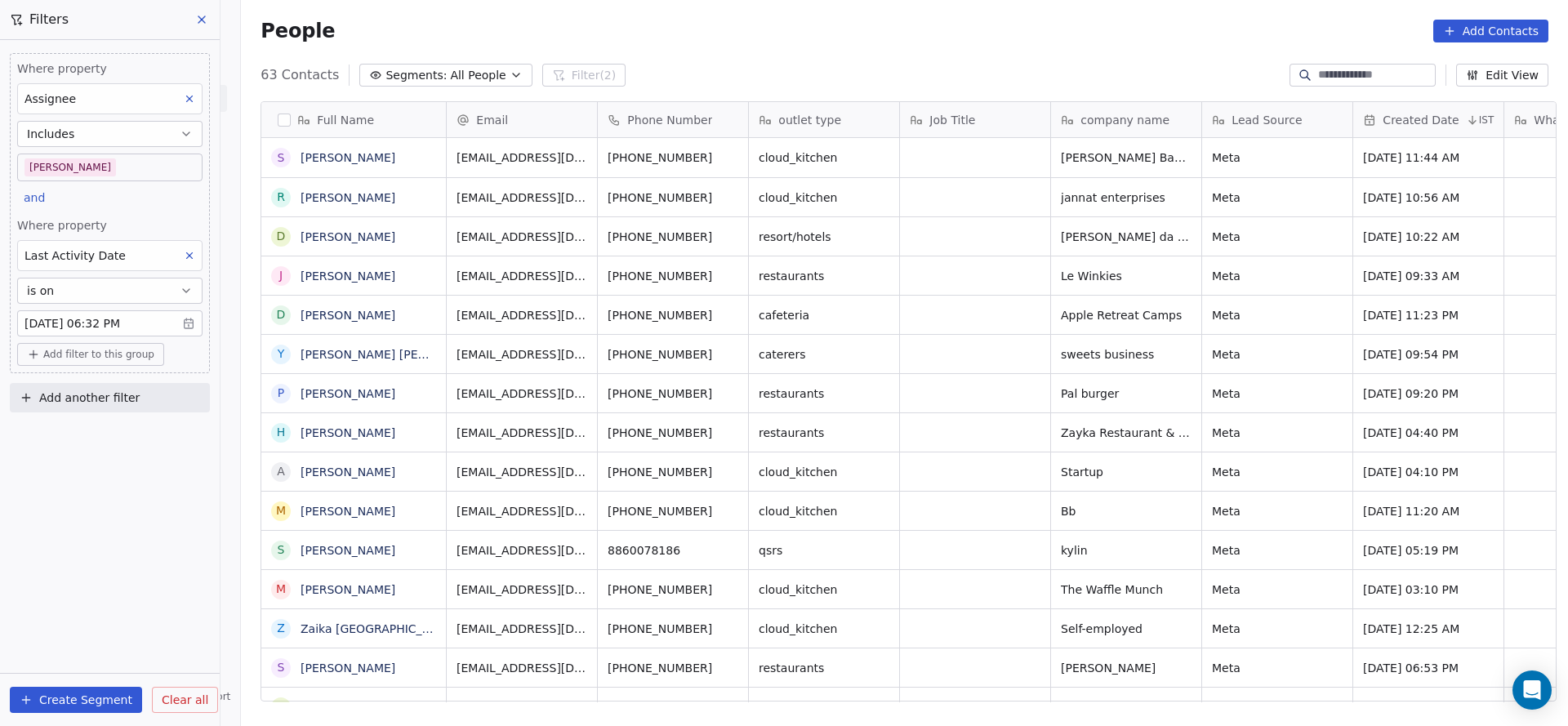
scroll to position [620, 1315]
click at [153, 460] on div "Where property Assignee Includes Salim and Where property Last Activity Date is…" at bounding box center [110, 382] width 219 height 686
drag, startPoint x: 132, startPoint y: 479, endPoint x: 159, endPoint y: 224, distance: 256.4
click at [135, 476] on div "Where property Assignee Includes Salim and Where property Last Activity Date is…" at bounding box center [110, 382] width 219 height 686
click at [159, 170] on body "On2Cook India Pvt. Ltd. Contacts People Marketing Workflows Campaigns Sales Pip…" at bounding box center [784, 363] width 1568 height 726
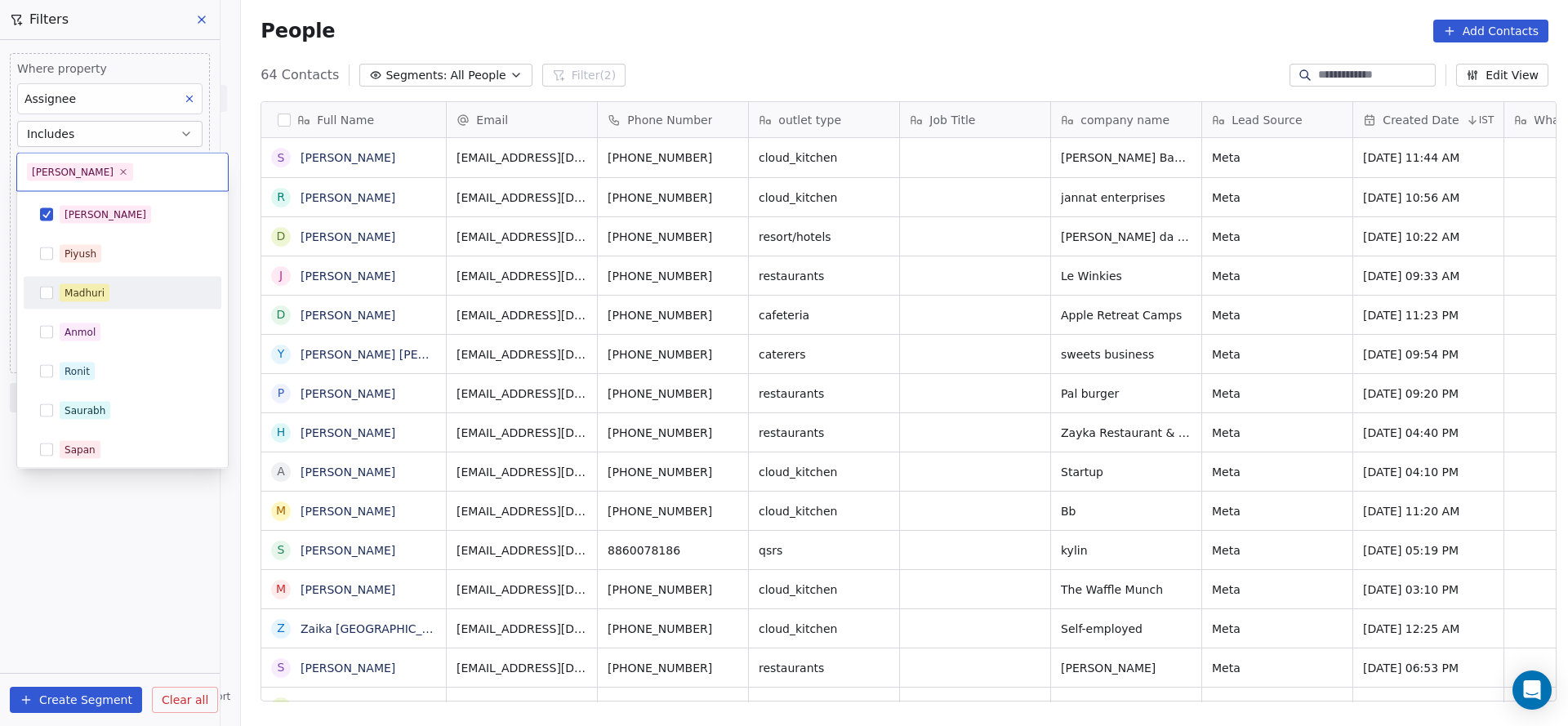
click at [122, 277] on div "Madhuri" at bounding box center [122, 294] width 197 height 33
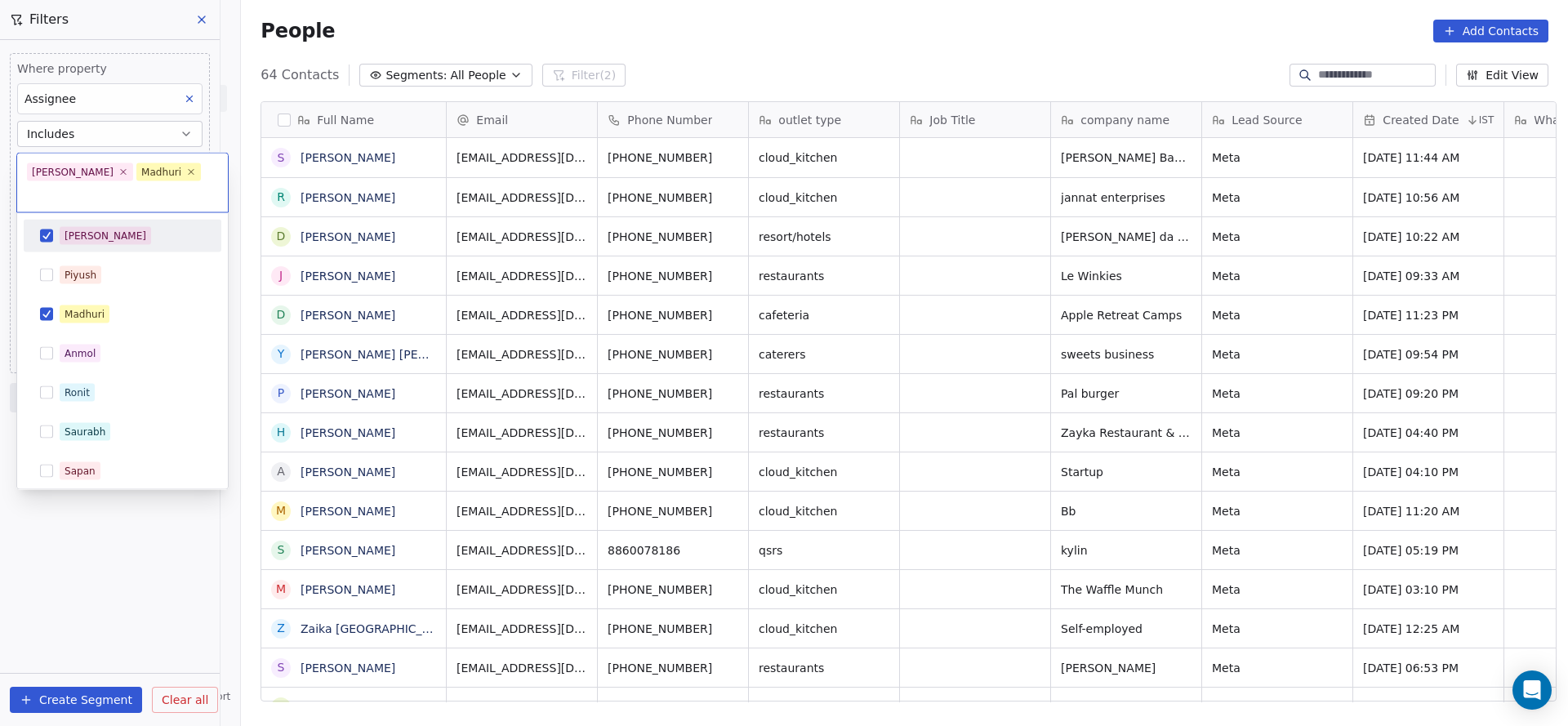
click at [111, 219] on div "Salim" at bounding box center [122, 236] width 197 height 33
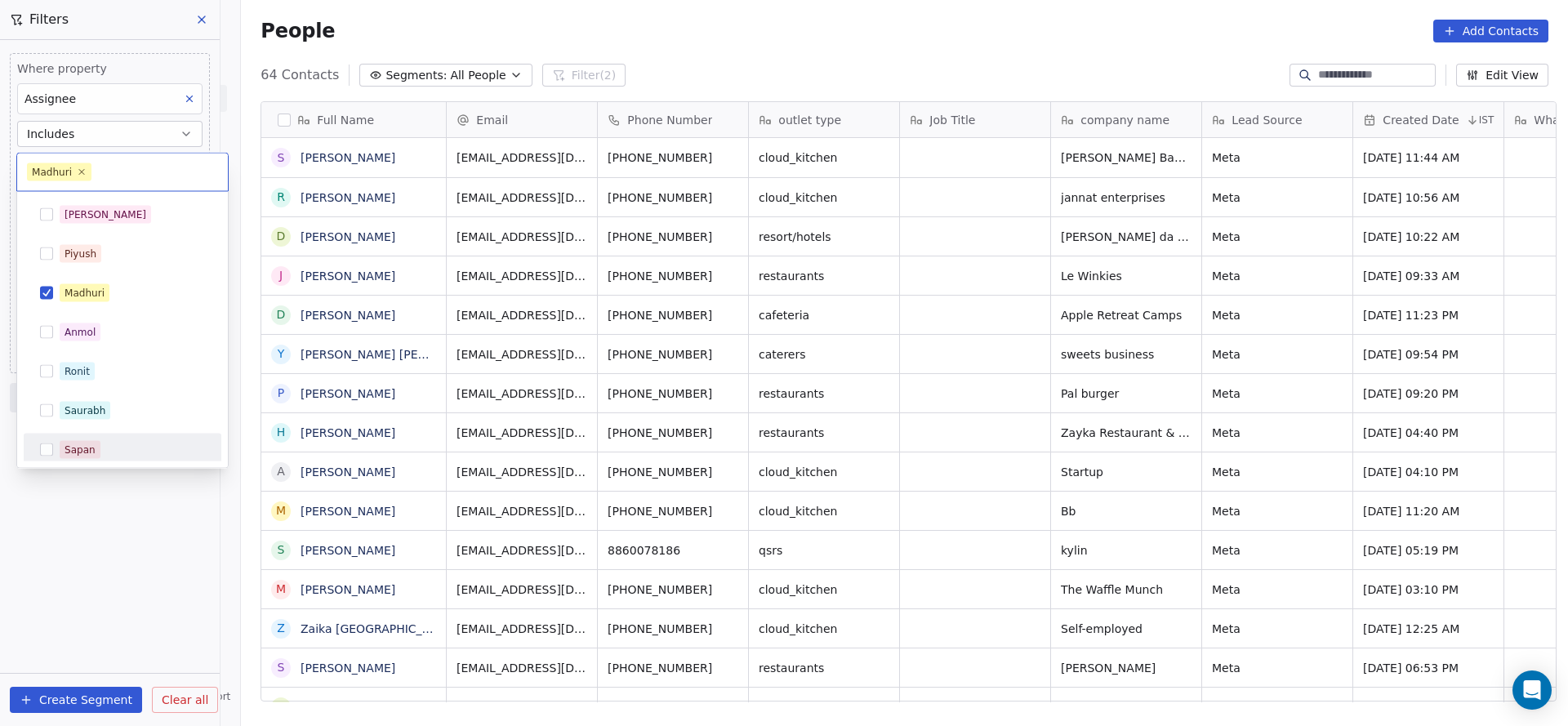
click at [101, 527] on html "On2Cook India Pvt. Ltd. Contacts People Marketing Workflows Campaigns Sales Pip…" at bounding box center [784, 363] width 1568 height 726
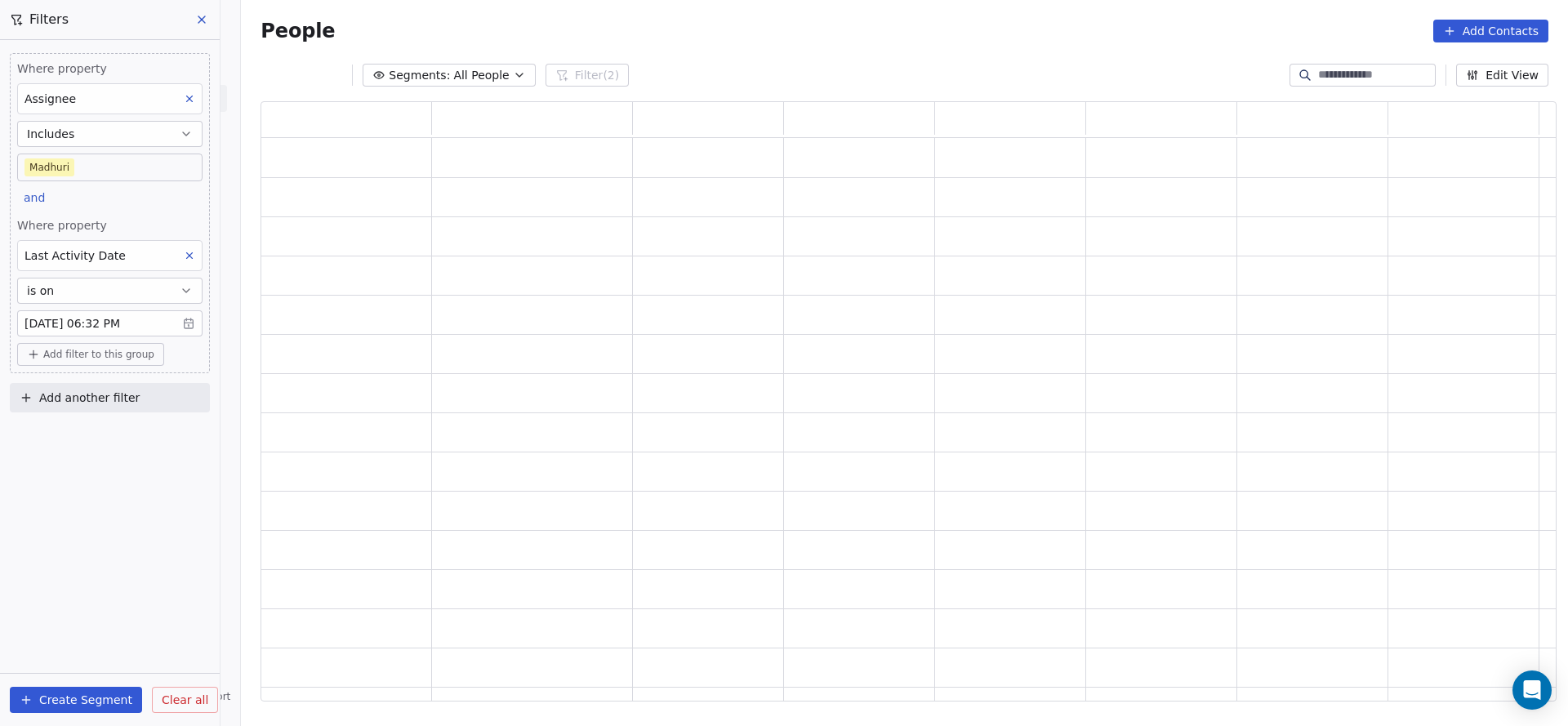
scroll to position [581, 1276]
click at [119, 356] on span "Add filter to this group" at bounding box center [99, 354] width 111 height 13
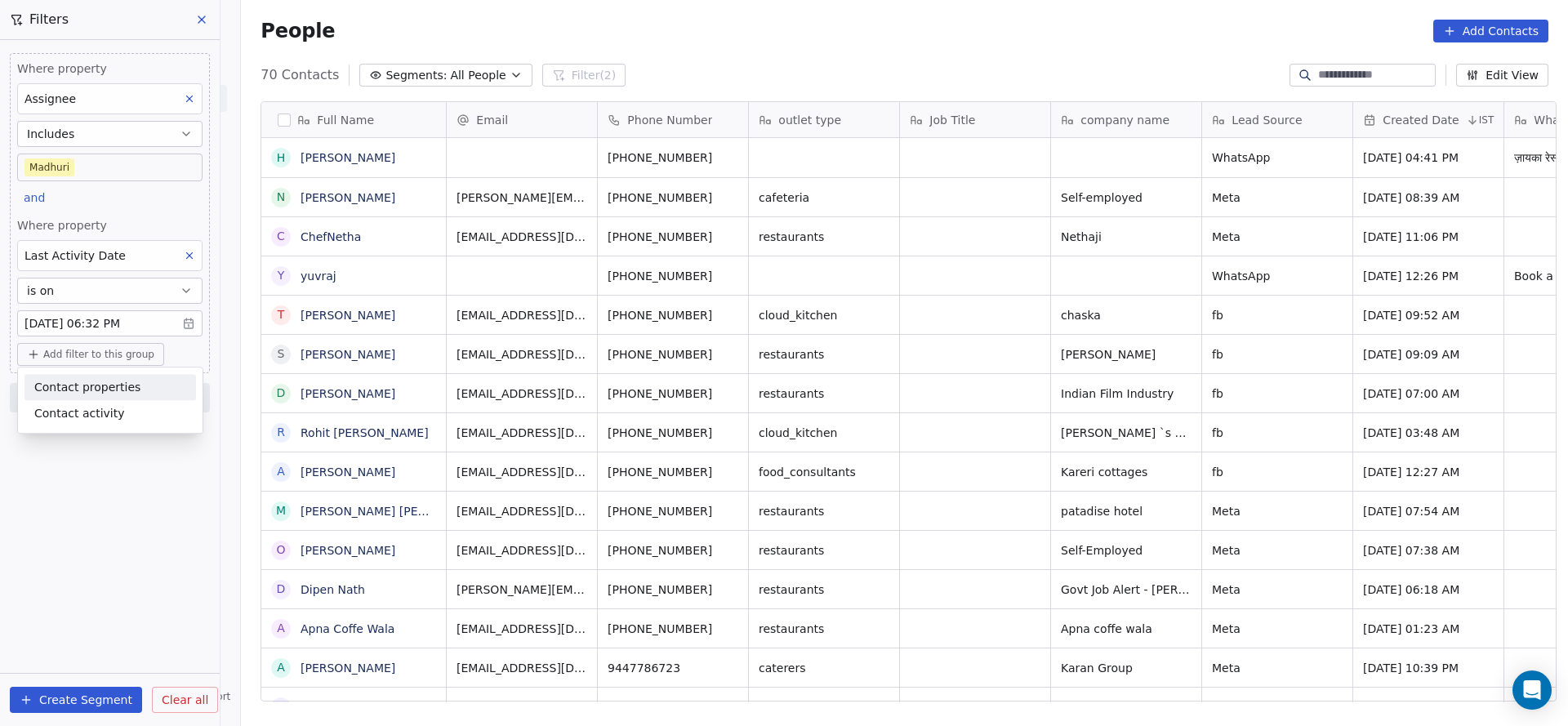
scroll to position [620, 1315]
click at [122, 393] on span "Contact properties" at bounding box center [87, 387] width 106 height 17
type input "***"
click at [108, 436] on div "Created Date" at bounding box center [110, 446] width 171 height 26
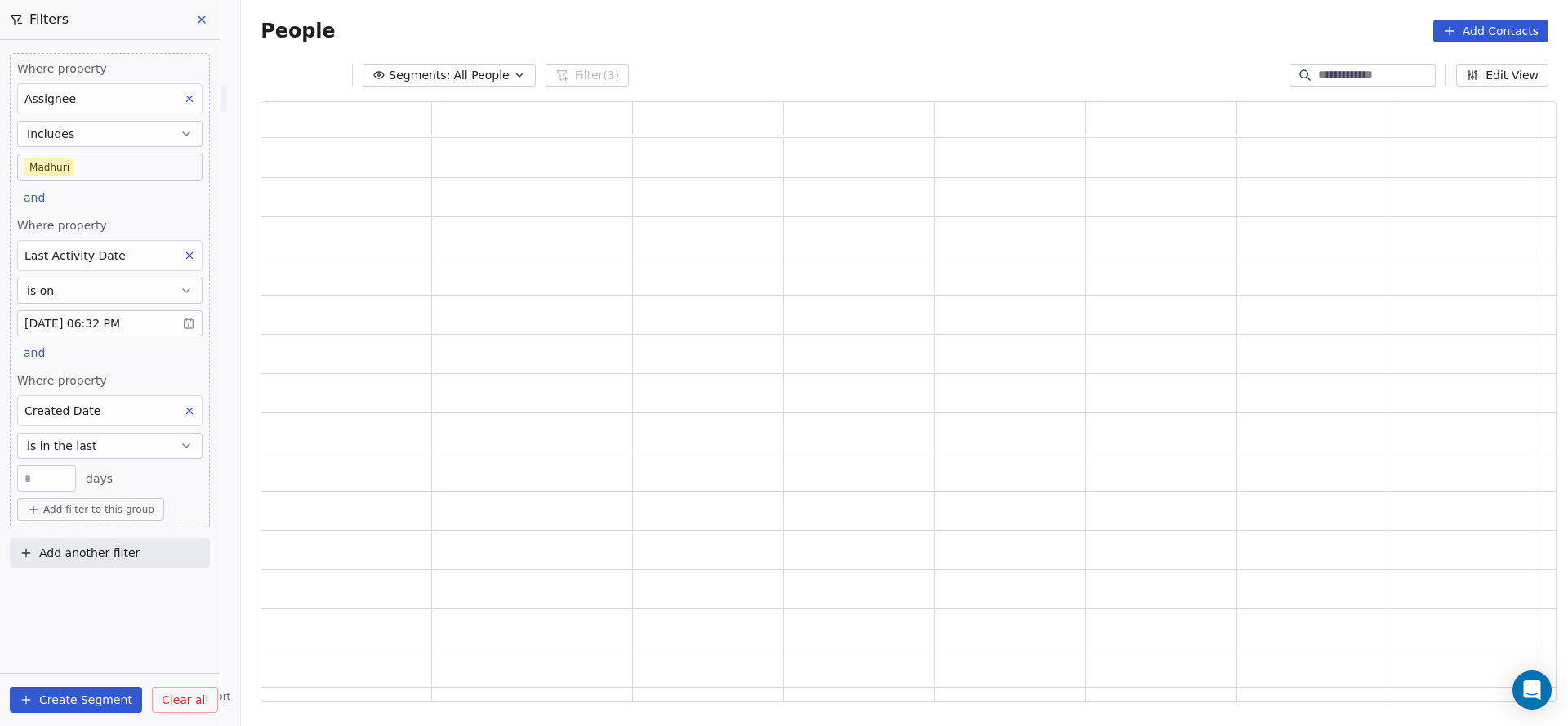
scroll to position [581, 1276]
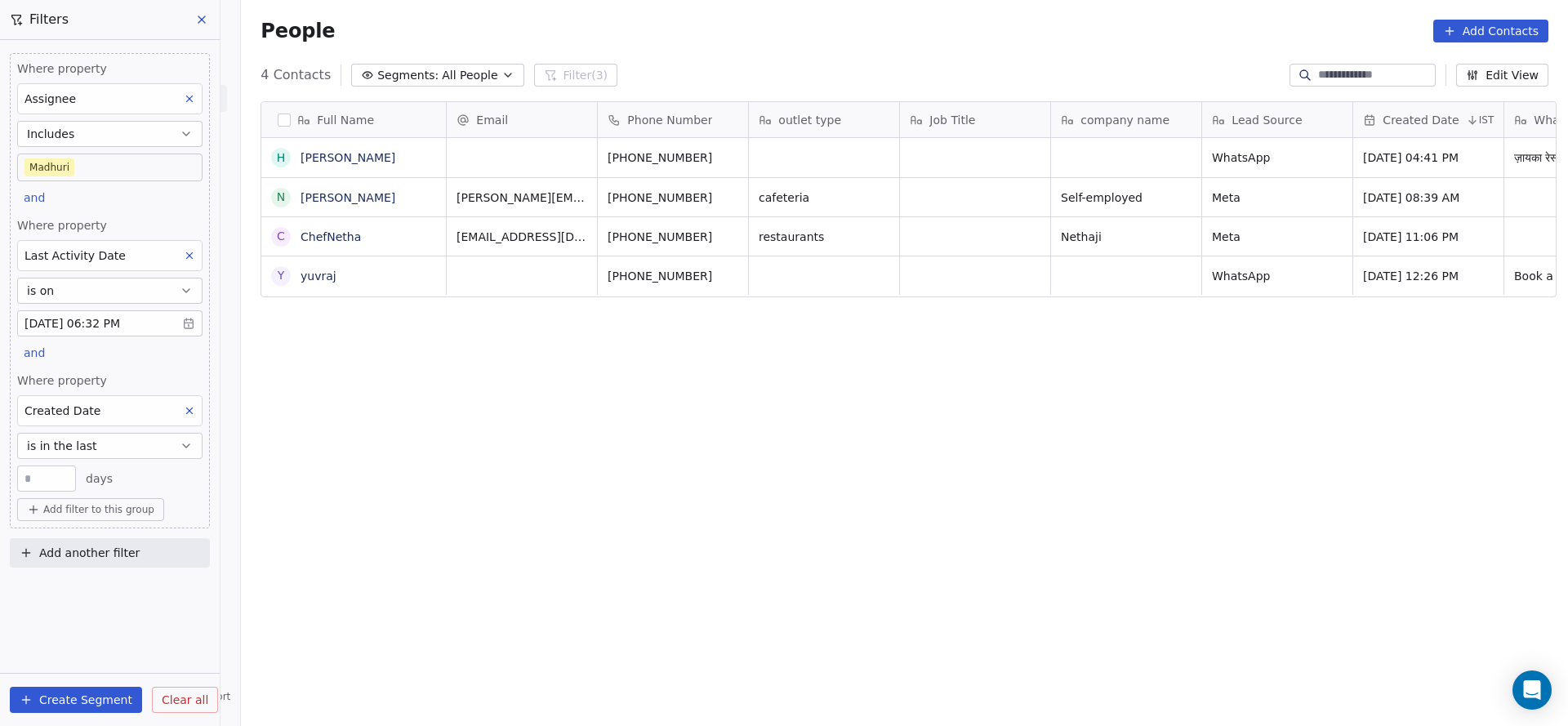
click at [108, 436] on button "is in the last" at bounding box center [110, 446] width 186 height 26
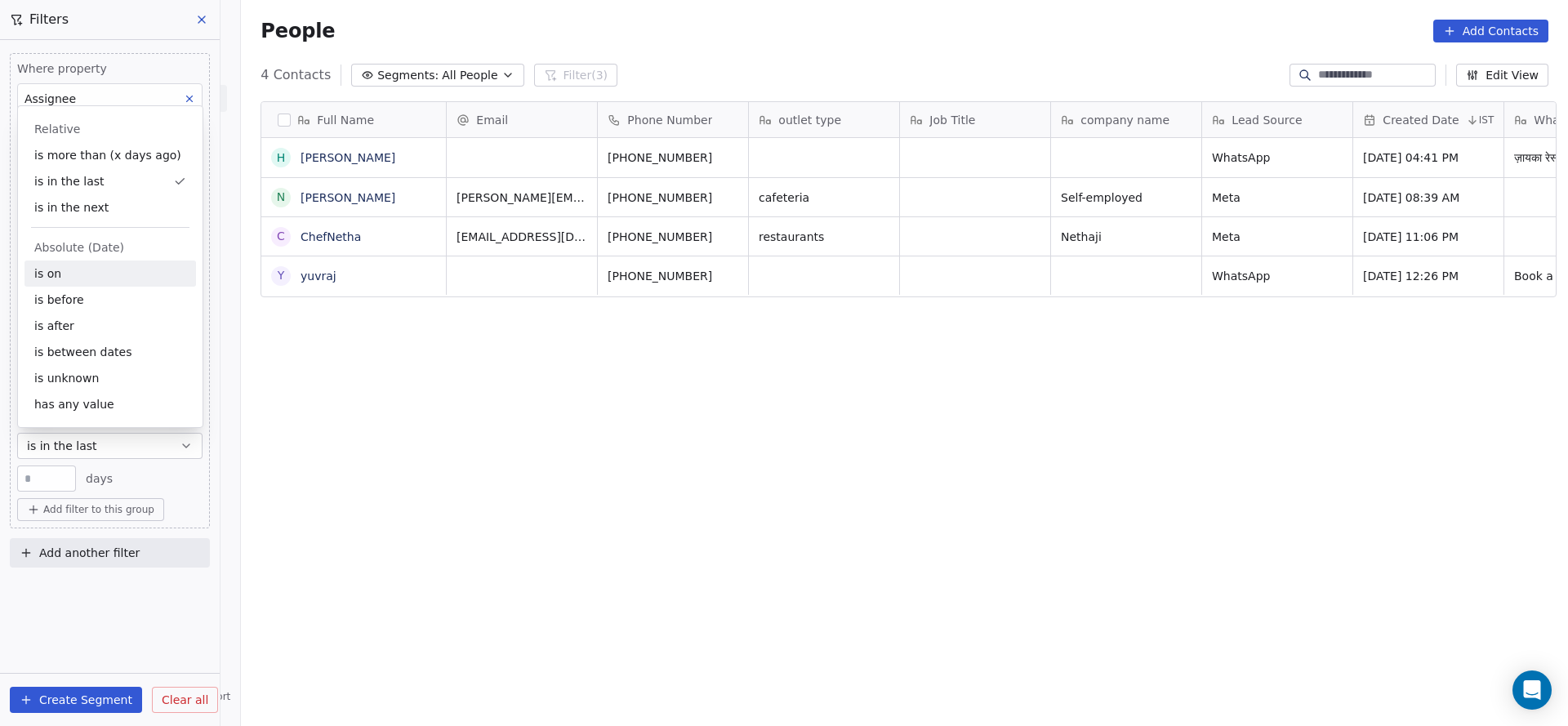
click at [103, 273] on div "is on" at bounding box center [110, 274] width 171 height 26
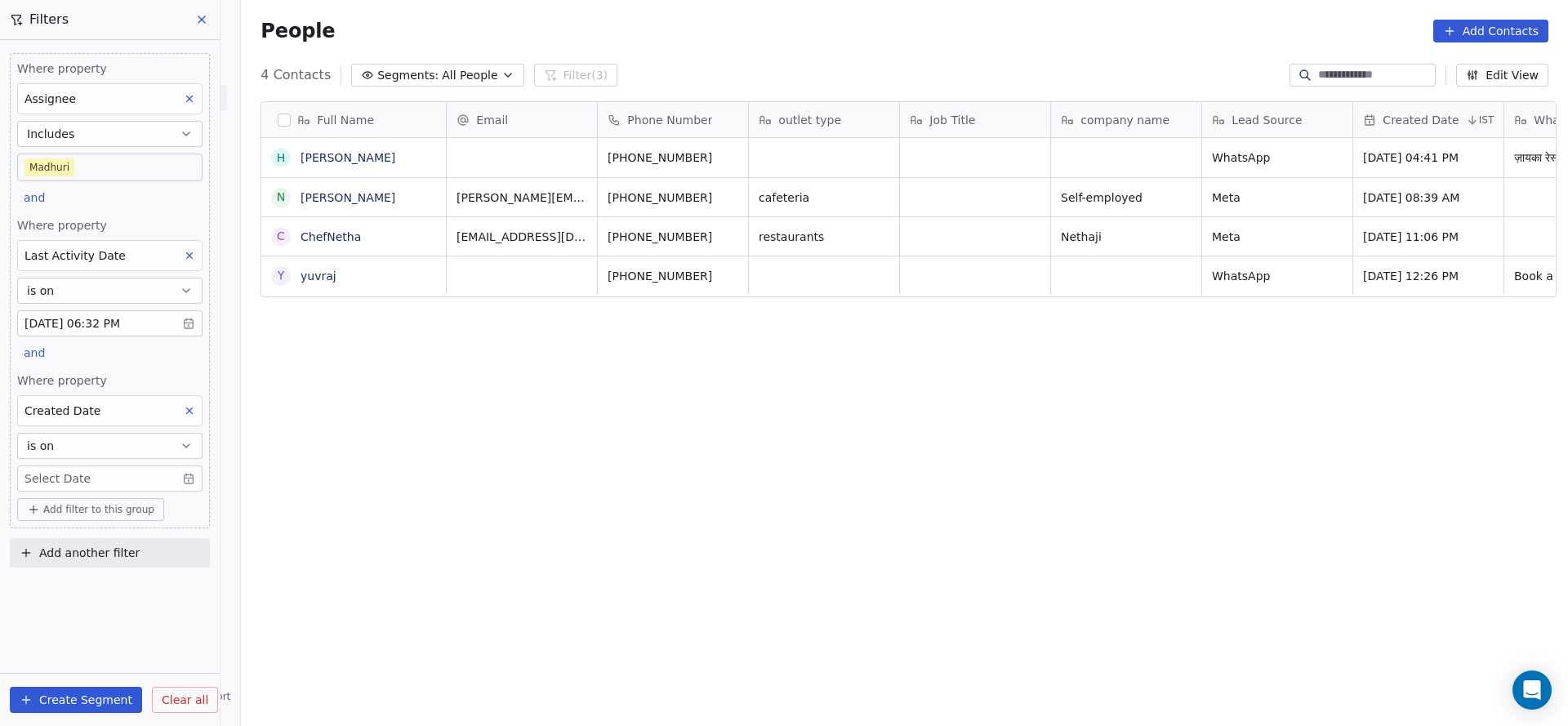
click at [102, 364] on div "Where property Assignee Includes Madhuri and Where property Last Activity Date …" at bounding box center [110, 291] width 200 height 476
click at [105, 480] on body "On2Cook India Pvt. Ltd. Contacts People Marketing Workflows Campaigns Sales Pip…" at bounding box center [784, 363] width 1568 height 726
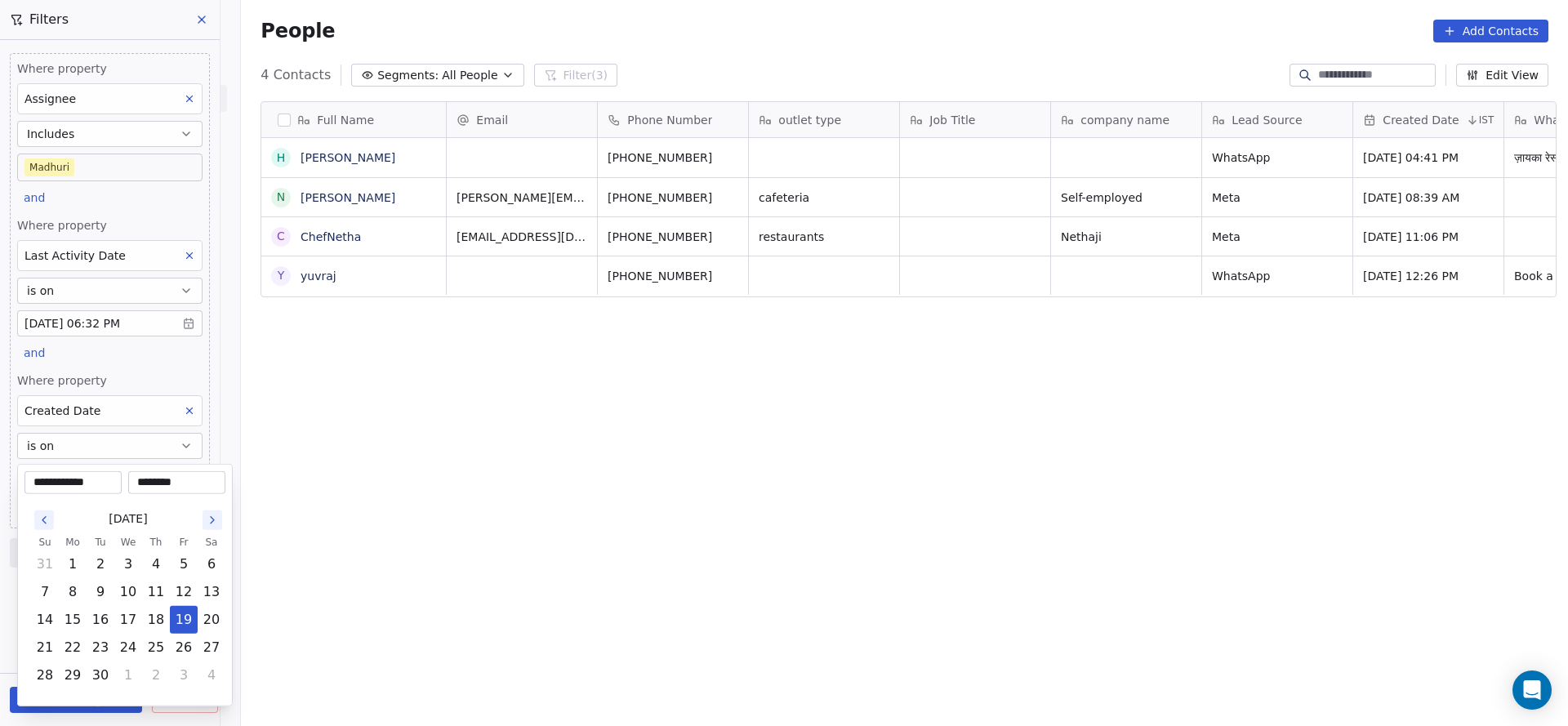
click at [122, 416] on html "On2Cook India Pvt. Ltd. Contacts People Marketing Workflows Campaigns Sales Pip…" at bounding box center [784, 363] width 1568 height 726
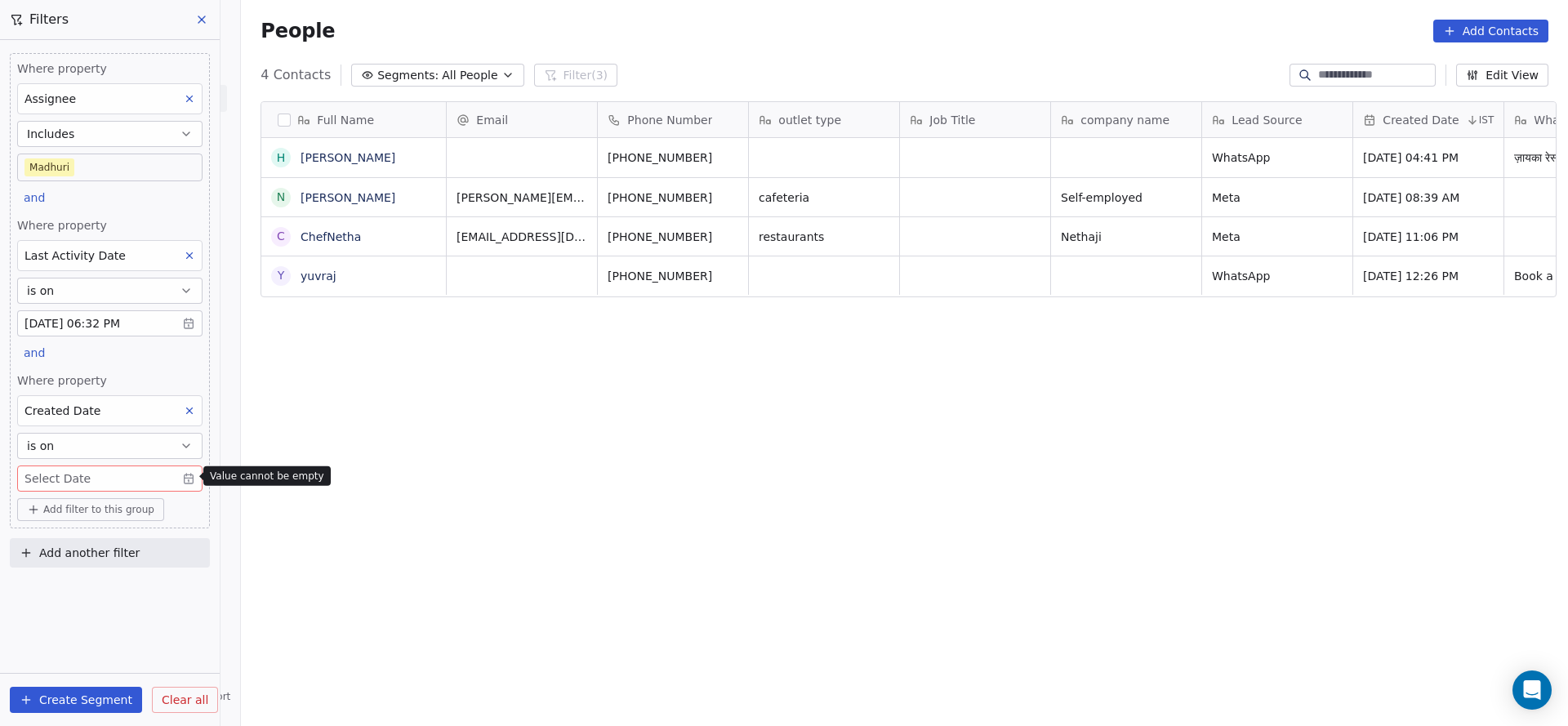
click at [108, 436] on button "is on" at bounding box center [110, 446] width 186 height 26
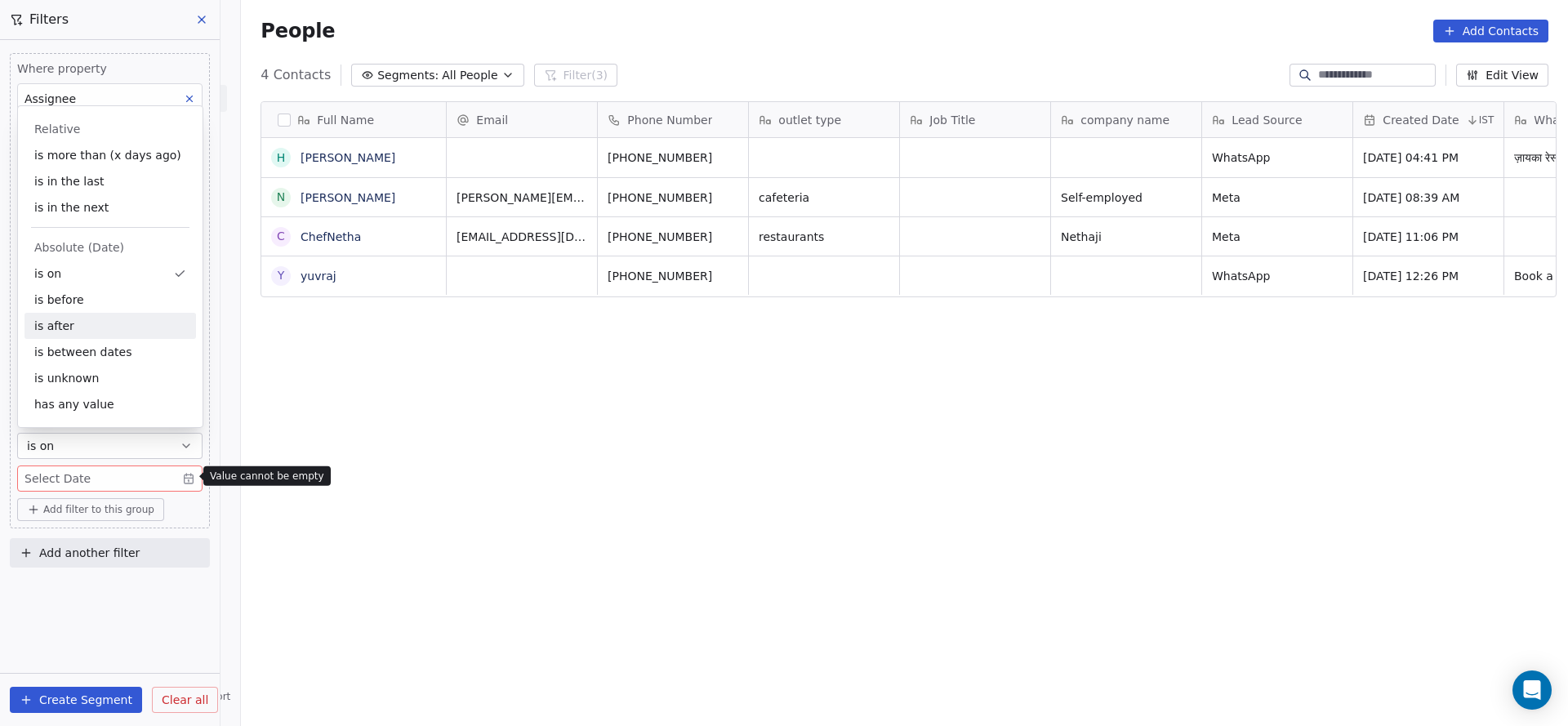
click at [113, 326] on div "is after" at bounding box center [110, 325] width 171 height 26
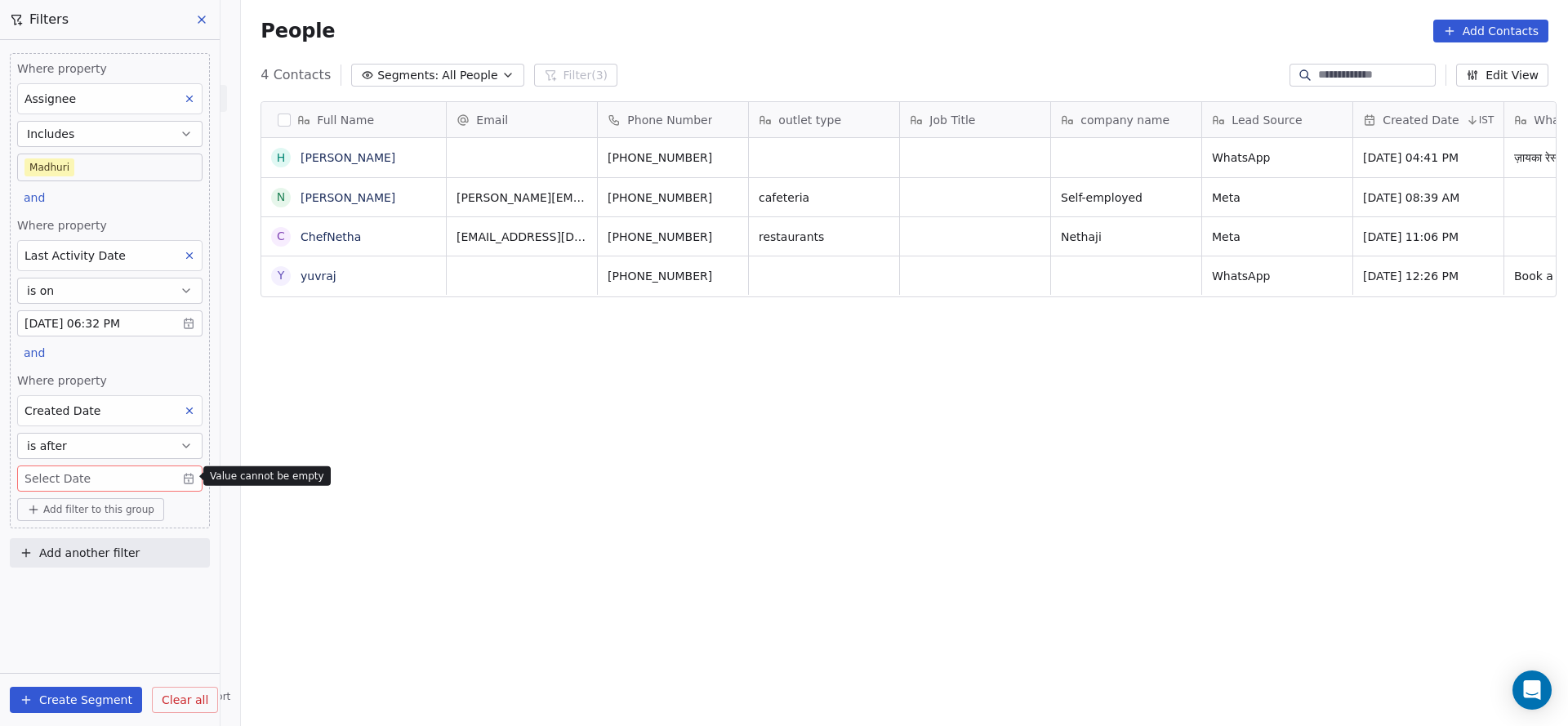
click at [101, 469] on body "On2Cook India Pvt. Ltd. Contacts People Marketing Workflows Campaigns Sales Pip…" at bounding box center [784, 363] width 1568 height 726
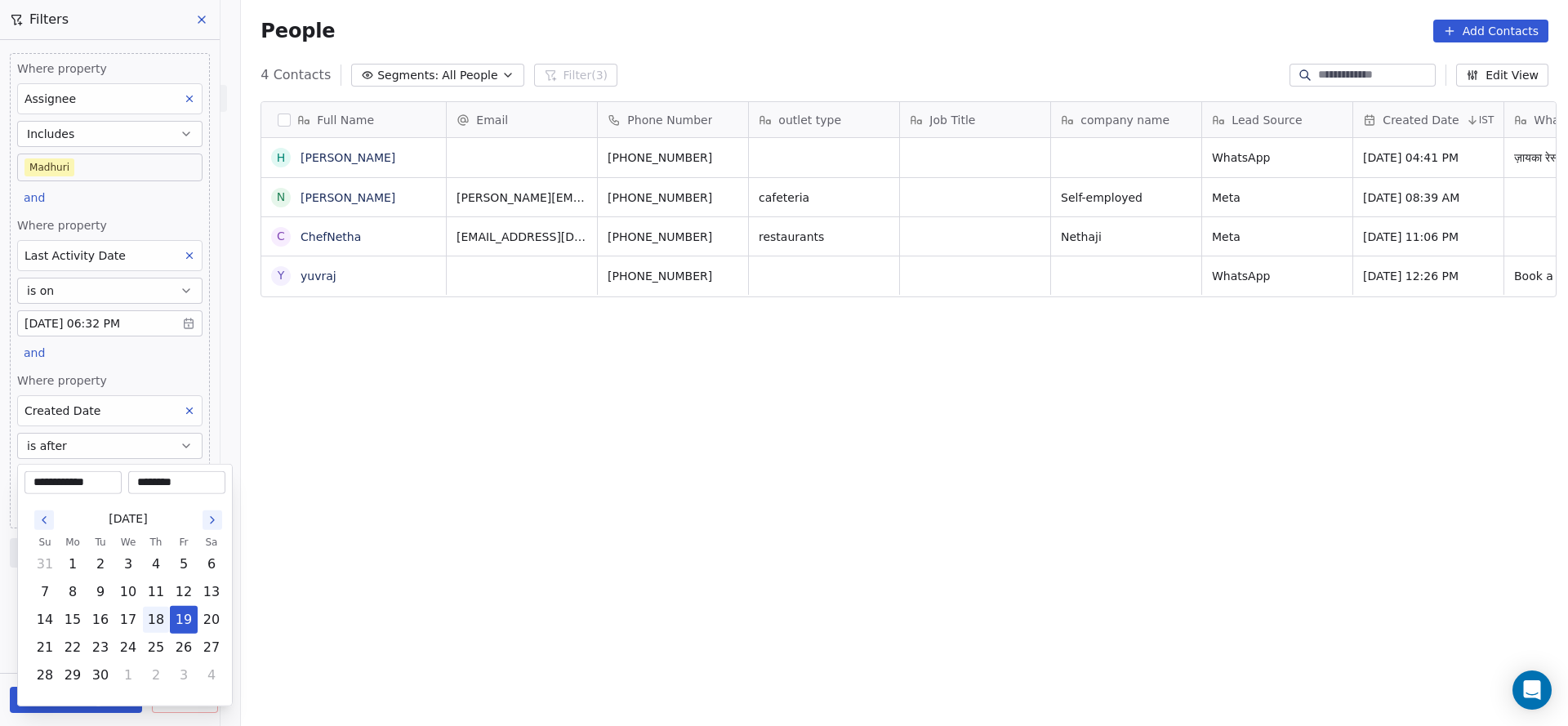
click at [149, 622] on button "18" at bounding box center [156, 620] width 26 height 26
type input "**********"
click at [331, 527] on html "On2Cook India Pvt. Ltd. Contacts People Marketing Workflows Campaigns Sales Pip…" at bounding box center [784, 363] width 1568 height 726
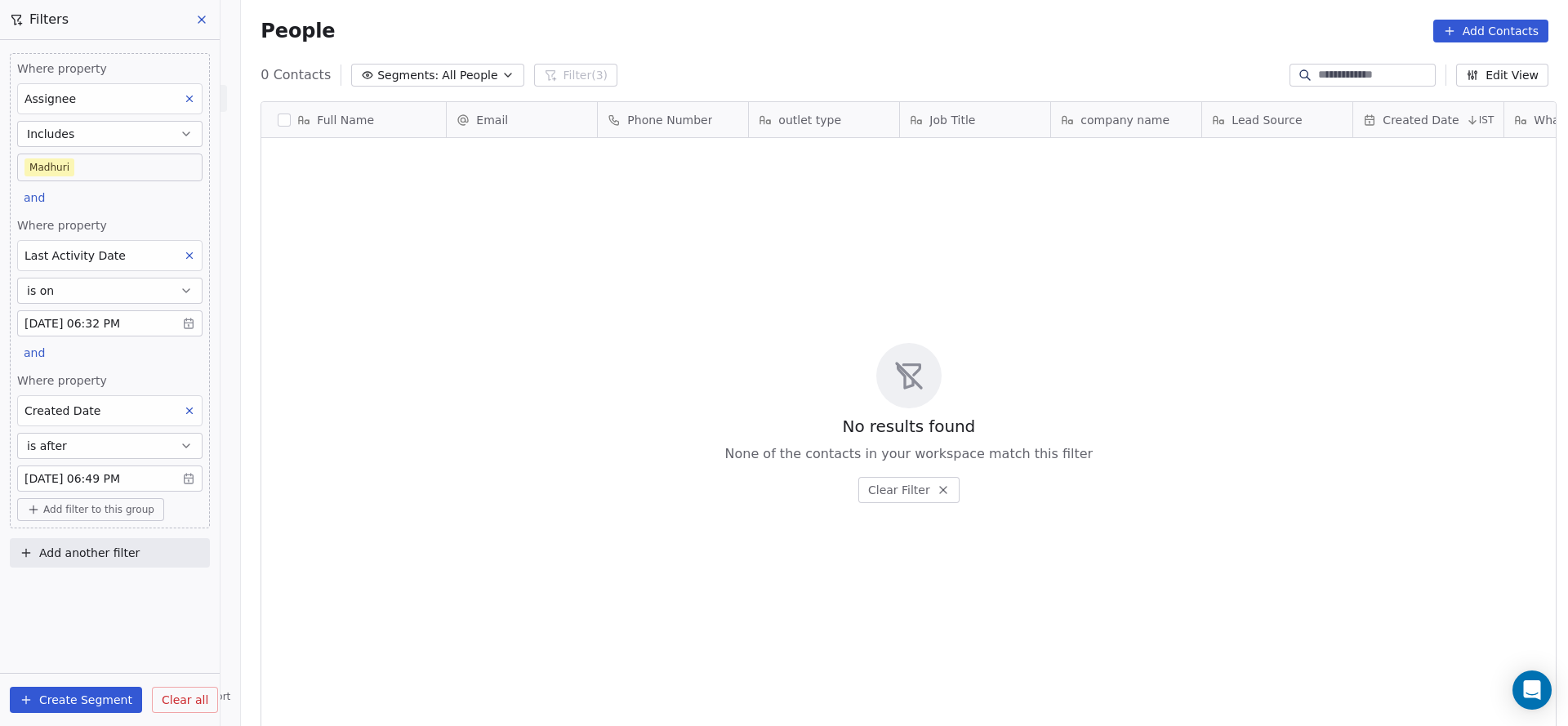
click at [125, 470] on body "On2Cook India Pvt. Ltd. Contacts People Marketing Workflows Campaigns Sales Pip…" at bounding box center [784, 363] width 1568 height 726
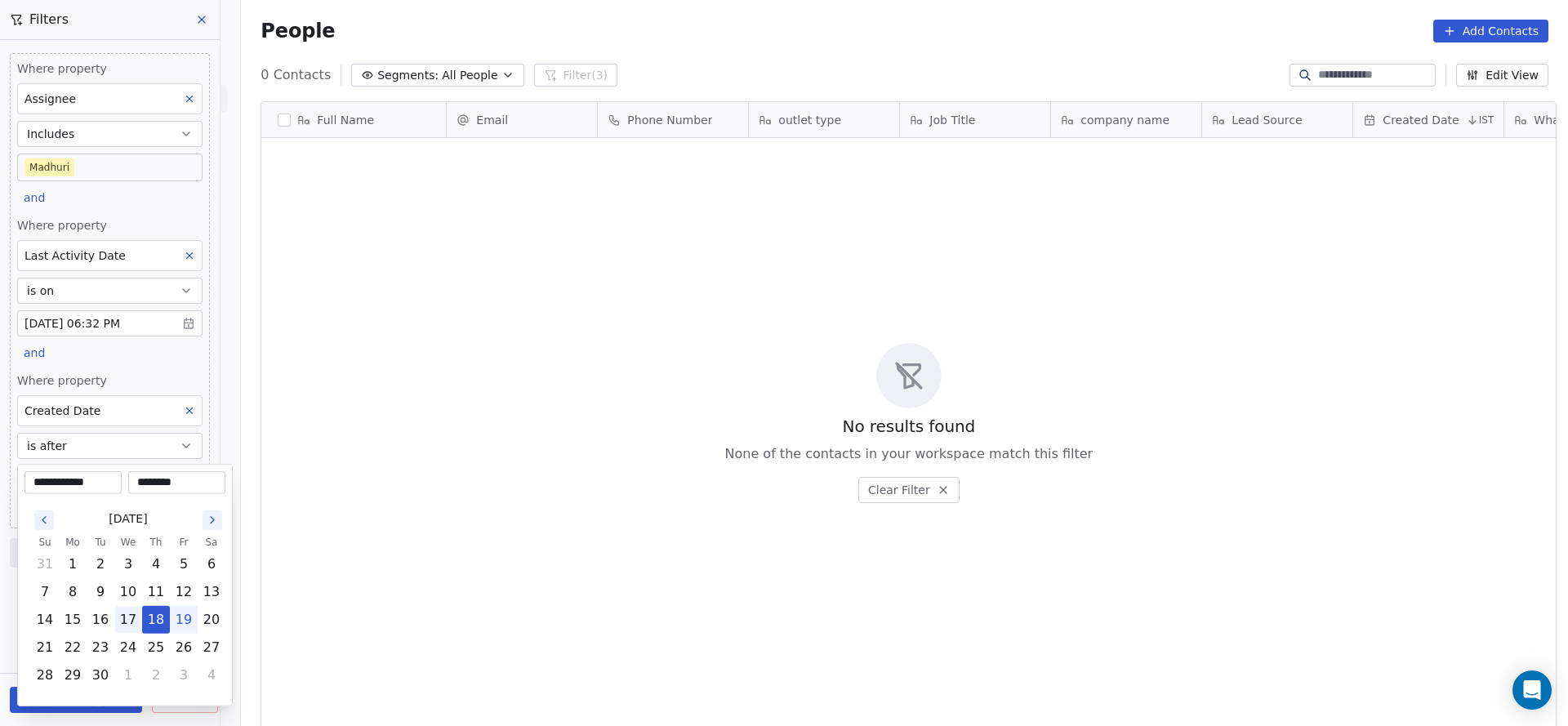
click at [137, 626] on button "17" at bounding box center [128, 620] width 26 height 26
type input "**********"
click at [409, 576] on html "**********" at bounding box center [784, 363] width 1568 height 726
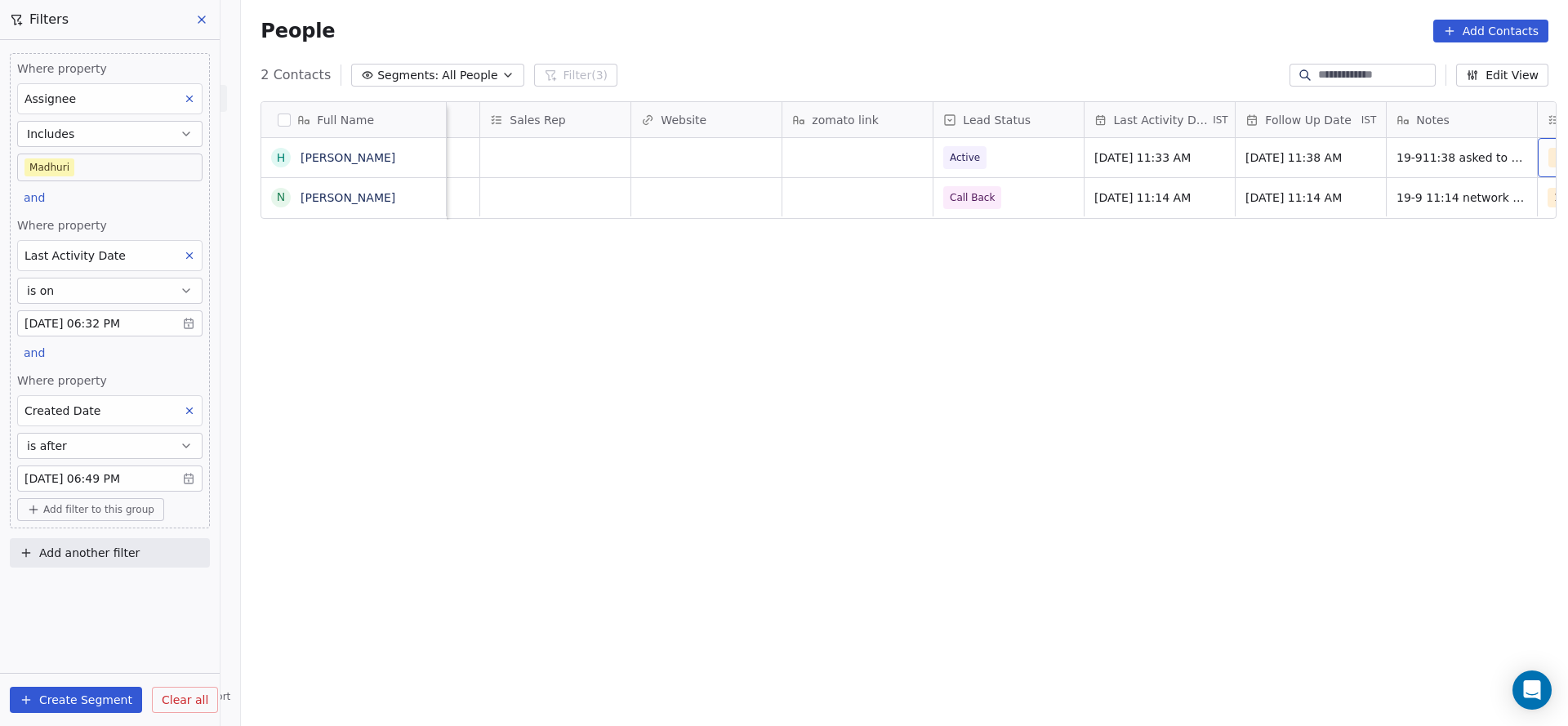
scroll to position [0, 1778]
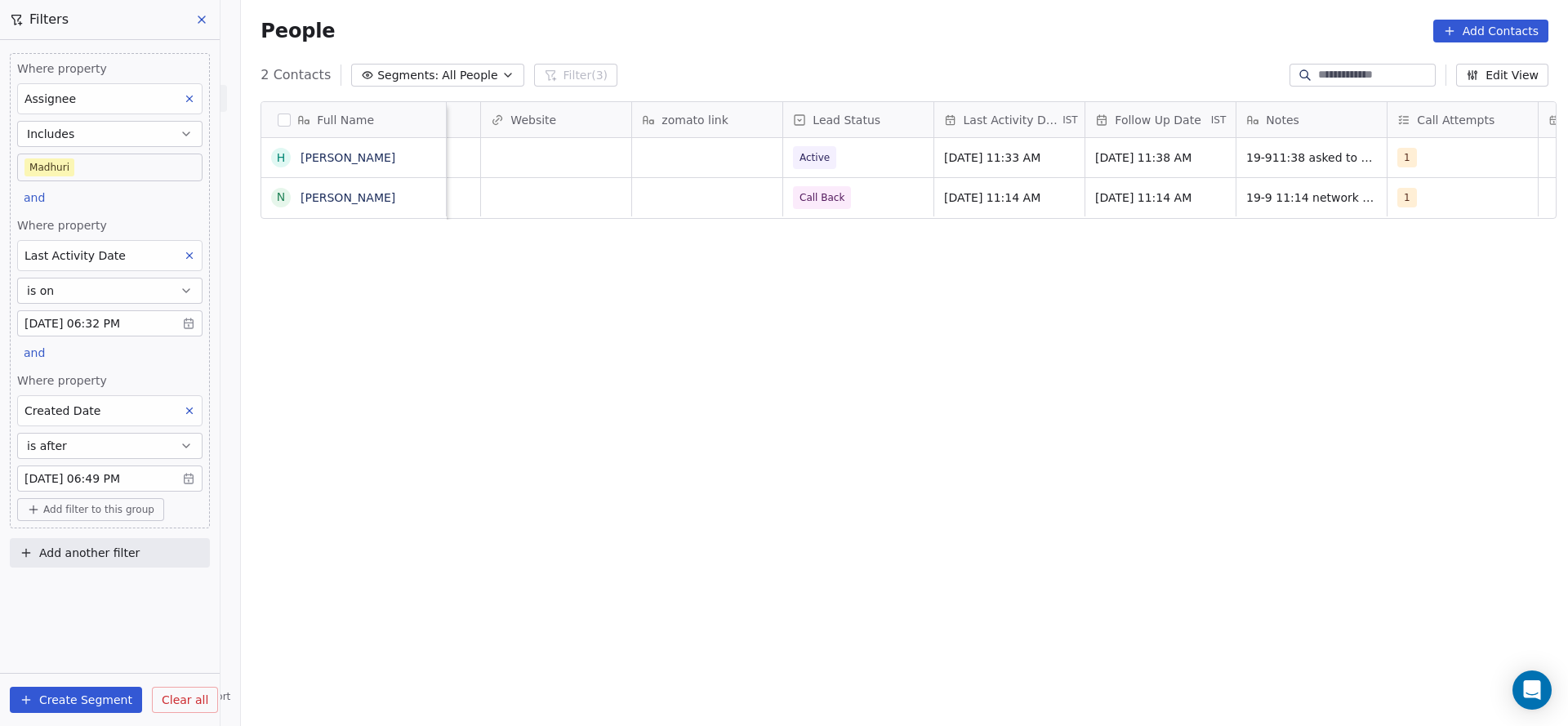
click at [129, 446] on button "is after" at bounding box center [110, 446] width 186 height 26
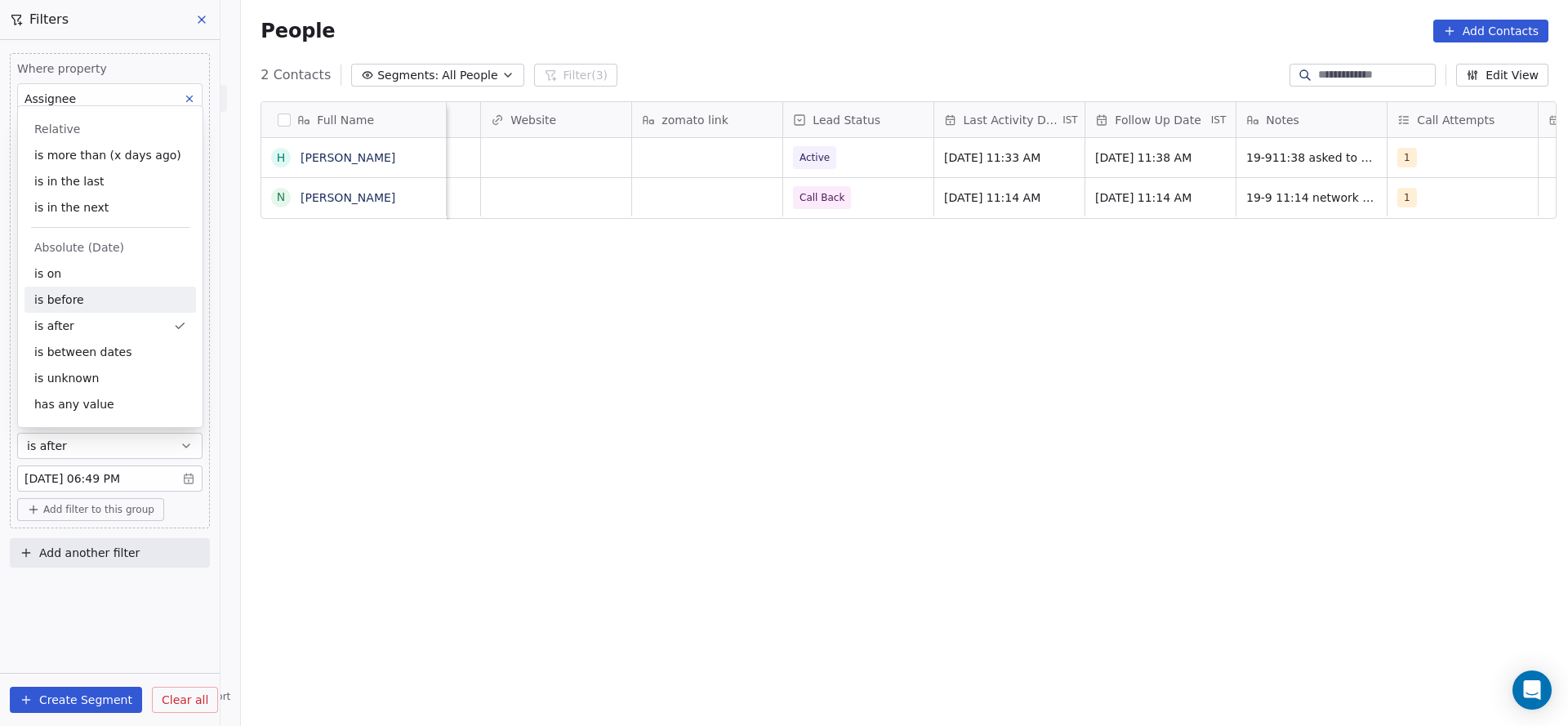
click at [128, 299] on div "is before" at bounding box center [110, 299] width 171 height 26
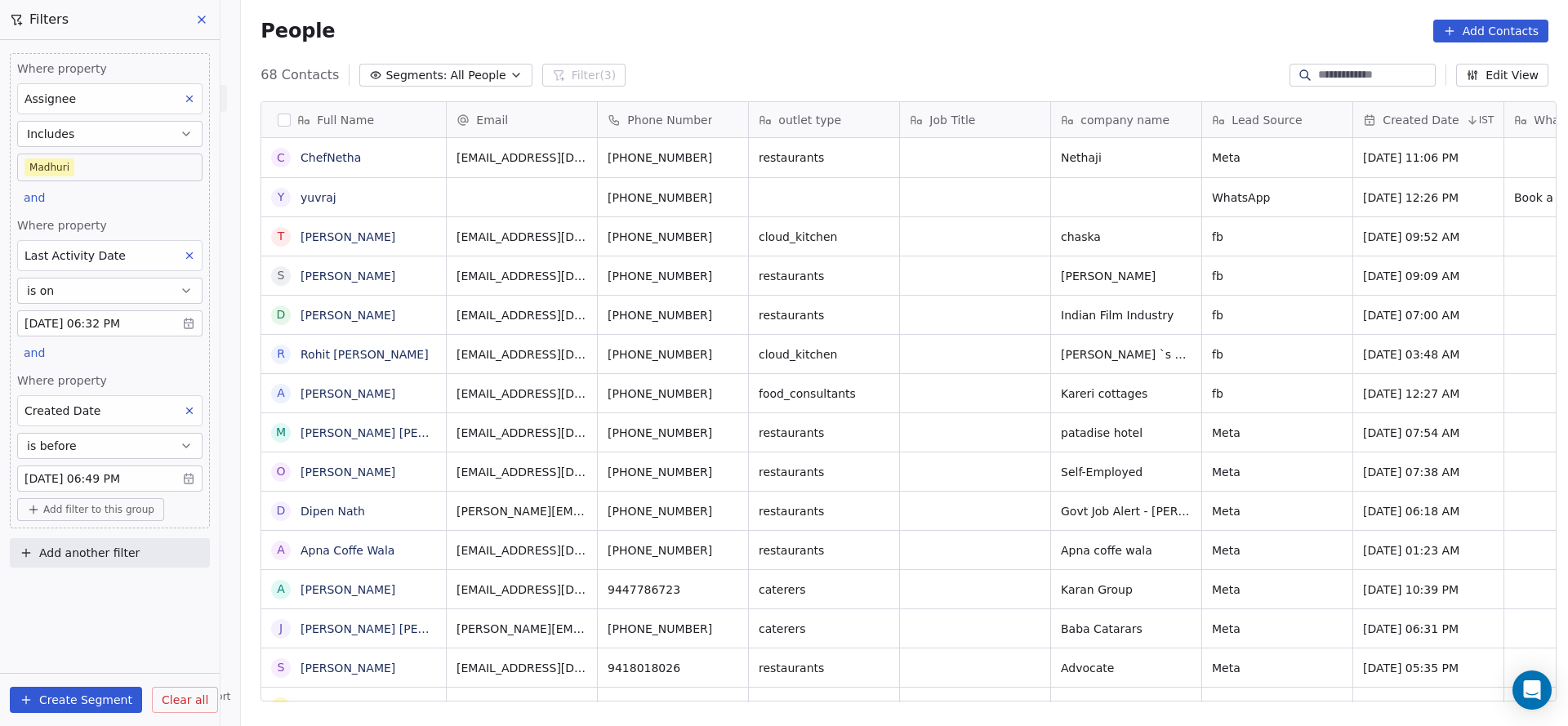
scroll to position [620, 1315]
click at [95, 503] on span "Add filter to this group" at bounding box center [99, 509] width 111 height 13
click at [93, 543] on span "Contact properties" at bounding box center [87, 542] width 106 height 17
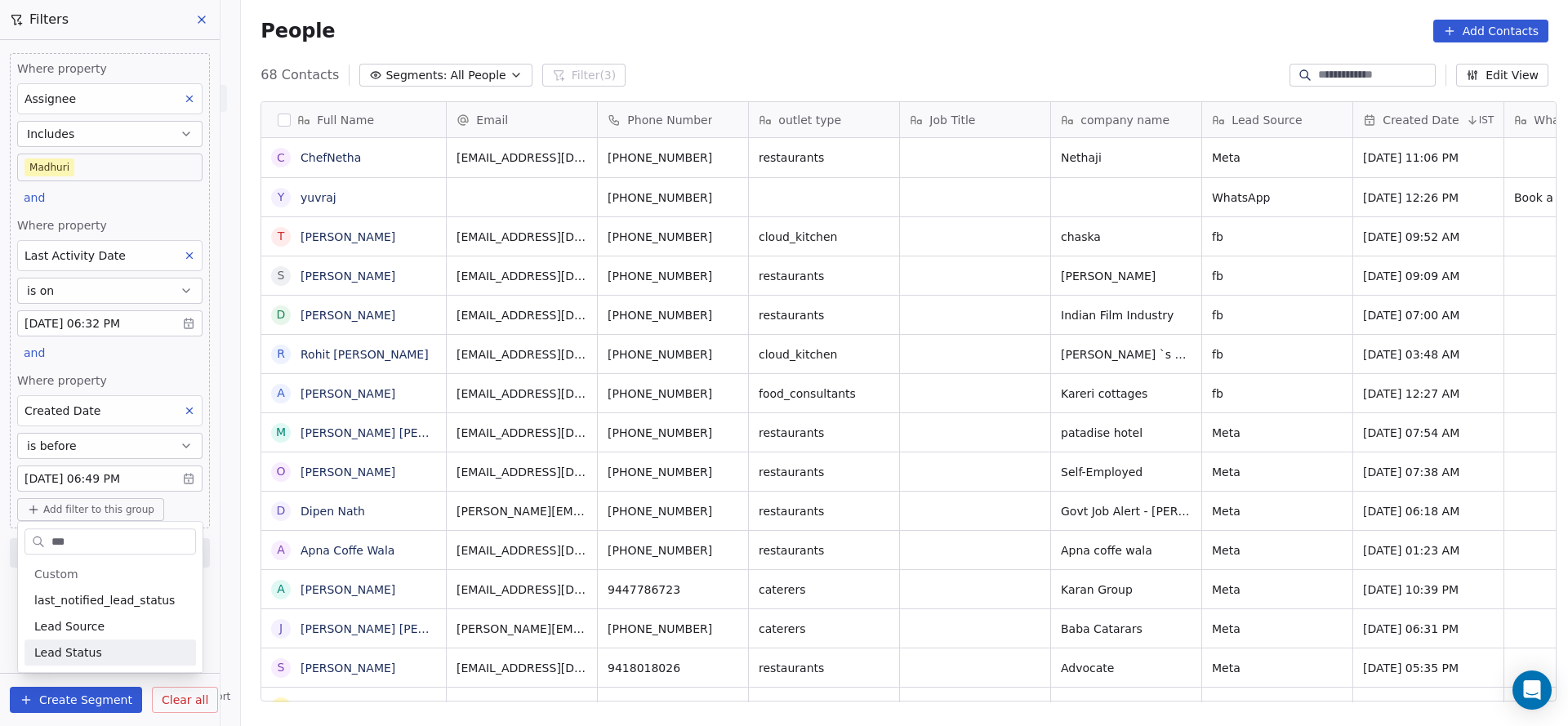
type input "***"
click at [93, 663] on div "Lead Status" at bounding box center [110, 653] width 171 height 26
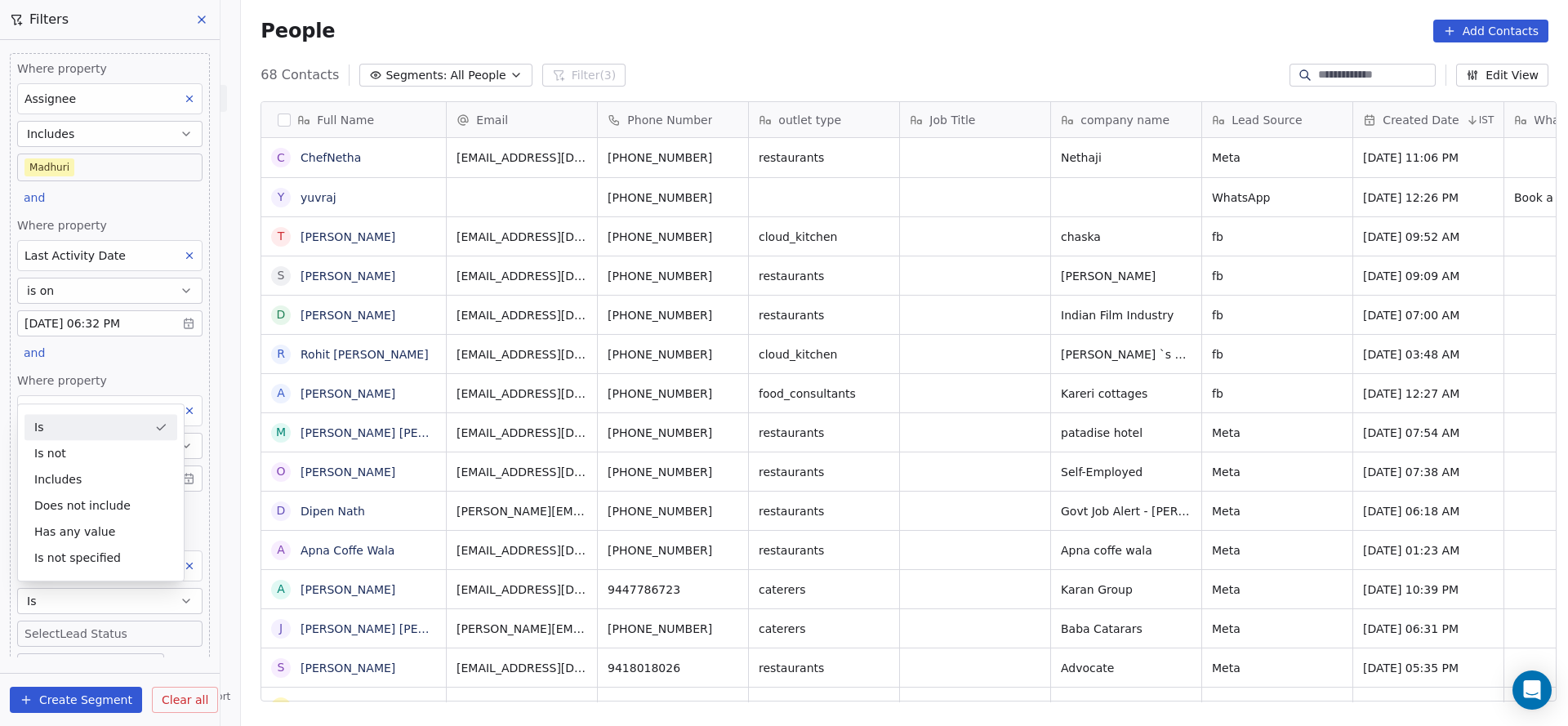
click at [133, 373] on span "Where property" at bounding box center [110, 381] width 186 height 16
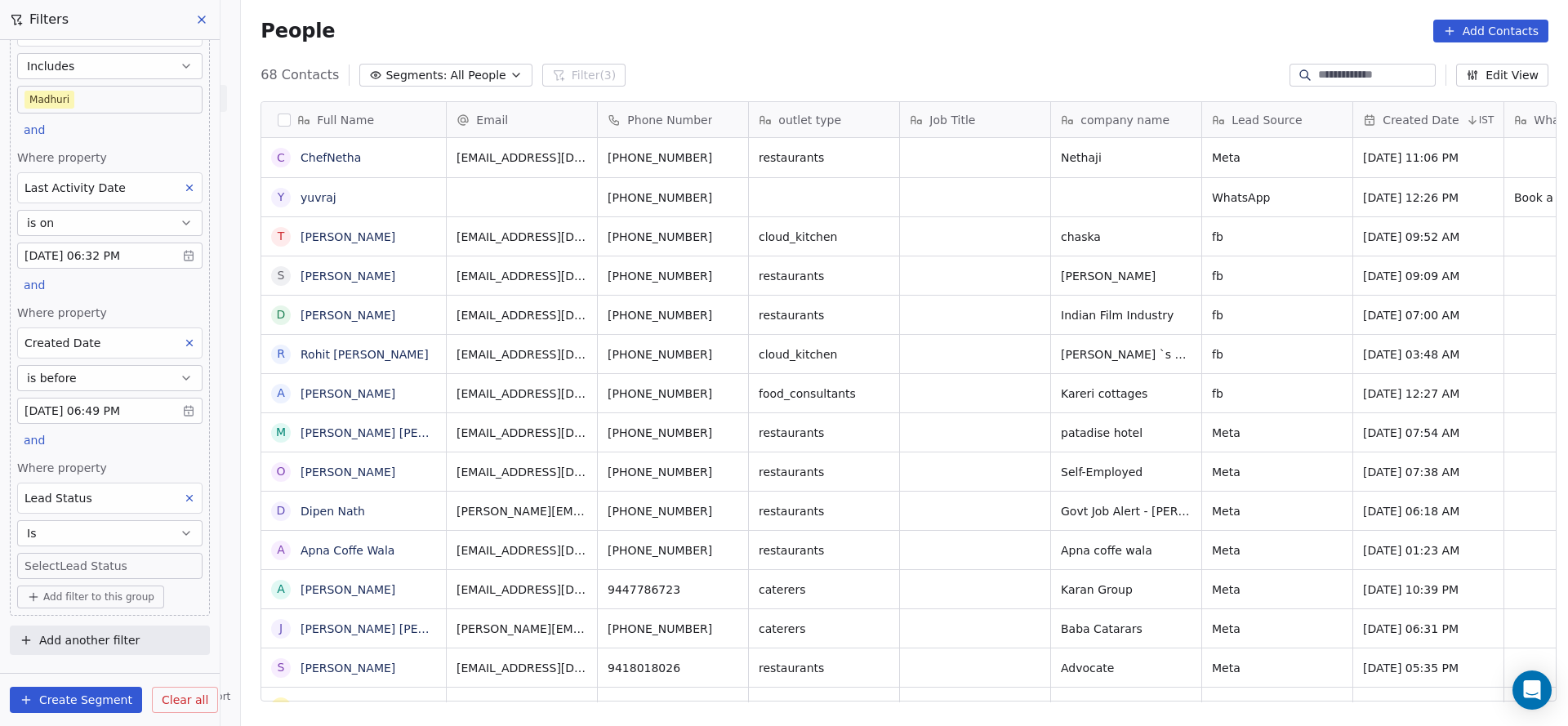
click at [103, 564] on body "On2Cook India Pvt. Ltd. Contacts People Marketing Workflows Campaigns Sales Pip…" at bounding box center [784, 363] width 1568 height 726
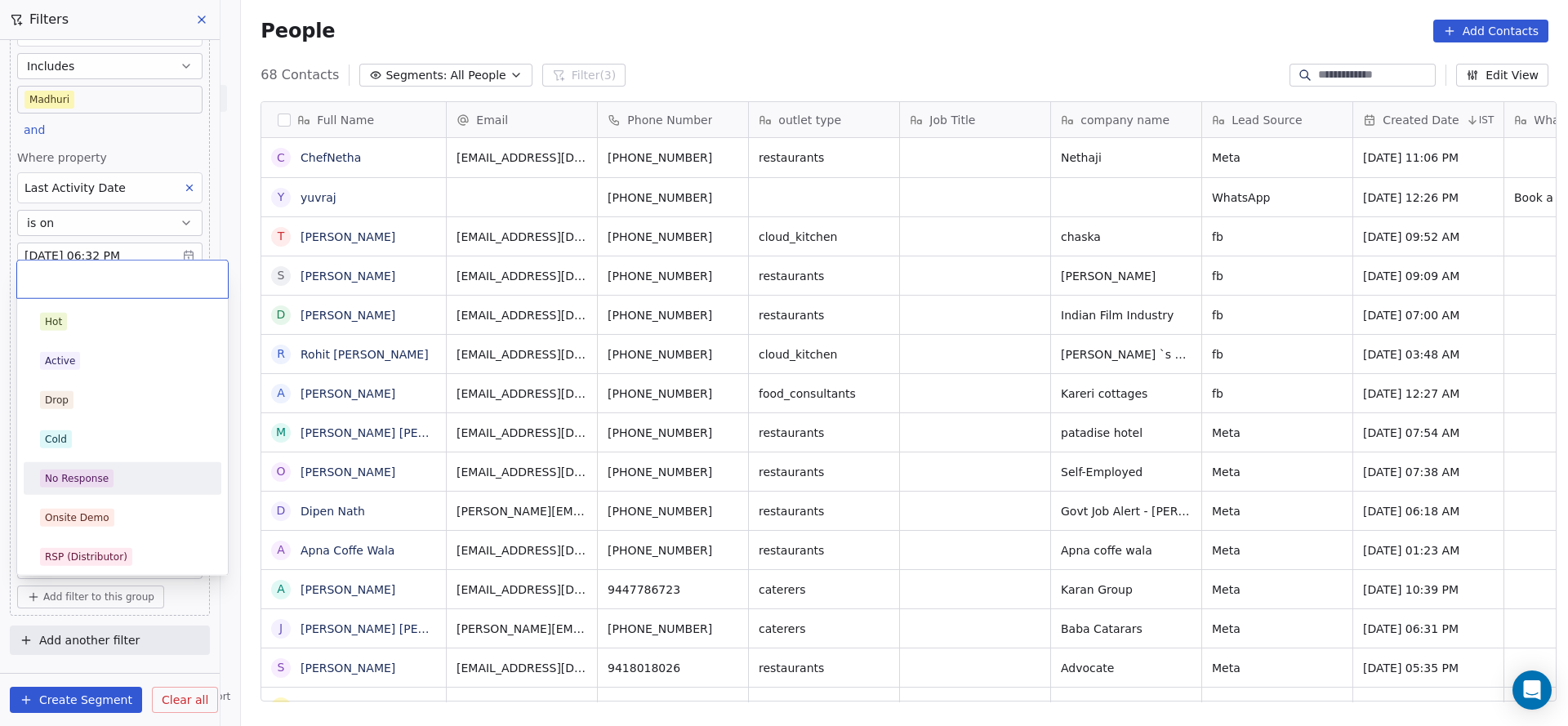
click at [104, 480] on div "No Response" at bounding box center [77, 479] width 63 height 15
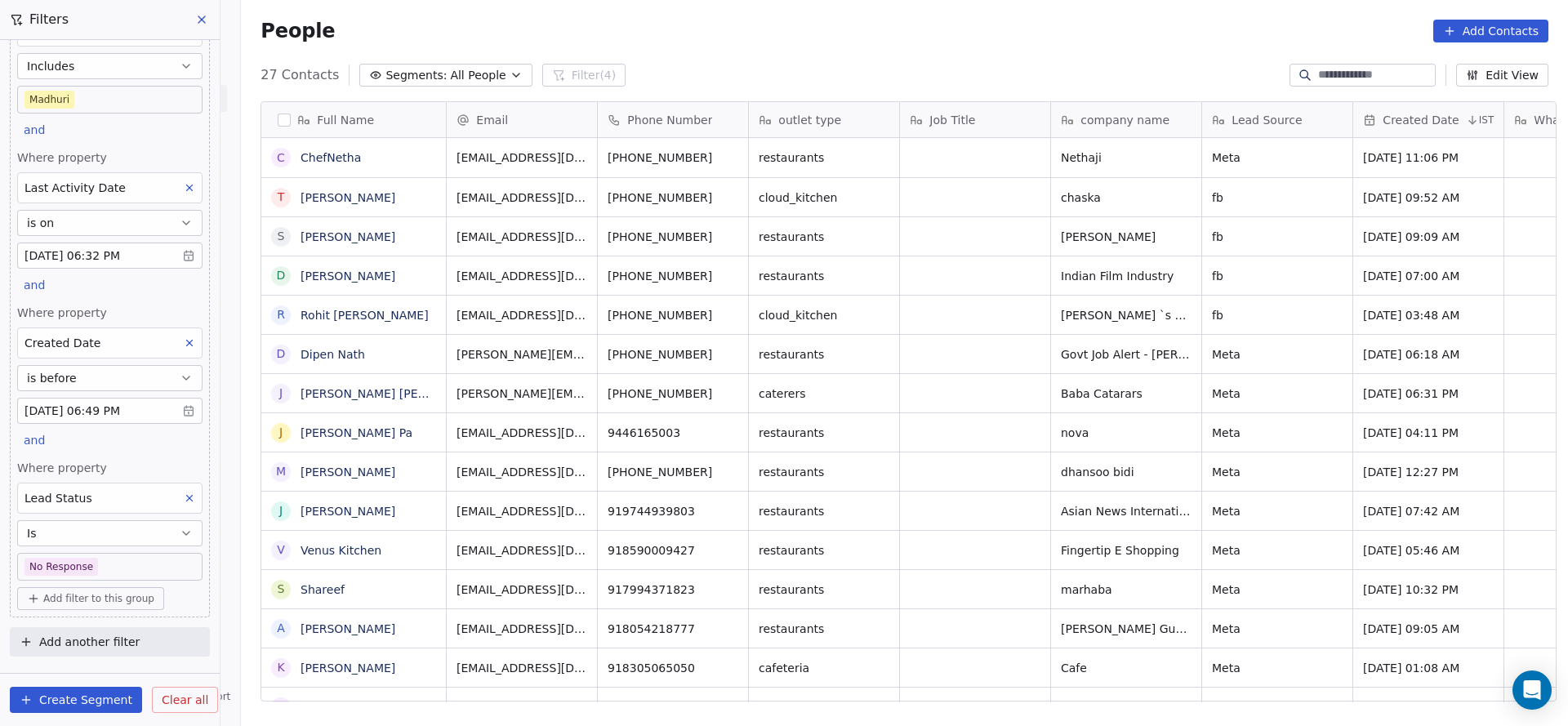
scroll to position [620, 1315]
click at [80, 552] on body "On2Cook India Pvt. Ltd. Contacts People Marketing Workflows Campaigns Sales Pip…" at bounding box center [784, 363] width 1568 height 726
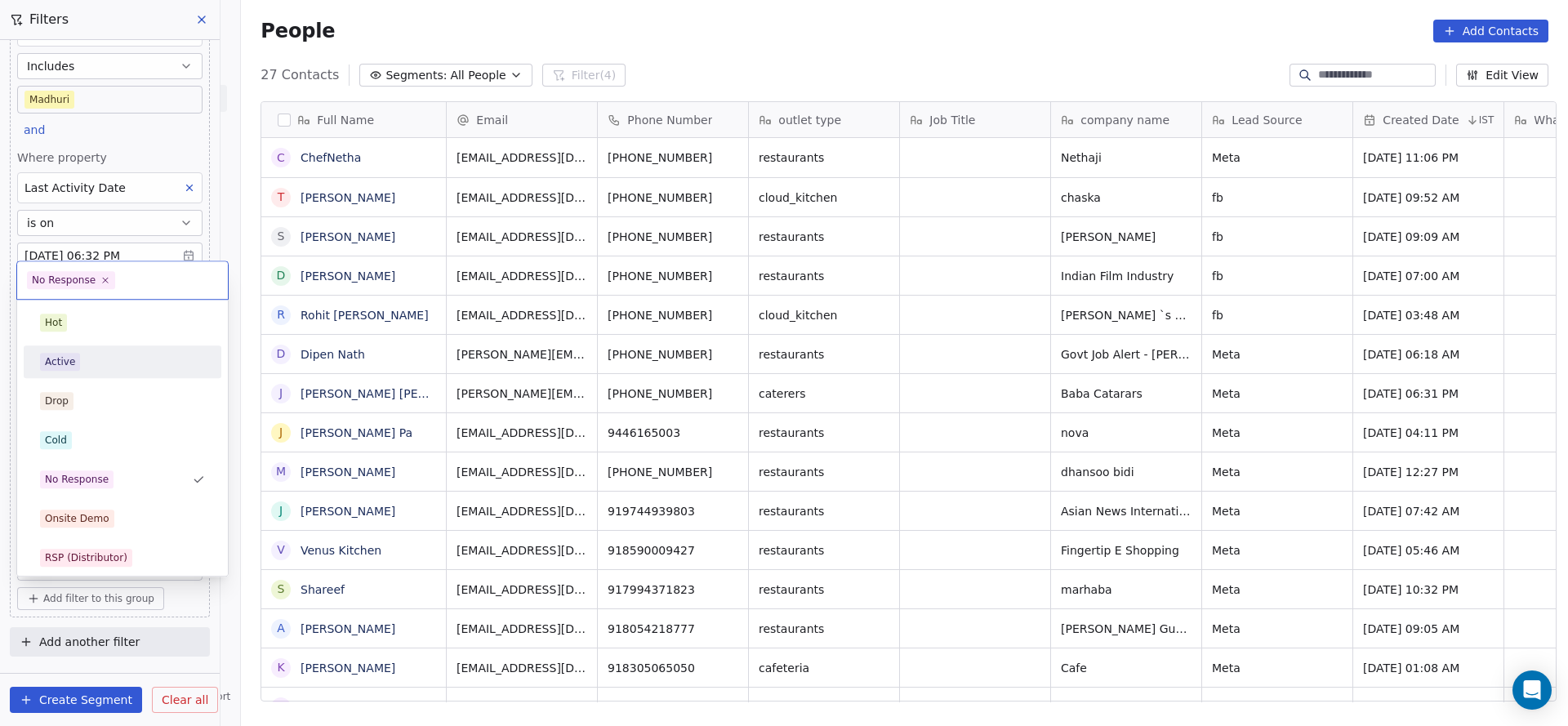
click at [71, 368] on div "Active" at bounding box center [60, 362] width 30 height 15
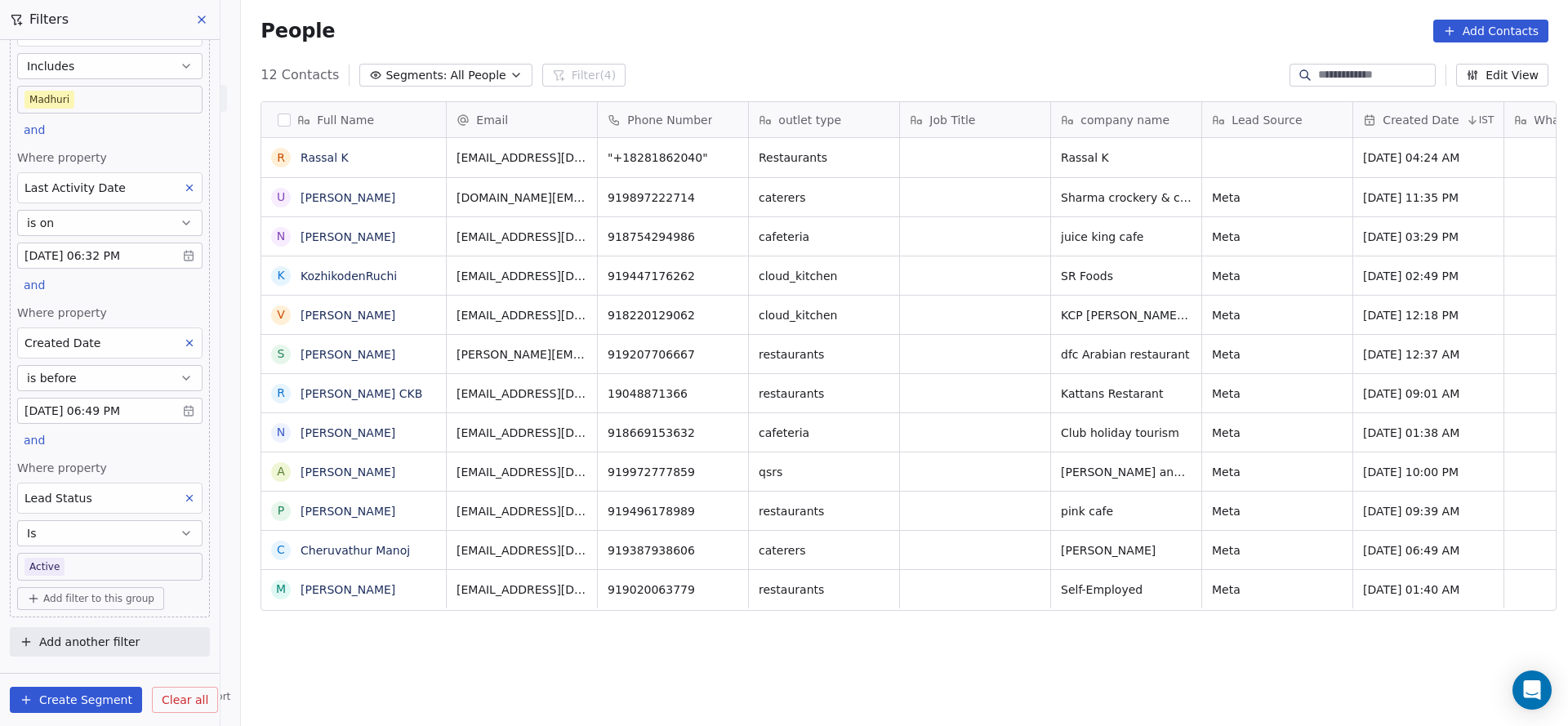
click at [71, 566] on body "On2Cook India Pvt. Ltd. Contacts People Marketing Workflows Campaigns Sales Pip…" at bounding box center [784, 363] width 1568 height 726
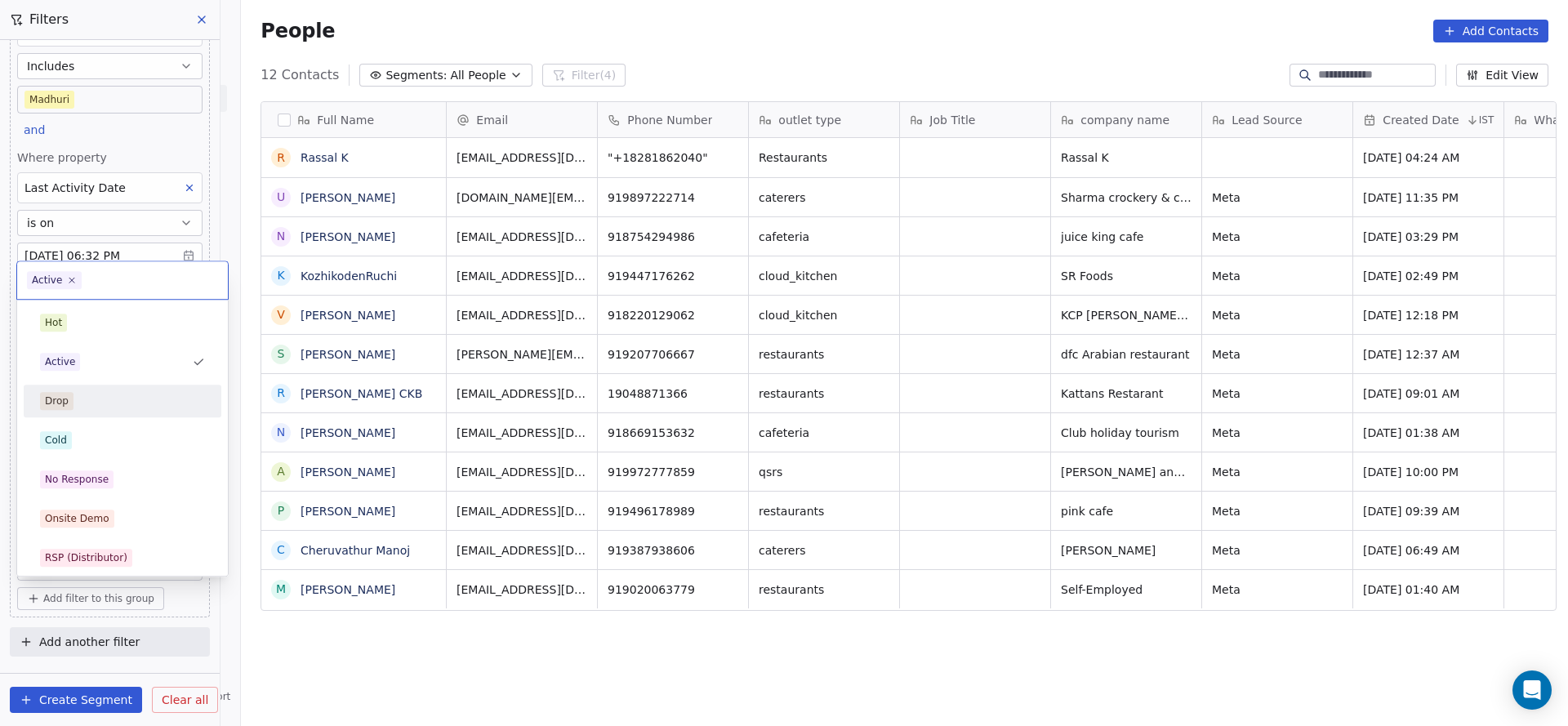
scroll to position [122, 0]
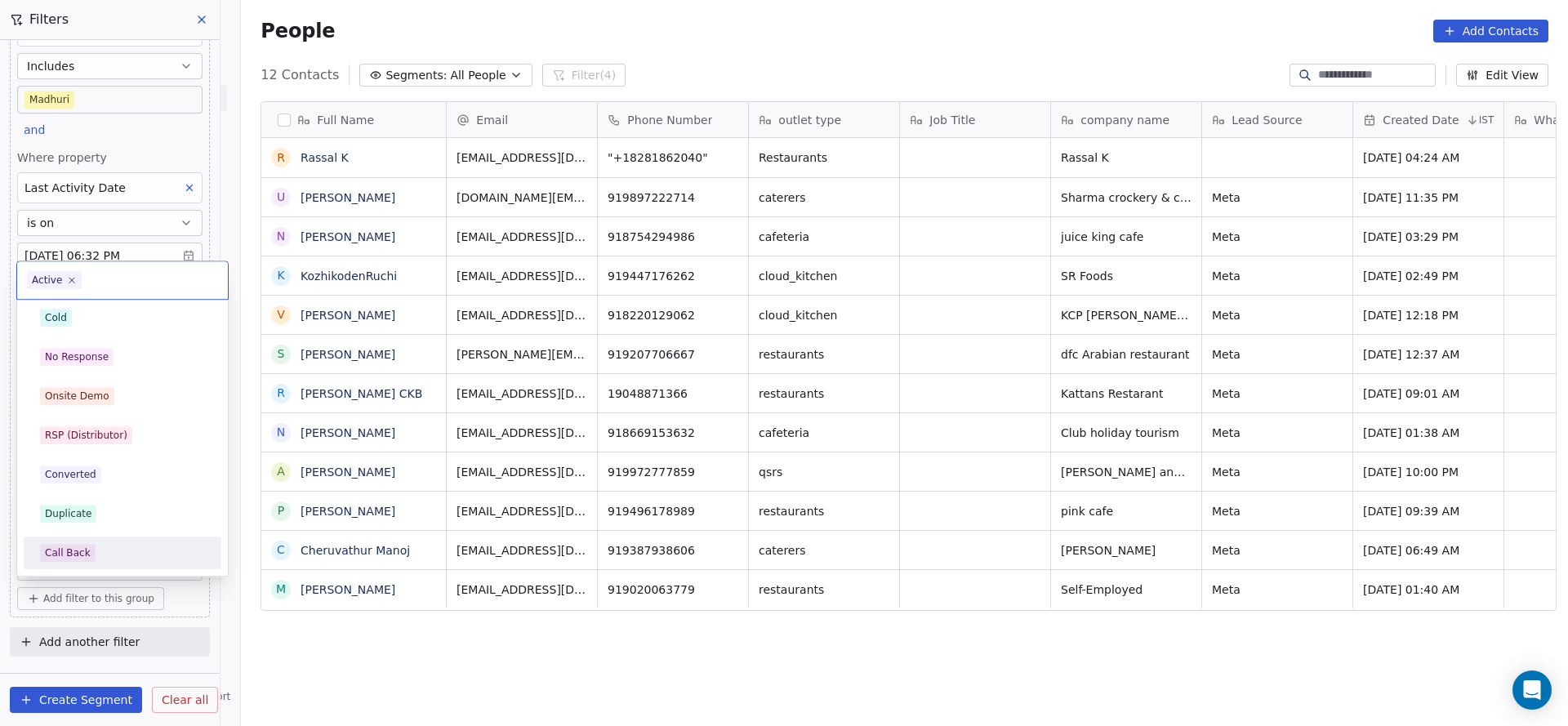
click at [107, 548] on div "Call Back" at bounding box center [122, 553] width 165 height 18
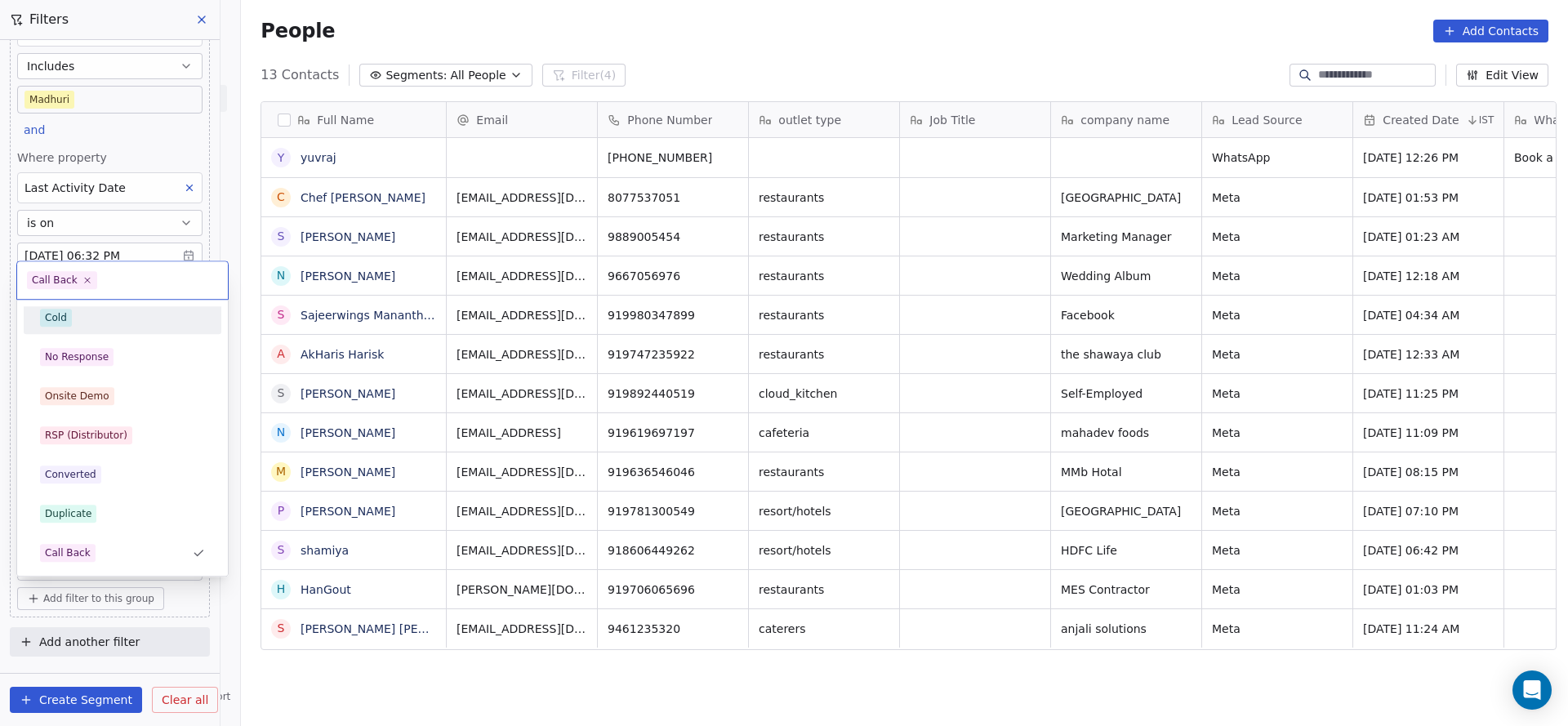
click at [96, 322] on div "Cold" at bounding box center [122, 318] width 165 height 18
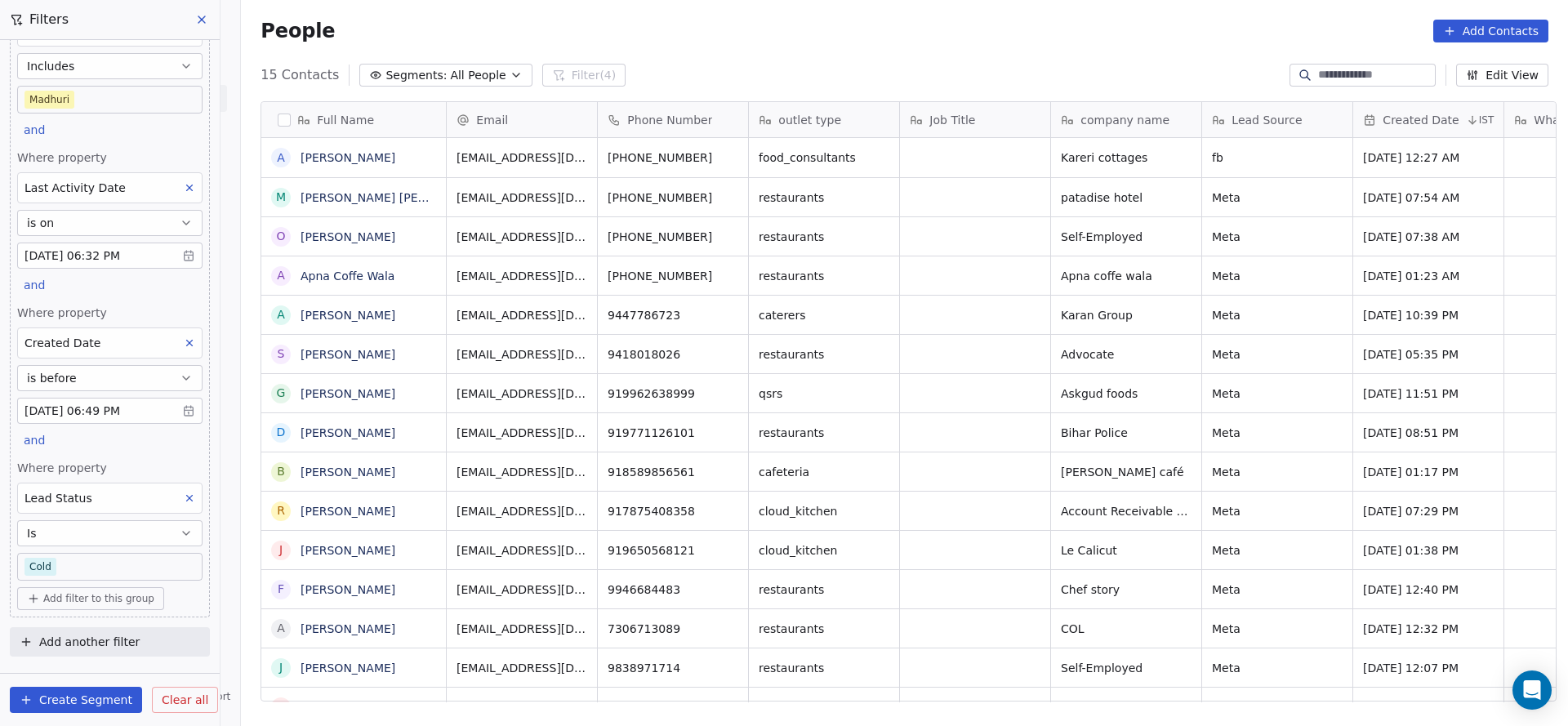
scroll to position [620, 1315]
click at [122, 560] on body "On2Cook India Pvt. Ltd. Contacts People Marketing Workflows Campaigns Sales Pip…" at bounding box center [784, 363] width 1568 height 726
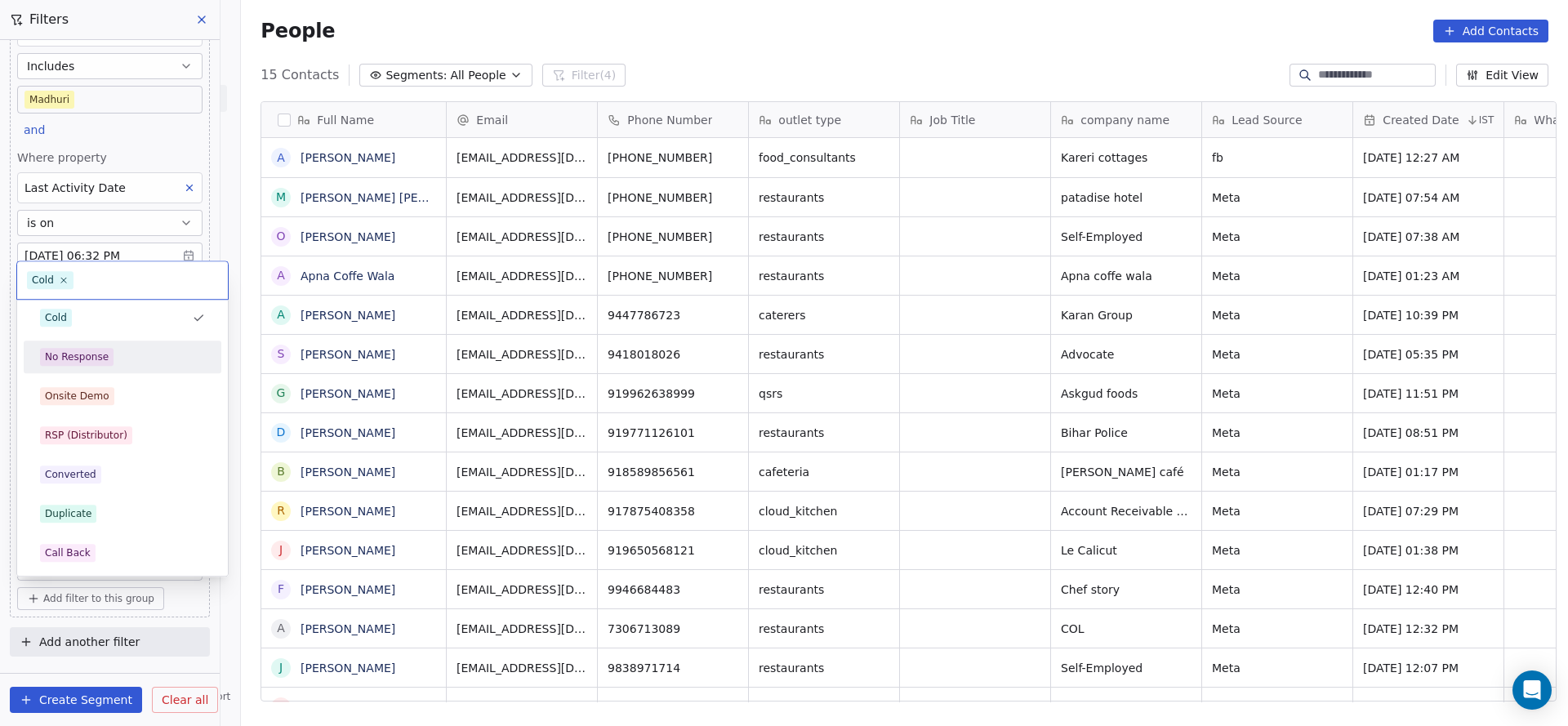
scroll to position [245, 0]
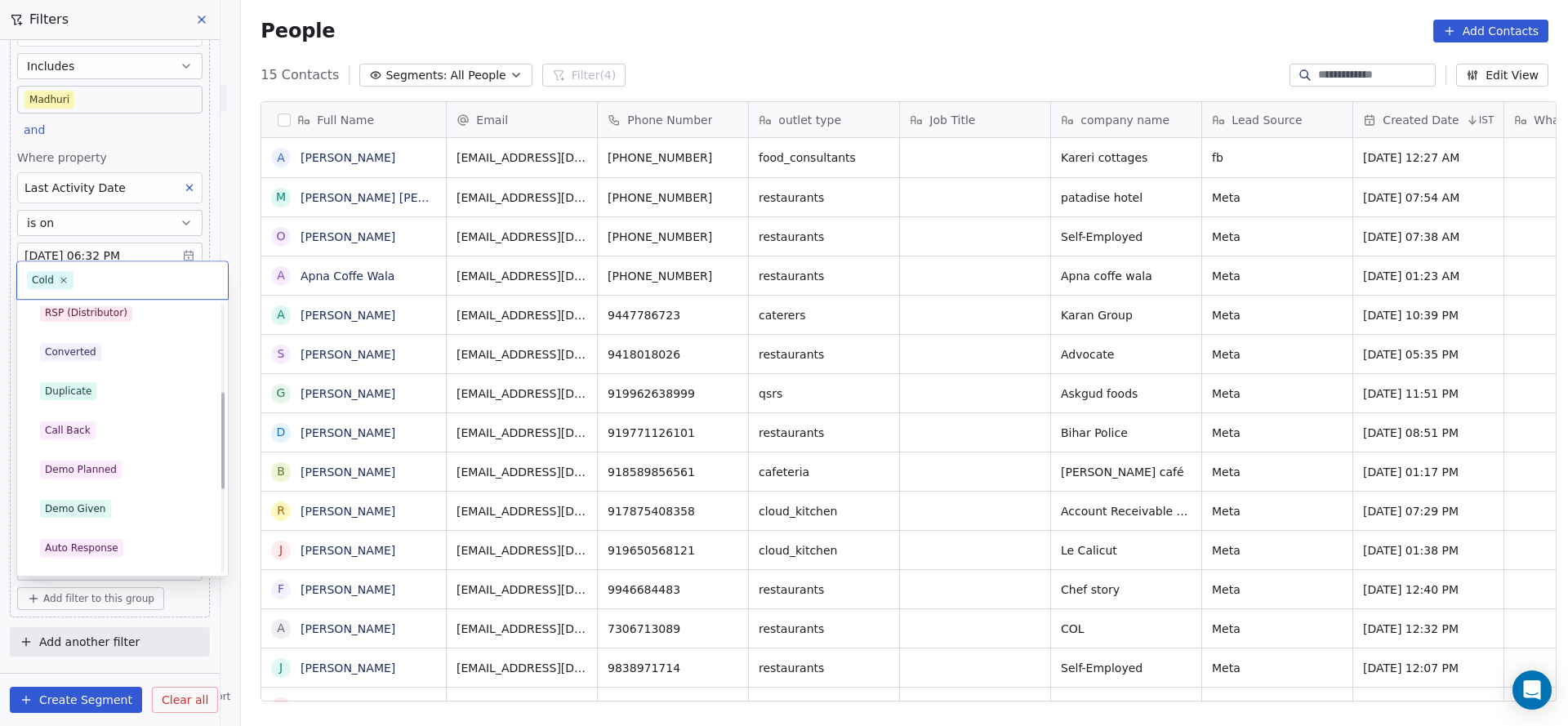
click at [130, 473] on div "Demo Planned" at bounding box center [122, 469] width 165 height 18
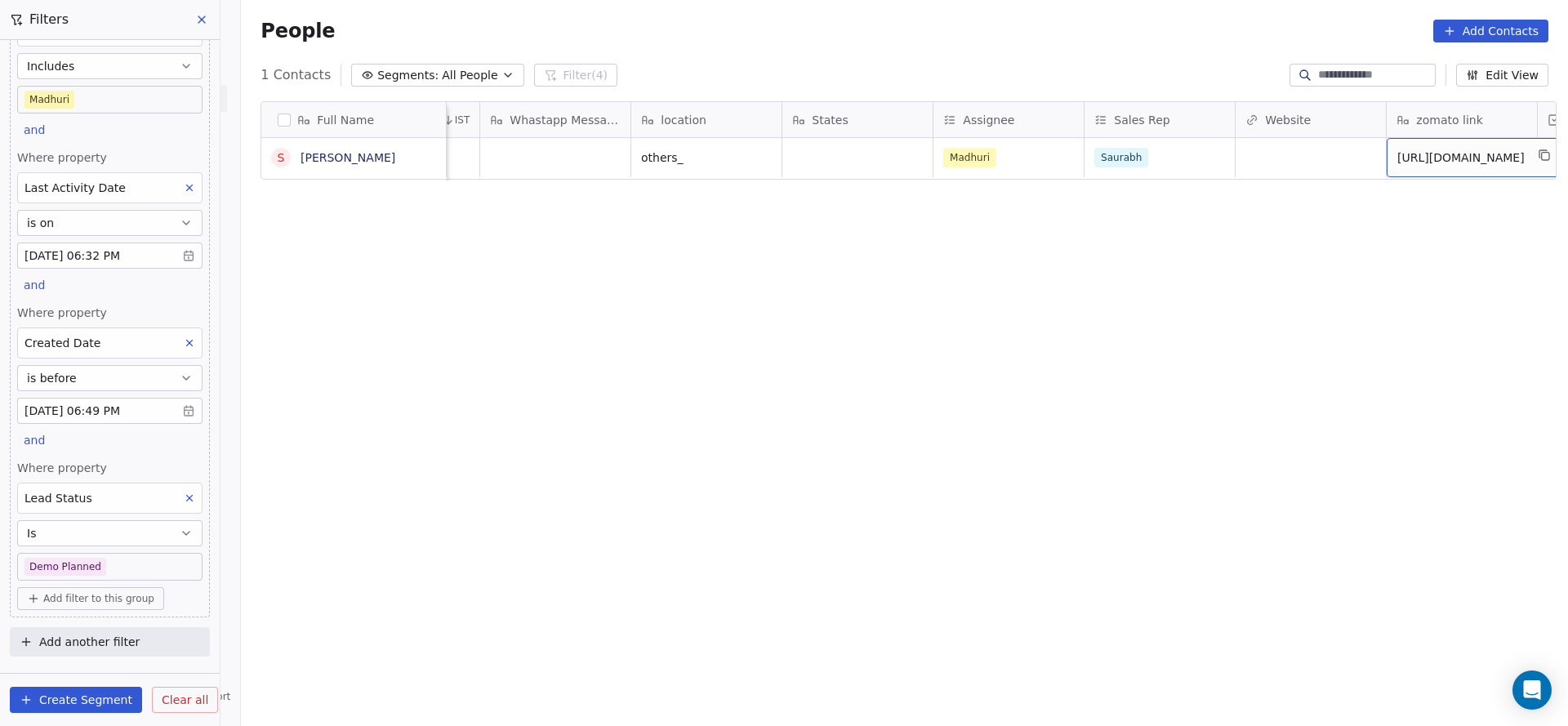
scroll to position [0, 1175]
click at [1434, 160] on span "Demo Planned" at bounding box center [1439, 158] width 72 height 16
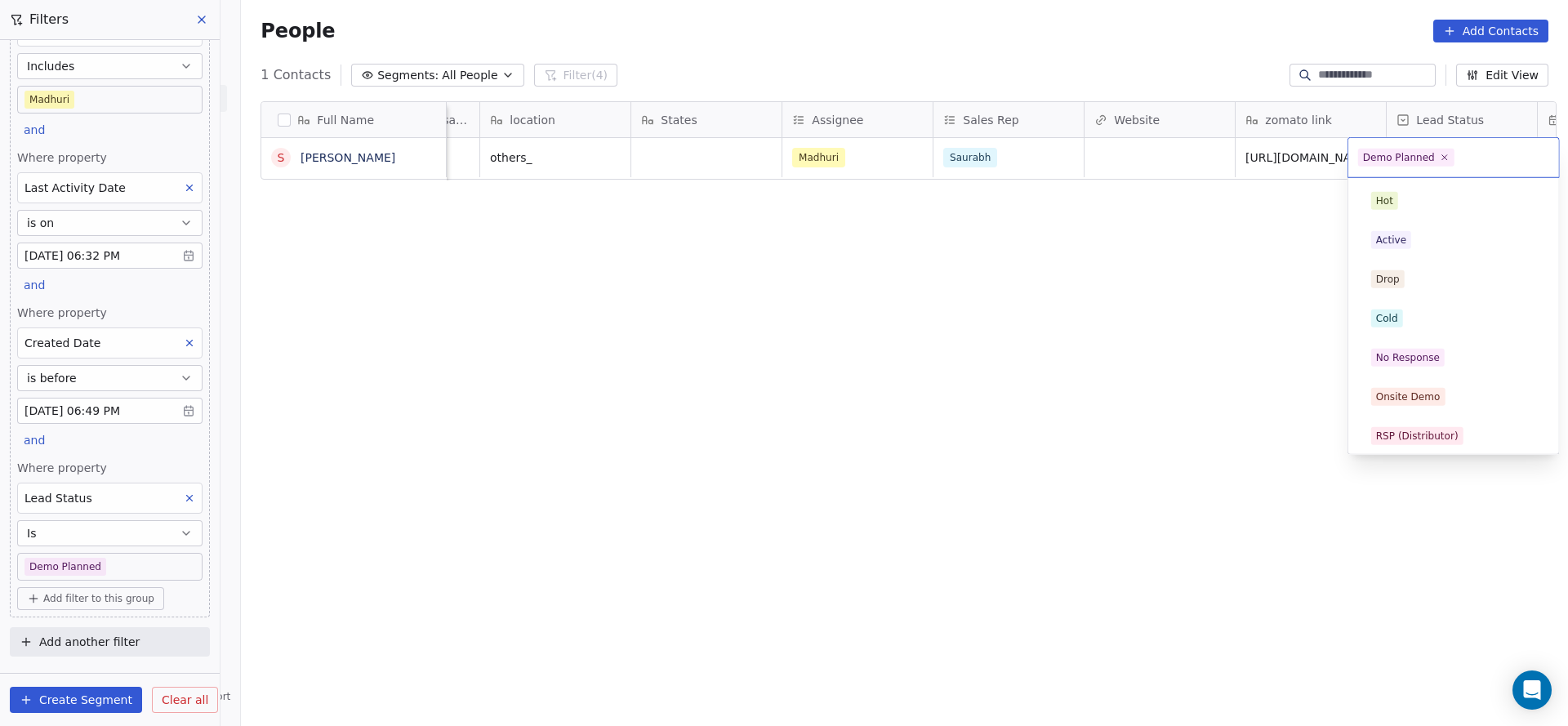
scroll to position [0, 0]
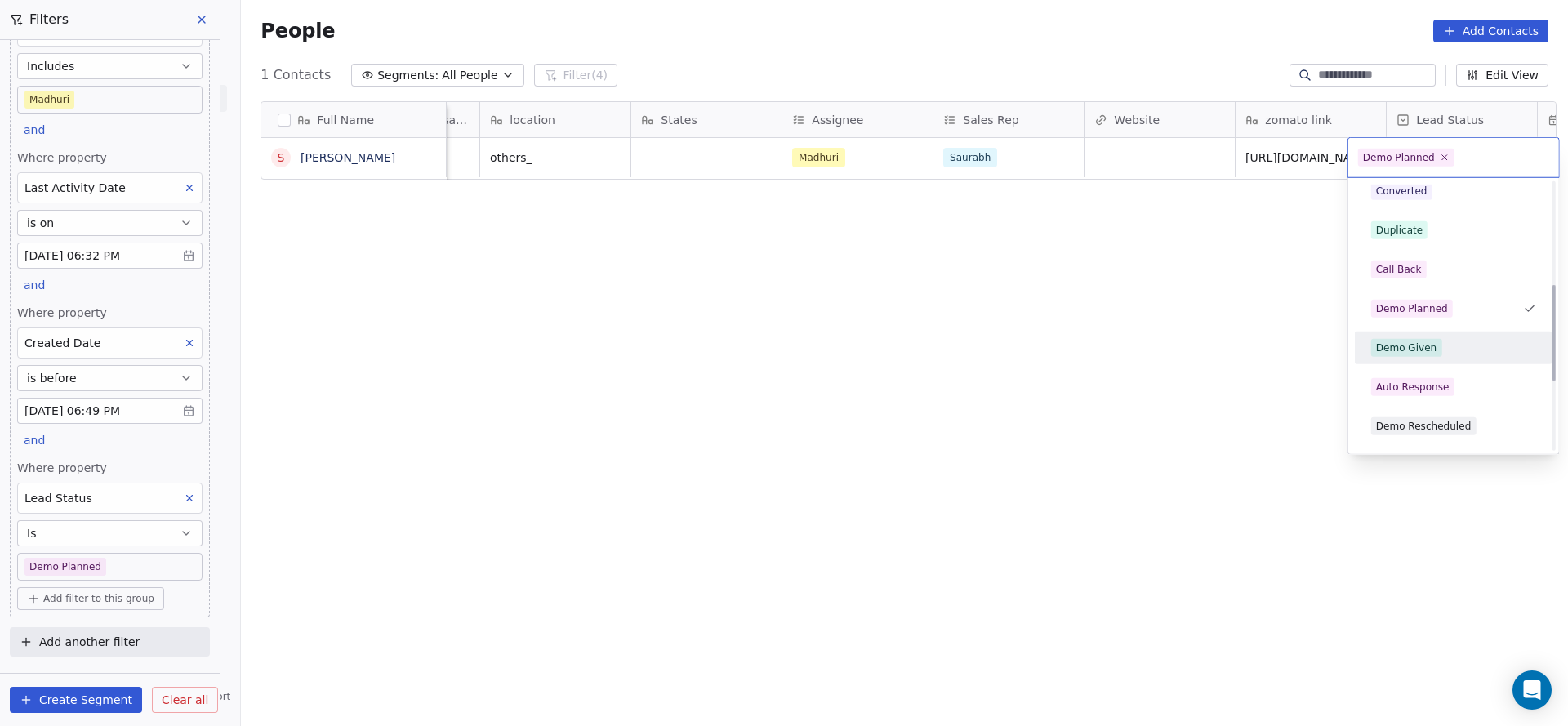
click at [1403, 354] on span "Demo Given" at bounding box center [1406, 348] width 71 height 18
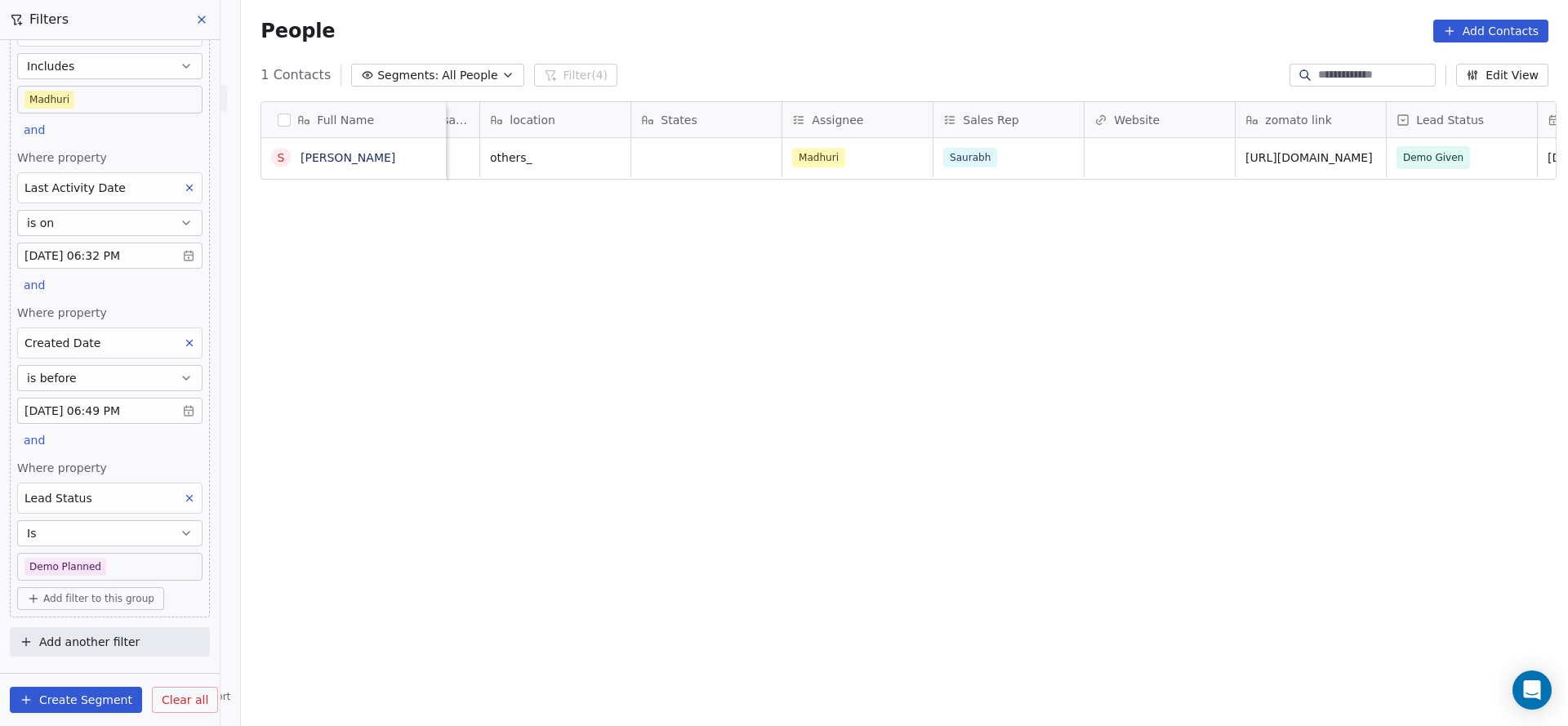
click at [907, 363] on div "Full Name S Srinandh Velusamy company name Lead Source Created Date IST Whastap…" at bounding box center [904, 407] width 1327 height 639
click at [134, 572] on body "On2Cook India Pvt. Ltd. Contacts People Marketing Workflows Campaigns Sales Pip…" at bounding box center [784, 363] width 1568 height 726
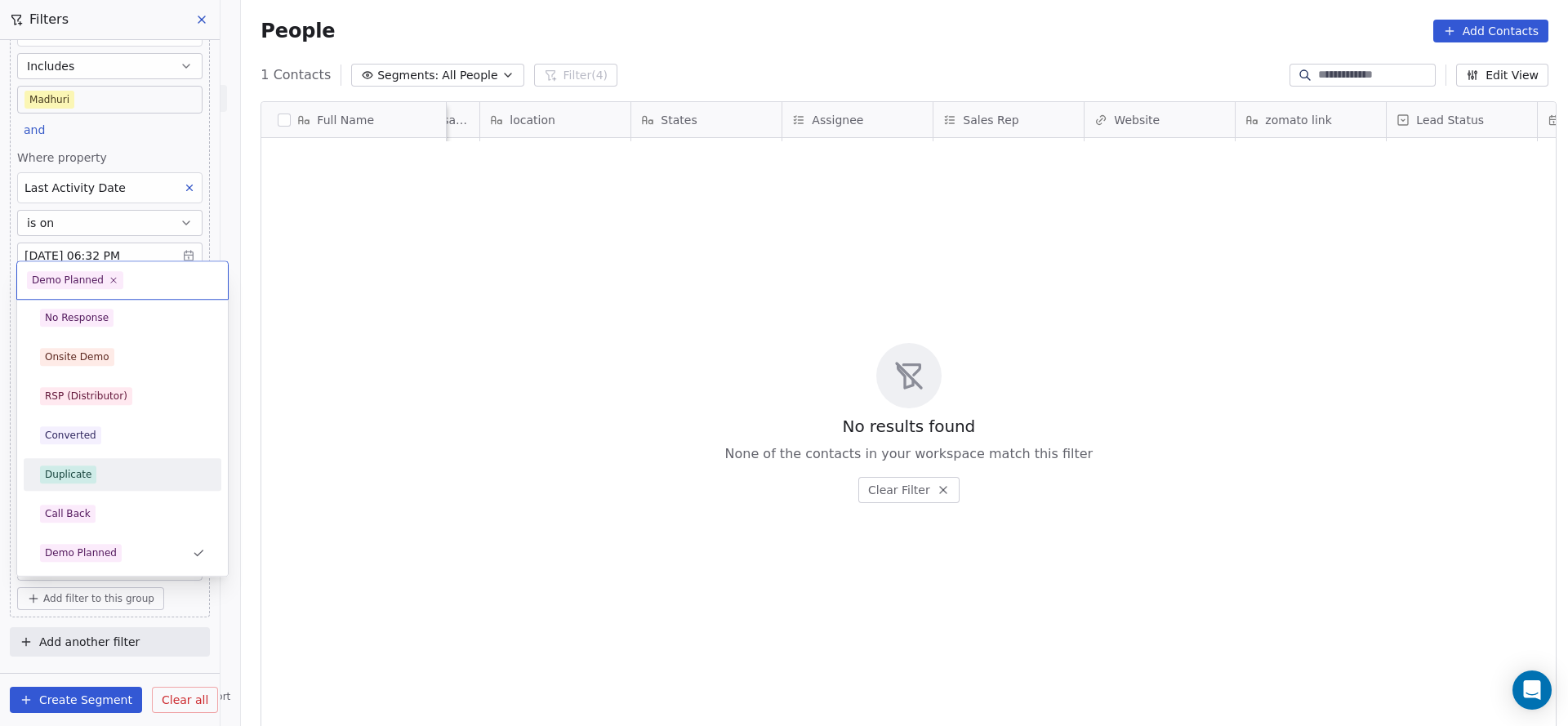
scroll to position [39, 0]
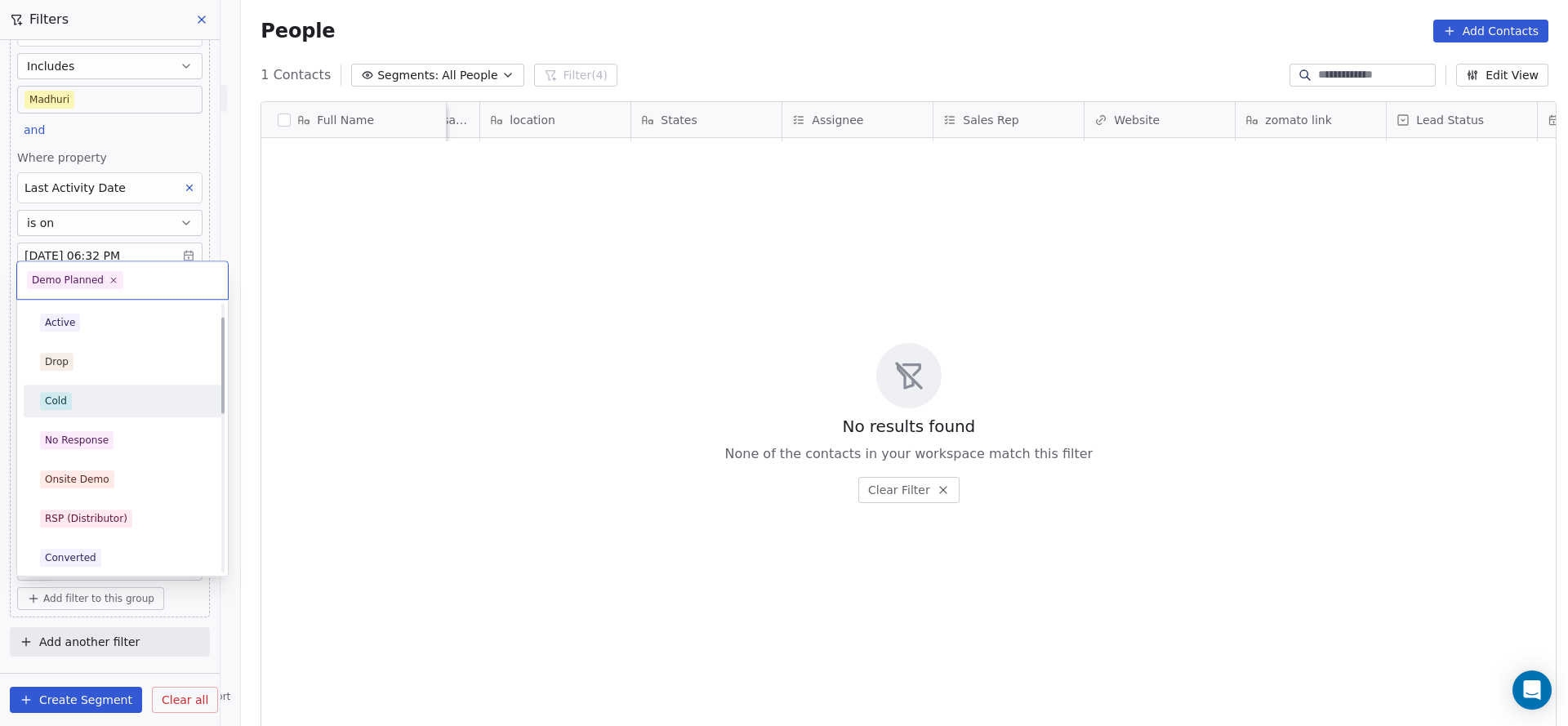
click at [91, 398] on div "Cold" at bounding box center [122, 402] width 165 height 18
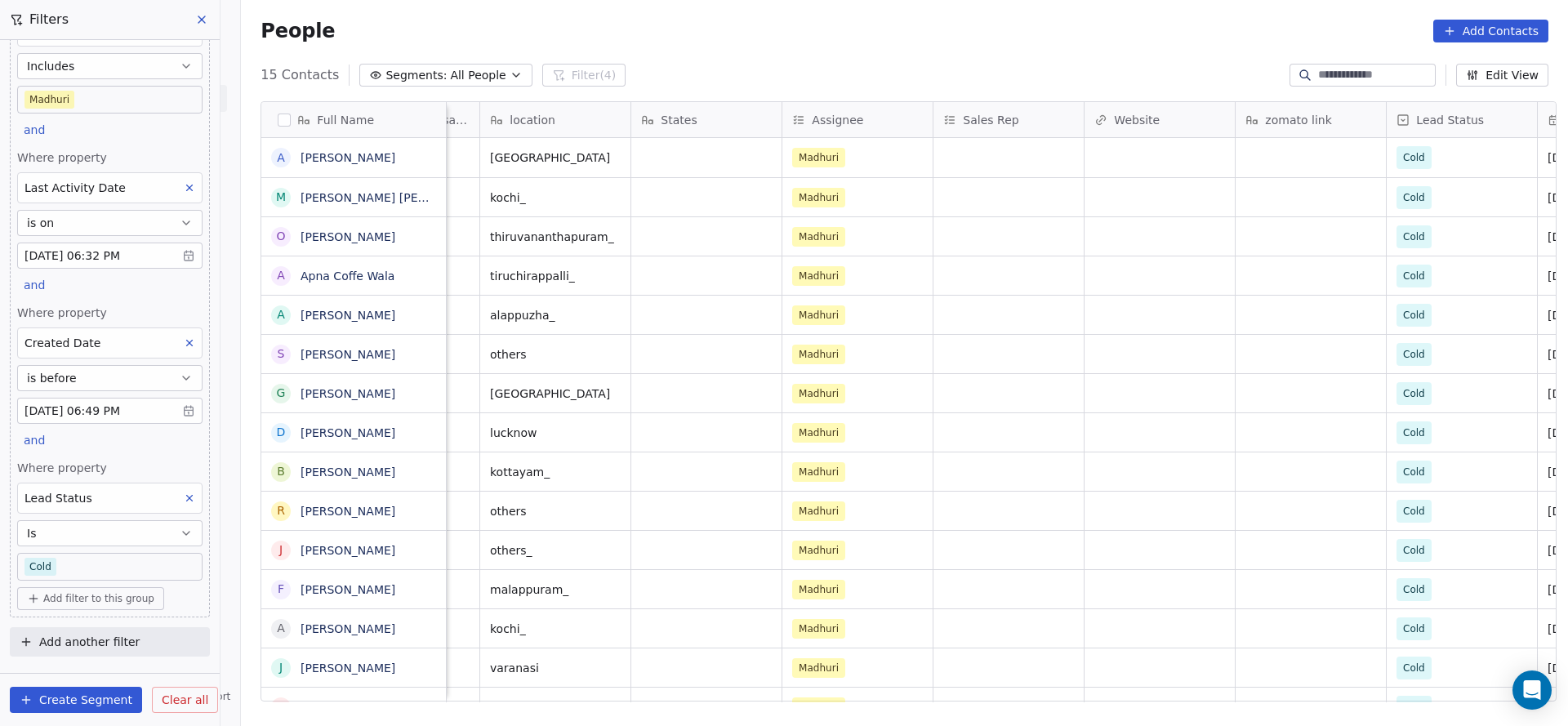
click at [69, 567] on body "On2Cook India Pvt. Ltd. Contacts People Marketing Workflows Campaigns Sales Pip…" at bounding box center [784, 363] width 1568 height 726
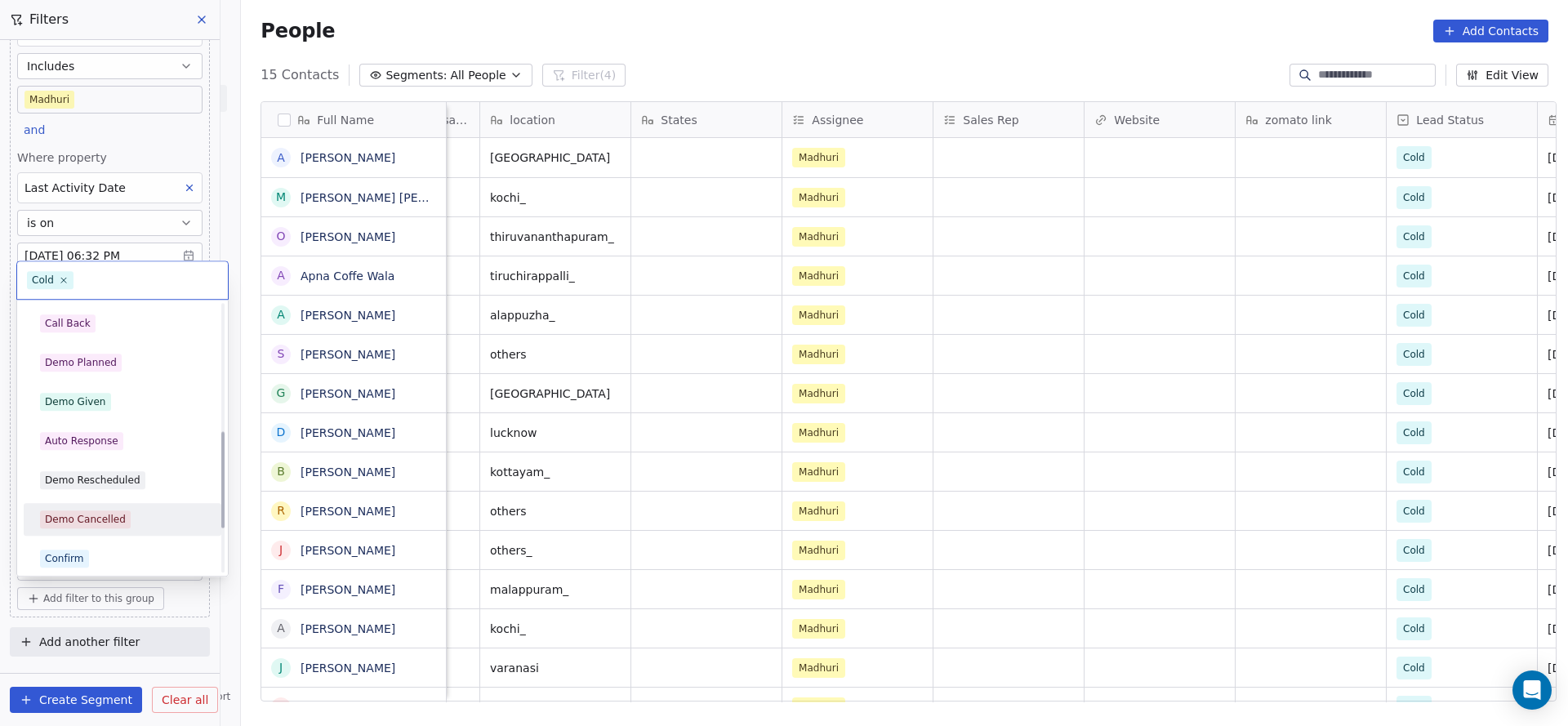
scroll to position [0, 0]
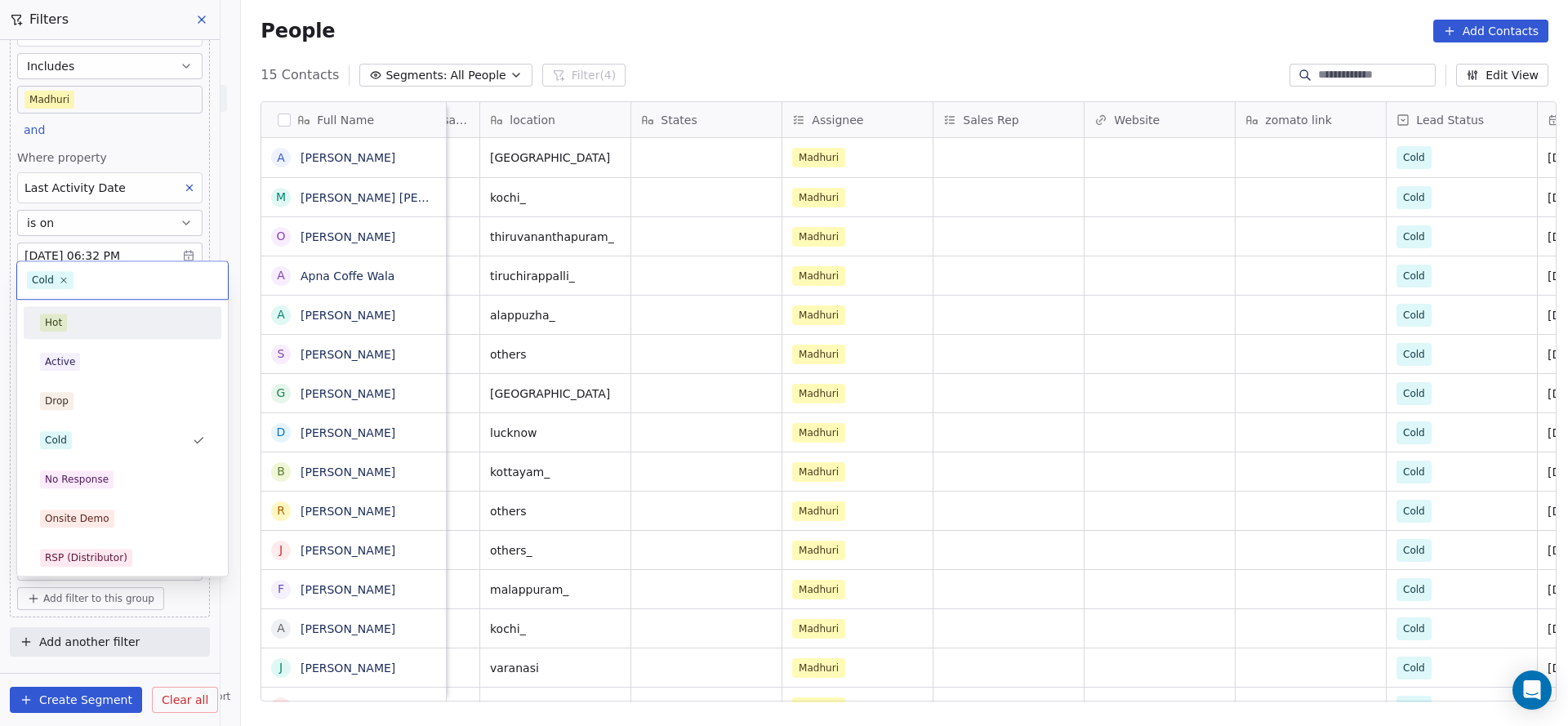
click at [125, 327] on div "Hot" at bounding box center [122, 323] width 165 height 18
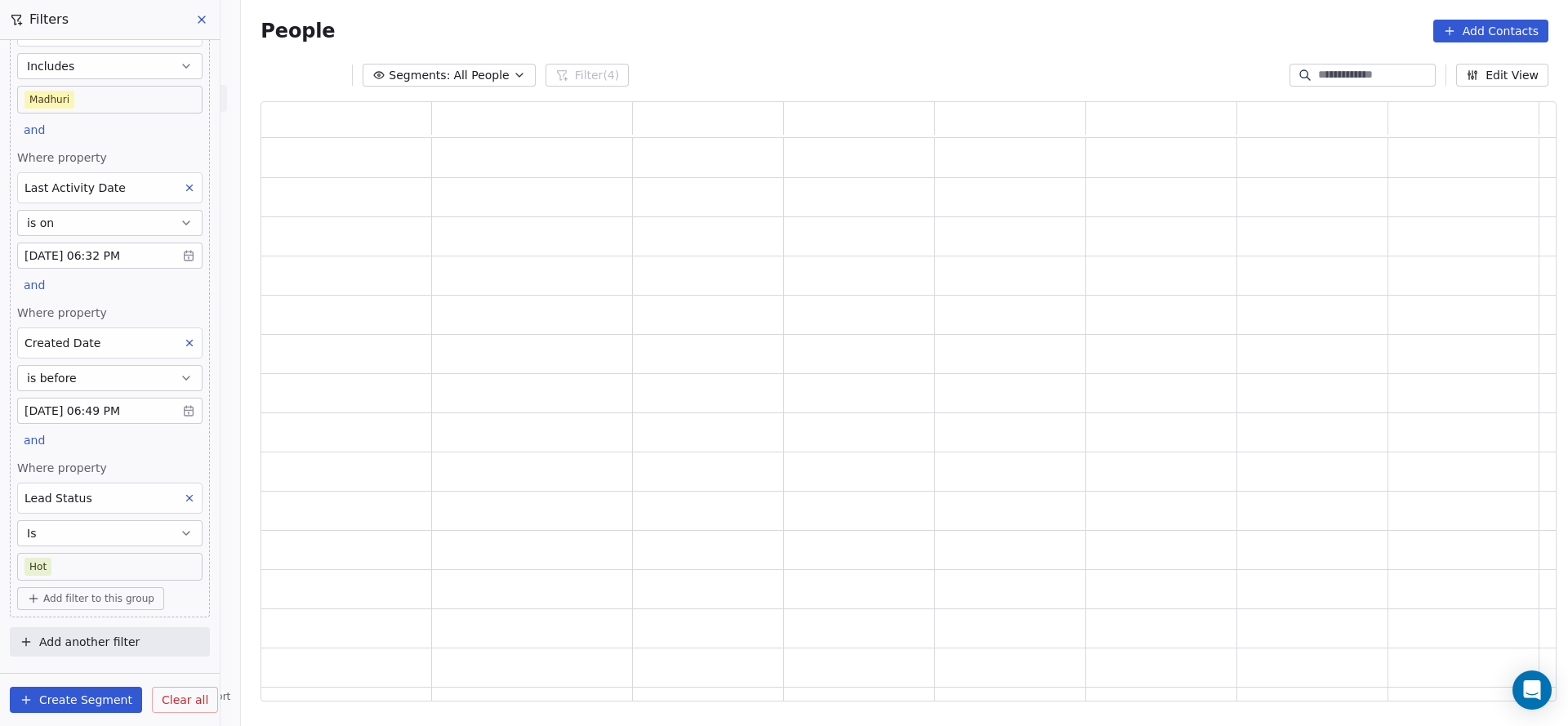
scroll to position [581, 1276]
click at [79, 561] on body "On2Cook India Pvt. Ltd. Contacts People Marketing Workflows Campaigns Sales Pip…" at bounding box center [784, 363] width 1568 height 726
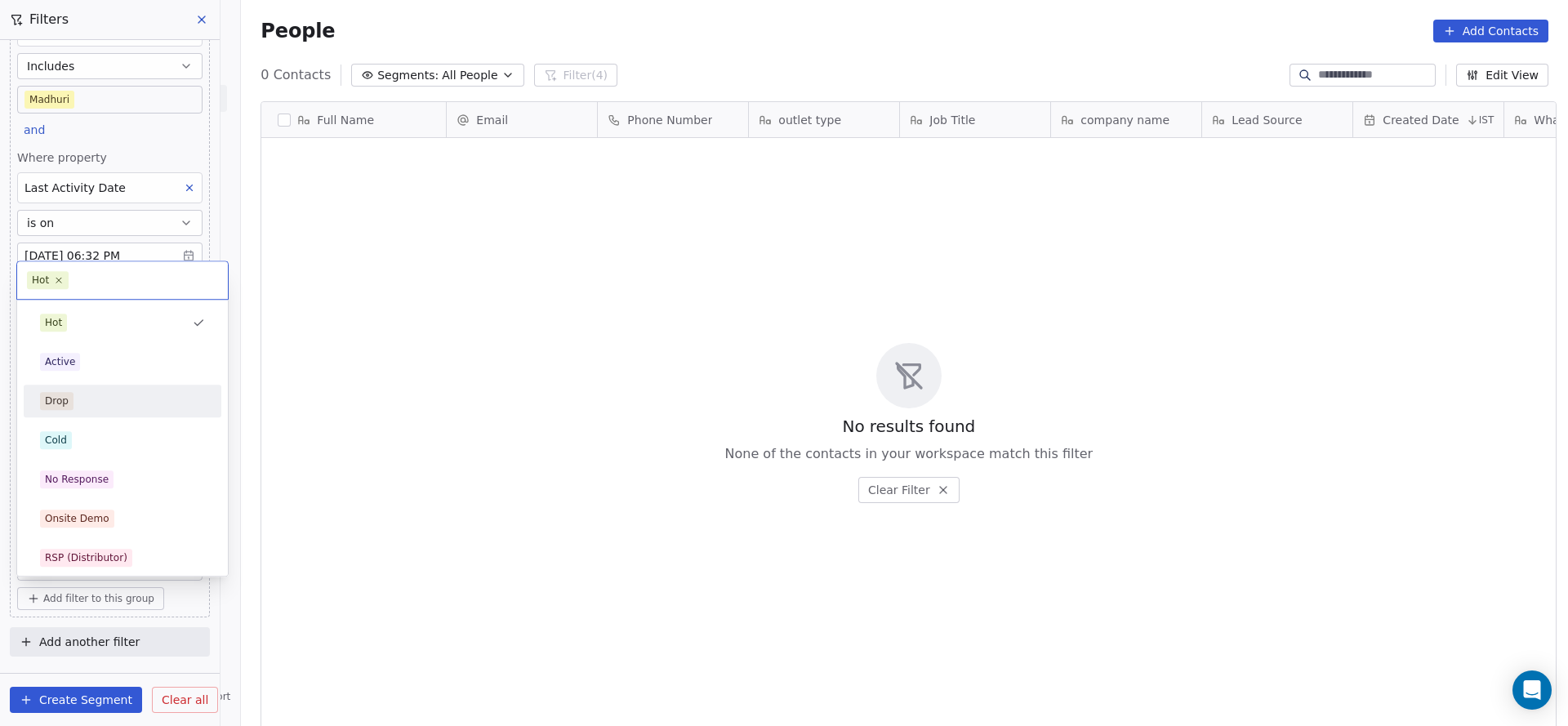
scroll to position [620, 1315]
click at [70, 365] on div "Active" at bounding box center [60, 362] width 30 height 15
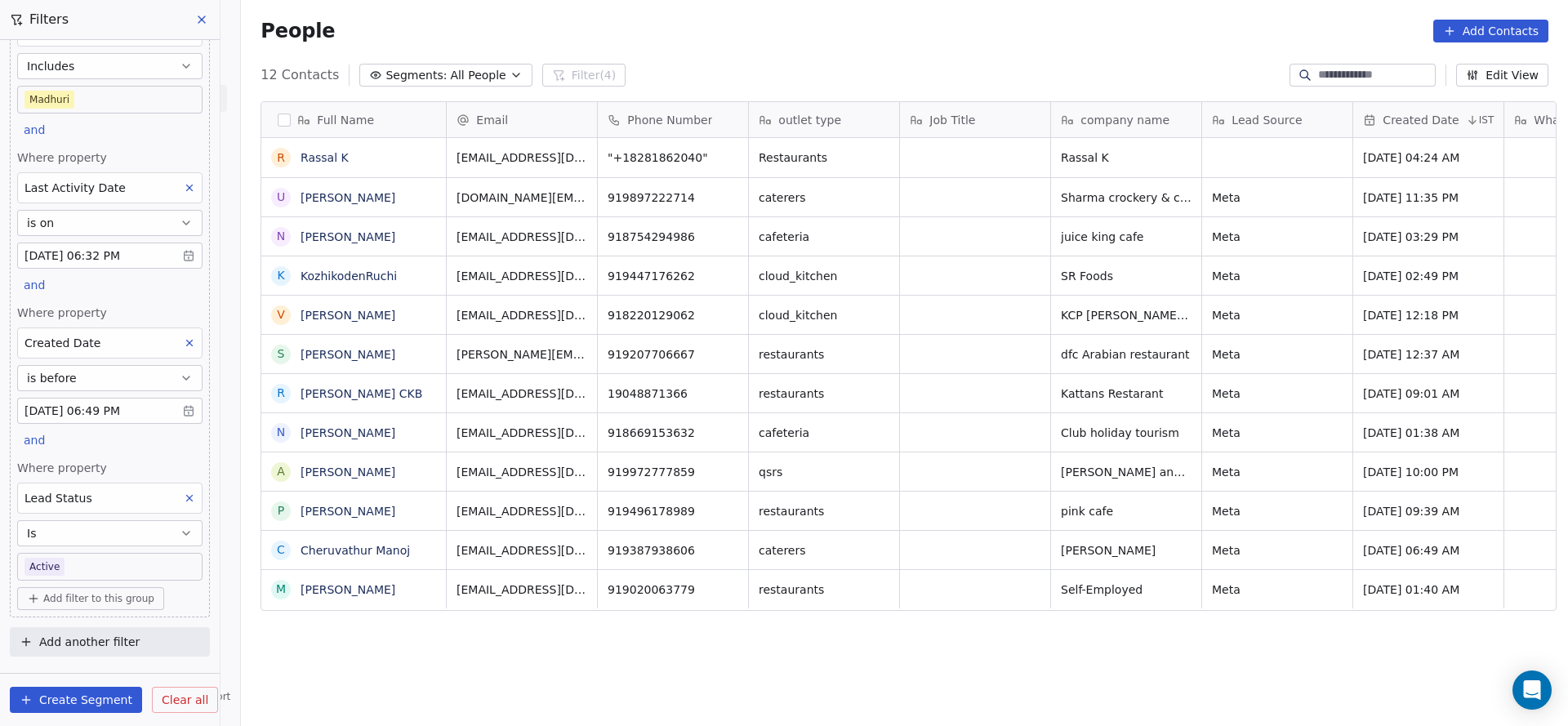
click at [86, 557] on body "On2Cook India Pvt. Ltd. Contacts People Marketing Workflows Campaigns Sales Pip…" at bounding box center [784, 363] width 1568 height 726
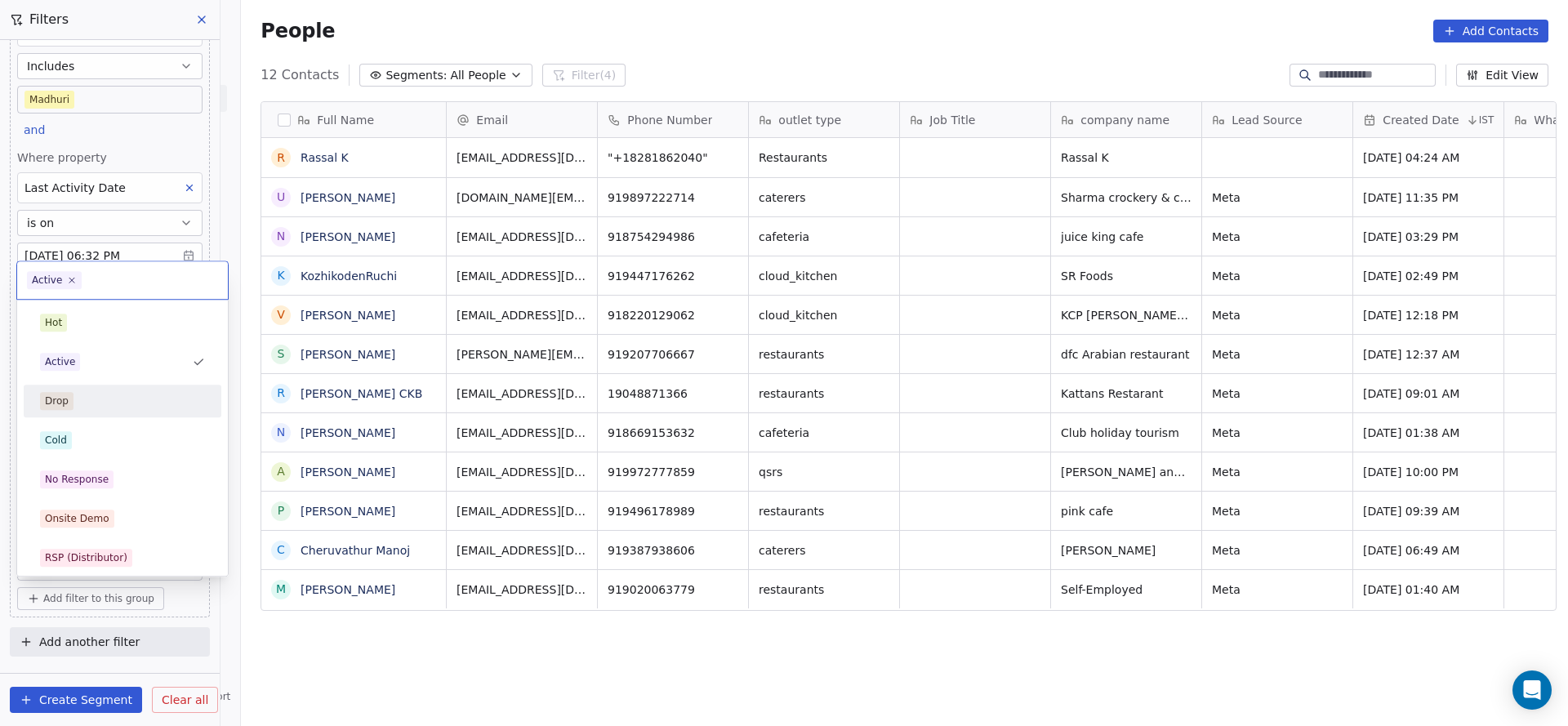
click at [86, 416] on div "Drop" at bounding box center [122, 402] width 197 height 33
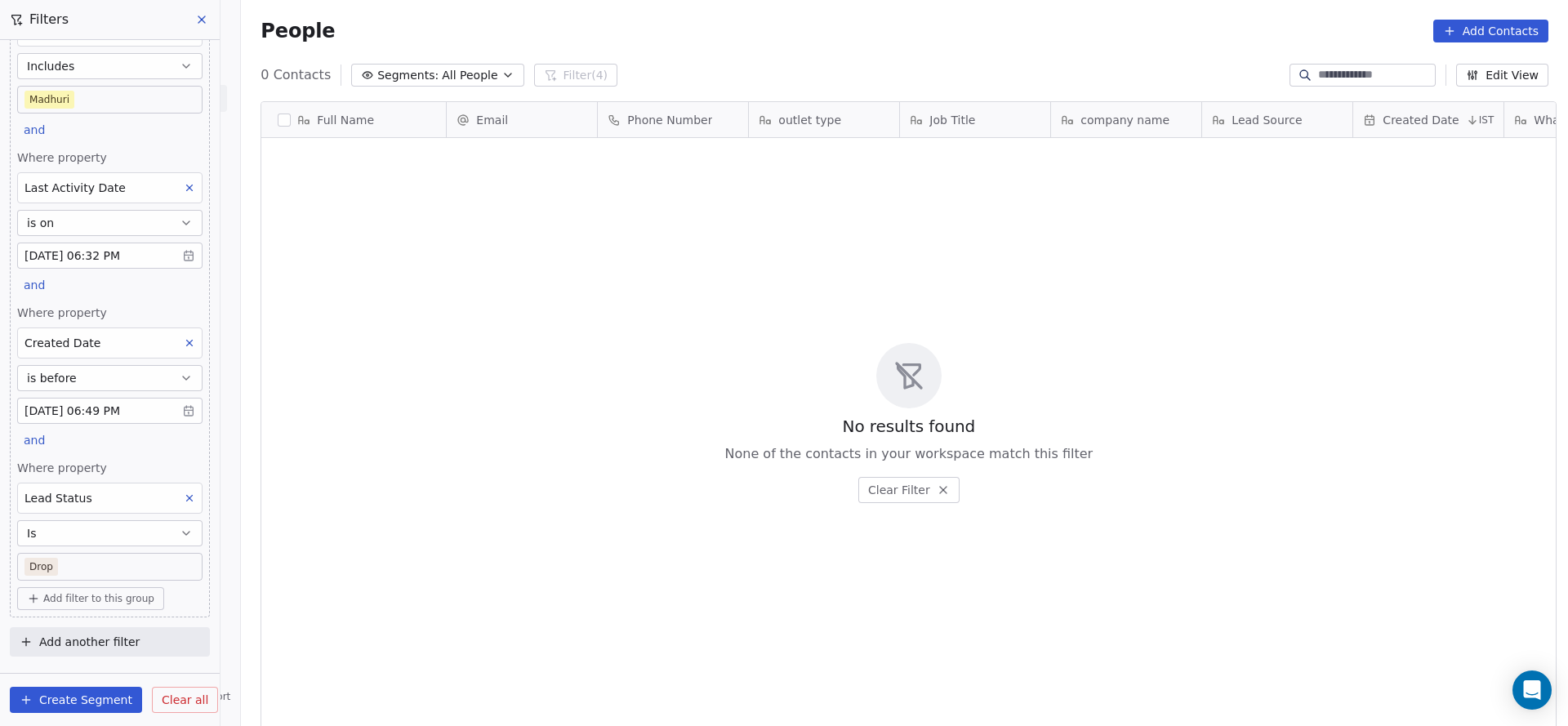
click at [101, 559] on body "On2Cook India Pvt. Ltd. Contacts People Marketing Workflows Campaigns Sales Pip…" at bounding box center [784, 363] width 1568 height 726
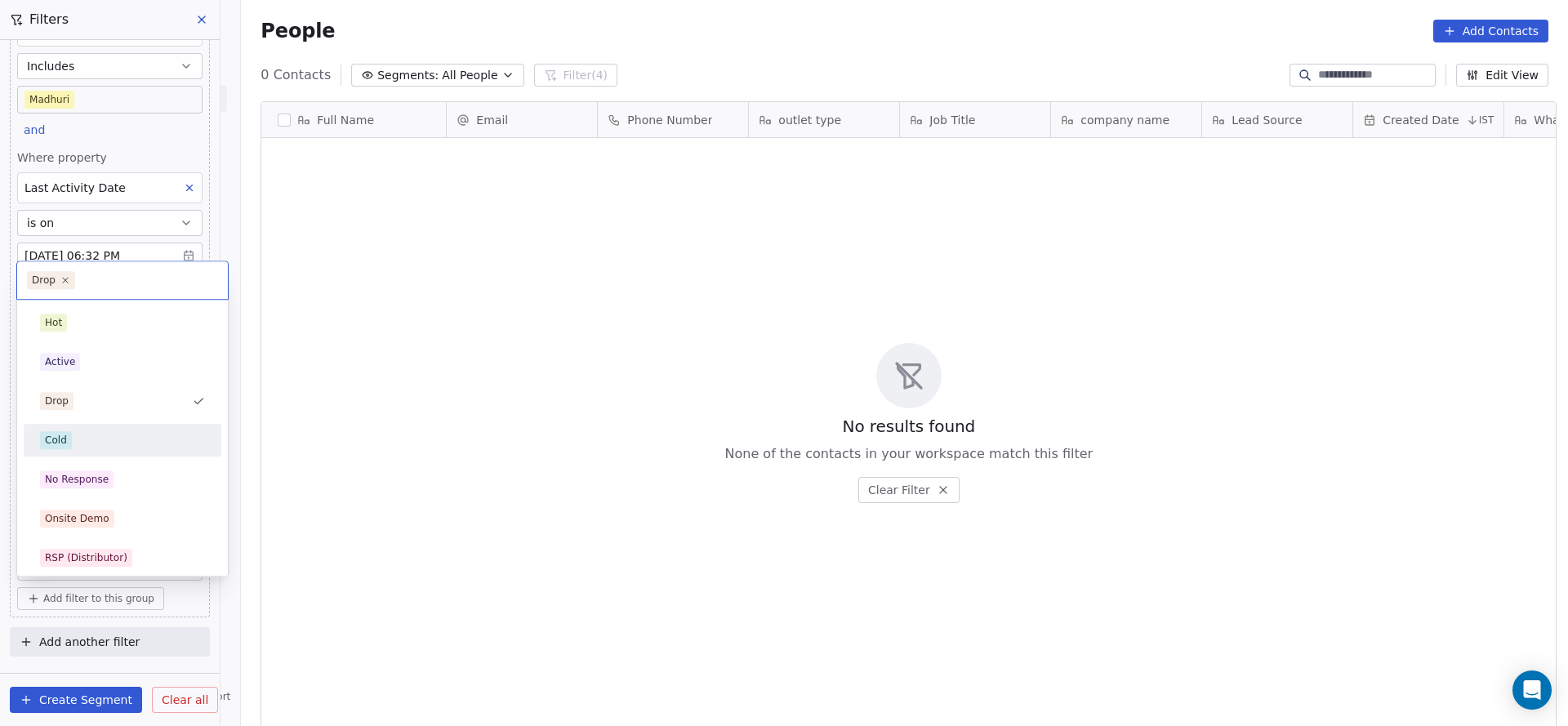
click at [111, 439] on div "Cold" at bounding box center [122, 440] width 165 height 18
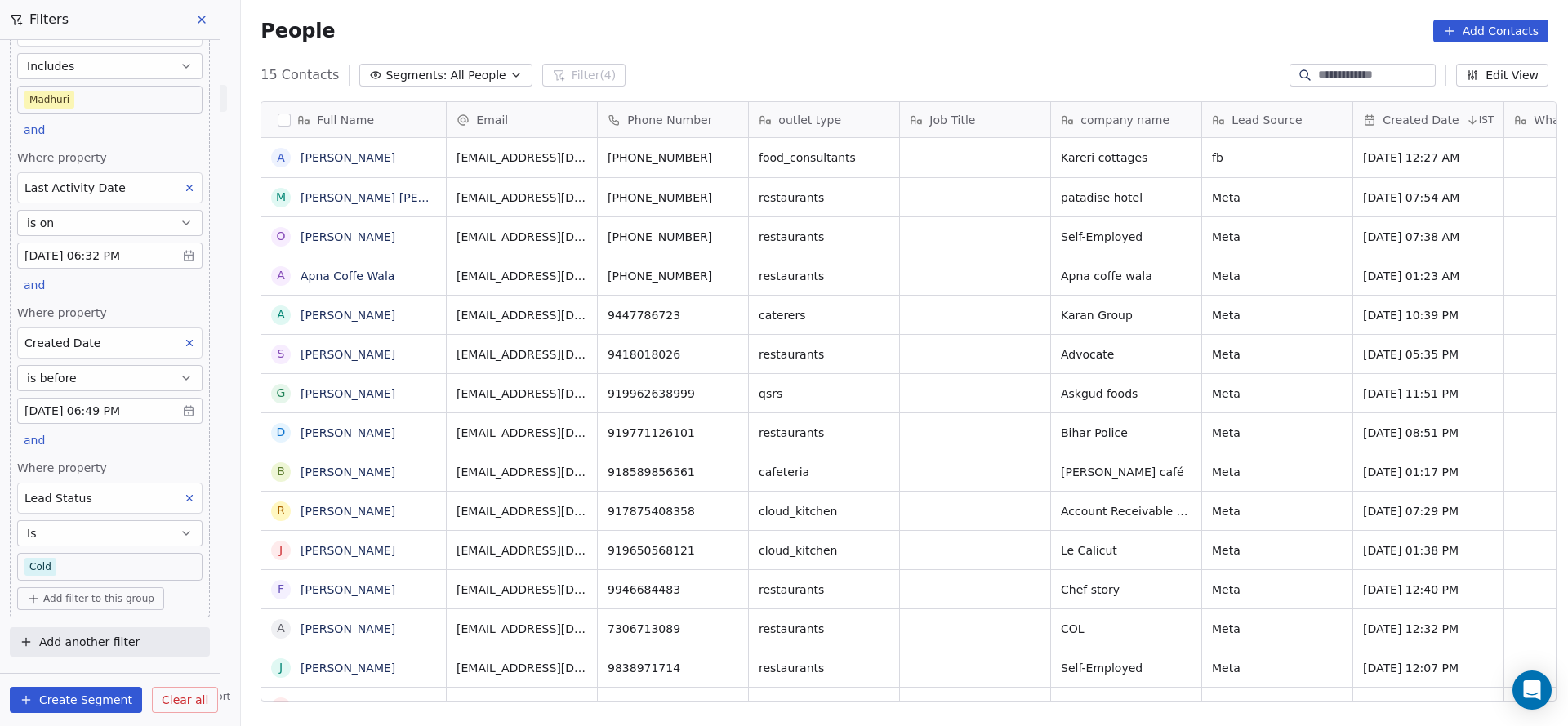
click at [113, 558] on body "On2Cook India Pvt. Ltd. Contacts People Marketing Workflows Campaigns Sales Pip…" at bounding box center [784, 363] width 1568 height 726
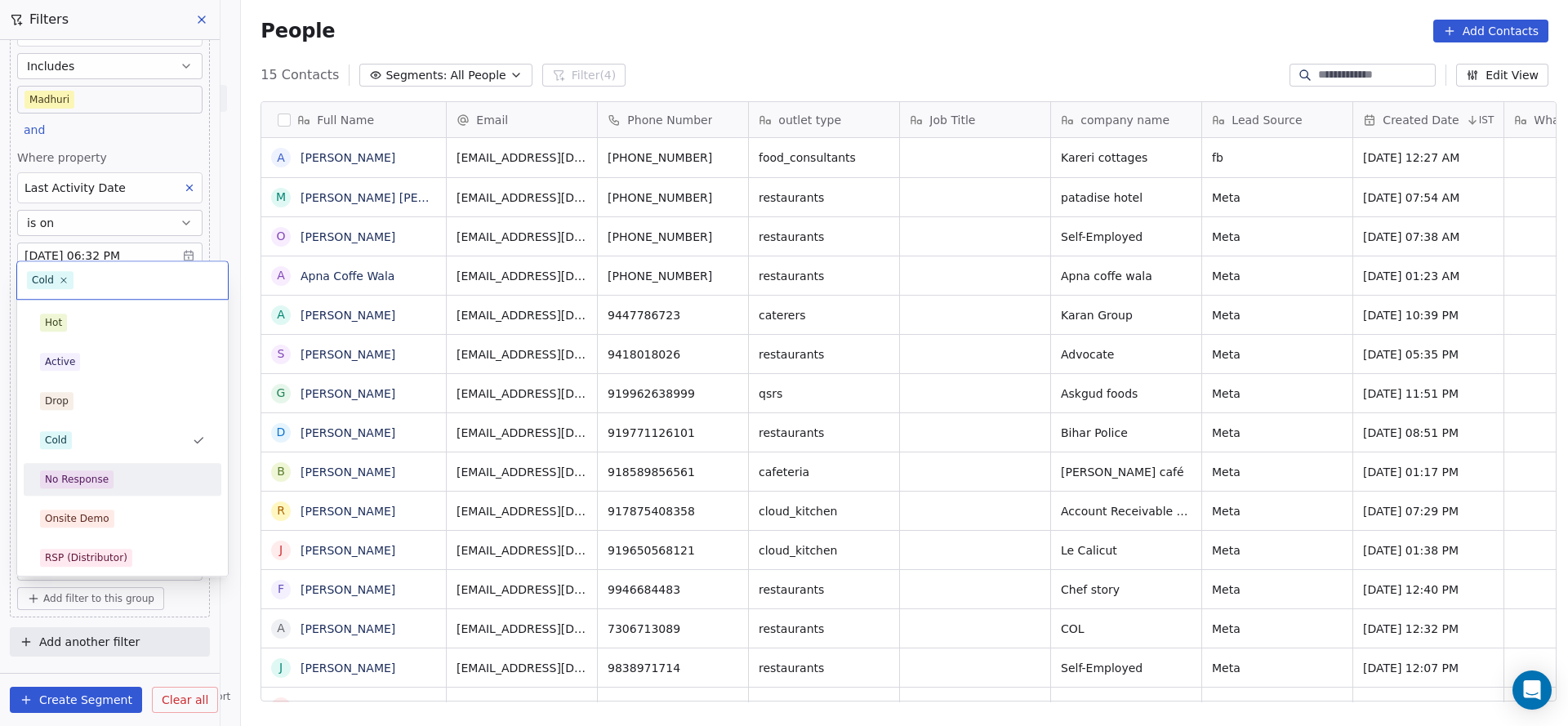
click at [135, 477] on div "No Response" at bounding box center [122, 479] width 165 height 18
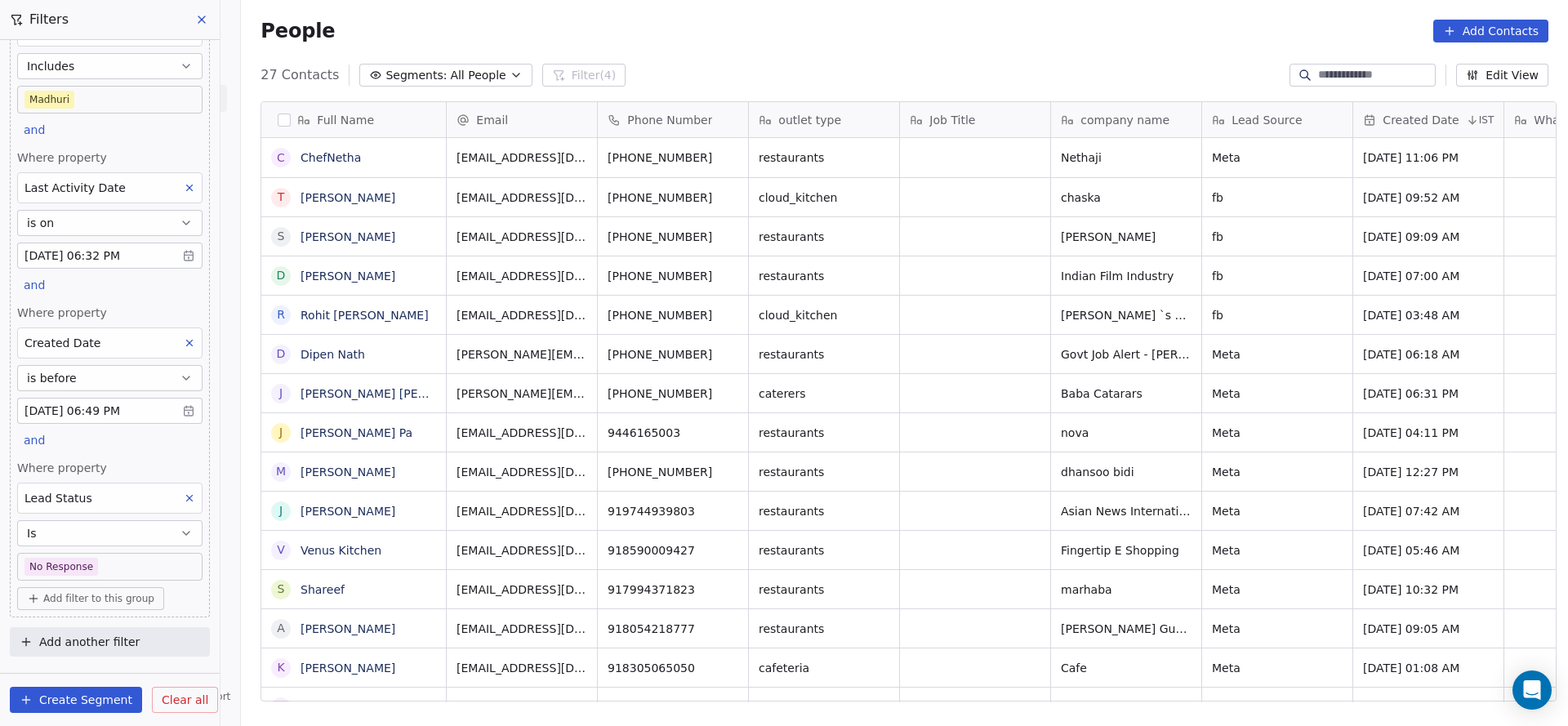
click at [132, 574] on body "On2Cook India Pvt. Ltd. Contacts People Marketing Workflows Campaigns Sales Pip…" at bounding box center [784, 363] width 1568 height 726
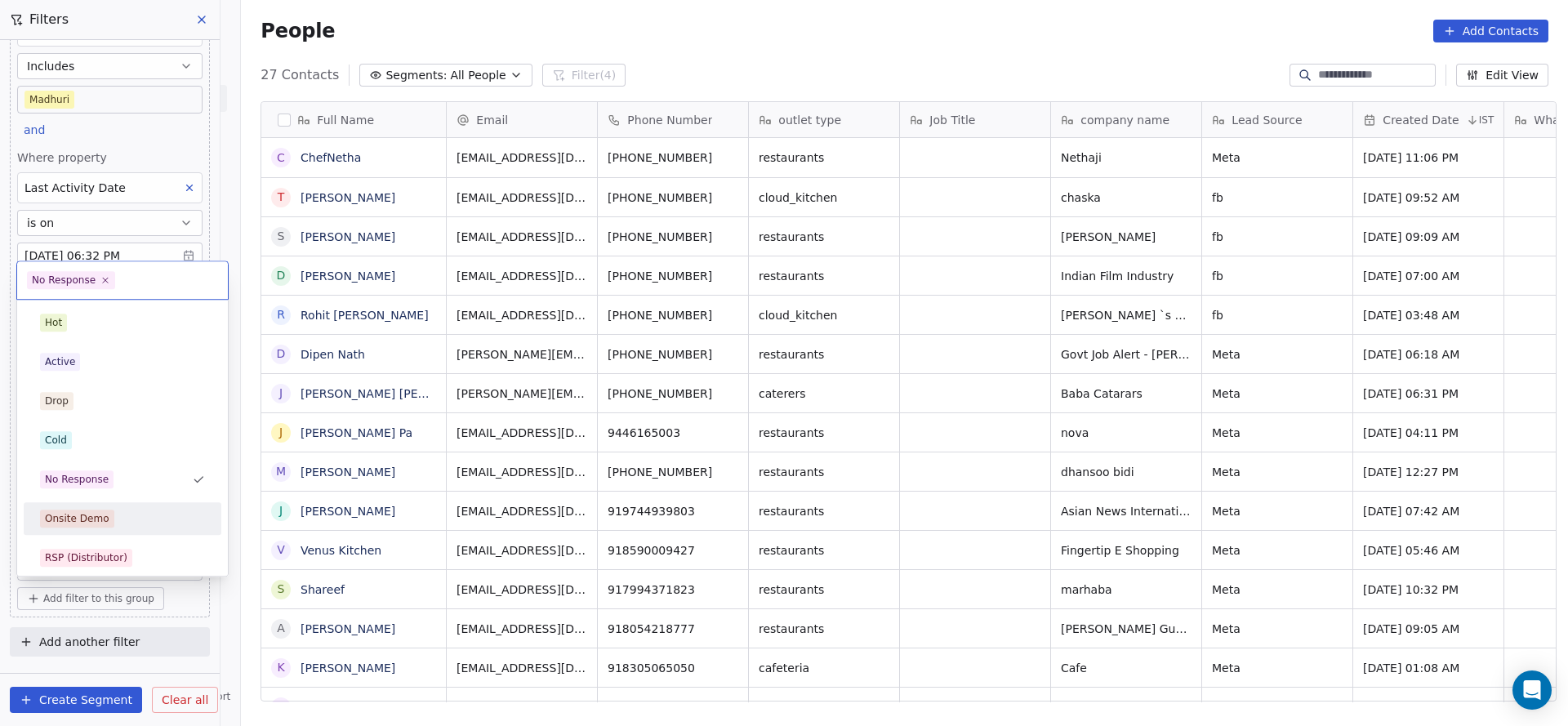
click at [131, 519] on div "Onsite Demo" at bounding box center [122, 518] width 165 height 18
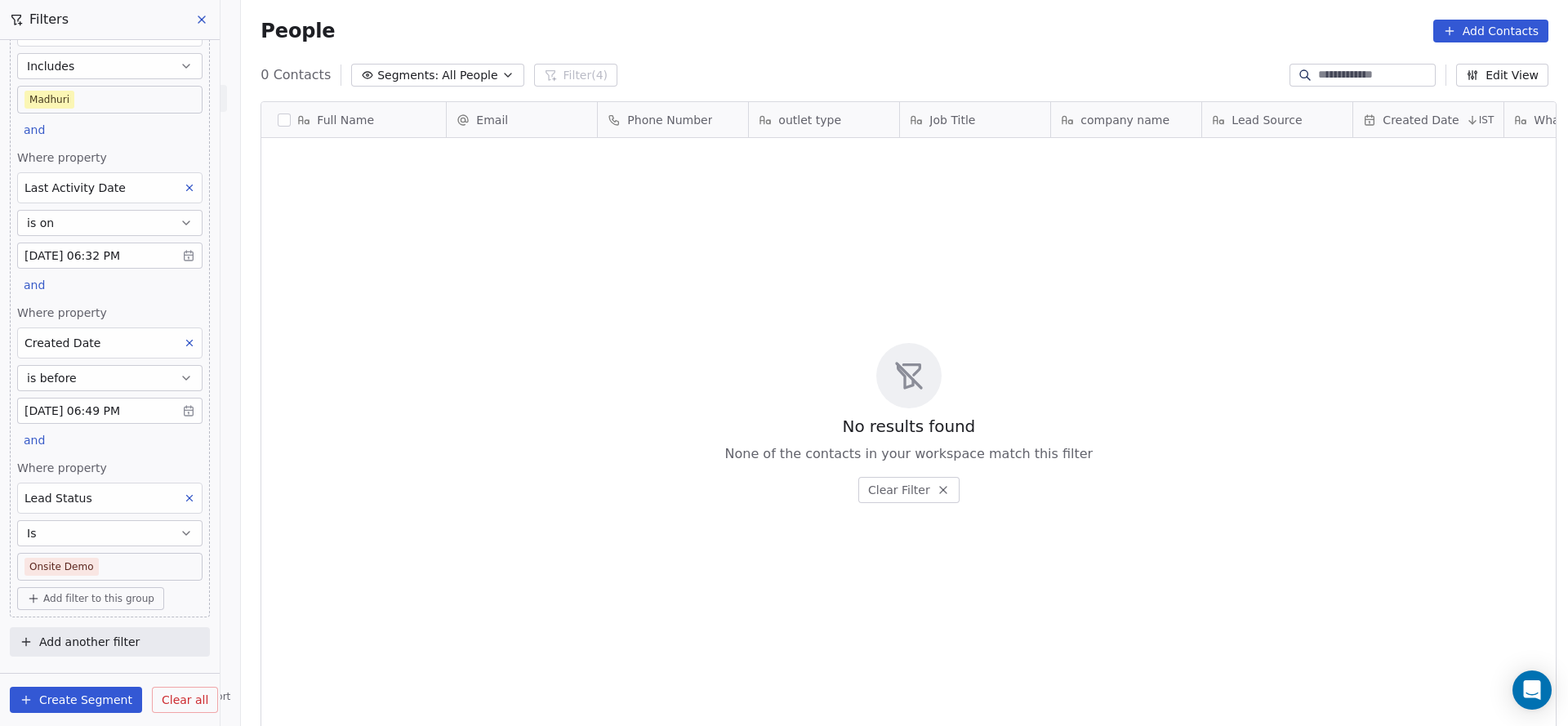
click at [129, 549] on body "On2Cook India Pvt. Ltd. Contacts People Marketing Workflows Campaigns Sales Pip…" at bounding box center [784, 363] width 1568 height 726
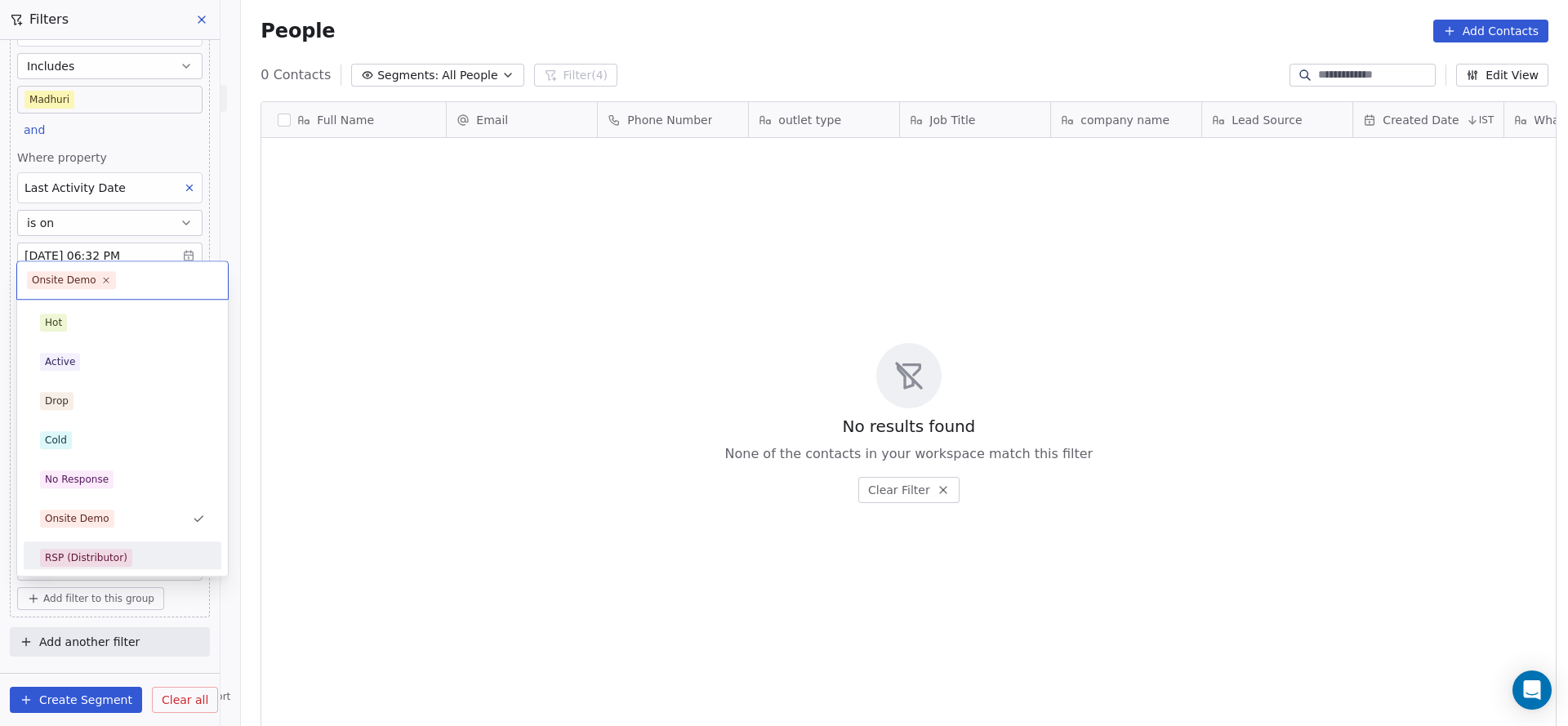
click at [118, 555] on div "RSP (Distributor)" at bounding box center [86, 558] width 82 height 15
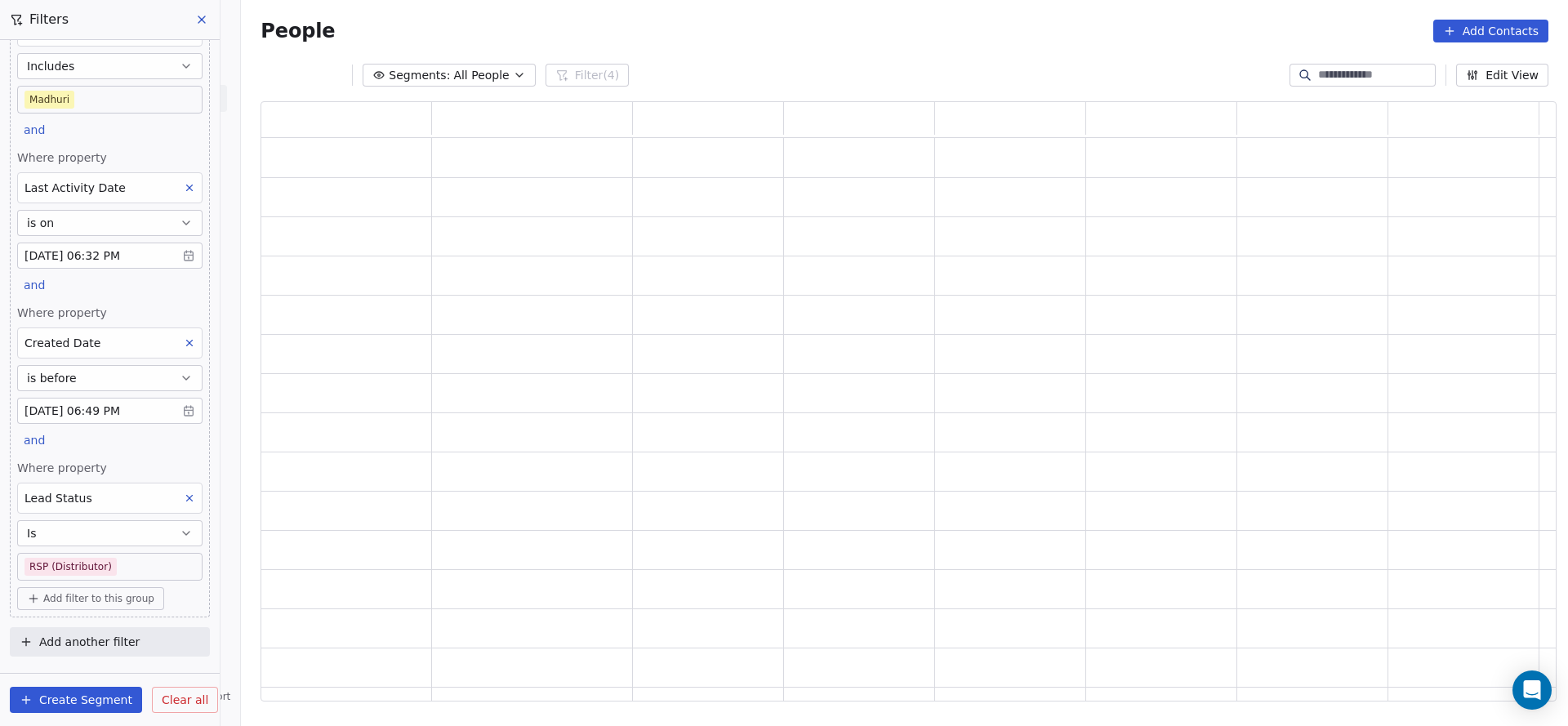
scroll to position [581, 1276]
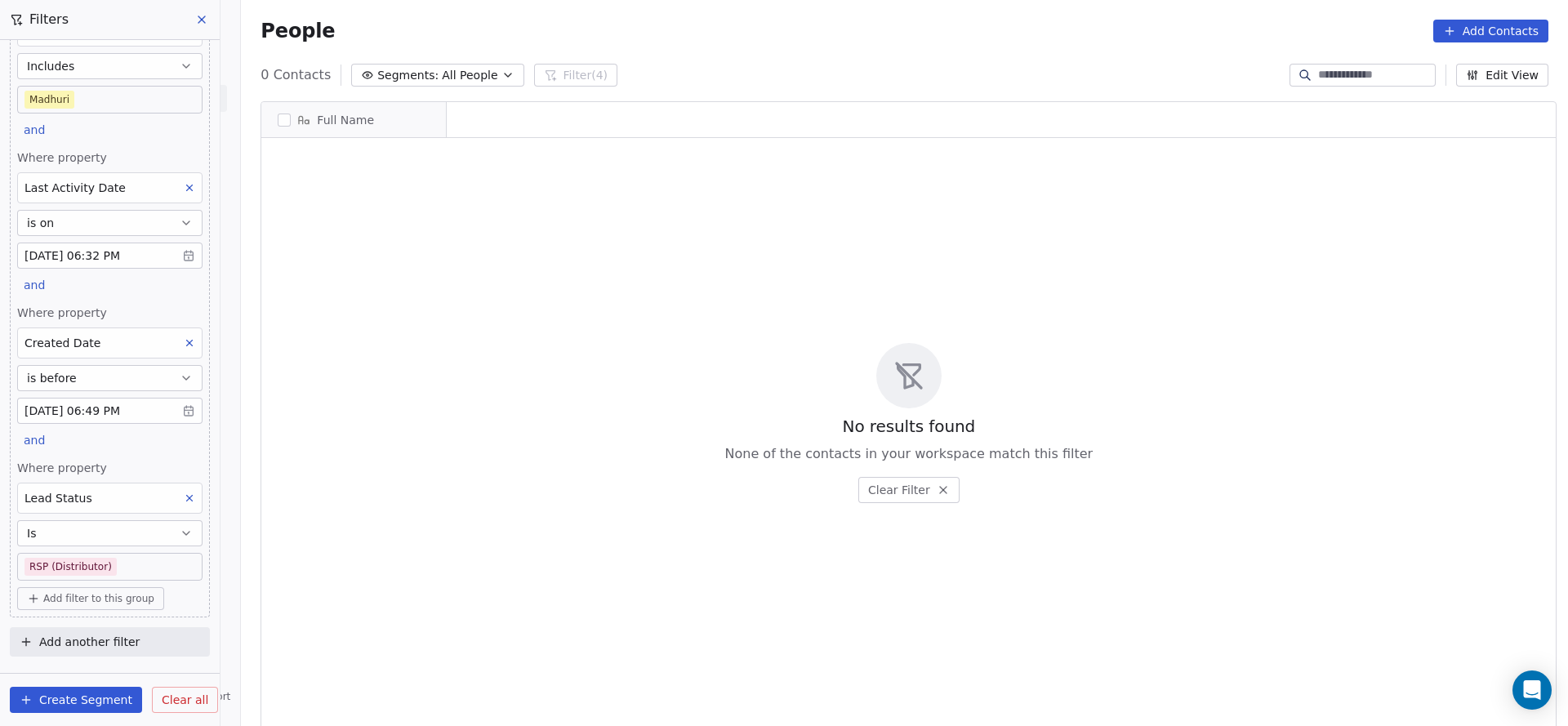
click at [118, 555] on body "On2Cook India Pvt. Ltd. Contacts People Marketing Workflows Campaigns Sales Pip…" at bounding box center [784, 363] width 1568 height 726
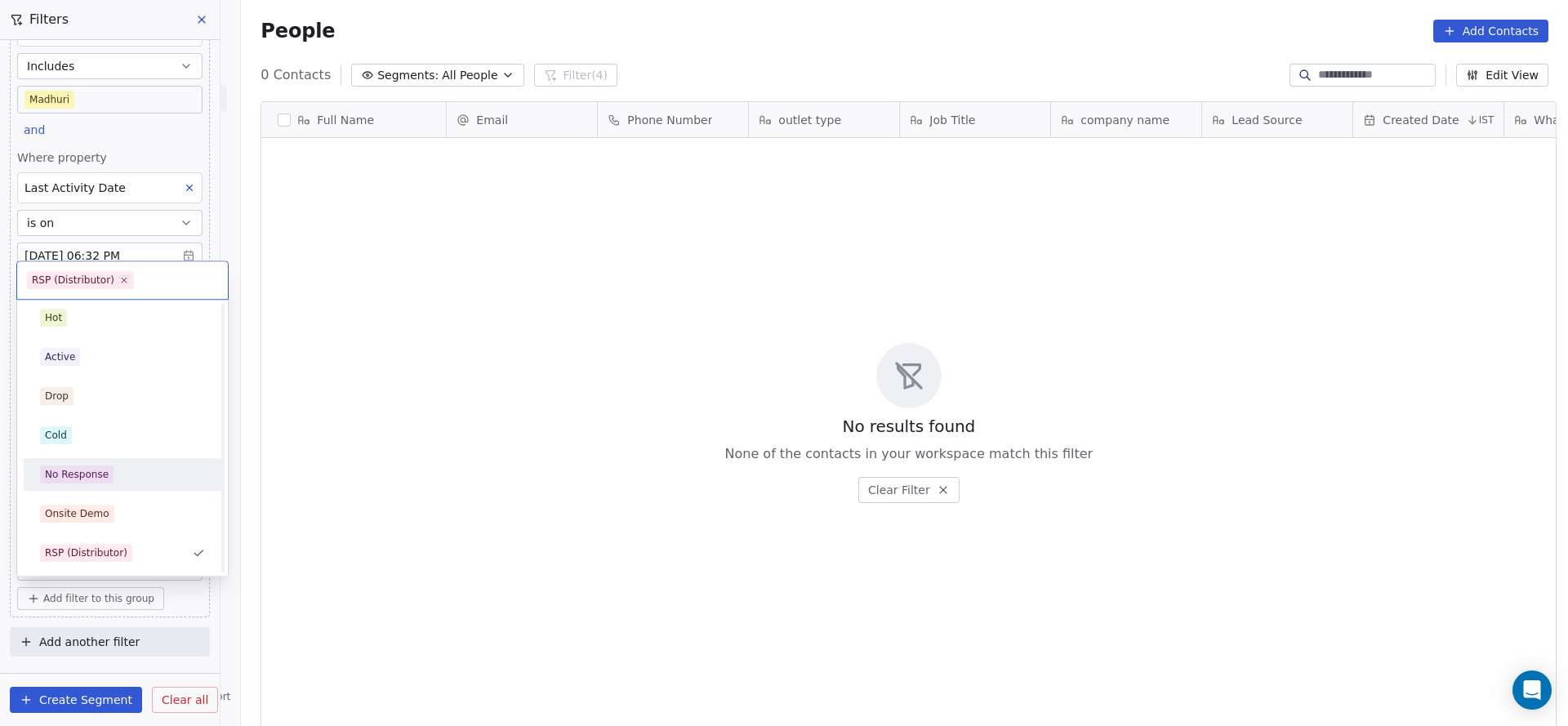
scroll to position [250, 0]
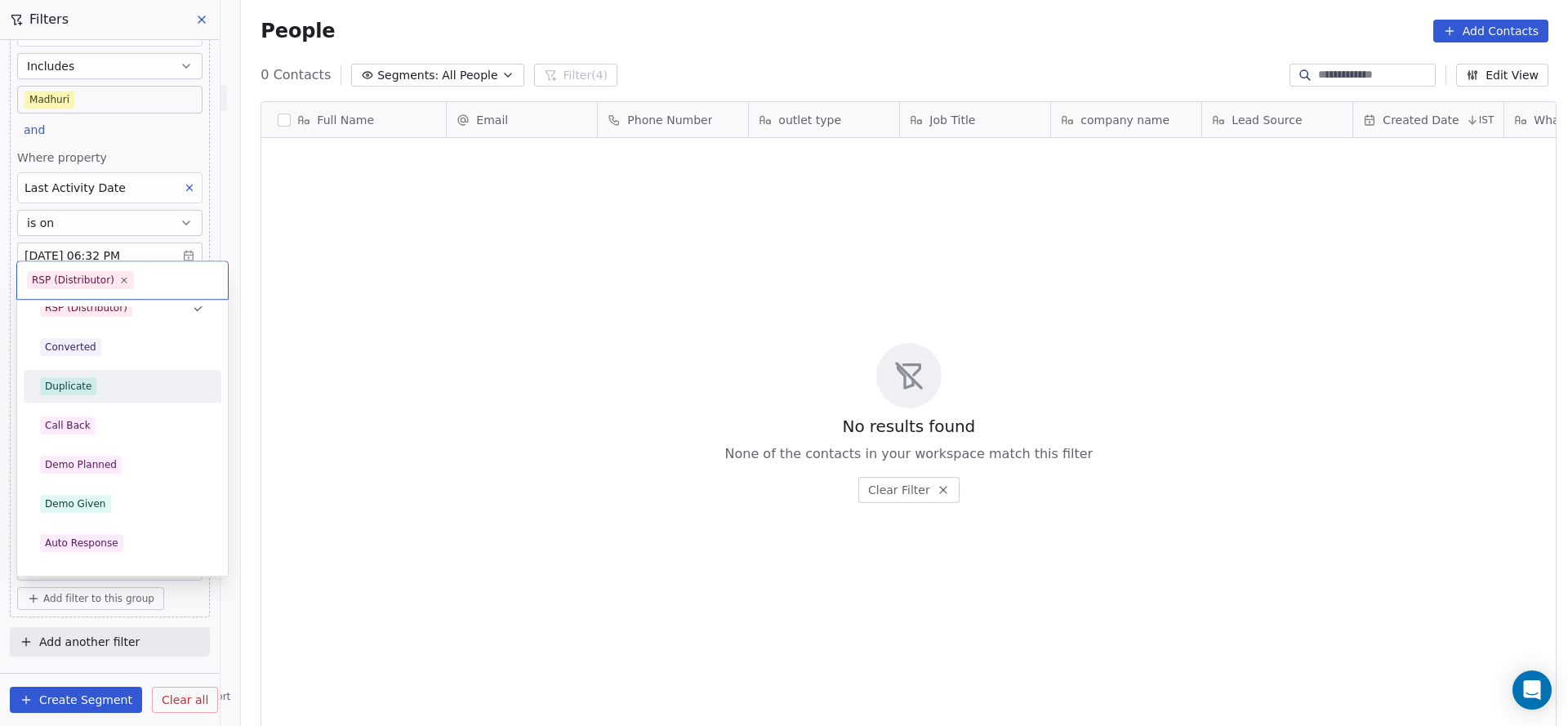
click at [118, 364] on div "Hot Active Drop Cold No Response Onsite Demo RSP (Distributor) Converted Duplic…" at bounding box center [122, 425] width 197 height 739
click at [112, 375] on div "Duplicate" at bounding box center [122, 386] width 185 height 26
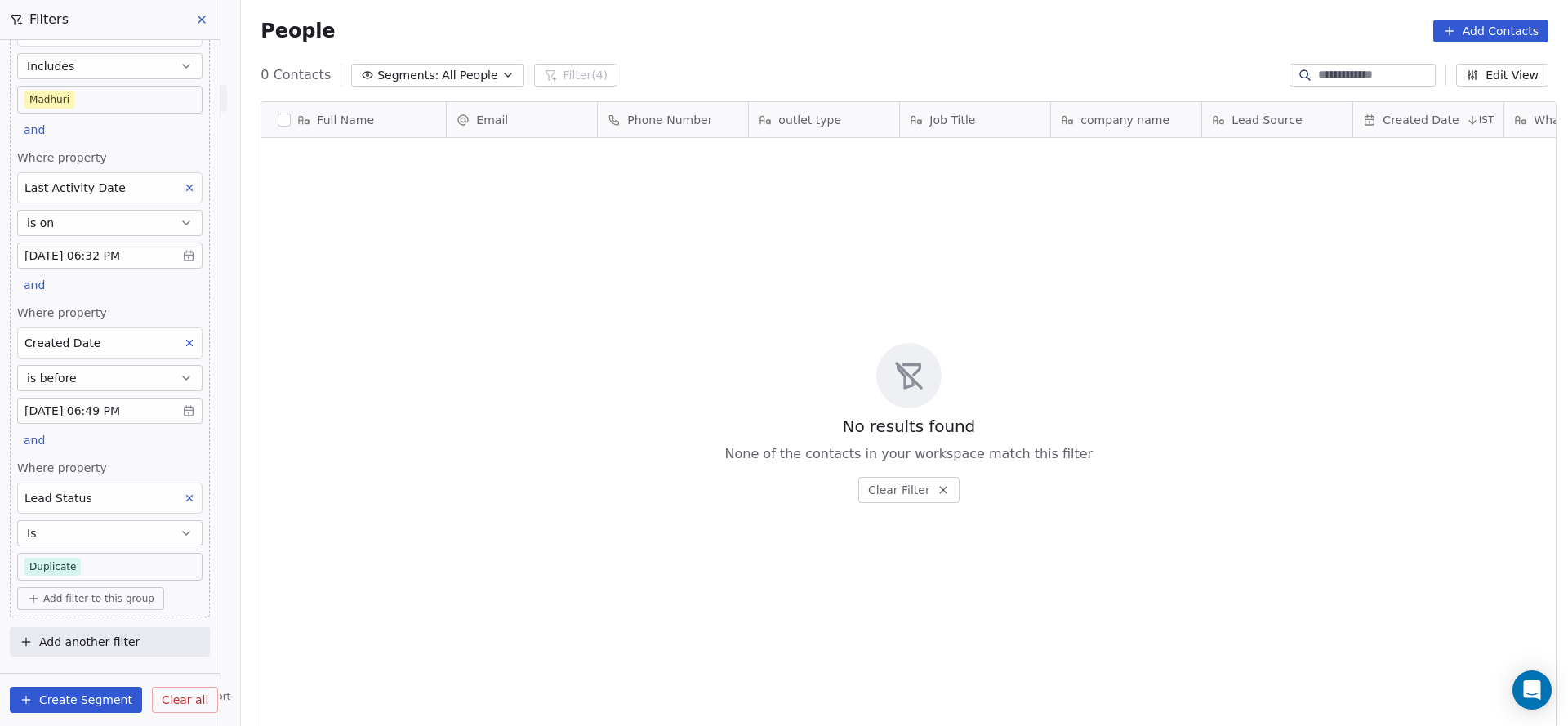
scroll to position [620, 1315]
click at [111, 549] on body "On2Cook India Pvt. Ltd. Contacts People Marketing Workflows Campaigns Sales Pip…" at bounding box center [784, 363] width 1568 height 726
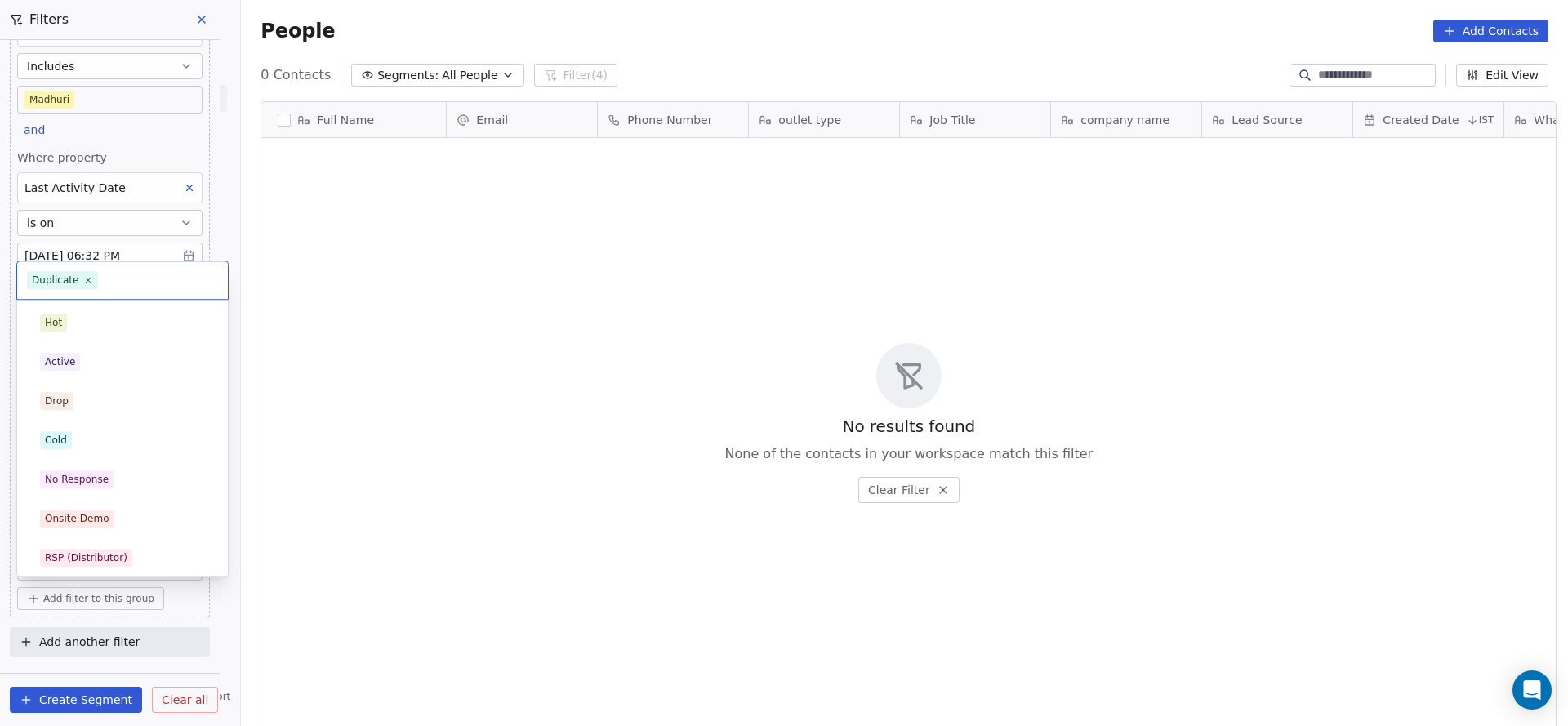
scroll to position [83, 0]
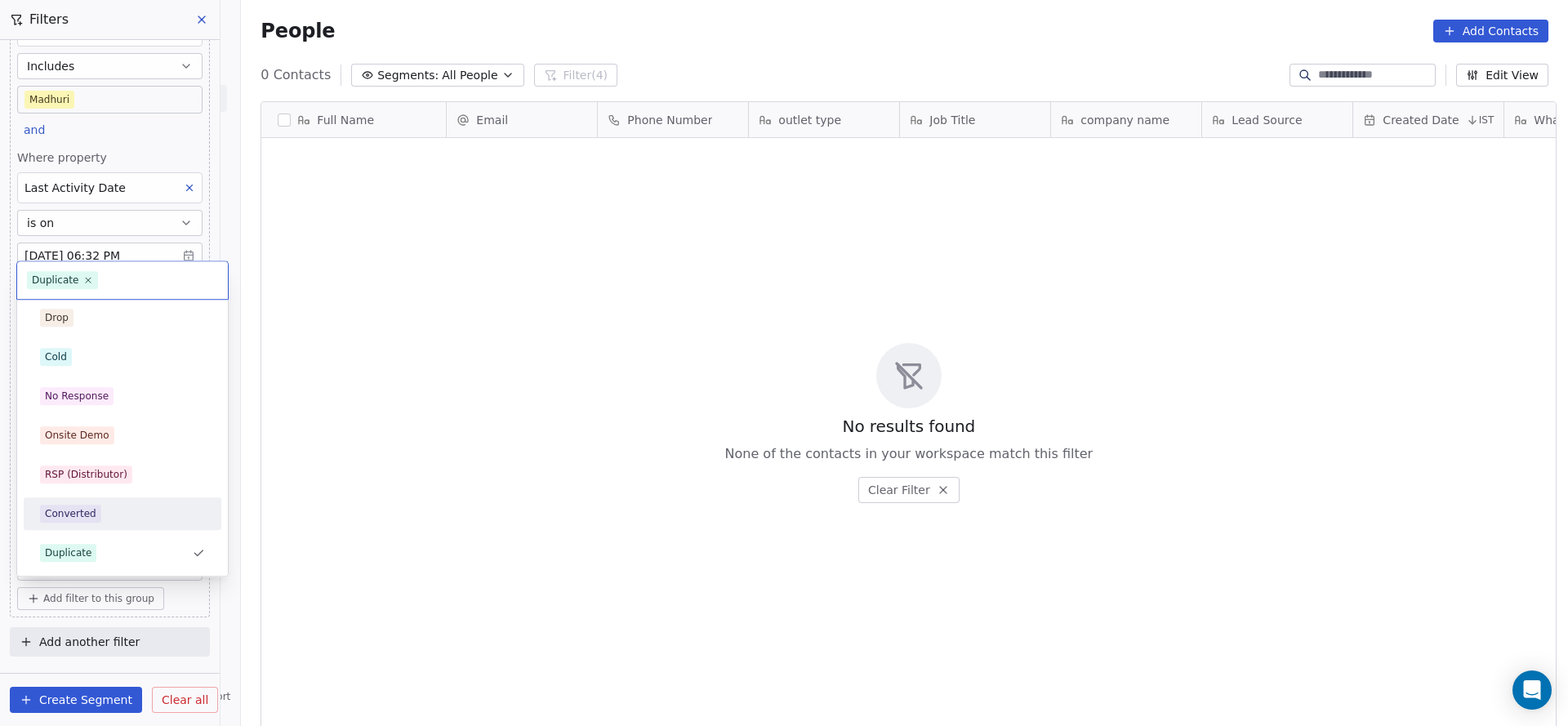
click at [115, 512] on div "Converted" at bounding box center [122, 514] width 165 height 18
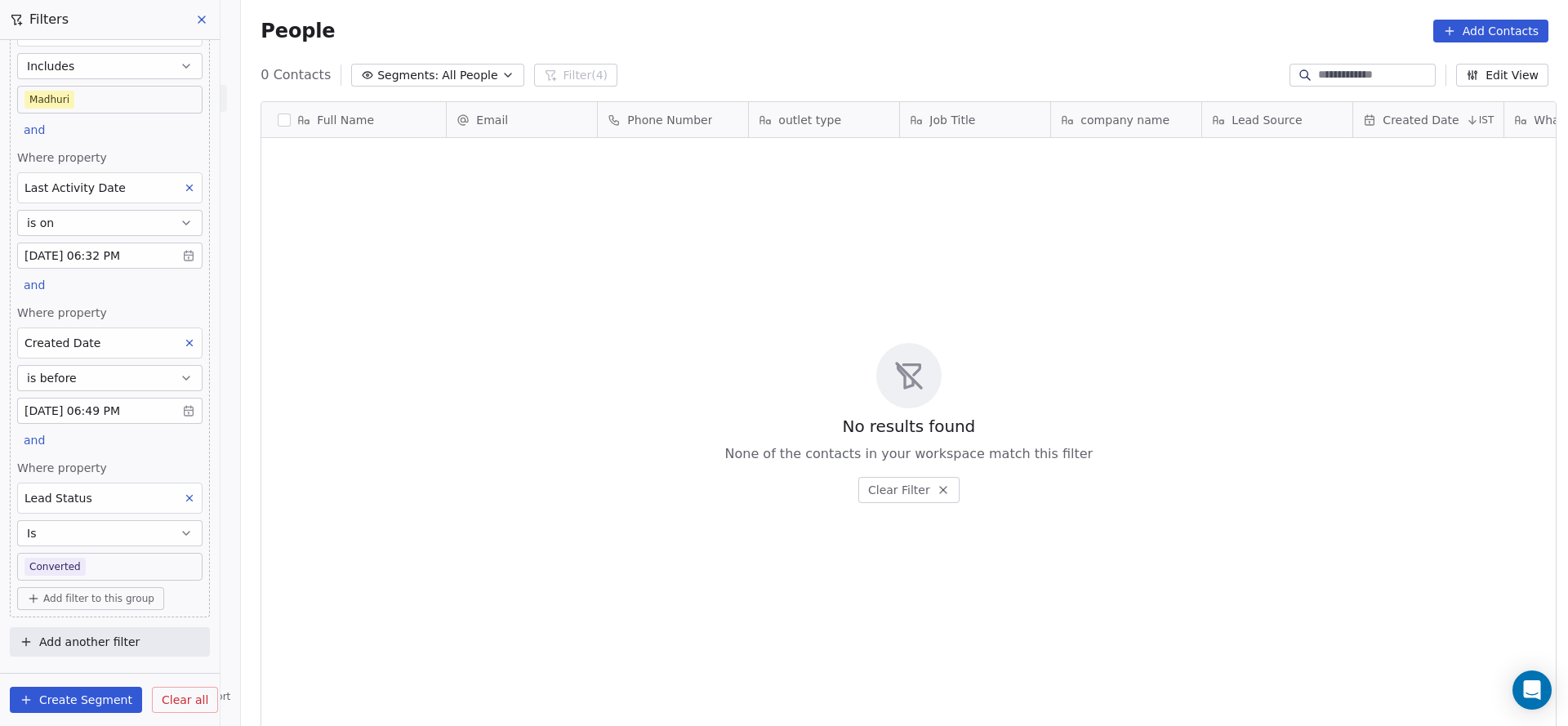
scroll to position [620, 1315]
click at [105, 551] on body "On2Cook India Pvt. Ltd. Contacts People Marketing Workflows Campaigns Sales Pip…" at bounding box center [784, 363] width 1568 height 726
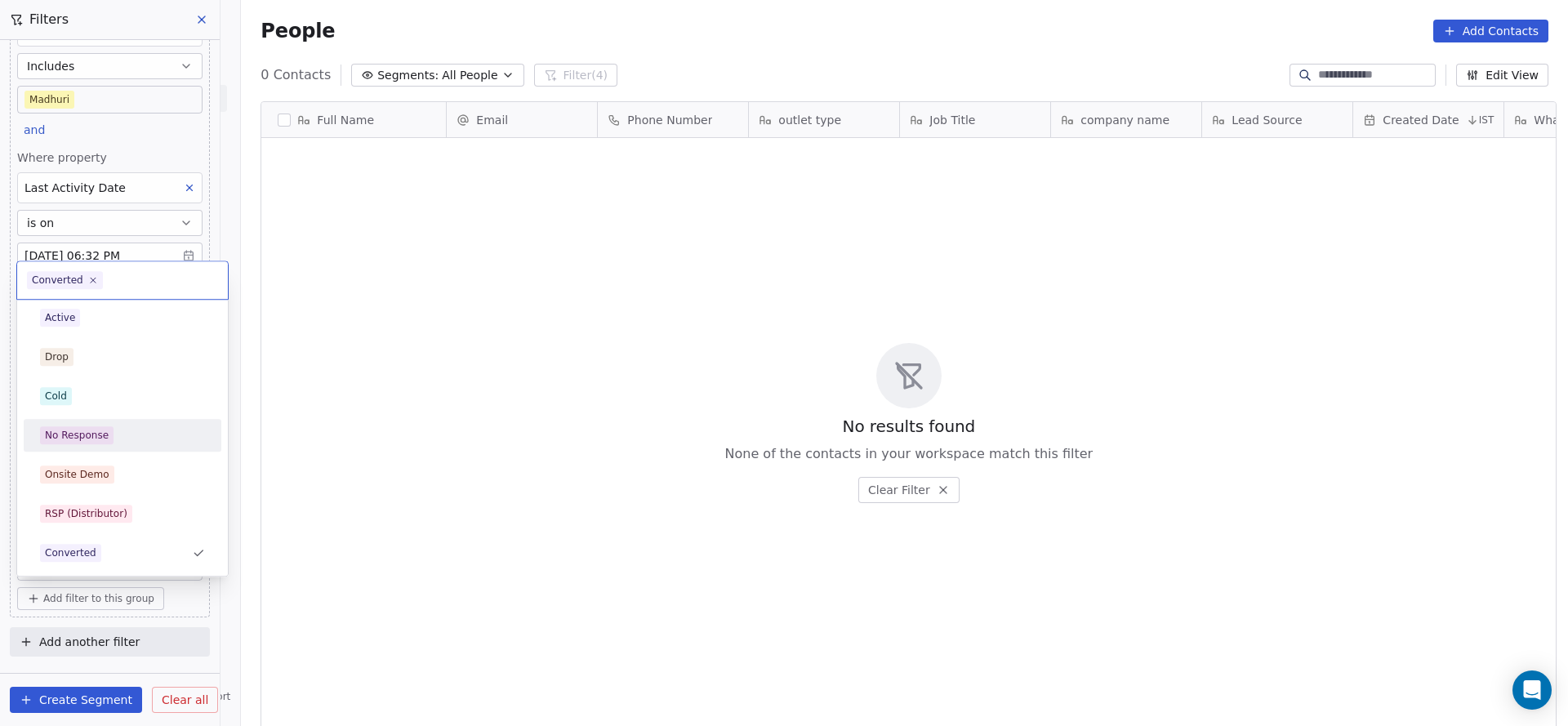
scroll to position [289, 0]
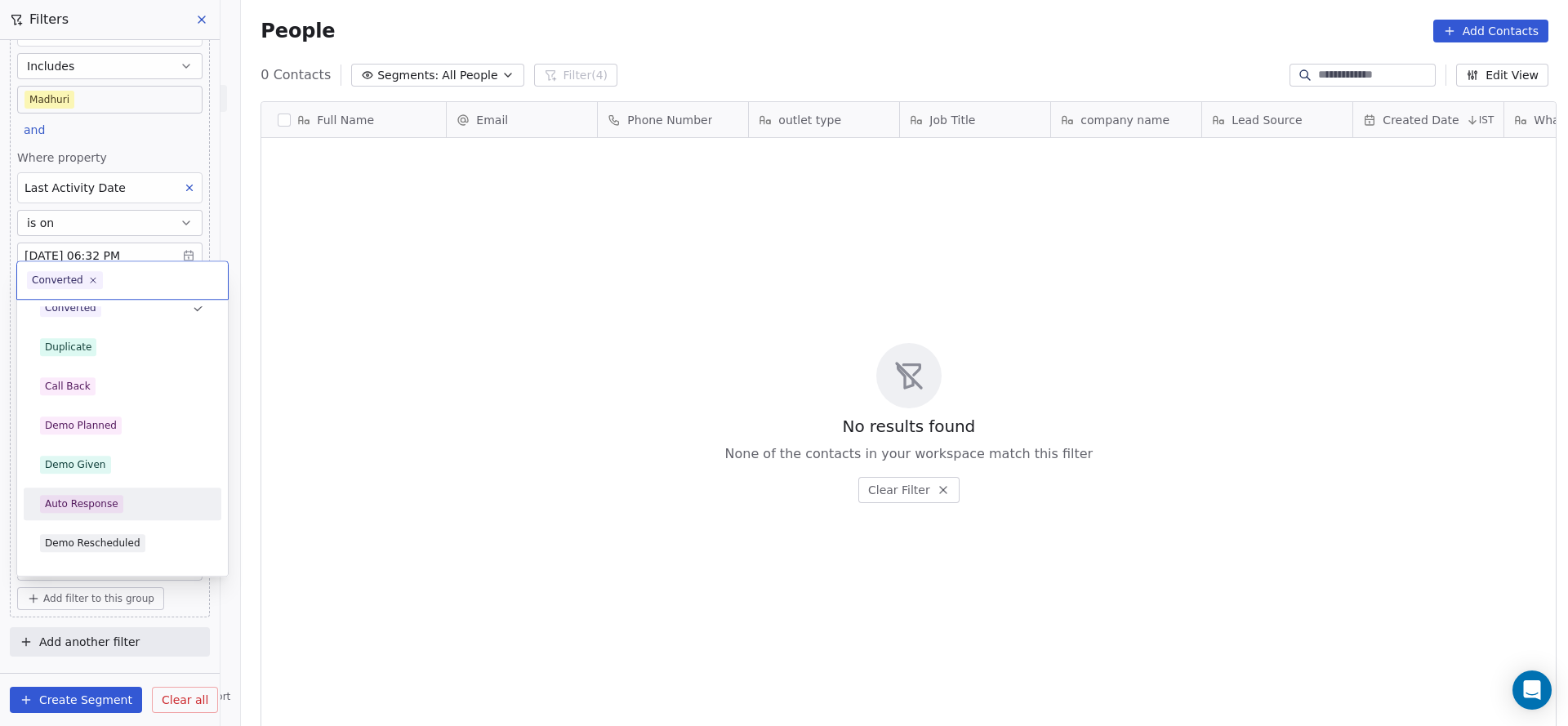
click at [120, 500] on div "Auto Response" at bounding box center [122, 504] width 165 height 18
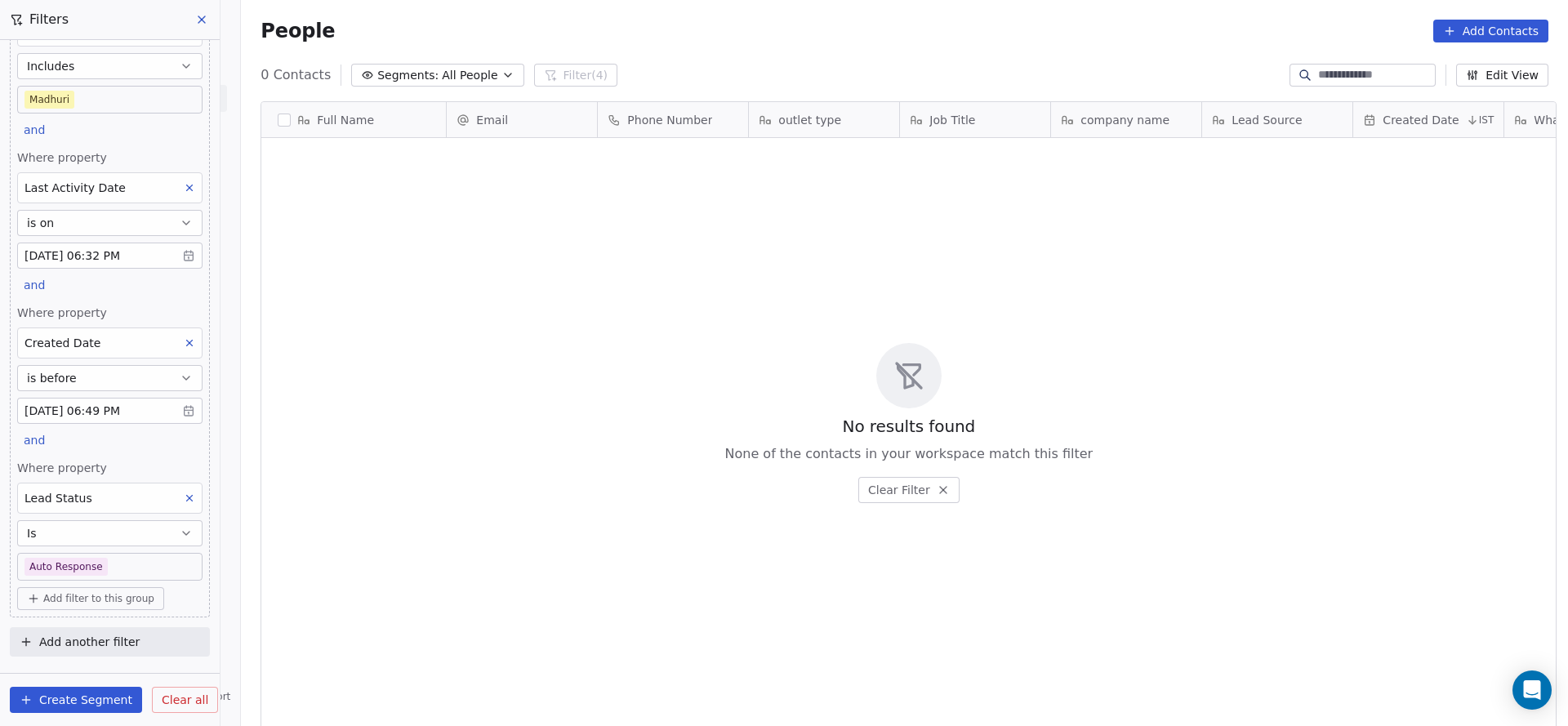
click at [118, 558] on body "On2Cook India Pvt. Ltd. Contacts People Marketing Workflows Campaigns Sales Pip…" at bounding box center [784, 363] width 1568 height 726
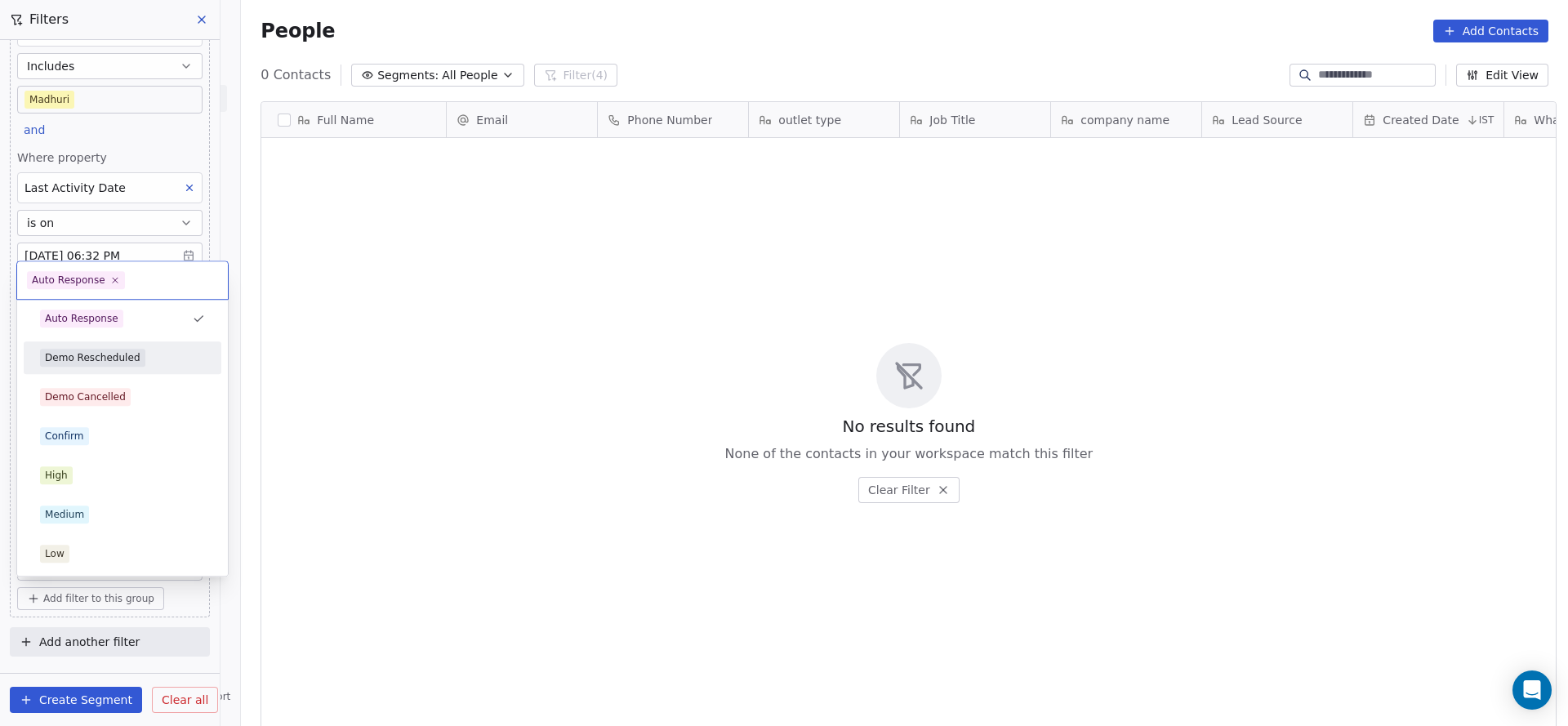
click at [124, 369] on div "Demo Rescheduled" at bounding box center [122, 357] width 185 height 26
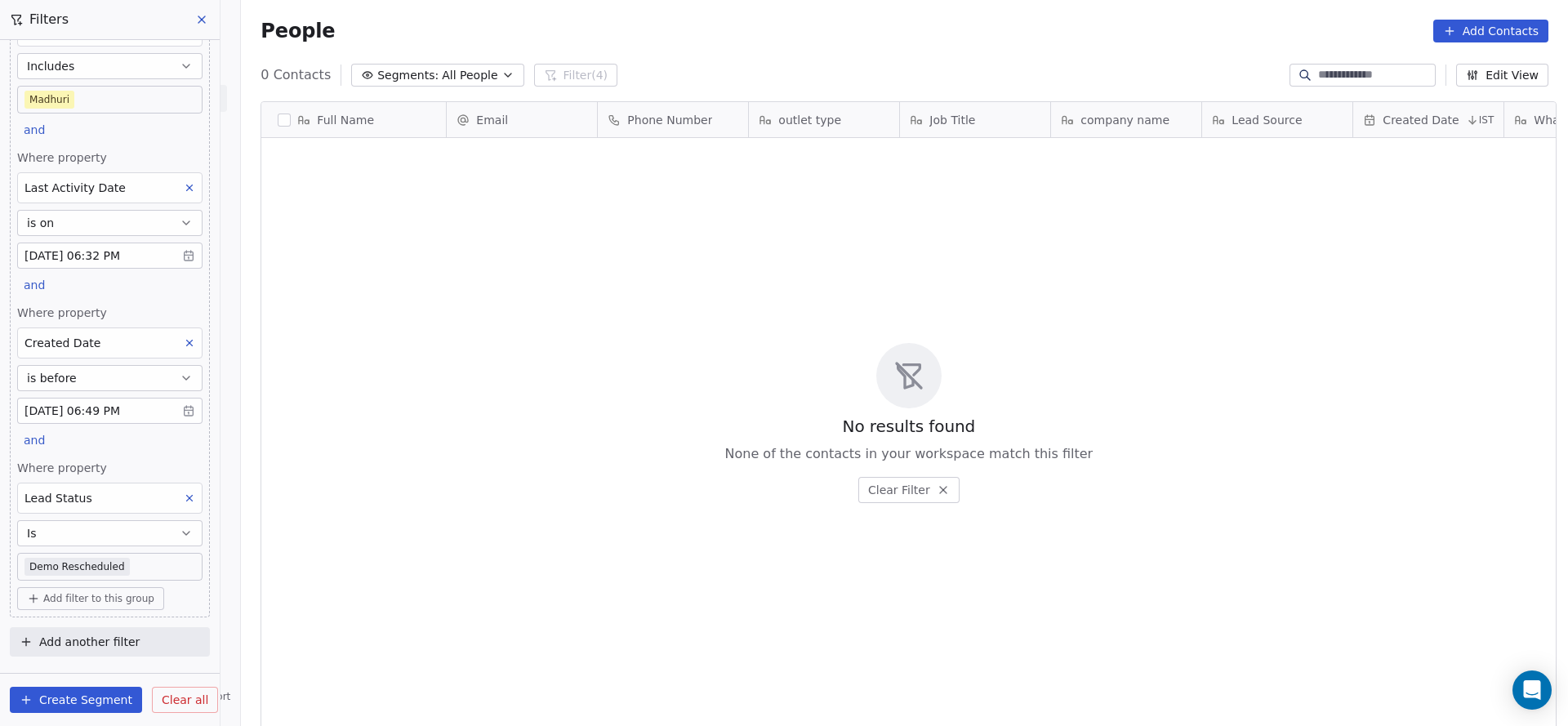
click at [132, 554] on body "On2Cook India Pvt. Ltd. Contacts People Marketing Workflows Campaigns Sales Pip…" at bounding box center [784, 363] width 1568 height 726
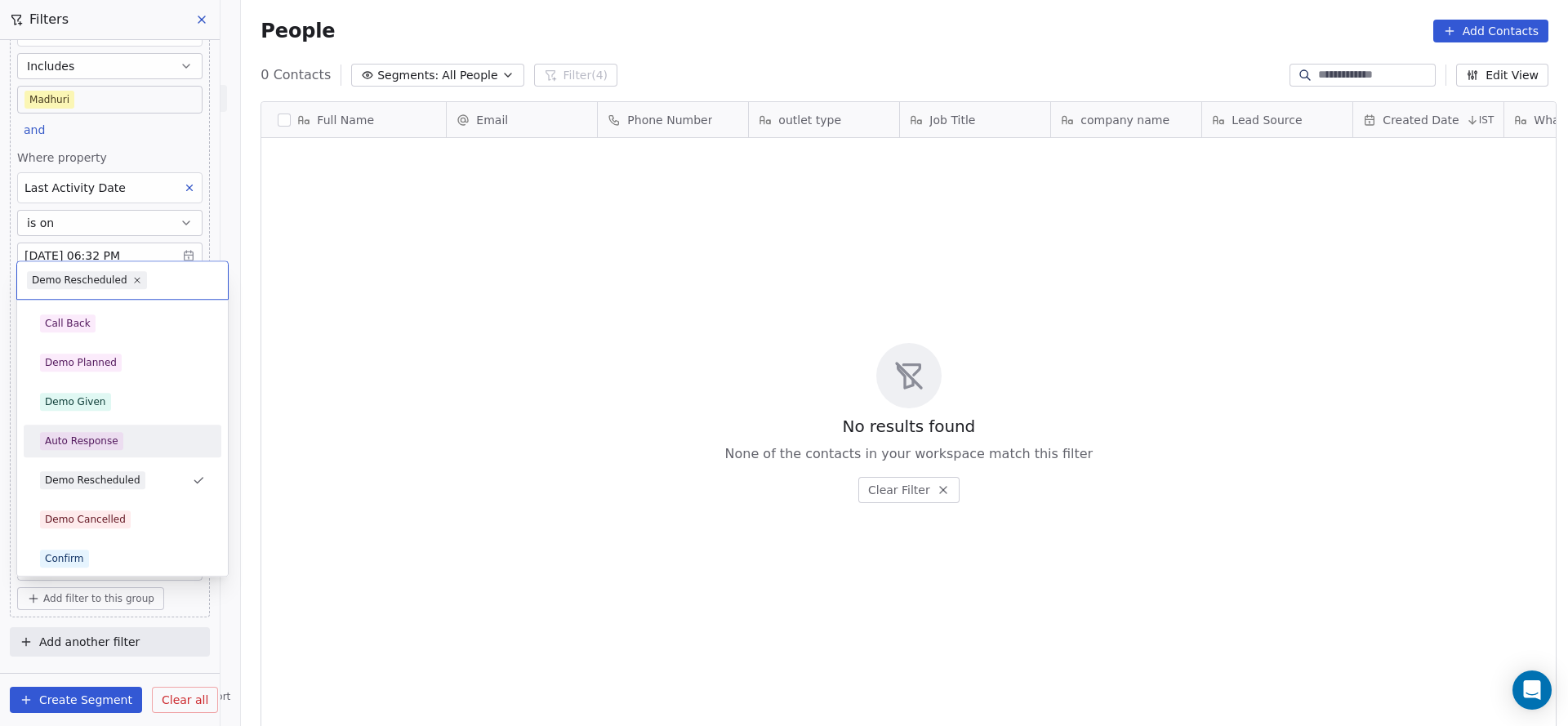
click at [122, 446] on div "Auto Response" at bounding box center [122, 441] width 165 height 18
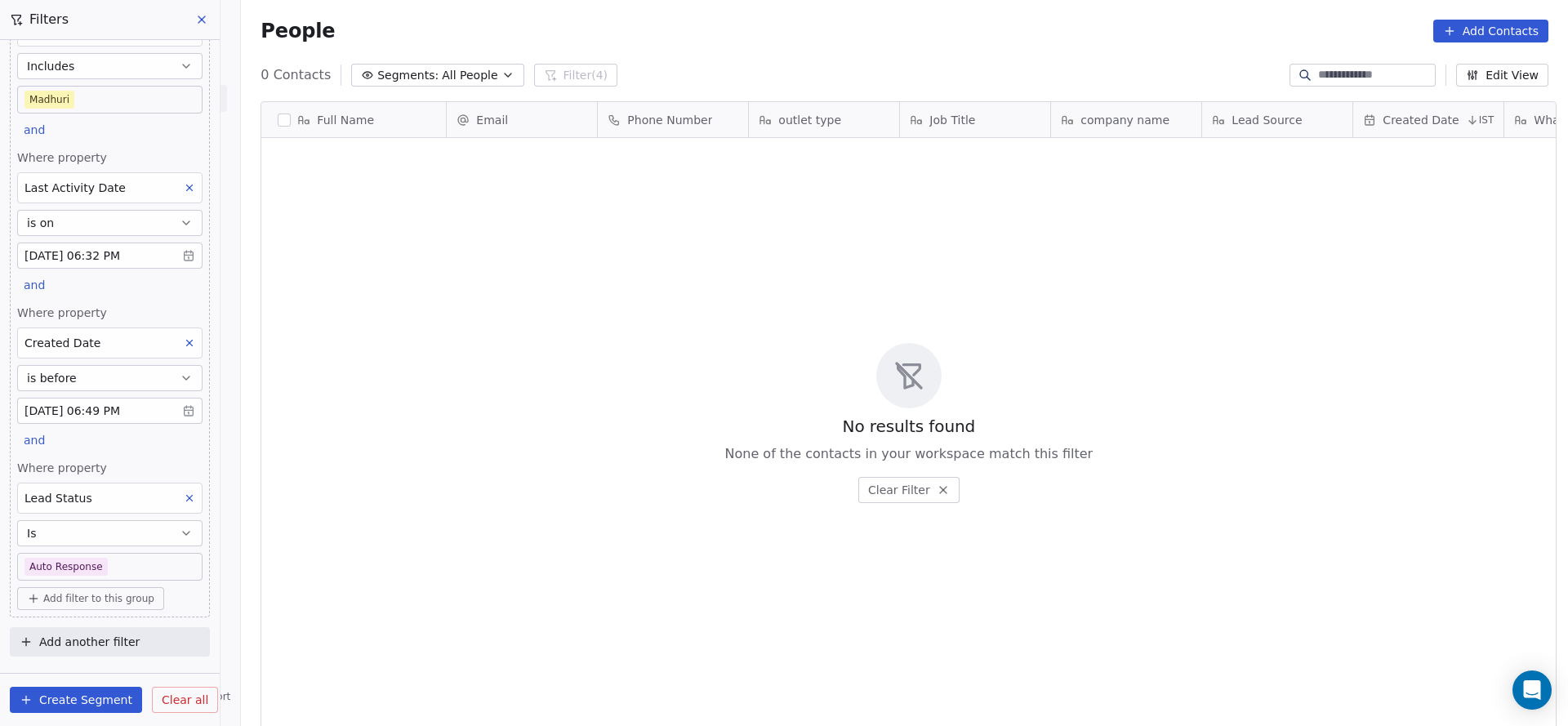
click at [100, 576] on html "On2Cook India Pvt. Ltd. Contacts People Marketing Workflows Campaigns Sales Pip…" at bounding box center [784, 363] width 1568 height 726
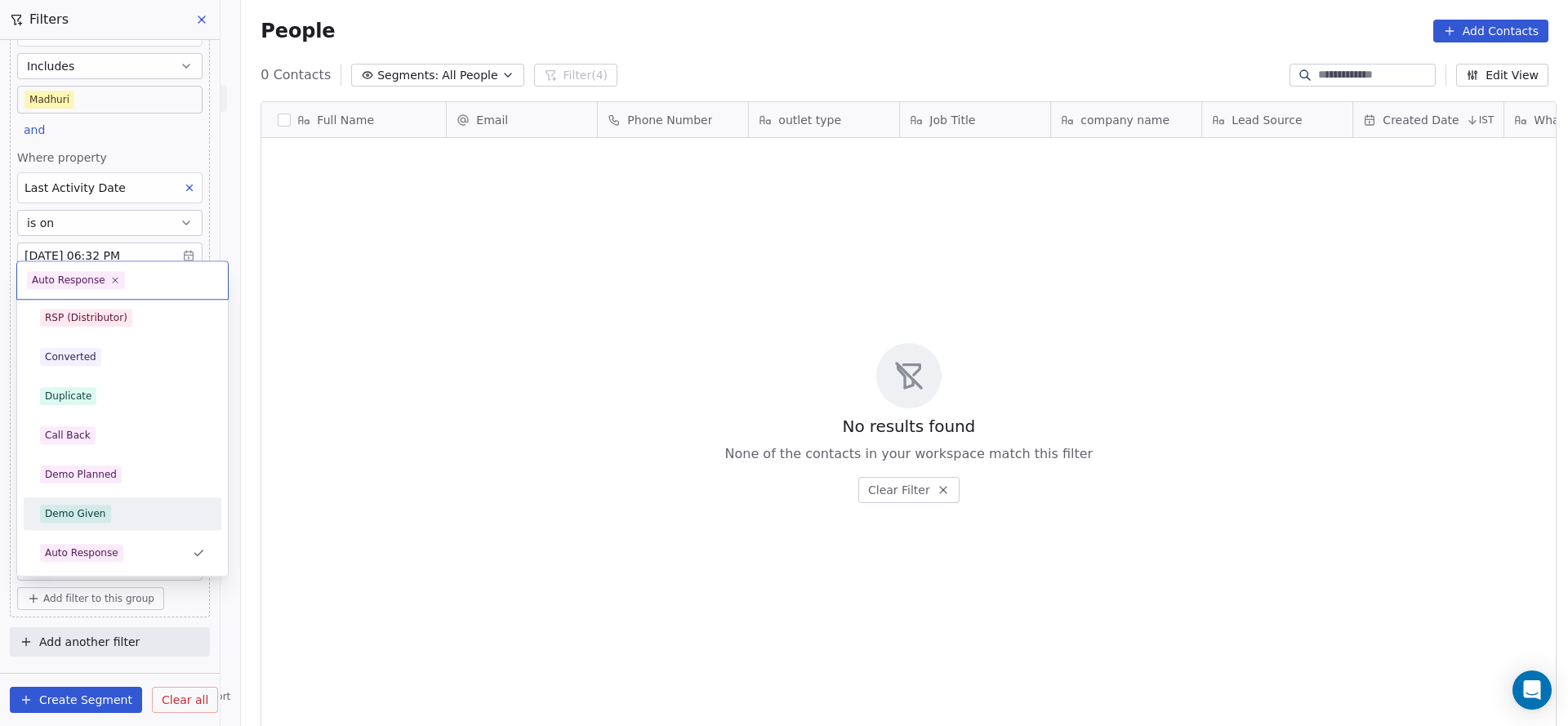
click at [112, 512] on div "Demo Given" at bounding box center [122, 514] width 165 height 18
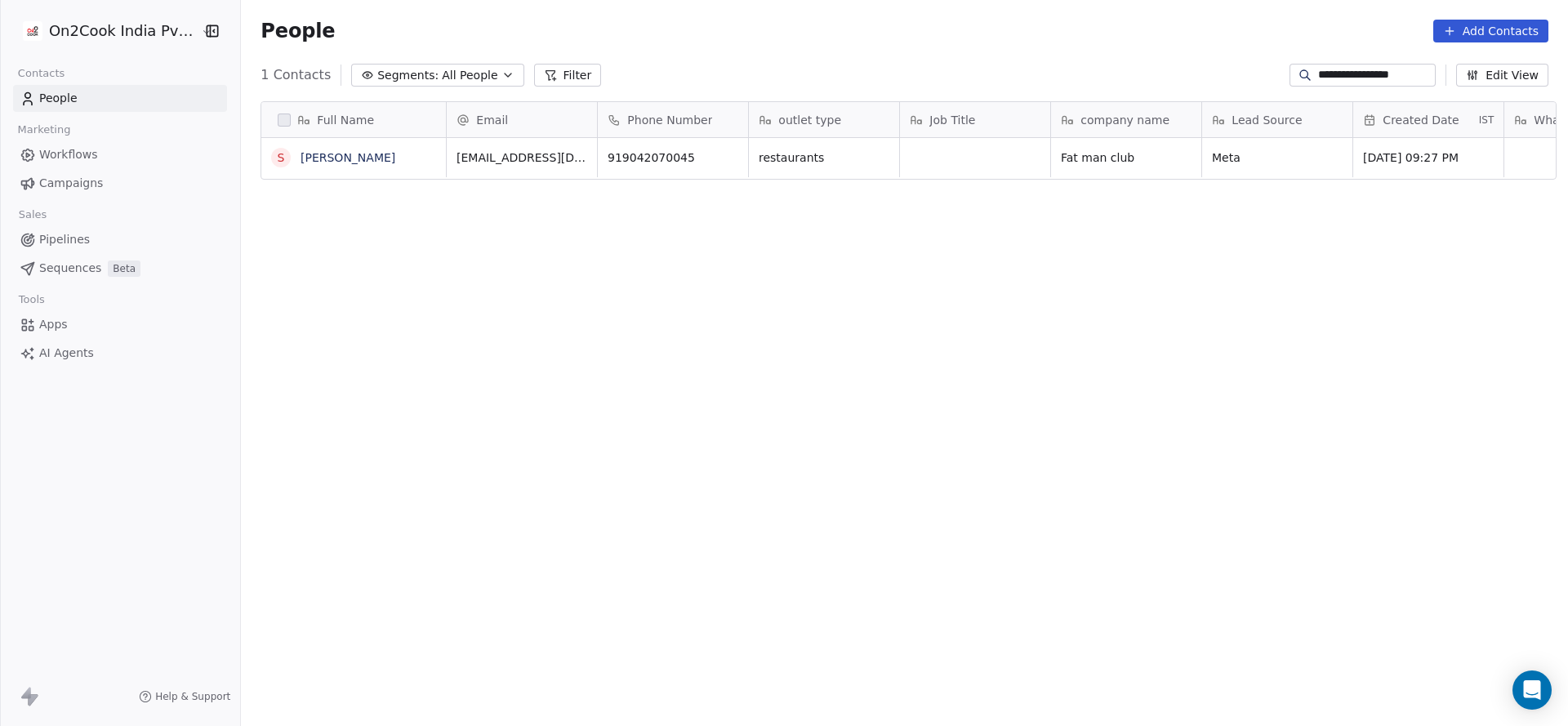
scroll to position [620, 1315]
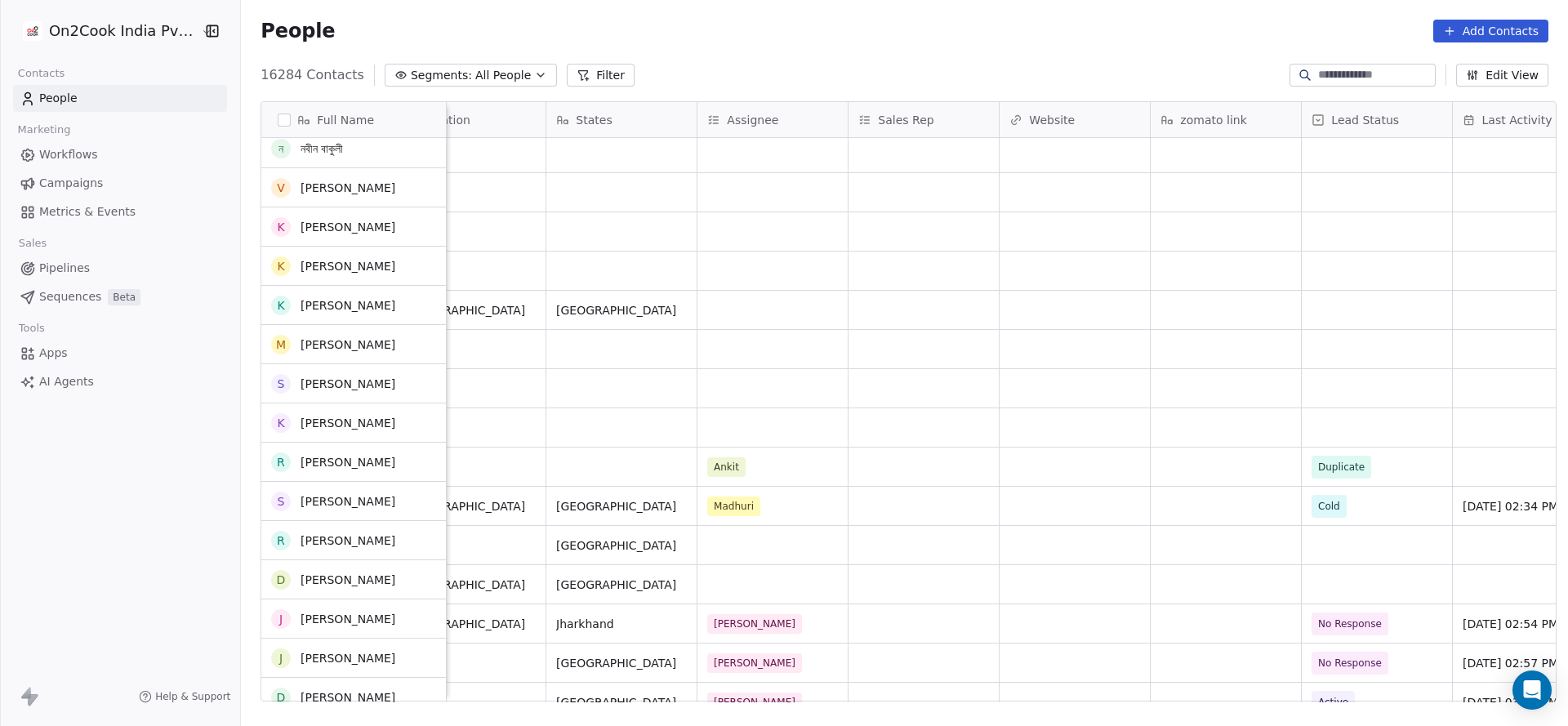
scroll to position [122, 0]
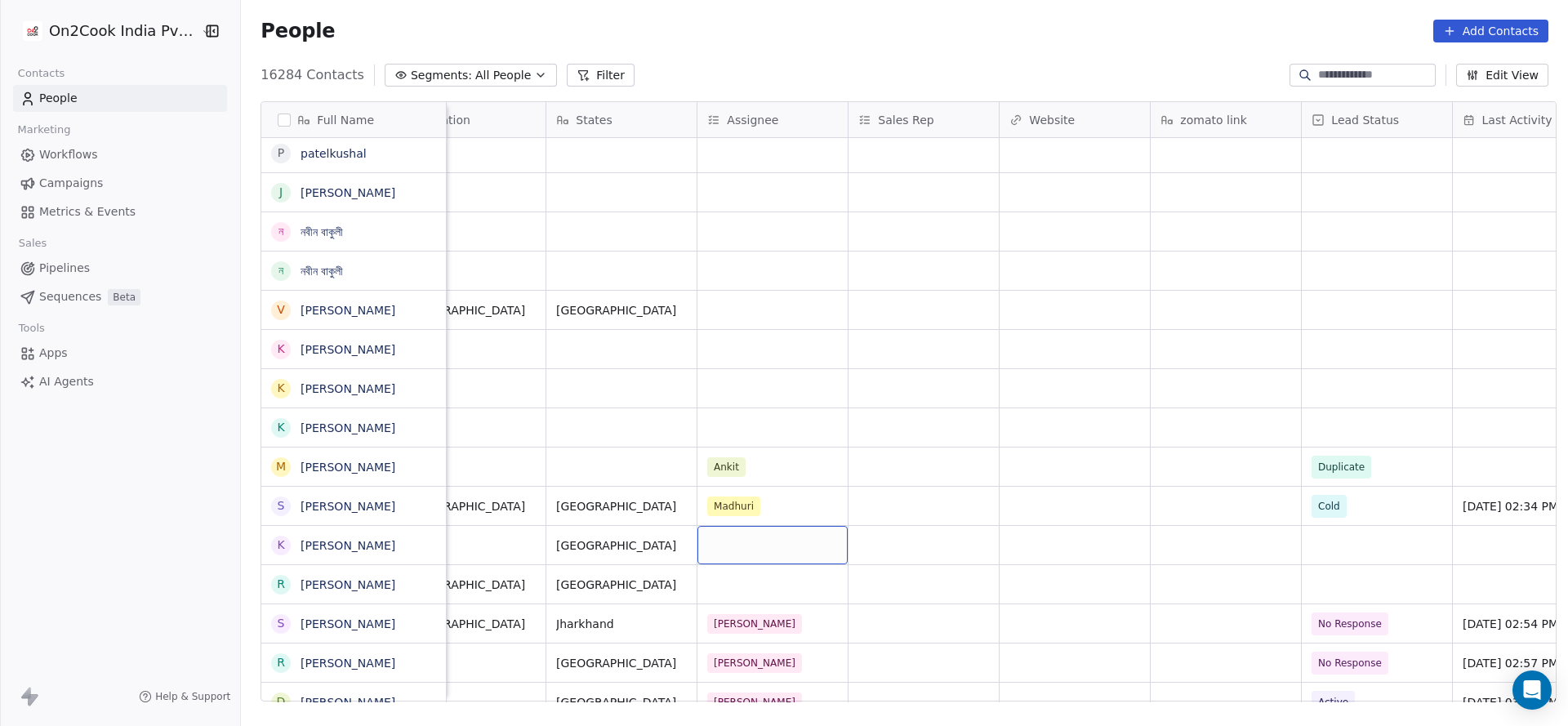
click at [740, 553] on div "grid" at bounding box center [773, 546] width 150 height 38
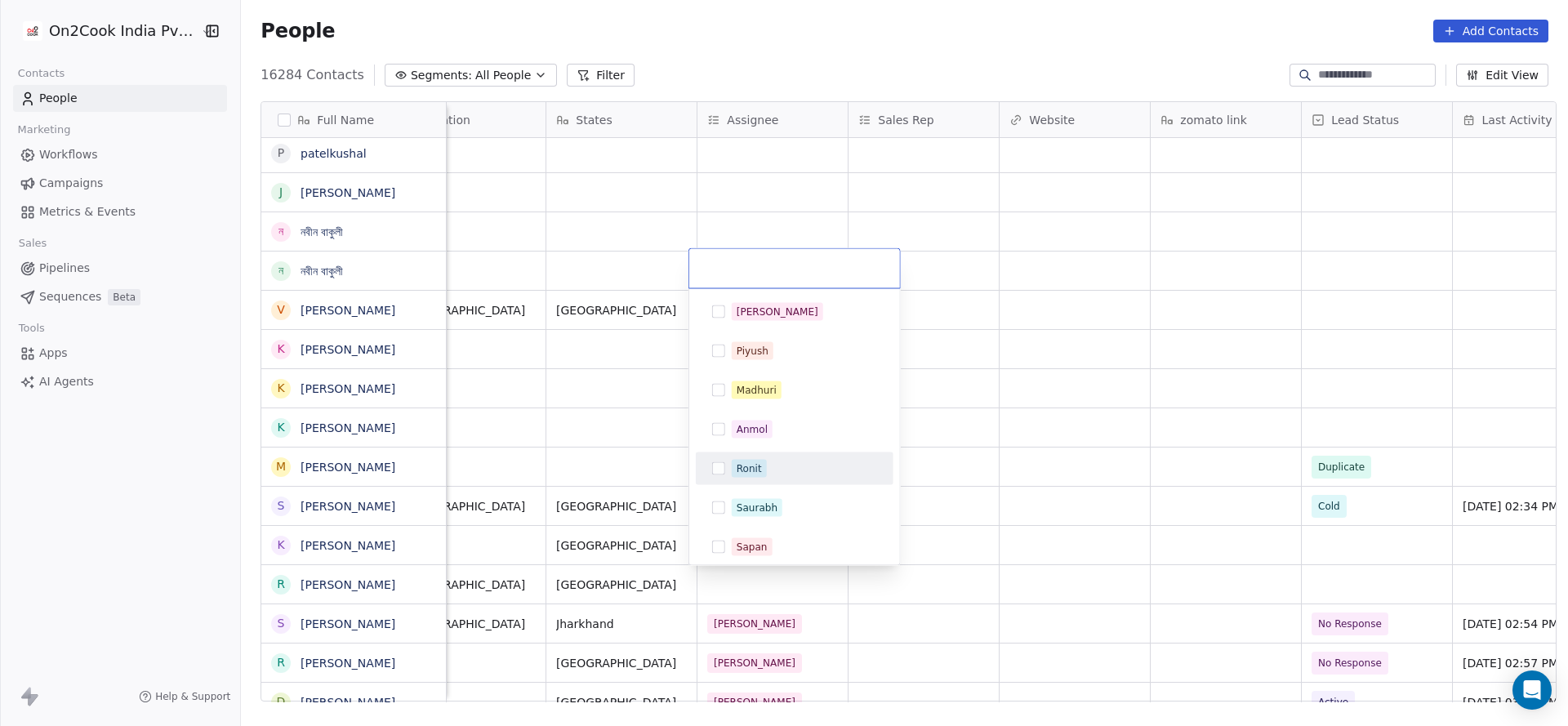
click at [747, 483] on div "Ronit" at bounding box center [794, 469] width 197 height 33
click at [640, 562] on html "On2Cook India Pvt. Ltd. Contacts People Marketing Workflows Campaigns Metrics &…" at bounding box center [784, 363] width 1568 height 726
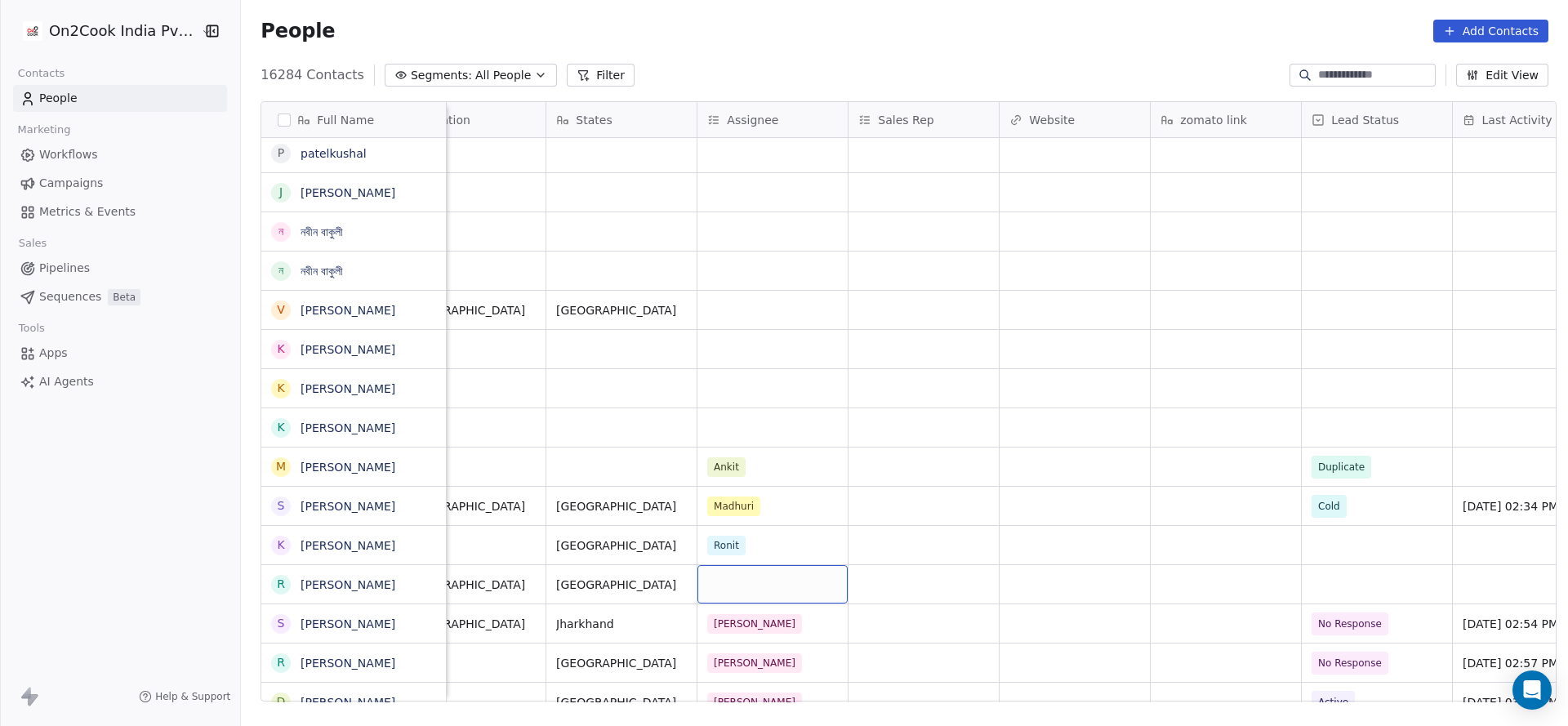
click at [747, 593] on div "grid" at bounding box center [773, 585] width 150 height 38
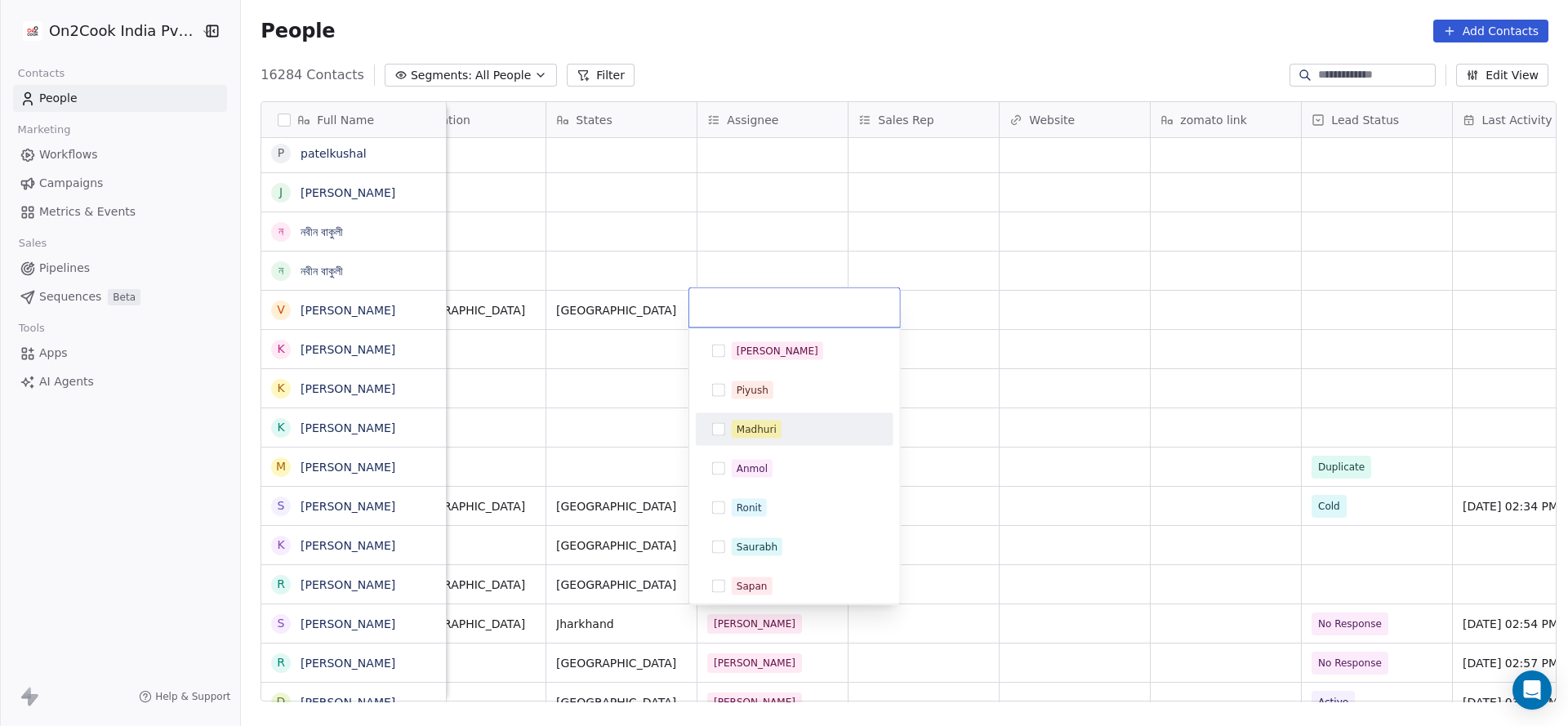
click at [766, 433] on div "Madhuri" at bounding box center [756, 430] width 40 height 15
click at [542, 476] on html "On2Cook India Pvt. Ltd. Contacts People Marketing Workflows Campaigns Metrics &…" at bounding box center [784, 363] width 1568 height 726
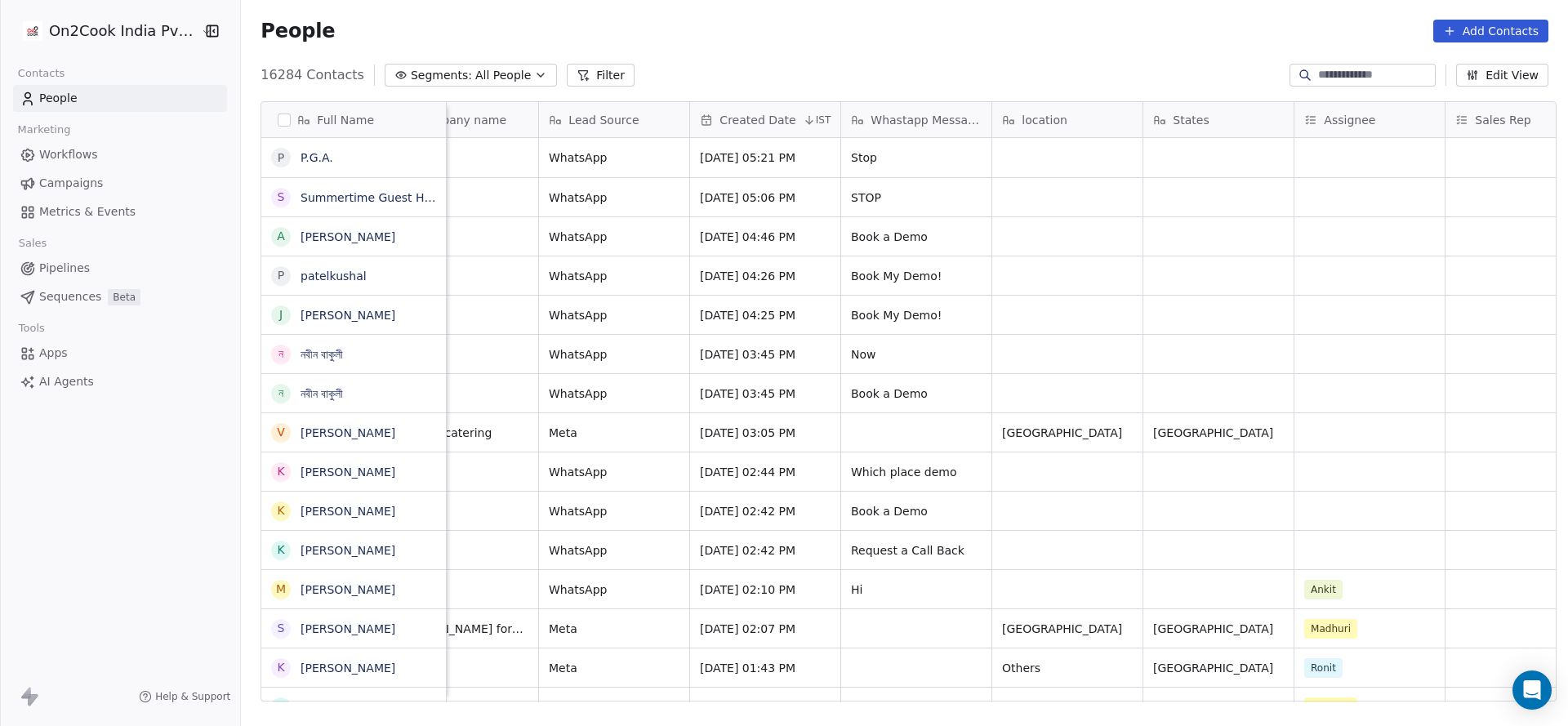
scroll to position [0, 1241]
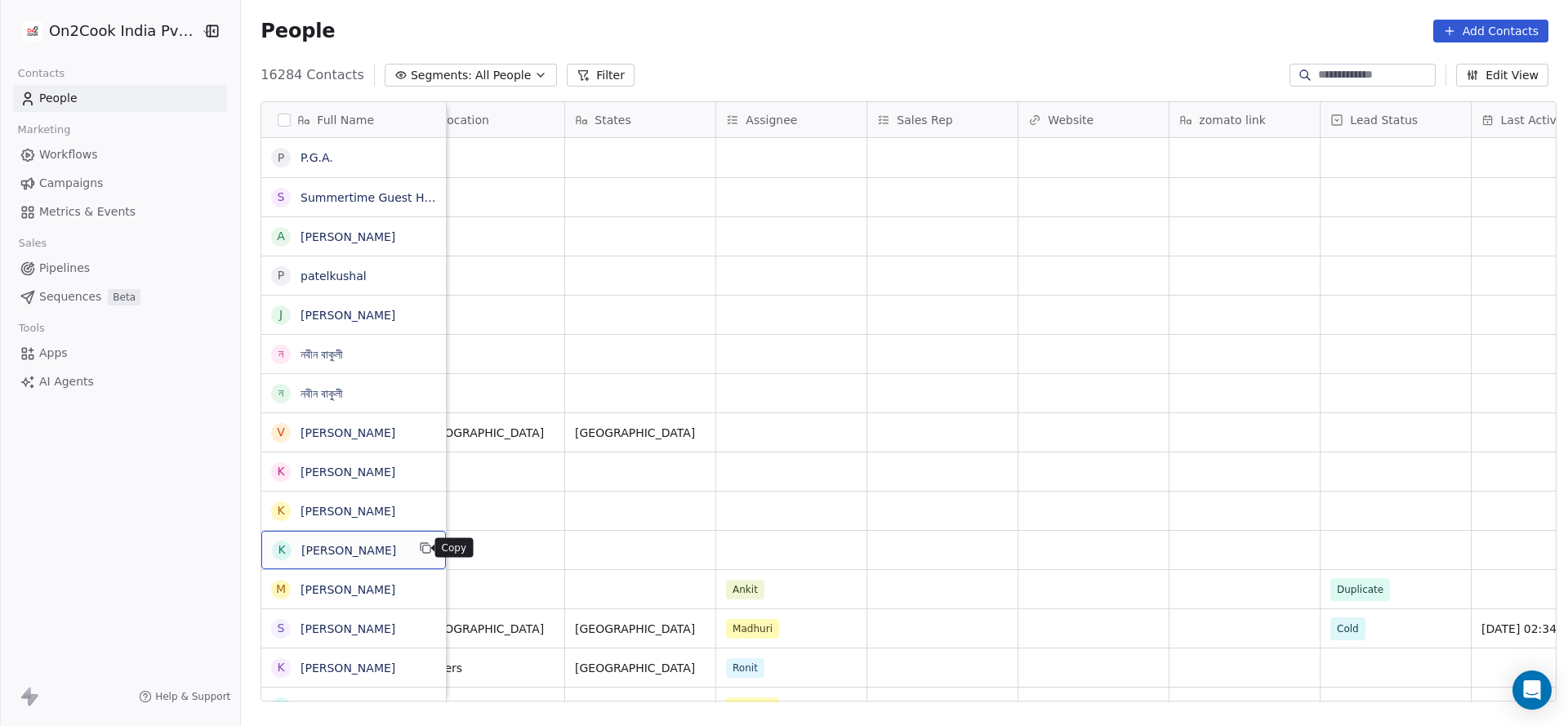
click at [418, 549] on icon "grid" at bounding box center [425, 548] width 13 height 13
click at [1359, 79] on input at bounding box center [1375, 75] width 114 height 16
paste input "**********"
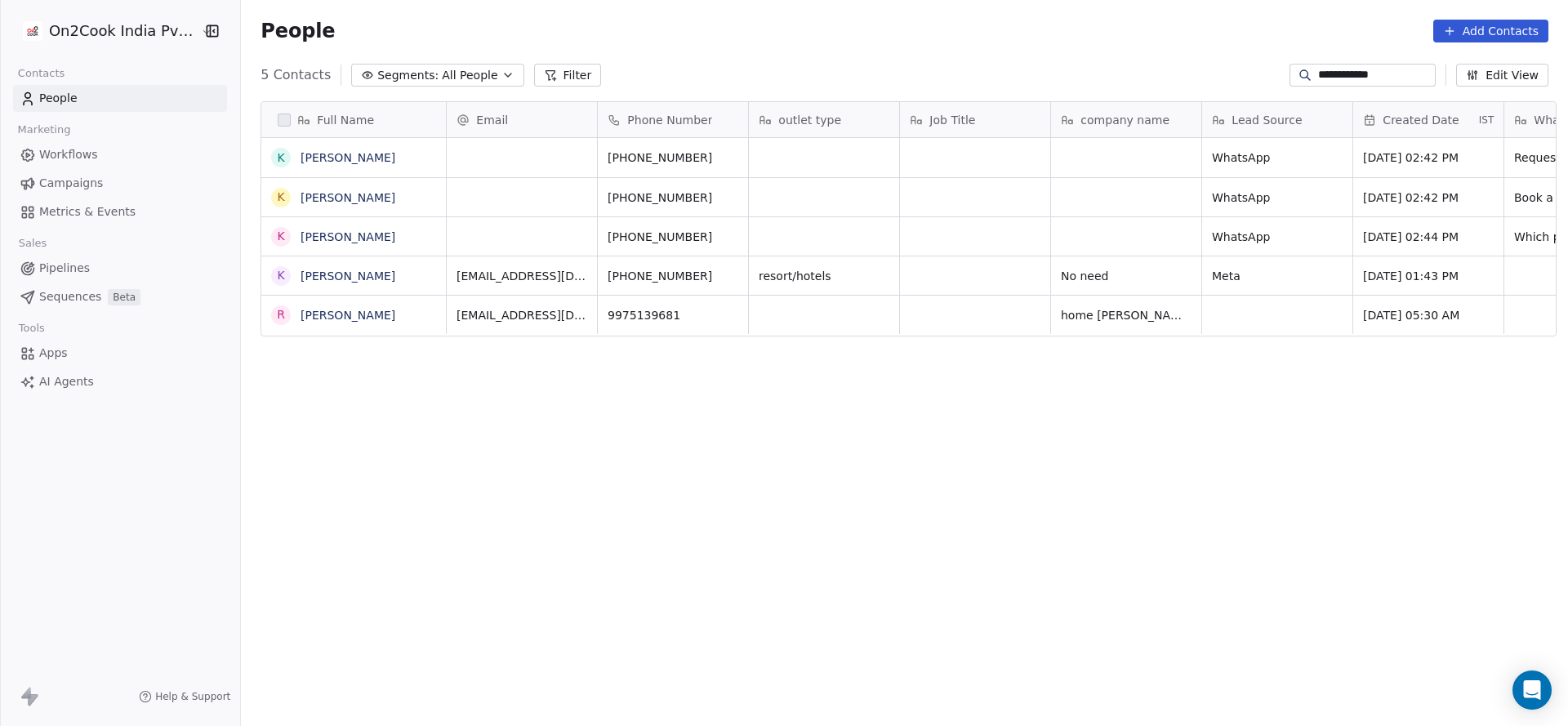
scroll to position [620, 1315]
type input "**********"
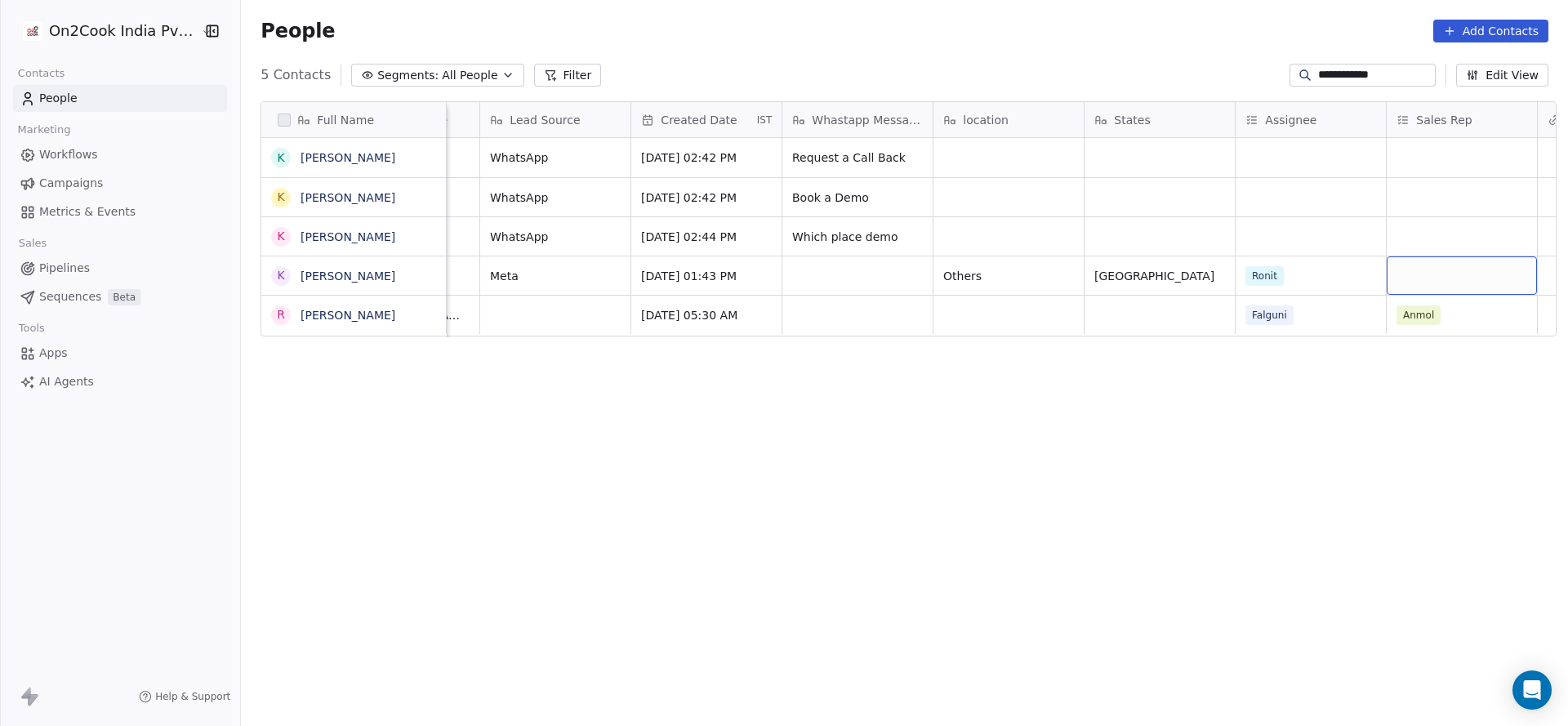
scroll to position [0, 872]
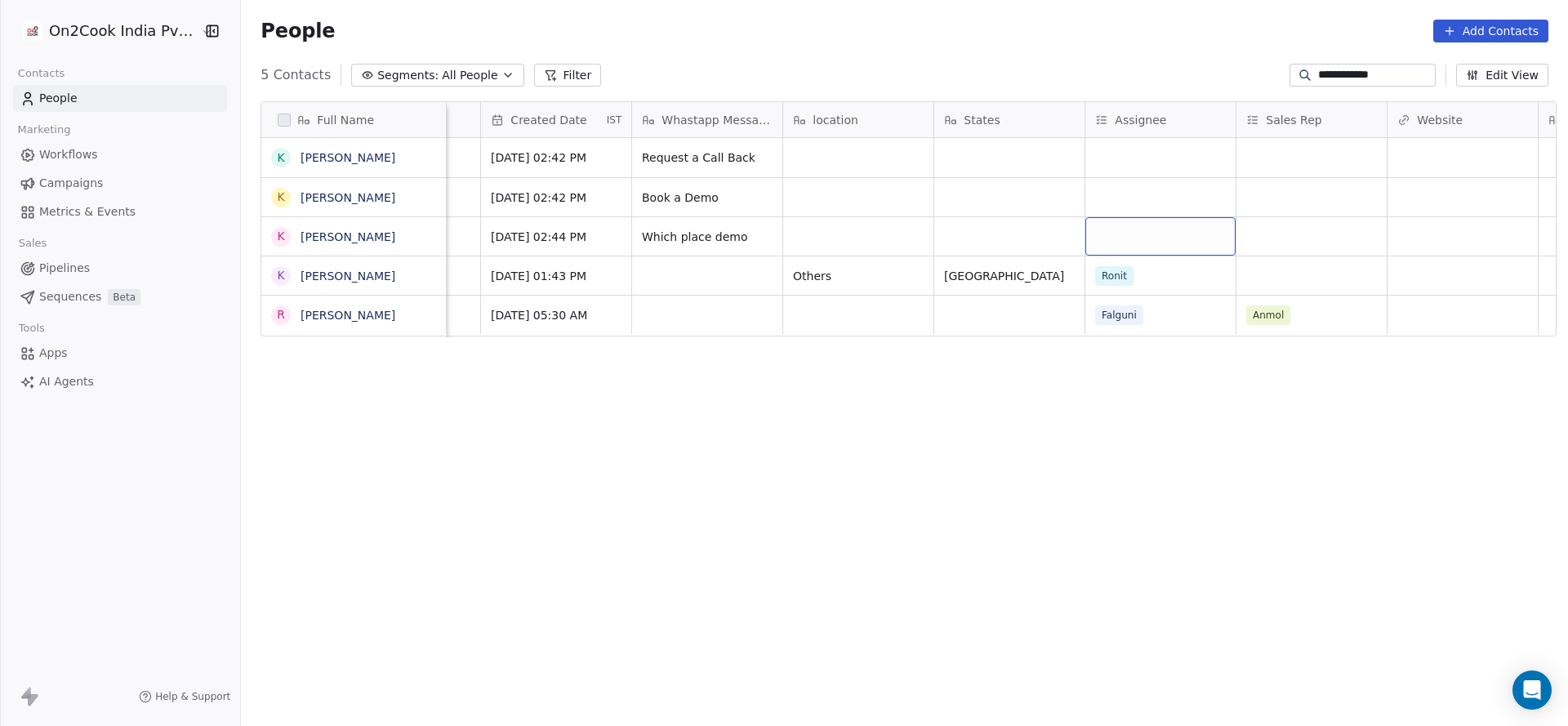
click at [1140, 232] on div "grid" at bounding box center [1160, 237] width 150 height 38
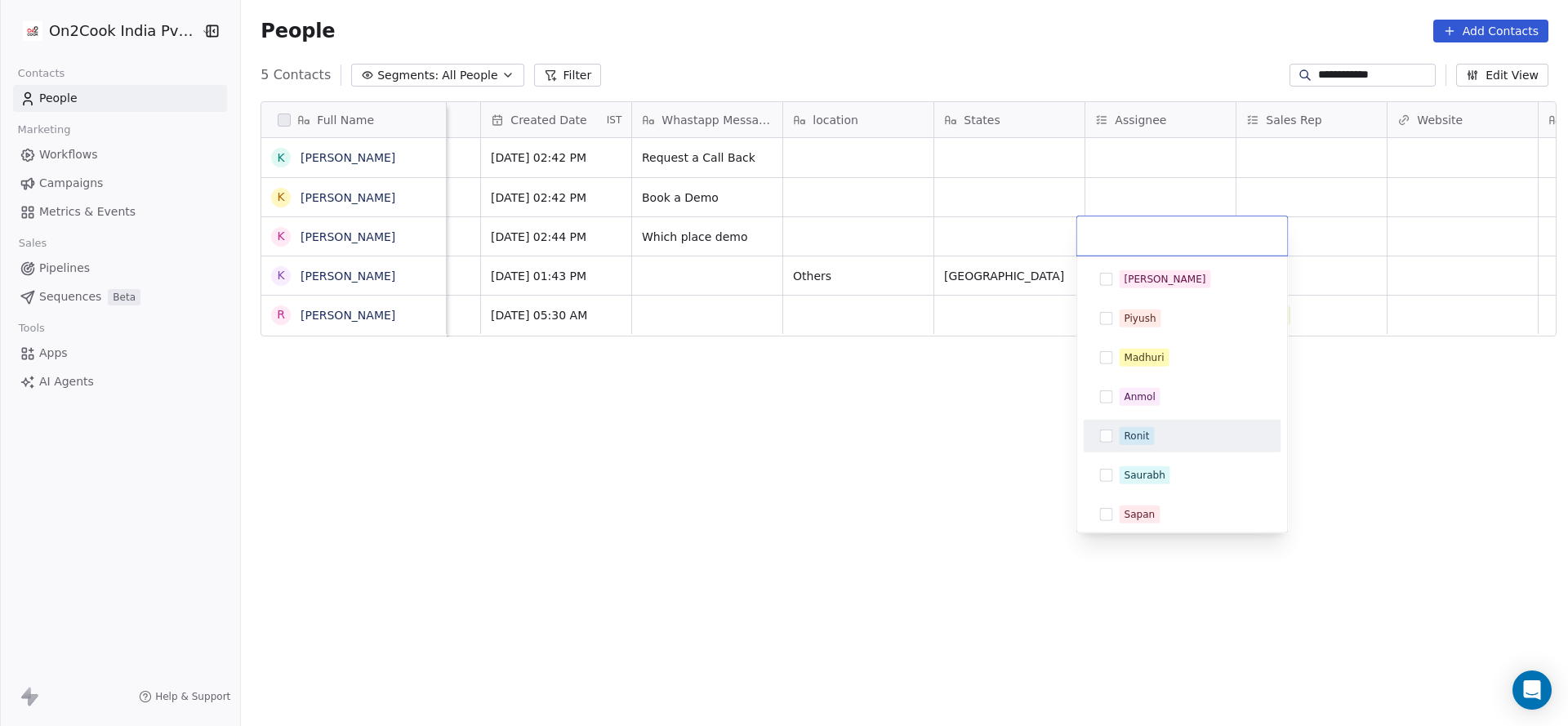
click at [1137, 434] on div "Ronit" at bounding box center [1137, 436] width 25 height 15
click at [896, 403] on html "**********" at bounding box center [784, 363] width 1568 height 726
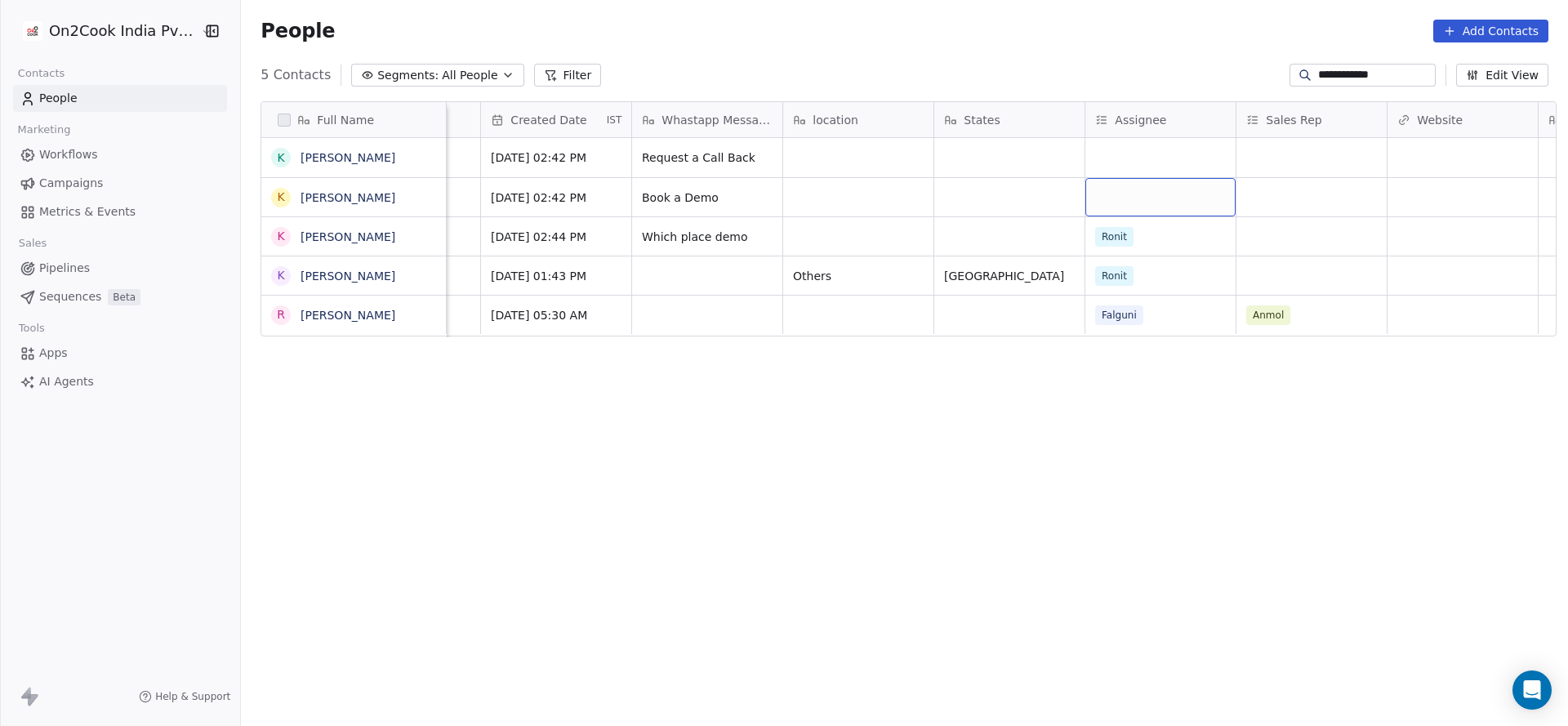
click at [1130, 194] on div "grid" at bounding box center [1160, 198] width 150 height 38
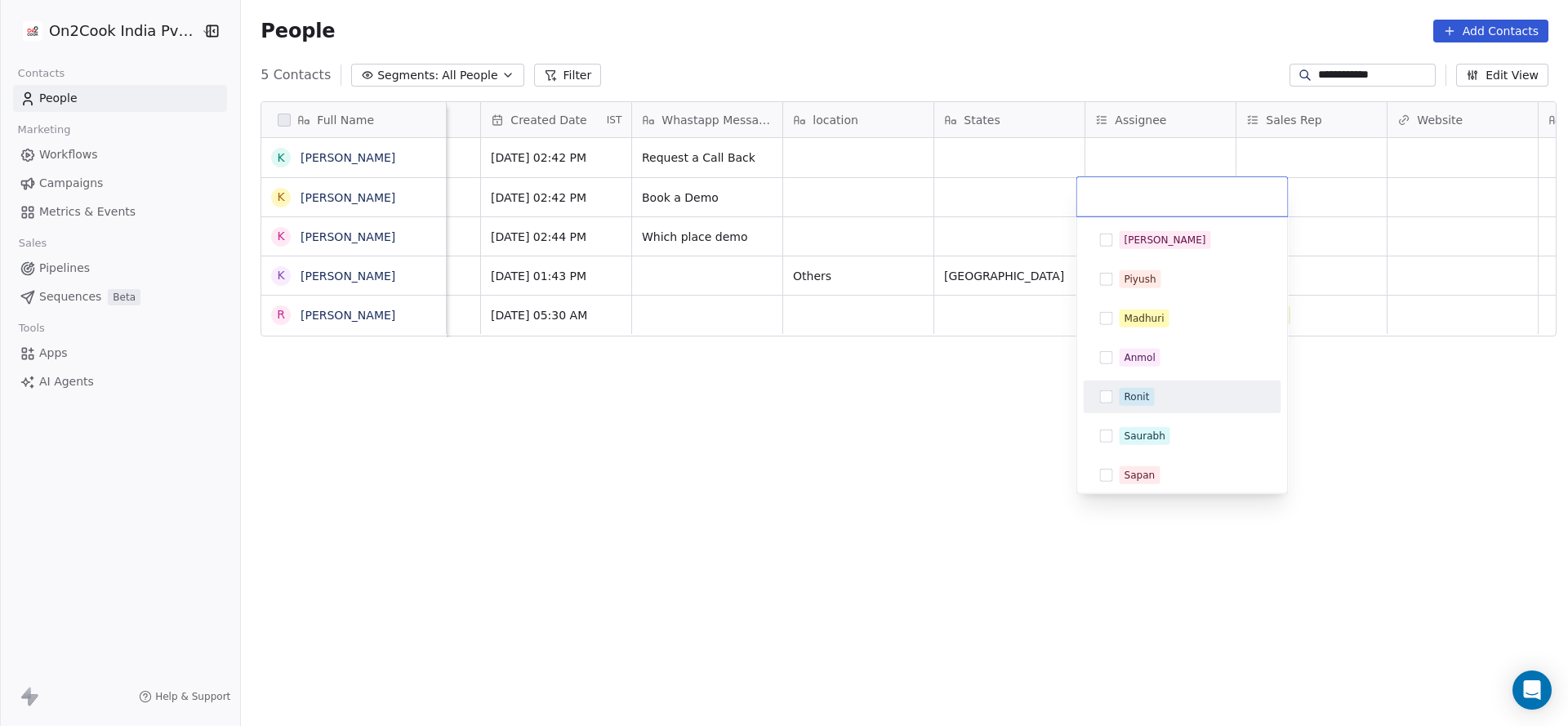
click at [1117, 403] on div "Ronit" at bounding box center [1182, 397] width 185 height 26
click at [852, 377] on html "**********" at bounding box center [784, 363] width 1568 height 726
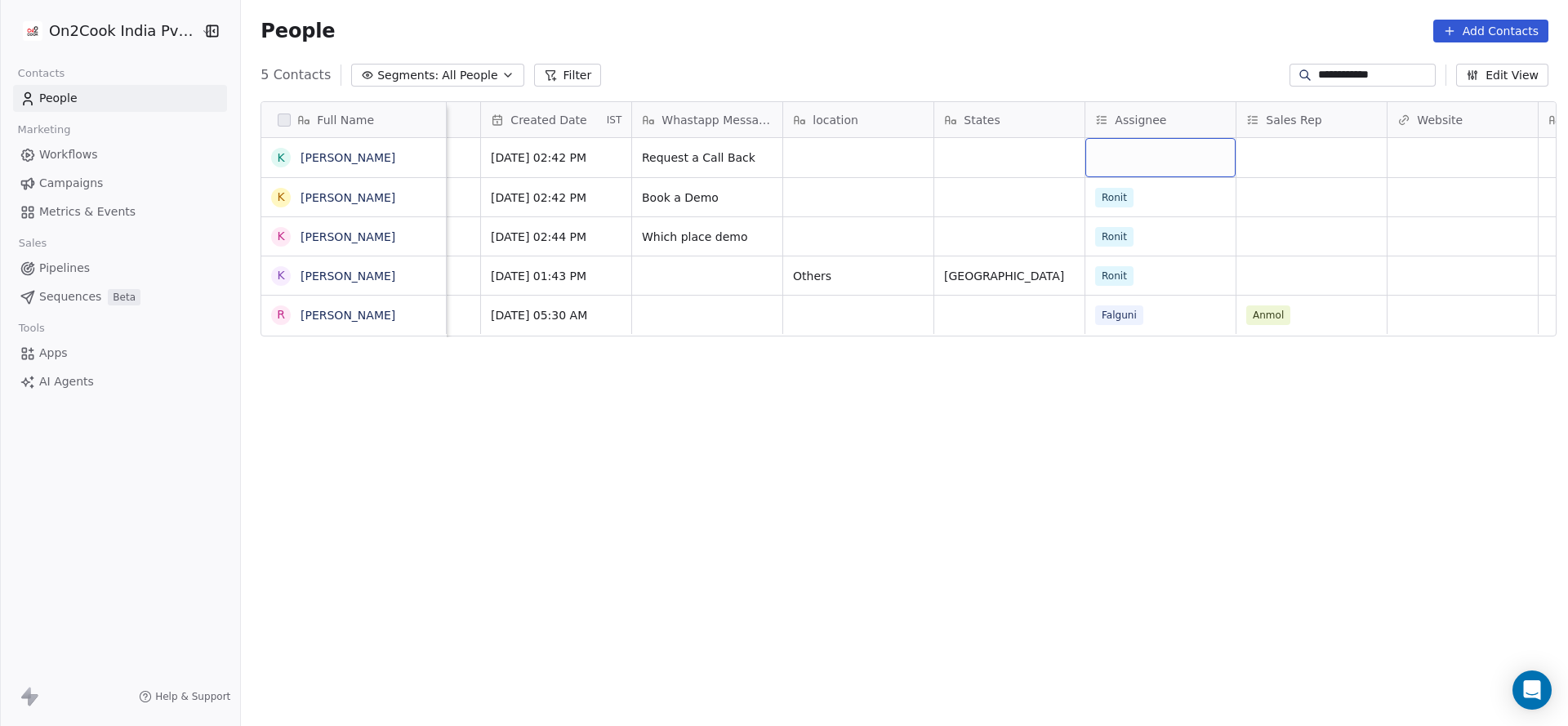
click at [1110, 152] on div "grid" at bounding box center [1160, 157] width 150 height 39
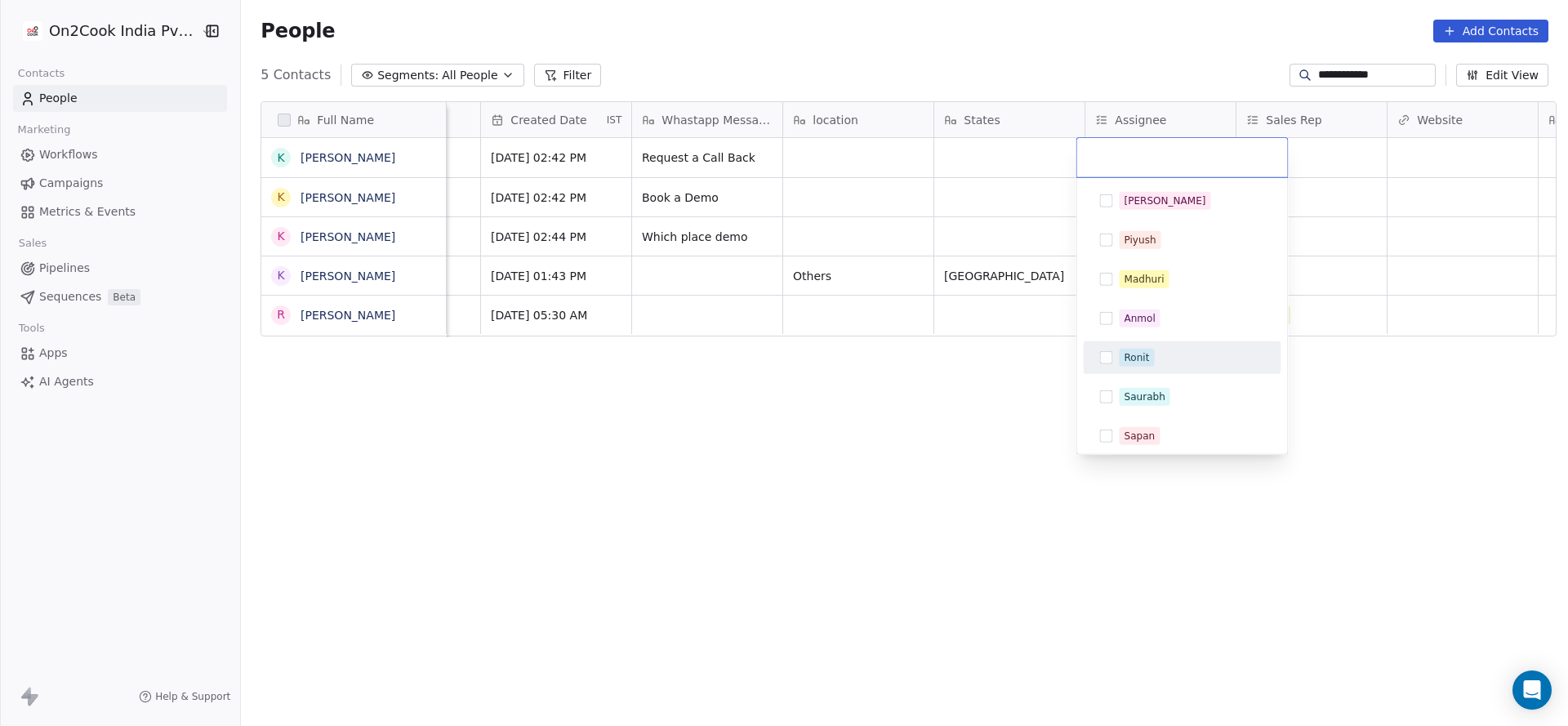
drag, startPoint x: 1127, startPoint y: 361, endPoint x: 884, endPoint y: 383, distance: 244.0
click at [1129, 361] on div "Ronit" at bounding box center [1137, 358] width 25 height 15
click at [933, 369] on html "**********" at bounding box center [784, 363] width 1568 height 726
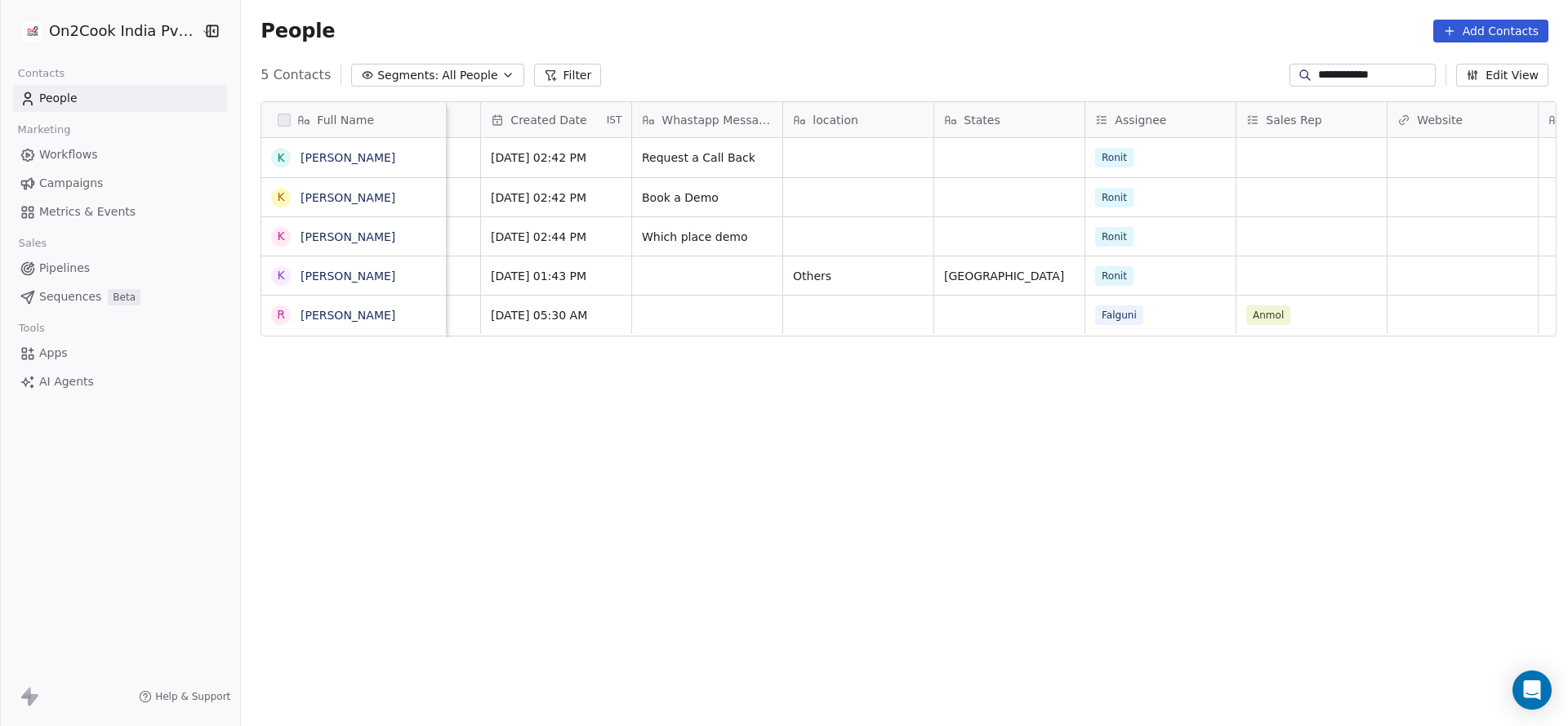
click at [1329, 74] on input "**********" at bounding box center [1375, 75] width 114 height 16
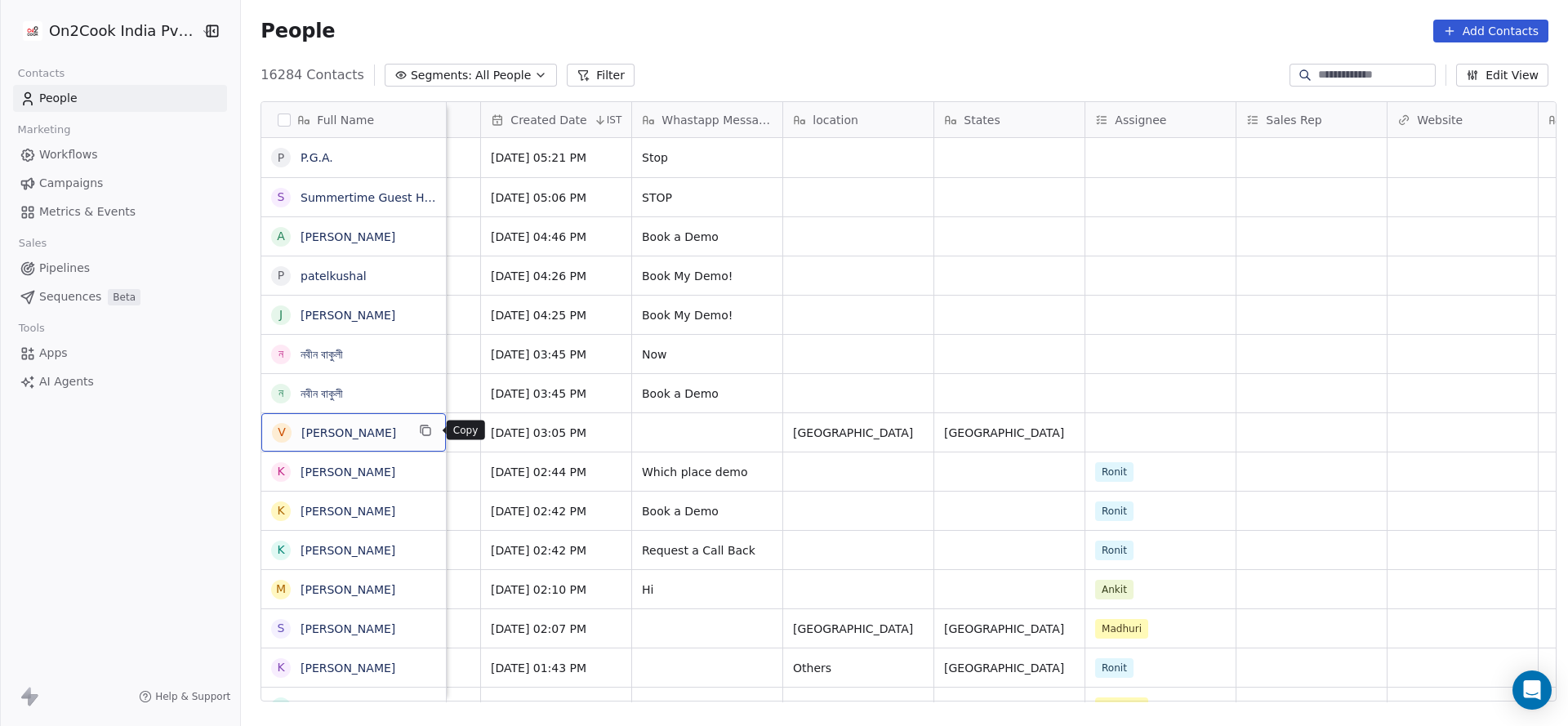
click at [427, 434] on icon "grid" at bounding box center [425, 431] width 13 height 13
click at [1139, 419] on div "grid" at bounding box center [1160, 432] width 150 height 38
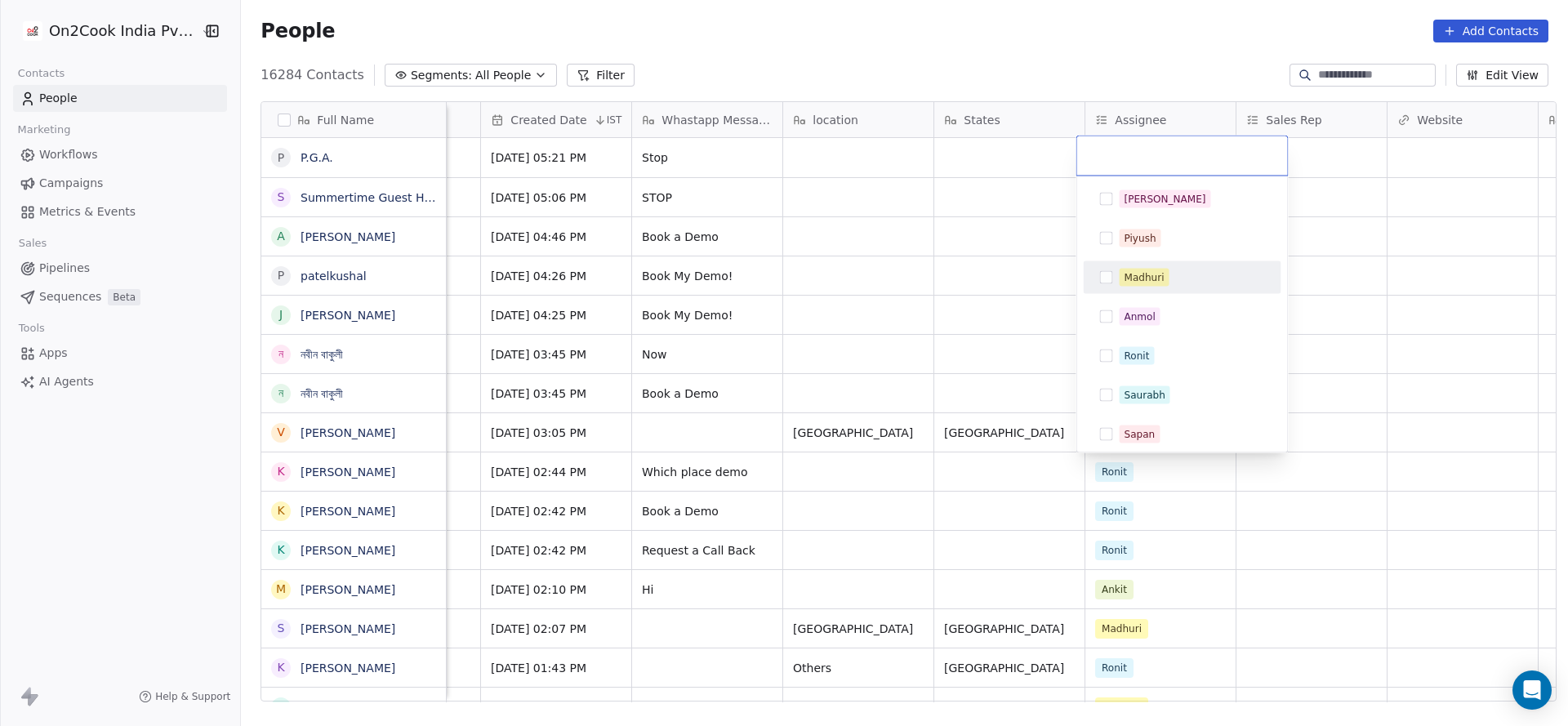
click at [1147, 277] on div "Madhuri" at bounding box center [1144, 277] width 40 height 15
click at [841, 407] on html "On2Cook India Pvt. Ltd. Contacts People Marketing Workflows Campaigns Metrics &…" at bounding box center [784, 363] width 1568 height 726
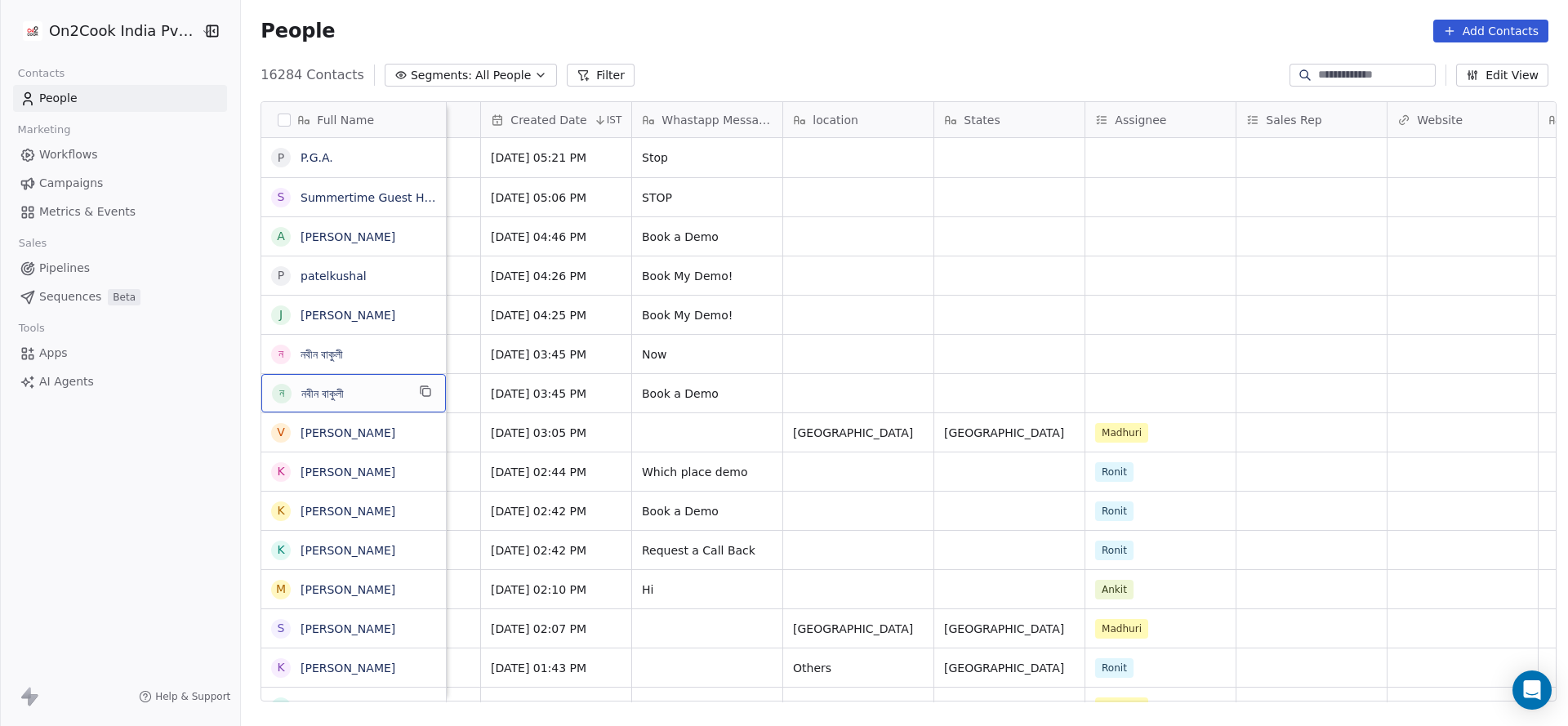
click at [405, 388] on div "ন নবীন বাকুলী" at bounding box center [353, 393] width 185 height 38
click at [420, 388] on icon "grid" at bounding box center [424, 390] width 7 height 7
click at [1332, 79] on input at bounding box center [1375, 75] width 114 height 16
paste input "**********"
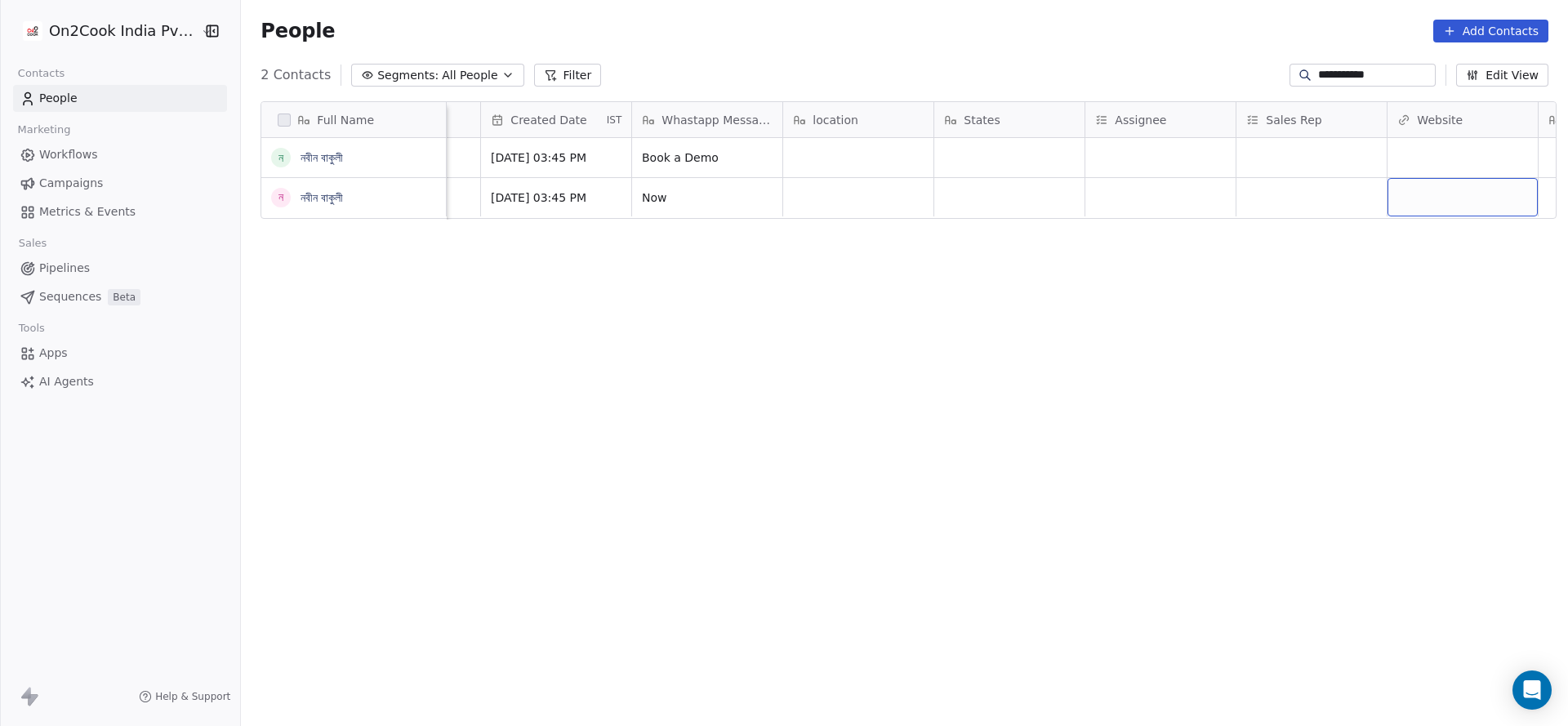
scroll to position [0, 1024]
click at [951, 205] on div "grid" at bounding box center [1008, 198] width 150 height 38
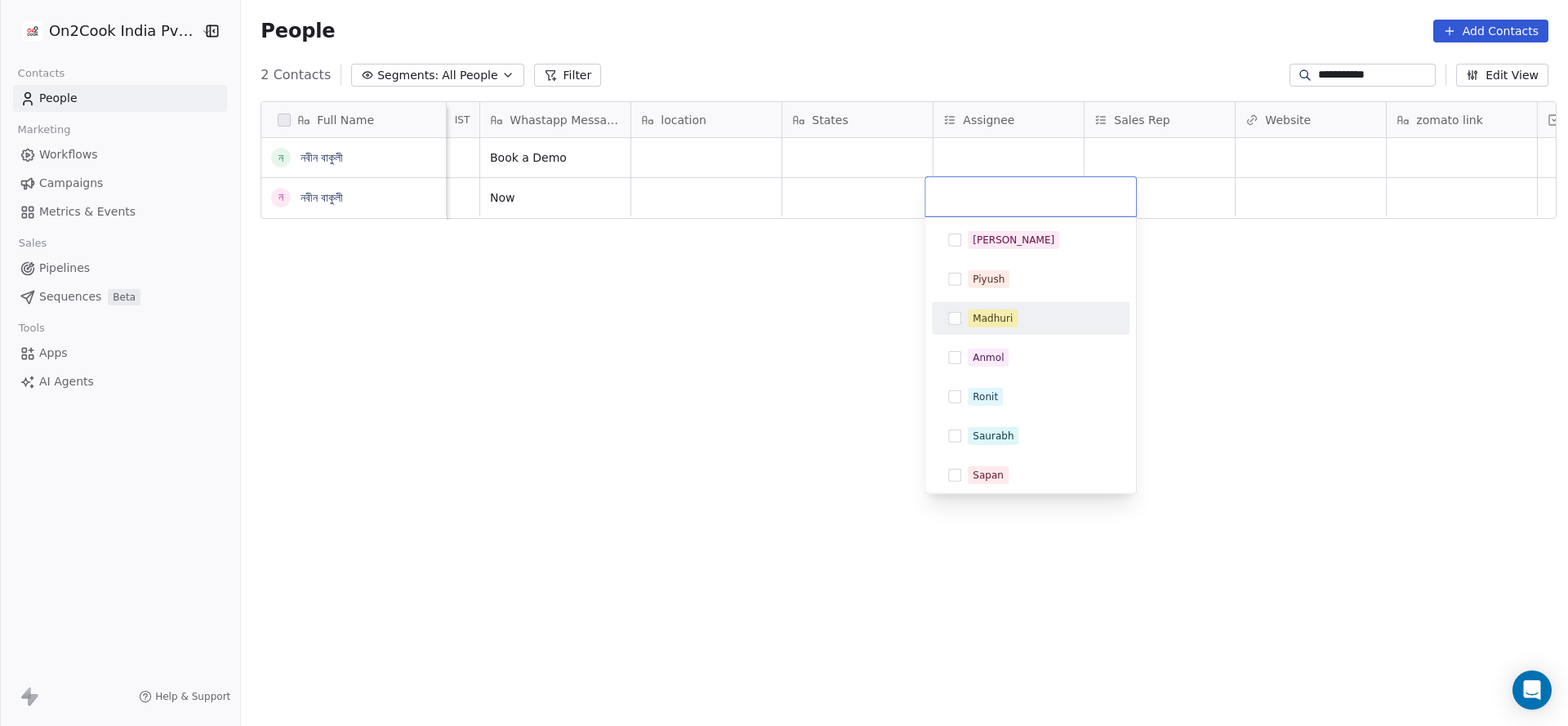
click at [957, 334] on div "Salim Piyush Madhuri Anmol Ronit Saurabh Sapan Falguni Mary Ajay Ankit Rohit Sh…" at bounding box center [1031, 475] width 197 height 503
drag, startPoint x: 736, startPoint y: 345, endPoint x: 784, endPoint y: 286, distance: 76.1
click at [740, 343] on html "**********" at bounding box center [784, 363] width 1568 height 726
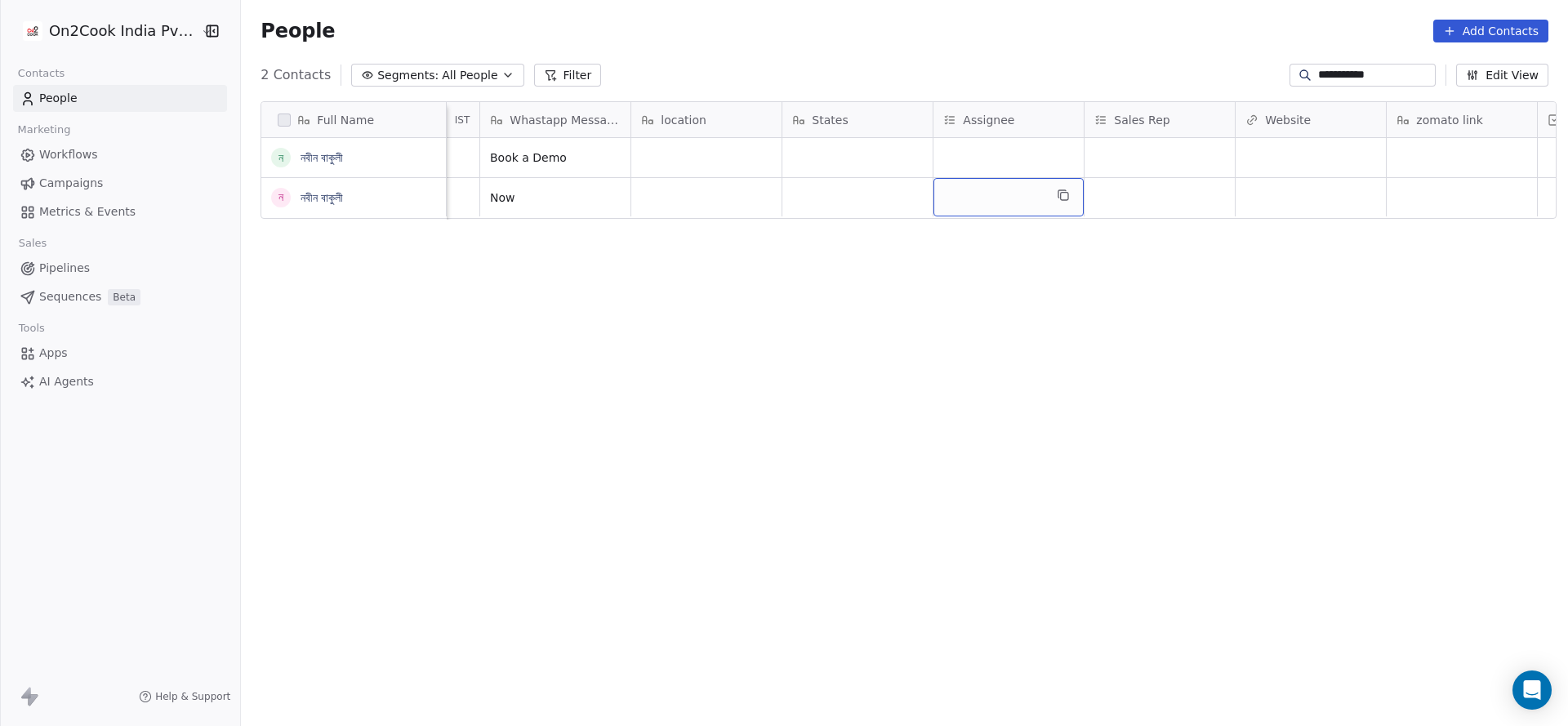
click at [953, 187] on div "grid" at bounding box center [1008, 198] width 150 height 38
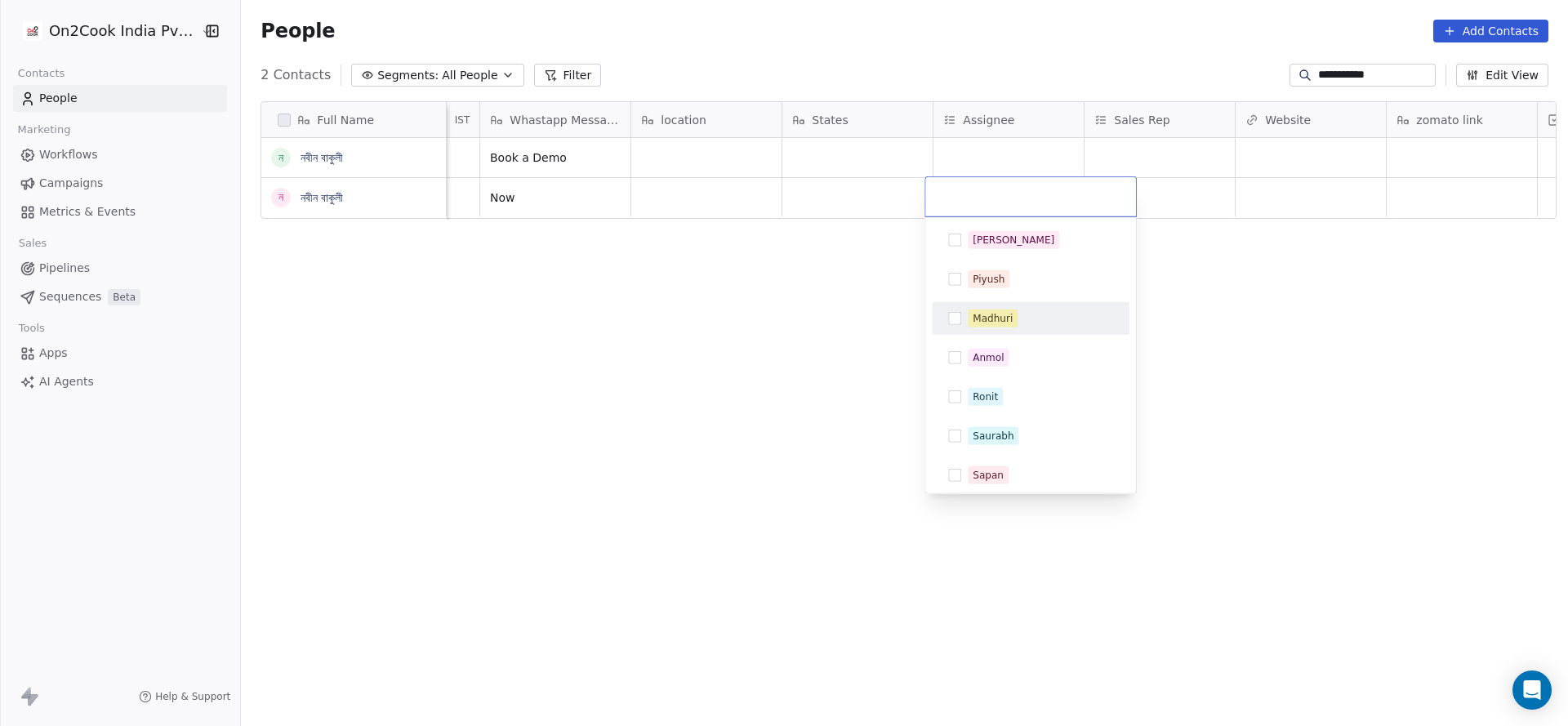
drag, startPoint x: 996, startPoint y: 319, endPoint x: 799, endPoint y: 247, distance: 209.7
click at [996, 319] on div "Madhuri" at bounding box center [993, 318] width 40 height 15
click at [661, 306] on html "**********" at bounding box center [784, 363] width 1568 height 726
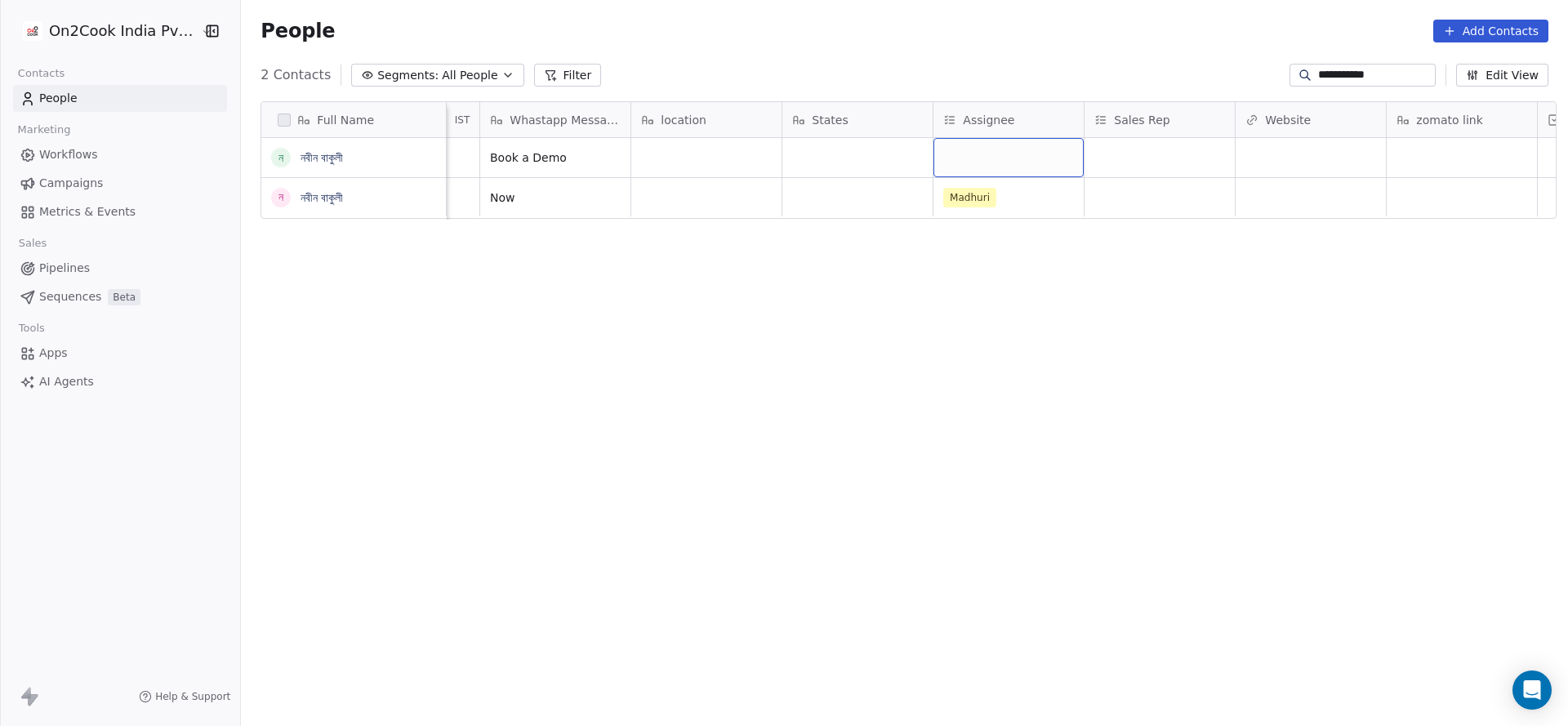
click at [992, 164] on div "grid" at bounding box center [1008, 157] width 150 height 39
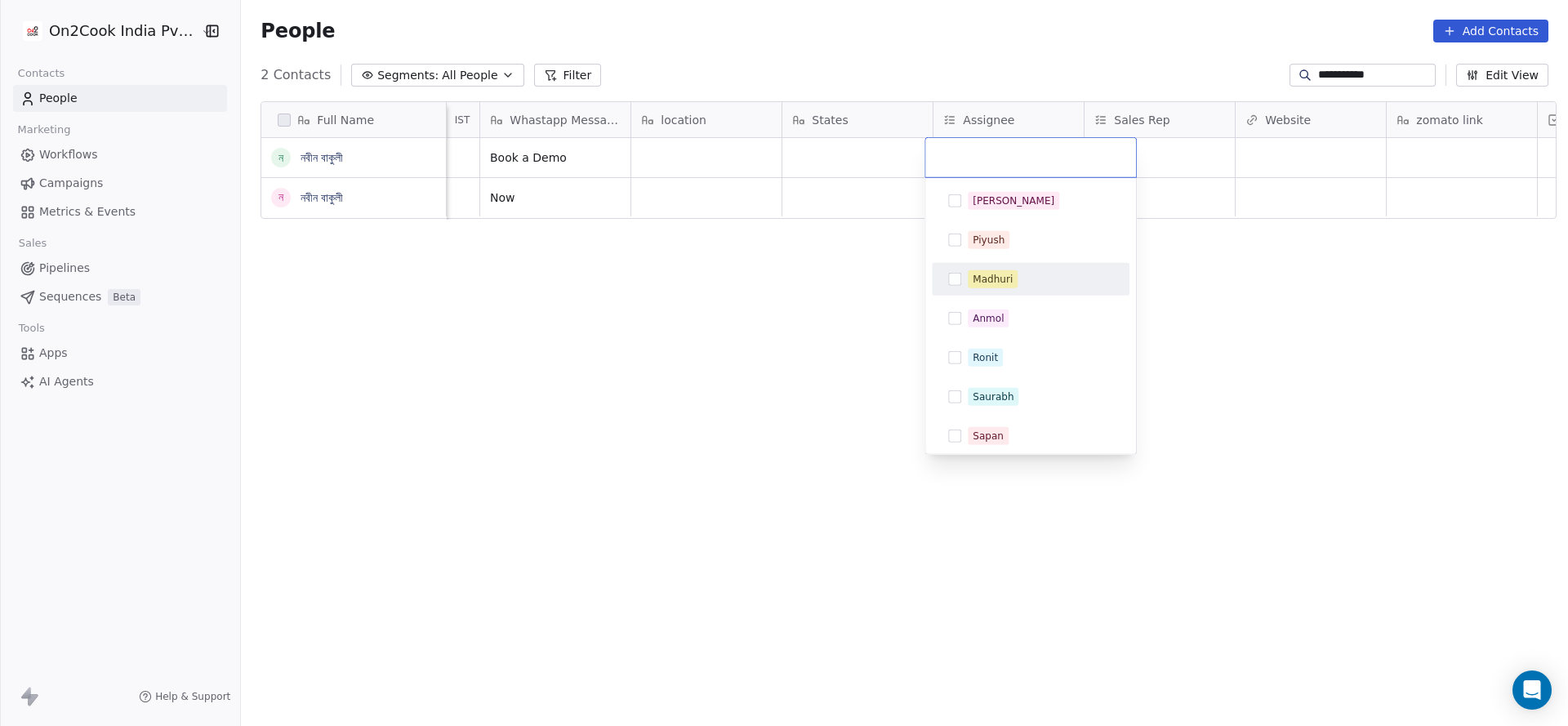
click at [1005, 277] on div "Madhuri" at bounding box center [993, 279] width 40 height 15
click at [729, 282] on html "**********" at bounding box center [784, 363] width 1568 height 726
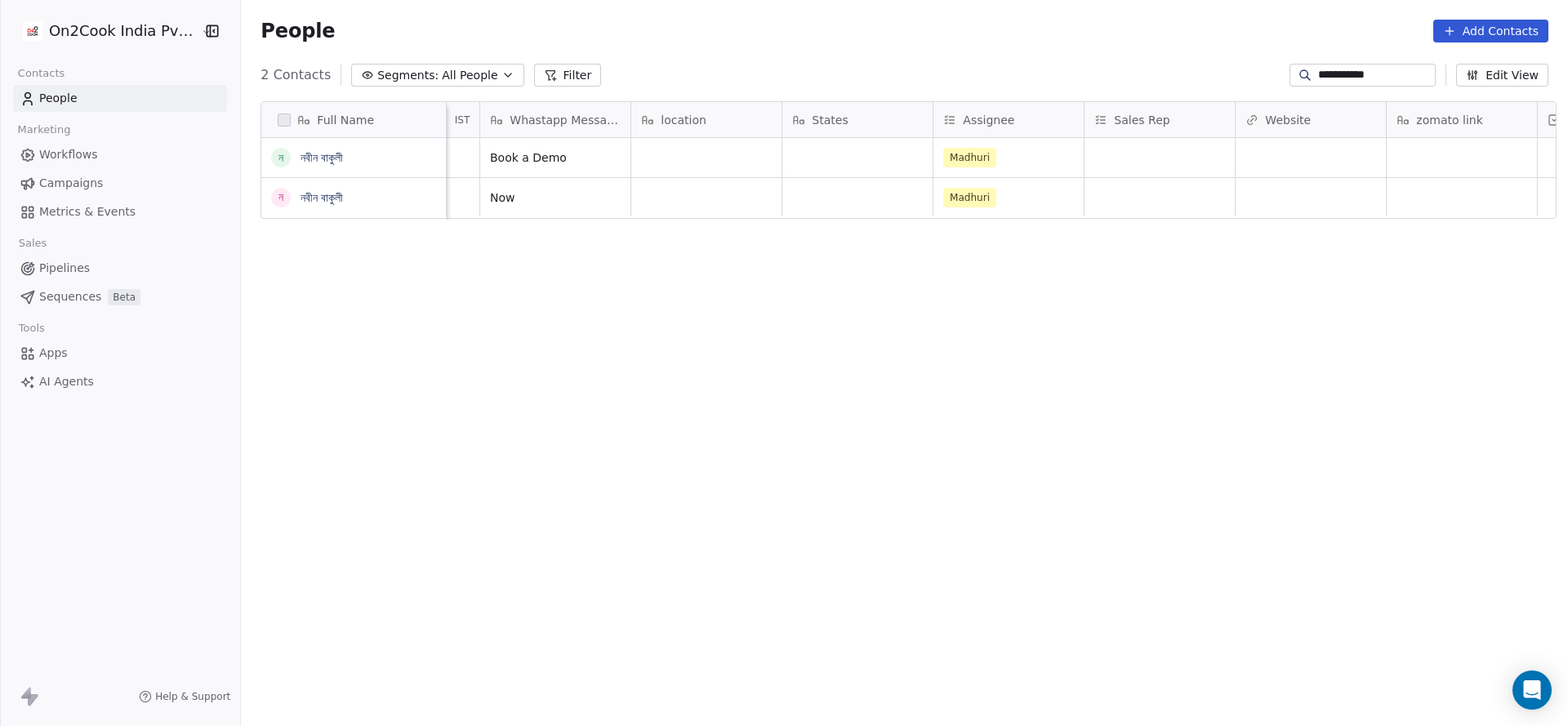
click at [1321, 63] on div "**********" at bounding box center [1361, 74] width 146 height 23
click at [1330, 75] on input "**********" at bounding box center [1375, 75] width 114 height 16
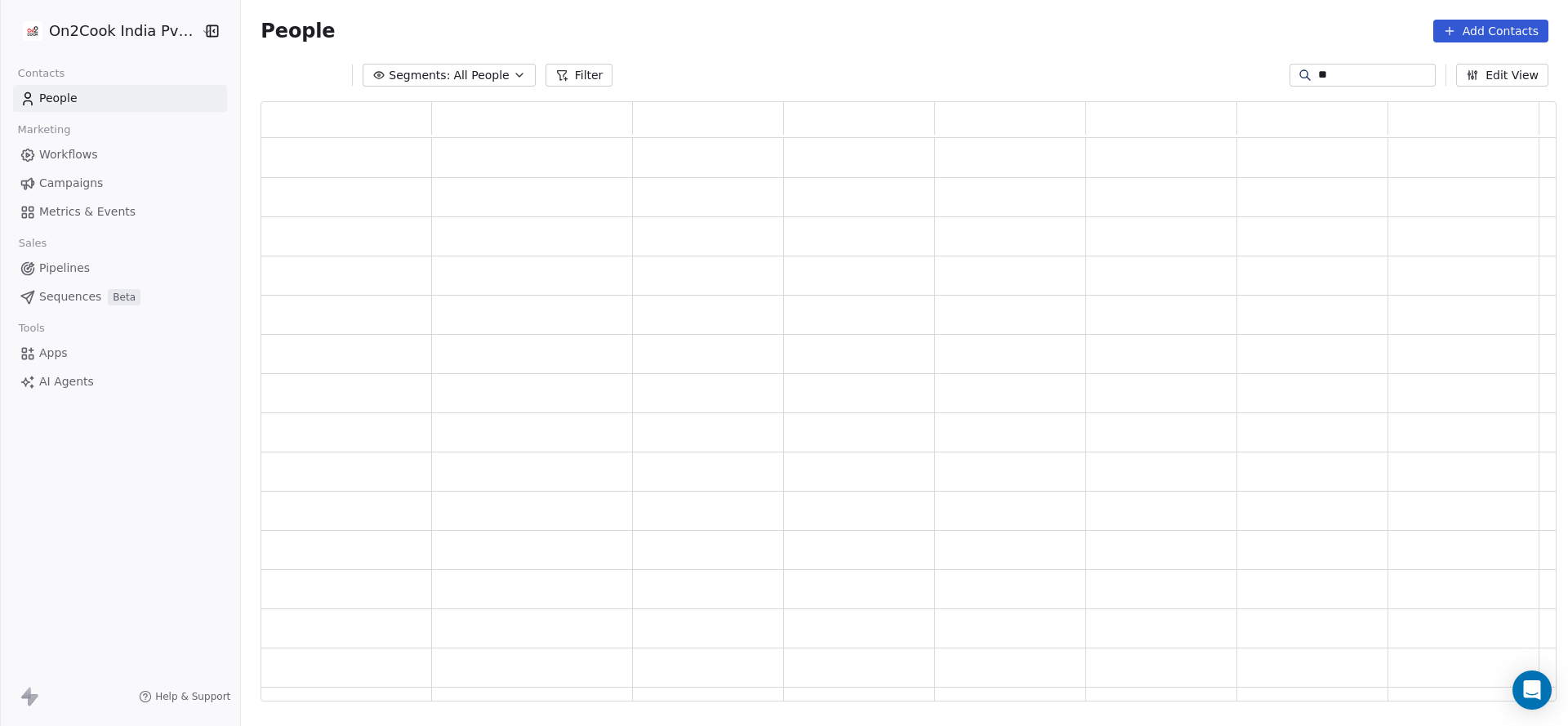
type input "*"
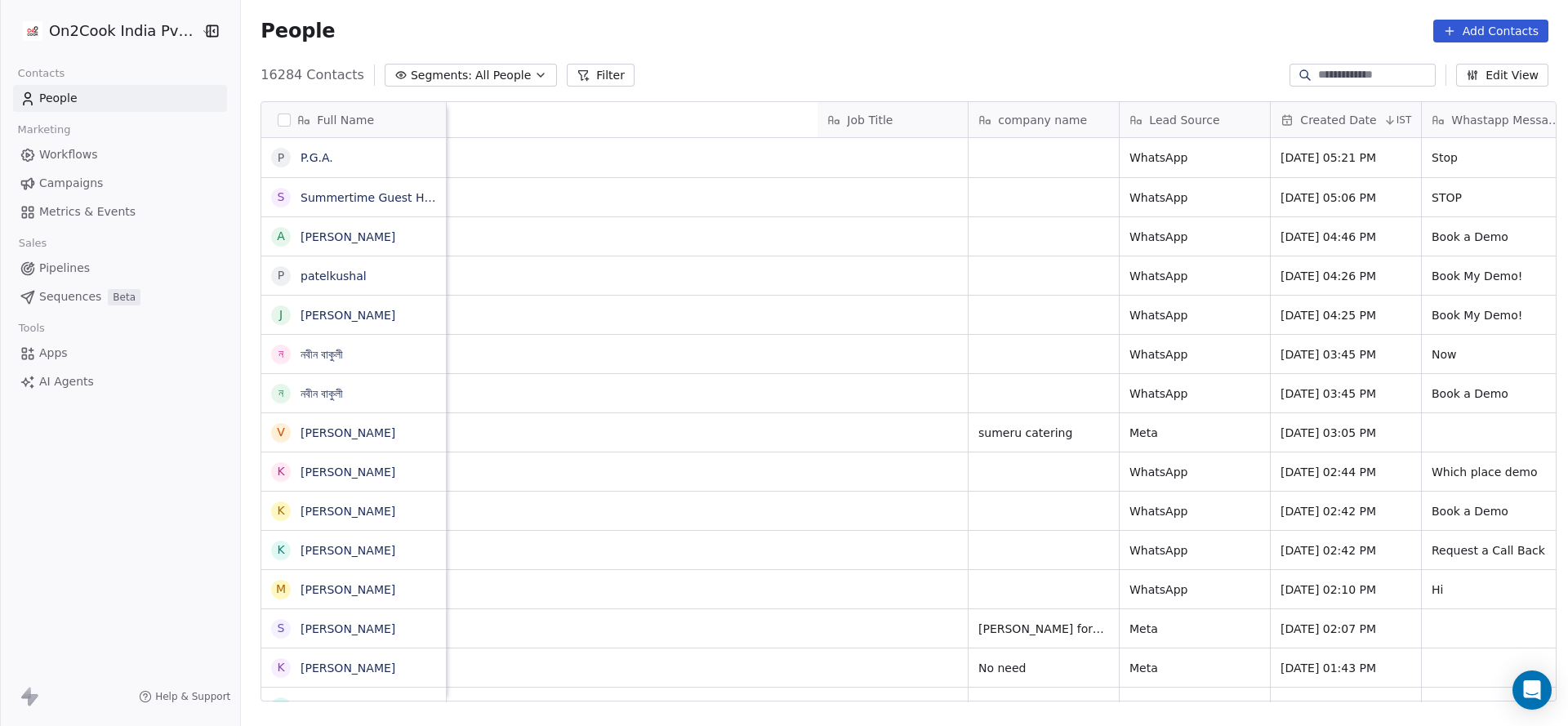
scroll to position [0, 1316]
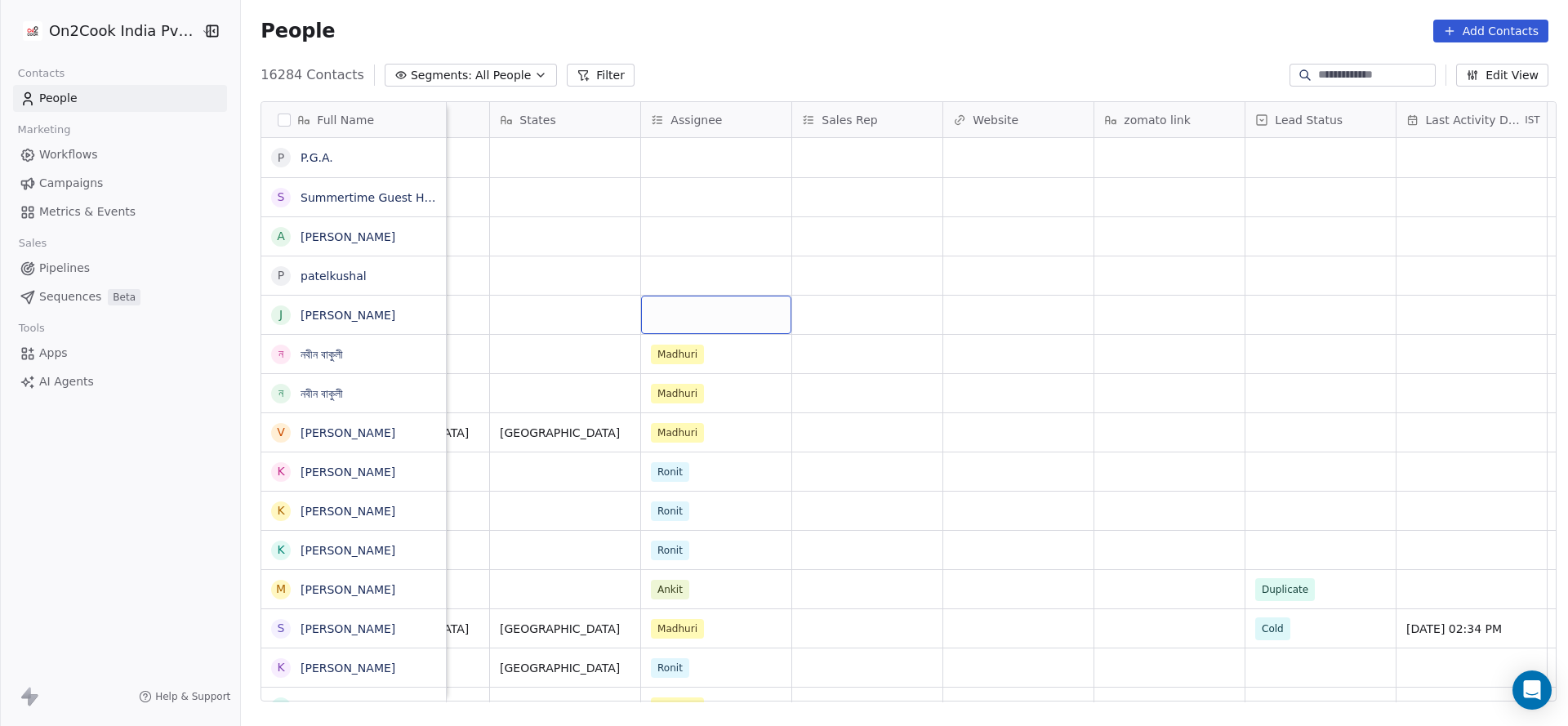
click at [686, 325] on div "grid" at bounding box center [717, 315] width 150 height 38
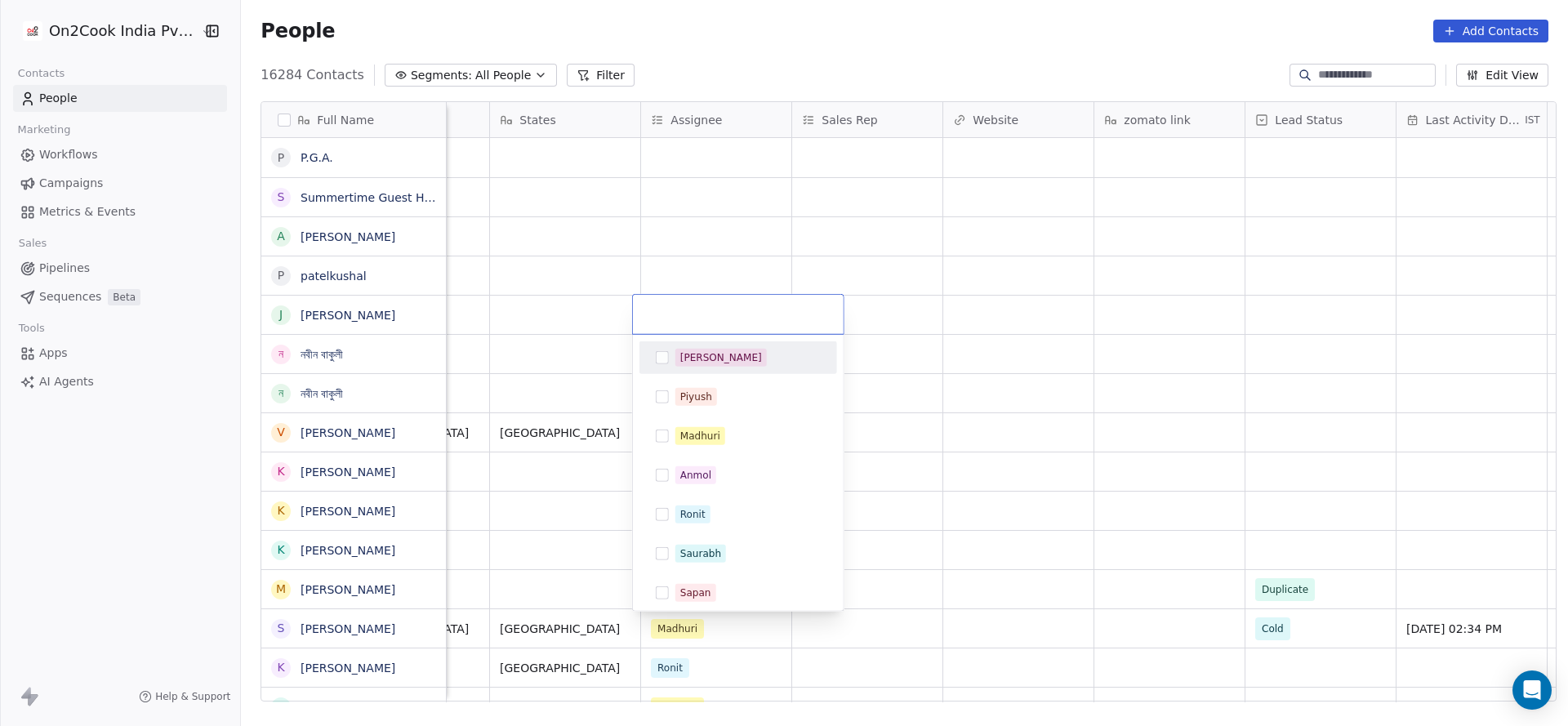
click at [549, 344] on html "On2Cook India Pvt. Ltd. Contacts People Marketing Workflows Campaigns Metrics &…" at bounding box center [784, 363] width 1568 height 726
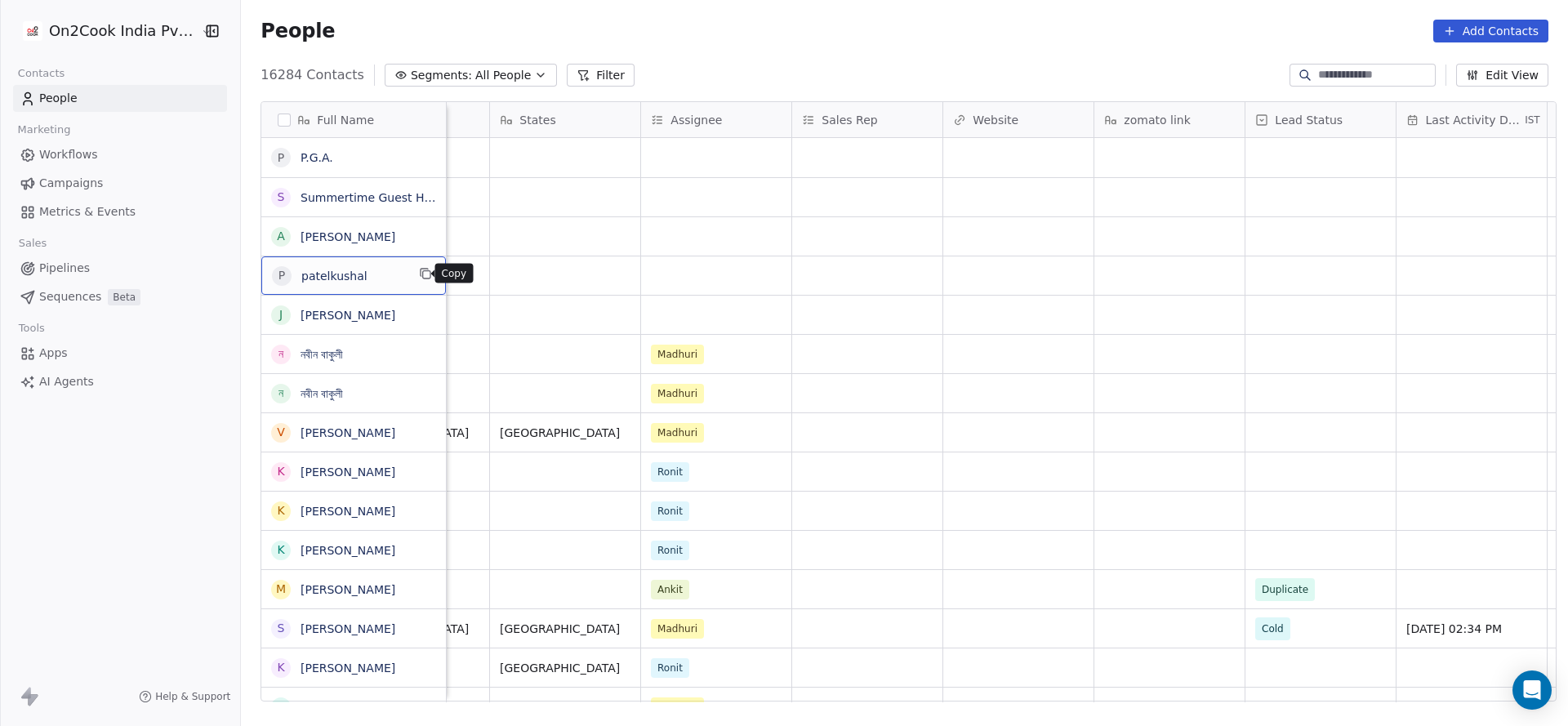
click at [418, 275] on icon "grid" at bounding box center [425, 274] width 13 height 13
click at [1371, 73] on input at bounding box center [1375, 75] width 114 height 16
paste input "**********"
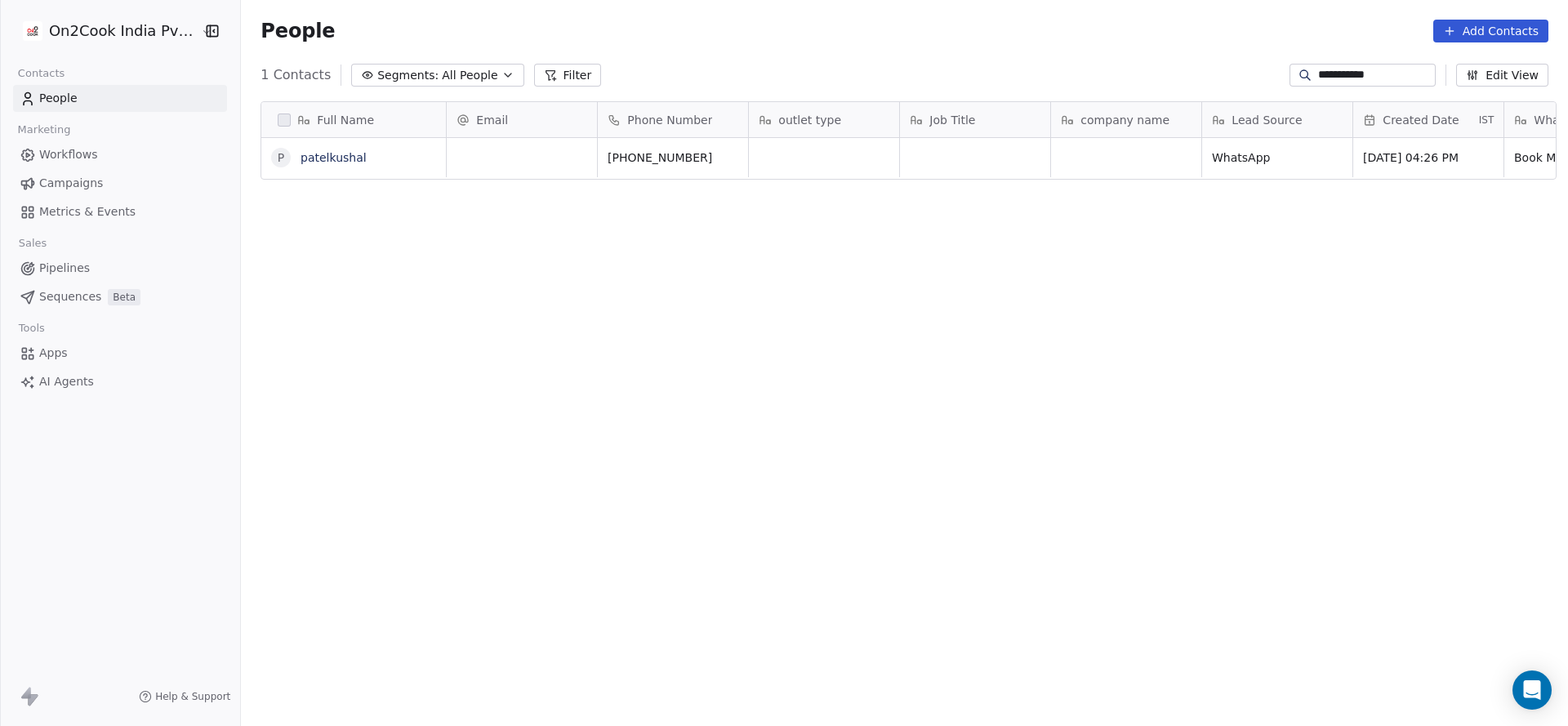
scroll to position [620, 1315]
type input "**********"
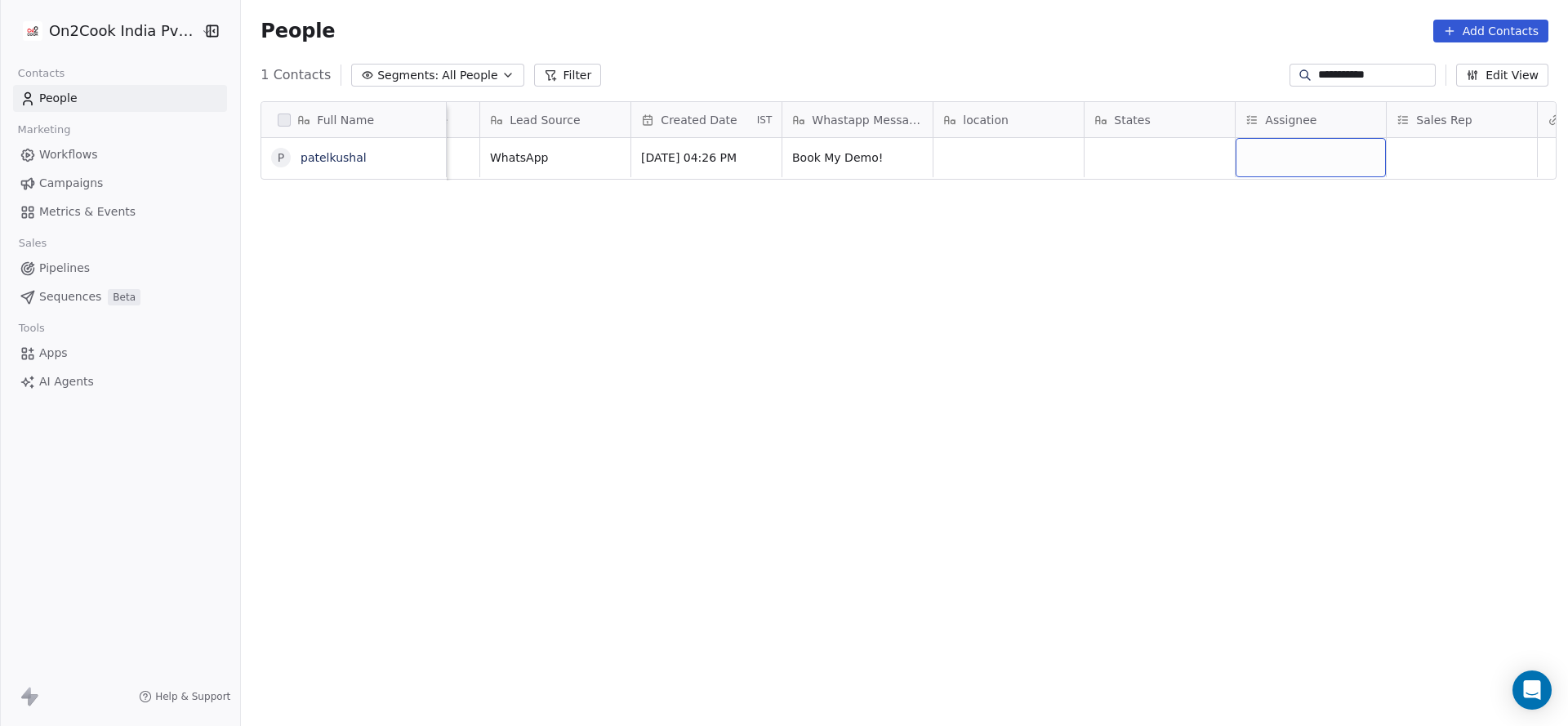
click at [1266, 154] on div "grid" at bounding box center [1311, 157] width 150 height 39
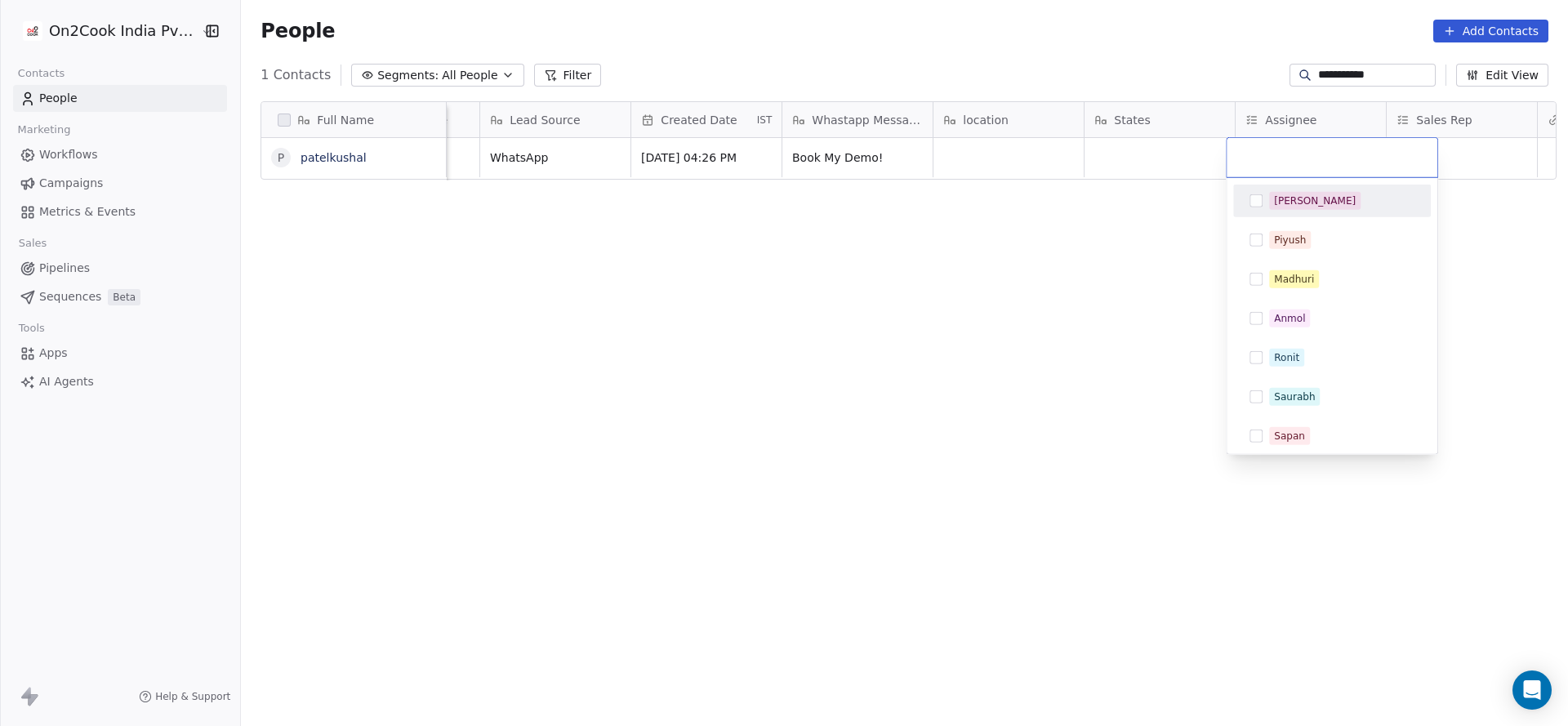
click at [1284, 206] on div "Salim" at bounding box center [1314, 201] width 82 height 15
click at [924, 255] on html "**********" at bounding box center [784, 363] width 1568 height 726
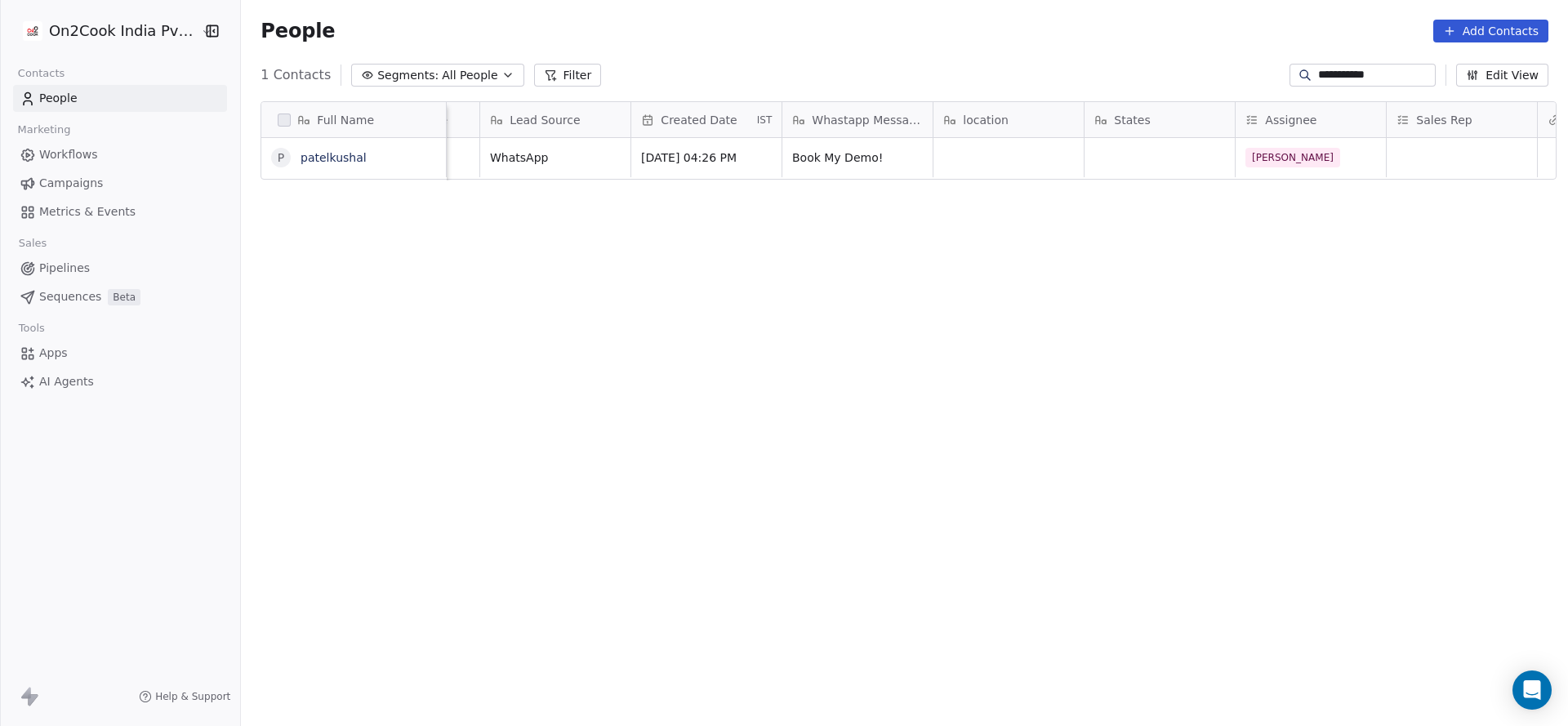
click at [1336, 81] on input "**********" at bounding box center [1375, 75] width 114 height 16
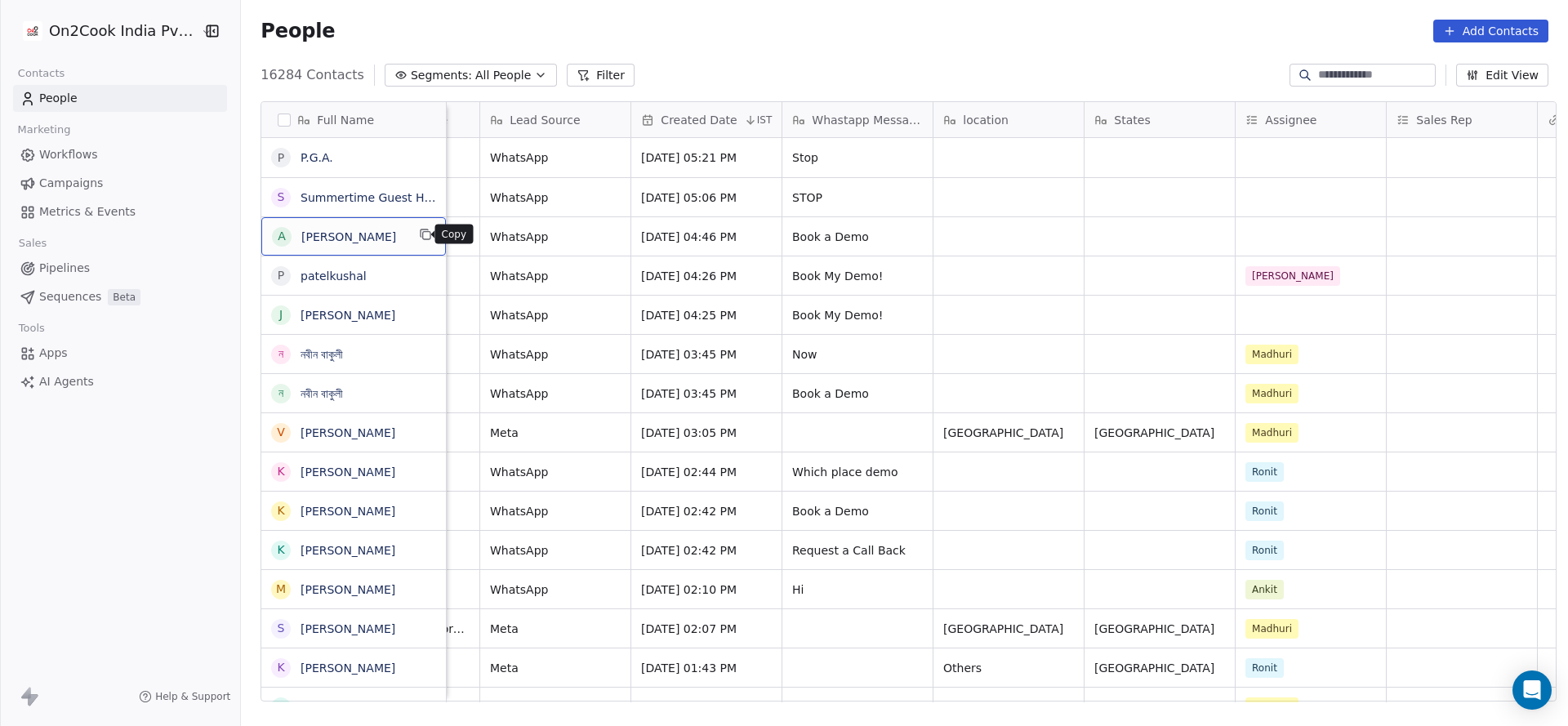
click at [423, 236] on icon "grid" at bounding box center [427, 236] width 7 height 7
click at [1374, 76] on input at bounding box center [1375, 75] width 114 height 16
paste input "**********"
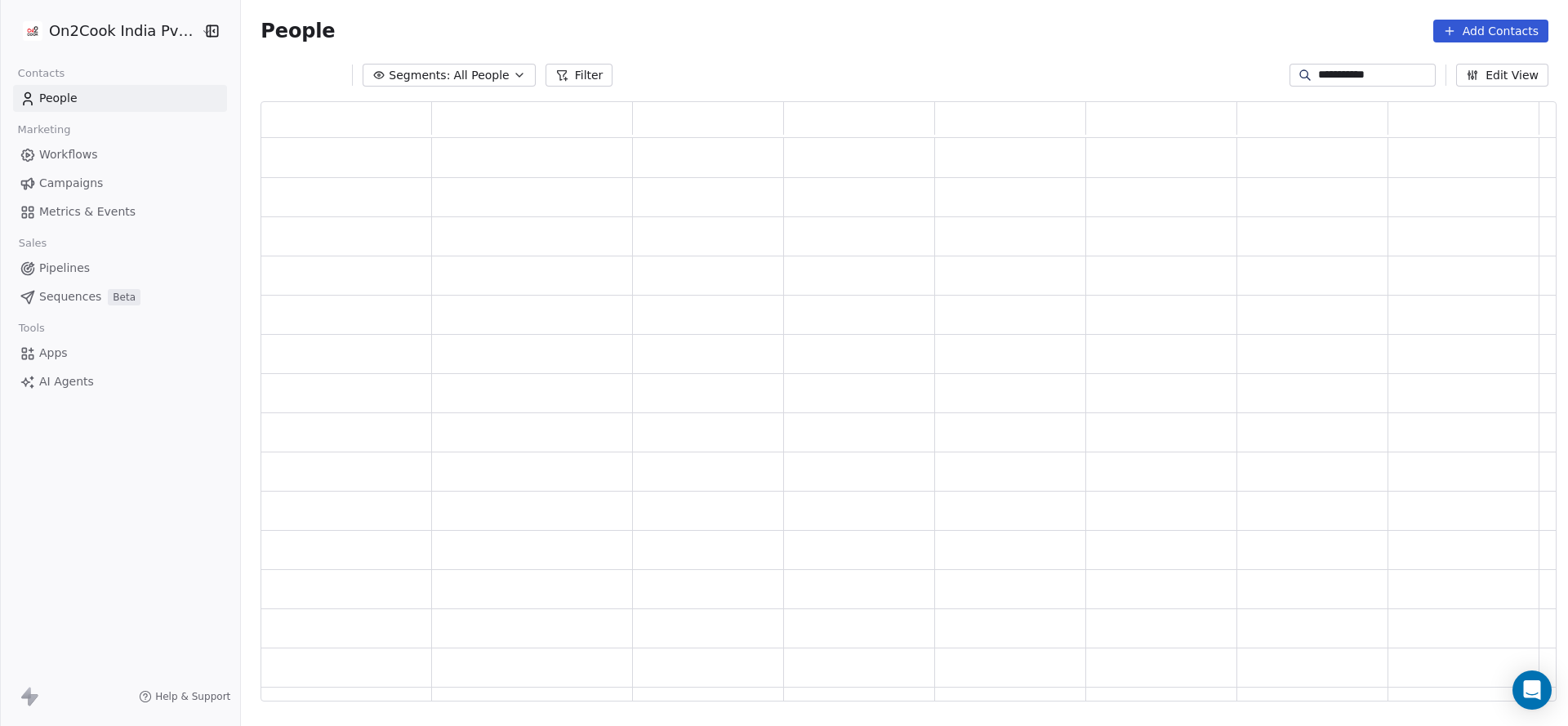
scroll to position [581, 1276]
type input "**********"
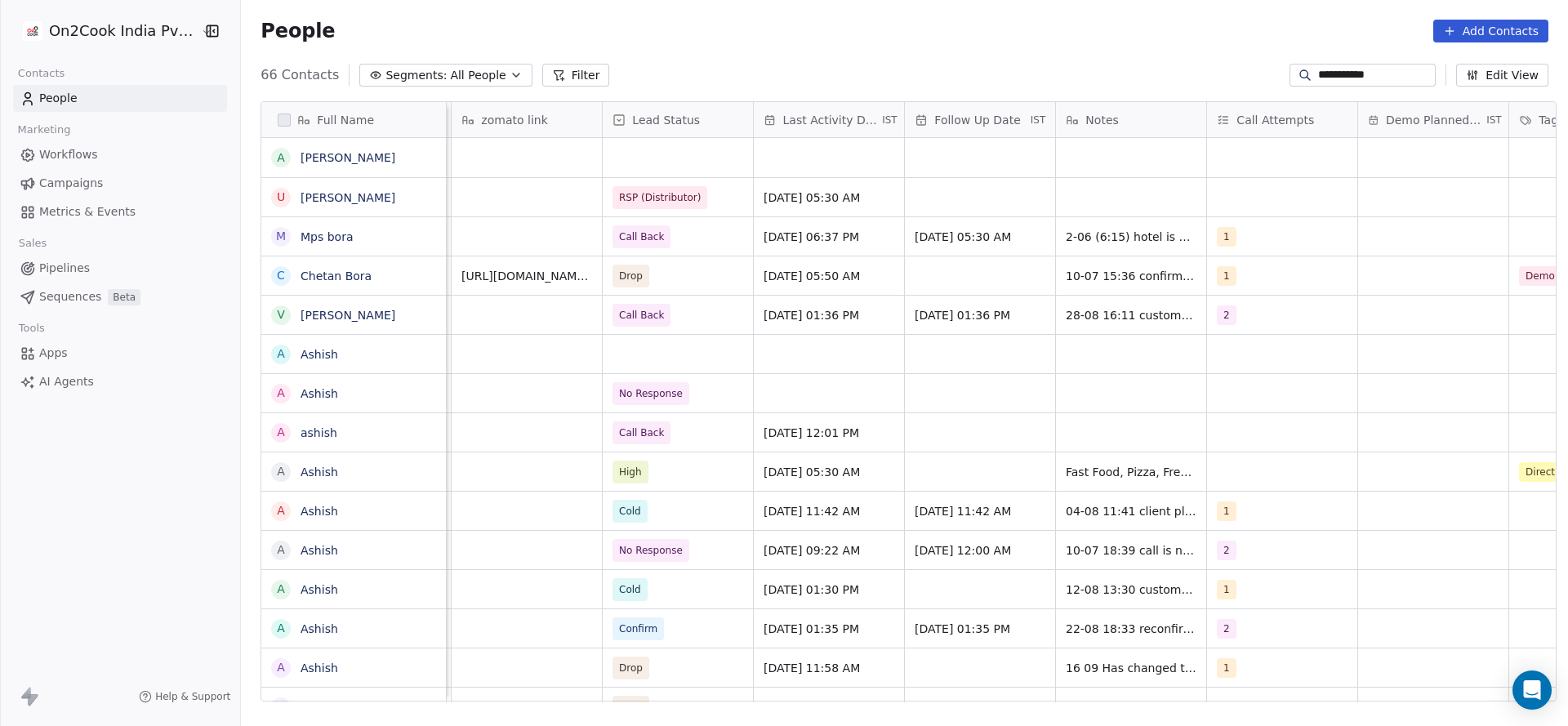
scroll to position [0, 1972]
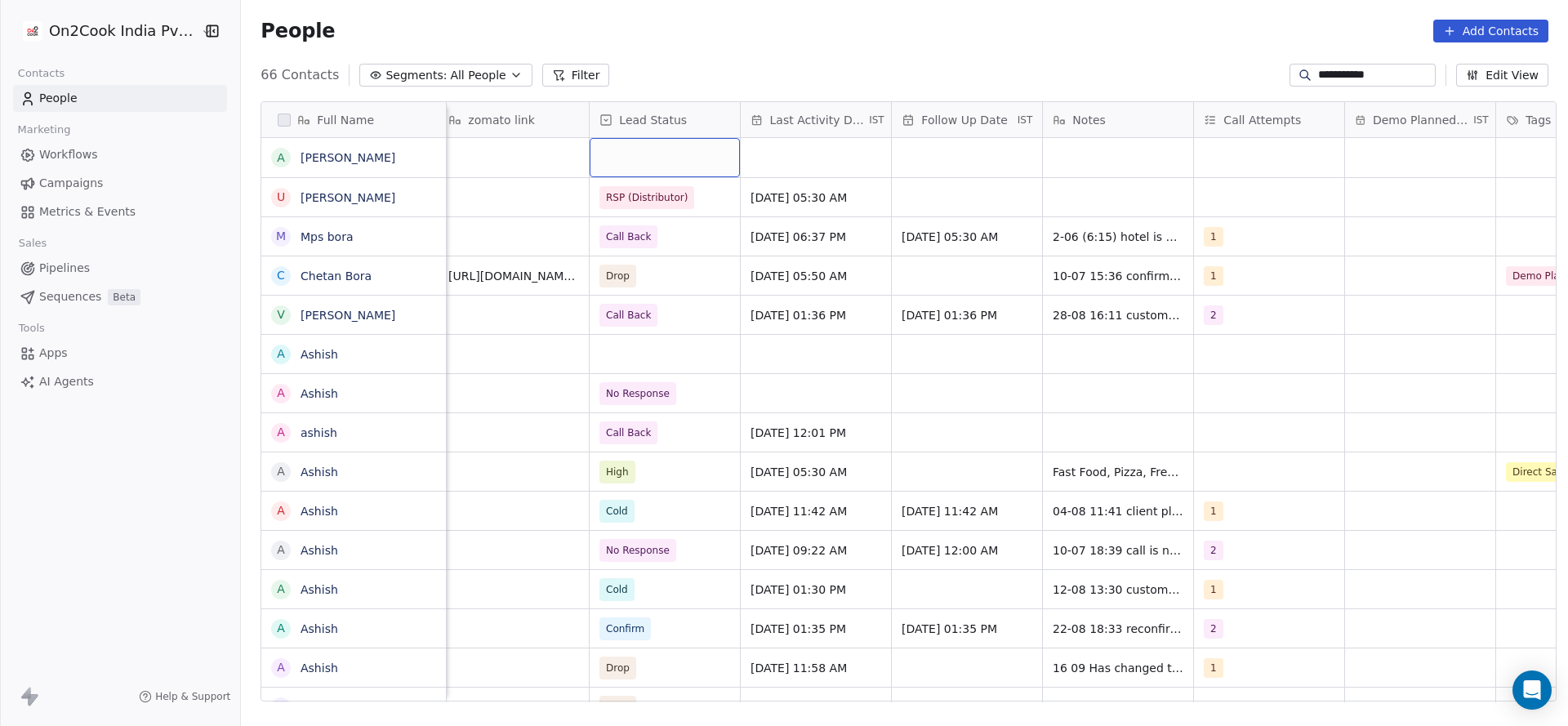
click at [687, 172] on div "grid" at bounding box center [665, 157] width 150 height 39
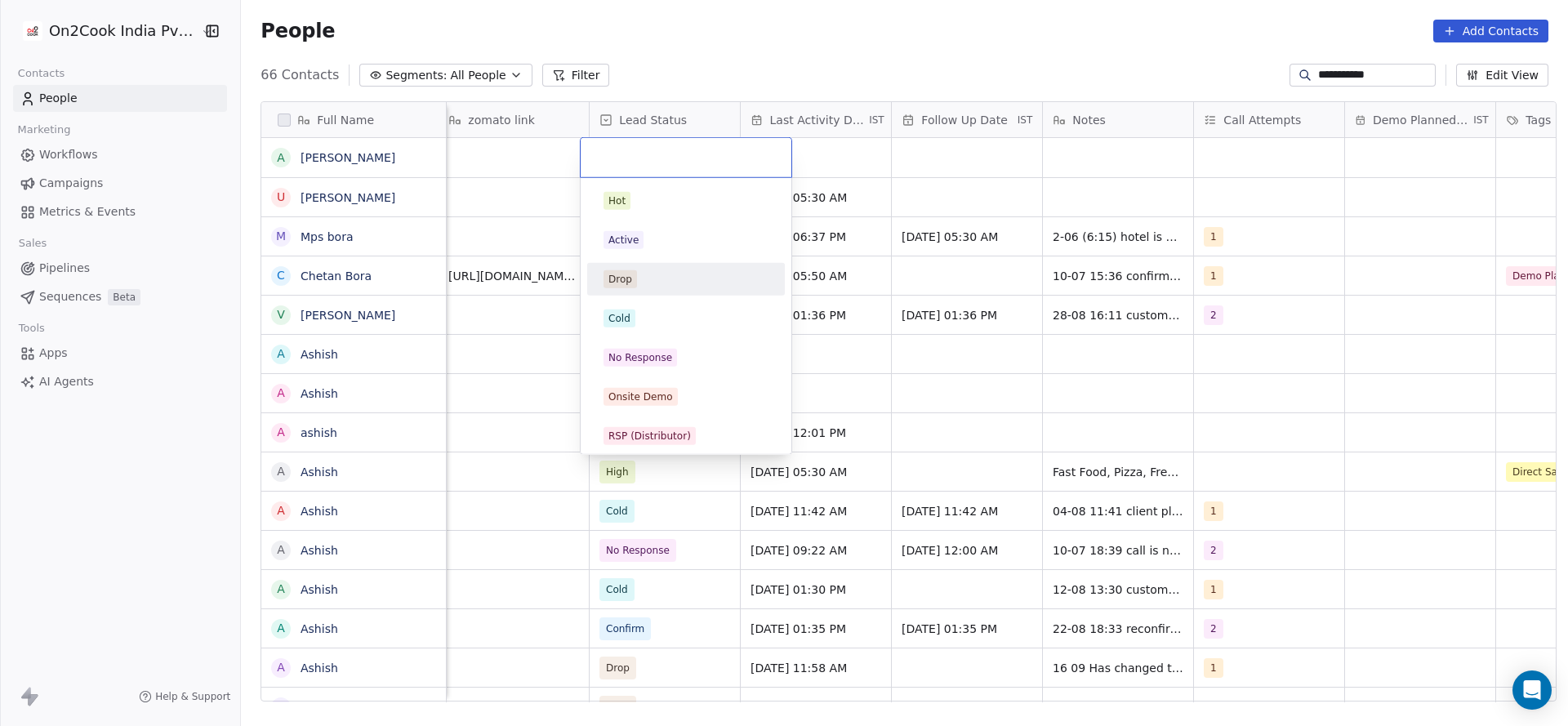
click at [965, 223] on html "**********" at bounding box center [784, 363] width 1568 height 726
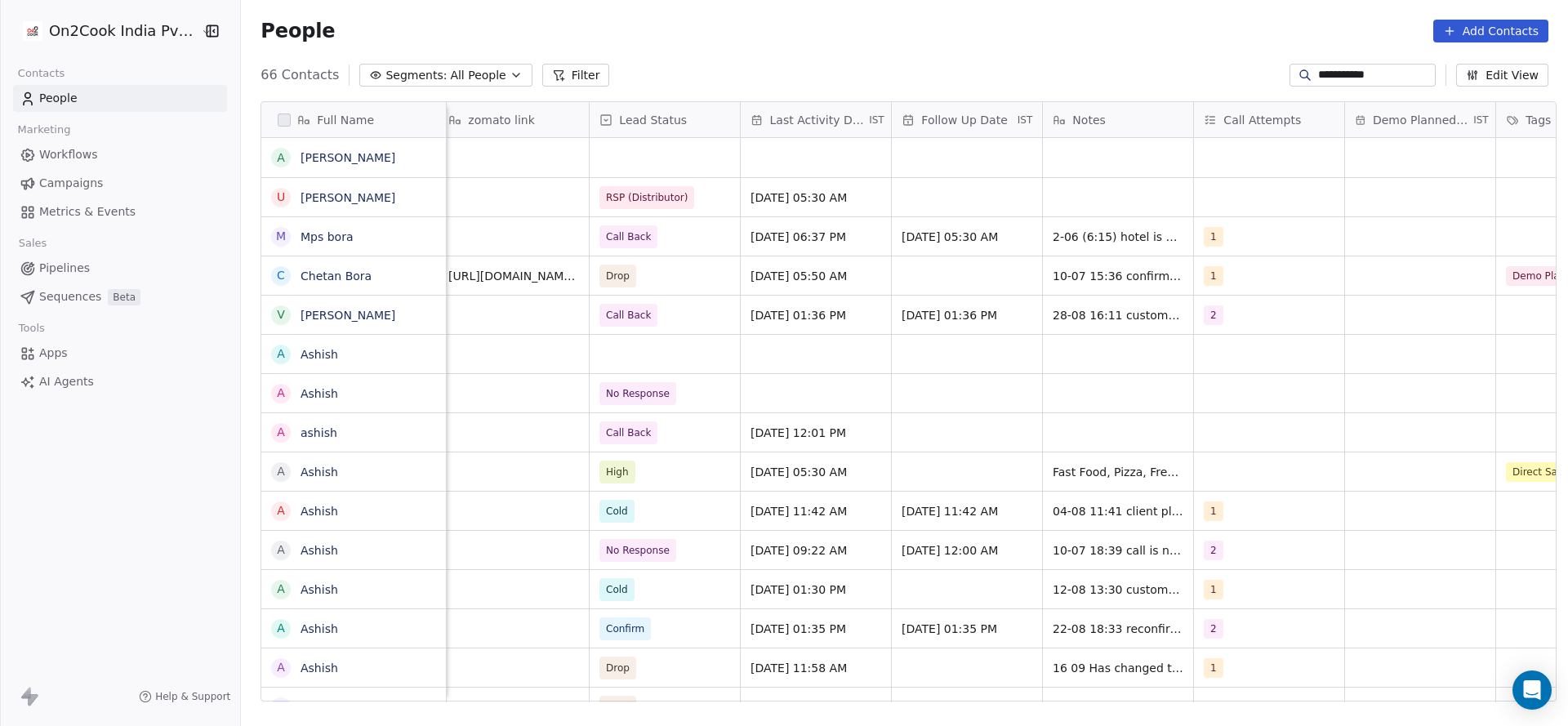
scroll to position [0, 1656]
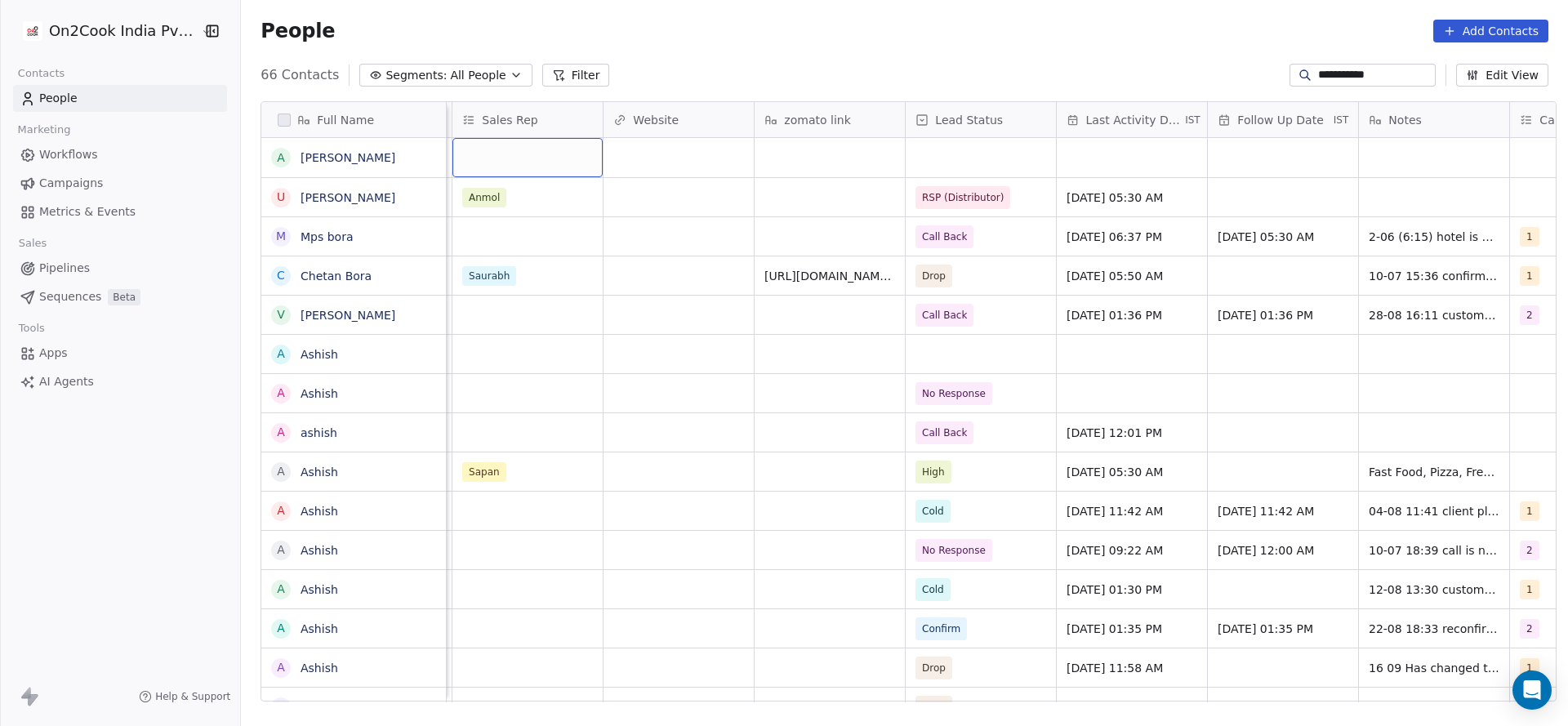
click at [500, 168] on div "grid" at bounding box center [527, 157] width 150 height 39
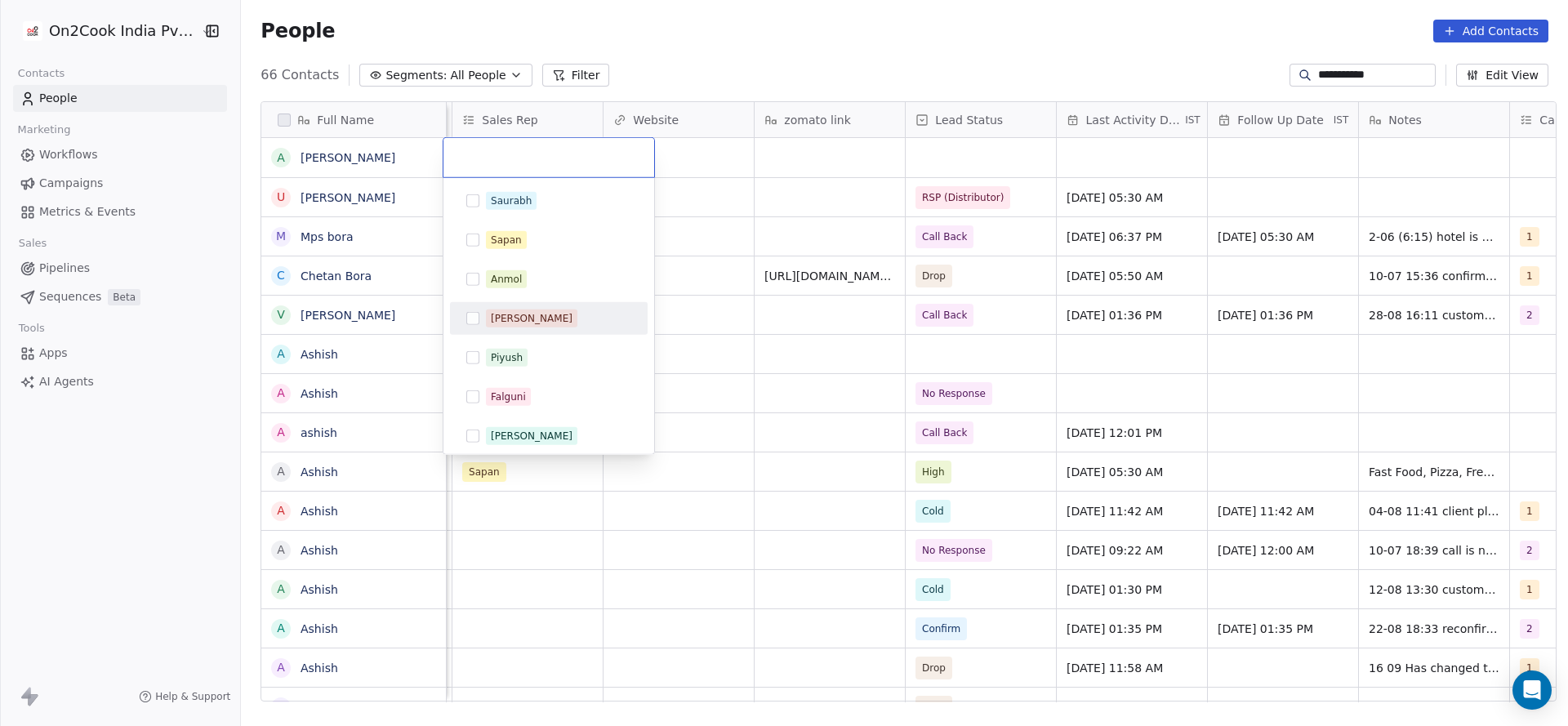
click at [967, 365] on html "**********" at bounding box center [784, 363] width 1568 height 726
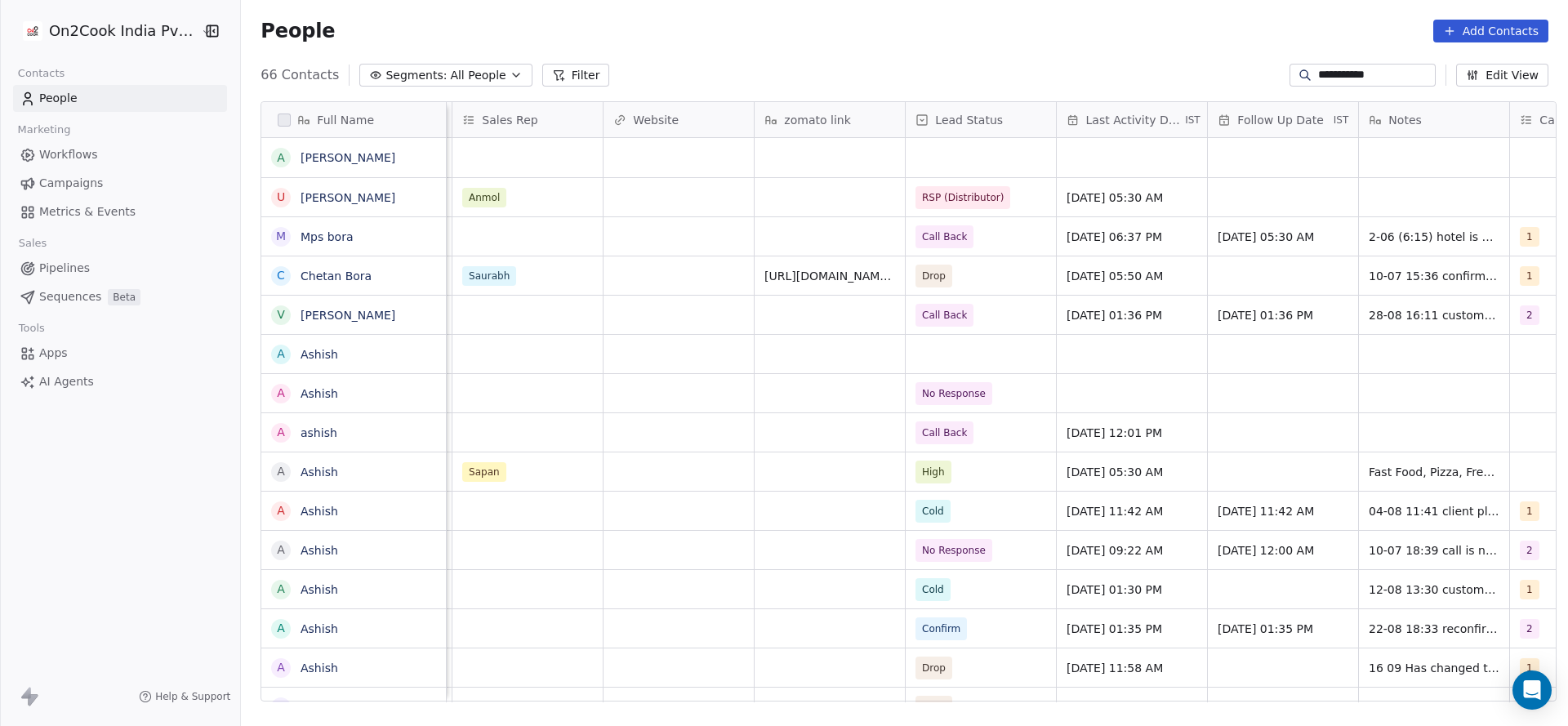
scroll to position [0, 1279]
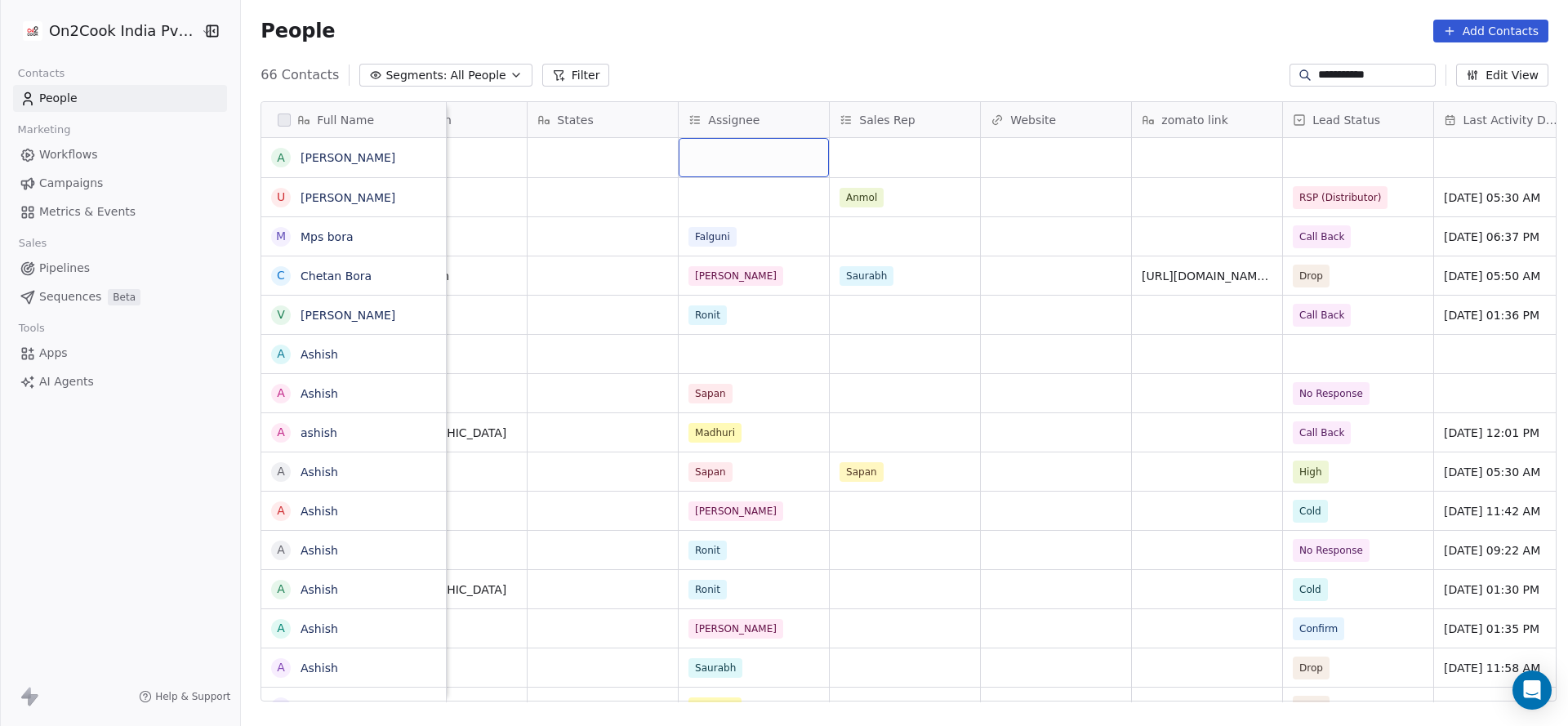
click at [760, 156] on div "grid" at bounding box center [754, 157] width 150 height 39
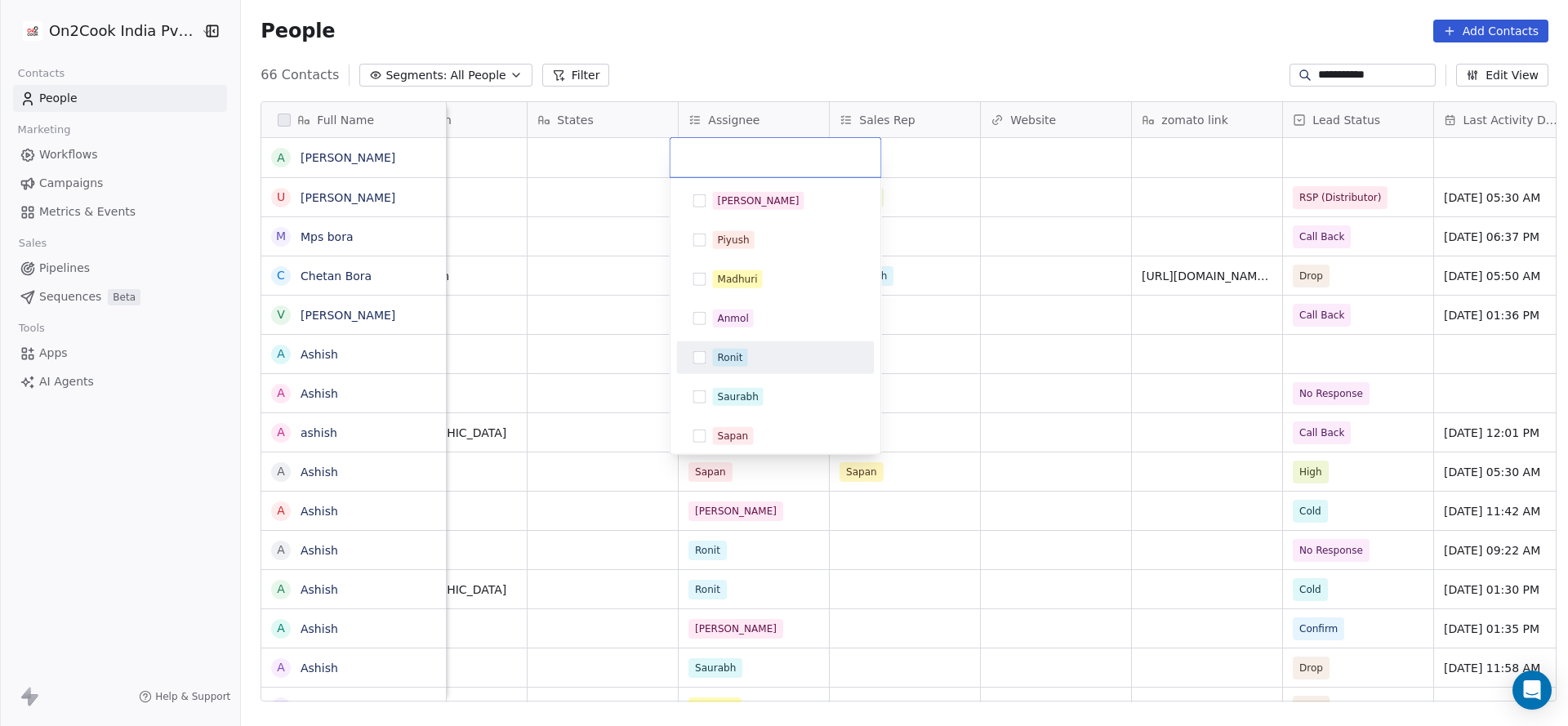
click at [730, 358] on div "Ronit" at bounding box center [730, 358] width 25 height 15
click at [1322, 70] on html "**********" at bounding box center [784, 363] width 1568 height 726
click at [1322, 70] on input "**********" at bounding box center [1375, 75] width 114 height 16
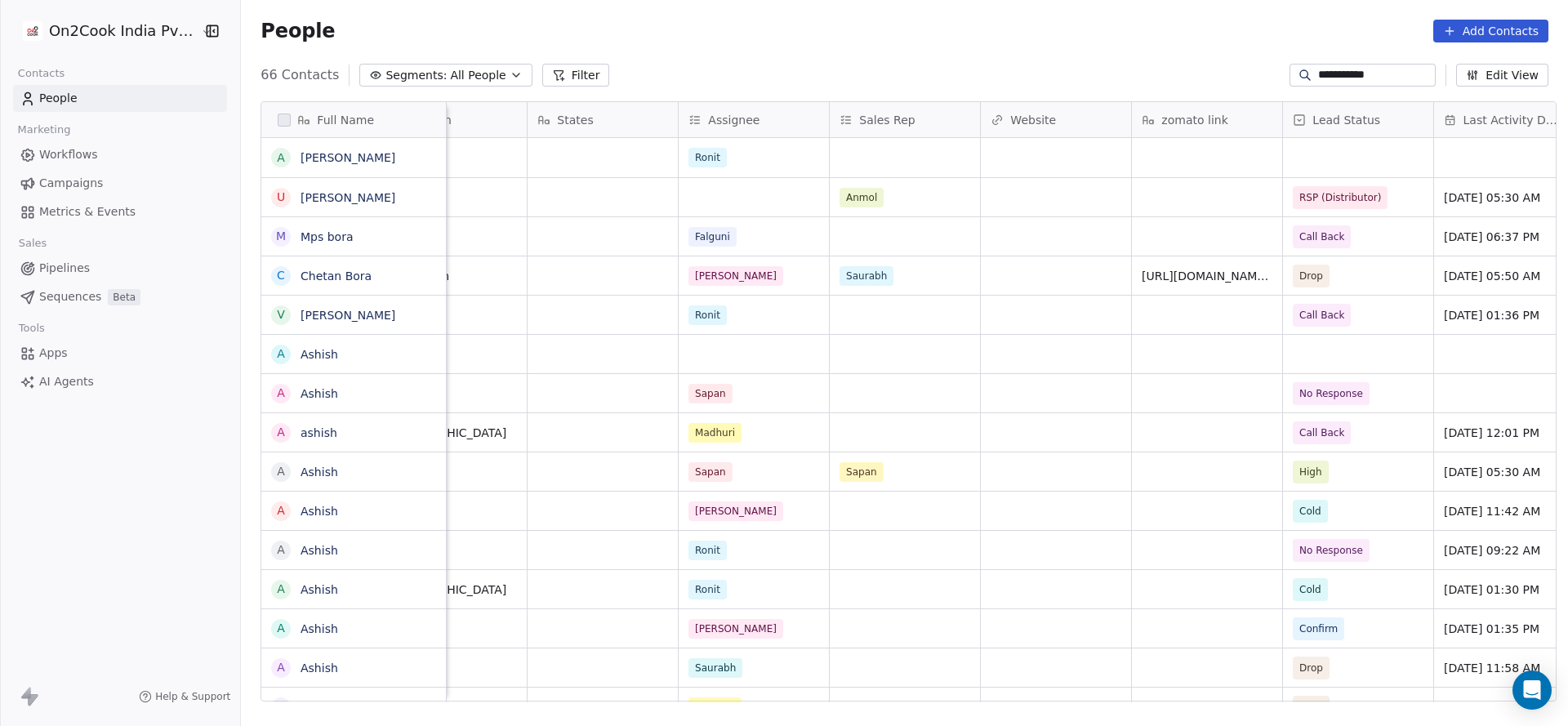
click at [1322, 70] on input "**********" at bounding box center [1375, 75] width 114 height 16
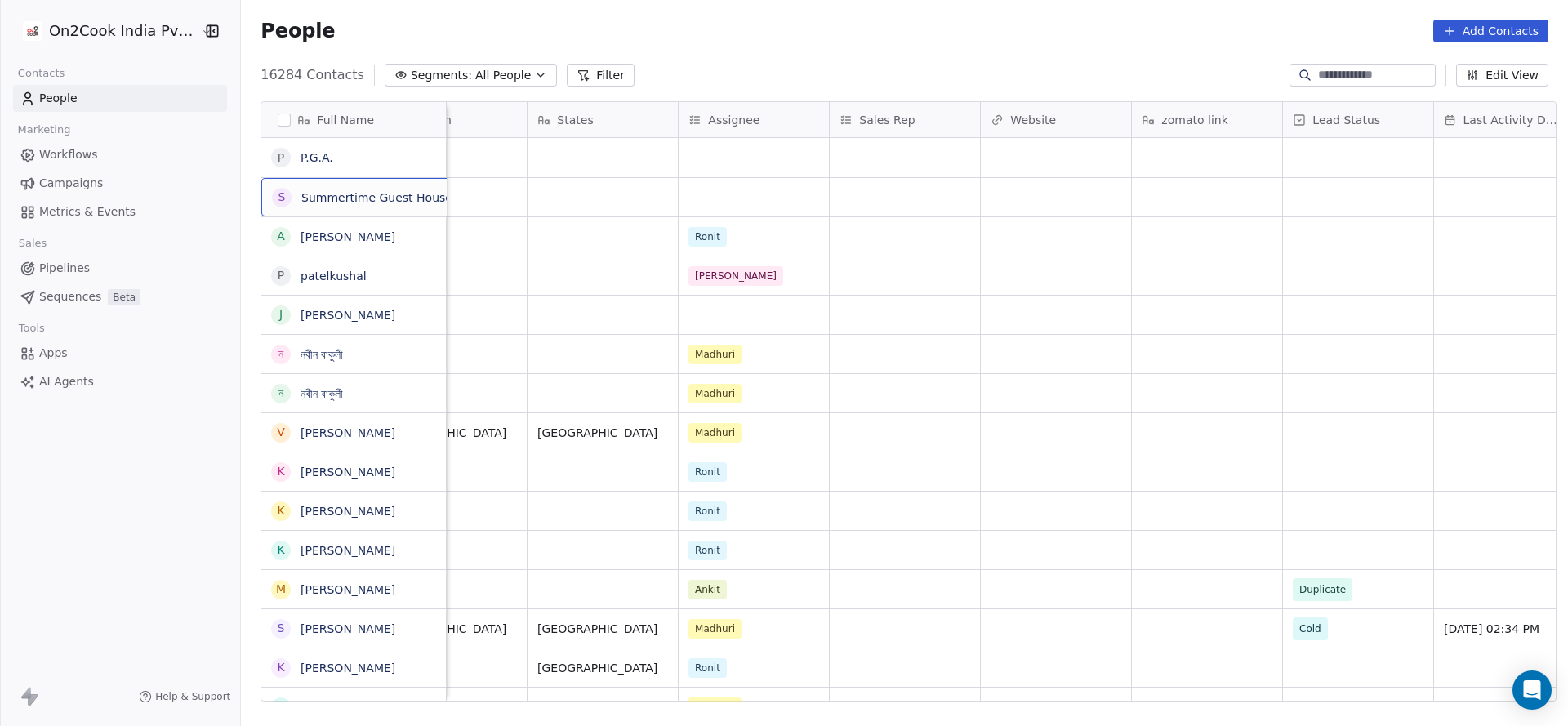
click at [392, 208] on div "S Summertime Guest House" at bounding box center [376, 198] width 231 height 38
drag, startPoint x: 260, startPoint y: 193, endPoint x: 409, endPoint y: 186, distance: 149.2
click at [409, 186] on textarea "**********" at bounding box center [362, 204] width 218 height 51
click at [719, 189] on html "On2Cook India Pvt. Ltd. Contacts People Marketing Workflows Campaigns Metrics &…" at bounding box center [784, 363] width 1568 height 726
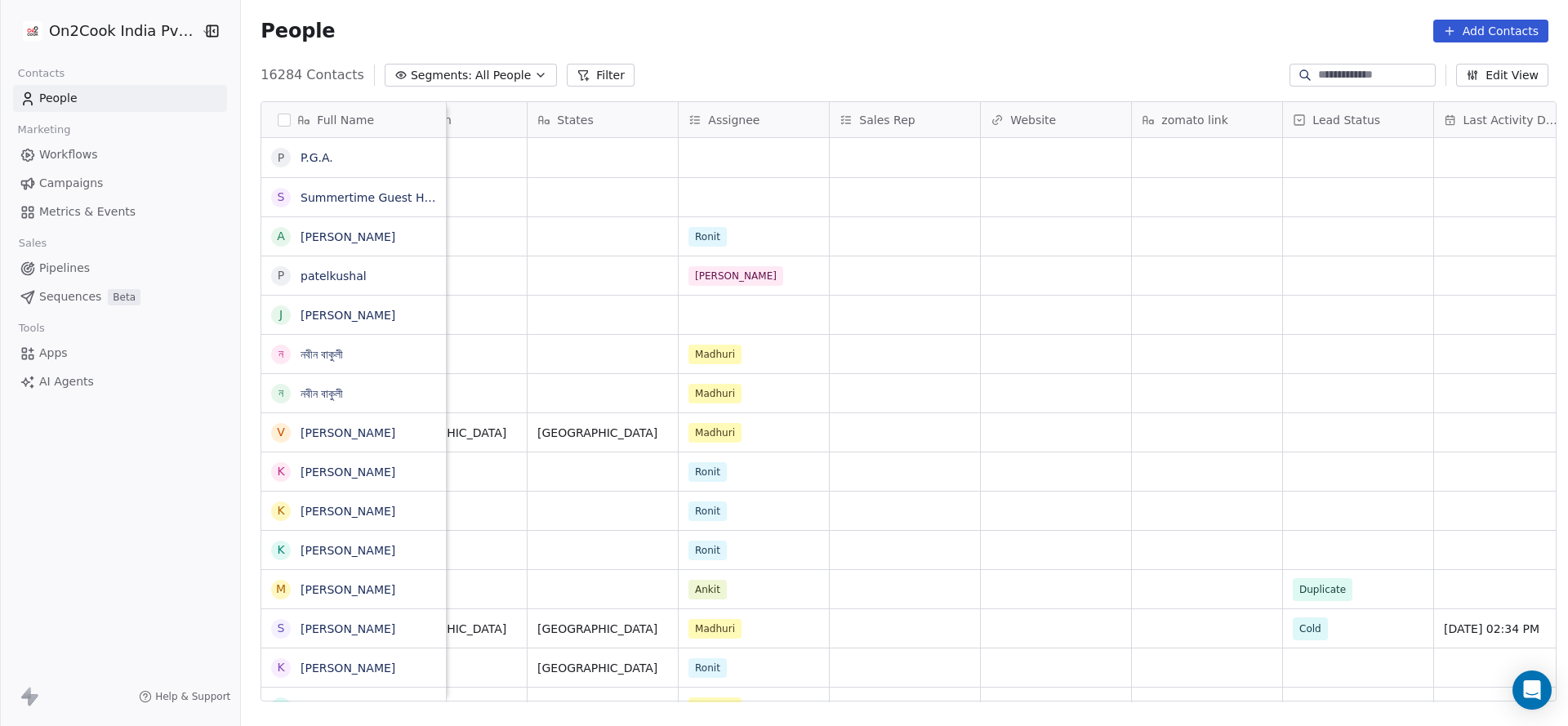
click at [1364, 74] on input at bounding box center [1375, 75] width 114 height 16
paste input "**********"
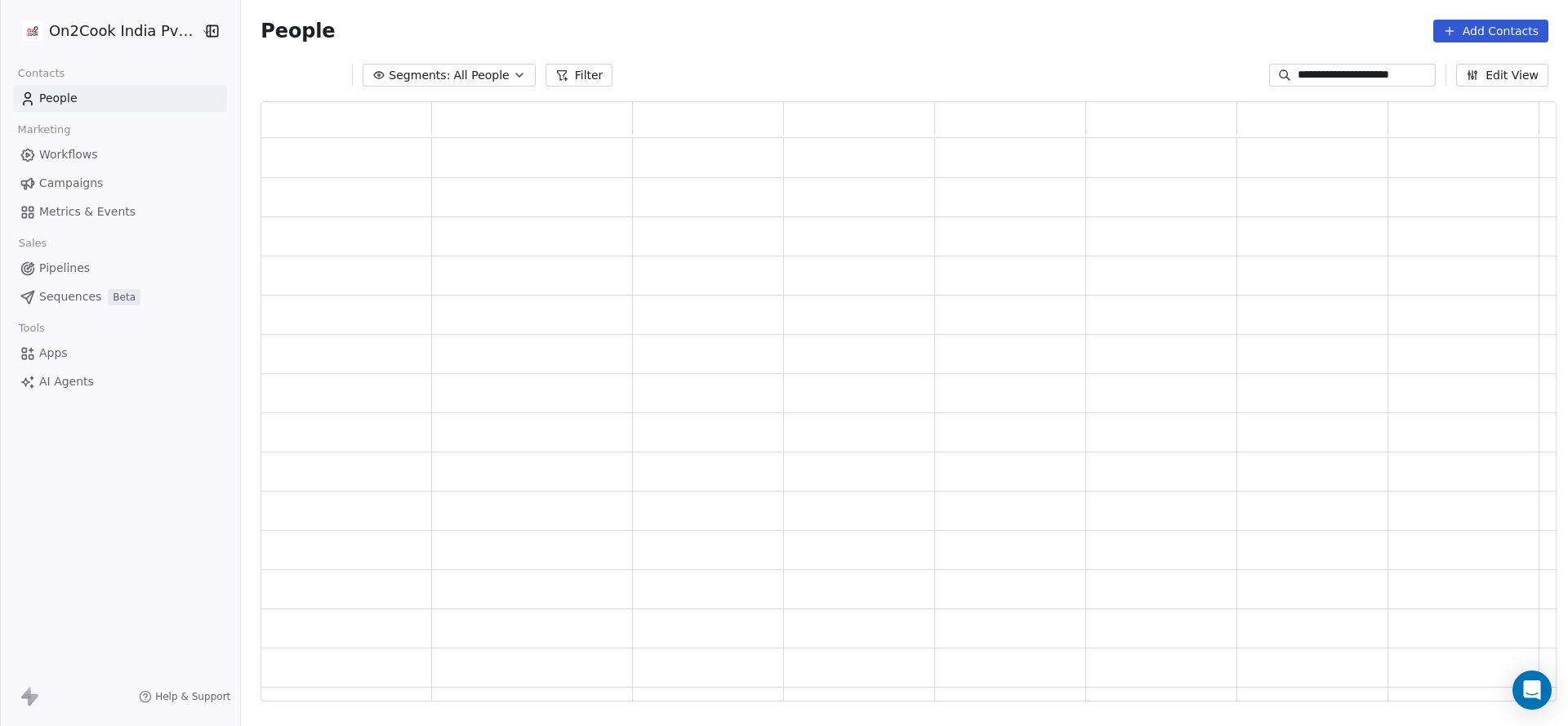
click at [1140, 326] on div "grid" at bounding box center [1160, 315] width 137 height 25
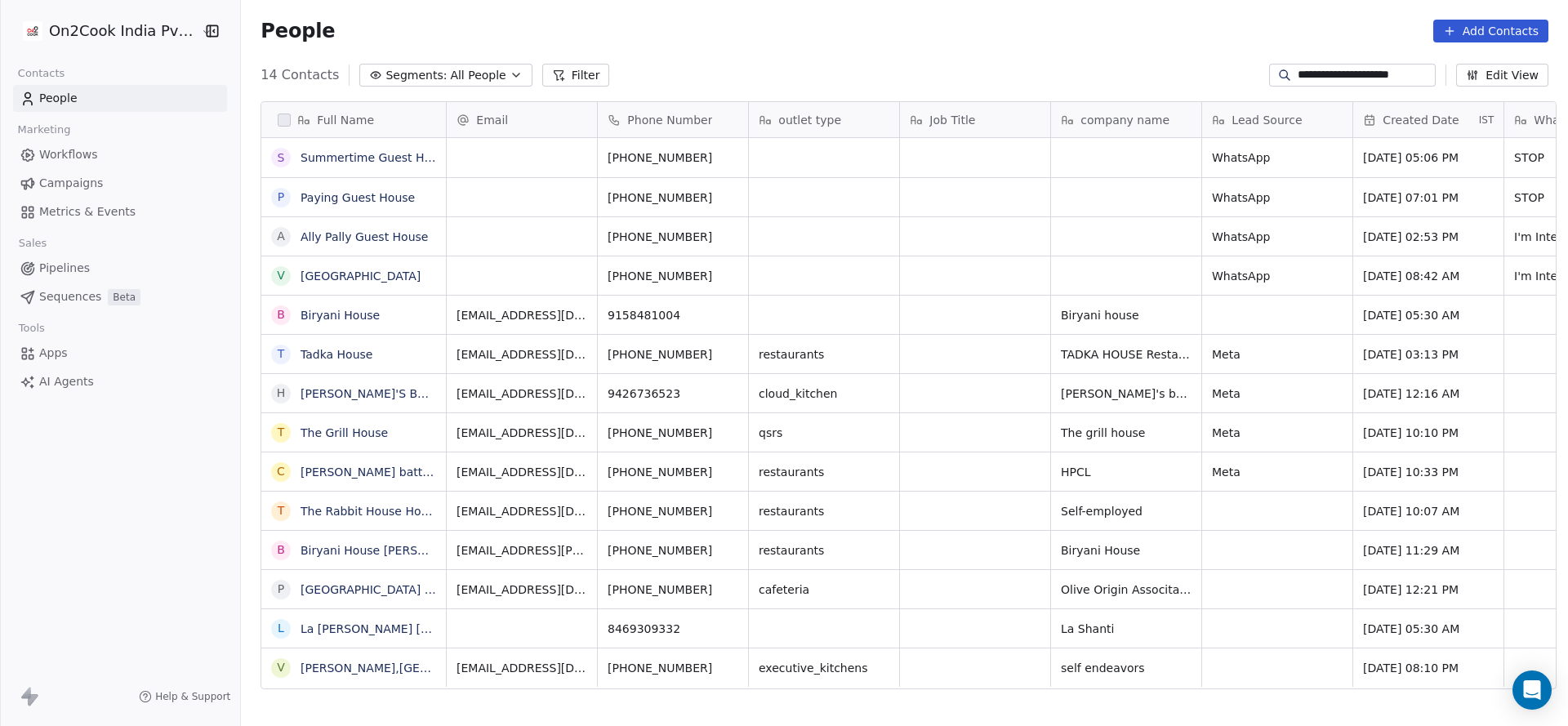
scroll to position [620, 1315]
click at [1390, 71] on input "**********" at bounding box center [1364, 75] width 135 height 16
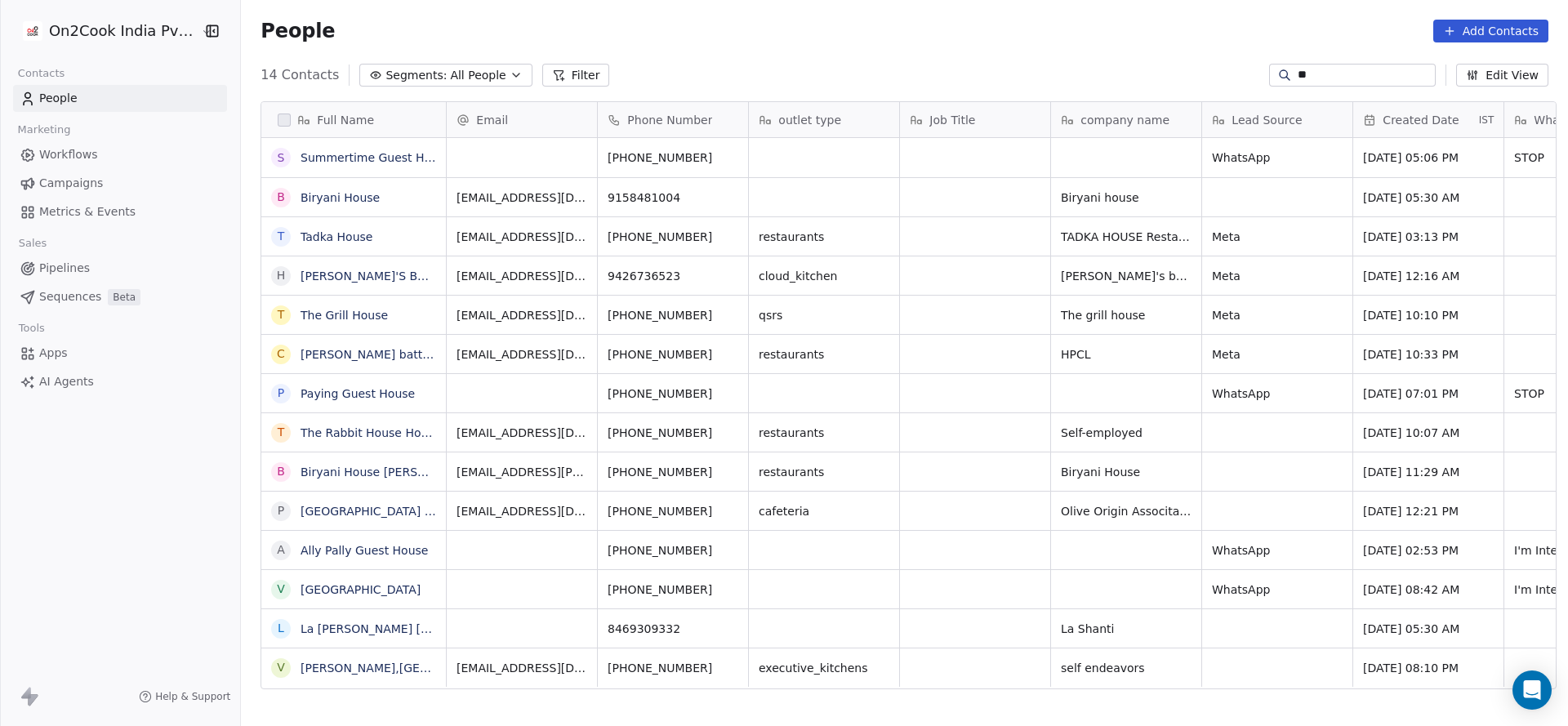
type input "*"
click at [1404, 72] on input at bounding box center [1364, 75] width 135 height 16
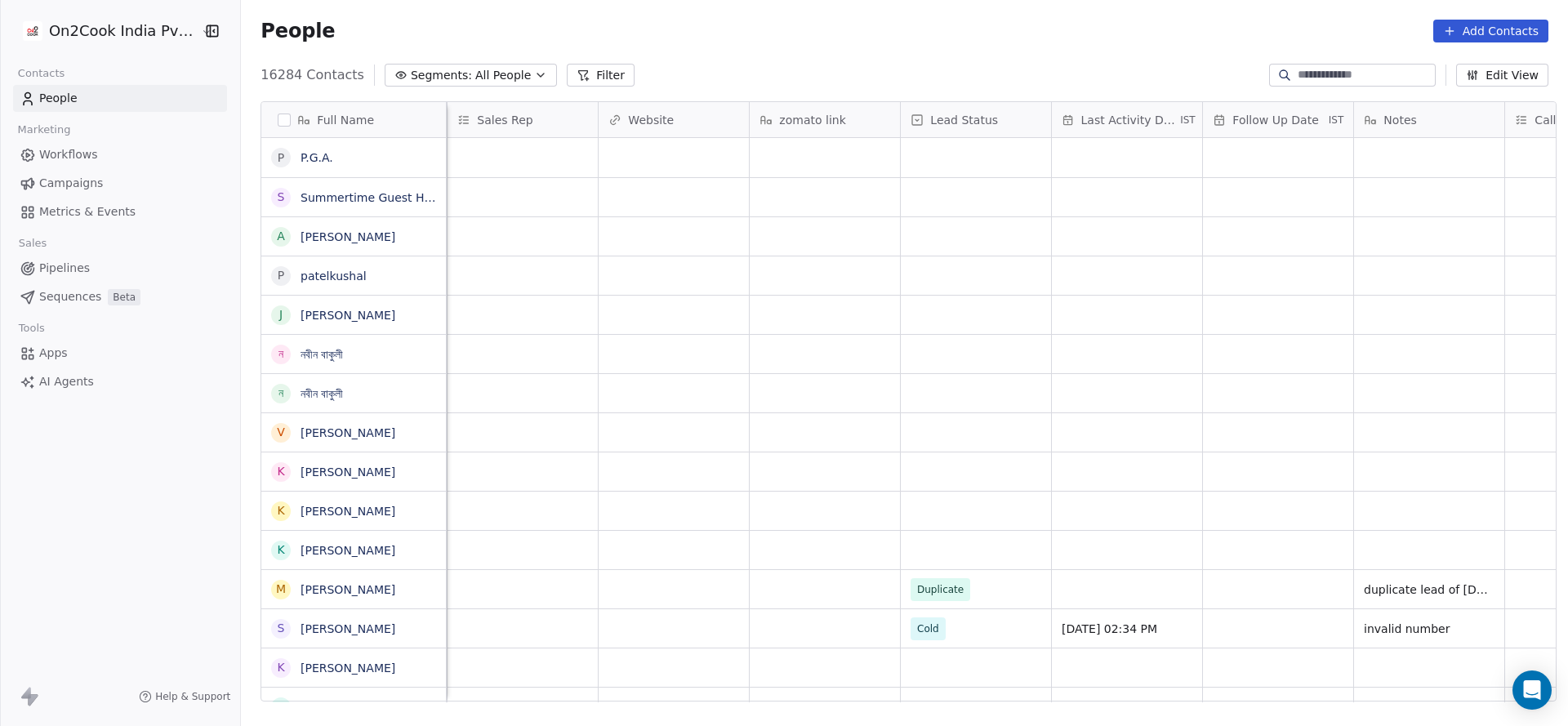
scroll to position [0, 1511]
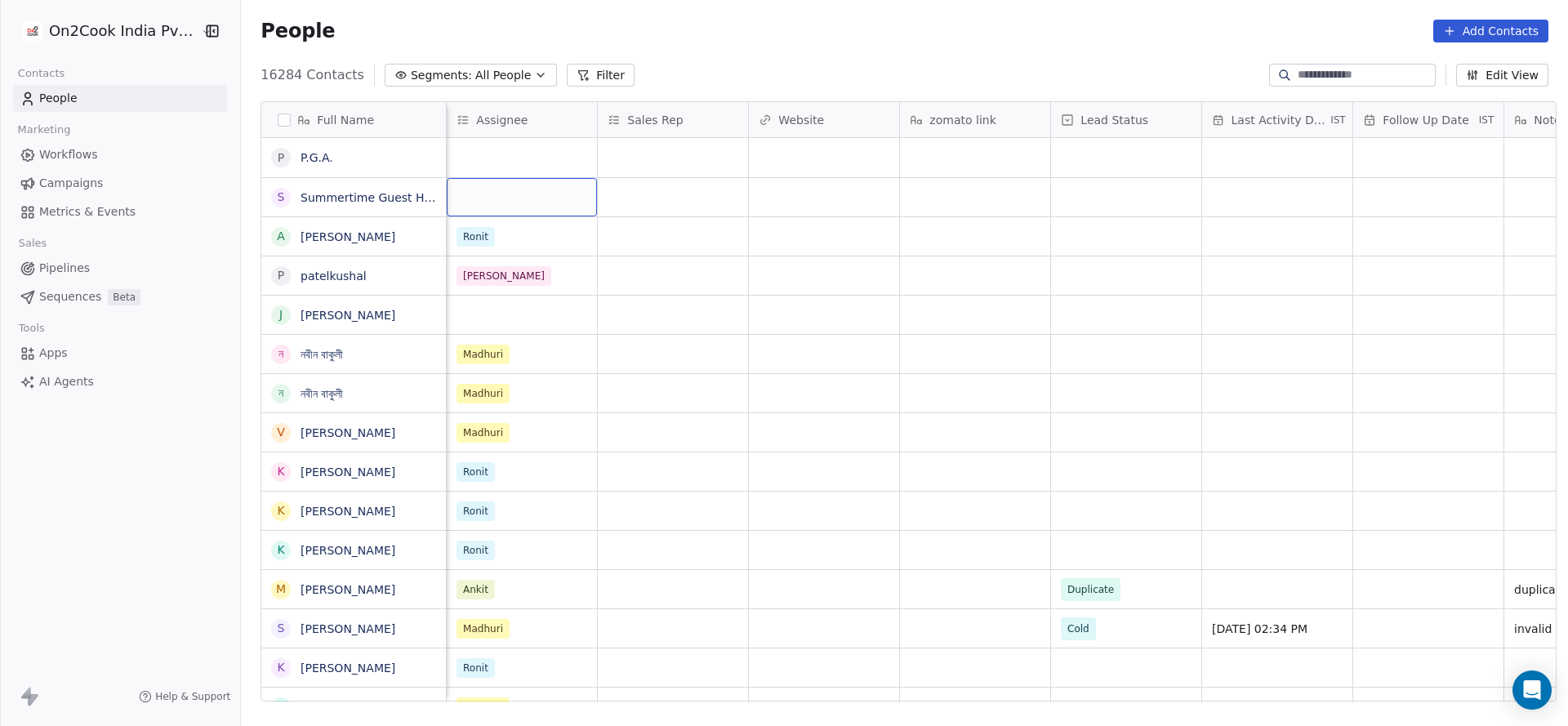
click at [526, 205] on div "grid" at bounding box center [522, 198] width 150 height 38
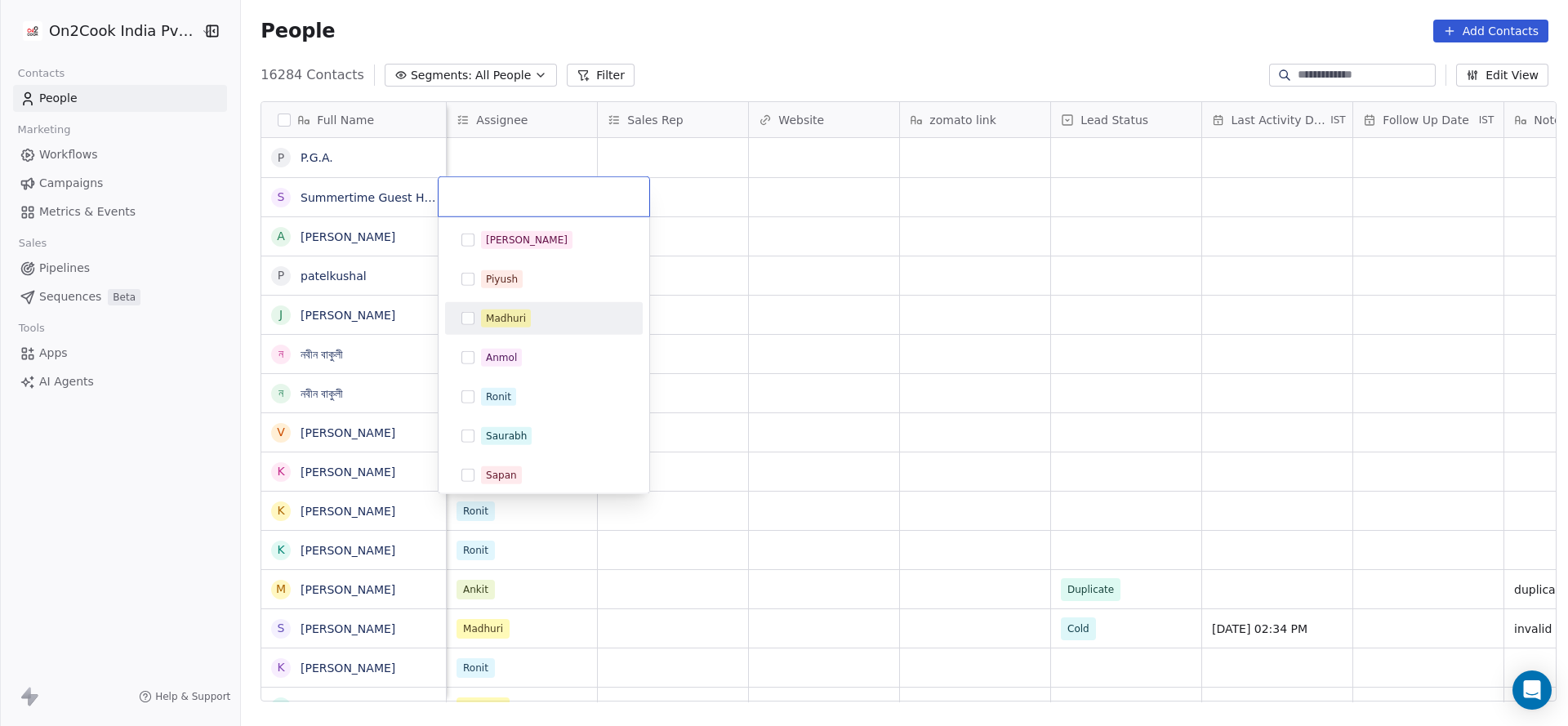
click at [502, 313] on div "Madhuri" at bounding box center [505, 318] width 40 height 15
click at [517, 155] on html "On2Cook India Pvt. Ltd. Contacts People Marketing Workflows Campaigns Metrics &…" at bounding box center [784, 363] width 1568 height 726
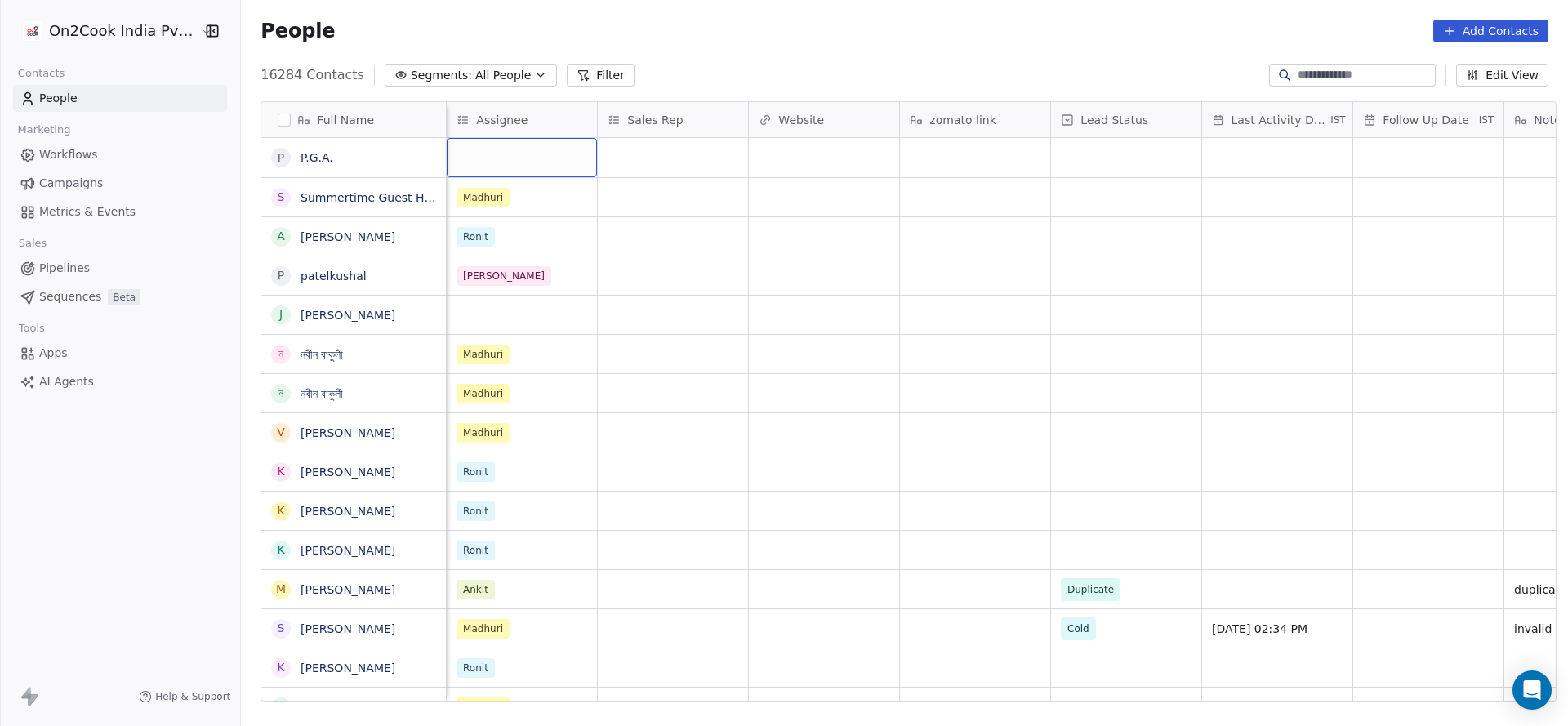
click at [517, 155] on div "grid" at bounding box center [522, 157] width 150 height 39
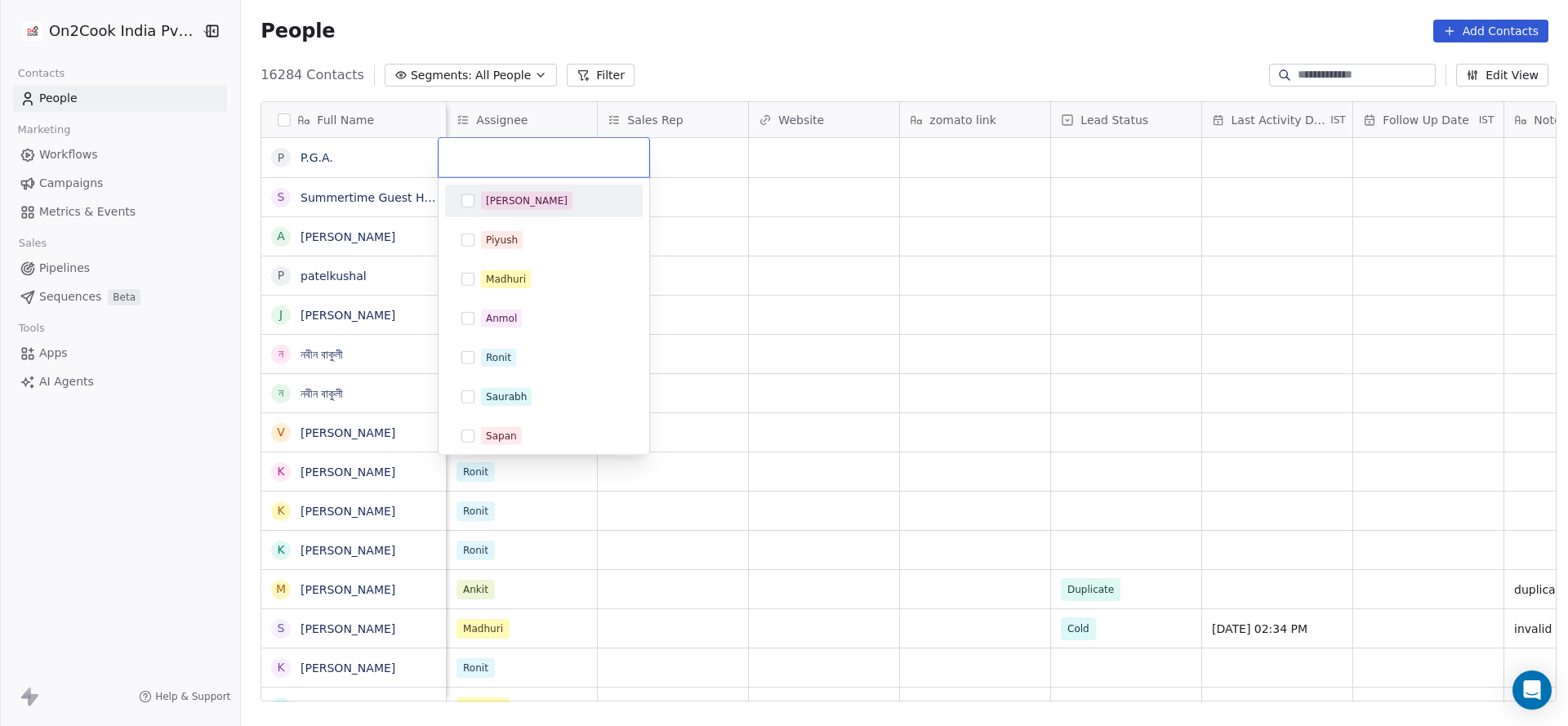
click at [520, 197] on div "Salim" at bounding box center [553, 201] width 145 height 18
click at [823, 246] on html "On2Cook India Pvt. Ltd. Contacts People Marketing Workflows Campaigns Metrics &…" at bounding box center [784, 363] width 1568 height 726
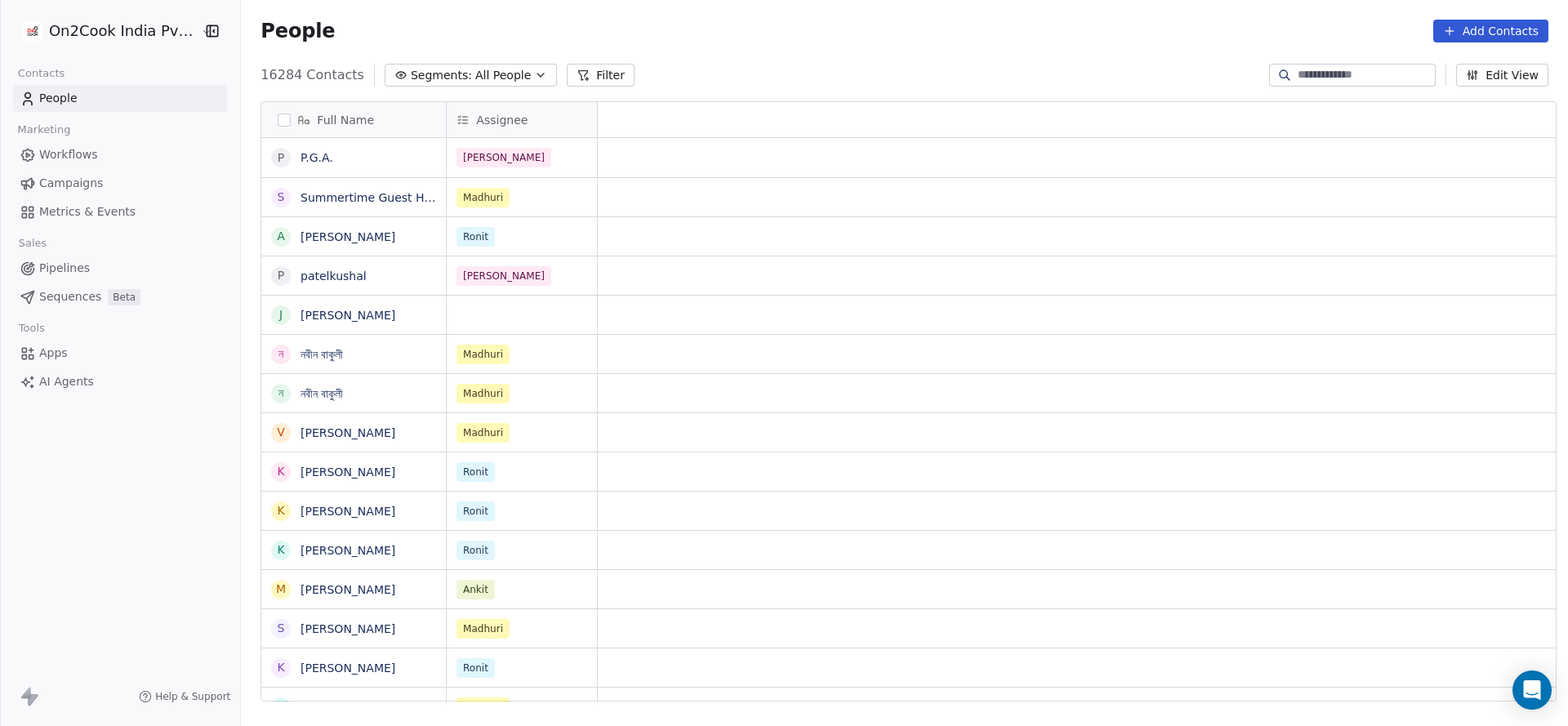
scroll to position [0, 0]
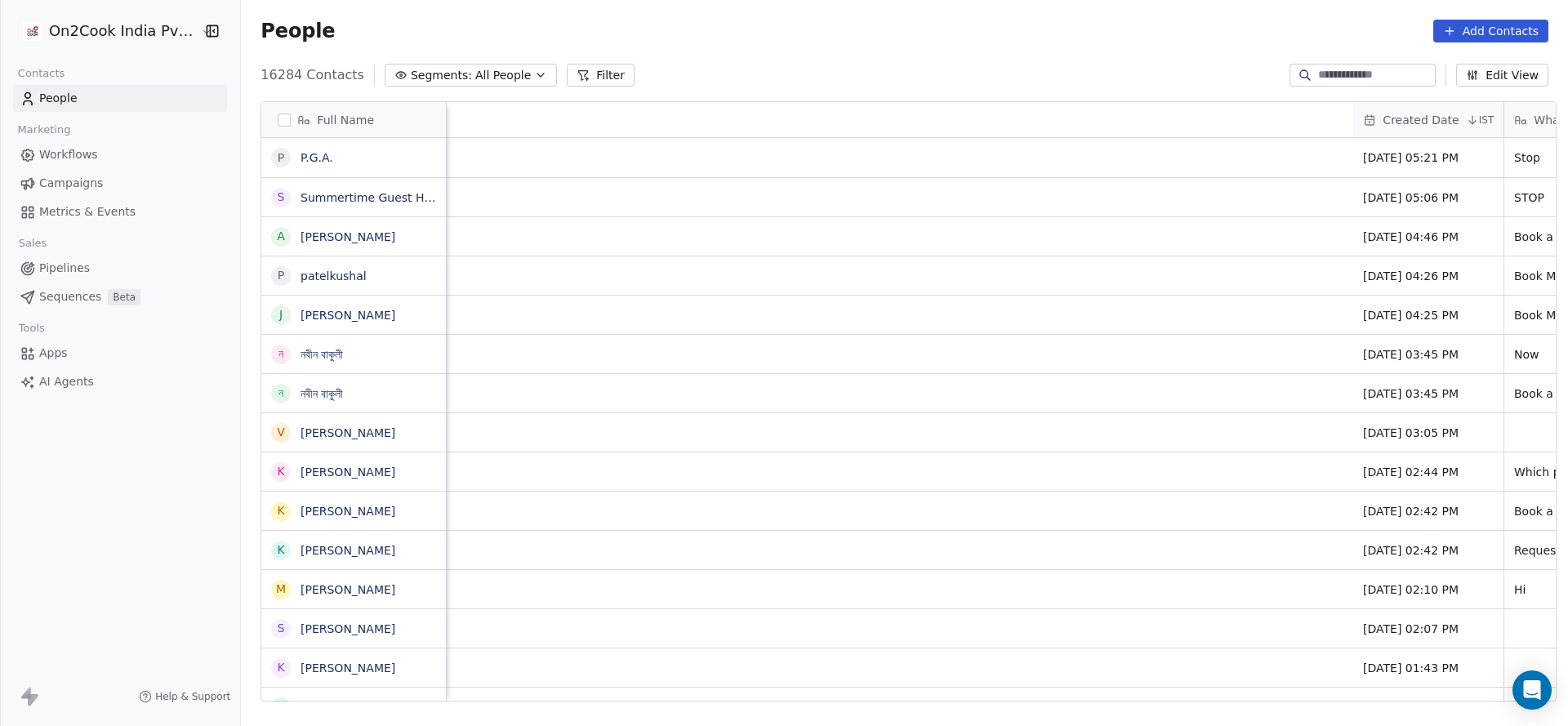
scroll to position [0, 1435]
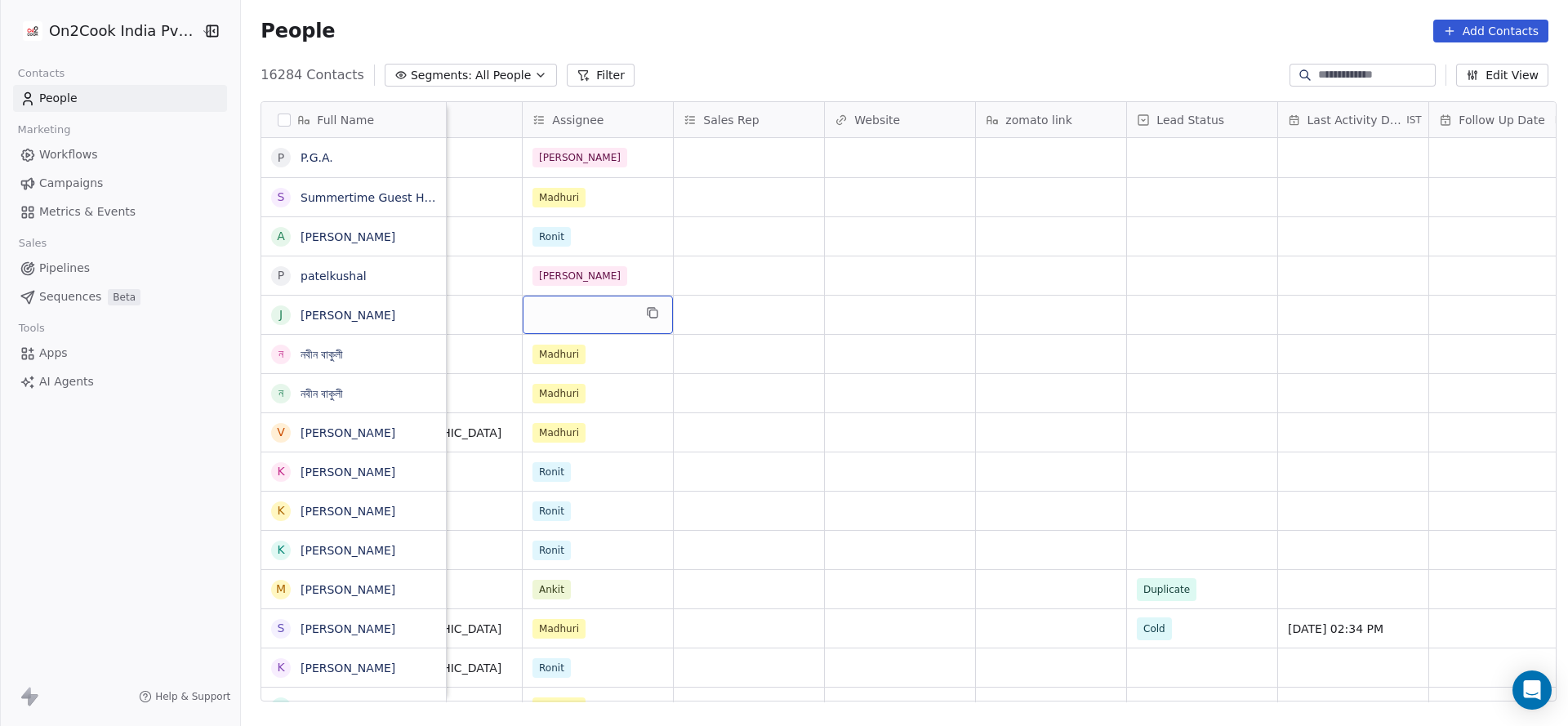
click at [547, 308] on div "grid" at bounding box center [598, 315] width 150 height 38
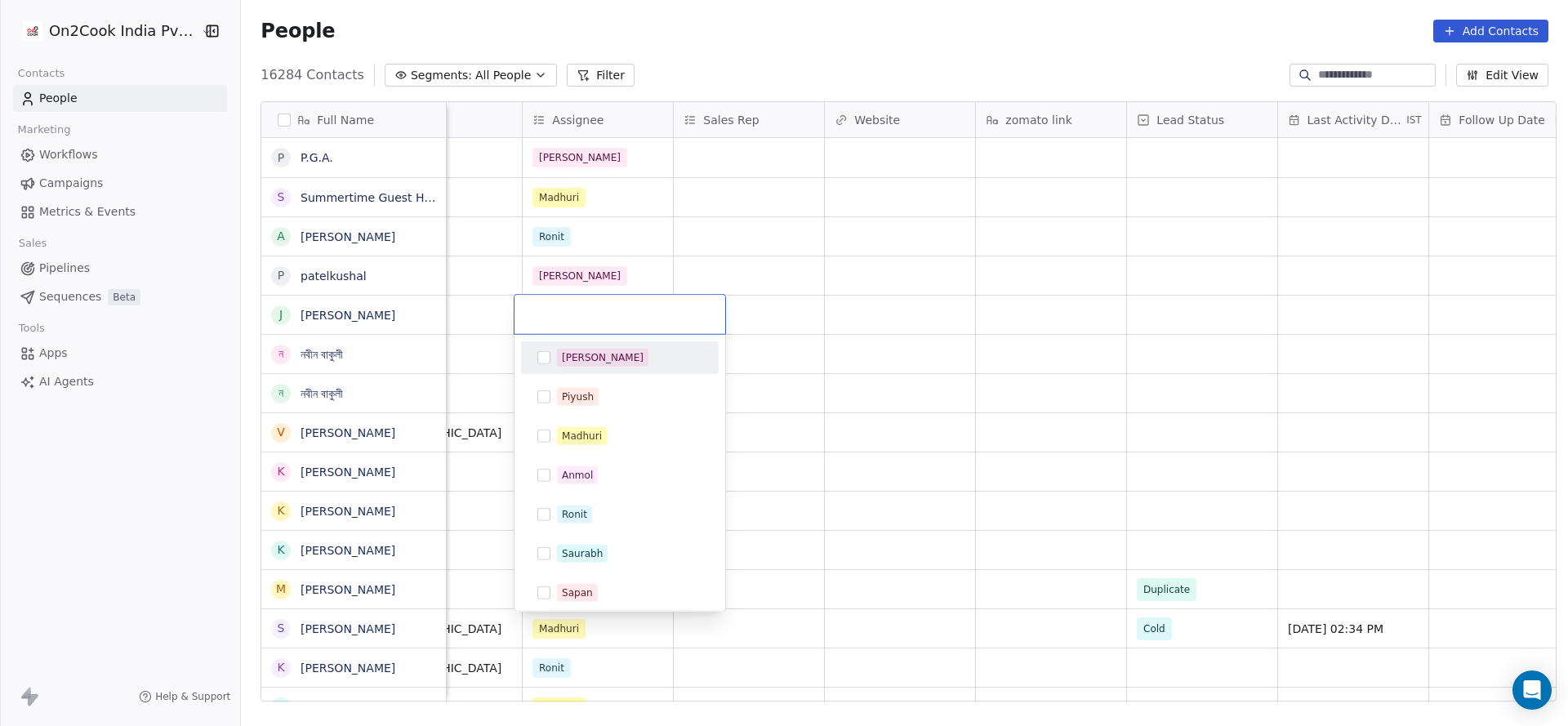
click at [966, 274] on html "On2Cook India Pvt. Ltd. Contacts People Marketing Workflows Campaigns Metrics &…" at bounding box center [784, 363] width 1568 height 726
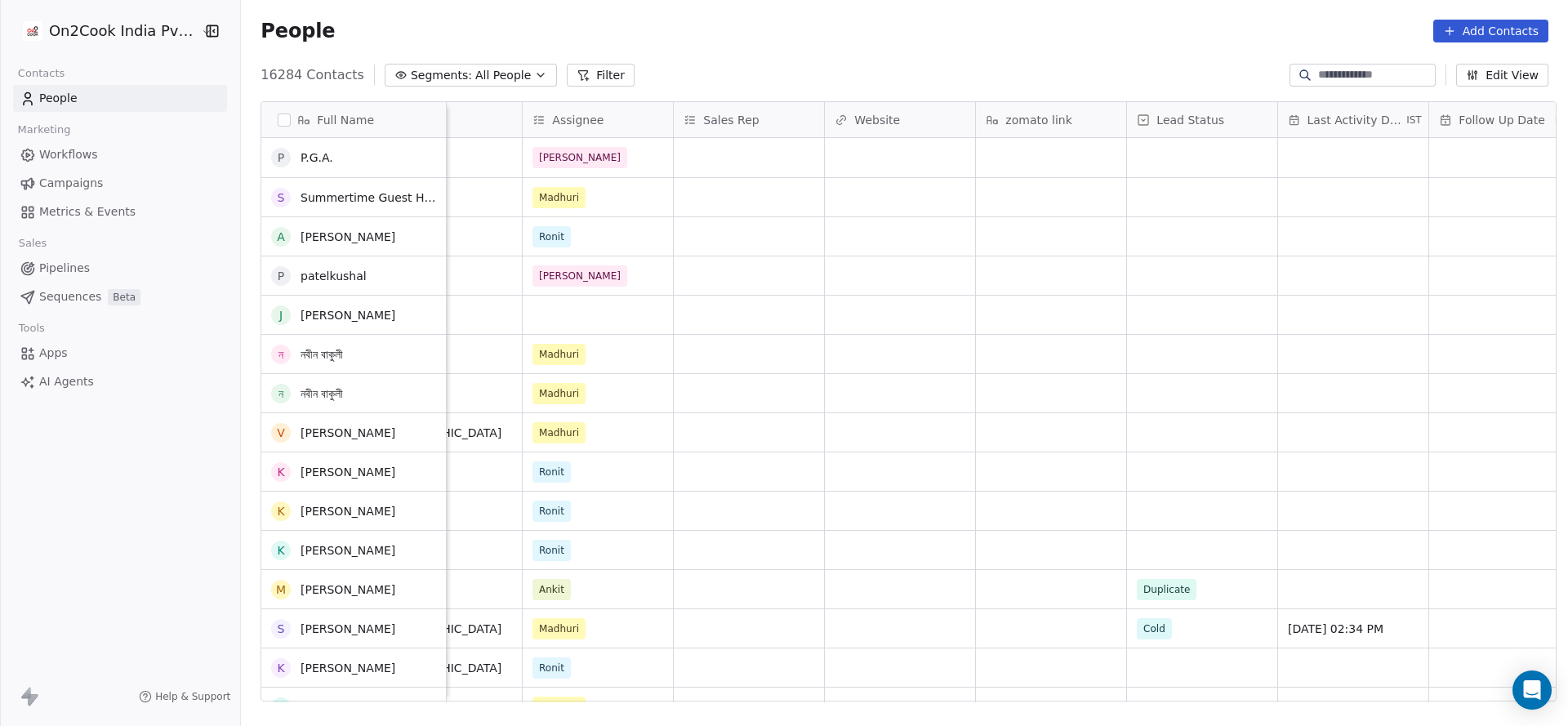
scroll to position [490, 0]
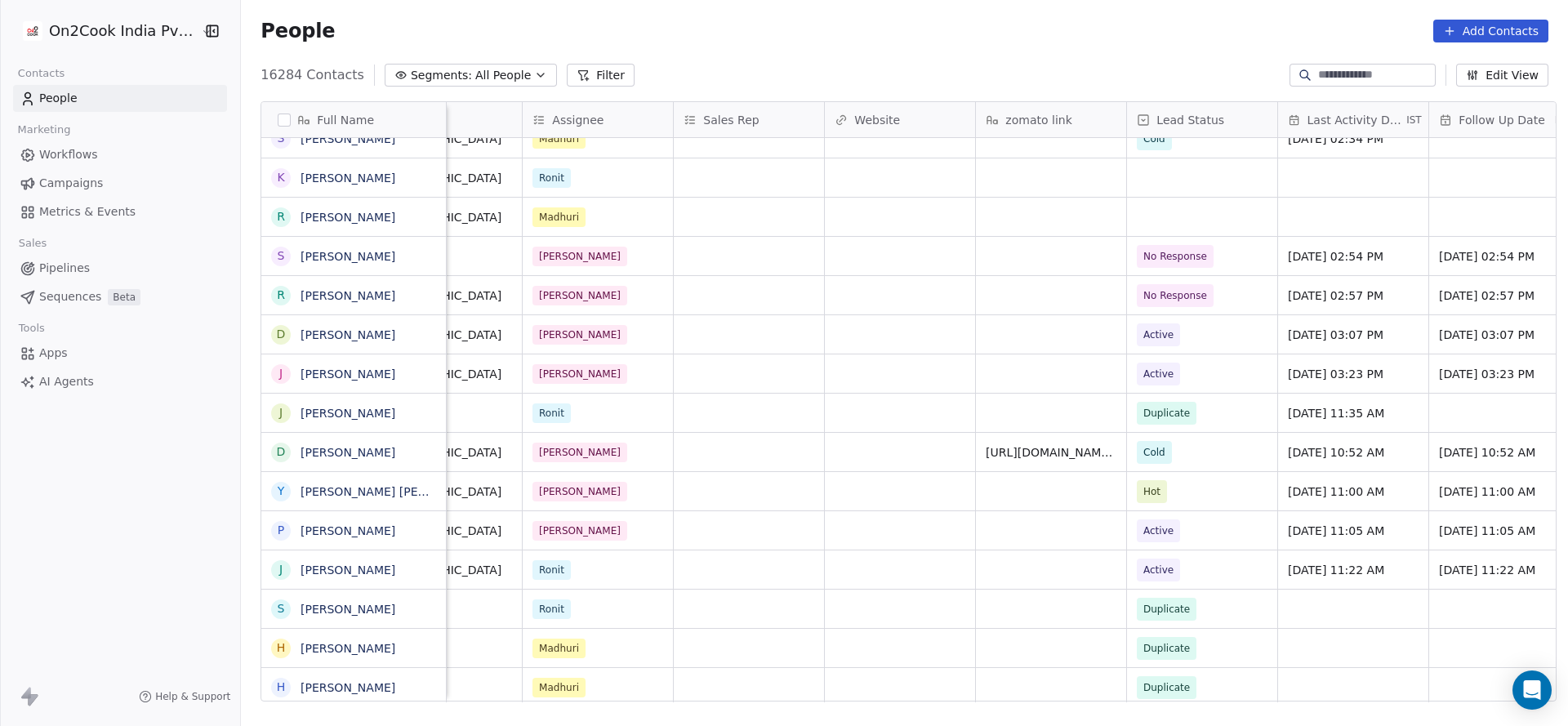
click at [1330, 76] on input at bounding box center [1375, 75] width 114 height 16
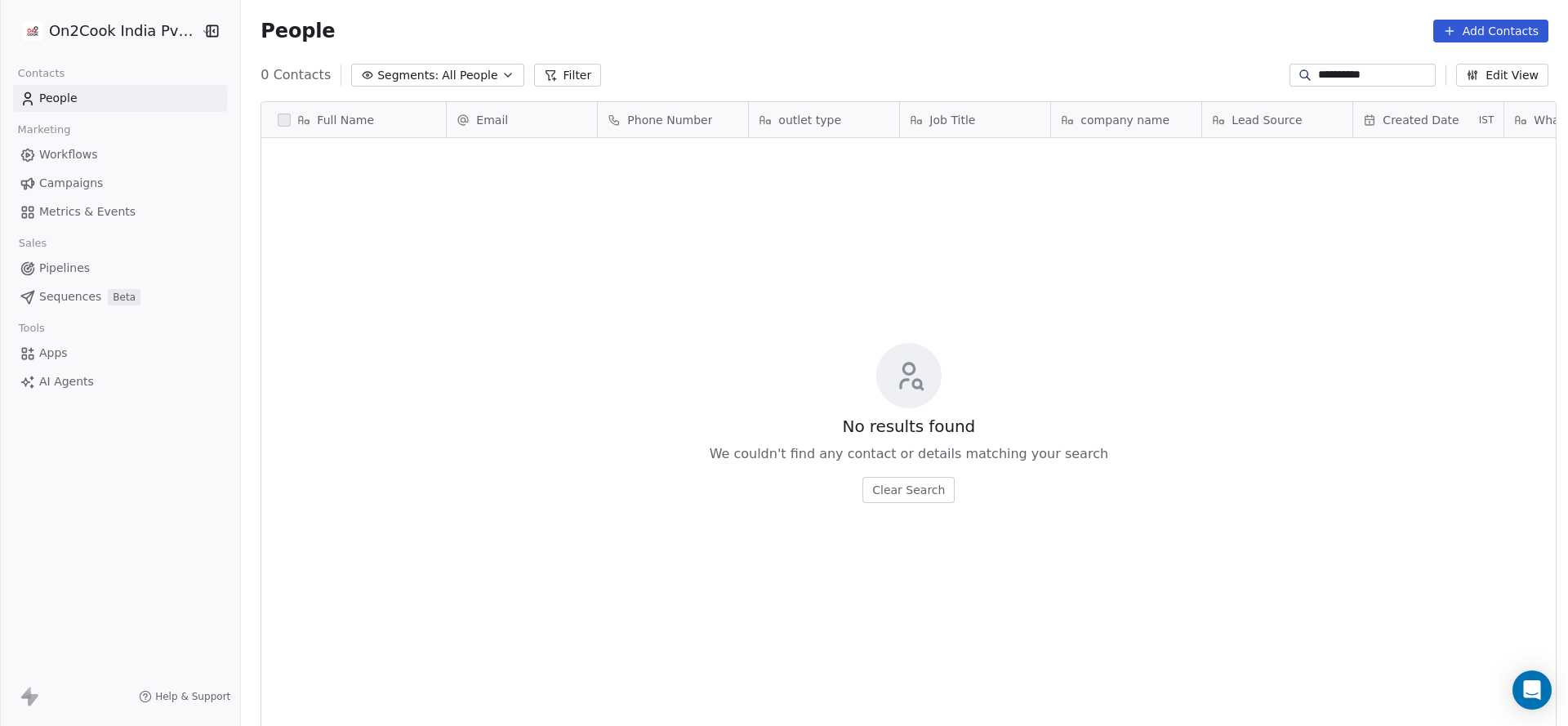
scroll to position [620, 1315]
click at [1330, 76] on input "**********" at bounding box center [1375, 75] width 114 height 16
click at [1326, 68] on input "*********" at bounding box center [1375, 75] width 114 height 16
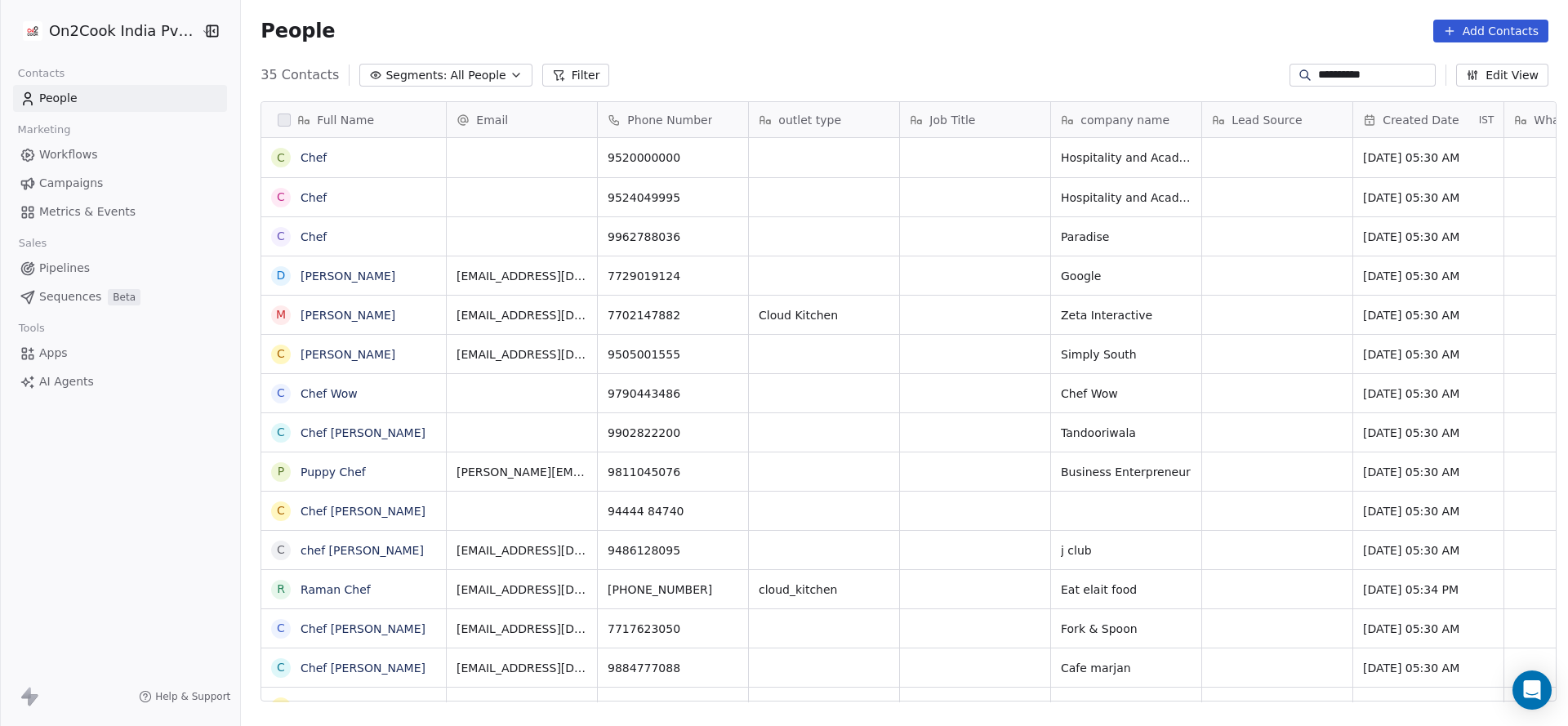
click at [1318, 79] on input "**********" at bounding box center [1375, 75] width 114 height 16
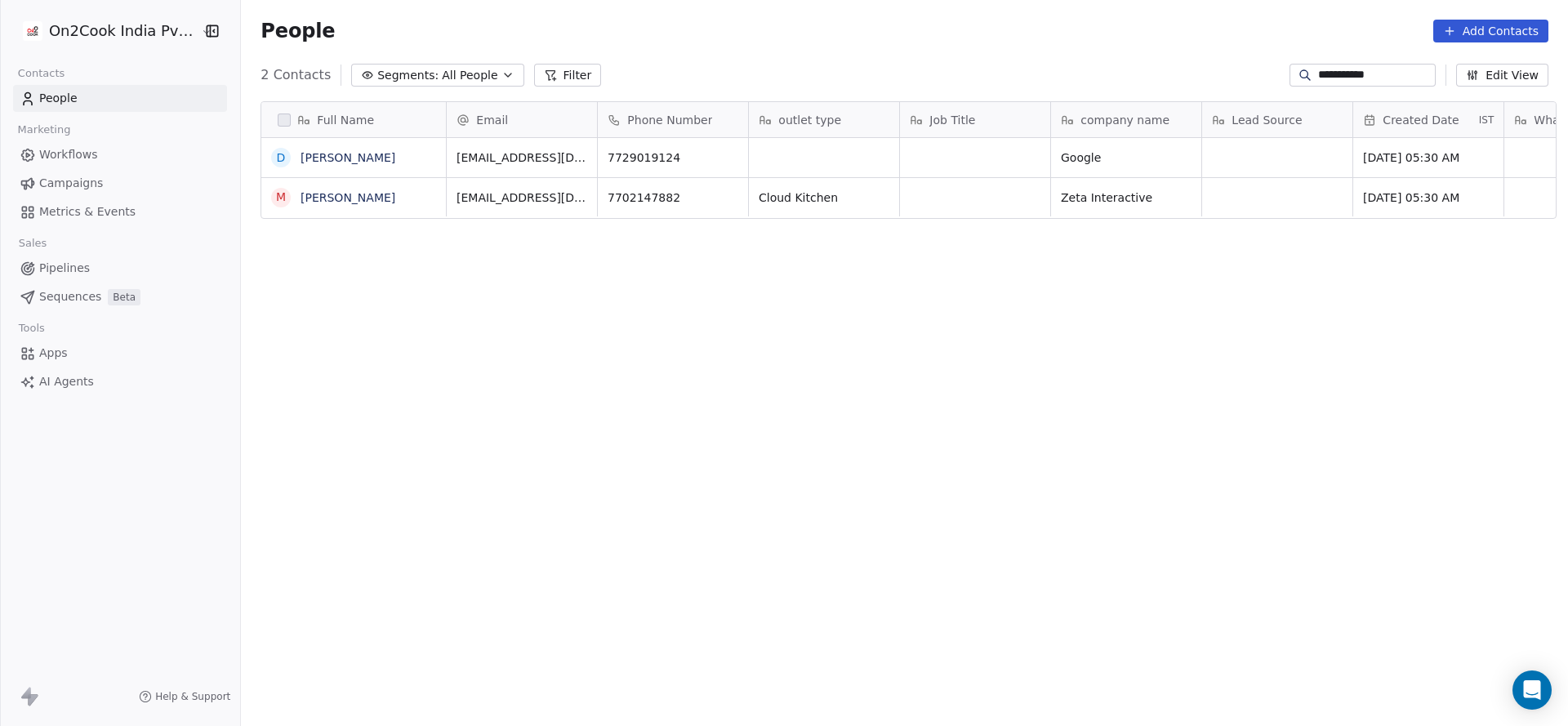
click at [1318, 76] on input "**********" at bounding box center [1375, 75] width 114 height 16
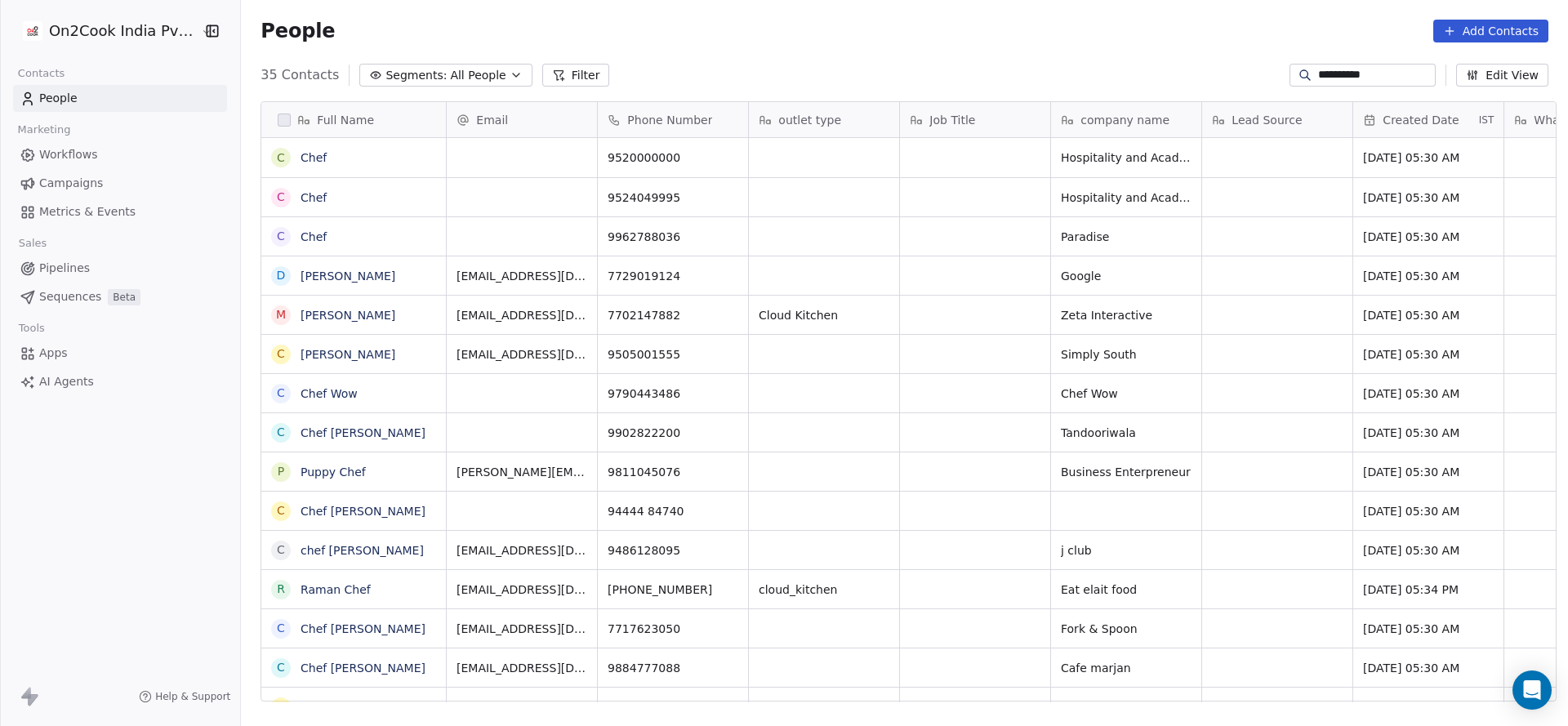
click at [1392, 78] on input "**********" at bounding box center [1375, 75] width 114 height 16
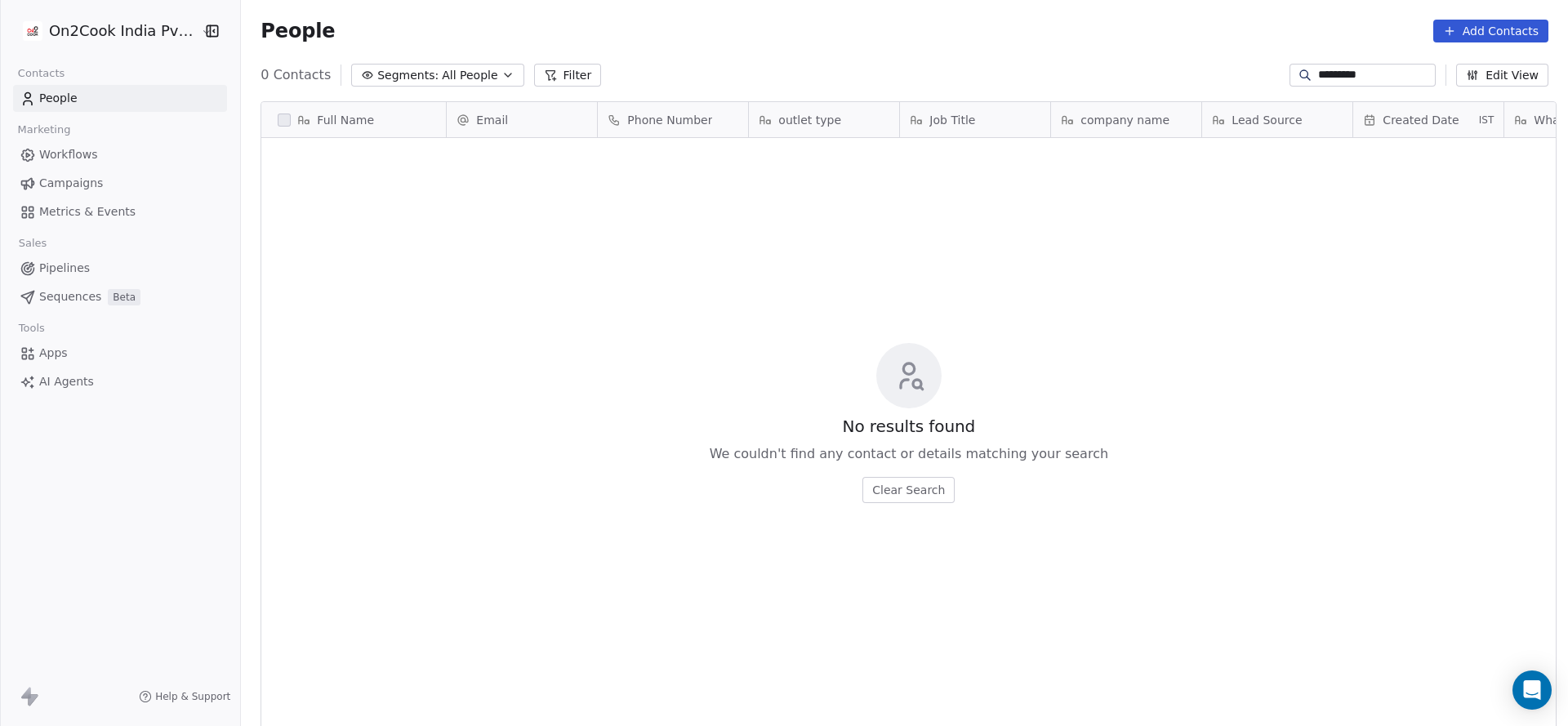
scroll to position [0, 0]
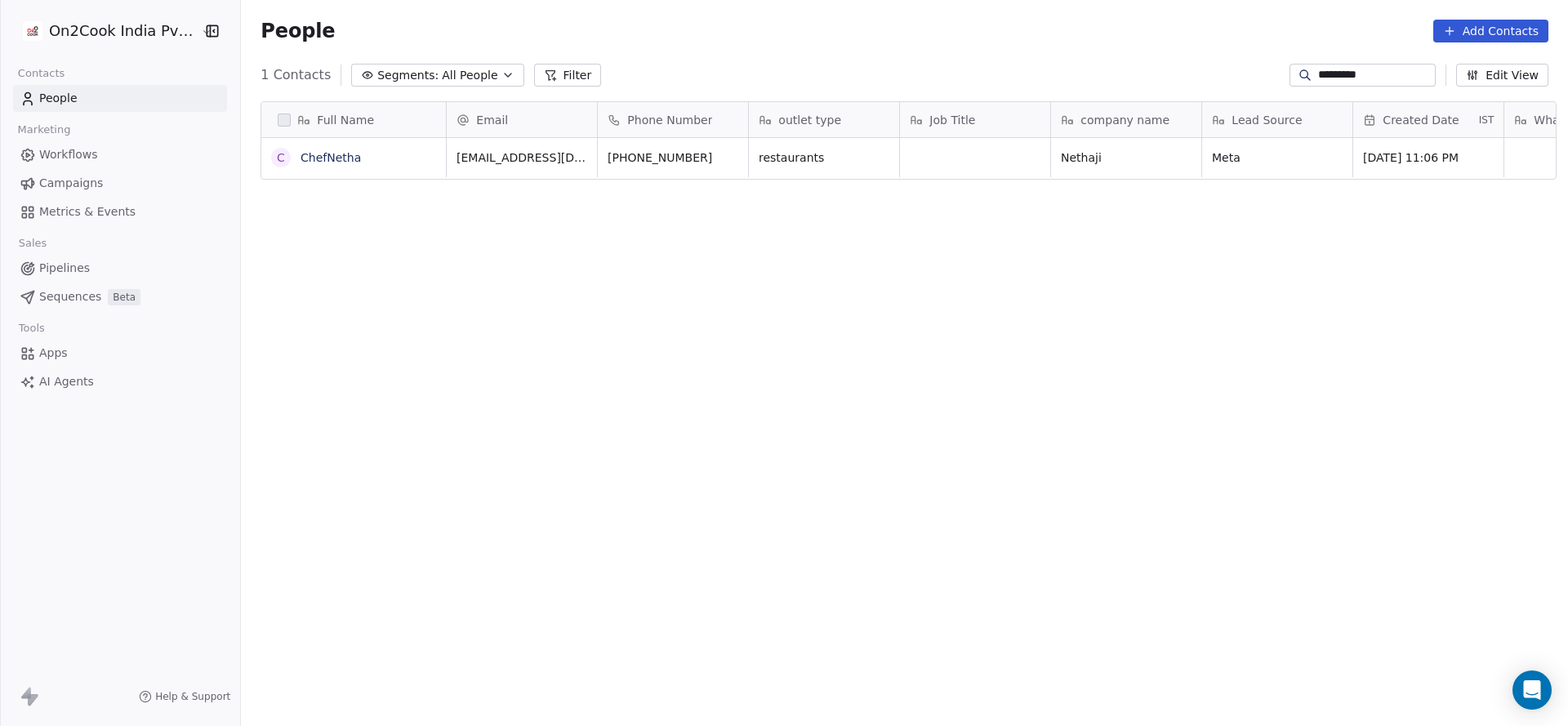
type input "*********"
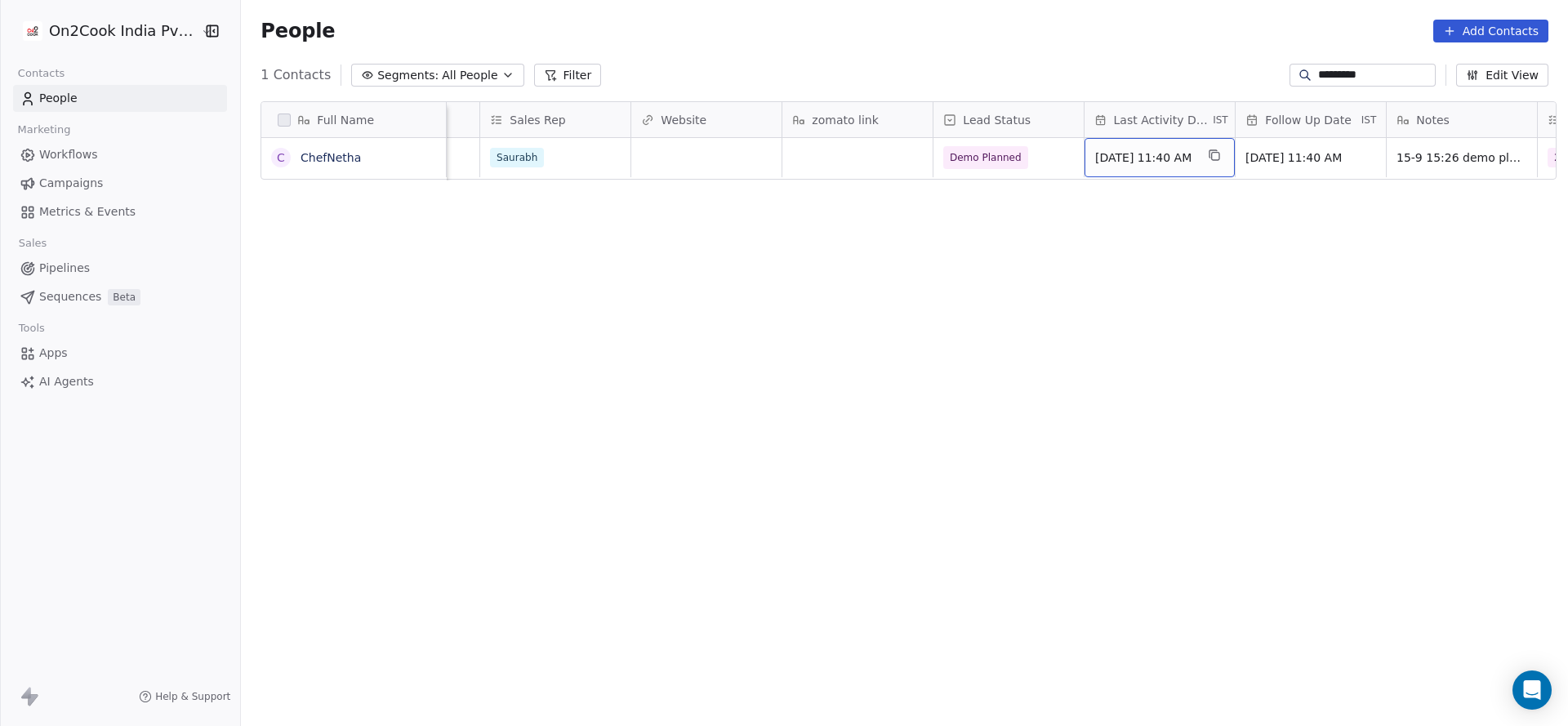
click at [1136, 163] on span "Sep 15, 2025 11:40 AM" at bounding box center [1145, 158] width 100 height 16
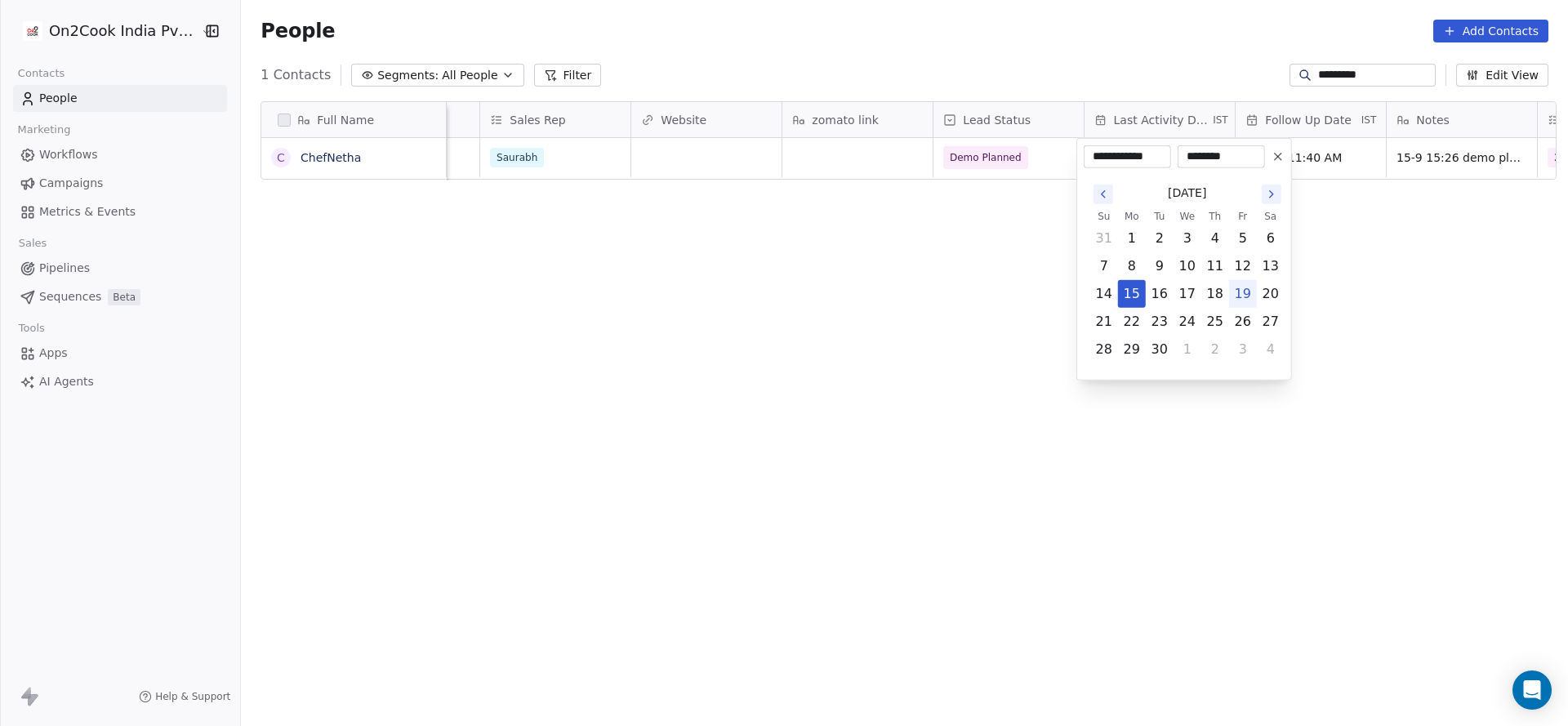
click at [1246, 292] on button "19" at bounding box center [1243, 294] width 26 height 26
type input "**********"
click at [938, 334] on html "**********" at bounding box center [784, 363] width 1568 height 726
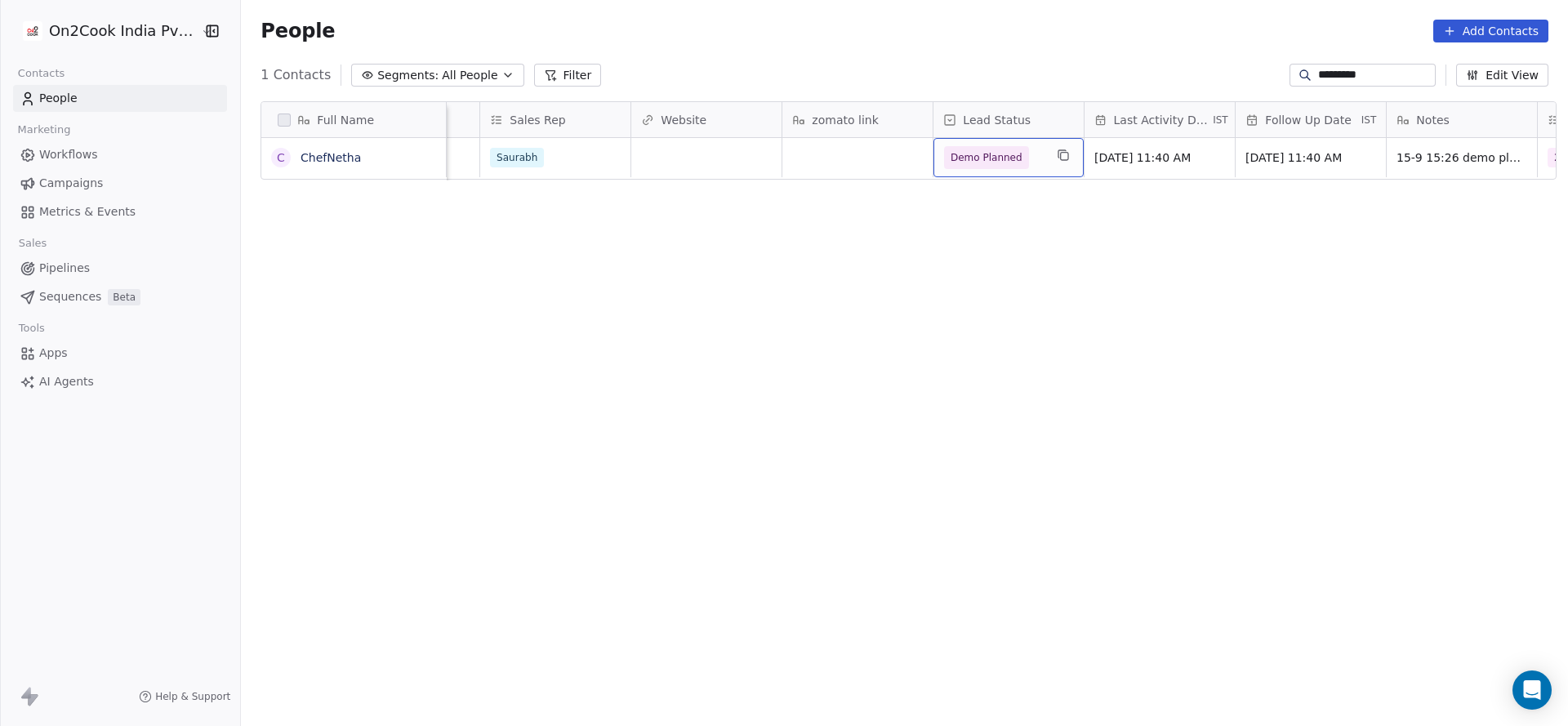
click at [1032, 167] on span "Demo Planned" at bounding box center [994, 157] width 100 height 23
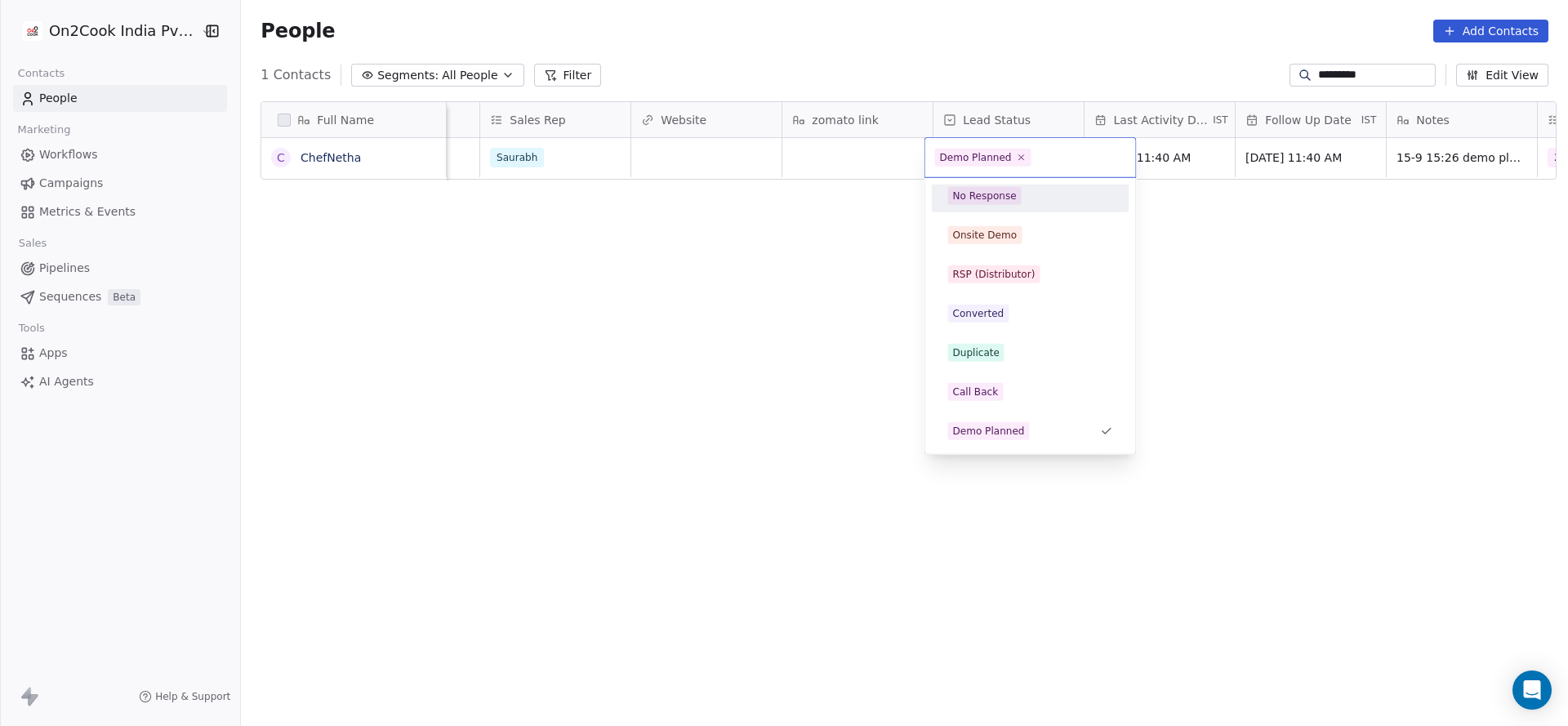
click at [1003, 202] on div "No Response" at bounding box center [985, 196] width 63 height 15
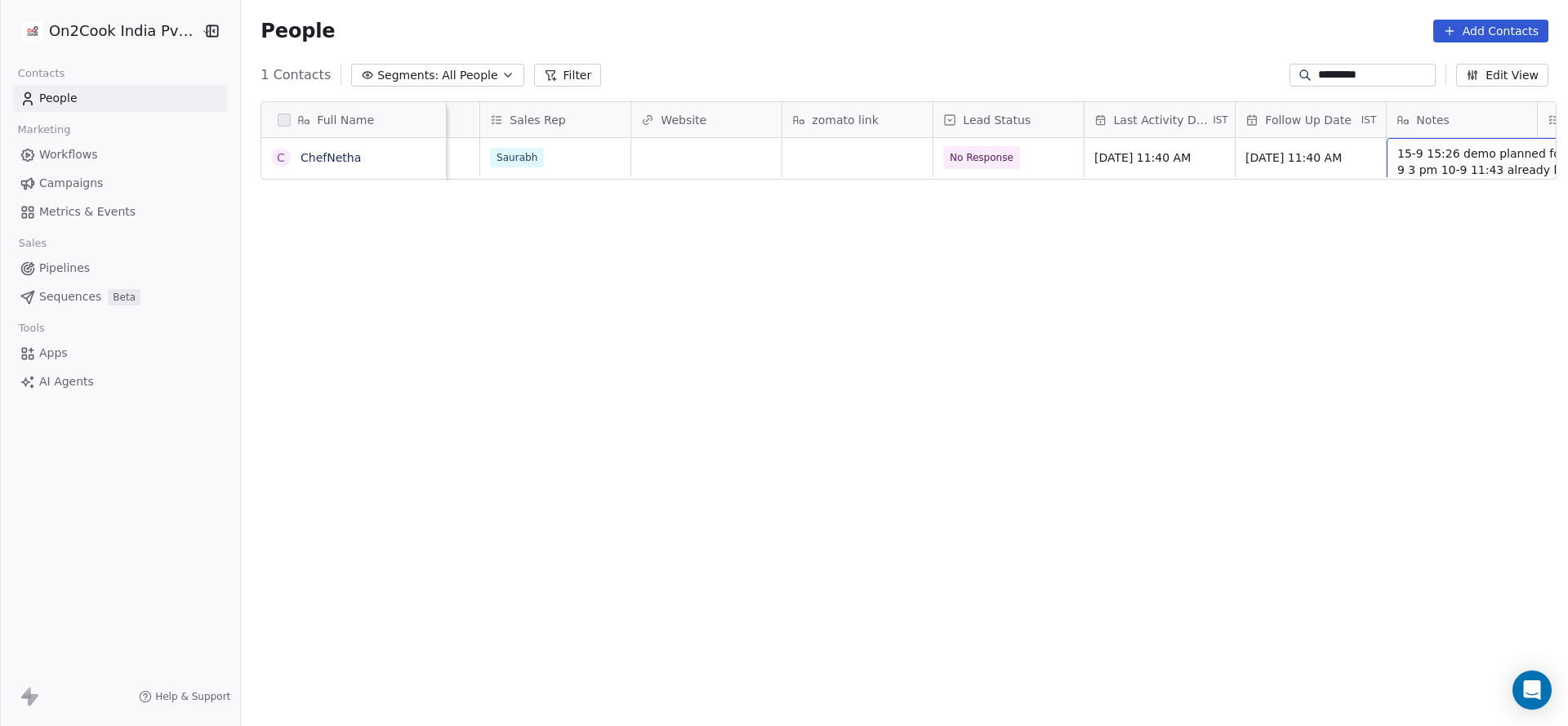
click at [1422, 154] on span "15-9 15:26 demo planned for 17-9 3 pm 10-9 11:43 already have a cafe planning n…" at bounding box center [1494, 178] width 195 height 65
click at [1324, 150] on textarea "**********" at bounding box center [1437, 178] width 244 height 79
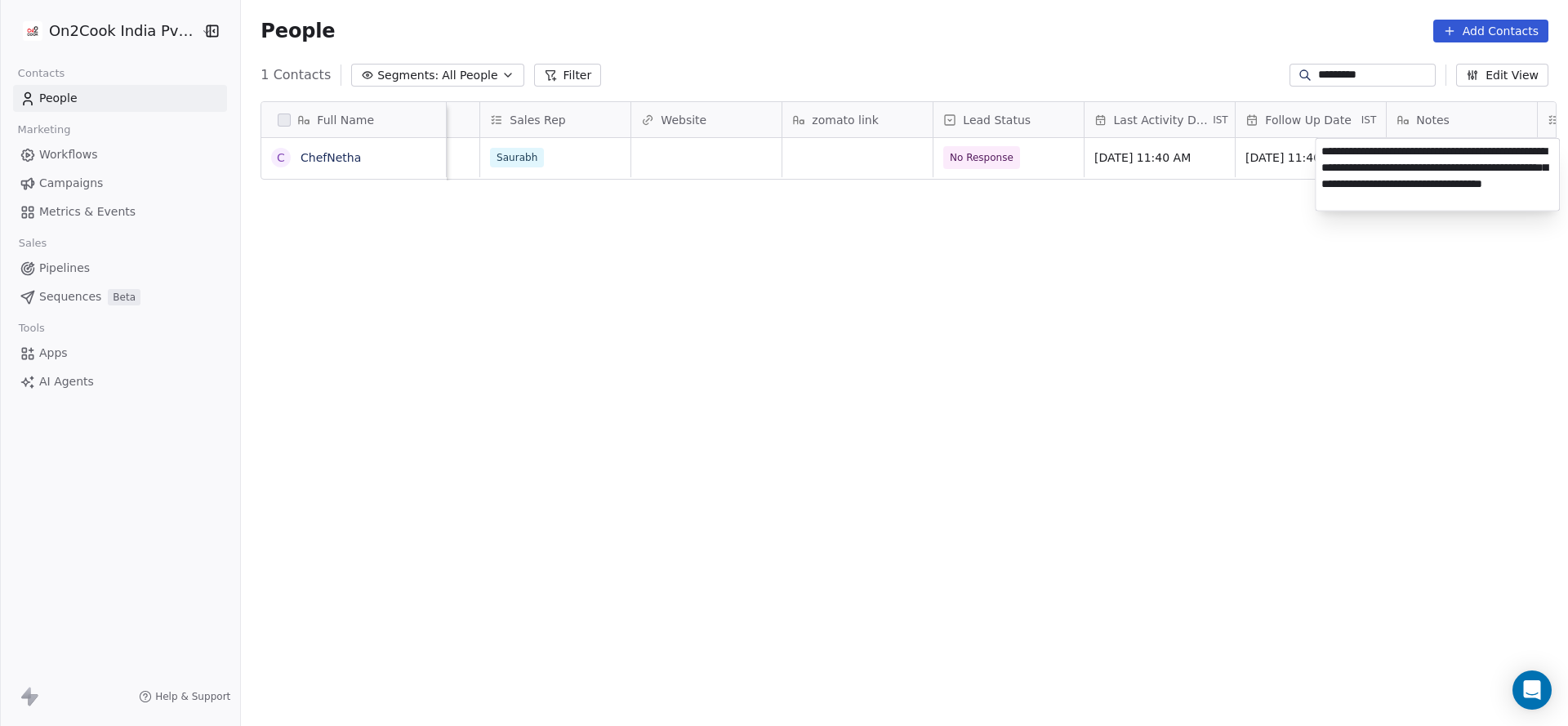
type textarea "**********"
click at [1303, 171] on html "On2Cook India Pvt. Ltd. Contacts People Marketing Workflows Campaigns Metrics &…" at bounding box center [784, 363] width 1568 height 726
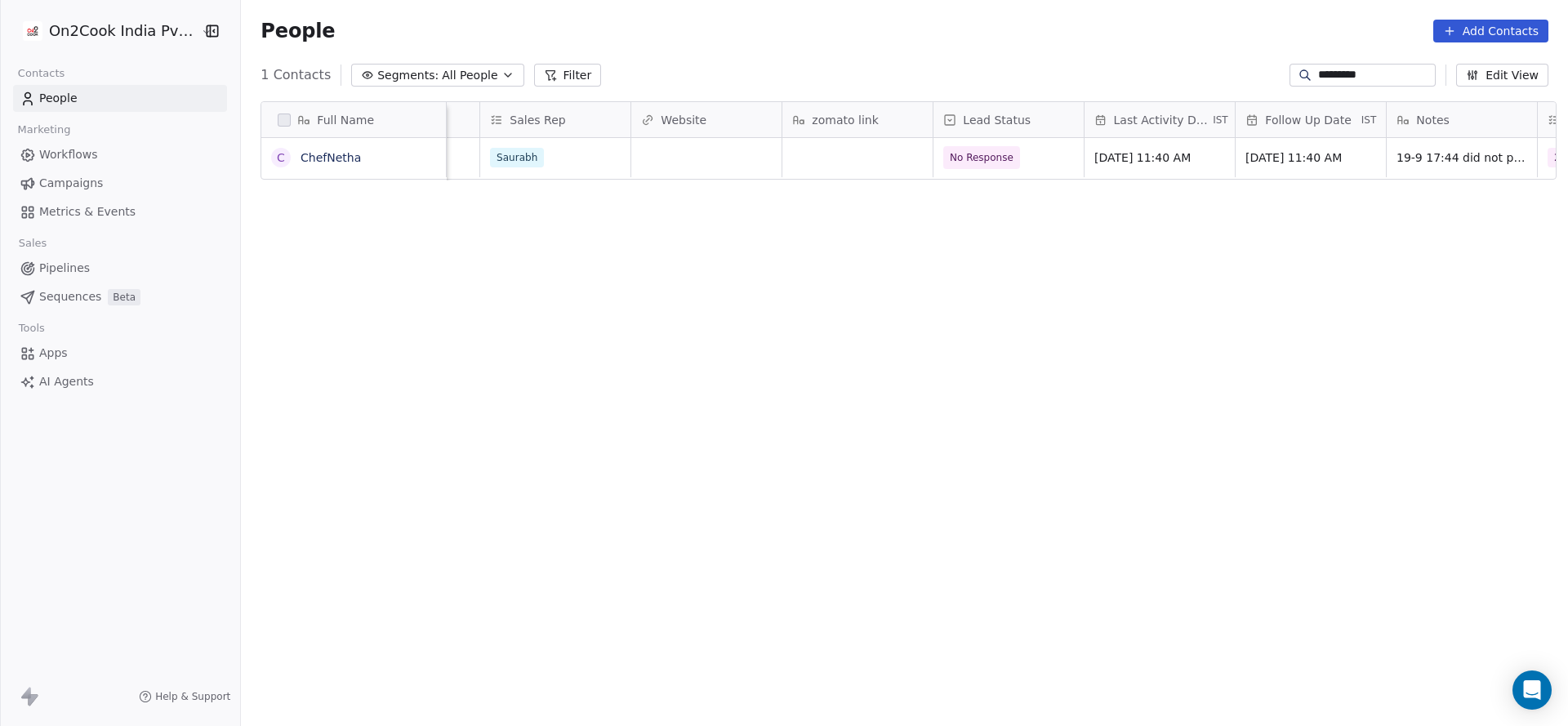
click at [1342, 73] on input "*********" at bounding box center [1375, 75] width 114 height 16
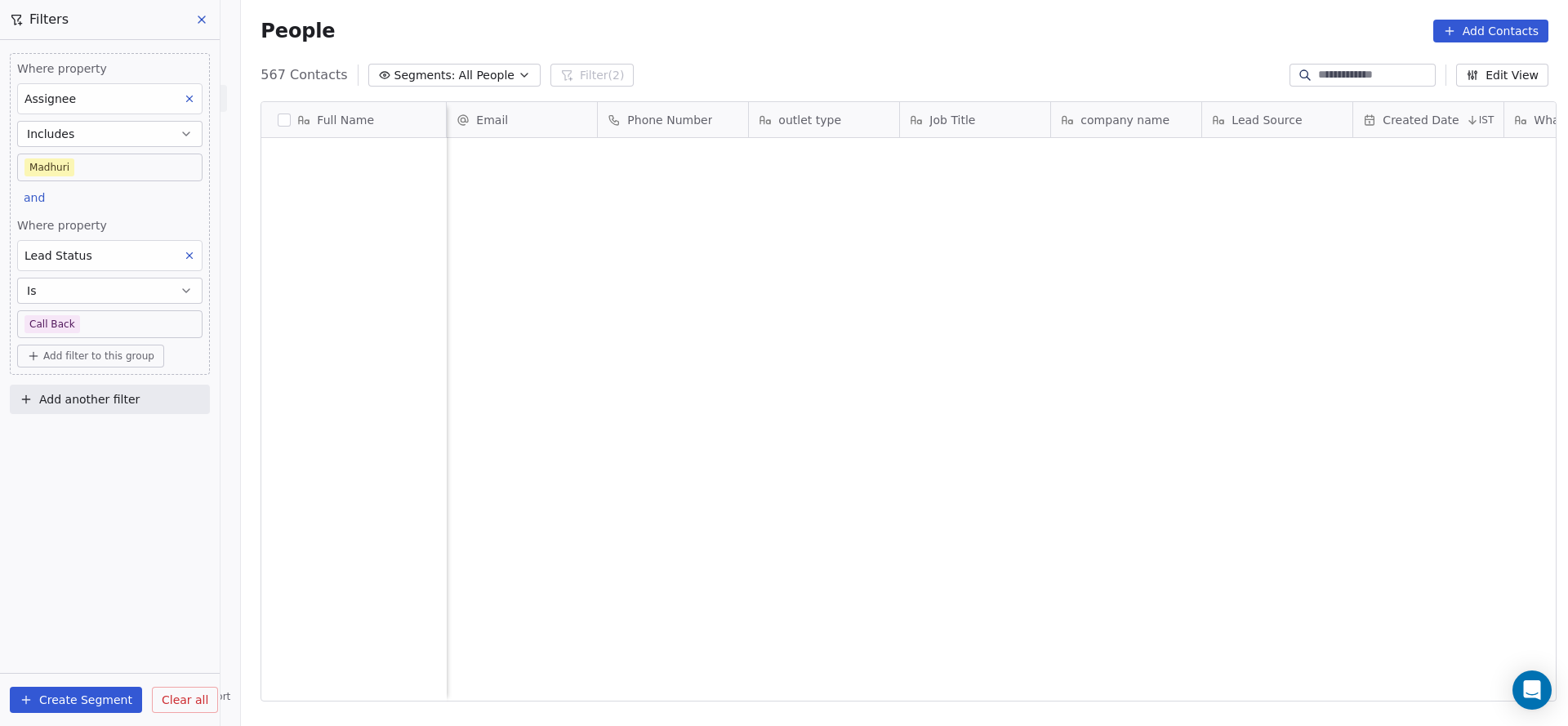
scroll to position [620, 1315]
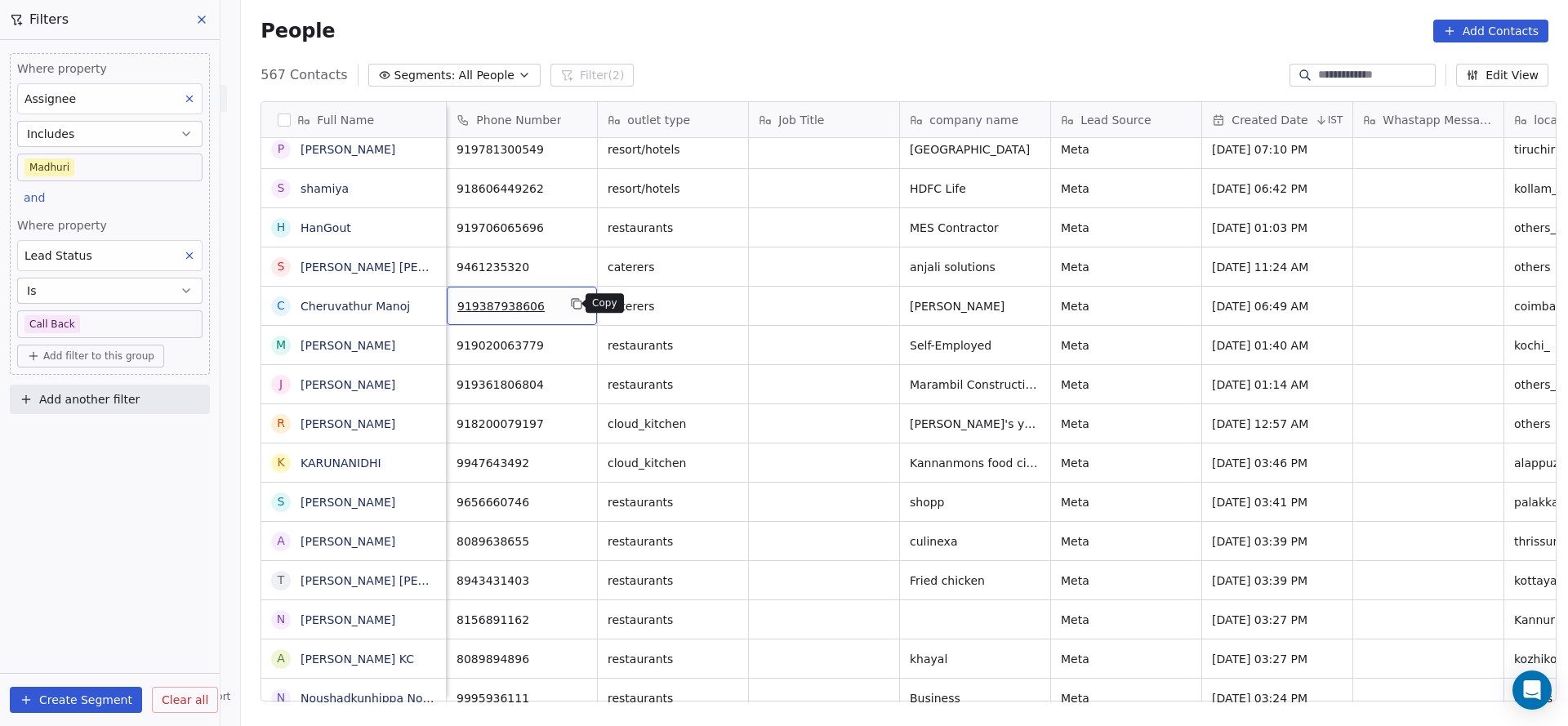
click at [574, 304] on icon "grid" at bounding box center [578, 305] width 7 height 7
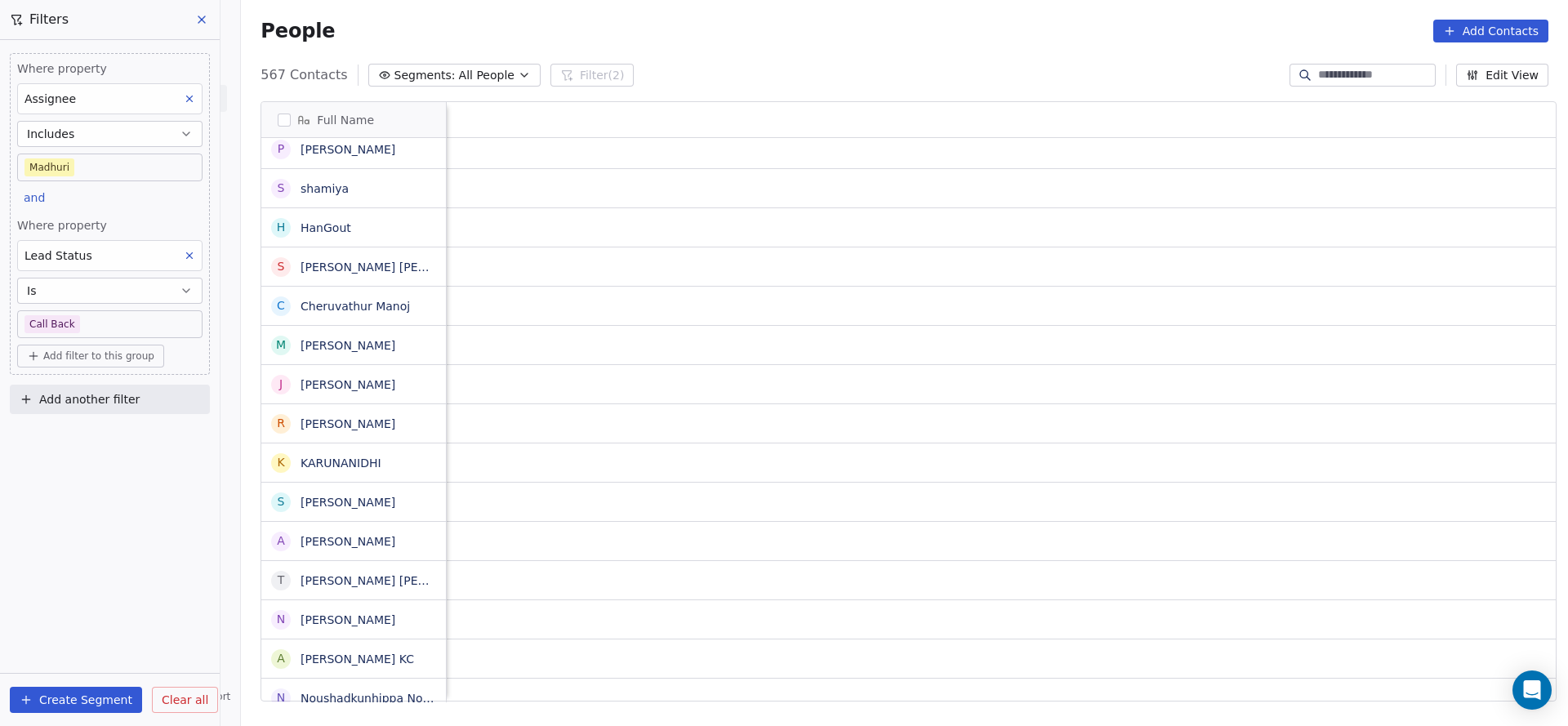
scroll to position [0, 2121]
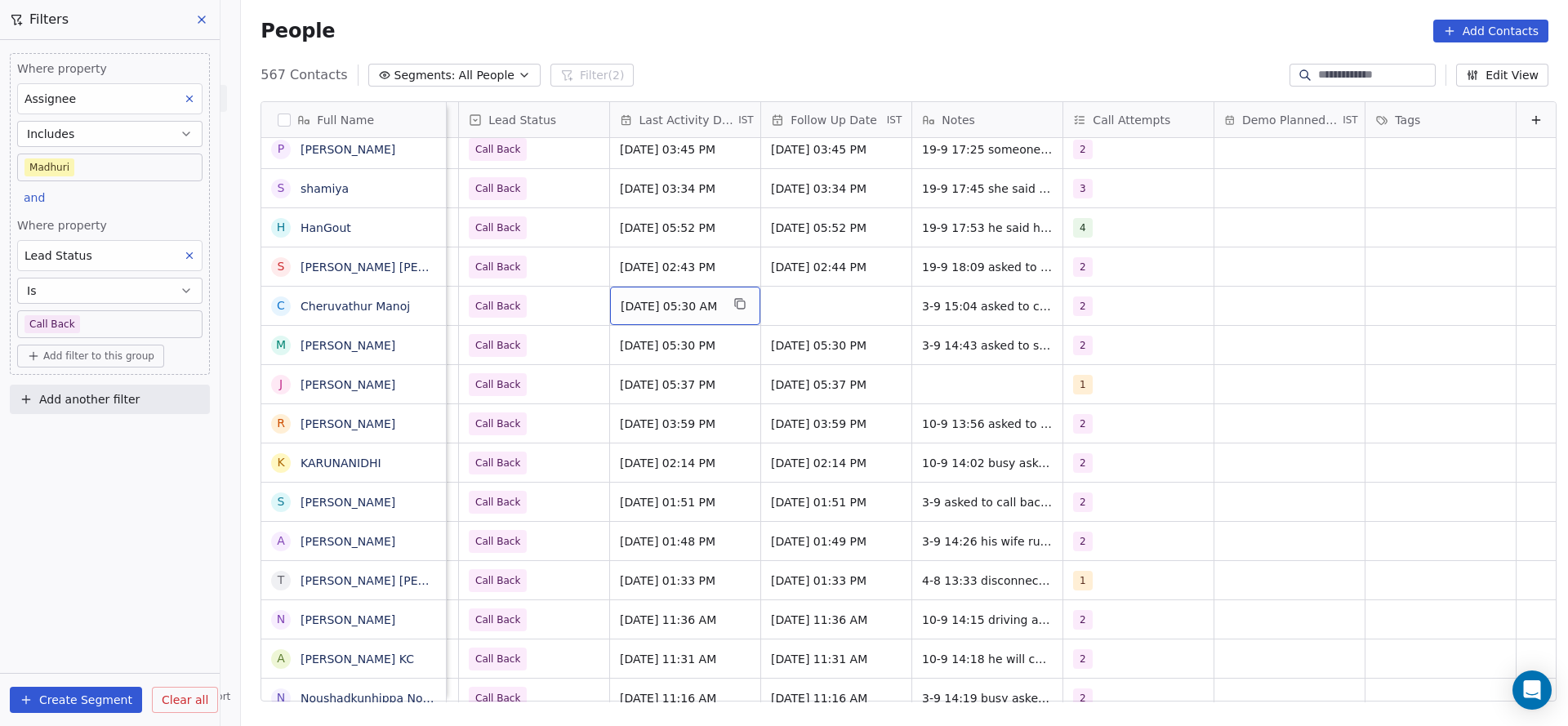
click at [698, 307] on span "[DATE] 05:30 AM" at bounding box center [670, 306] width 100 height 16
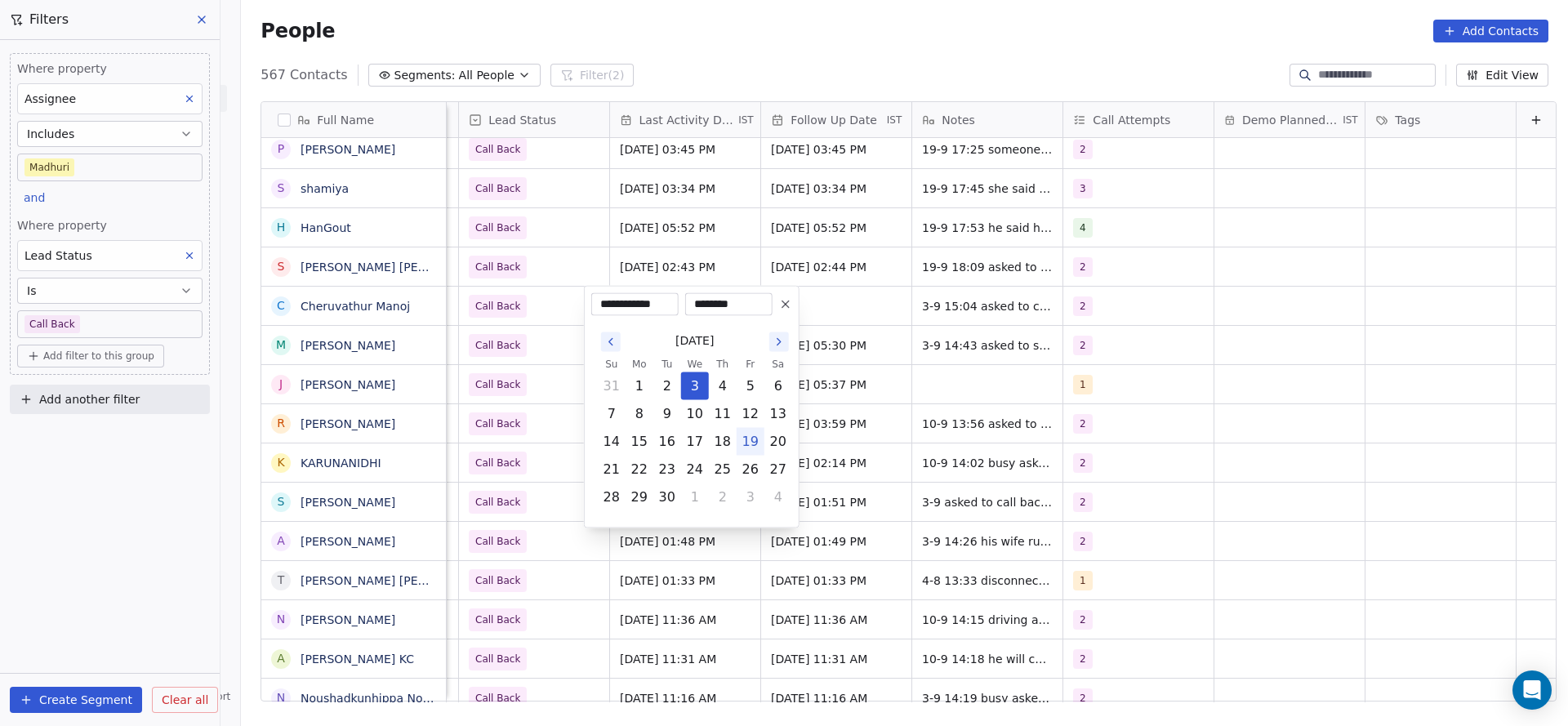
click at [757, 443] on button "19" at bounding box center [750, 441] width 26 height 26
type input "**********"
click at [894, 410] on html "On2Cook India Pvt. Ltd. Contacts People Marketing Workflows Campaigns Sales Pip…" at bounding box center [784, 363] width 1568 height 726
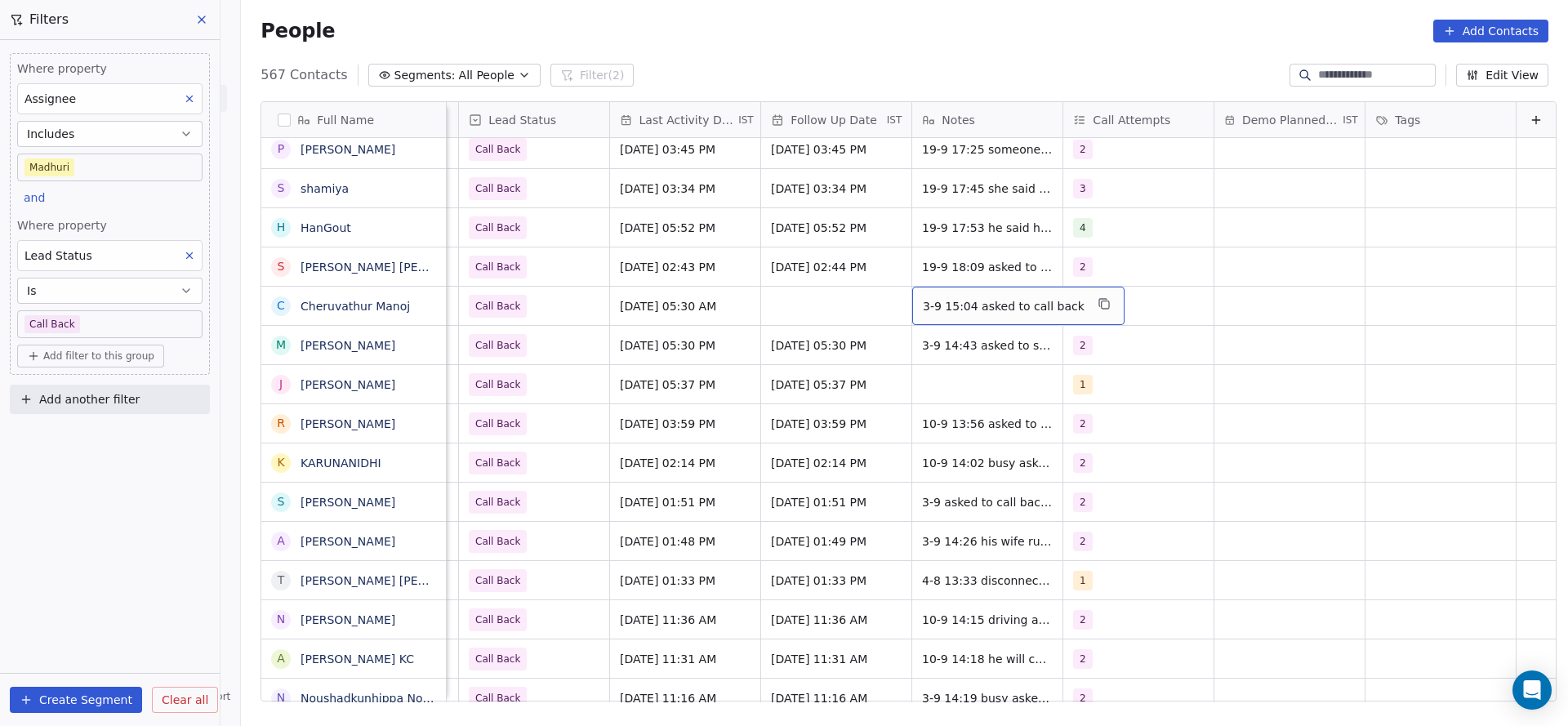
click at [922, 314] on div "3-9 15:04 asked to call back" at bounding box center [1018, 305] width 212 height 38
click at [889, 303] on textarea "**********" at bounding box center [983, 312] width 192 height 51
type textarea "**********"
click at [741, 319] on html "On2Cook India Pvt. Ltd. Contacts People Marketing Workflows Campaigns Sales Pip…" at bounding box center [784, 363] width 1568 height 726
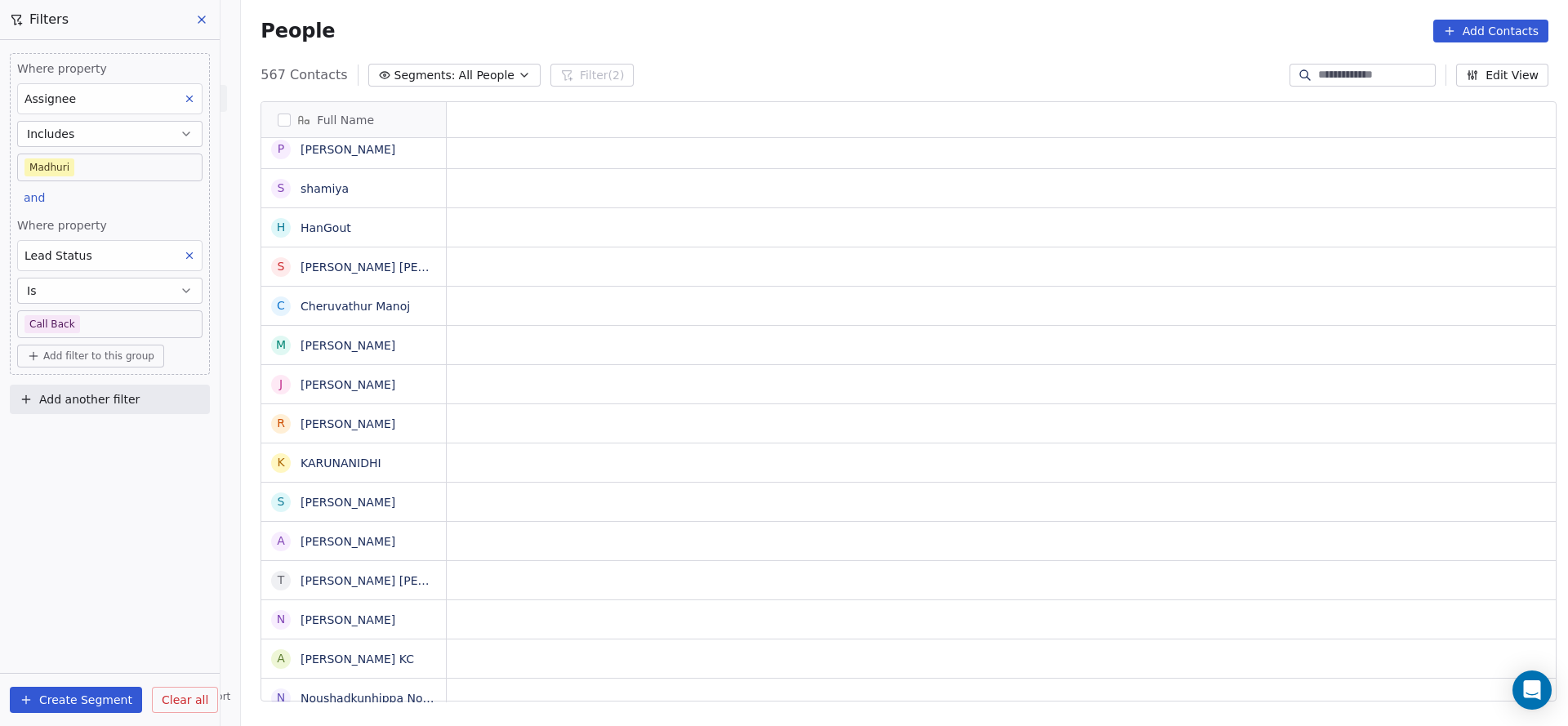
scroll to position [0, 0]
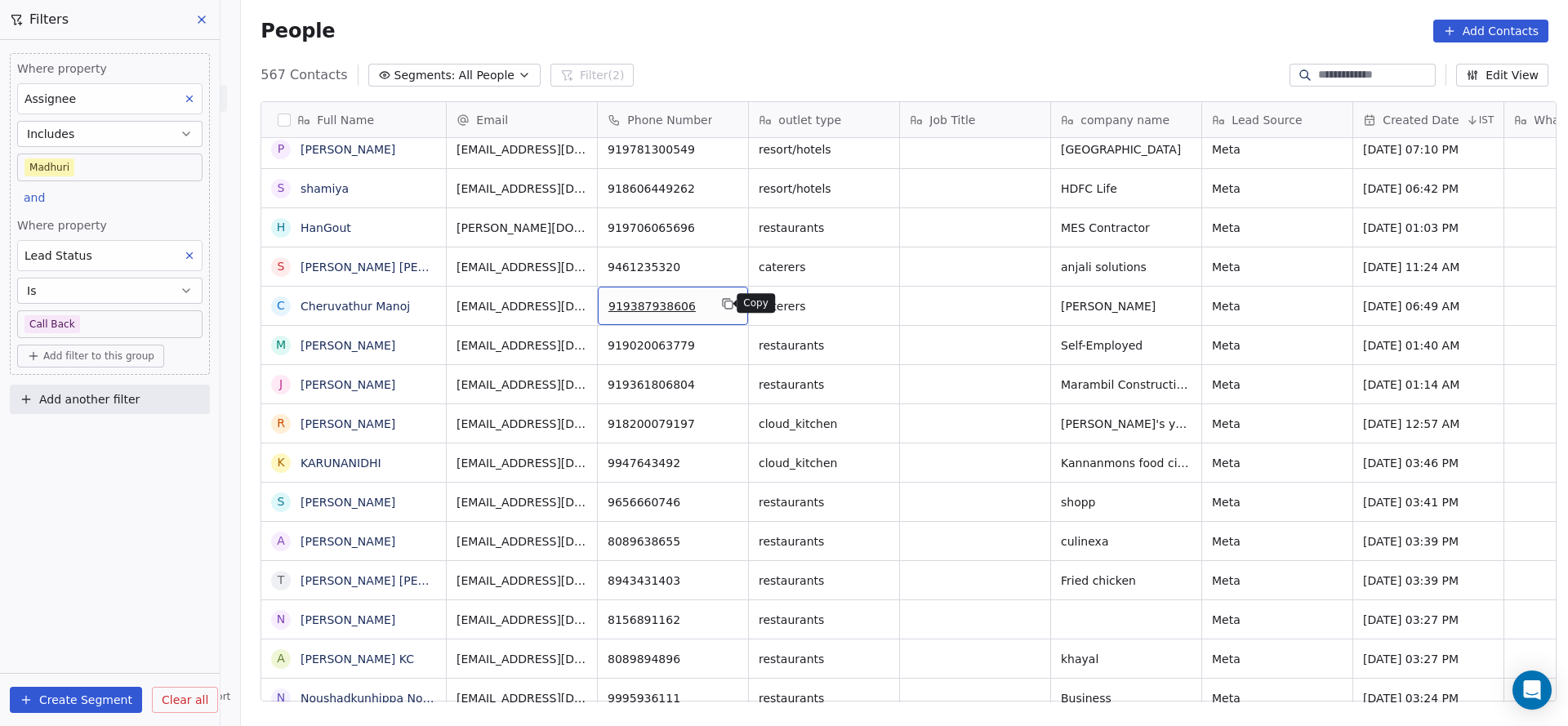
click at [723, 303] on icon "grid" at bounding box center [726, 303] width 7 height 7
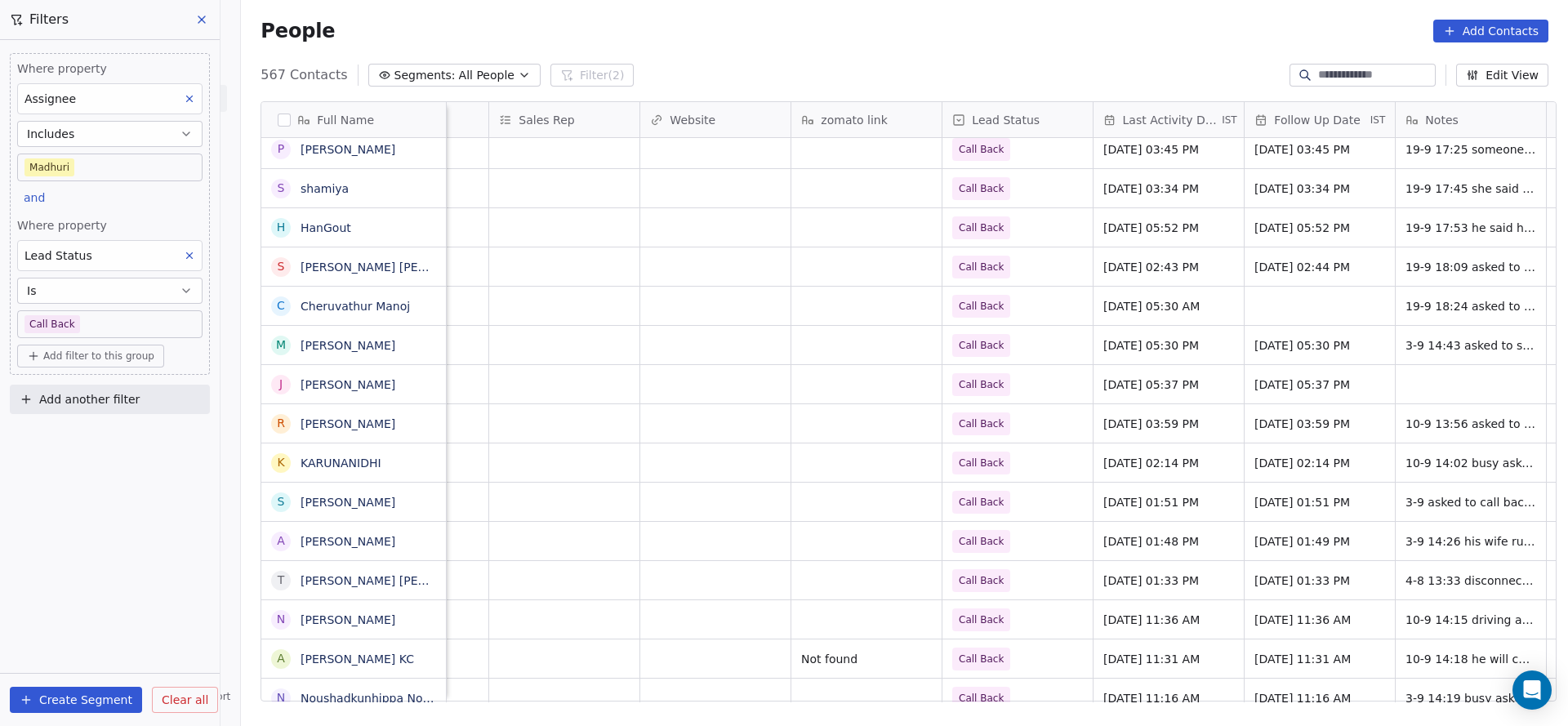
scroll to position [0, 1891]
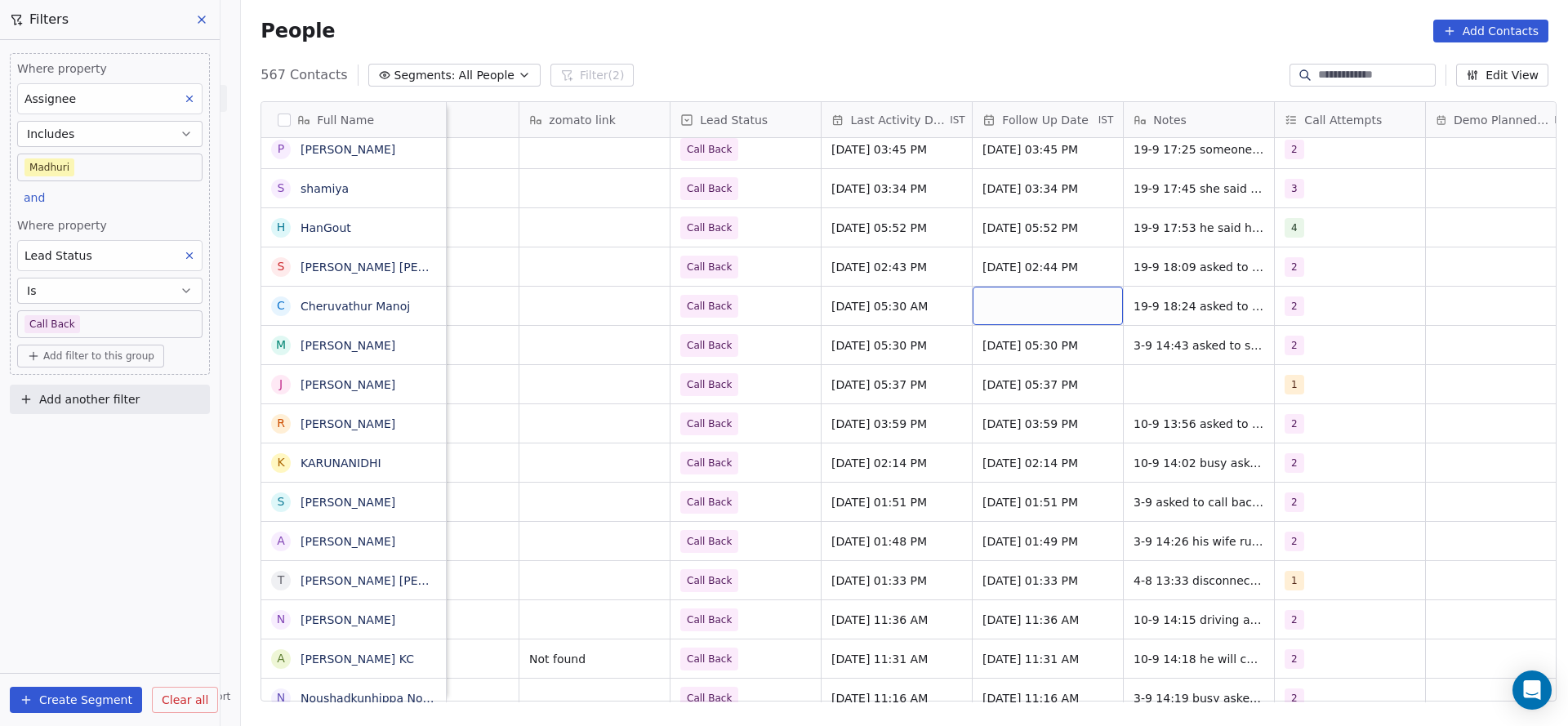
click at [1041, 292] on div "grid" at bounding box center [1048, 305] width 150 height 38
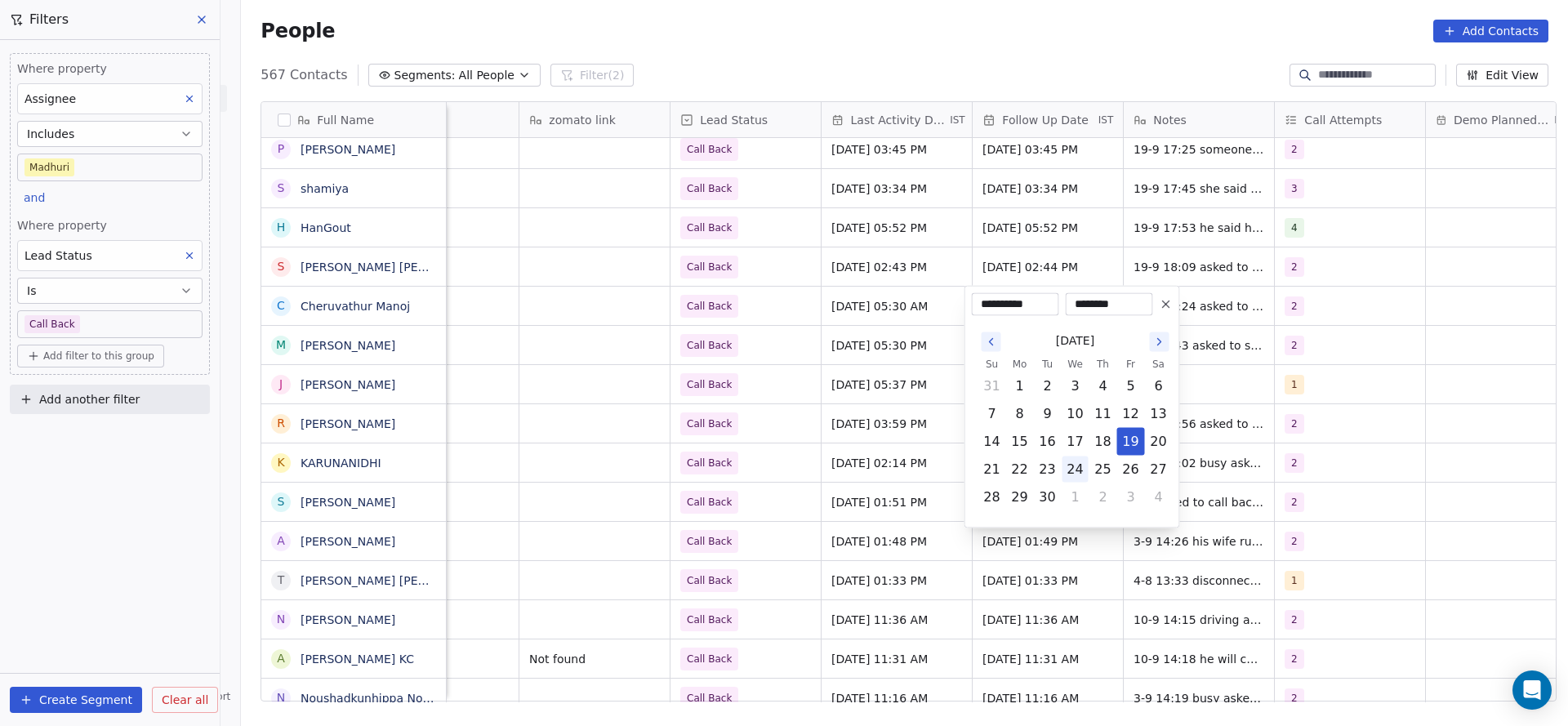
click at [1078, 469] on button "24" at bounding box center [1075, 469] width 26 height 26
type input "**********"
click at [515, 289] on html "On2Cook India Pvt. Ltd. Contacts People Marketing Workflows Campaigns Sales Pip…" at bounding box center [784, 363] width 1568 height 726
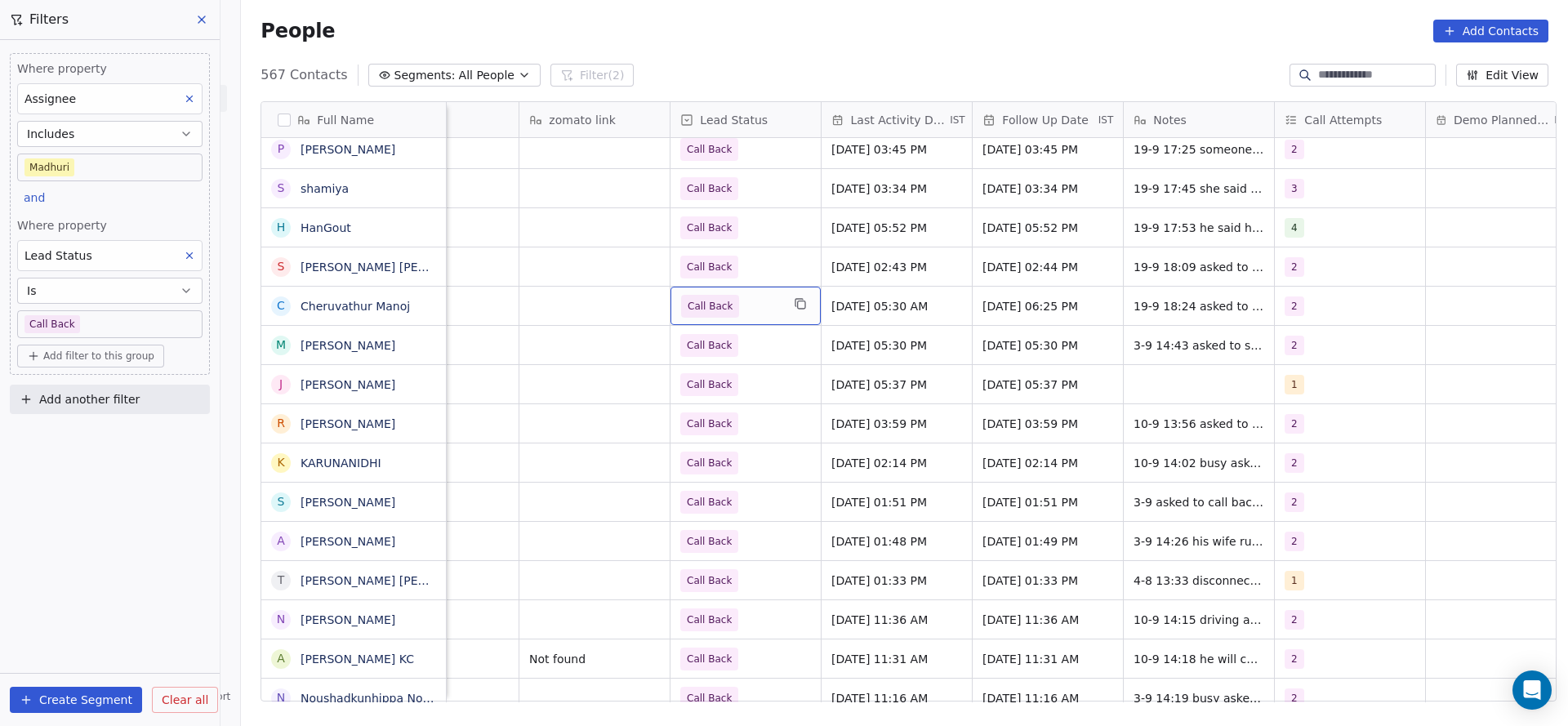
click at [697, 292] on div "Call Back" at bounding box center [746, 305] width 150 height 38
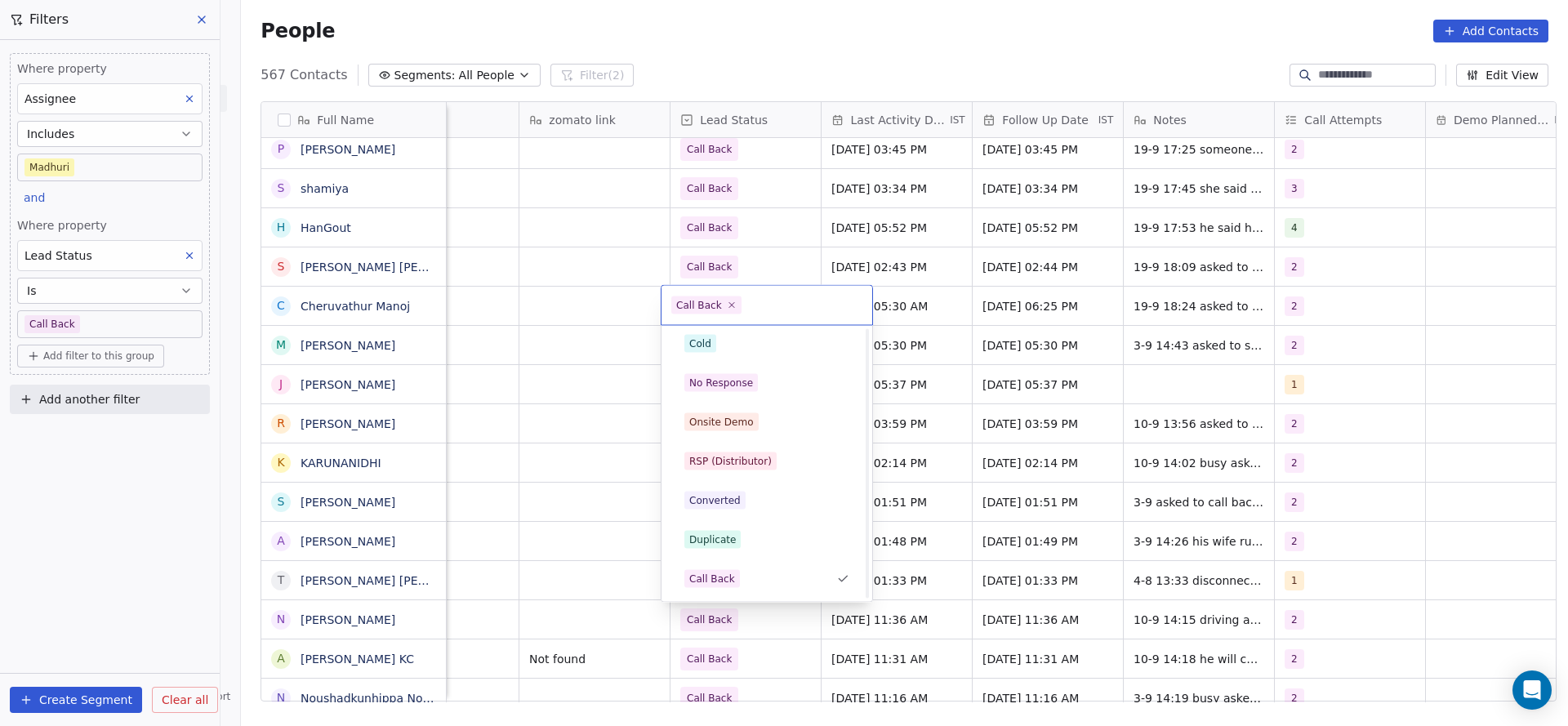
scroll to position [0, 0]
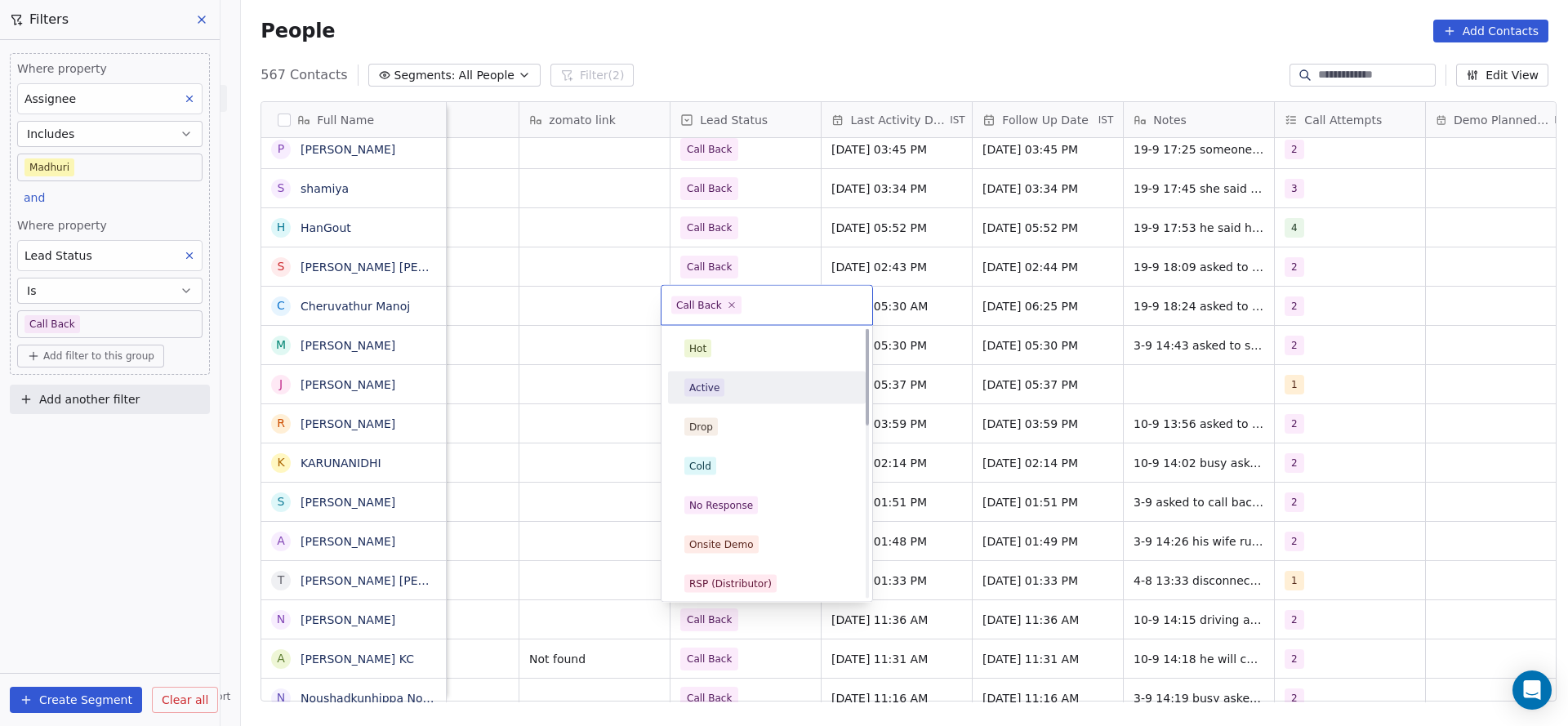
drag, startPoint x: 736, startPoint y: 381, endPoint x: 613, endPoint y: 358, distance: 125.1
click at [734, 383] on div "Active" at bounding box center [766, 388] width 165 height 18
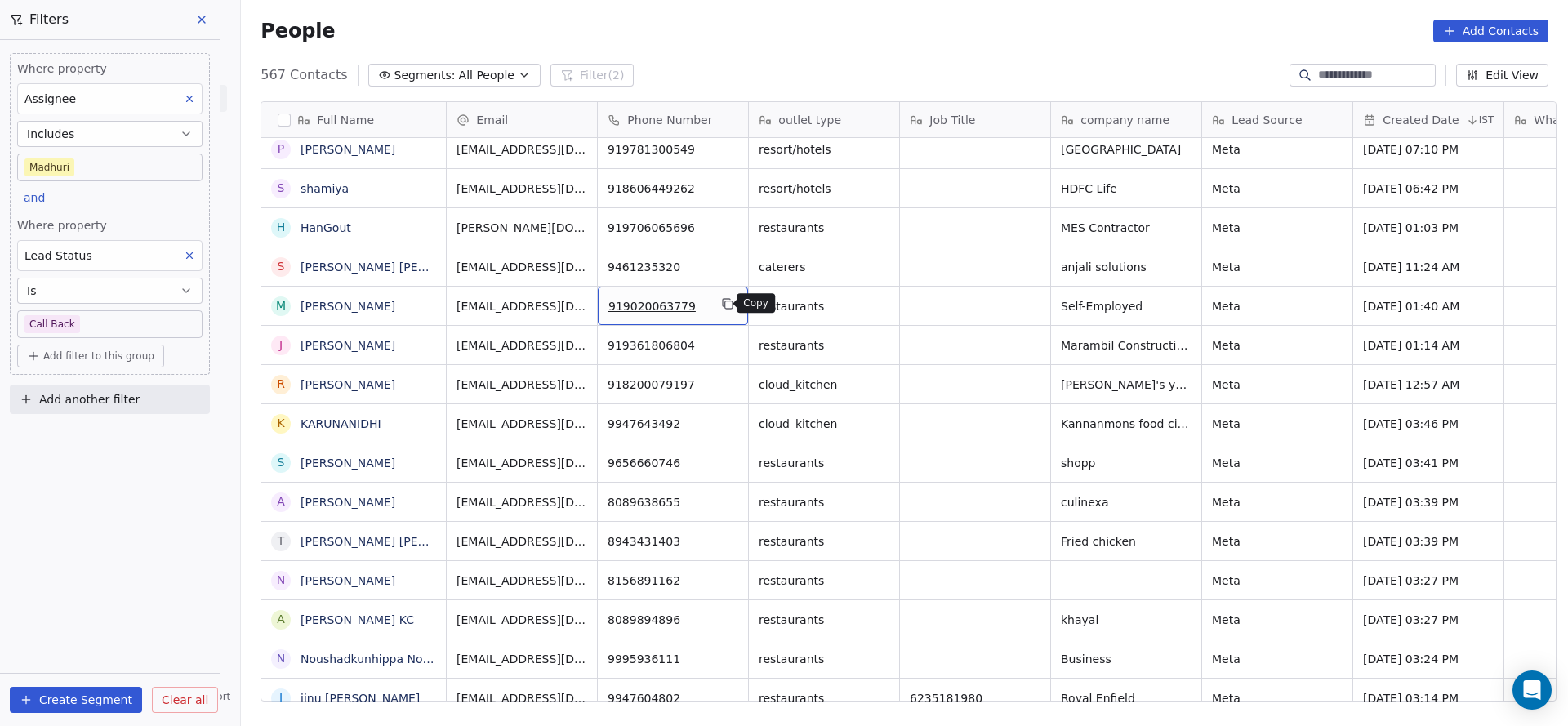
click at [721, 306] on icon "grid" at bounding box center [727, 304] width 13 height 13
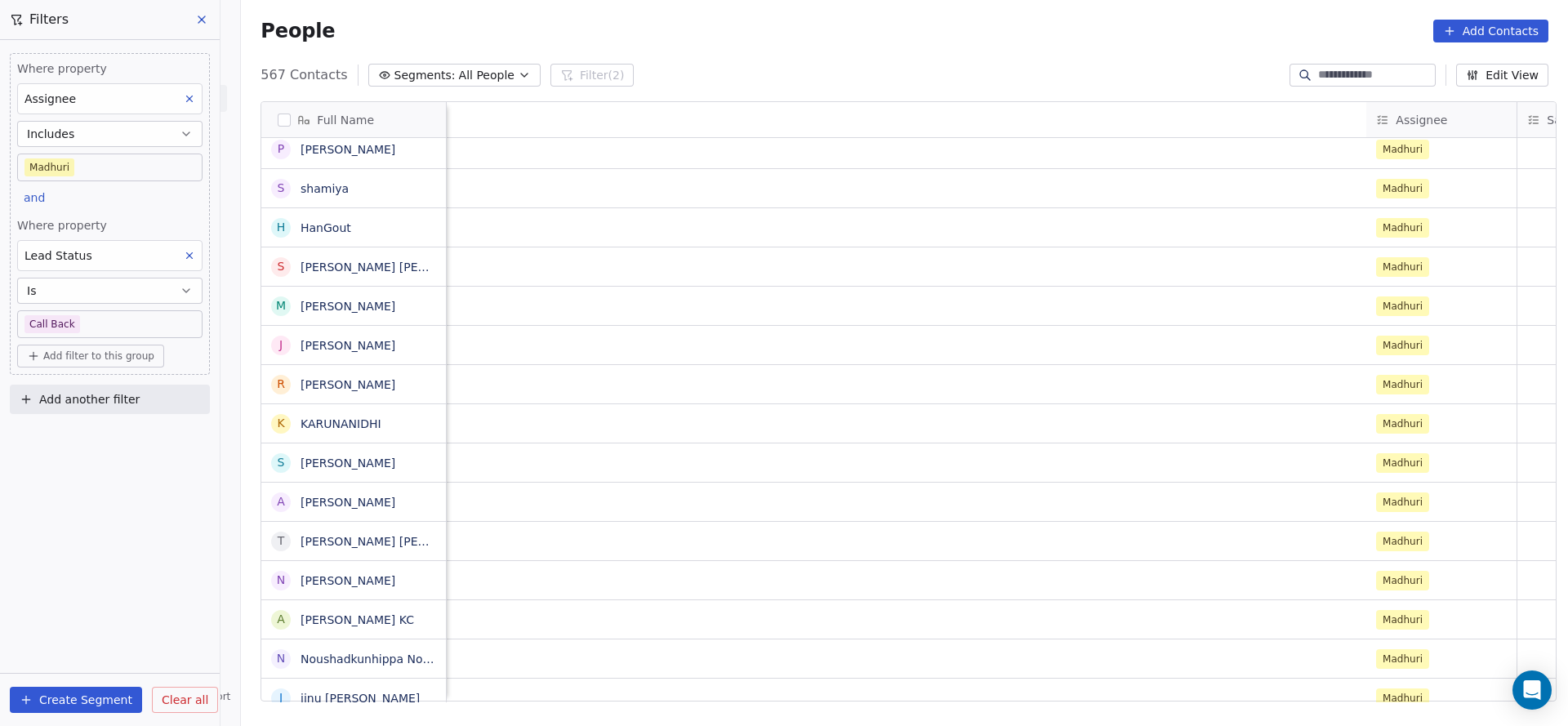
scroll to position [0, 2077]
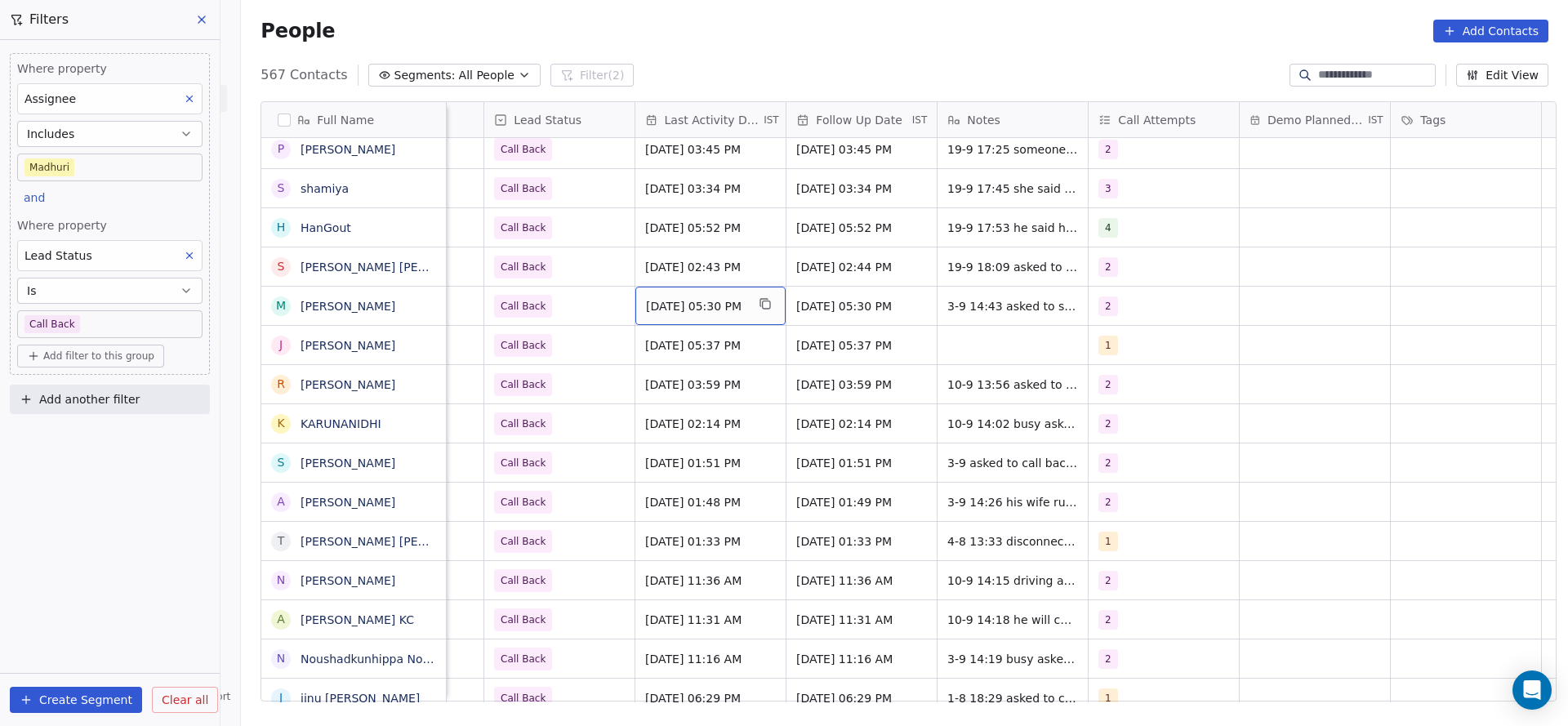
click at [719, 305] on span "[DATE] 05:30 PM" at bounding box center [696, 306] width 100 height 16
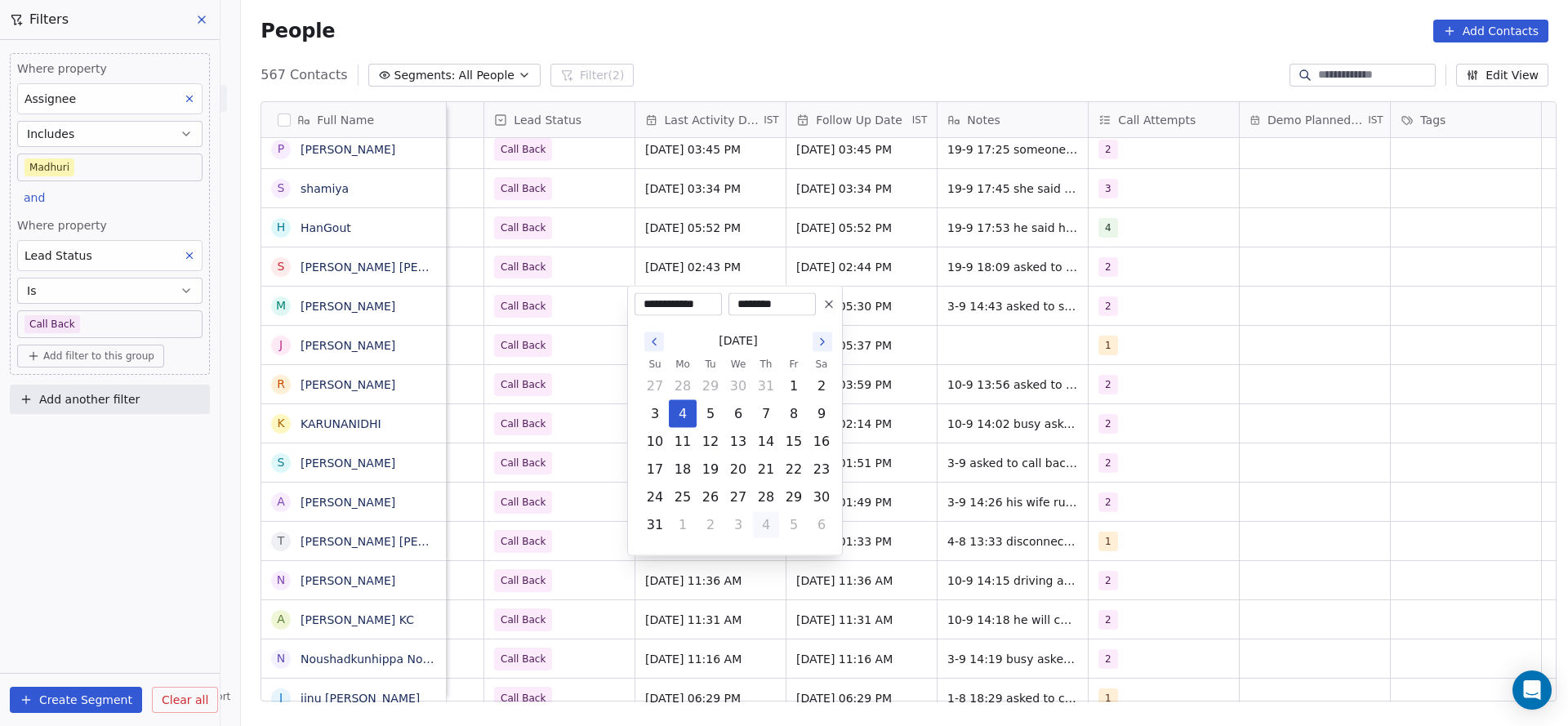
click at [774, 525] on button "4" at bounding box center [765, 525] width 26 height 26
click at [793, 443] on button "19" at bounding box center [794, 441] width 26 height 26
type input "**********"
click at [559, 374] on html "On2Cook India Pvt. Ltd. Contacts People Marketing Workflows Campaigns Sales Pip…" at bounding box center [784, 363] width 1568 height 726
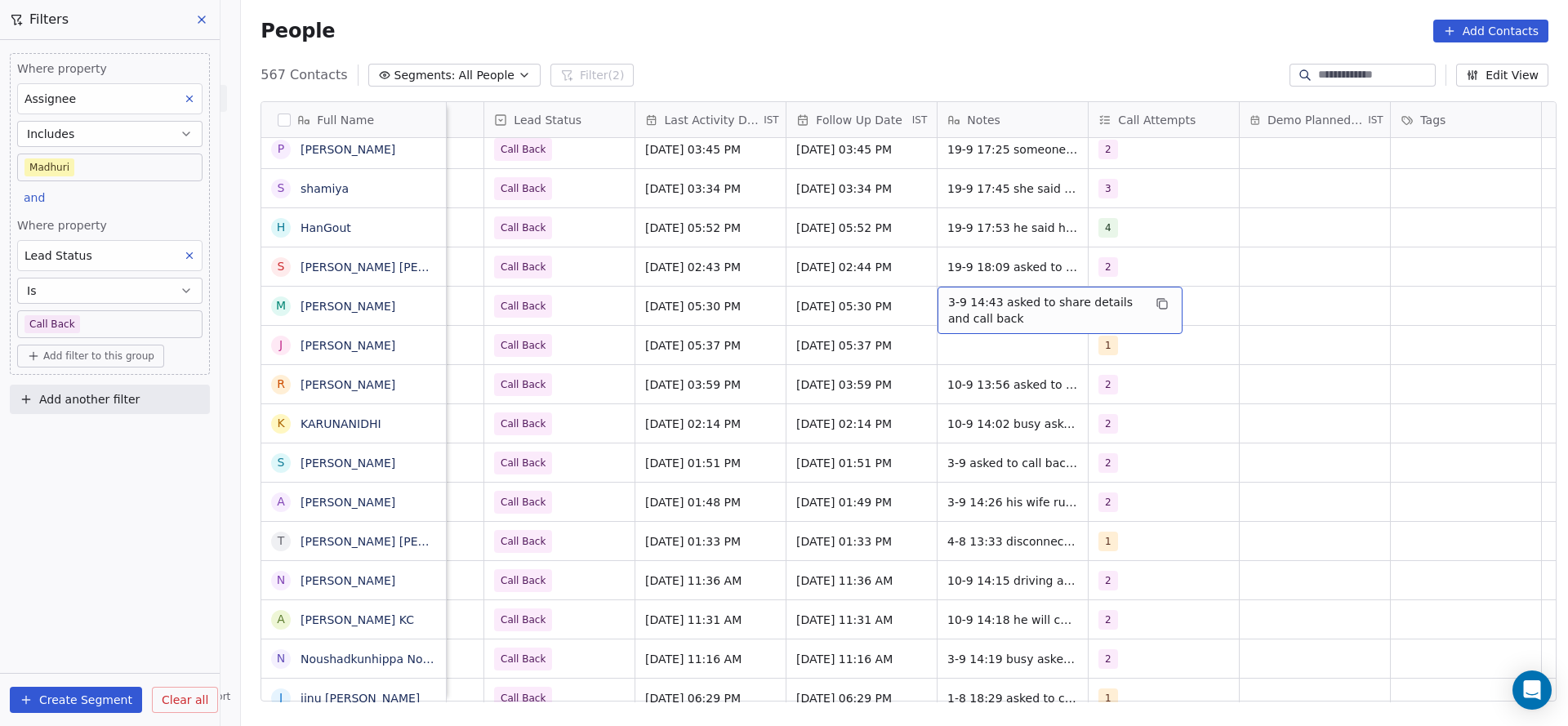
click at [967, 309] on span "3-9 14:43 asked to share details and call back" at bounding box center [1045, 311] width 195 height 33
click at [818, 344] on html "On2Cook India Pvt. Ltd. Contacts People Marketing Workflows Campaigns Sales Pip…" at bounding box center [784, 363] width 1568 height 726
click at [963, 306] on span "3-9 14:43 asked to share details and call back" at bounding box center [1045, 311] width 195 height 33
click at [938, 302] on textarea "**********" at bounding box center [1052, 312] width 244 height 51
type textarea "**********"
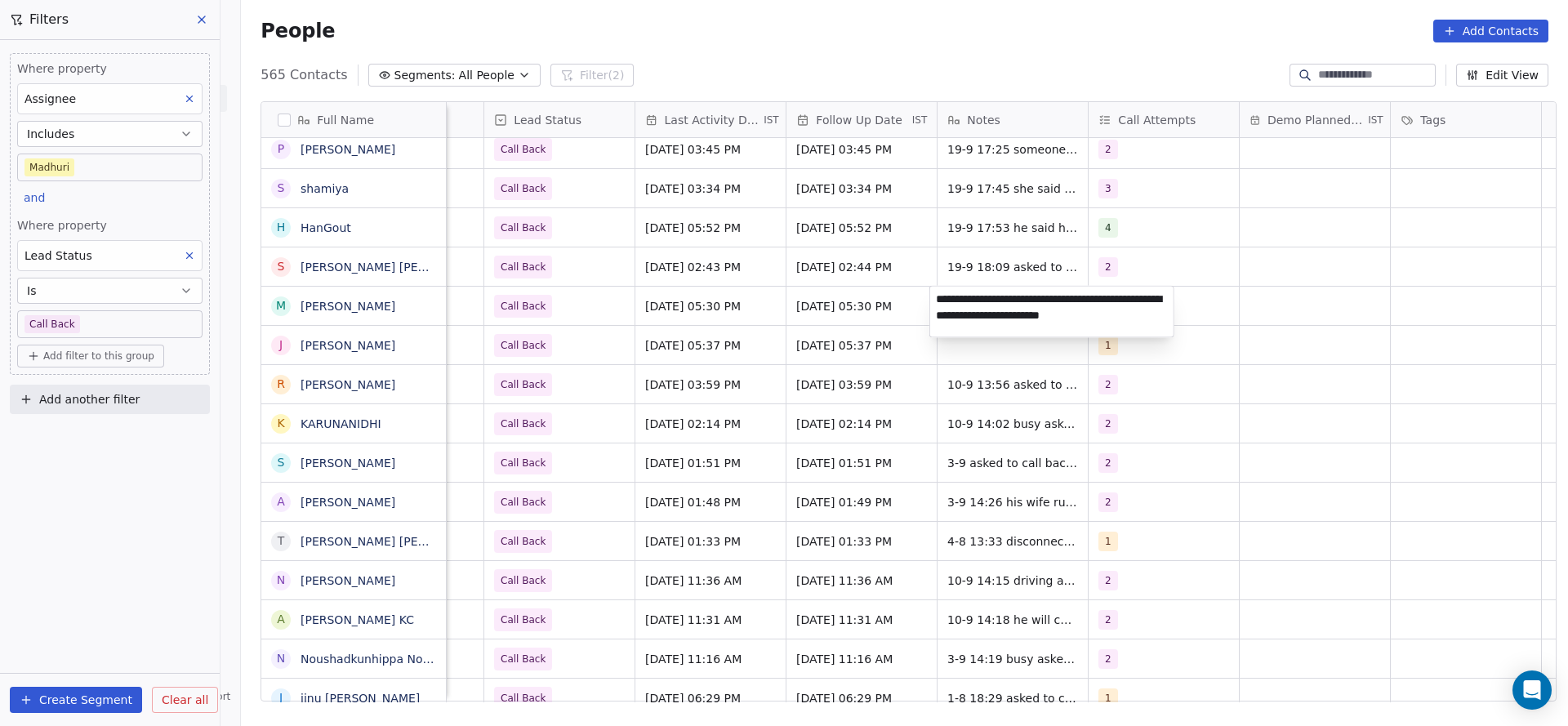
click at [682, 382] on html "On2Cook India Pvt. Ltd. Contacts People Marketing Workflows Campaigns Sales Pip…" at bounding box center [784, 363] width 1568 height 726
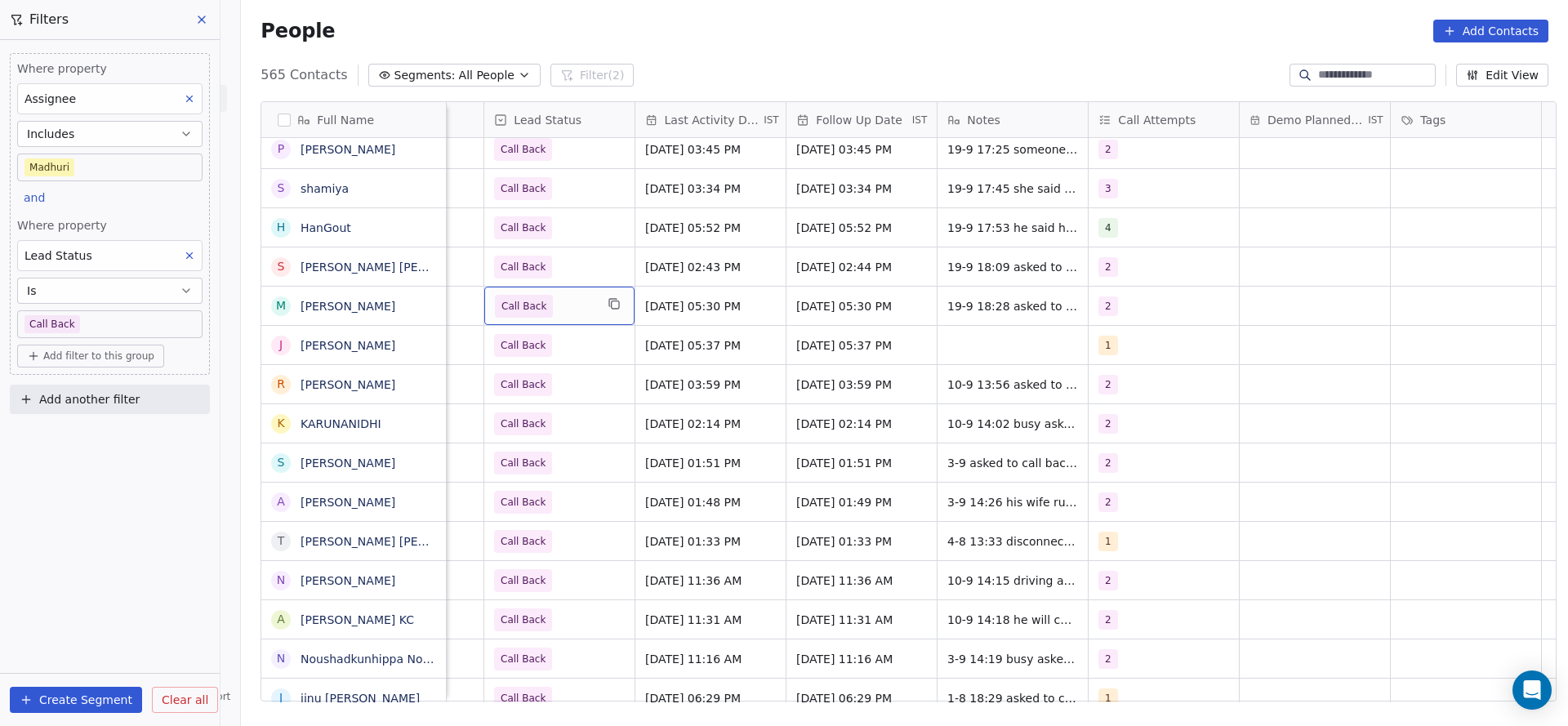
click at [561, 311] on span "Call Back" at bounding box center [544, 305] width 100 height 23
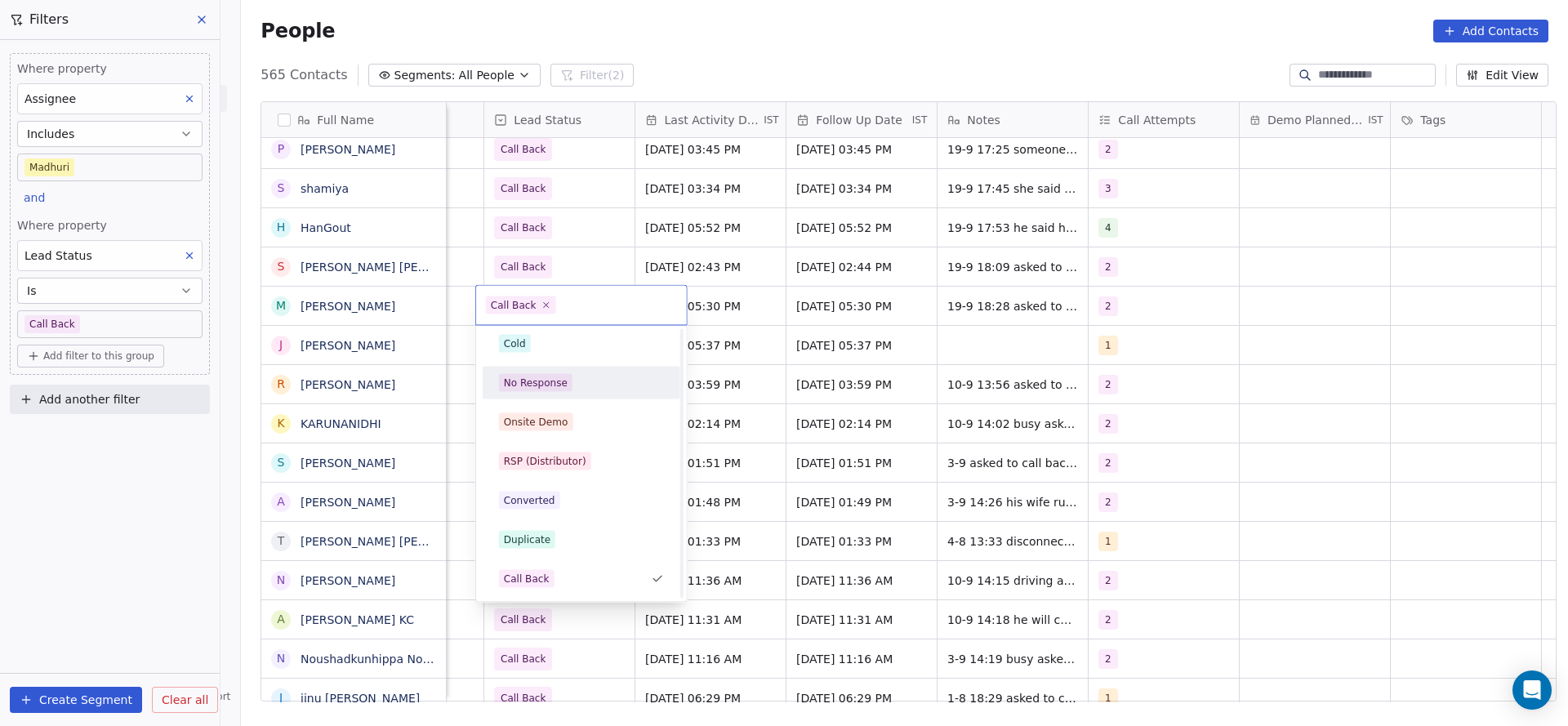
scroll to position [0, 0]
click at [546, 382] on div "Active" at bounding box center [582, 388] width 165 height 18
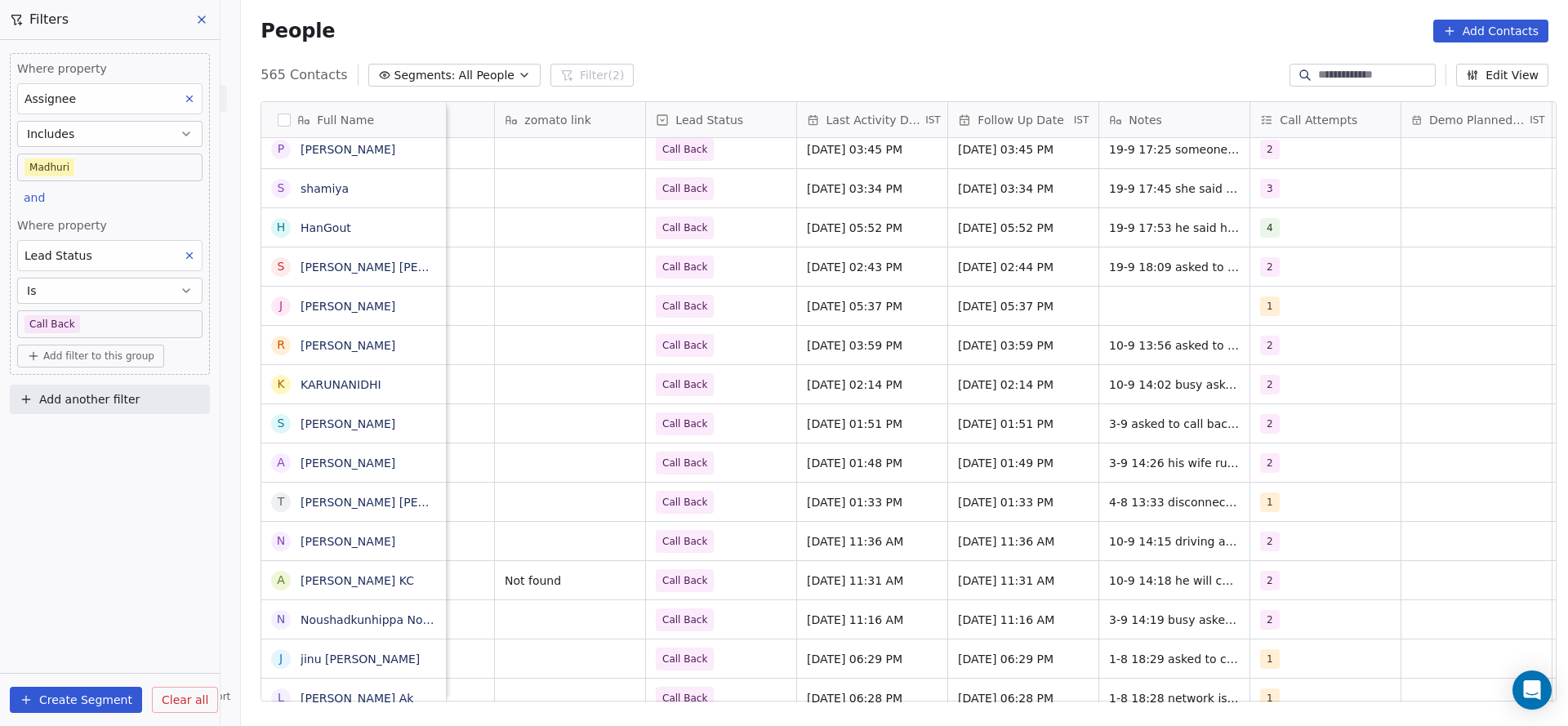
scroll to position [0, 2121]
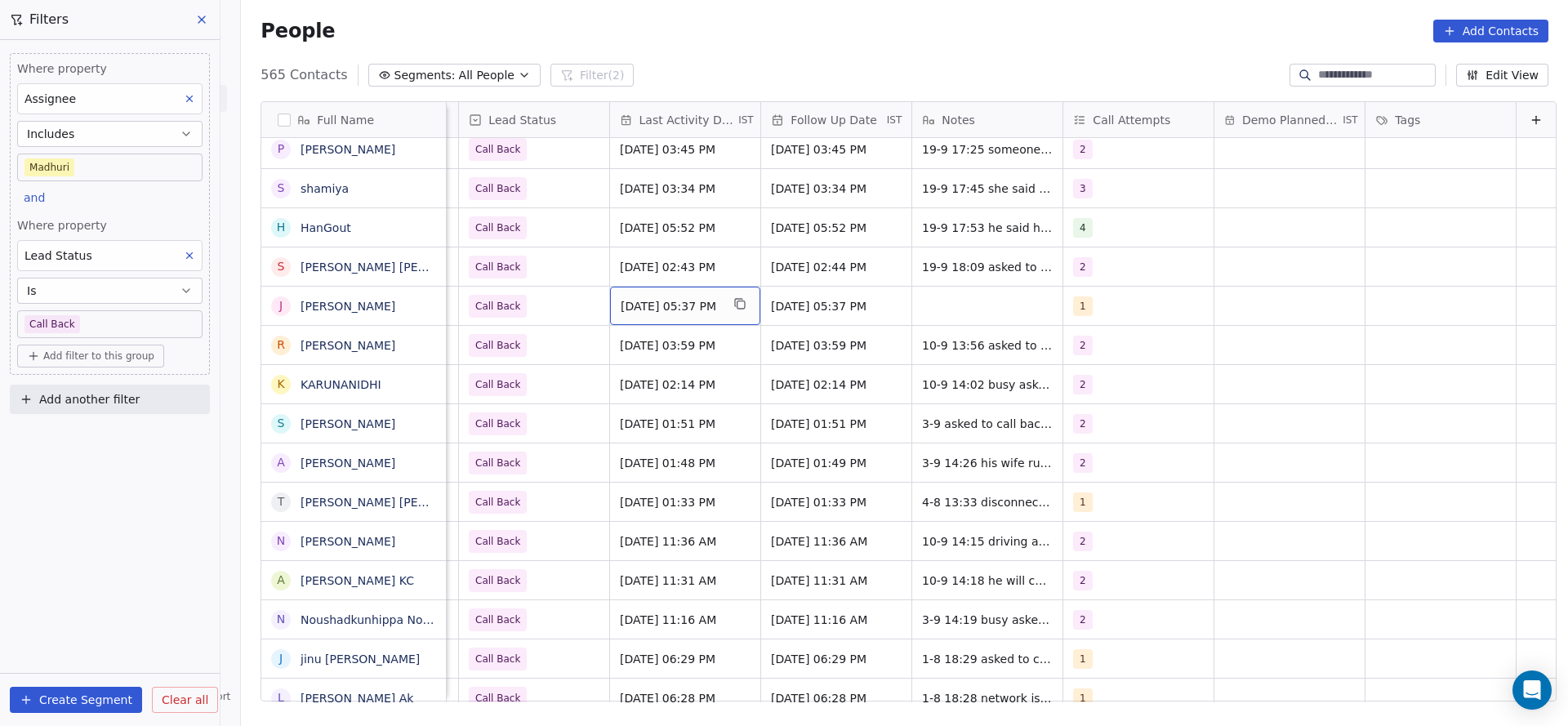
click at [645, 292] on div "[DATE] 05:37 PM" at bounding box center [685, 305] width 150 height 38
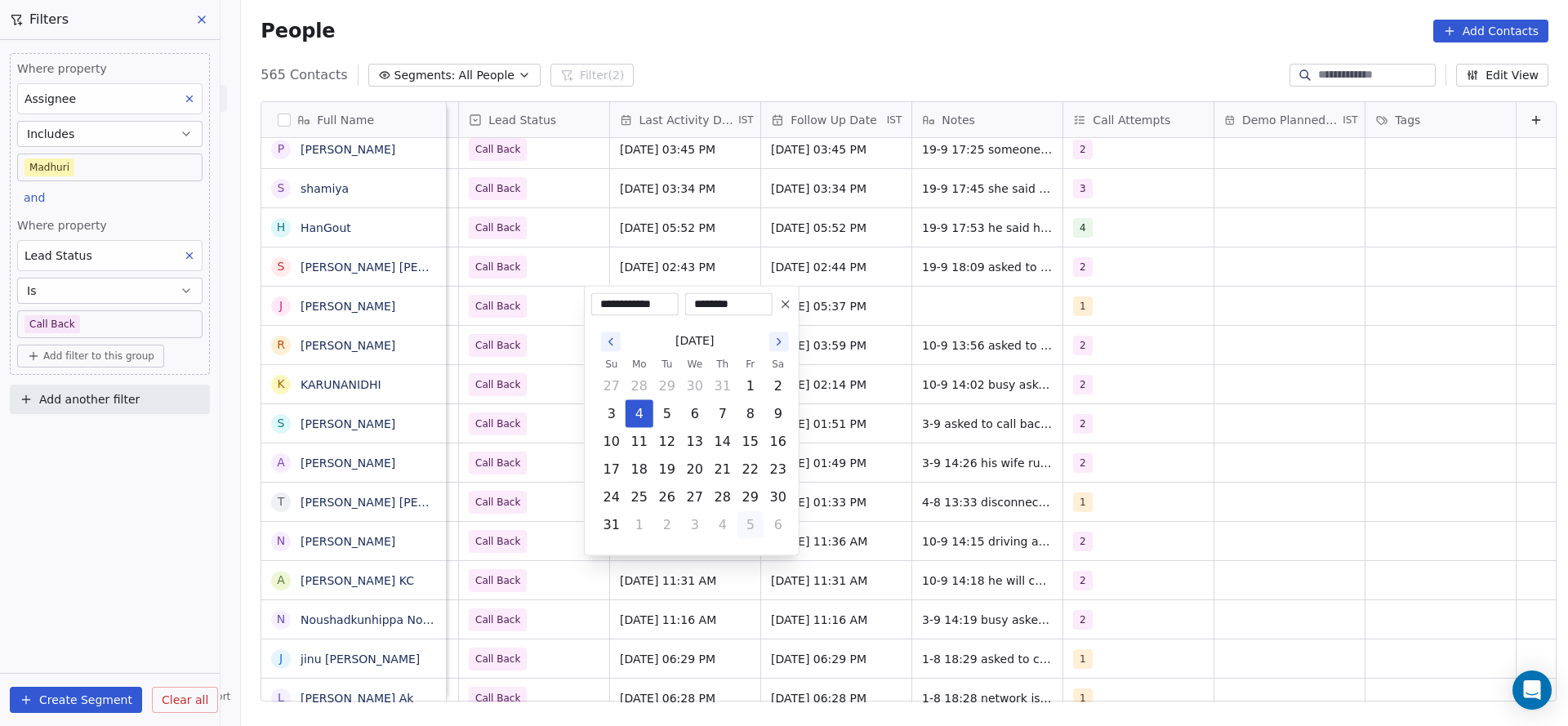
click at [756, 528] on button "5" at bounding box center [750, 525] width 26 height 26
click at [748, 445] on button "19" at bounding box center [750, 441] width 26 height 26
type input "**********"
click at [512, 419] on html "On2Cook India Pvt. Ltd. Contacts People Marketing Workflows Campaigns Sales Pip…" at bounding box center [784, 363] width 1568 height 726
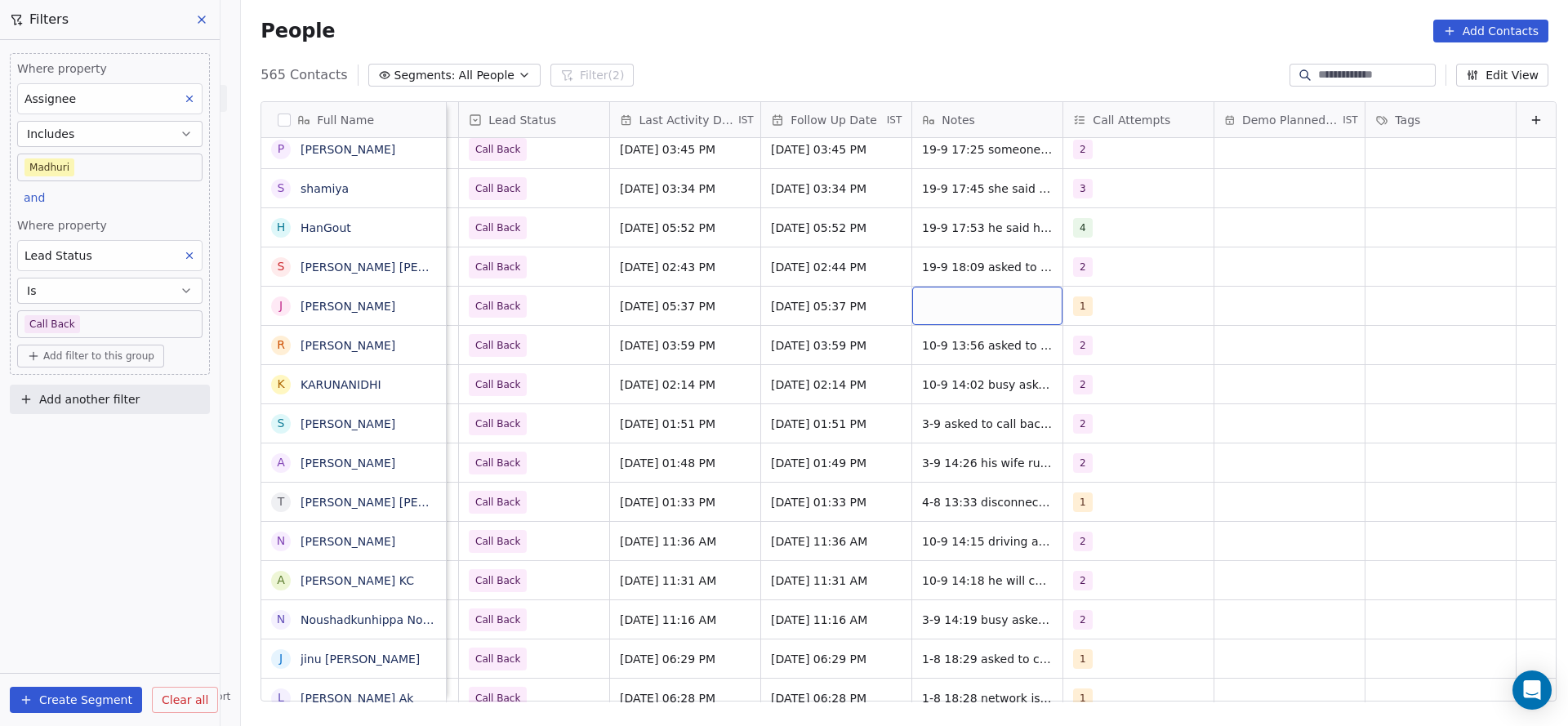
click at [921, 295] on div "grid" at bounding box center [987, 305] width 150 height 38
type textarea "**********"
click at [1085, 328] on html "On2Cook India Pvt. Ltd. Contacts People Marketing Workflows Campaigns Sales Pip…" at bounding box center [784, 363] width 1568 height 726
click at [1075, 303] on div "1" at bounding box center [1123, 306] width 100 height 20
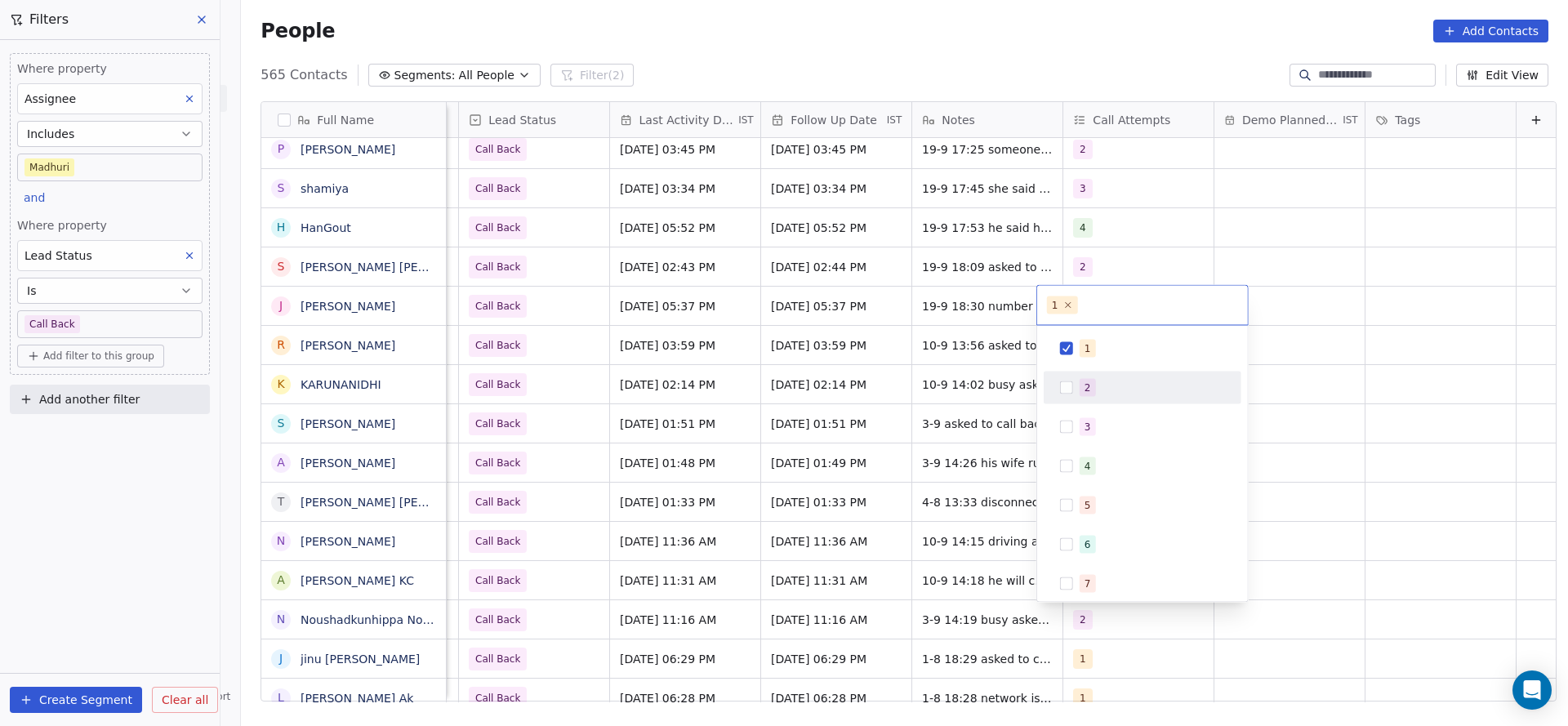
click at [1073, 401] on div "2" at bounding box center [1142, 388] width 197 height 33
drag, startPoint x: 1083, startPoint y: 353, endPoint x: 688, endPoint y: 370, distance: 395.4
click at [1084, 353] on div "1" at bounding box center [1087, 349] width 6 height 15
click at [703, 409] on html "On2Cook India Pvt. Ltd. Contacts People Marketing Workflows Campaigns Sales Pip…" at bounding box center [784, 363] width 1568 height 726
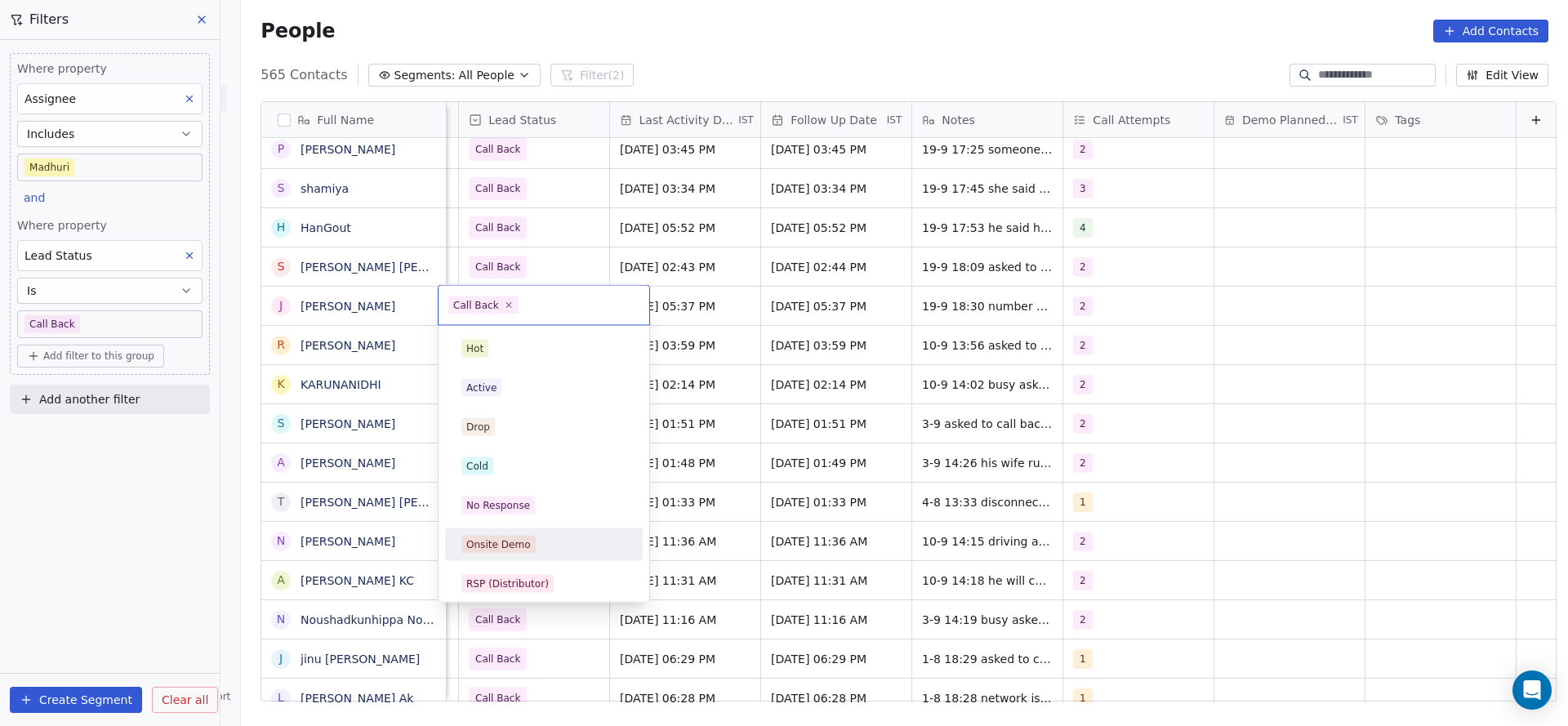
scroll to position [122, 0]
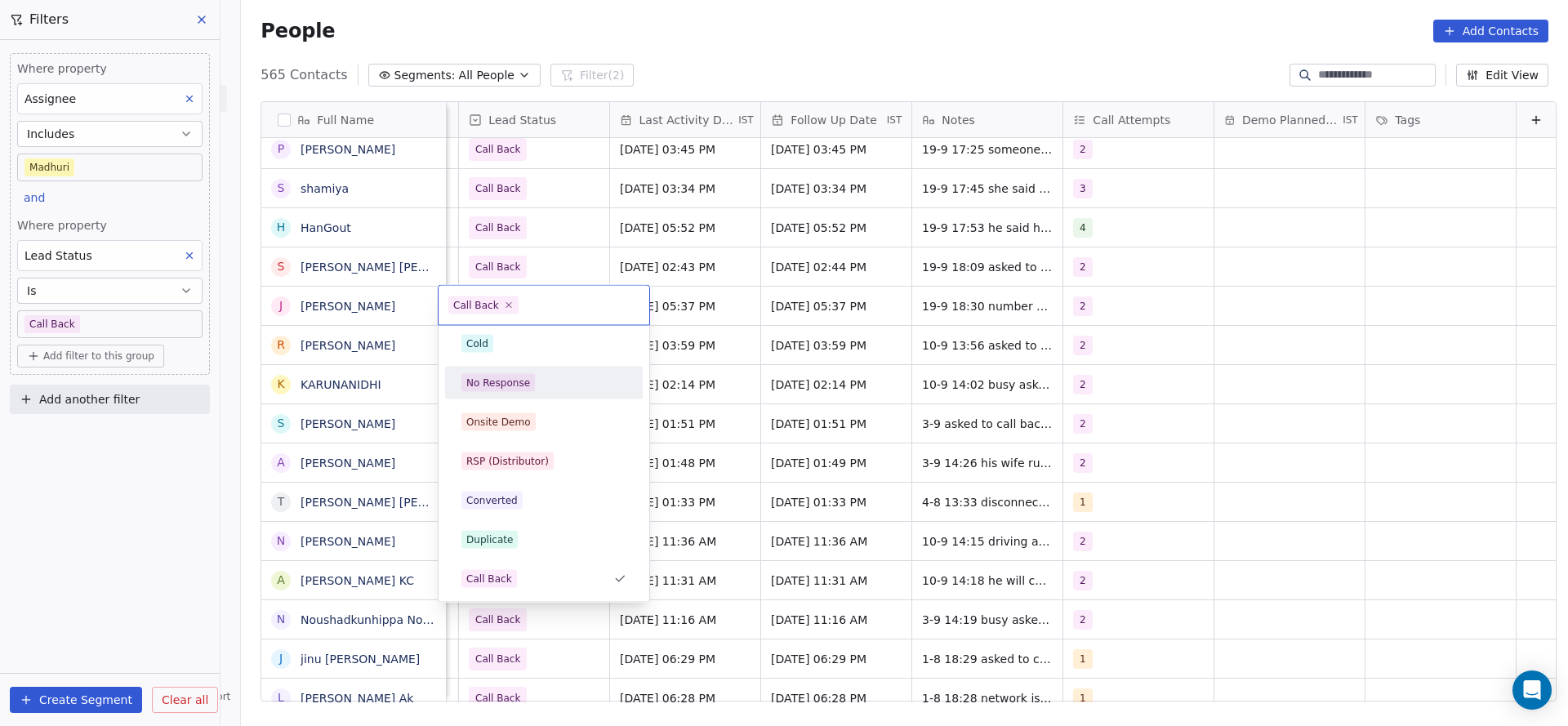
click at [546, 384] on div "No Response" at bounding box center [544, 383] width 165 height 18
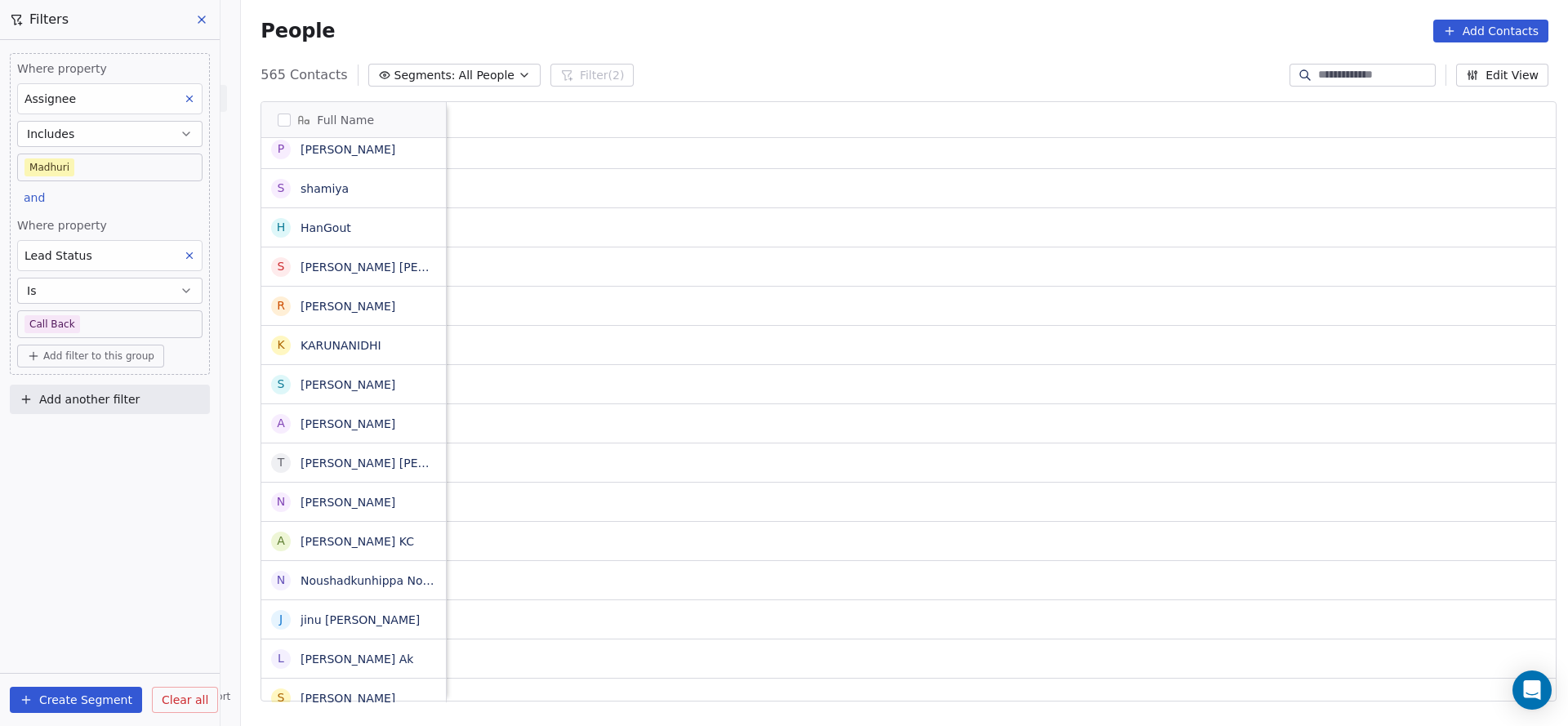
scroll to position [0, 2121]
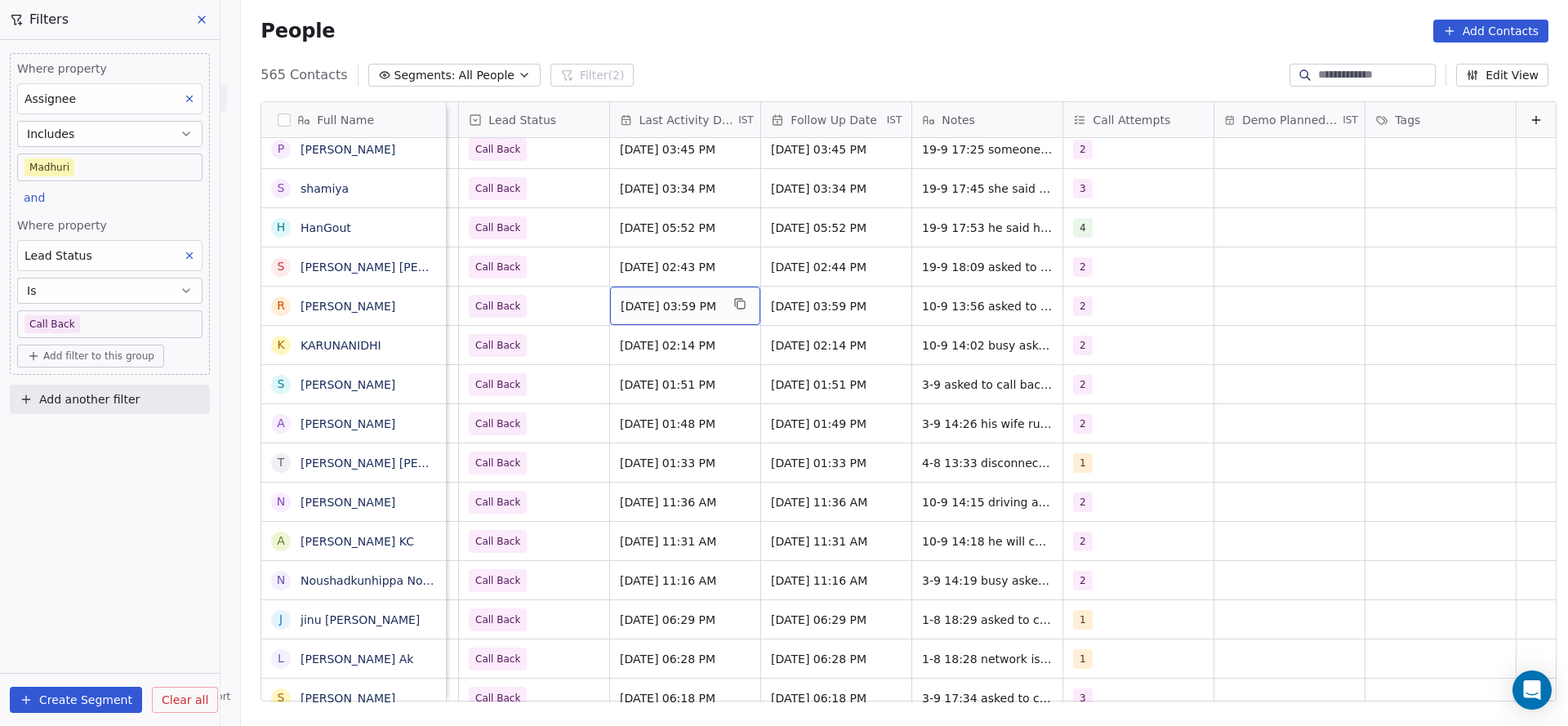
click at [681, 324] on div "[DATE] 03:59 PM" at bounding box center [685, 305] width 150 height 38
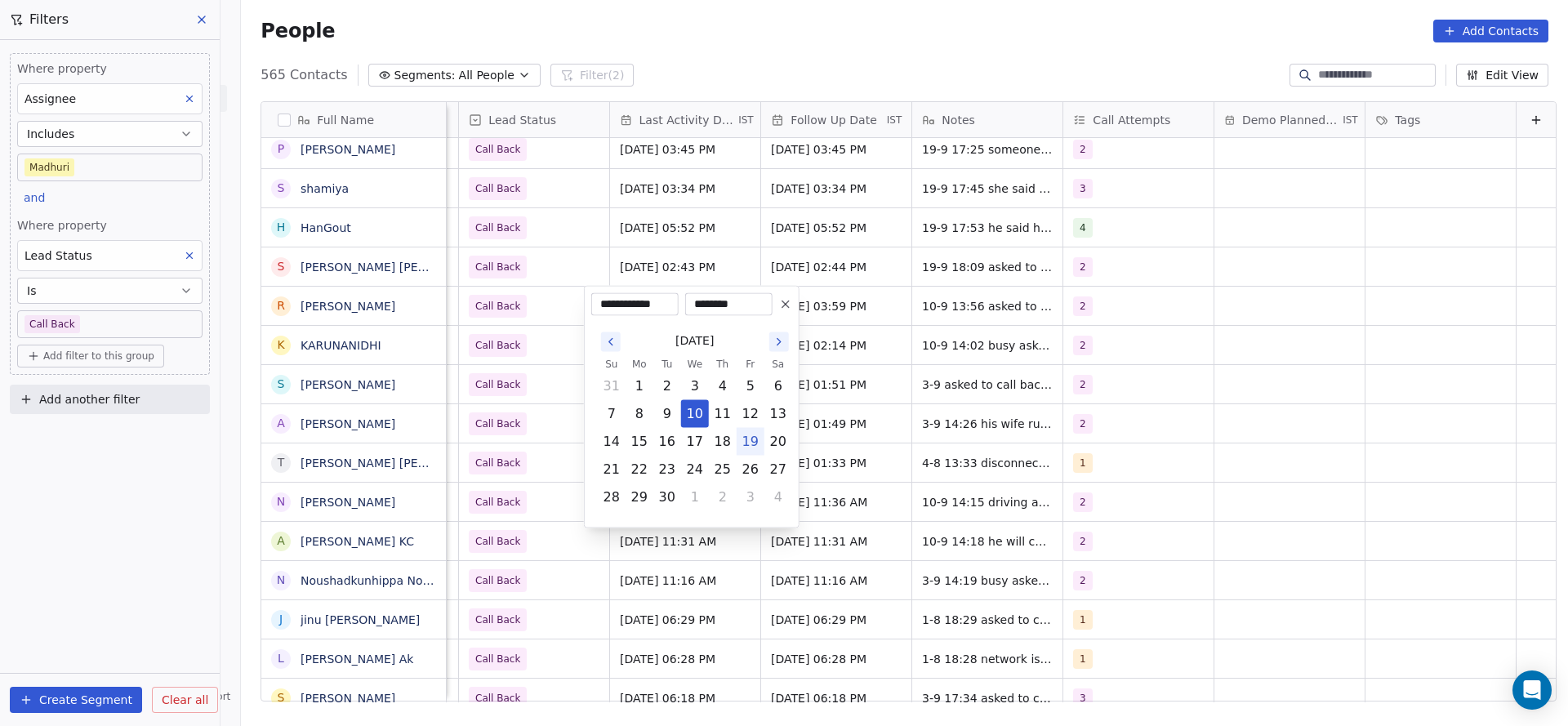
click at [745, 441] on button "19" at bounding box center [750, 441] width 26 height 26
type input "**********"
click at [868, 420] on html "On2Cook India Pvt. Ltd. Contacts People Marketing Workflows Campaigns Sales Pip…" at bounding box center [784, 363] width 1568 height 726
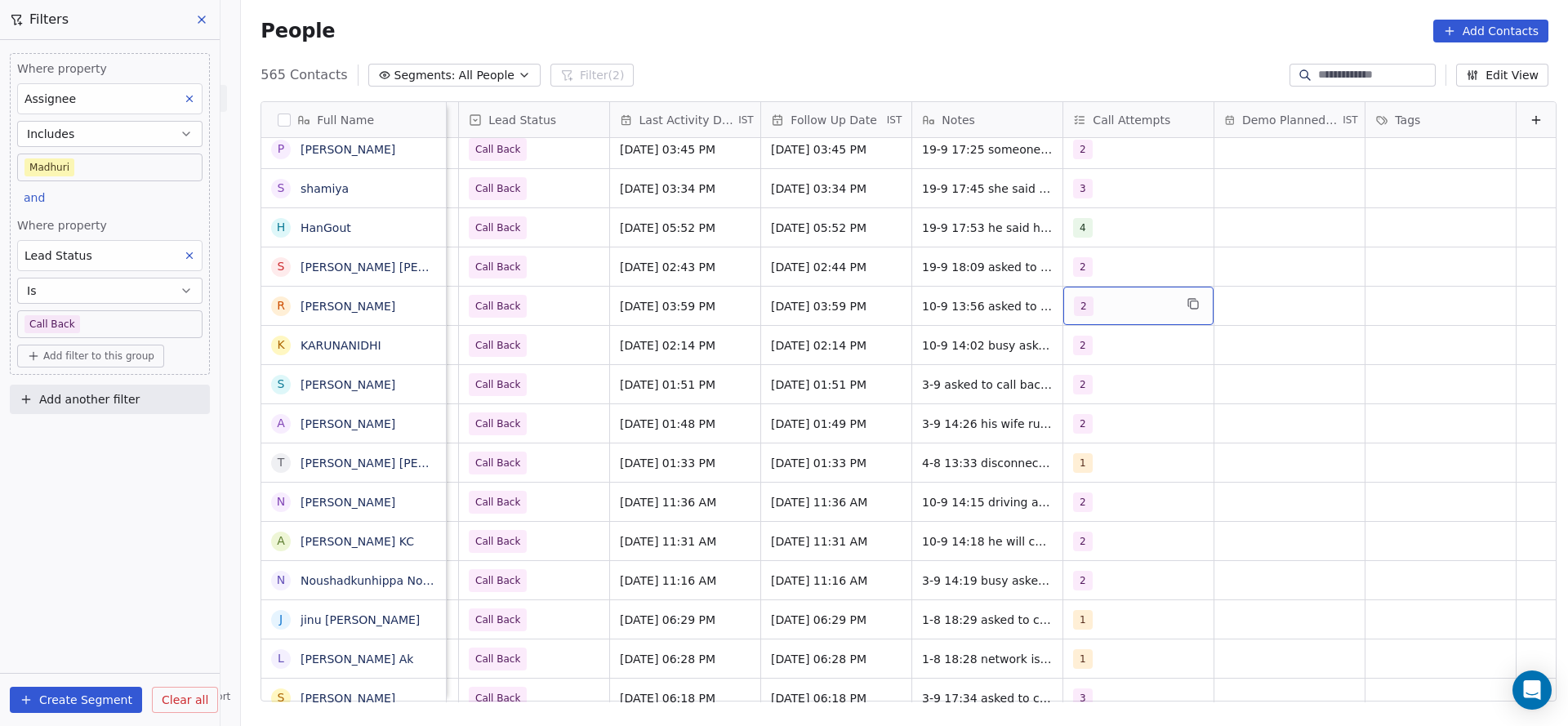
click at [1107, 311] on div "2" at bounding box center [1123, 306] width 100 height 20
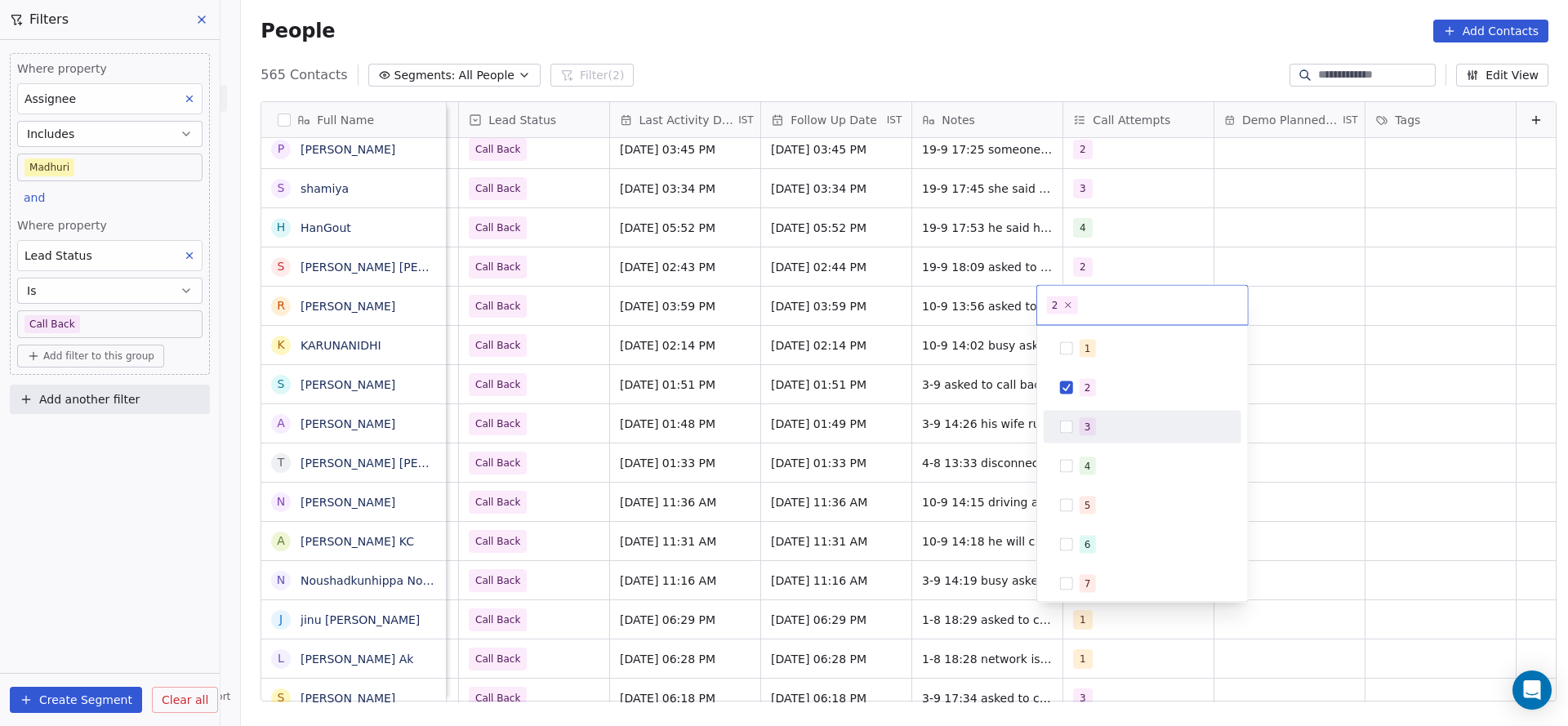
click at [1084, 422] on div "3" at bounding box center [1087, 427] width 6 height 15
click at [1084, 387] on div "2" at bounding box center [1087, 388] width 6 height 15
click at [835, 438] on html "On2Cook India Pvt. Ltd. Contacts People Marketing Workflows Campaigns Sales Pip…" at bounding box center [784, 363] width 1568 height 726
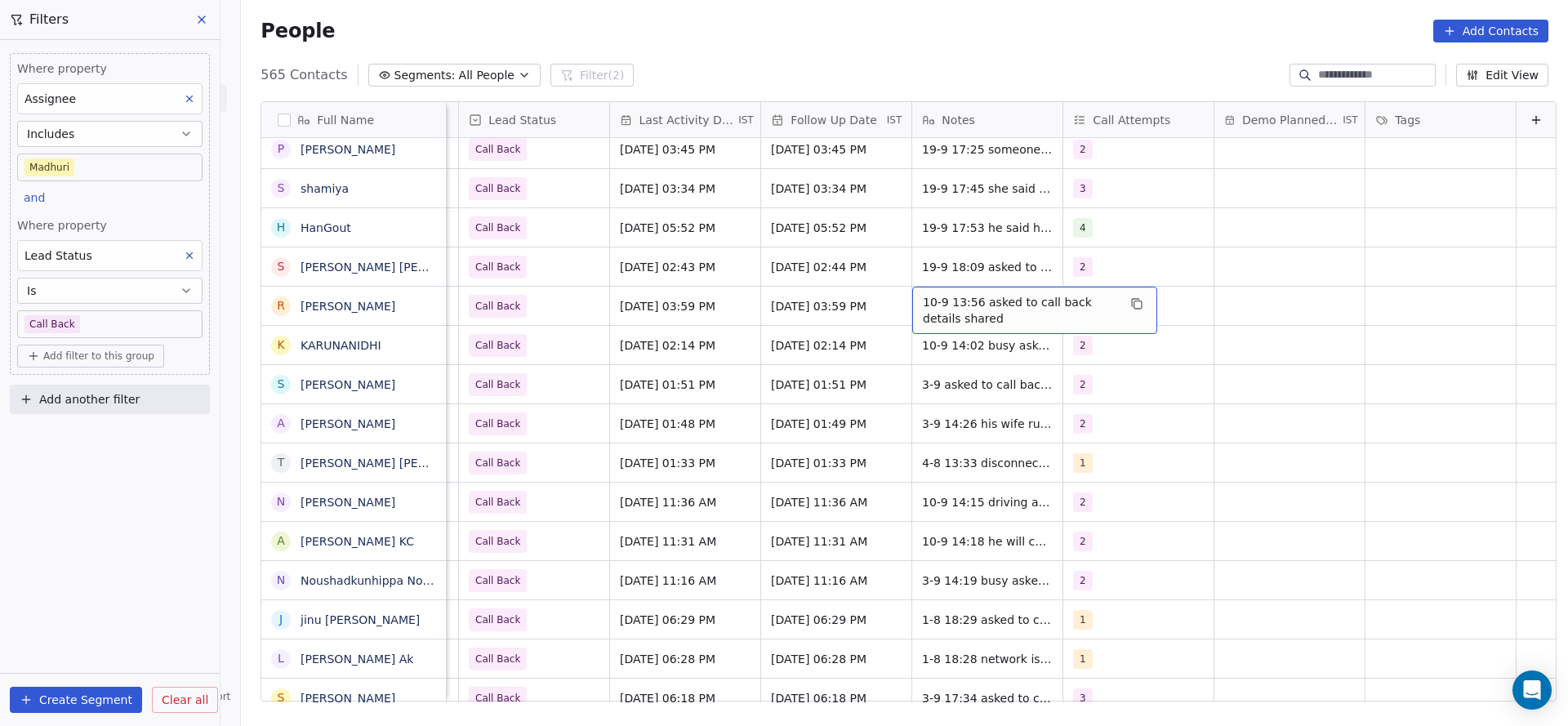
click at [923, 295] on span "10-9 13:56 asked to call back details shared" at bounding box center [1020, 311] width 195 height 33
click at [888, 302] on textarea "**********" at bounding box center [1008, 312] width 244 height 51
type textarea "**********"
click at [642, 393] on html "On2Cook India Pvt. Ltd. Contacts People Marketing Workflows Campaigns Sales Pip…" at bounding box center [784, 363] width 1568 height 726
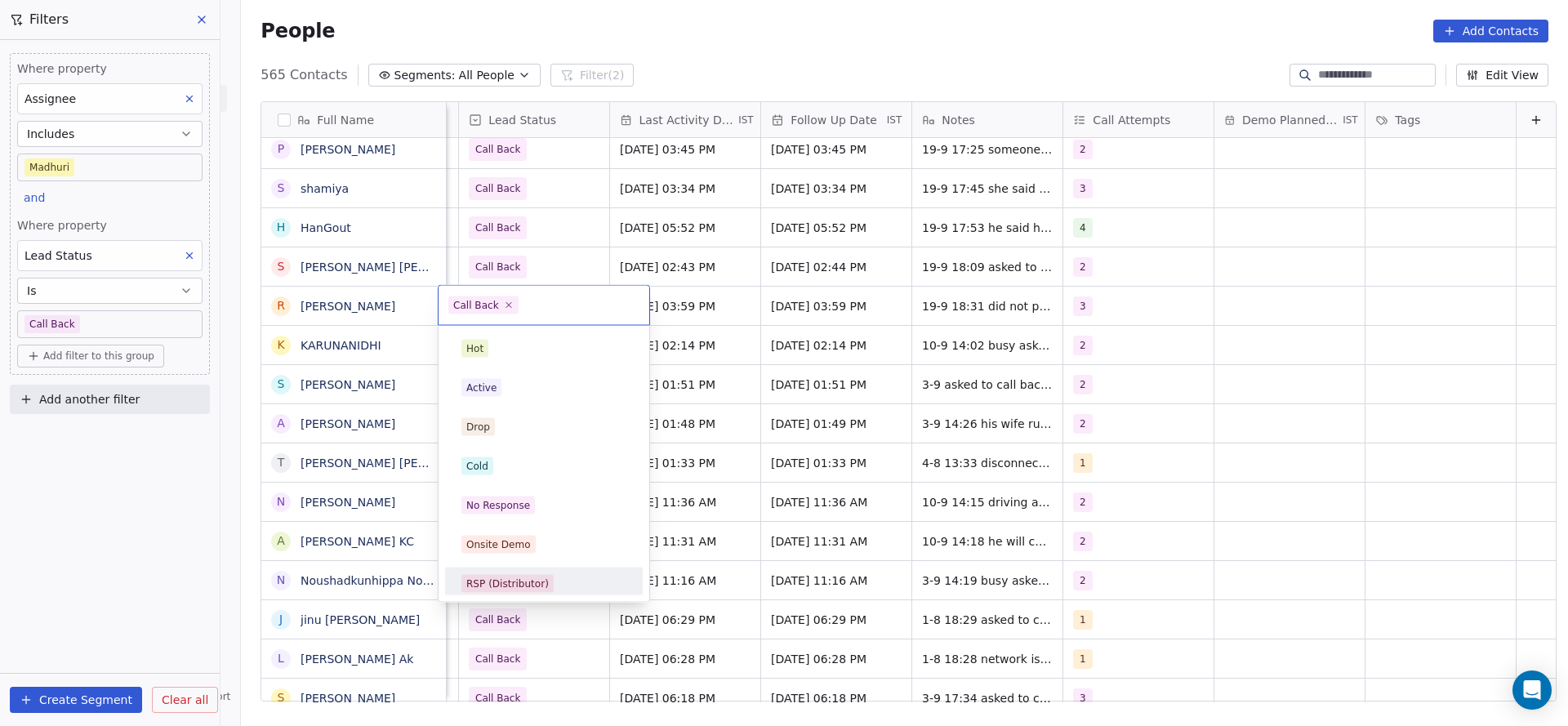
scroll to position [122, 0]
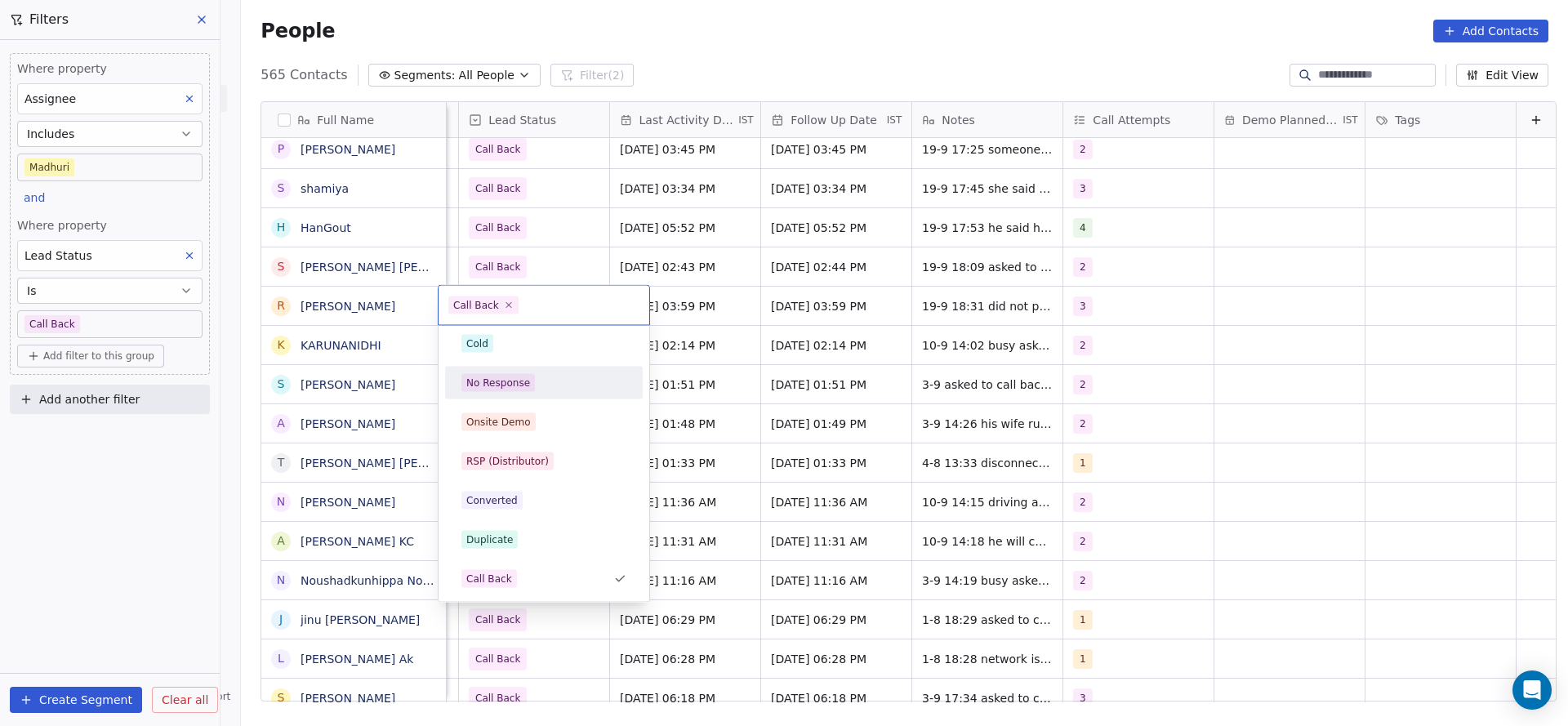
click at [526, 382] on div "No Response" at bounding box center [498, 383] width 63 height 15
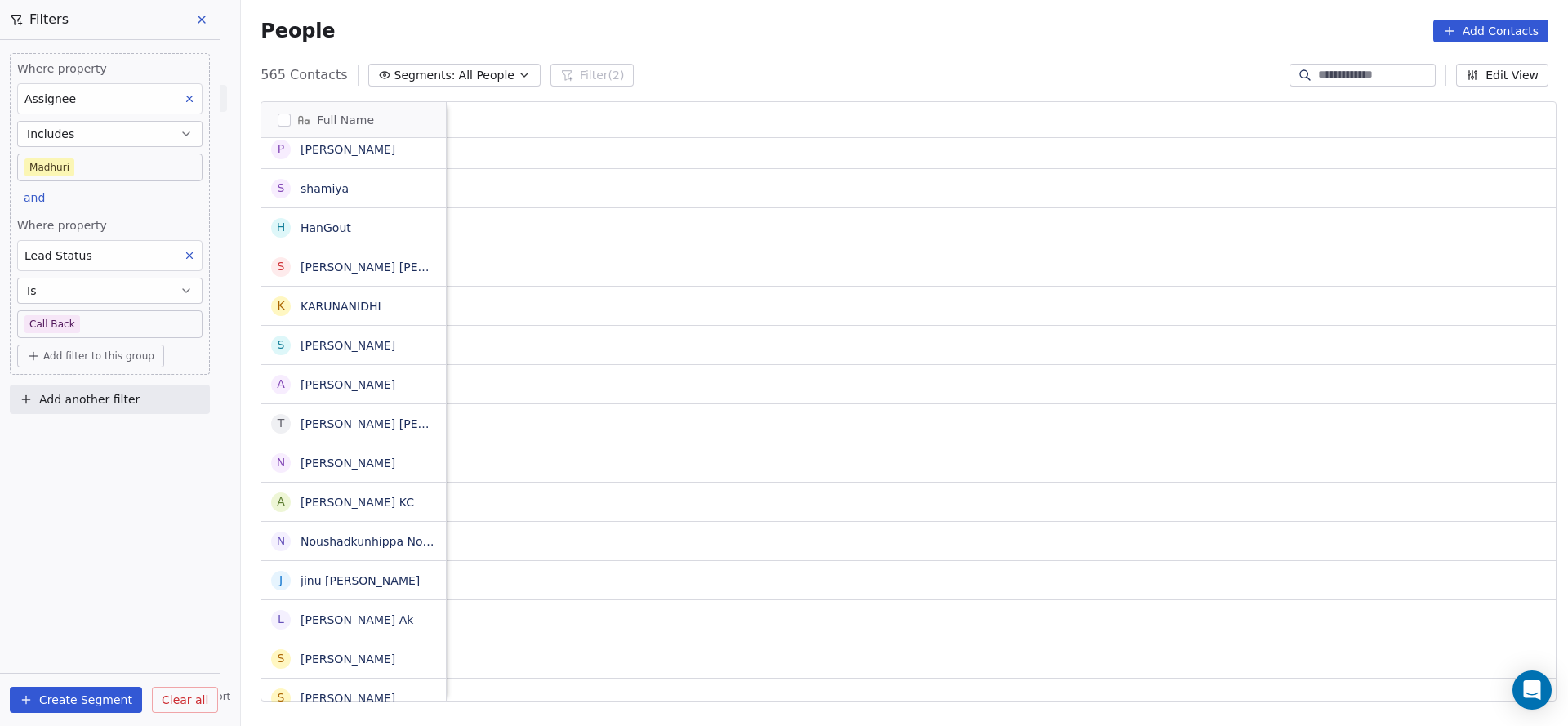
scroll to position [0, 2121]
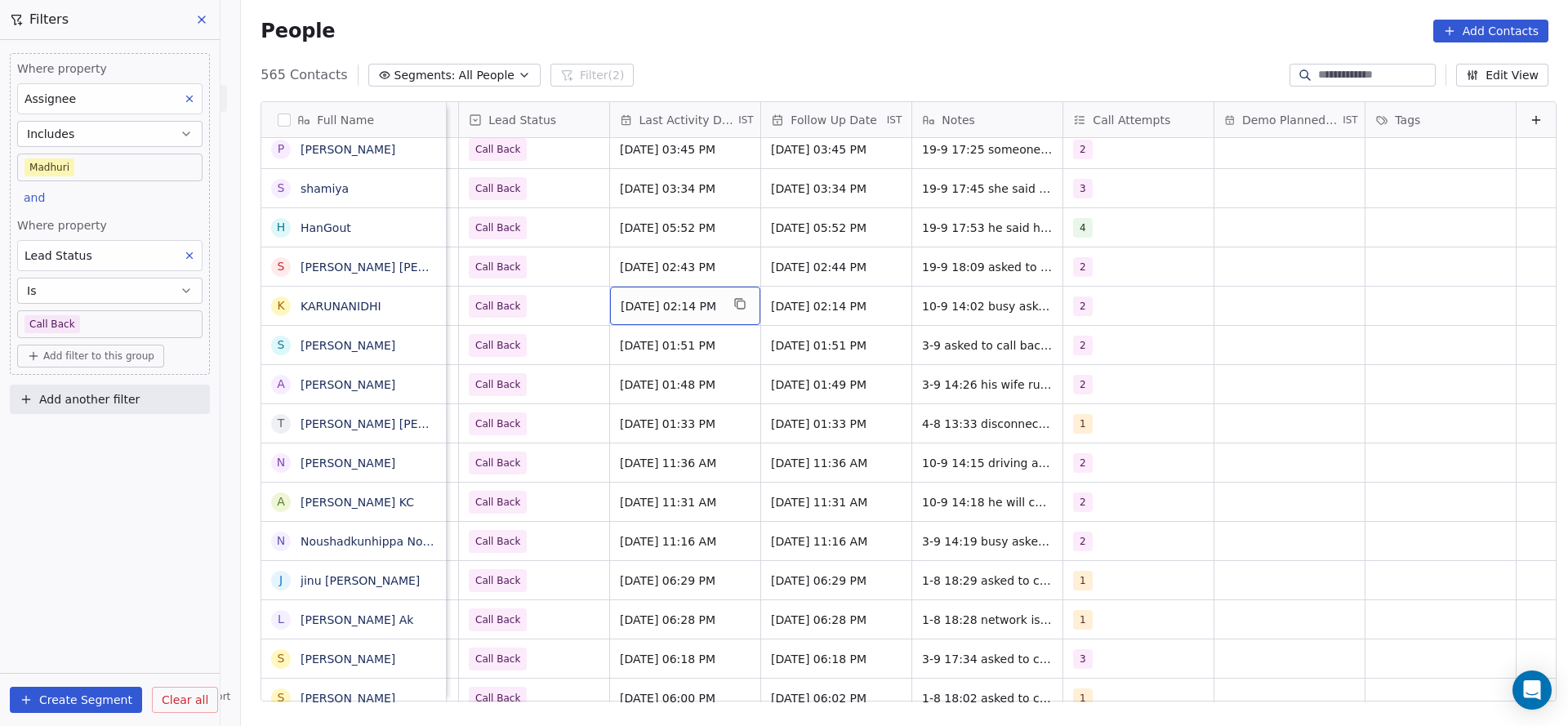
click at [700, 313] on span "[DATE] 02:14 PM" at bounding box center [670, 306] width 100 height 16
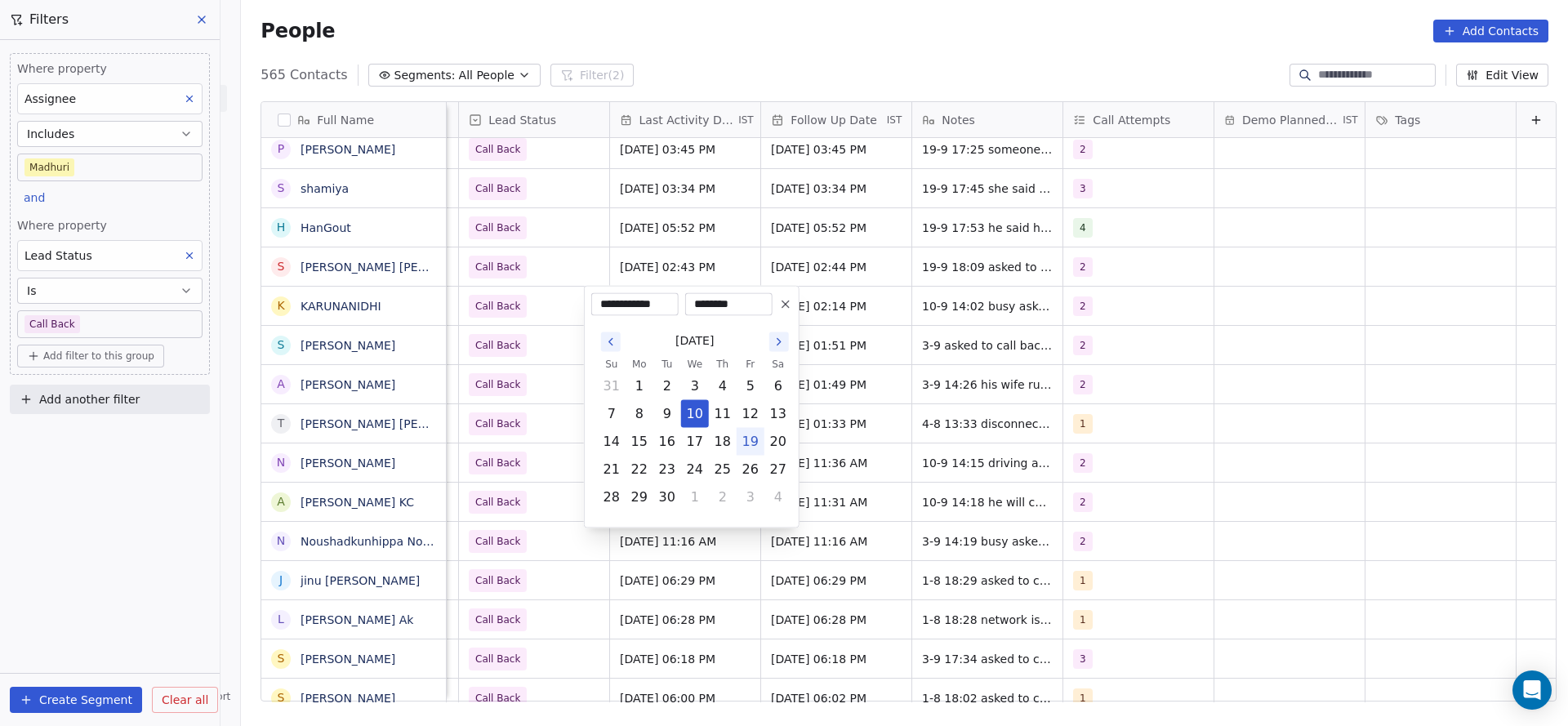
click at [744, 445] on button "19" at bounding box center [750, 441] width 26 height 26
type input "**********"
click at [940, 407] on html "On2Cook India Pvt. Ltd. Contacts People Marketing Workflows Campaigns Sales Pip…" at bounding box center [784, 363] width 1568 height 726
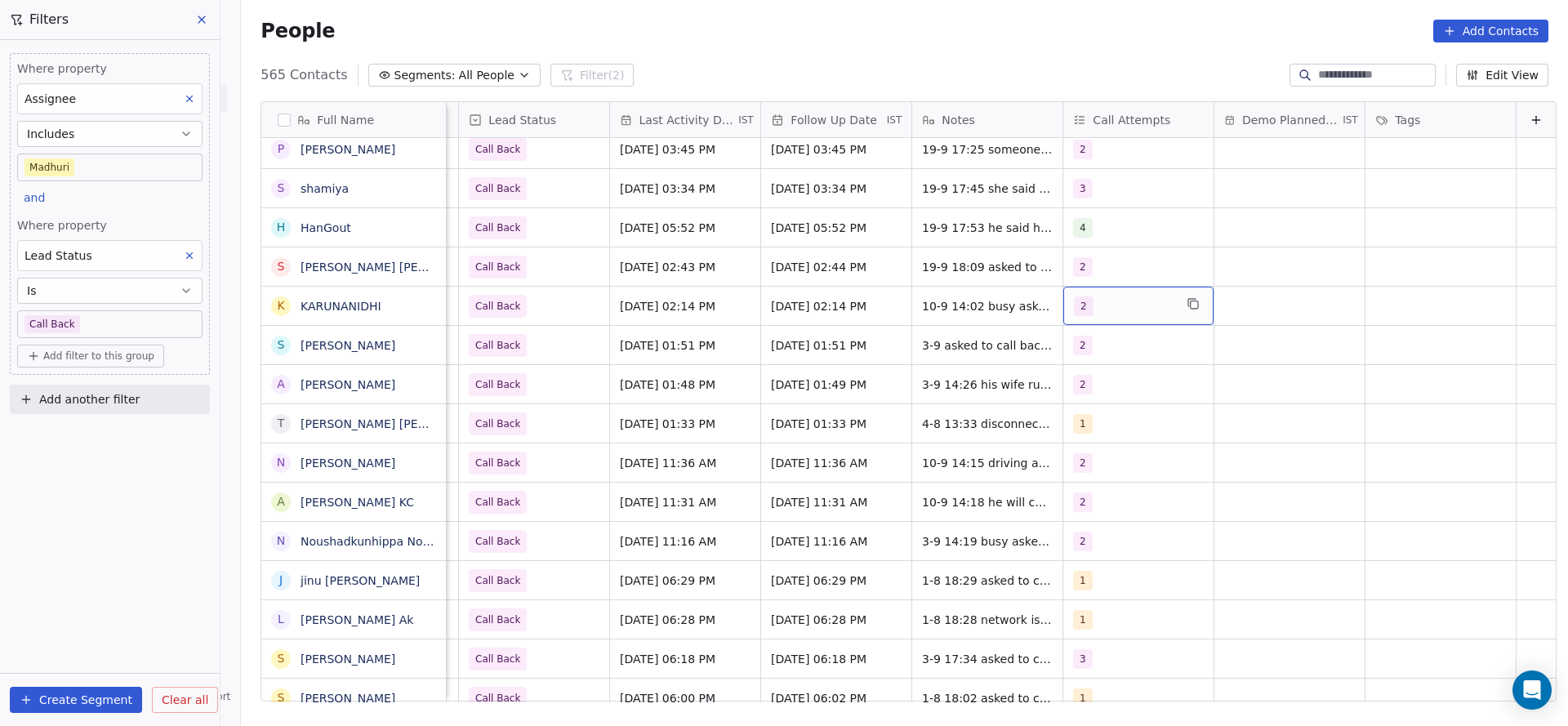
click at [1137, 289] on div "2" at bounding box center [1139, 305] width 150 height 38
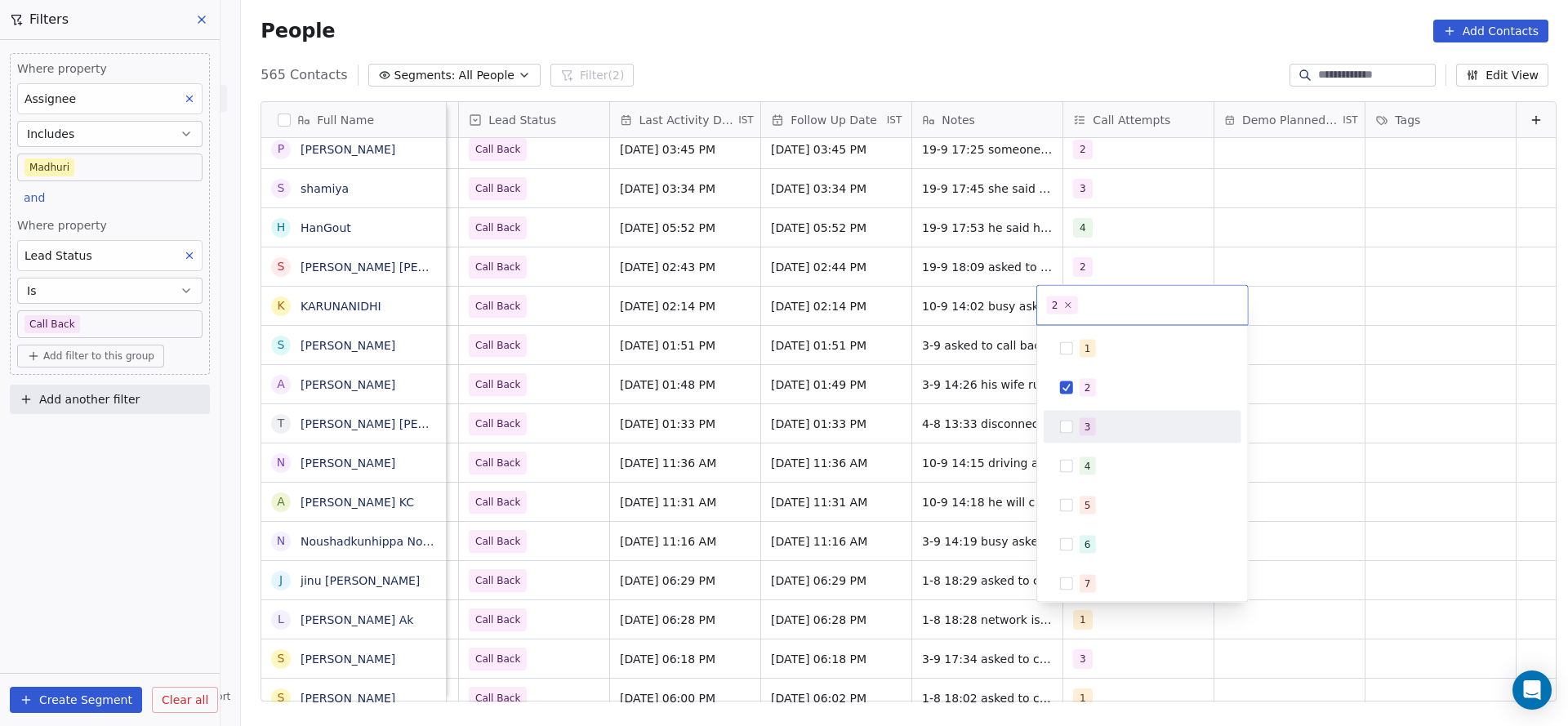
click at [1098, 430] on div "3" at bounding box center [1152, 428] width 145 height 18
click at [1105, 395] on div "2" at bounding box center [1152, 388] width 145 height 18
click at [914, 435] on html "On2Cook India Pvt. Ltd. Contacts People Marketing Workflows Campaigns Sales Pip…" at bounding box center [784, 363] width 1568 height 726
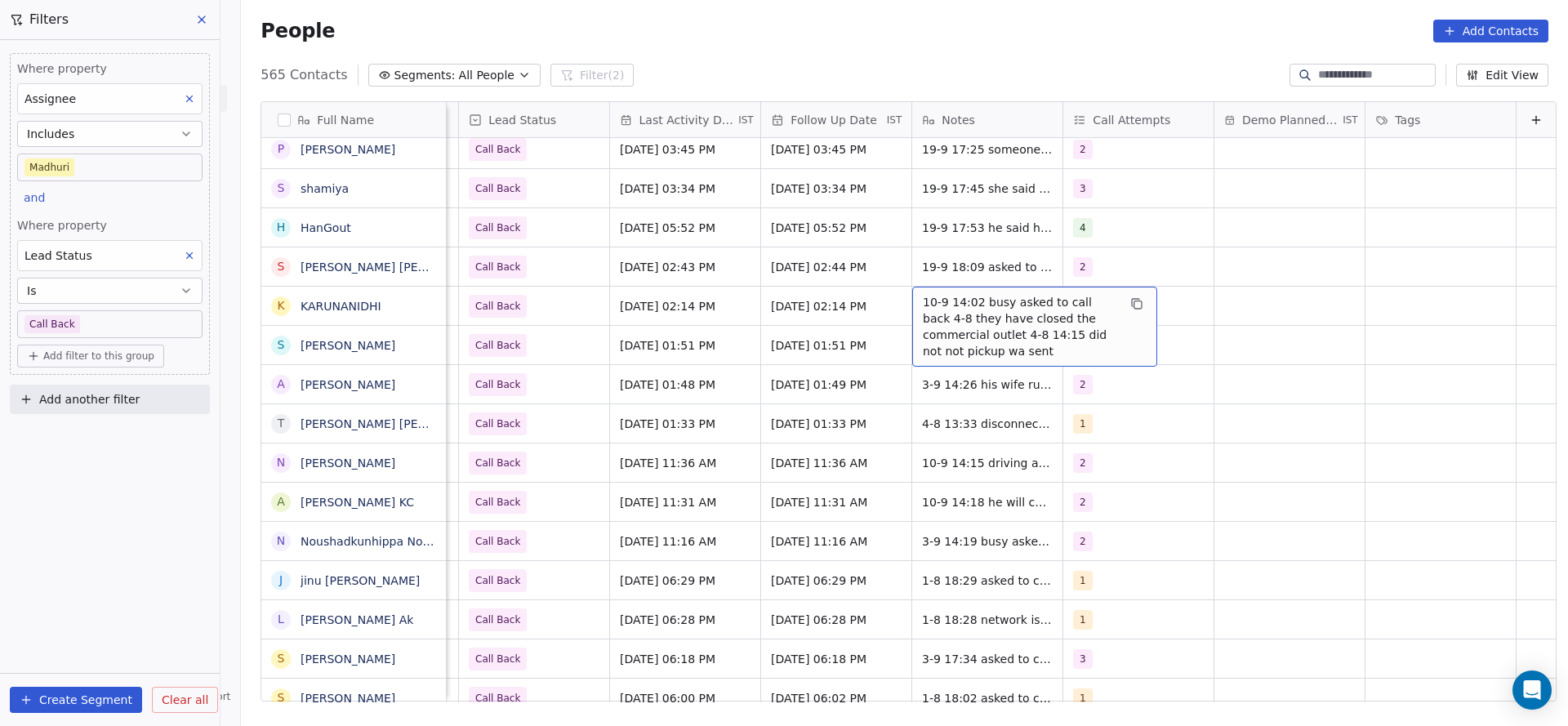
click at [923, 316] on span "10-9 14:02 busy asked to call back 4-8 they have closed the commercial outlet 4…" at bounding box center [1020, 327] width 195 height 65
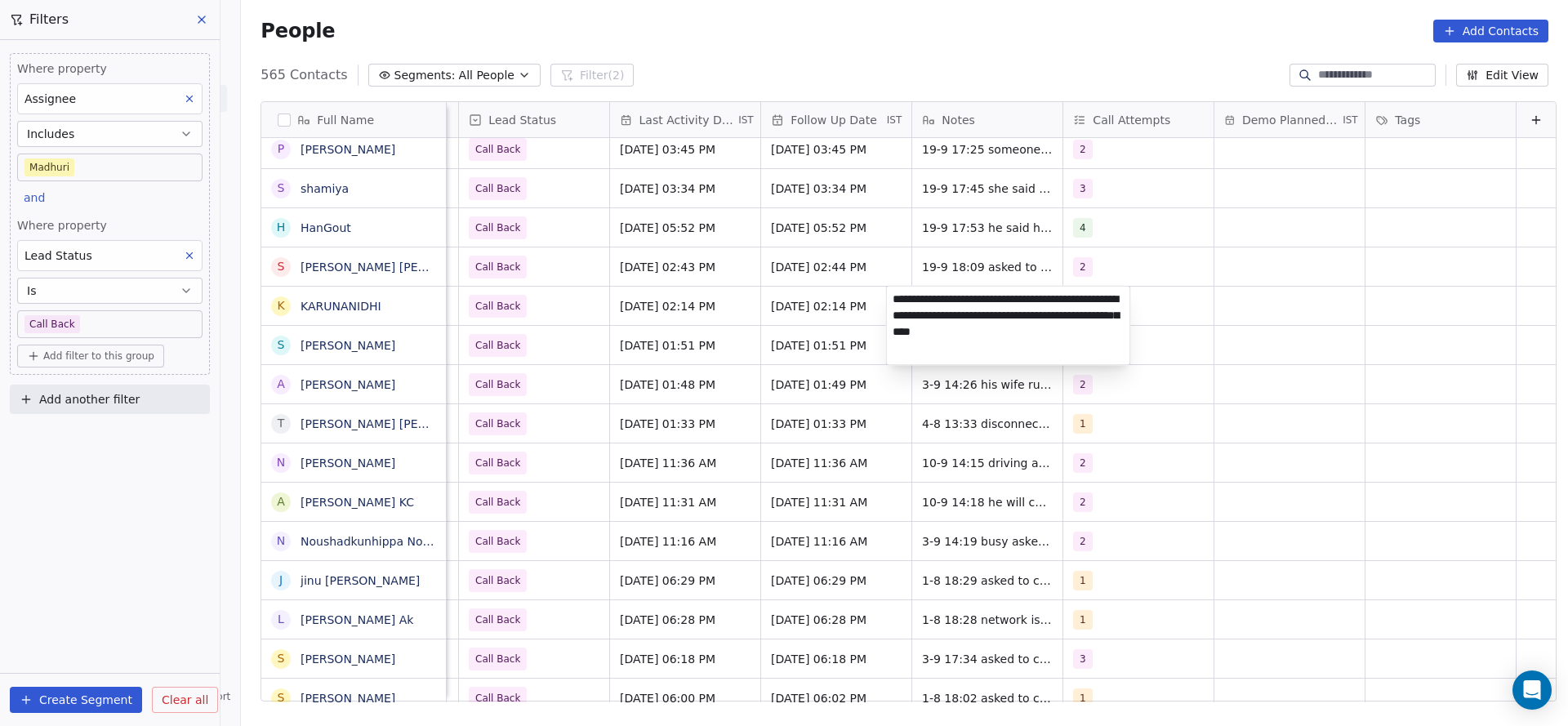
click at [893, 295] on textarea "**********" at bounding box center [1008, 325] width 244 height 79
type textarea "**********"
click at [568, 334] on html "On2Cook India Pvt. Ltd. Contacts People Marketing Workflows Campaigns Sales Pip…" at bounding box center [784, 363] width 1568 height 726
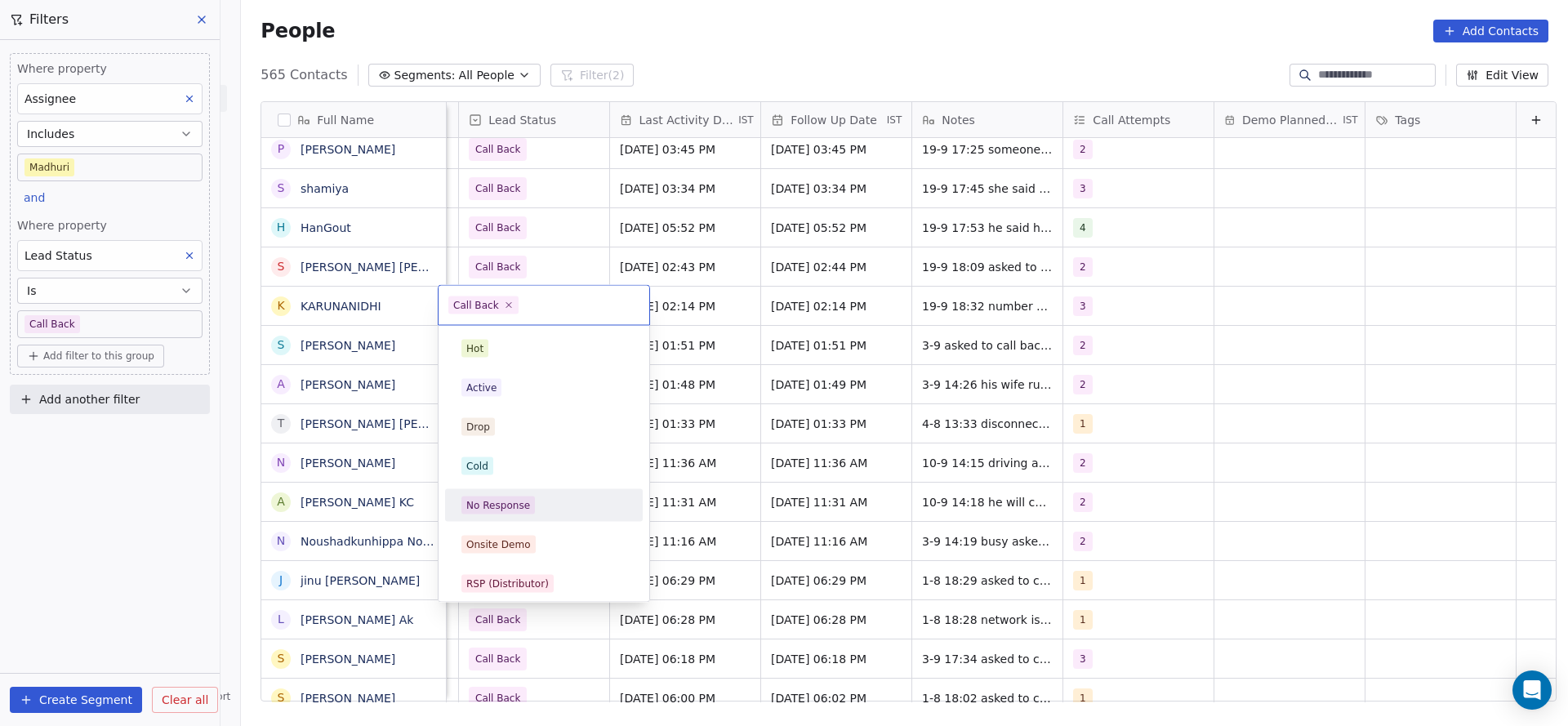
scroll to position [122, 0]
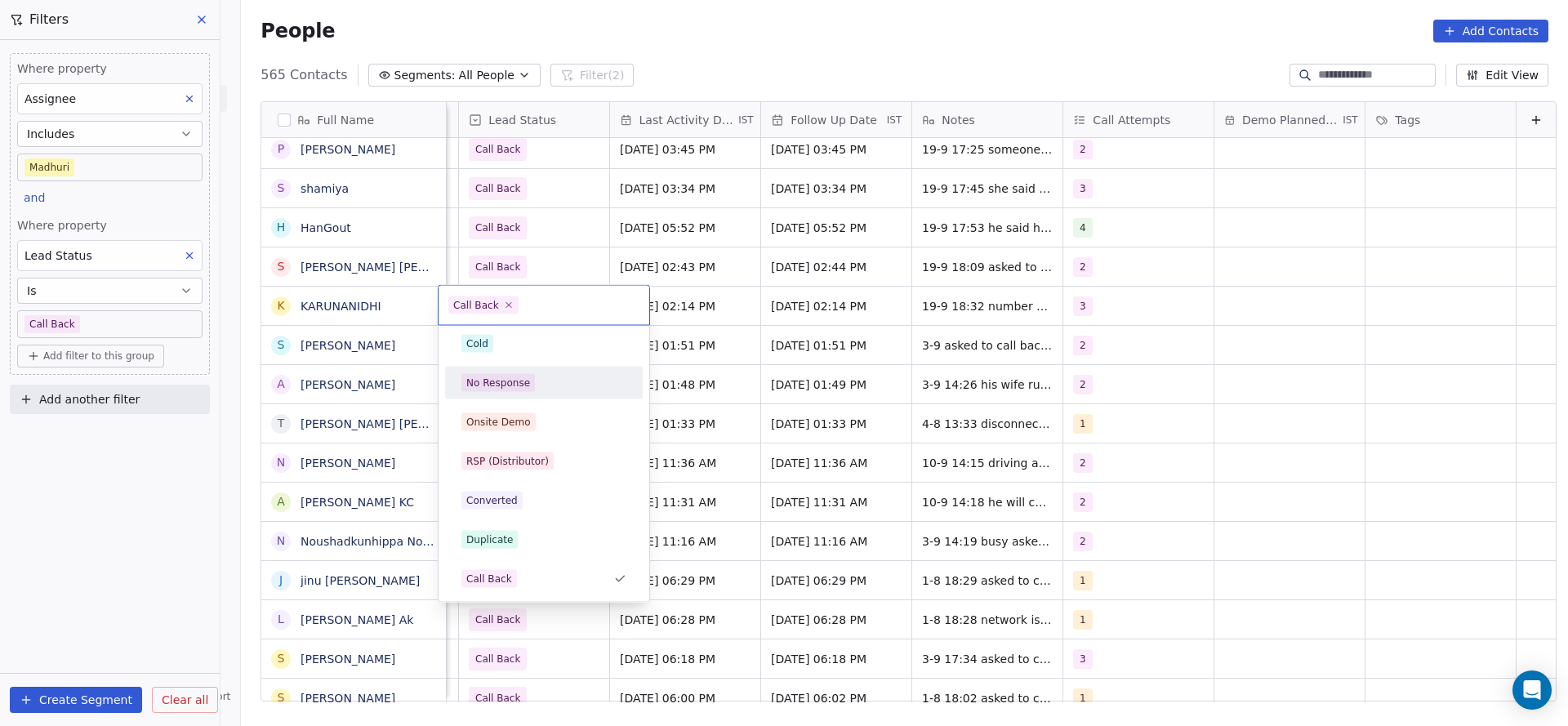
click at [512, 376] on div "No Response" at bounding box center [498, 383] width 63 height 15
